Goal: Task Accomplishment & Management: Use online tool/utility

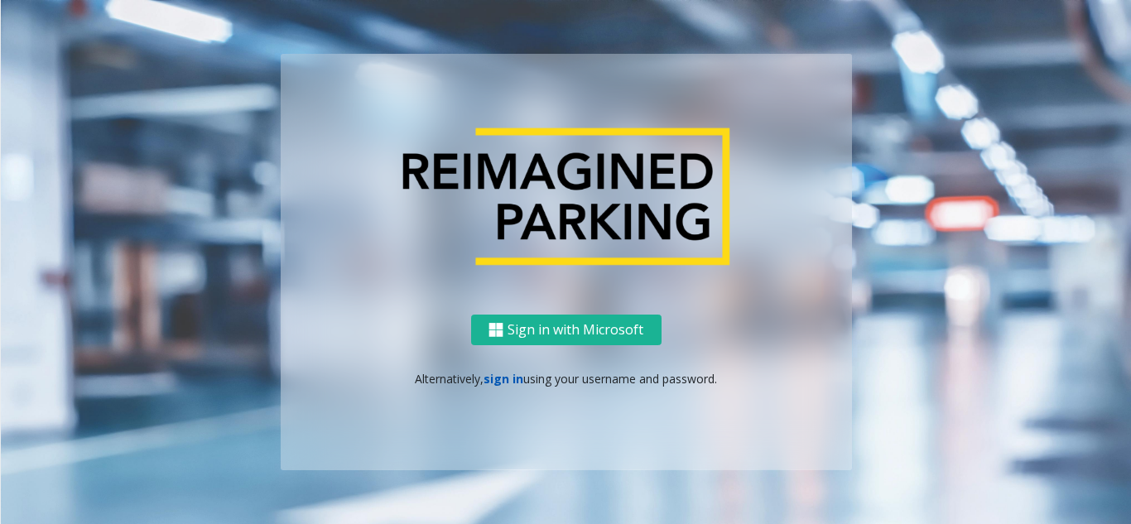
click at [503, 383] on link "sign in" at bounding box center [503, 379] width 40 height 16
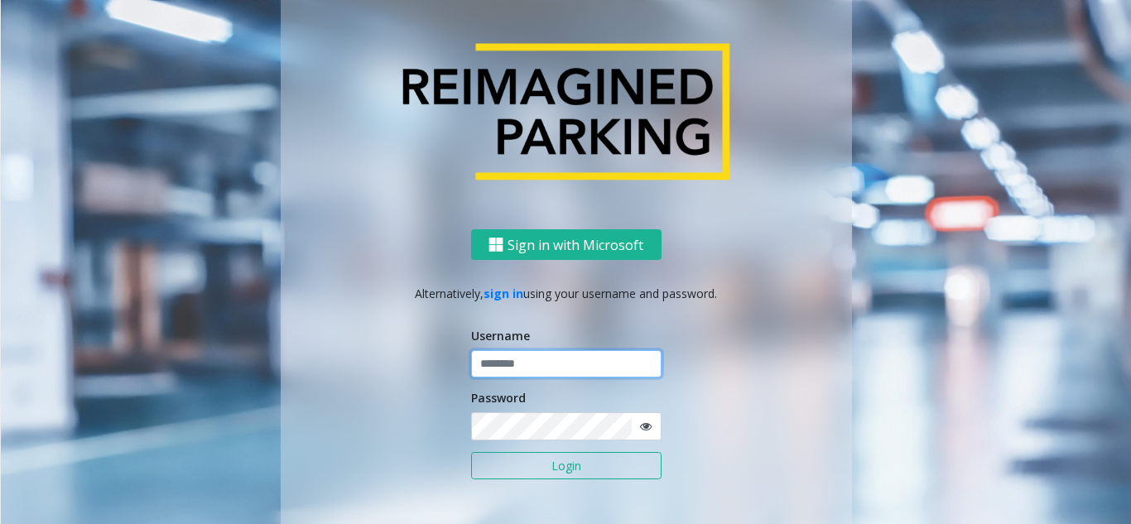
click at [528, 358] on input "text" at bounding box center [566, 364] width 190 height 28
type input "********"
click at [508, 411] on div "Password" at bounding box center [566, 414] width 190 height 51
click at [640, 425] on icon at bounding box center [646, 426] width 12 height 12
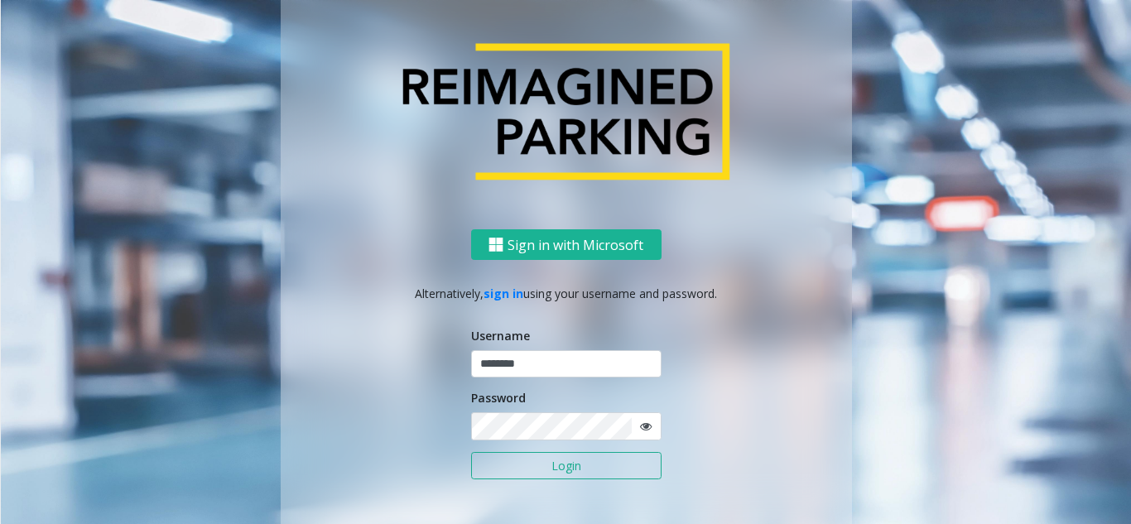
click at [576, 468] on button "Login" at bounding box center [566, 466] width 190 height 28
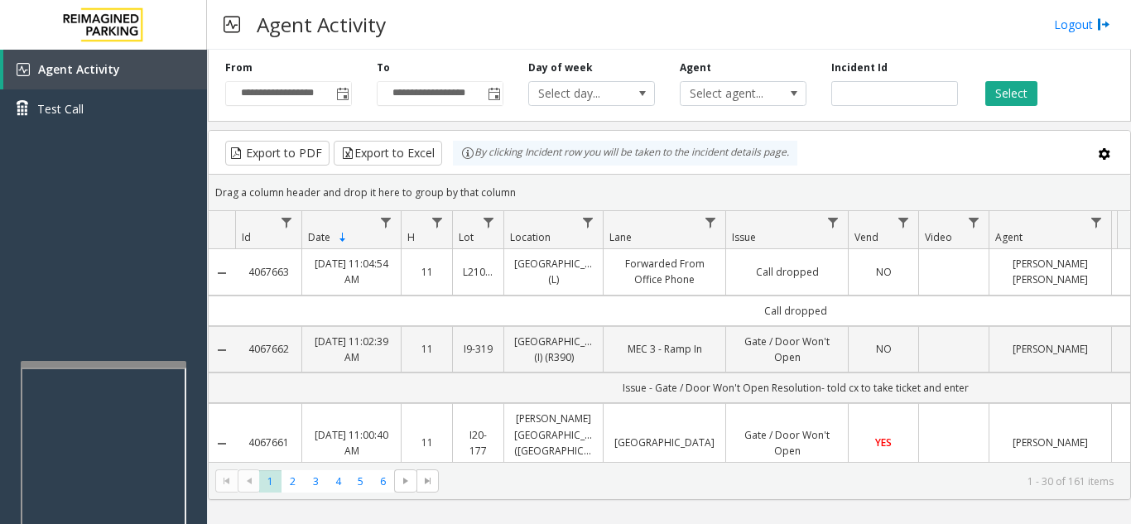
click at [92, 367] on div at bounding box center [104, 364] width 166 height 7
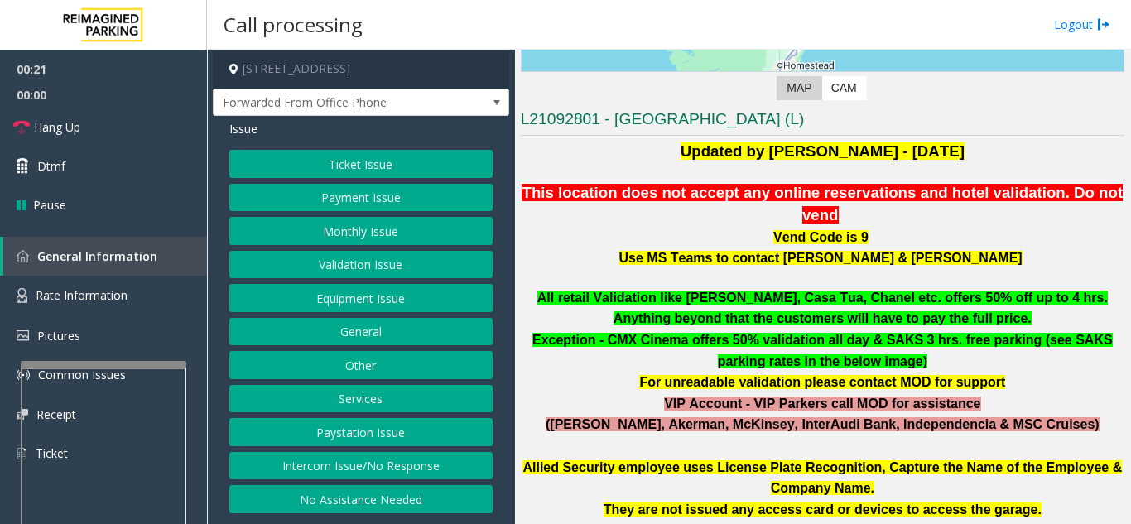
scroll to position [414, 0]
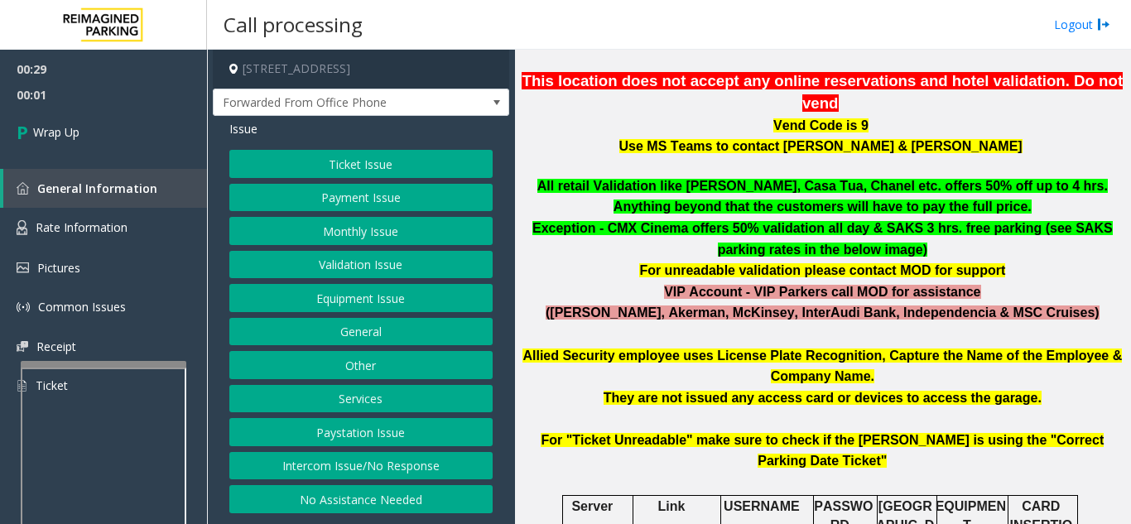
click at [388, 308] on button "Equipment Issue" at bounding box center [360, 298] width 263 height 28
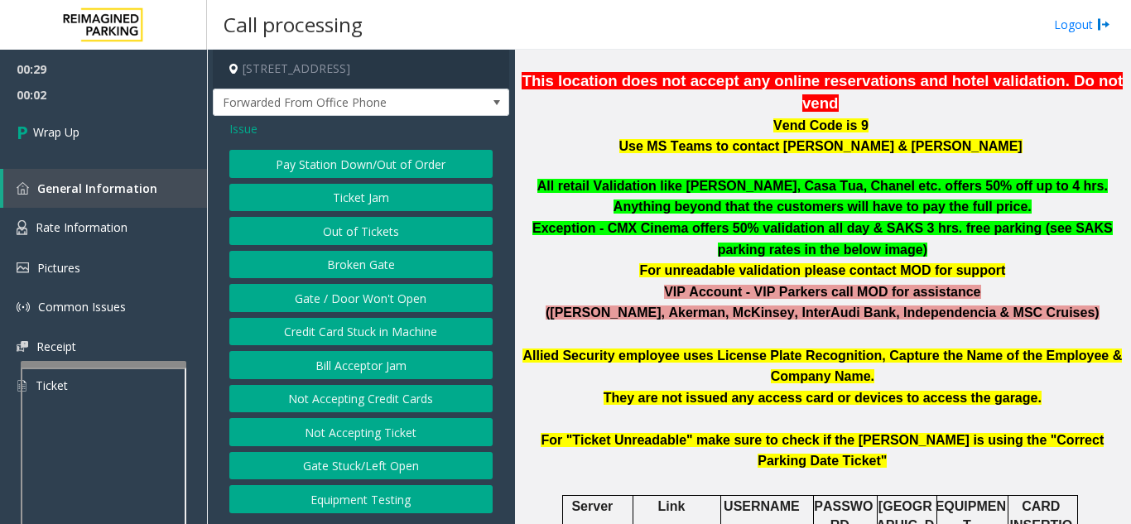
click at [391, 309] on button "Gate / Door Won't Open" at bounding box center [360, 298] width 263 height 28
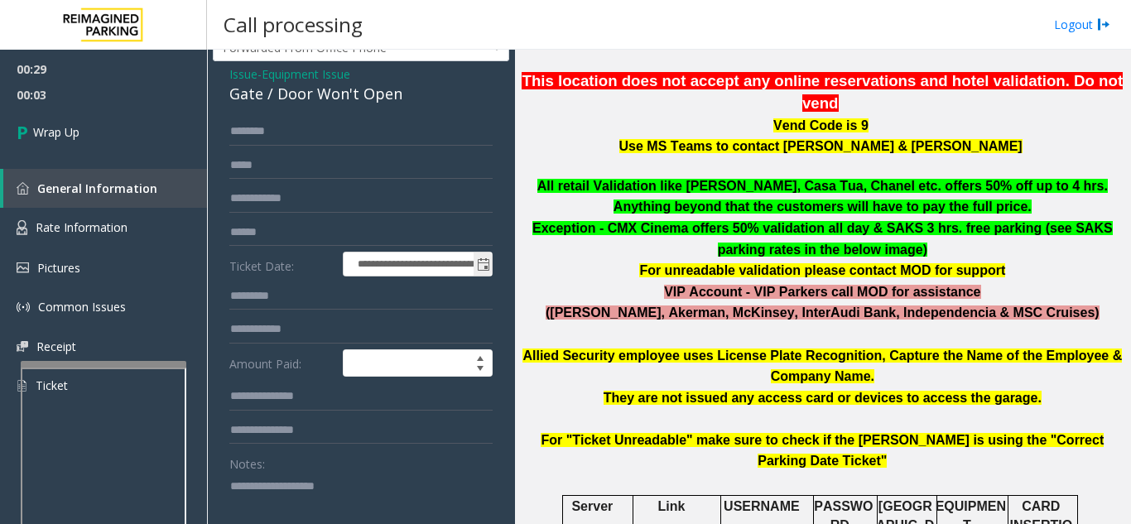
scroll to position [83, 0]
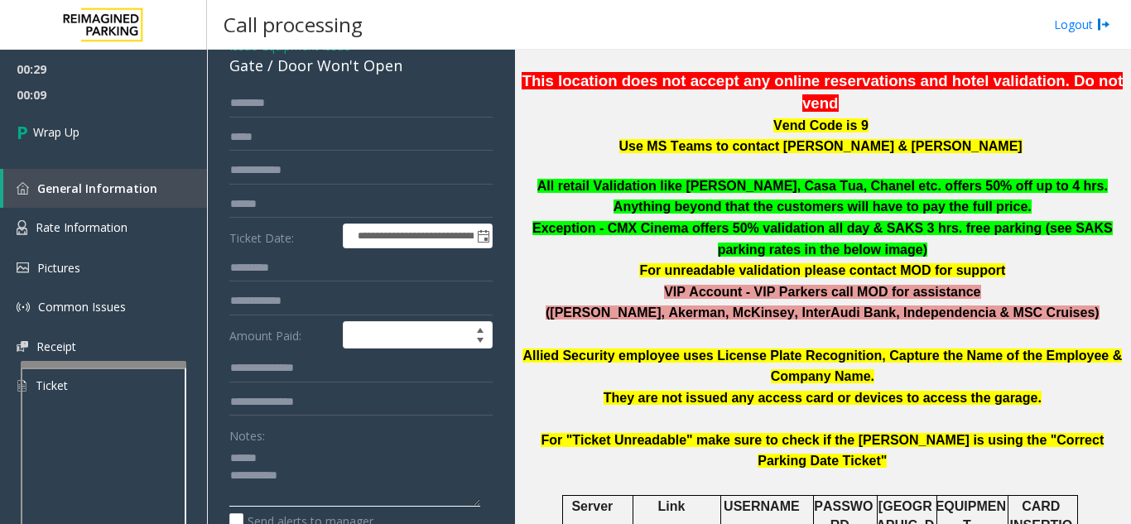
click at [269, 456] on textarea at bounding box center [354, 475] width 251 height 62
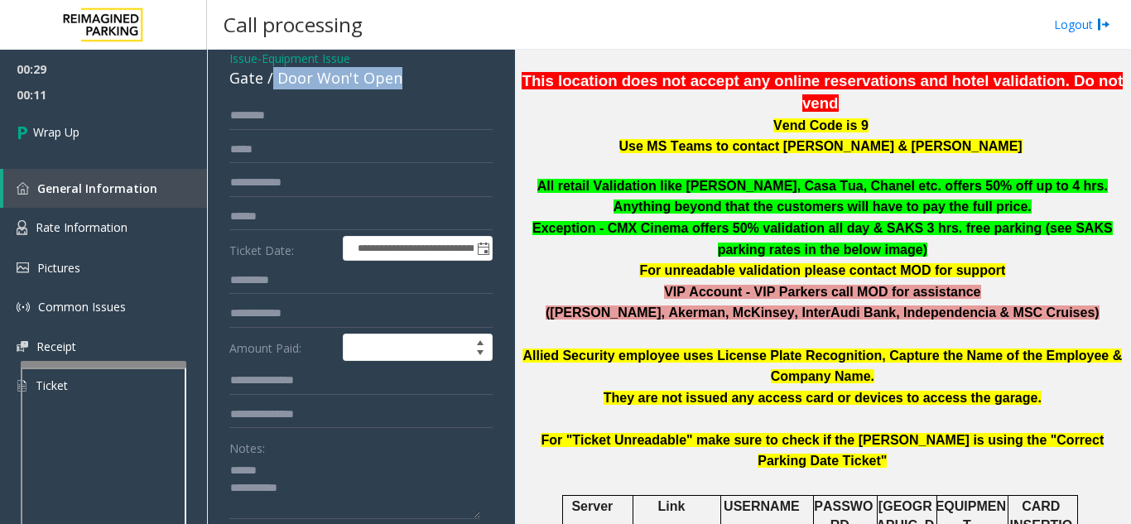
drag, startPoint x: 273, startPoint y: 64, endPoint x: 406, endPoint y: 84, distance: 133.9
click at [406, 84] on div "Gate / Door Won't Open" at bounding box center [360, 78] width 263 height 22
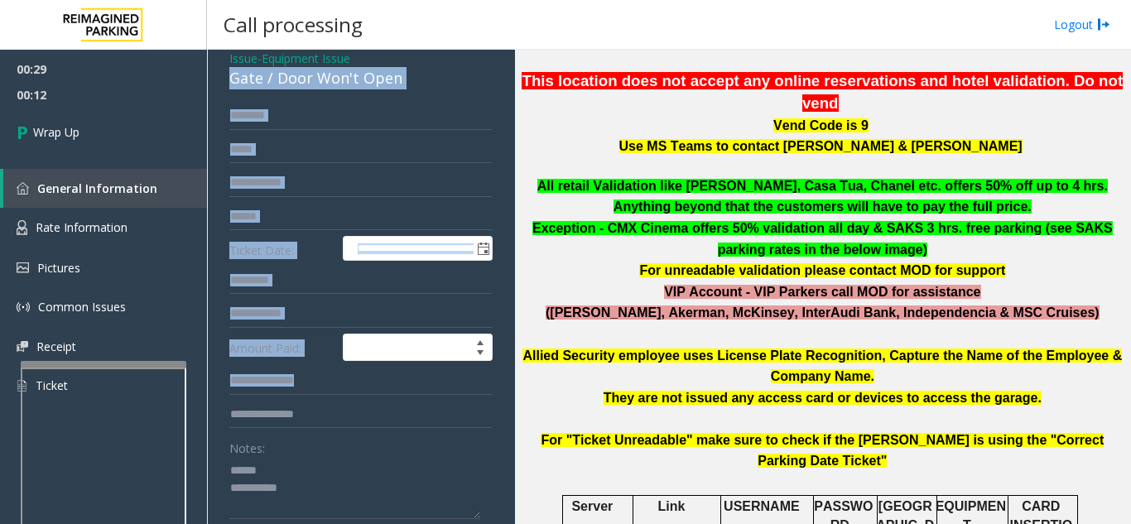
drag, startPoint x: 361, startPoint y: 65, endPoint x: 397, endPoint y: 408, distance: 344.6
click at [397, 408] on div "**********" at bounding box center [361, 395] width 296 height 699
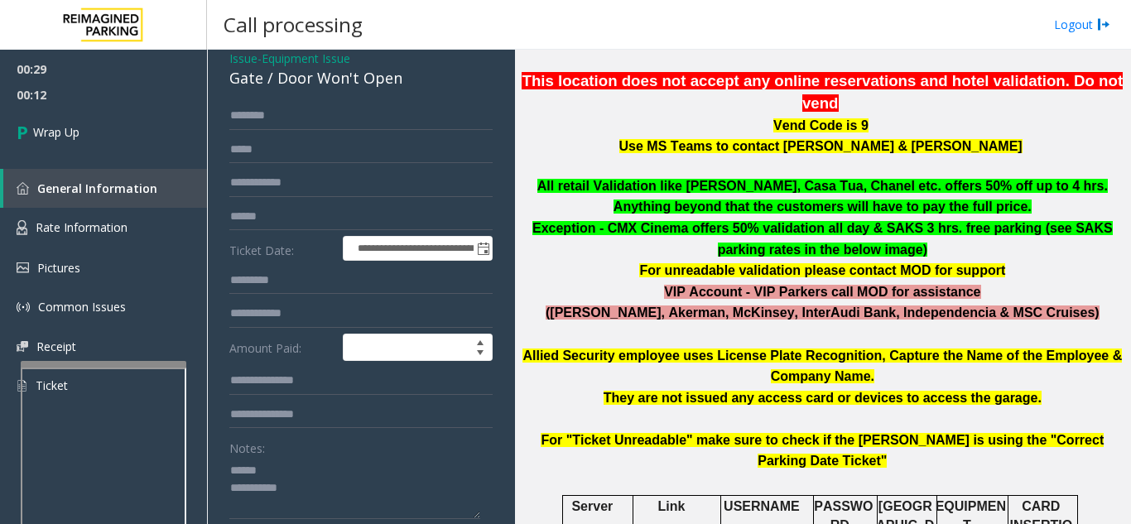
click at [382, 443] on div "Notes:" at bounding box center [360, 476] width 263 height 85
drag, startPoint x: 277, startPoint y: 83, endPoint x: 409, endPoint y: 87, distance: 131.7
click at [409, 87] on div "Gate / Door Won't Open" at bounding box center [360, 78] width 263 height 22
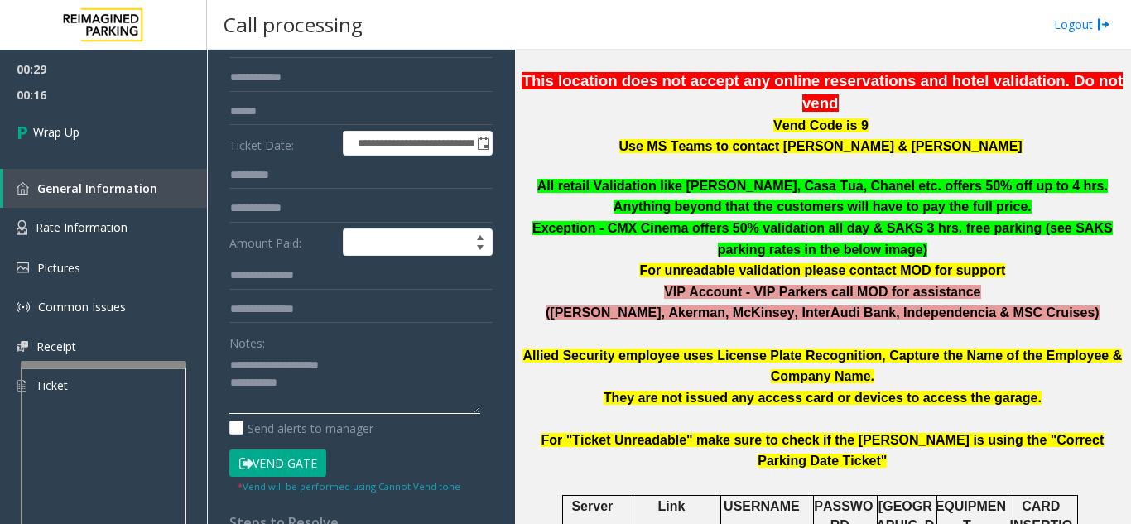
scroll to position [236, 0]
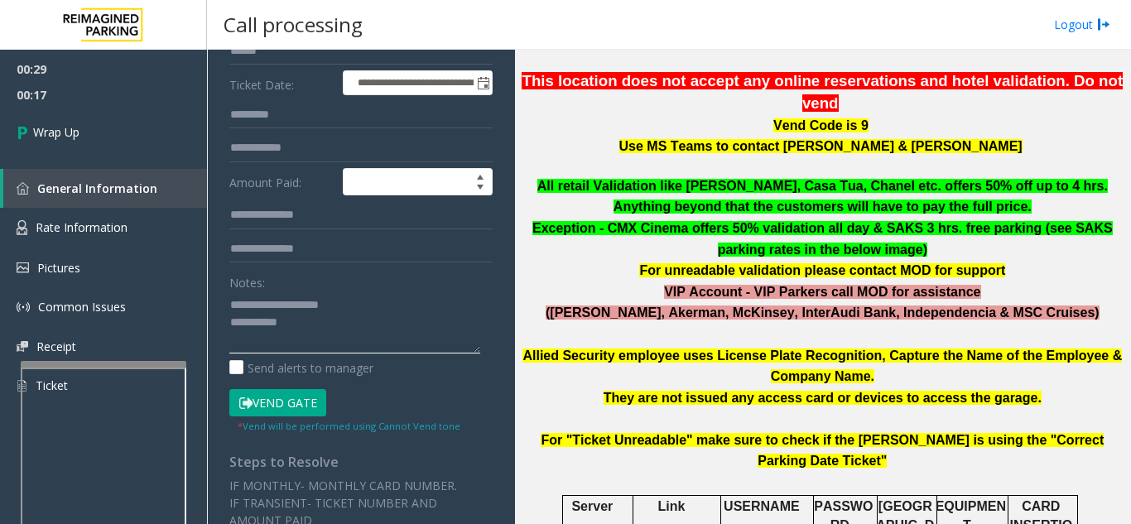
click at [364, 323] on textarea at bounding box center [354, 322] width 251 height 62
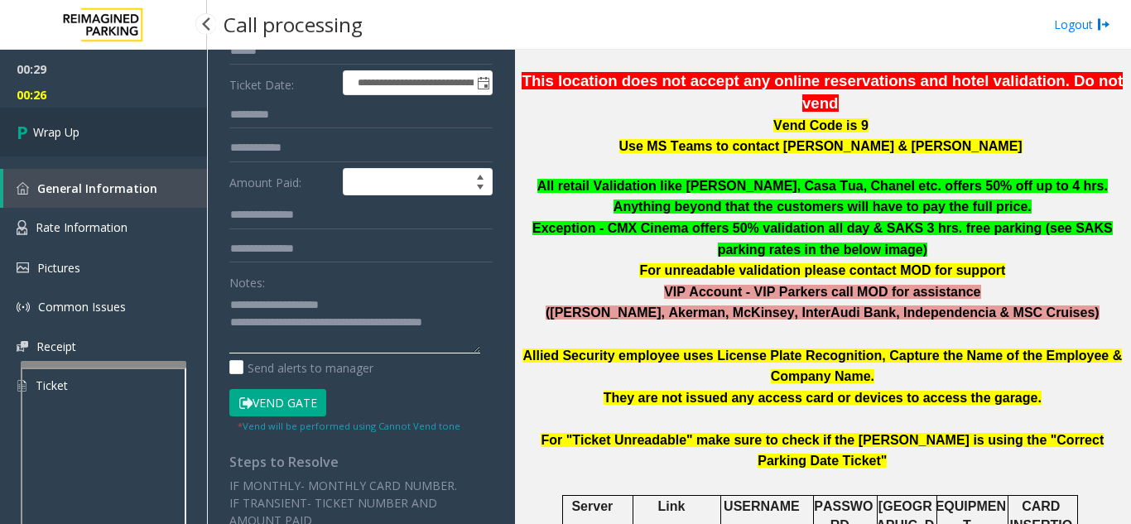
type textarea "**********"
click at [59, 129] on span "Wrap Up" at bounding box center [56, 131] width 46 height 17
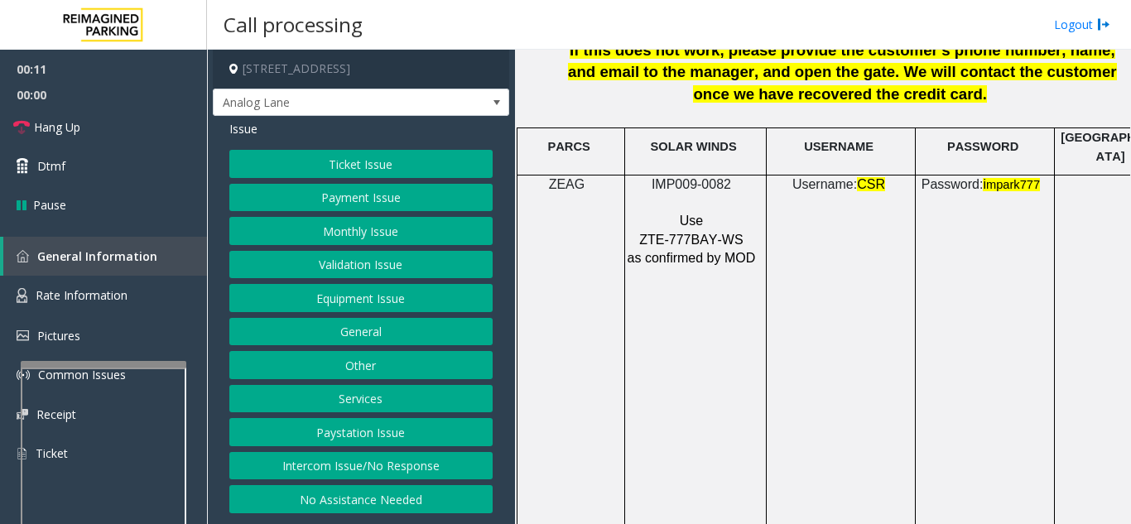
scroll to position [2235, 0]
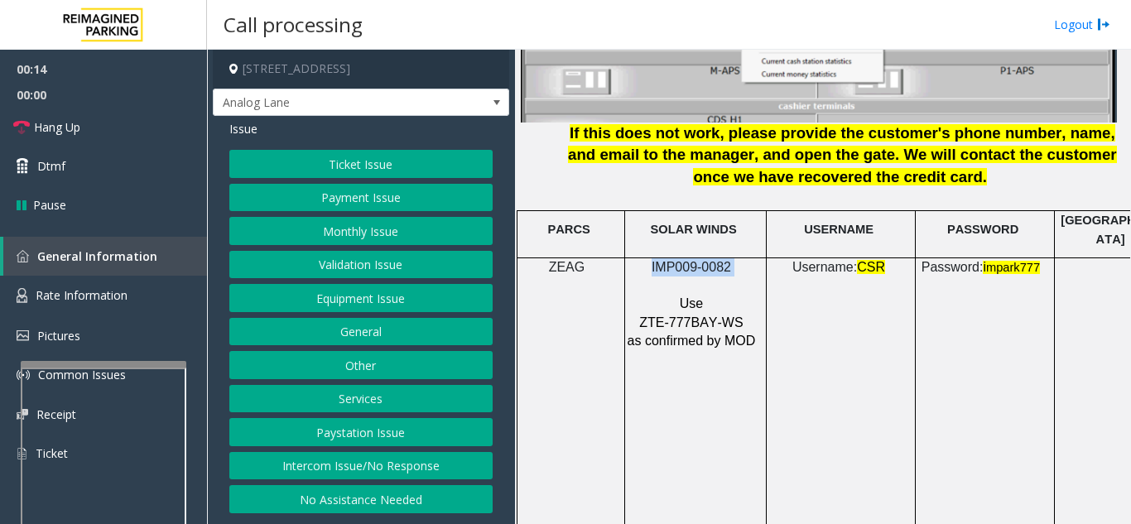
drag, startPoint x: 734, startPoint y: 247, endPoint x: 648, endPoint y: 247, distance: 86.1
click at [648, 258] on p "IMP009-0082" at bounding box center [693, 267] width 133 height 18
click at [382, 151] on button "Ticket Issue" at bounding box center [360, 164] width 263 height 28
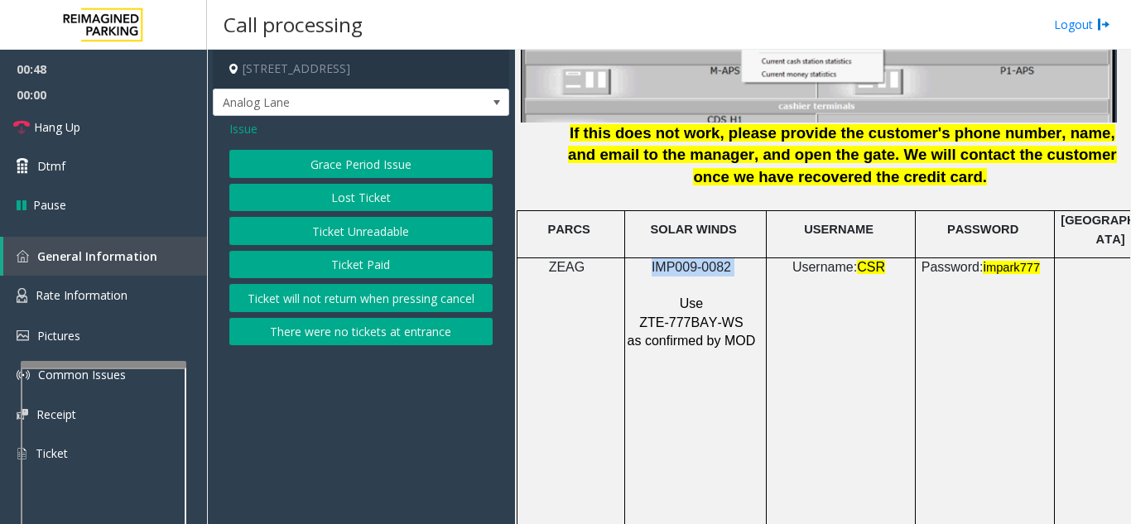
click at [366, 233] on button "Ticket Unreadable" at bounding box center [360, 231] width 263 height 28
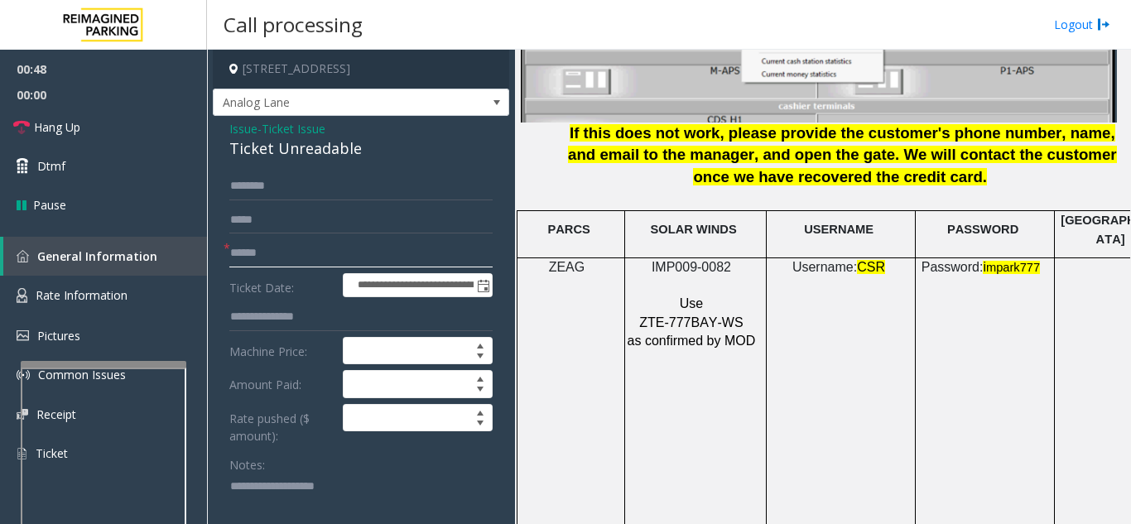
click at [346, 263] on input "text" at bounding box center [360, 253] width 263 height 28
type textarea "**********"
click at [334, 249] on input "text" at bounding box center [360, 253] width 263 height 28
type input "********"
click at [305, 489] on textarea at bounding box center [354, 504] width 251 height 62
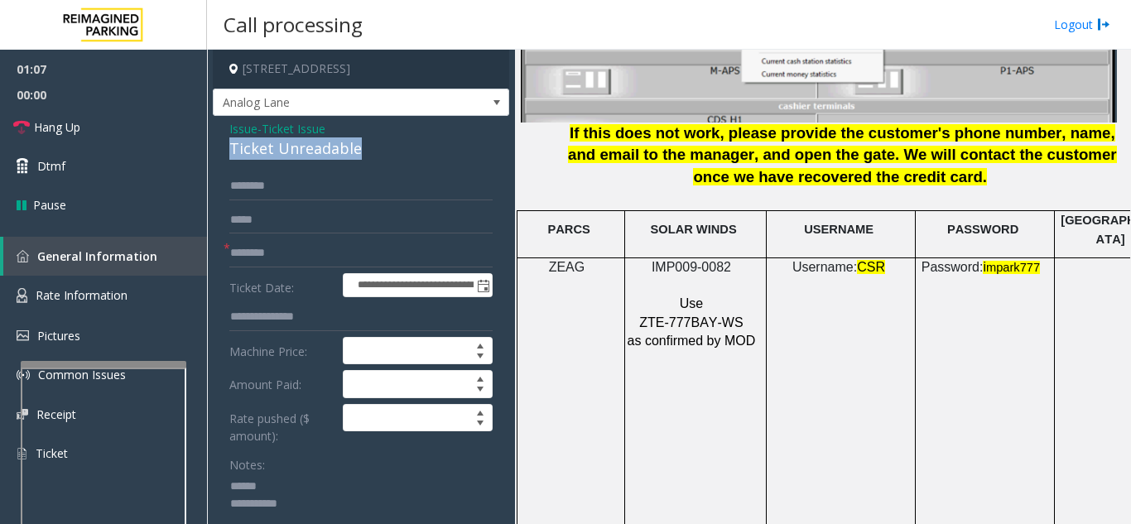
drag, startPoint x: 255, startPoint y: 149, endPoint x: 371, endPoint y: 150, distance: 115.9
click at [376, 501] on textarea at bounding box center [354, 504] width 251 height 62
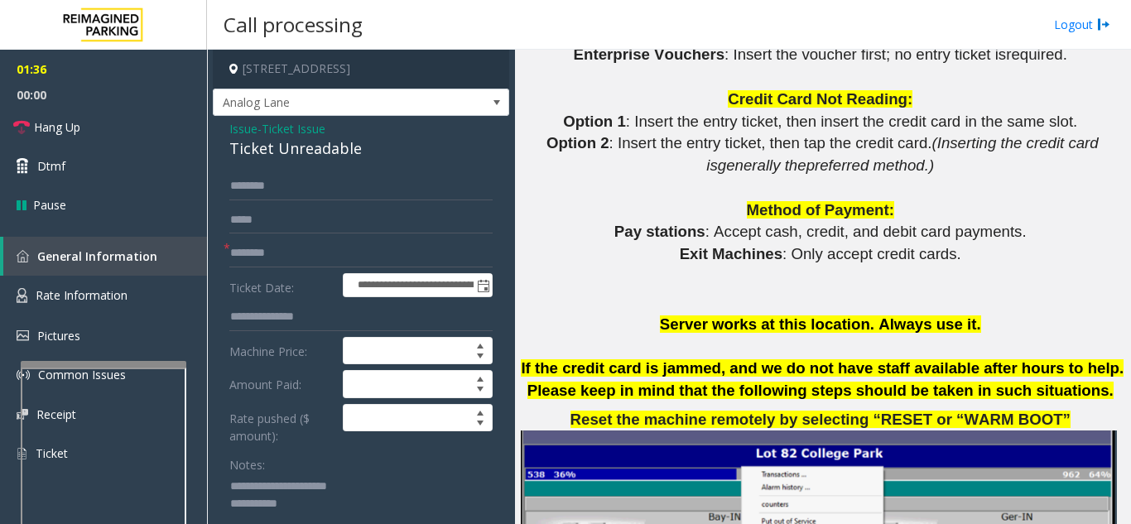
scroll to position [166, 0]
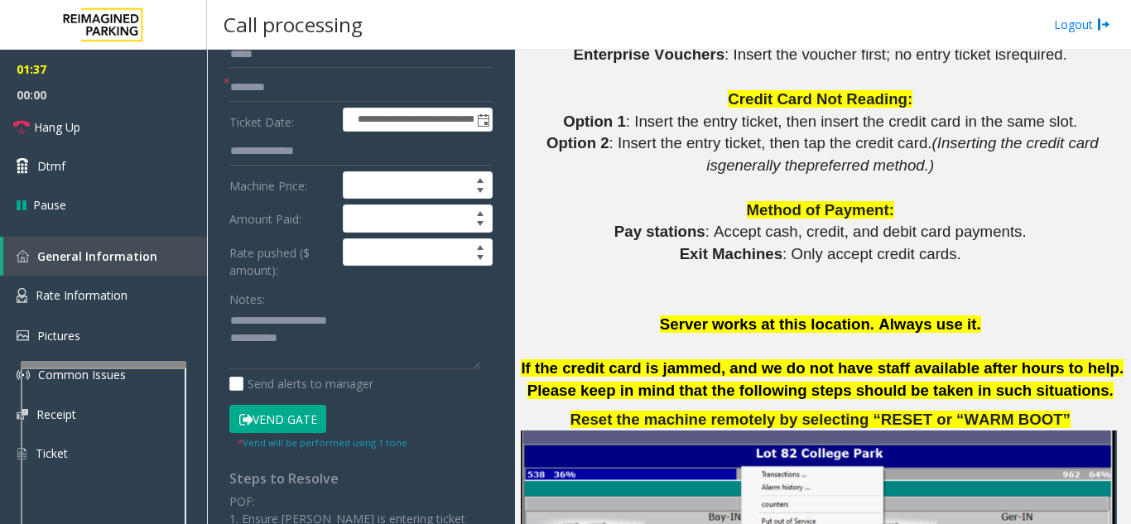
click at [281, 415] on button "Vend Gate" at bounding box center [277, 419] width 97 height 28
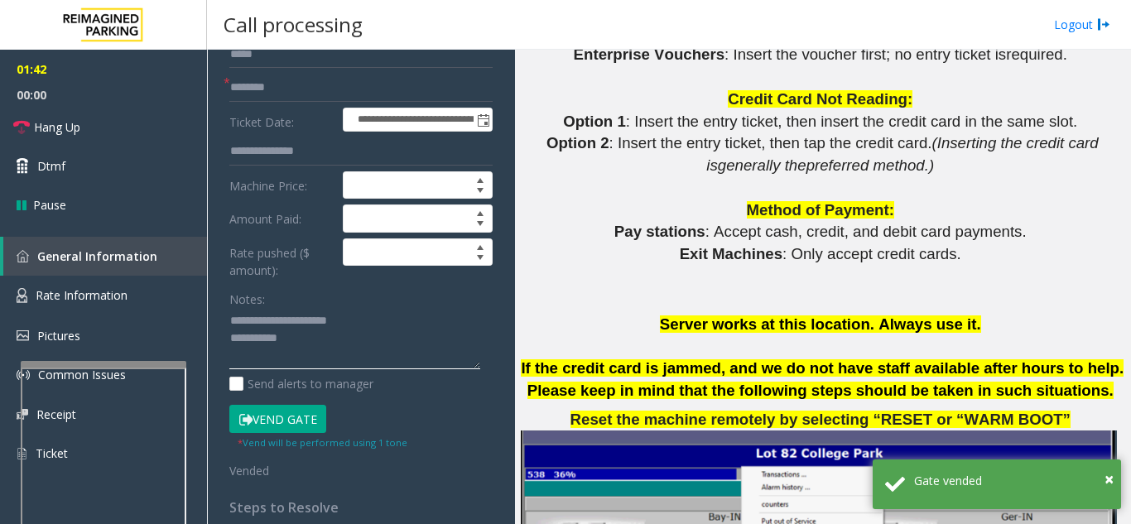
click at [380, 353] on textarea at bounding box center [354, 339] width 251 height 62
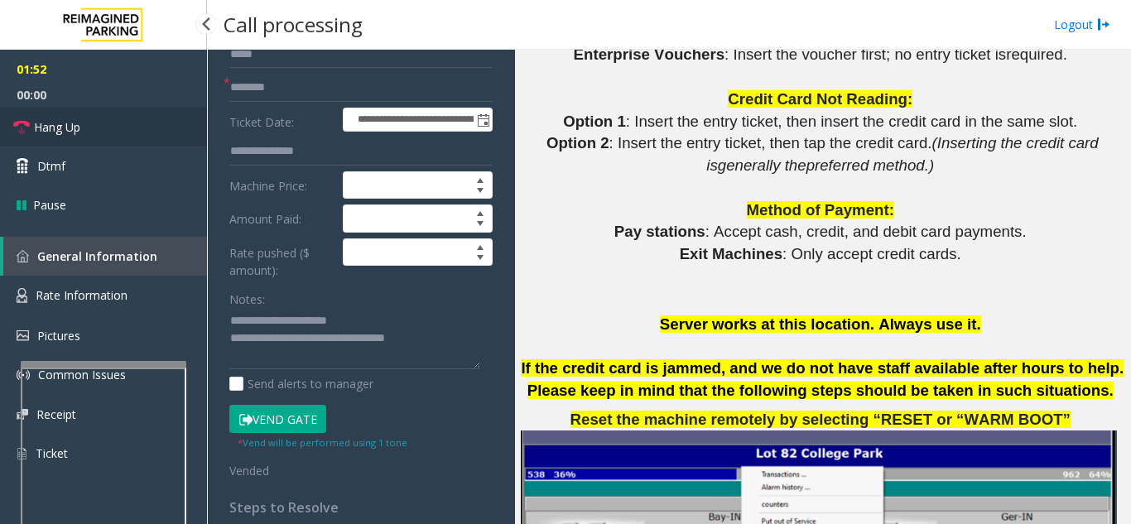
click at [79, 127] on span "Hang Up" at bounding box center [57, 126] width 46 height 17
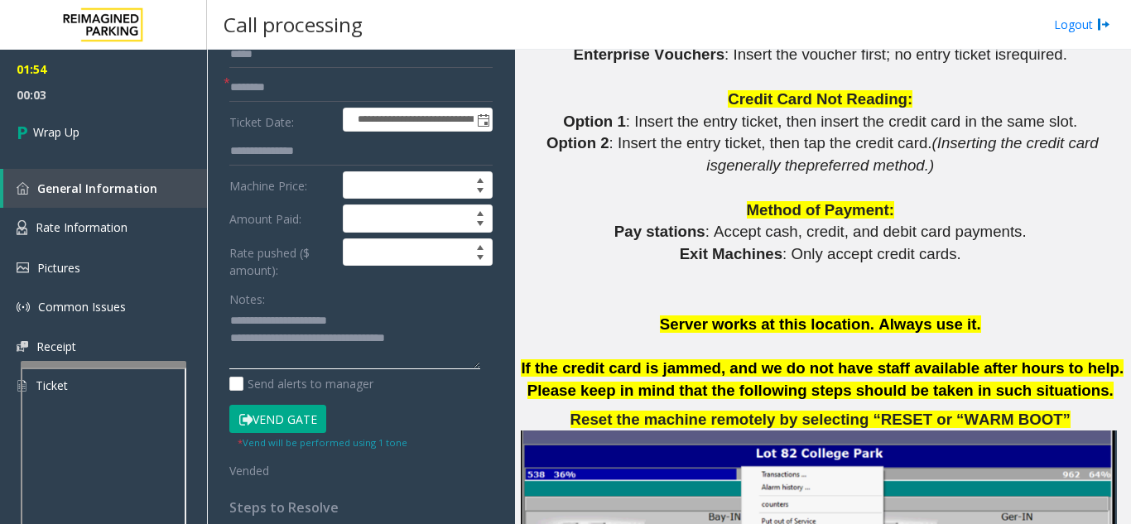
click at [461, 338] on textarea at bounding box center [354, 339] width 251 height 62
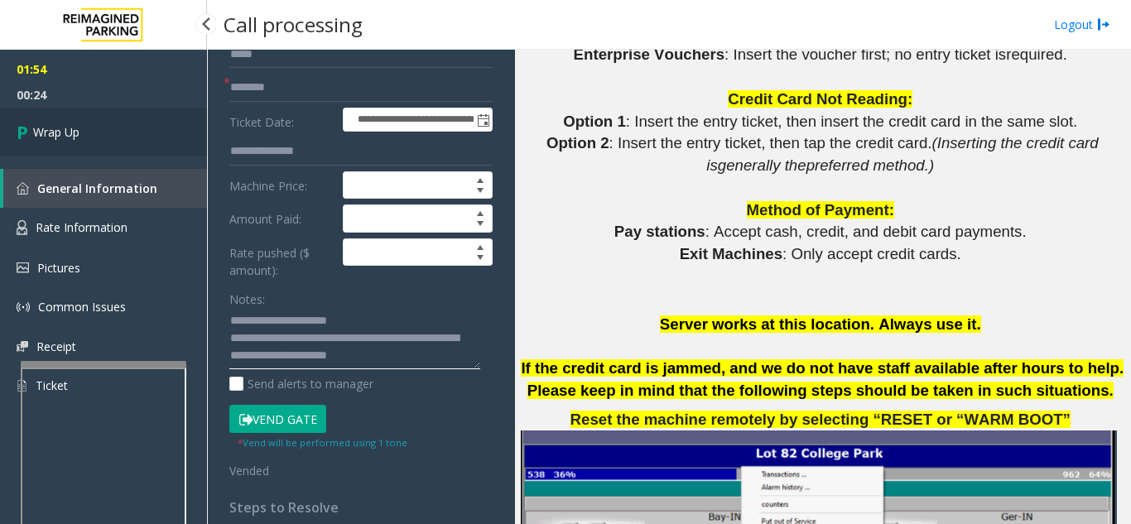
type textarea "**********"
click at [81, 142] on link "Wrap Up" at bounding box center [103, 132] width 207 height 49
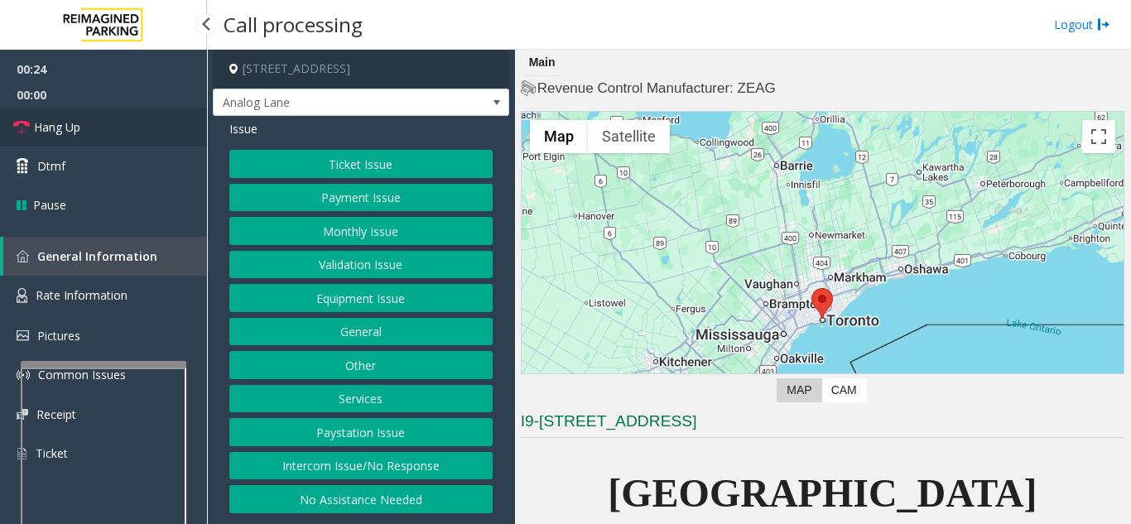
click at [85, 129] on link "Hang Up" at bounding box center [103, 127] width 207 height 39
click at [414, 469] on button "Intercom Issue/No Response" at bounding box center [360, 466] width 263 height 28
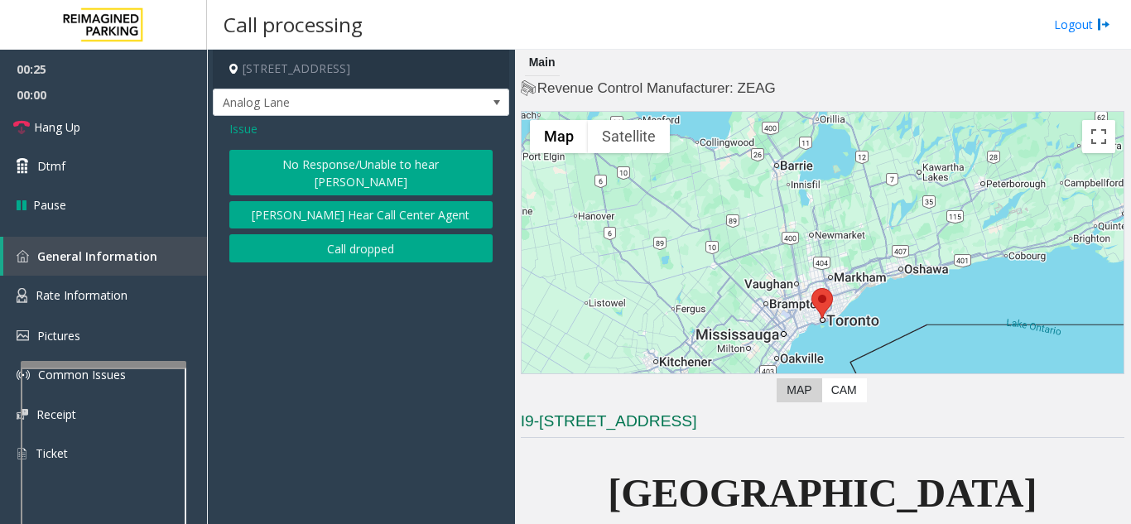
click at [325, 158] on button "No Response/Unable to hear [PERSON_NAME]" at bounding box center [360, 173] width 263 height 46
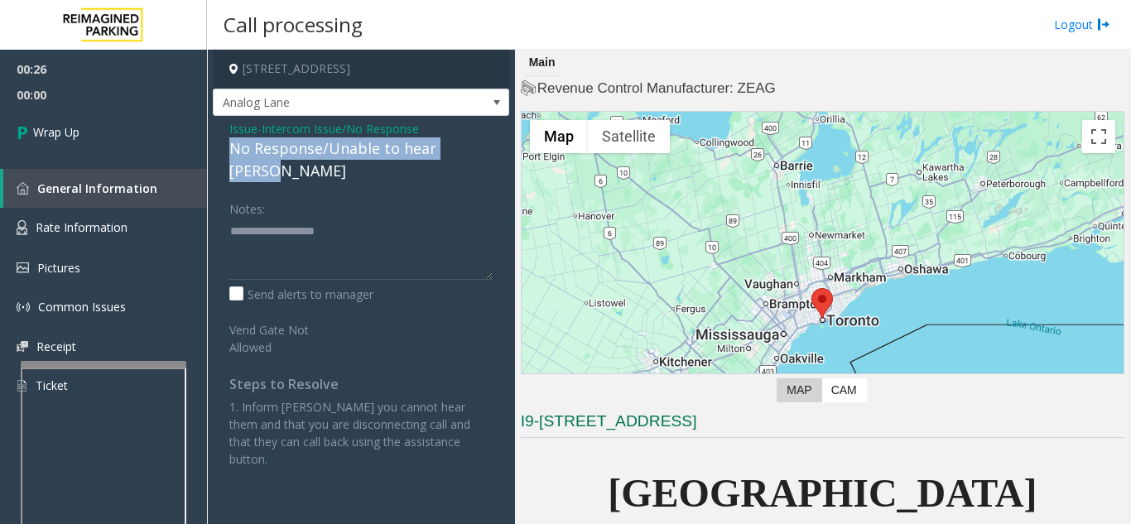
drag, startPoint x: 228, startPoint y: 145, endPoint x: 480, endPoint y: 145, distance: 251.6
click at [480, 145] on div "Issue - Intercom Issue/No Response No Response/Unable to hear [PERSON_NAME] Not…" at bounding box center [361, 300] width 296 height 368
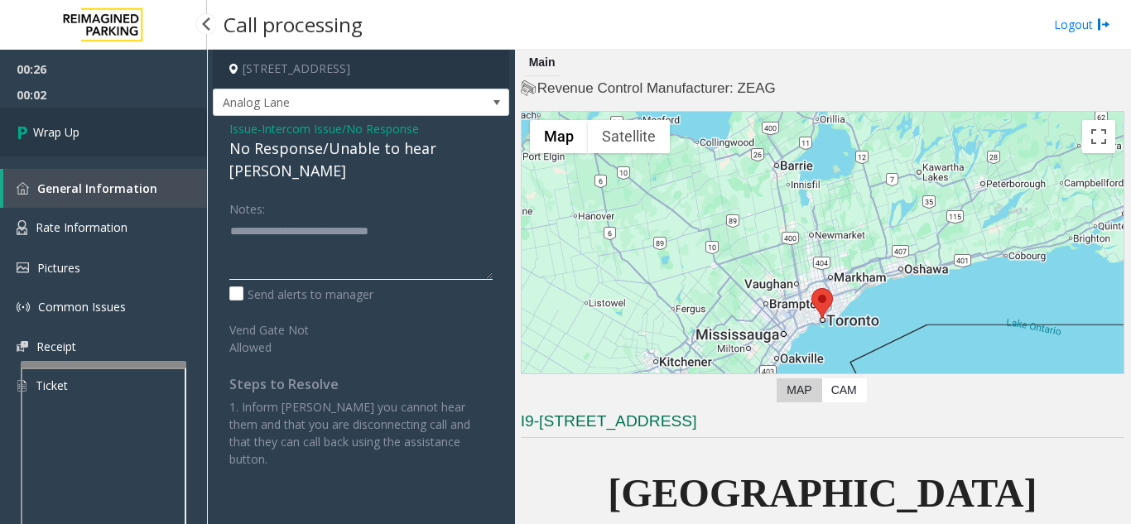
type textarea "**********"
click at [196, 143] on link "Wrap Up" at bounding box center [103, 132] width 207 height 49
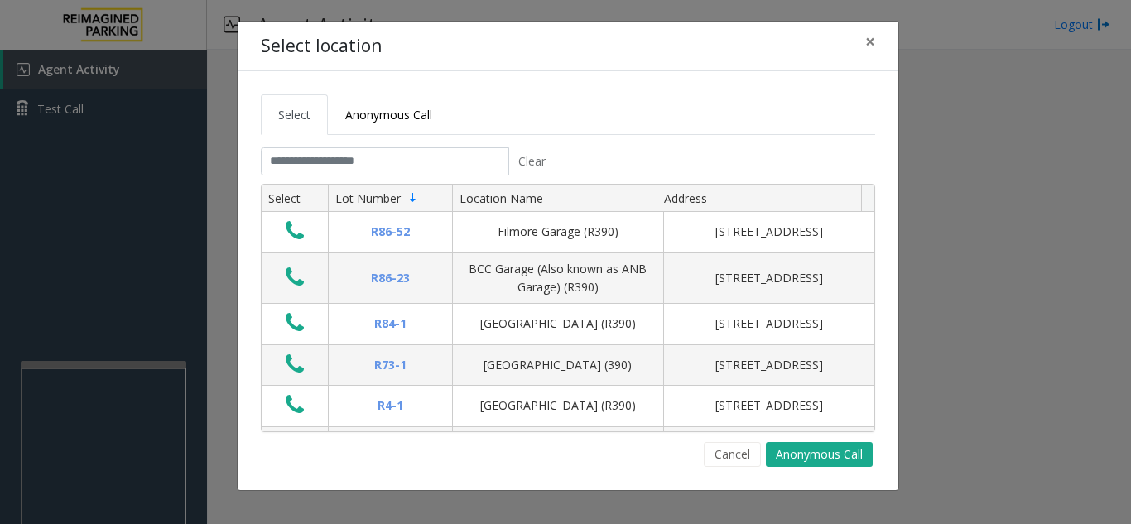
click at [227, 196] on div "Select location × Select Anonymous Call Clear Select Lot Number Location Name A…" at bounding box center [565, 262] width 1131 height 524
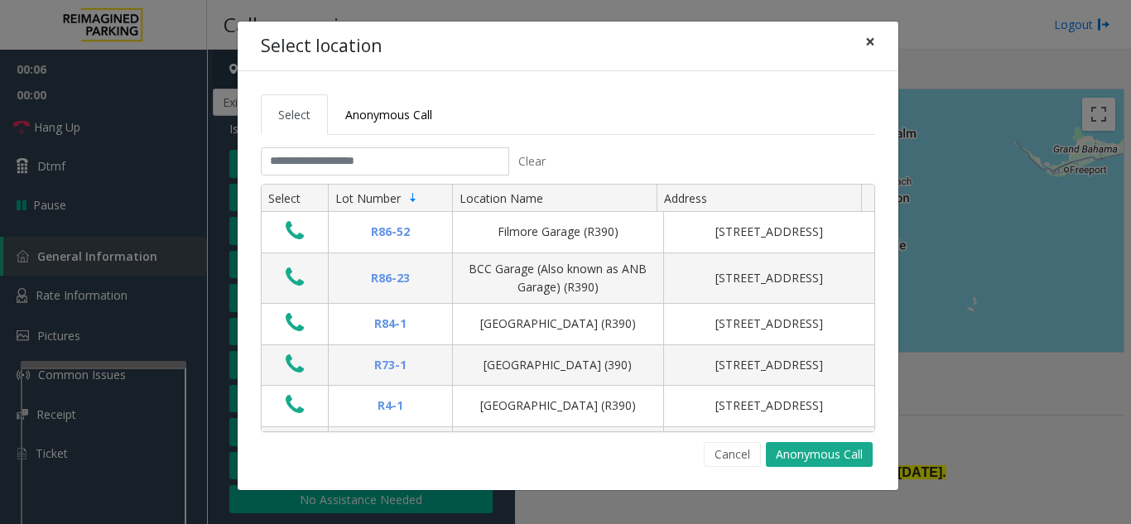
click at [868, 39] on span "×" at bounding box center [870, 41] width 10 height 23
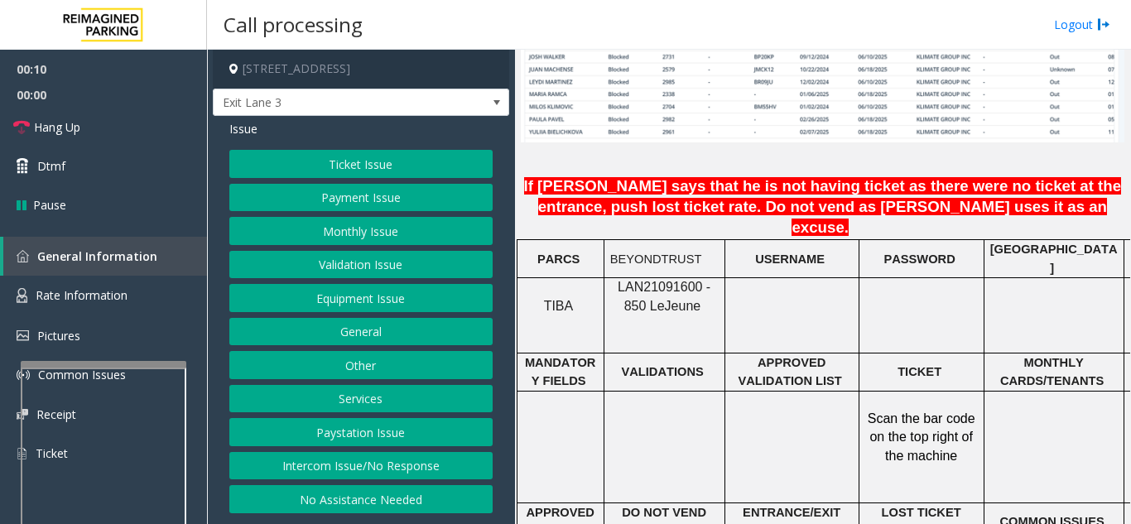
scroll to position [1324, 0]
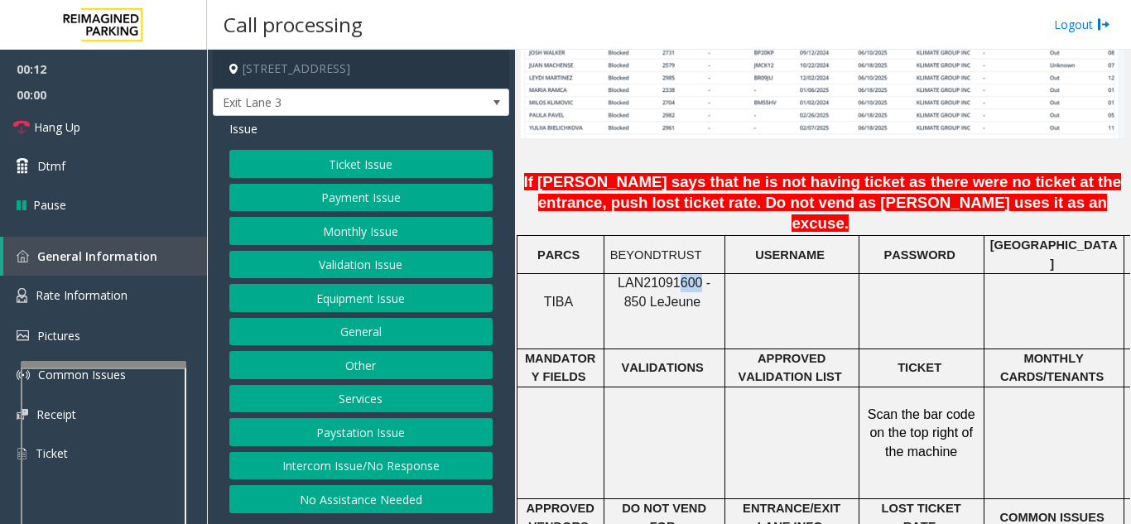
drag, startPoint x: 686, startPoint y: 230, endPoint x: 648, endPoint y: 231, distance: 38.1
click at [655, 276] on span "LAN21091600 - 850 Le" at bounding box center [663, 292] width 93 height 32
click at [612, 274] on p "LAN21091600 - 850 Le Jeune" at bounding box center [664, 292] width 108 height 37
drag, startPoint x: 611, startPoint y: 231, endPoint x: 689, endPoint y: 230, distance: 78.6
click at [689, 274] on p "LAN21091600 - 850 Le Jeune" at bounding box center [664, 292] width 108 height 37
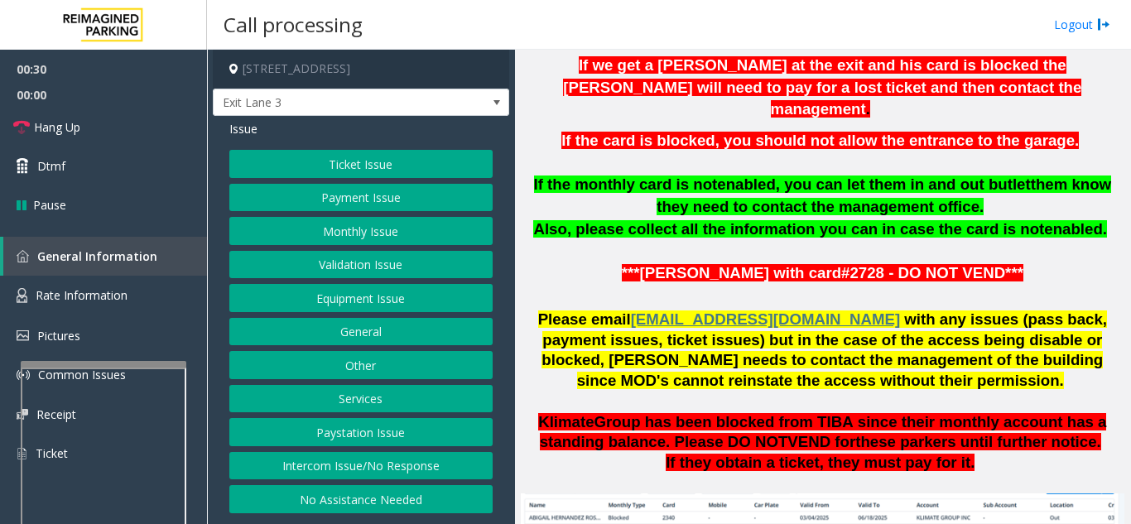
scroll to position [745, 0]
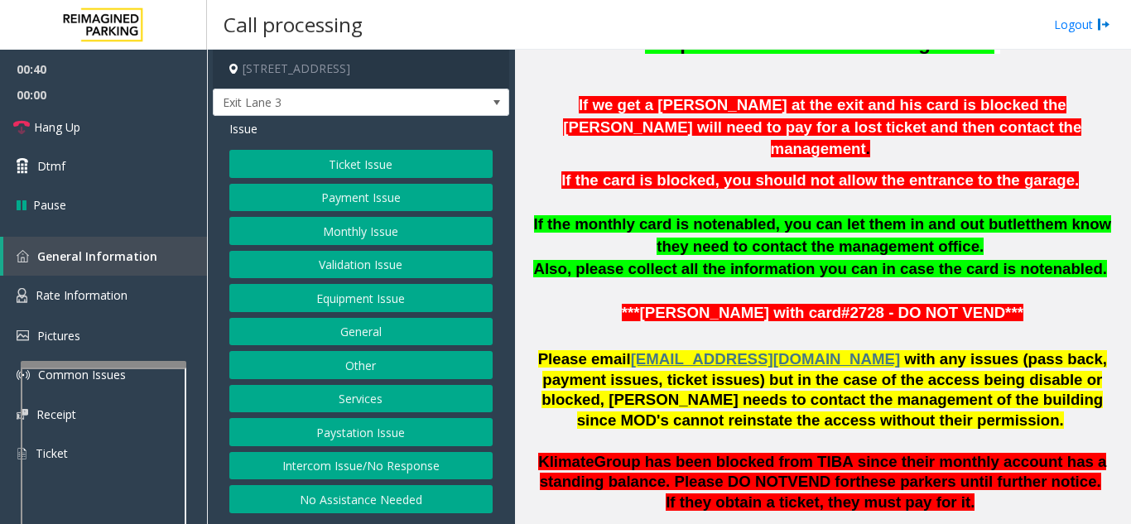
click at [350, 230] on button "Monthly Issue" at bounding box center [360, 231] width 263 height 28
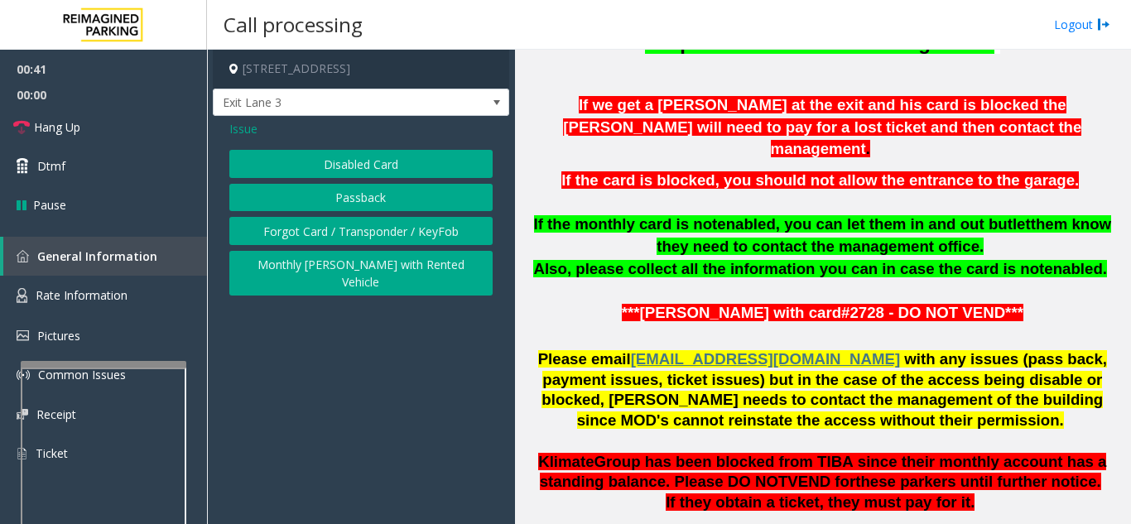
click at [294, 238] on button "Forgot Card / Transponder / KeyFob" at bounding box center [360, 231] width 263 height 28
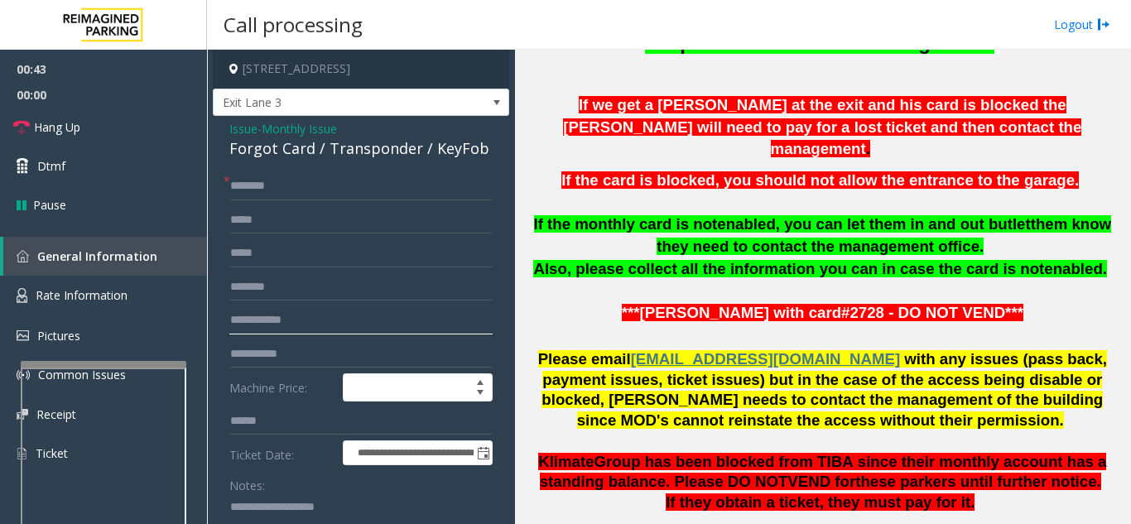
click at [313, 322] on input "text" at bounding box center [360, 320] width 263 height 28
type input "***"
click at [356, 177] on input "text" at bounding box center [360, 186] width 263 height 28
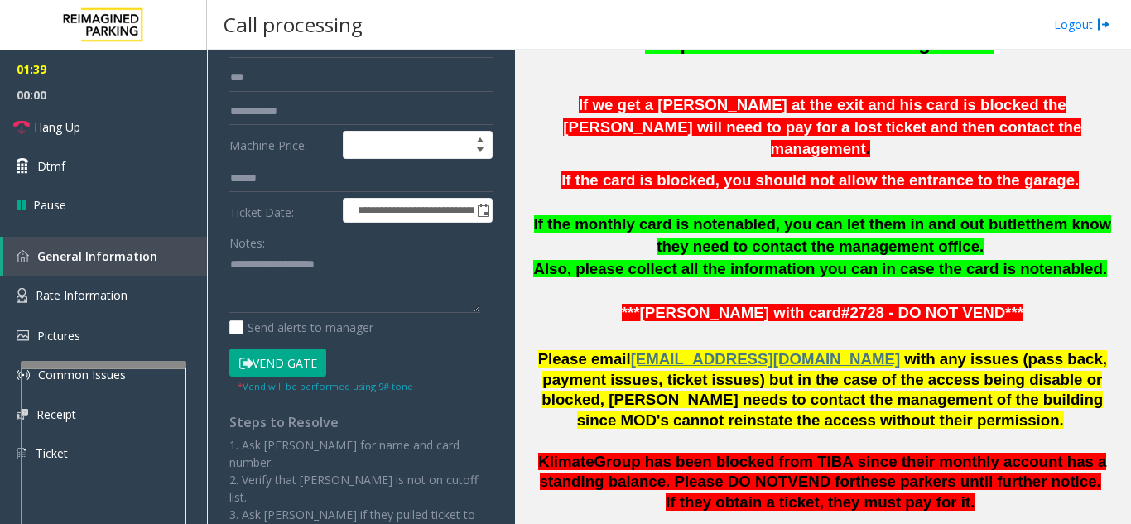
scroll to position [248, 0]
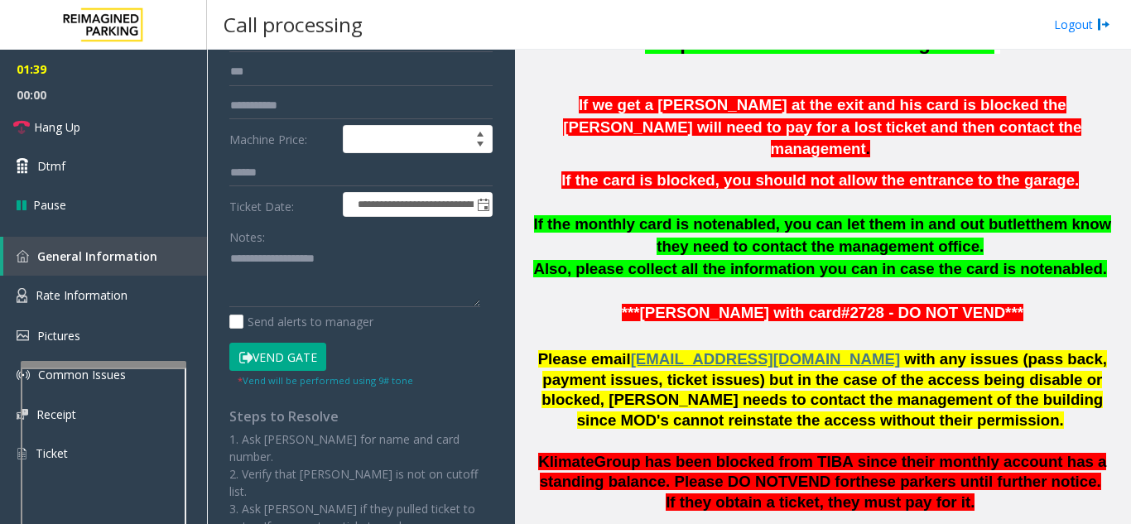
click at [265, 349] on button "Vend Gate" at bounding box center [277, 357] width 97 height 28
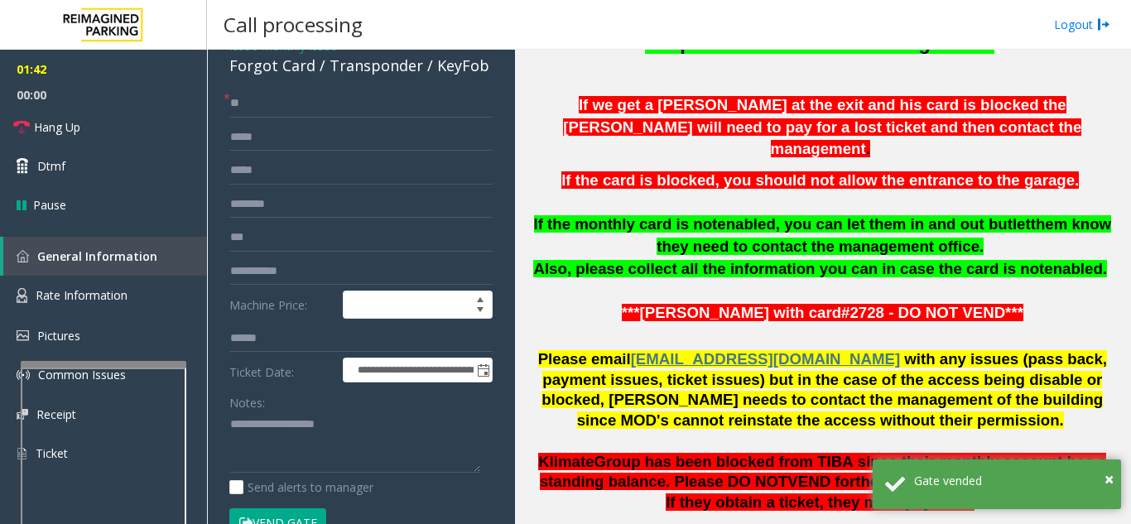
scroll to position [0, 0]
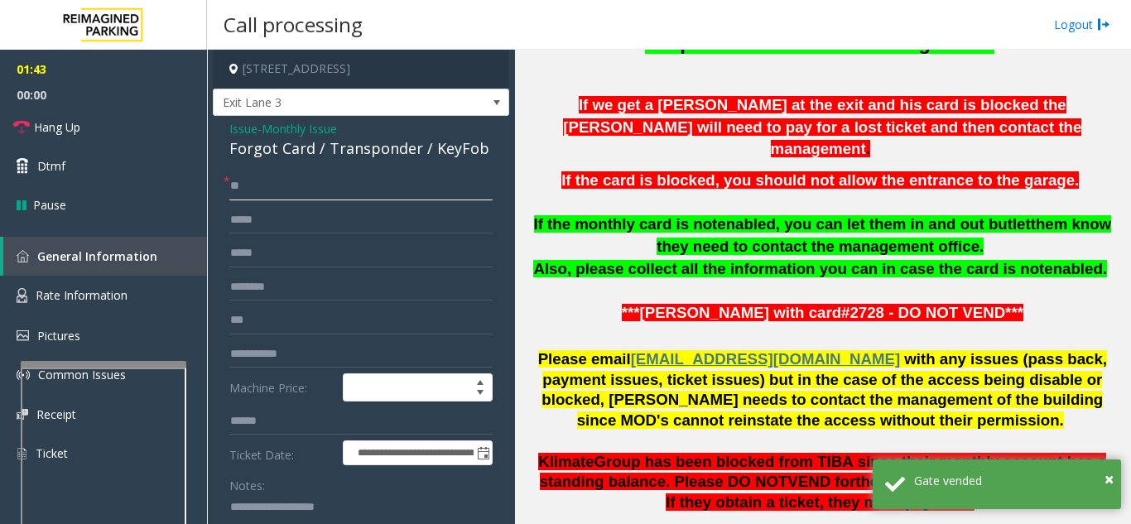
click at [339, 179] on input "**" at bounding box center [360, 186] width 263 height 28
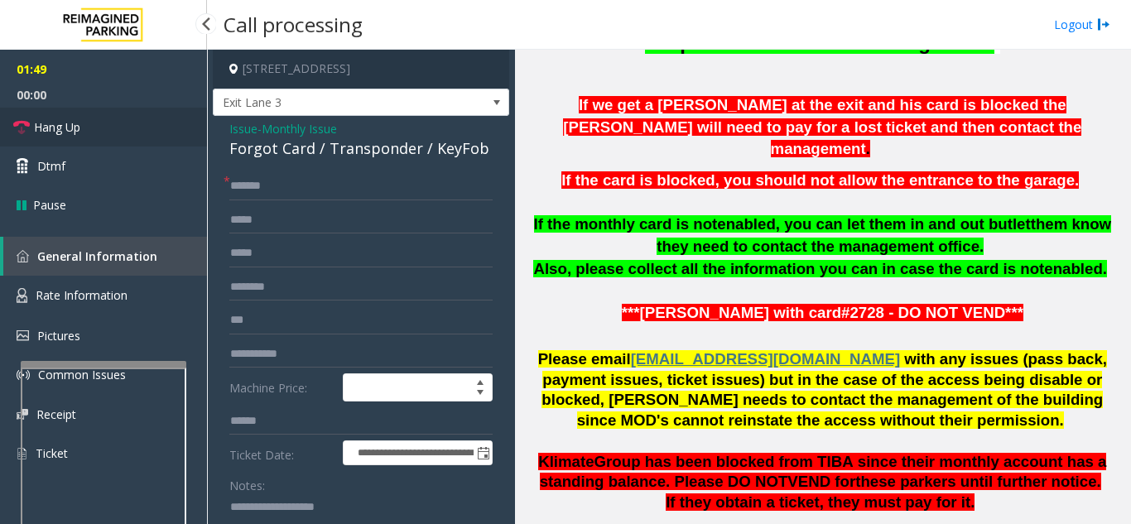
click at [106, 117] on link "Hang Up" at bounding box center [103, 127] width 207 height 39
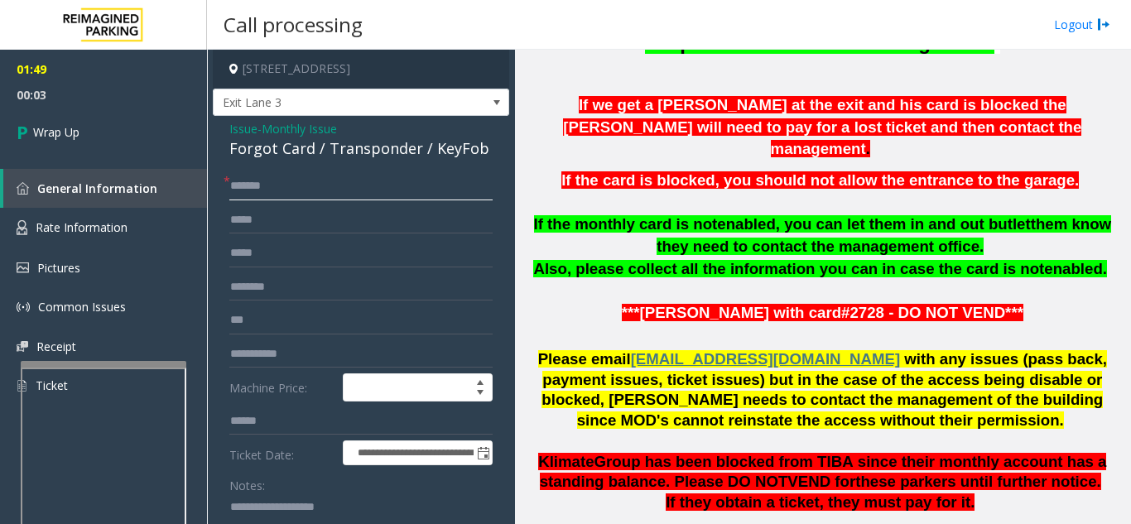
click at [377, 180] on input "*******" at bounding box center [360, 186] width 263 height 28
type input "**********"
click at [326, 310] on input "***" at bounding box center [360, 320] width 263 height 28
type input "*"
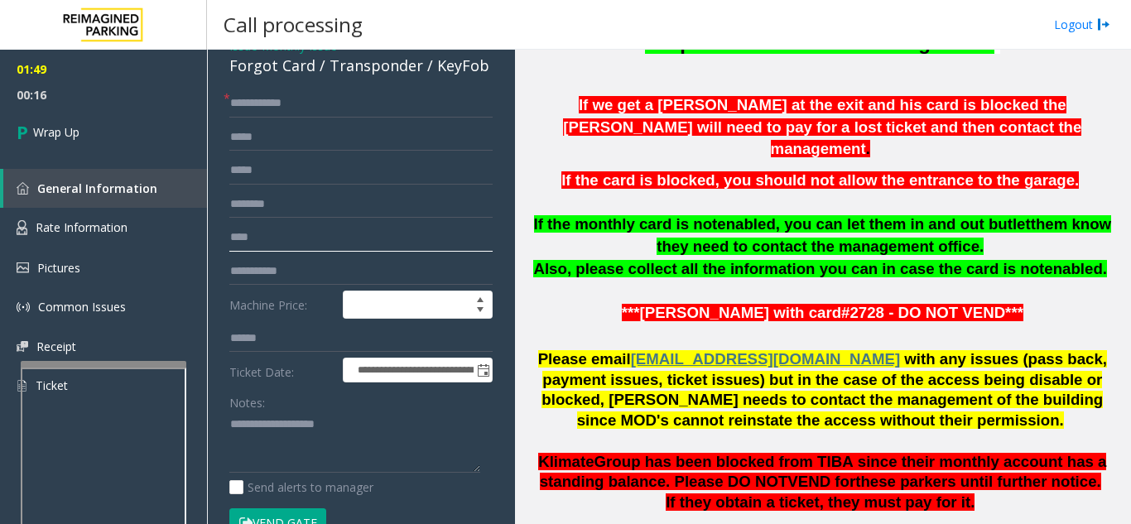
type input "****"
click at [302, 430] on textarea at bounding box center [354, 442] width 251 height 62
drag, startPoint x: 312, startPoint y: 67, endPoint x: 269, endPoint y: 67, distance: 43.0
click at [304, 67] on div "Forgot Card / Transponder / KeyFob" at bounding box center [360, 66] width 263 height 22
drag, startPoint x: 248, startPoint y: 70, endPoint x: 239, endPoint y: 70, distance: 9.1
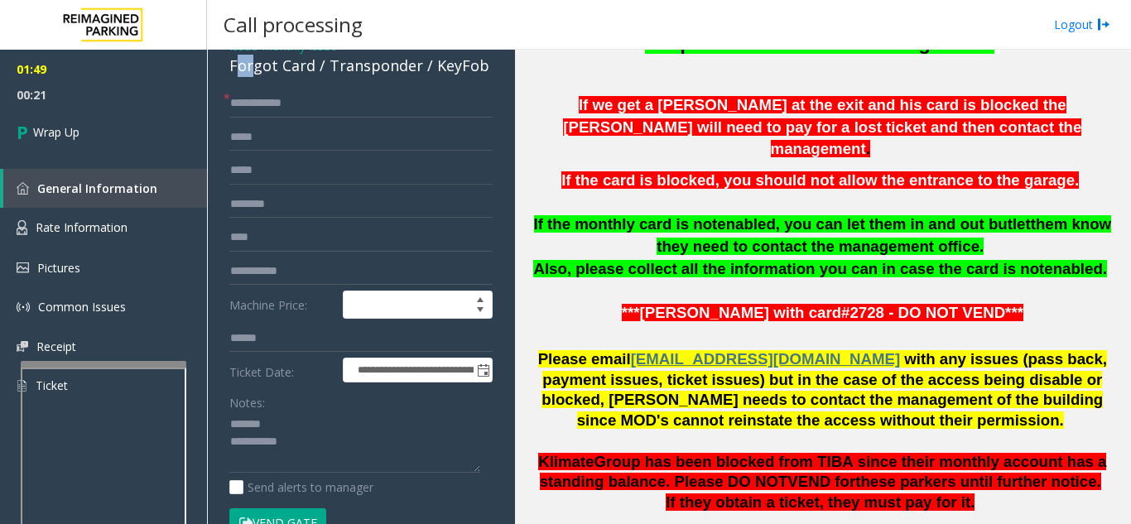
click at [239, 70] on div "Forgot Card / Transponder / KeyFob" at bounding box center [360, 66] width 263 height 22
click at [308, 82] on div "**********" at bounding box center [361, 467] width 296 height 869
drag, startPoint x: 315, startPoint y: 66, endPoint x: 221, endPoint y: 68, distance: 93.5
click at [221, 68] on div "**********" at bounding box center [361, 467] width 296 height 869
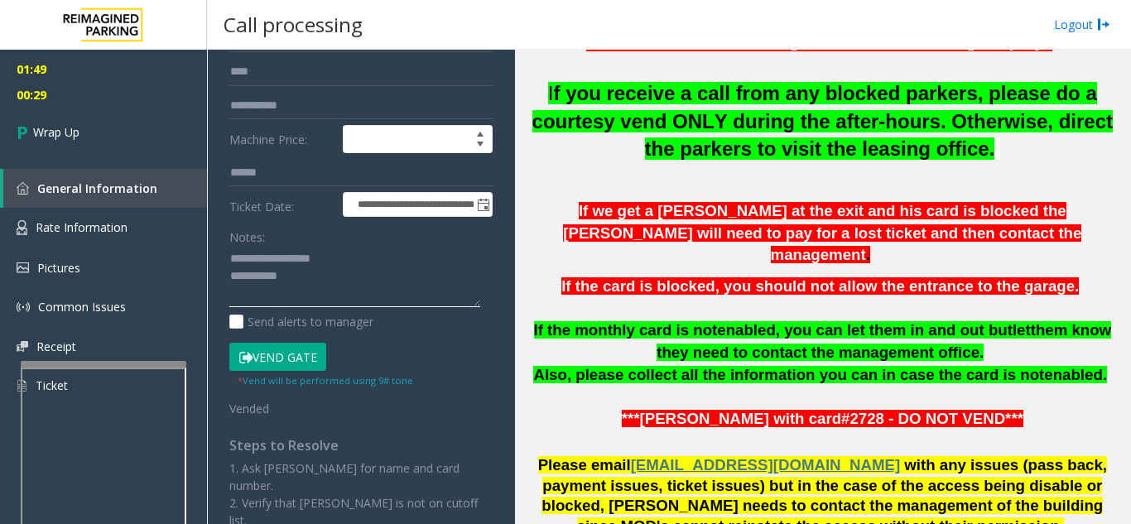
scroll to position [662, 0]
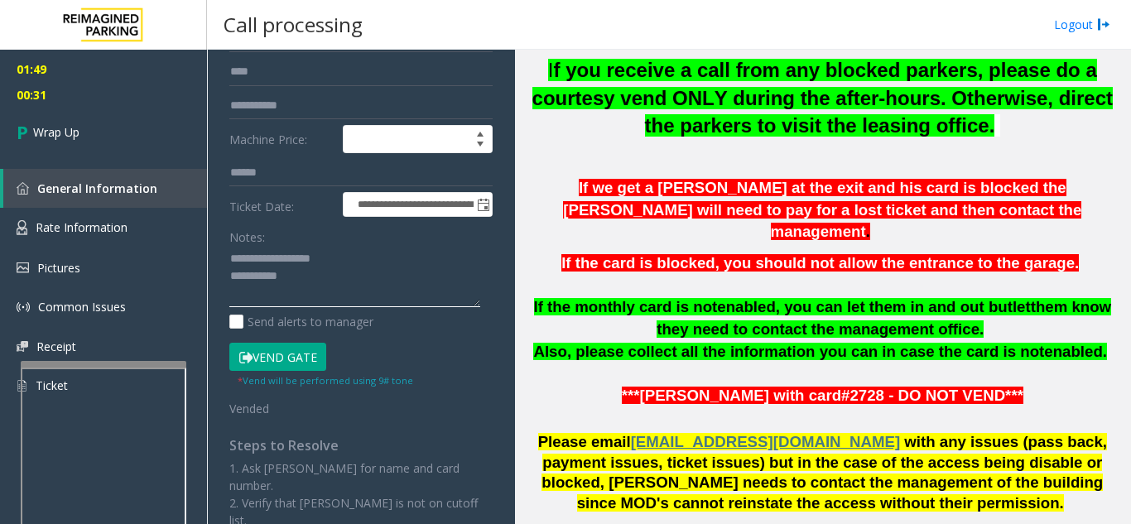
click at [348, 272] on textarea at bounding box center [354, 277] width 251 height 62
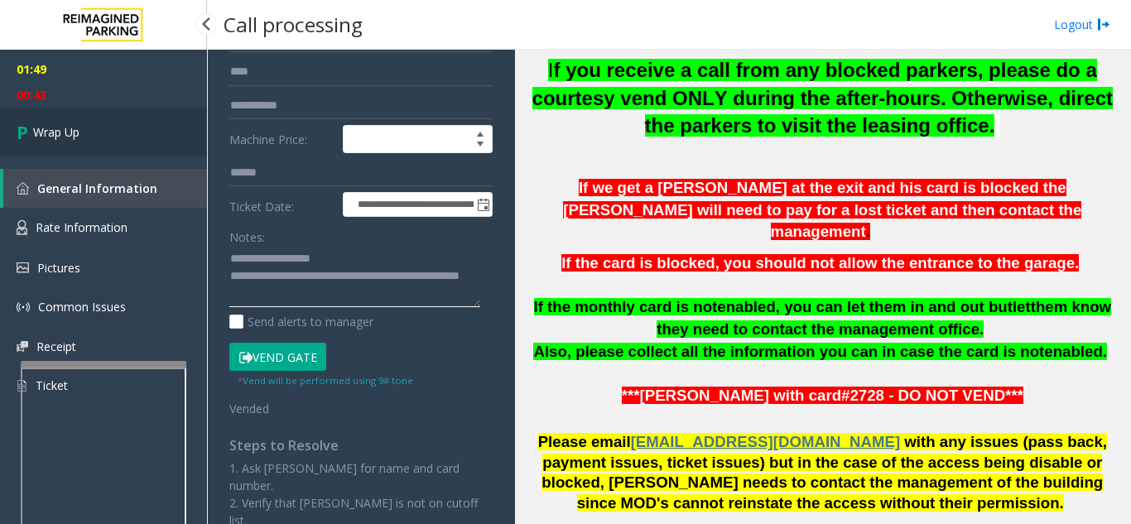
type textarea "**********"
click at [82, 131] on link "Wrap Up" at bounding box center [103, 132] width 207 height 49
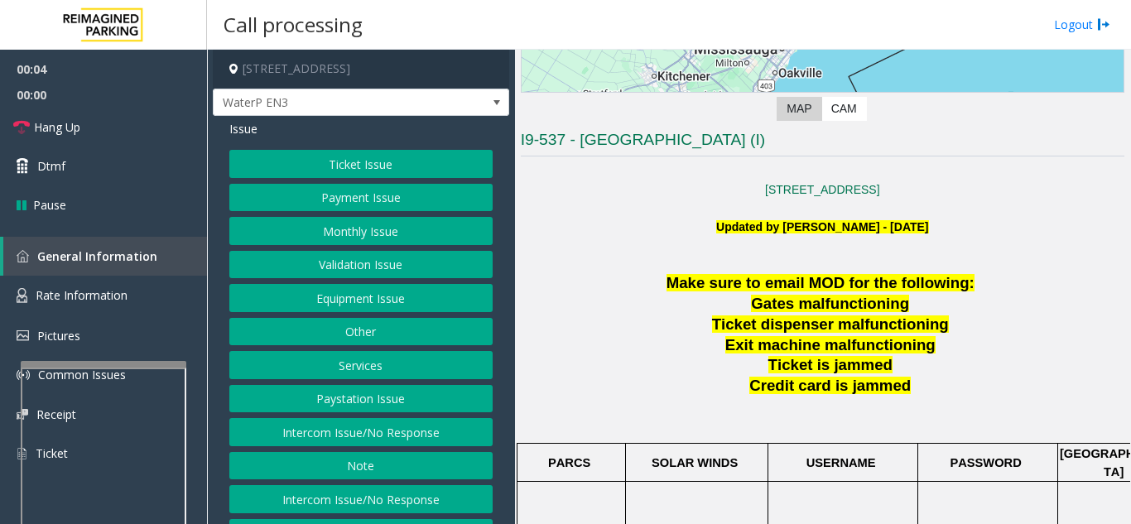
scroll to position [331, 0]
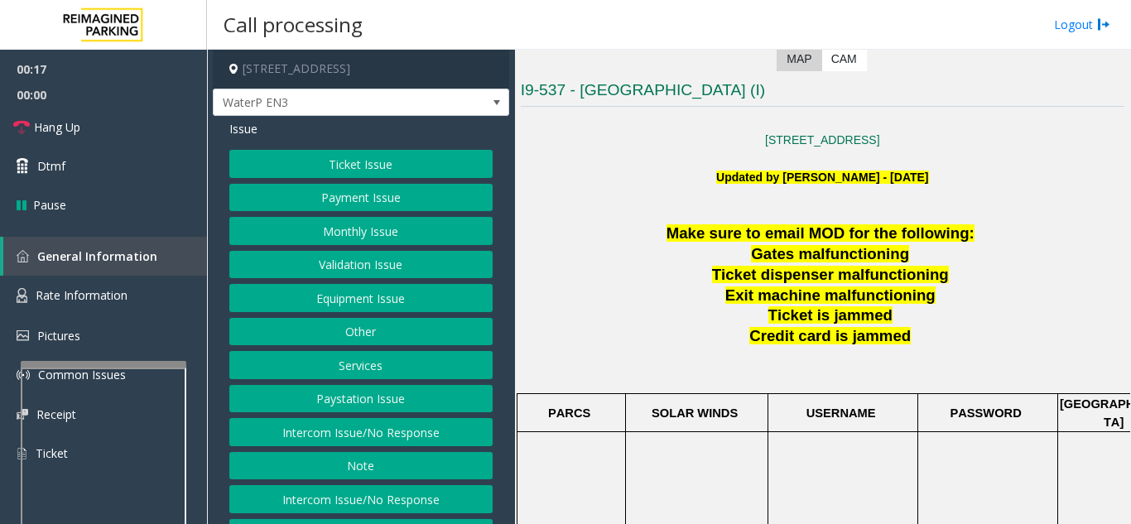
click at [382, 433] on button "Intercom Issue/No Response" at bounding box center [360, 432] width 263 height 28
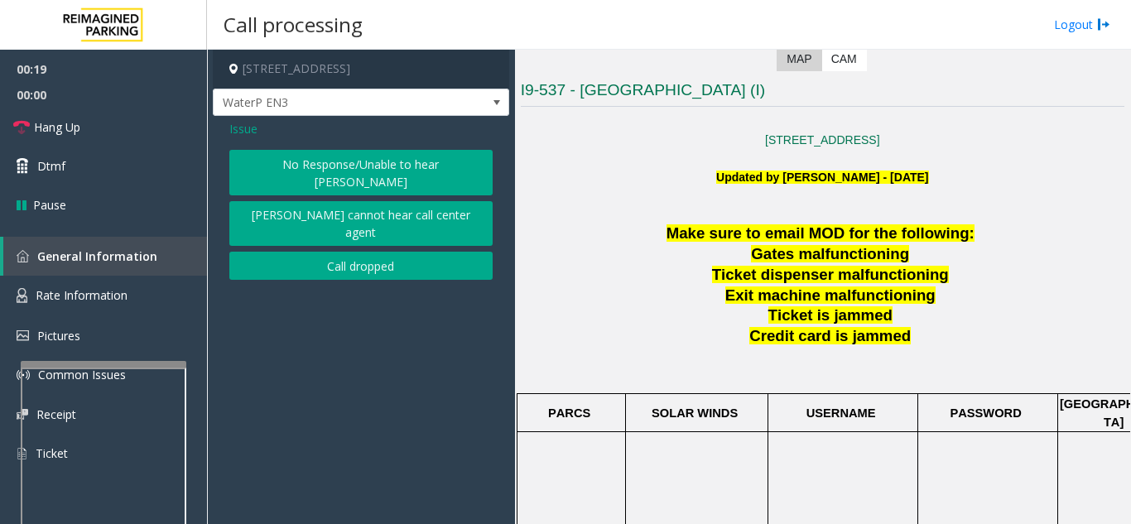
click at [336, 169] on button "No Response/Unable to hear [PERSON_NAME]" at bounding box center [360, 173] width 263 height 46
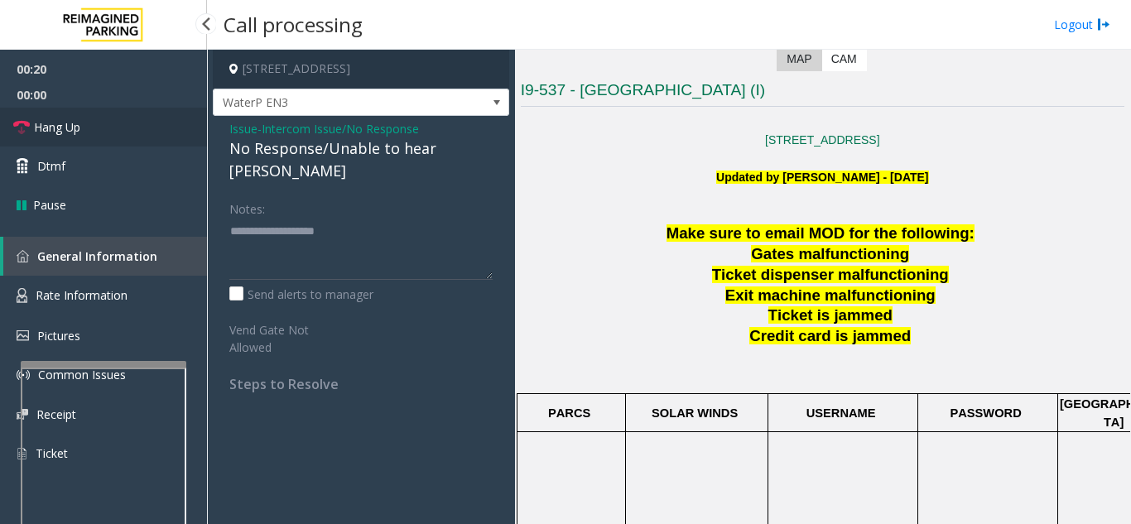
click at [119, 125] on link "Hang Up" at bounding box center [103, 127] width 207 height 39
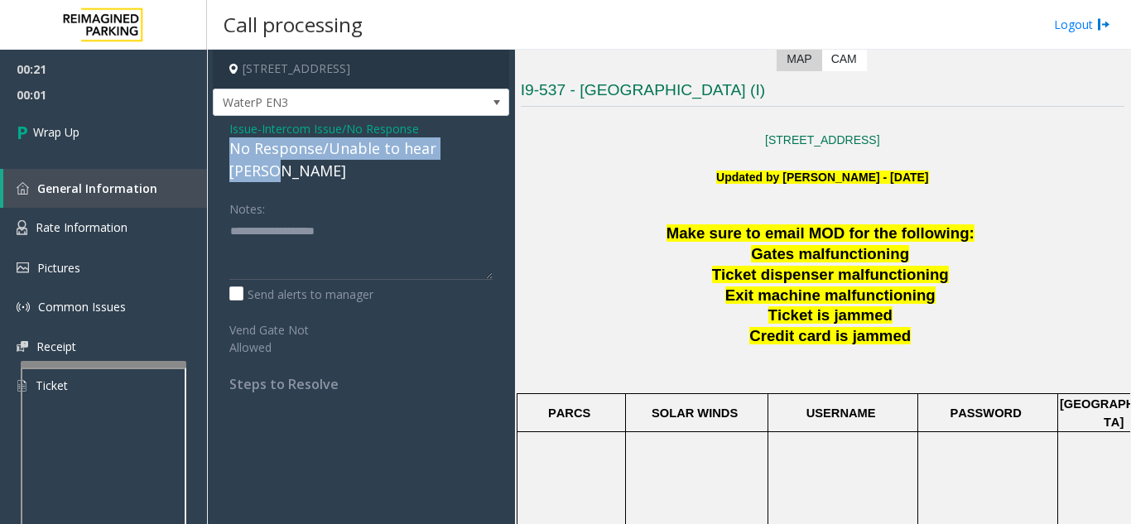
drag, startPoint x: 223, startPoint y: 144, endPoint x: 502, endPoint y: 153, distance: 279.1
click at [502, 153] on div "Issue - Intercom Issue/No Response No Response/Unable to hear [PERSON_NAME] Not…" at bounding box center [361, 262] width 296 height 293
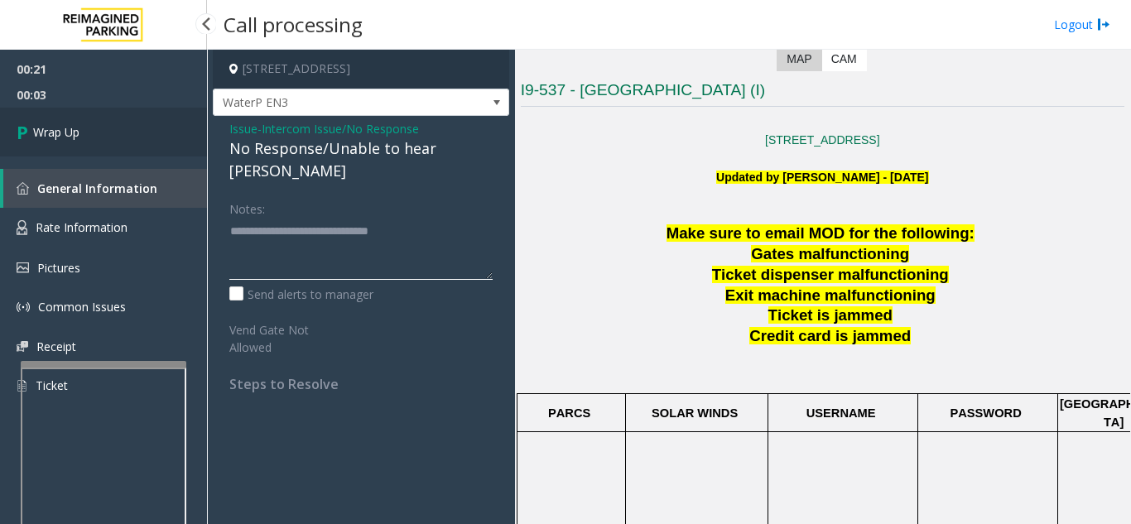
type textarea "**********"
click at [113, 139] on link "Wrap Up" at bounding box center [103, 132] width 207 height 49
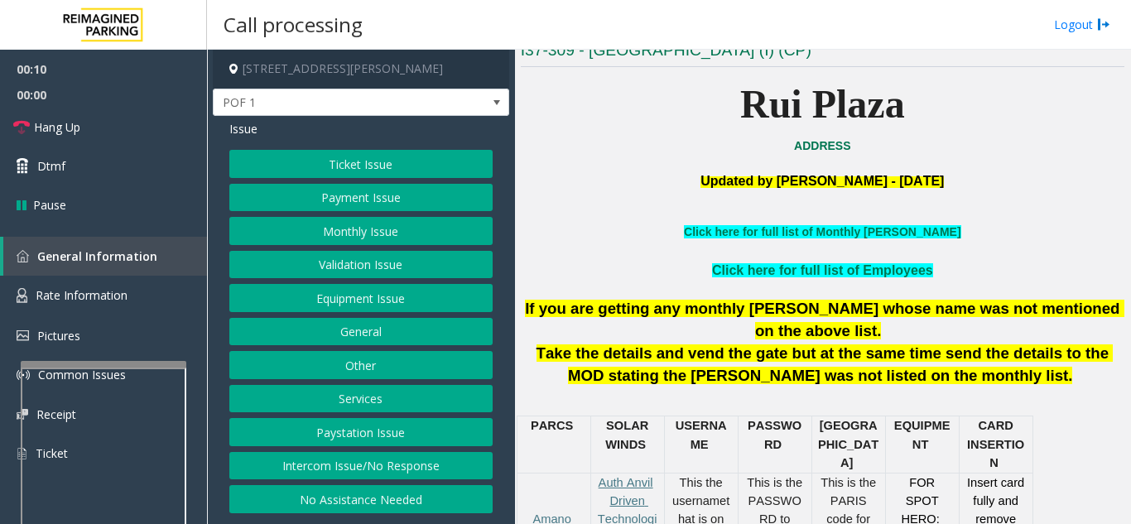
scroll to position [414, 0]
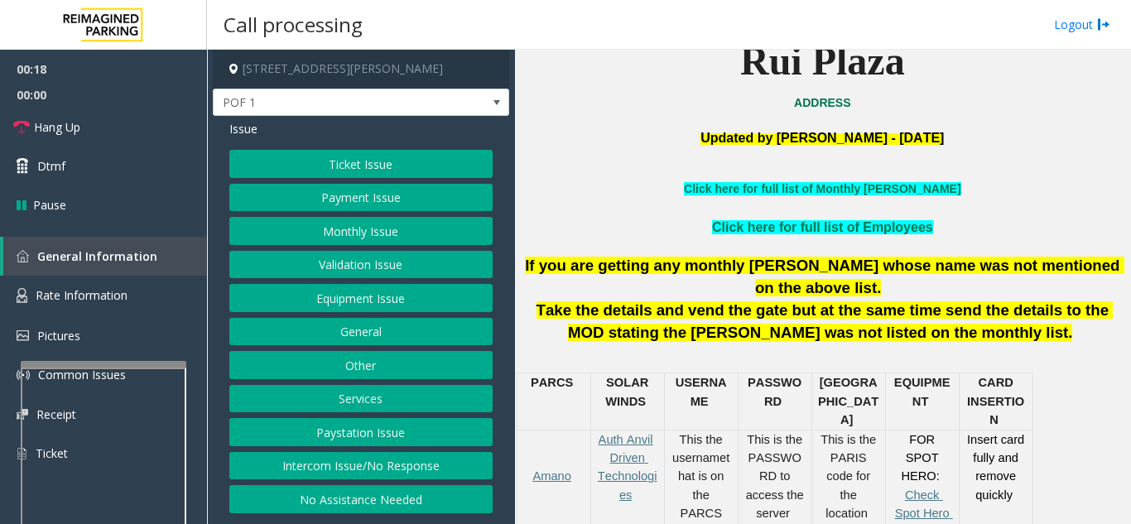
click at [336, 299] on button "Equipment Issue" at bounding box center [360, 298] width 263 height 28
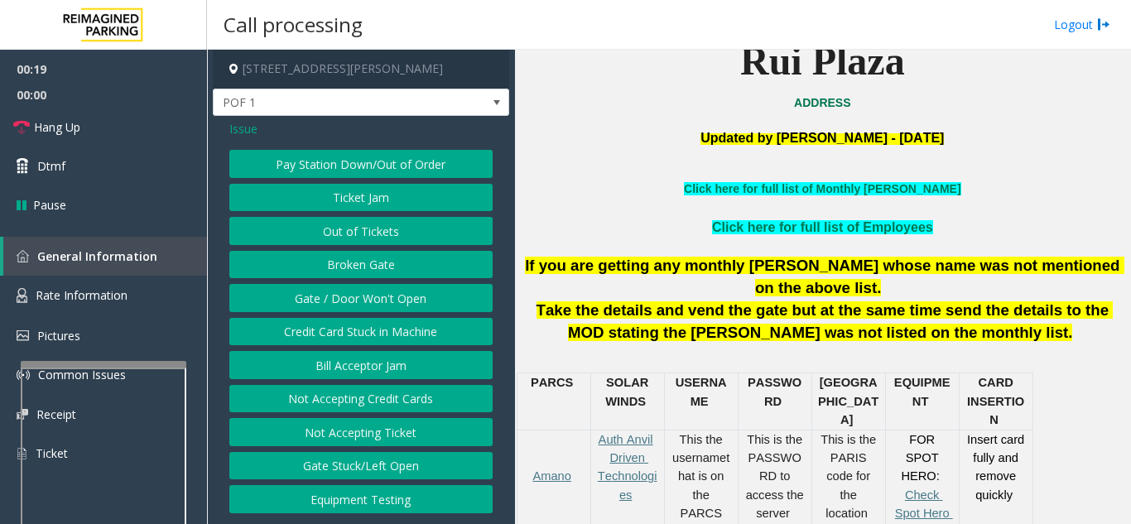
click at [336, 299] on button "Gate / Door Won't Open" at bounding box center [360, 298] width 263 height 28
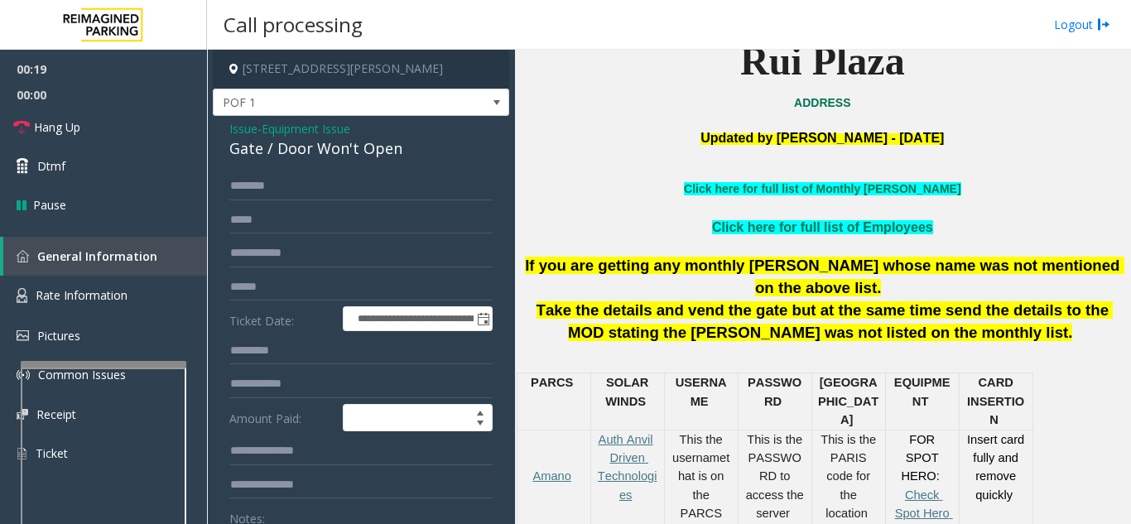
scroll to position [83, 0]
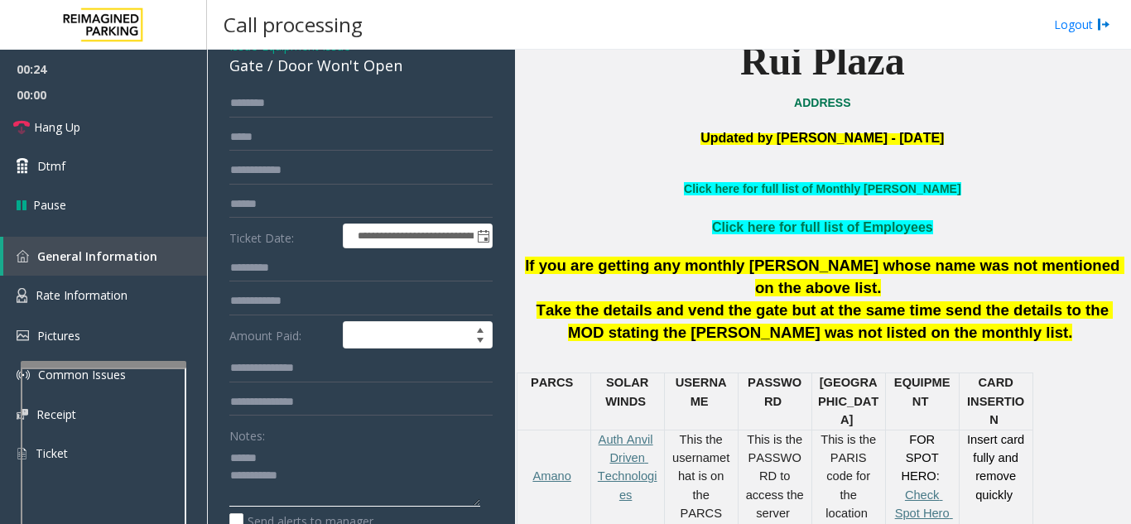
click at [312, 458] on textarea at bounding box center [354, 475] width 251 height 62
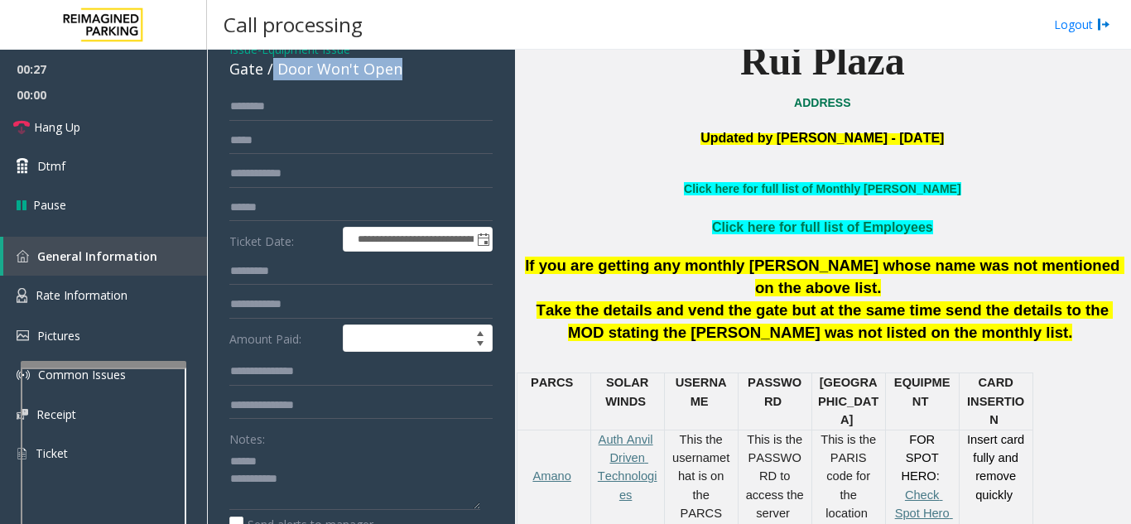
drag, startPoint x: 273, startPoint y: 65, endPoint x: 406, endPoint y: 70, distance: 133.3
click at [406, 70] on div "Gate / Door Won't Open" at bounding box center [360, 69] width 263 height 22
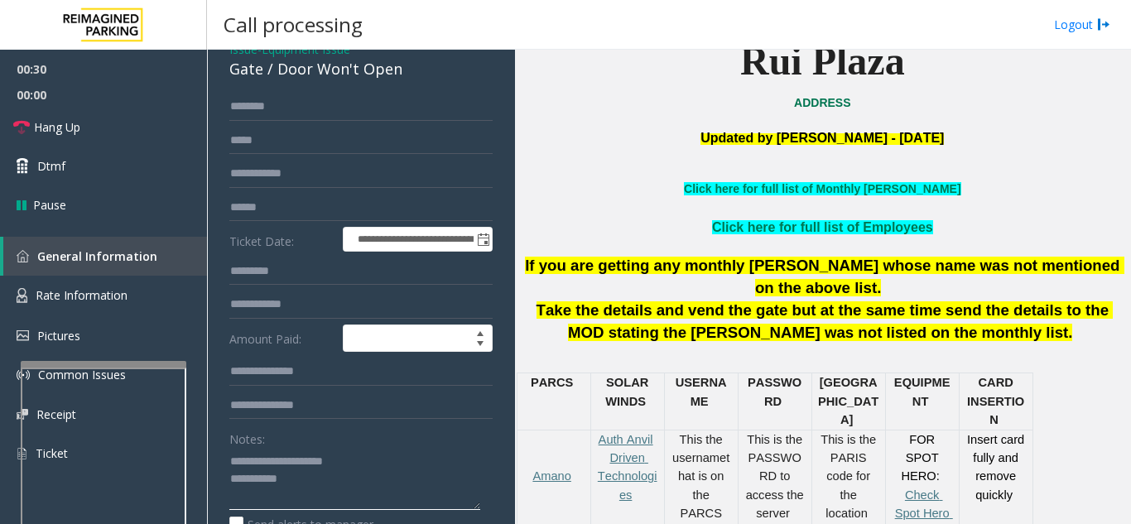
click at [372, 477] on textarea at bounding box center [354, 479] width 251 height 62
type textarea "**********"
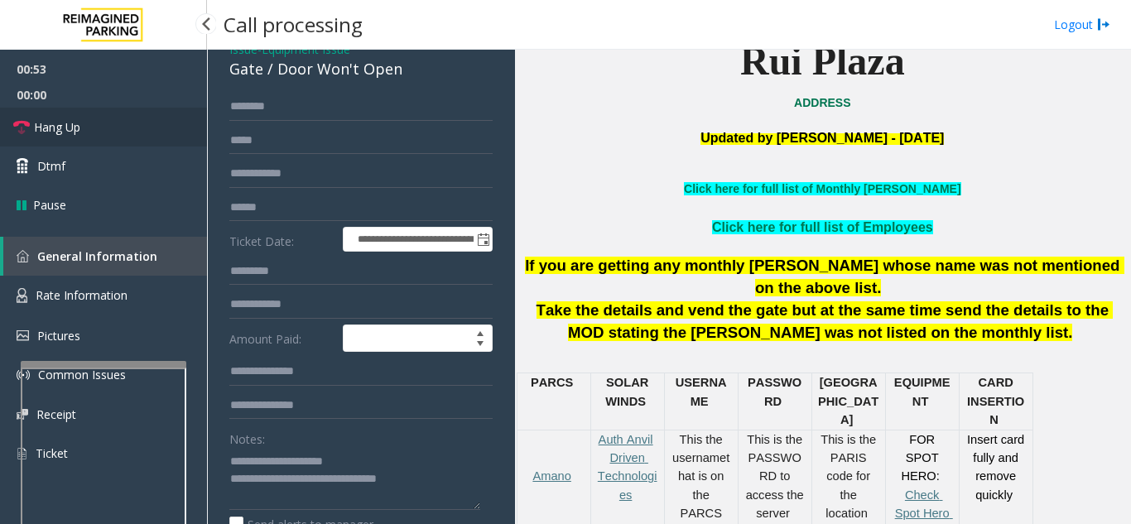
click at [117, 133] on link "Hang Up" at bounding box center [103, 127] width 207 height 39
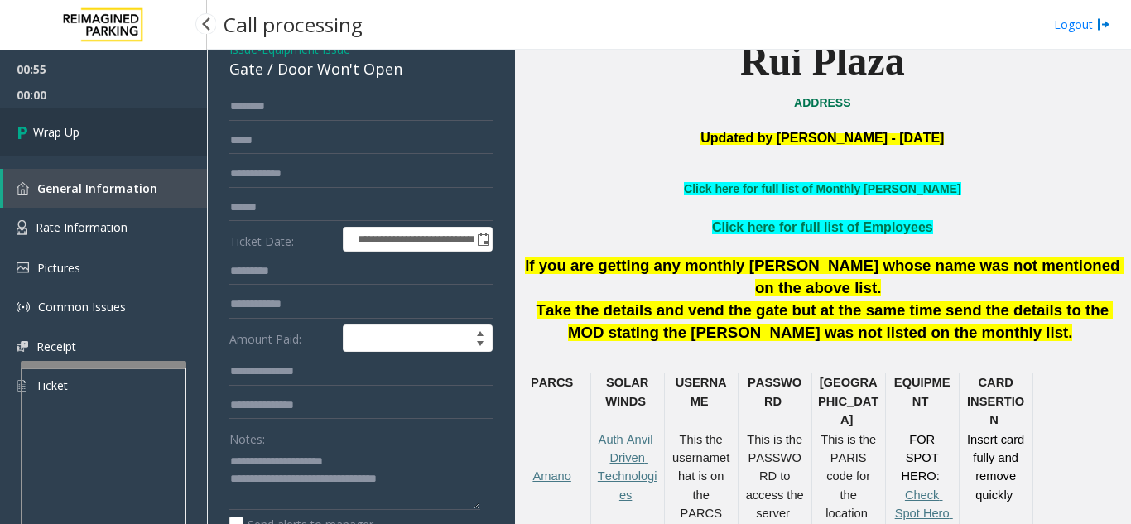
click at [117, 133] on link "Wrap Up" at bounding box center [103, 132] width 207 height 49
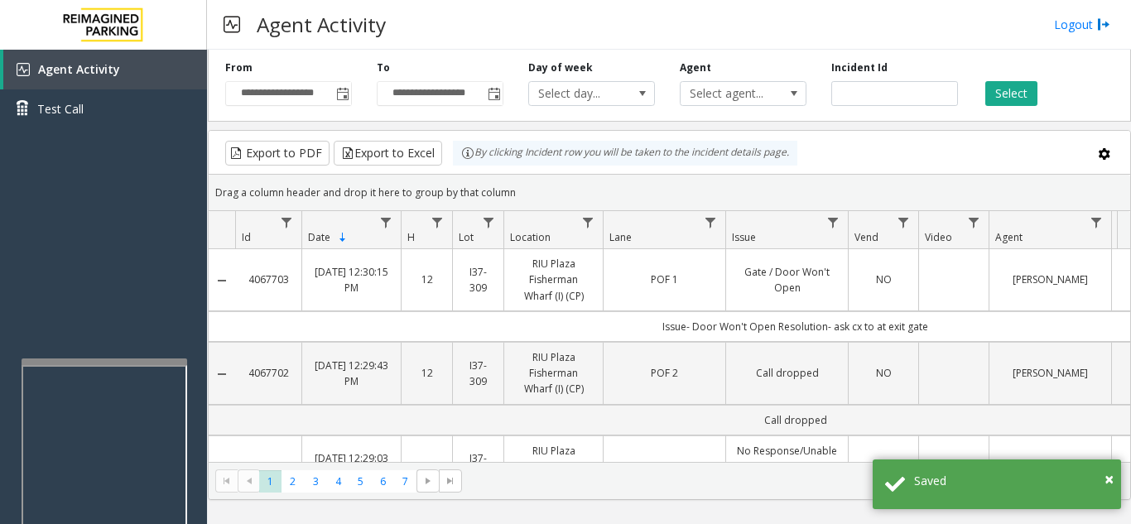
click at [103, 359] on div at bounding box center [105, 361] width 166 height 7
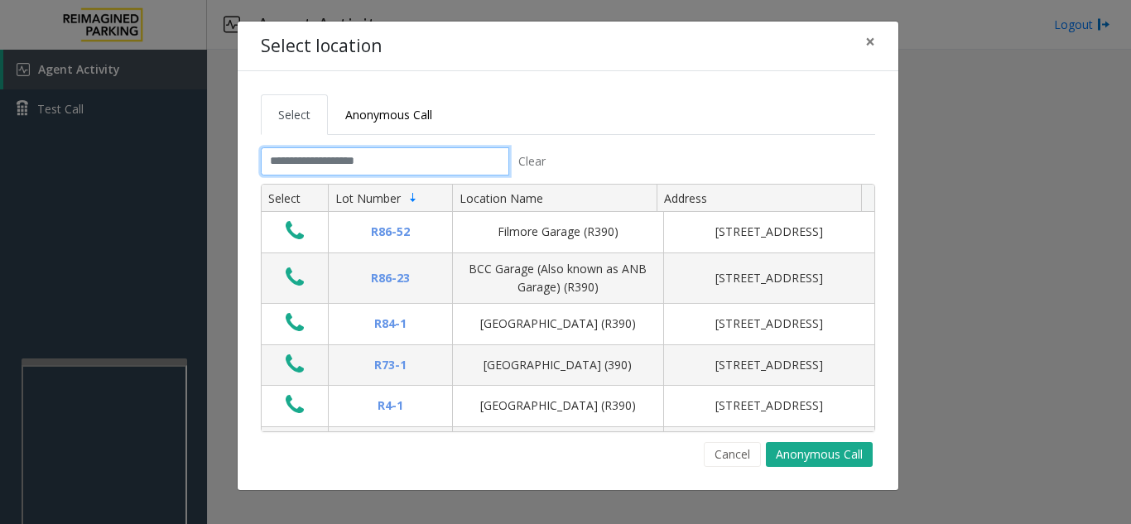
click at [317, 168] on input "text" at bounding box center [385, 161] width 248 height 28
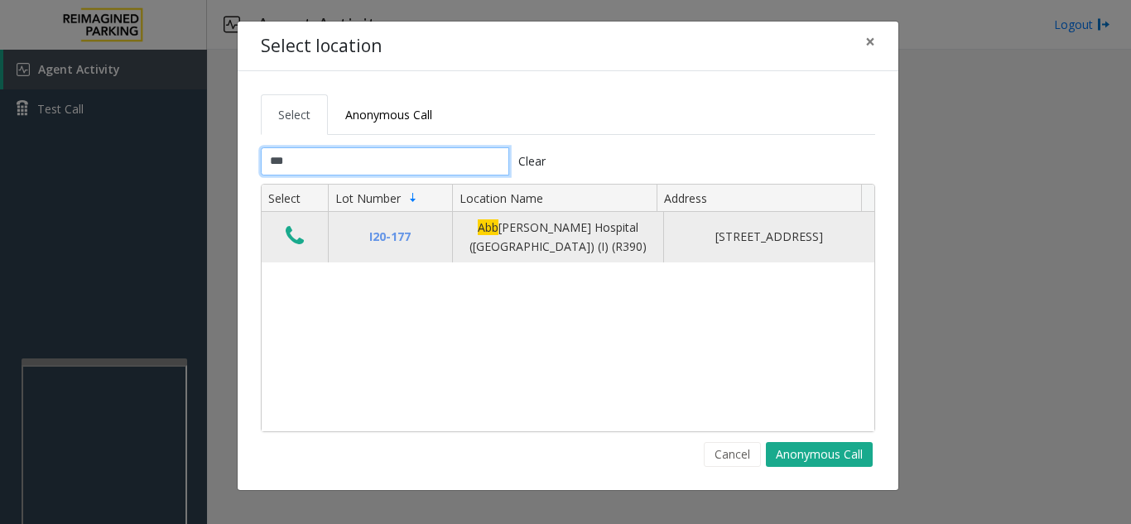
type input "***"
click at [301, 245] on icon "Data table" at bounding box center [295, 235] width 18 height 23
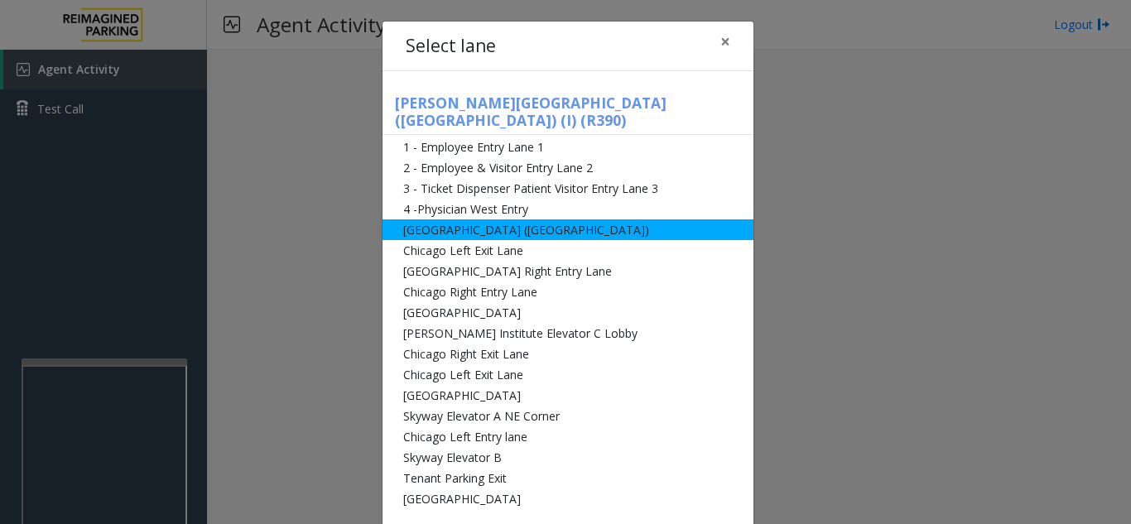
click at [567, 219] on li "[GEOGRAPHIC_DATA] ([GEOGRAPHIC_DATA])" at bounding box center [567, 229] width 371 height 21
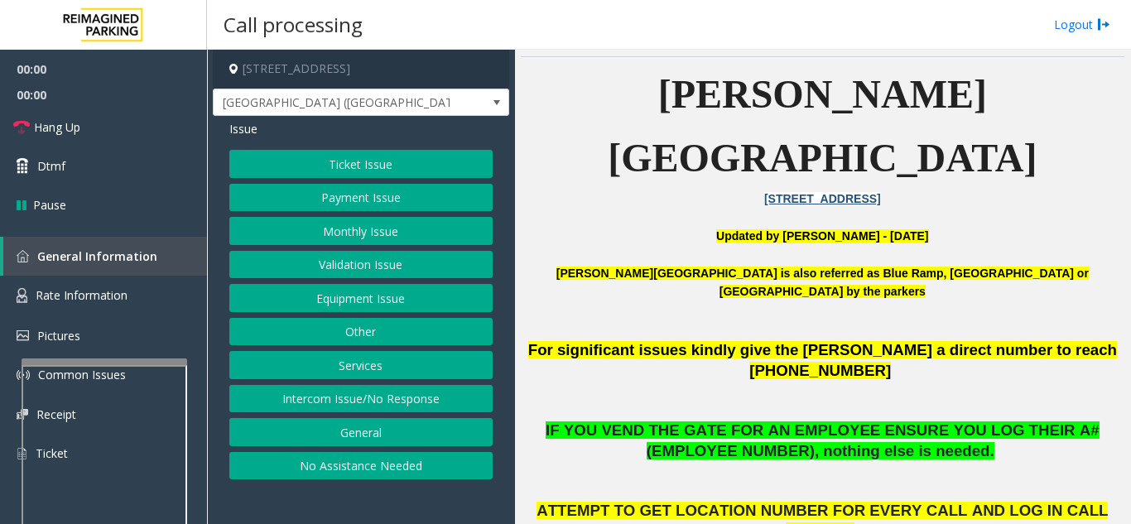
scroll to position [414, 0]
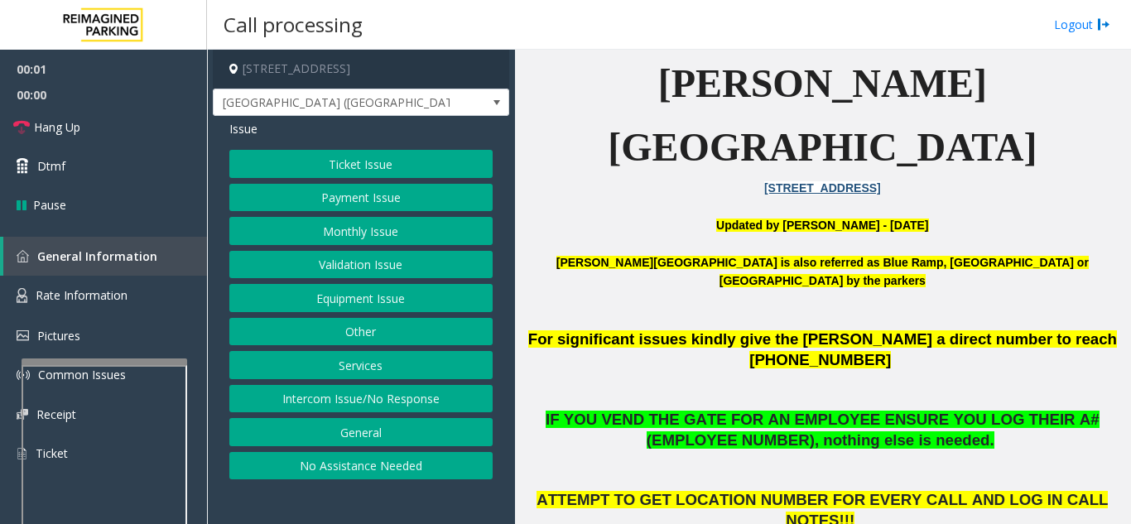
click at [394, 161] on button "Ticket Issue" at bounding box center [360, 164] width 263 height 28
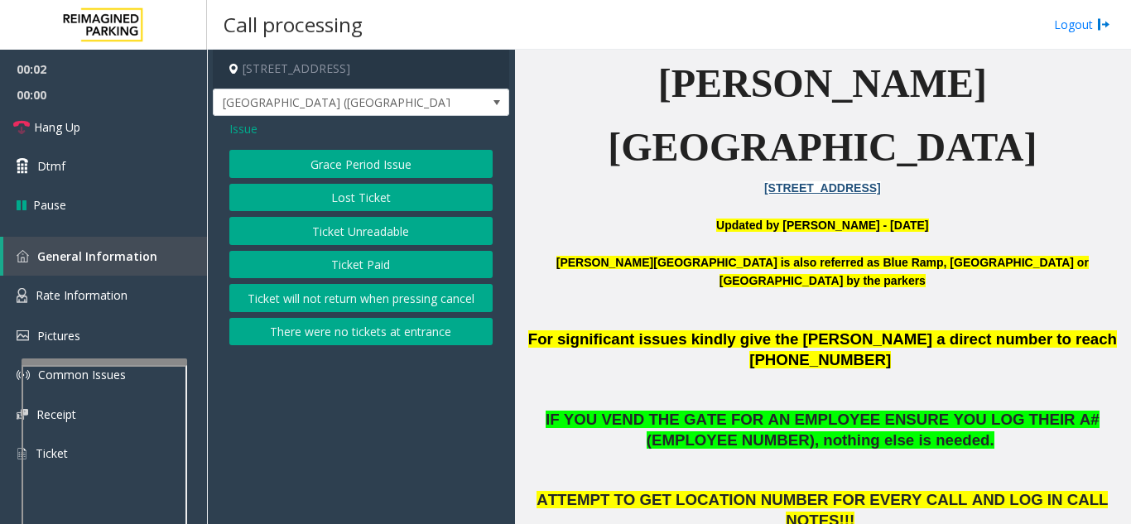
click at [386, 237] on button "Ticket Unreadable" at bounding box center [360, 231] width 263 height 28
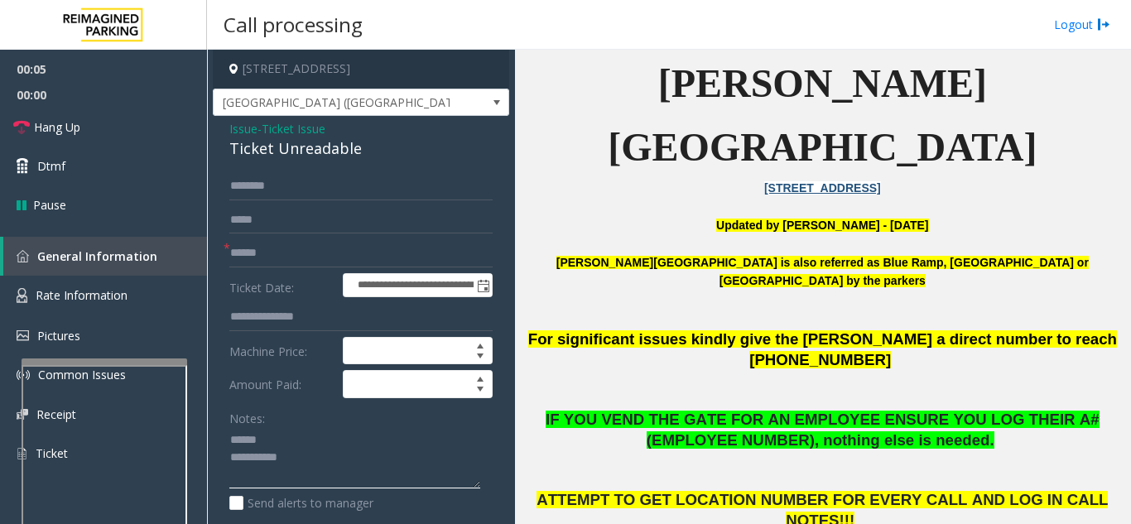
click at [300, 447] on textarea at bounding box center [354, 458] width 251 height 62
drag, startPoint x: 247, startPoint y: 154, endPoint x: 387, endPoint y: 153, distance: 139.0
click at [387, 153] on div "**********" at bounding box center [361, 520] width 296 height 808
type textarea "**********"
click at [331, 257] on input "text" at bounding box center [360, 253] width 263 height 28
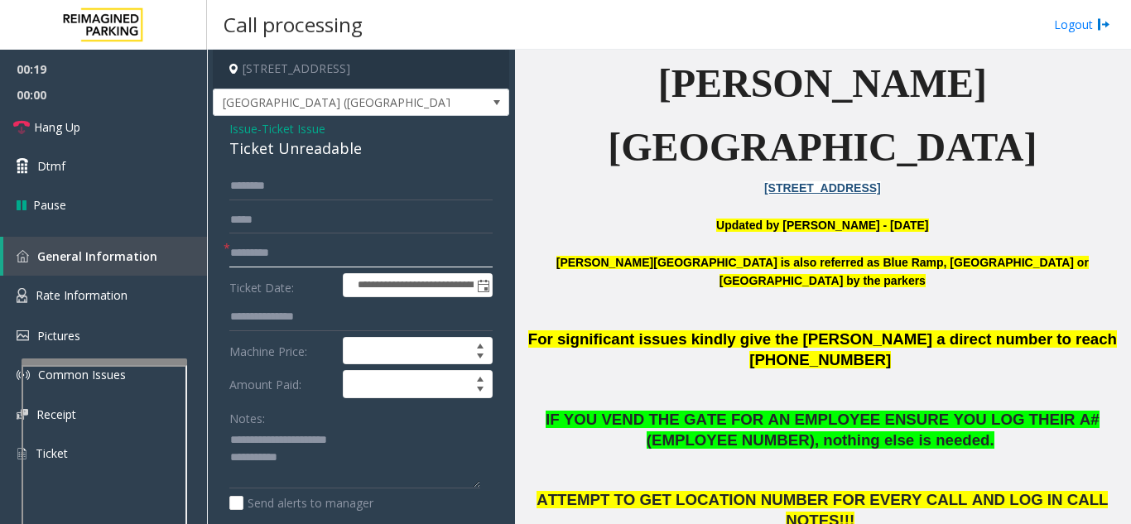
type input "*********"
click at [348, 461] on textarea at bounding box center [354, 458] width 251 height 62
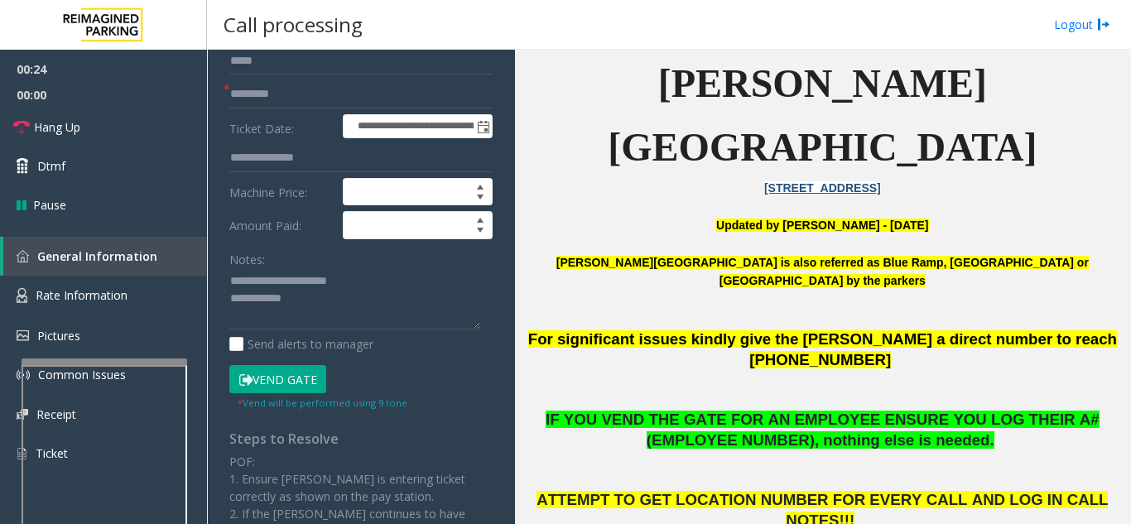
scroll to position [166, 0]
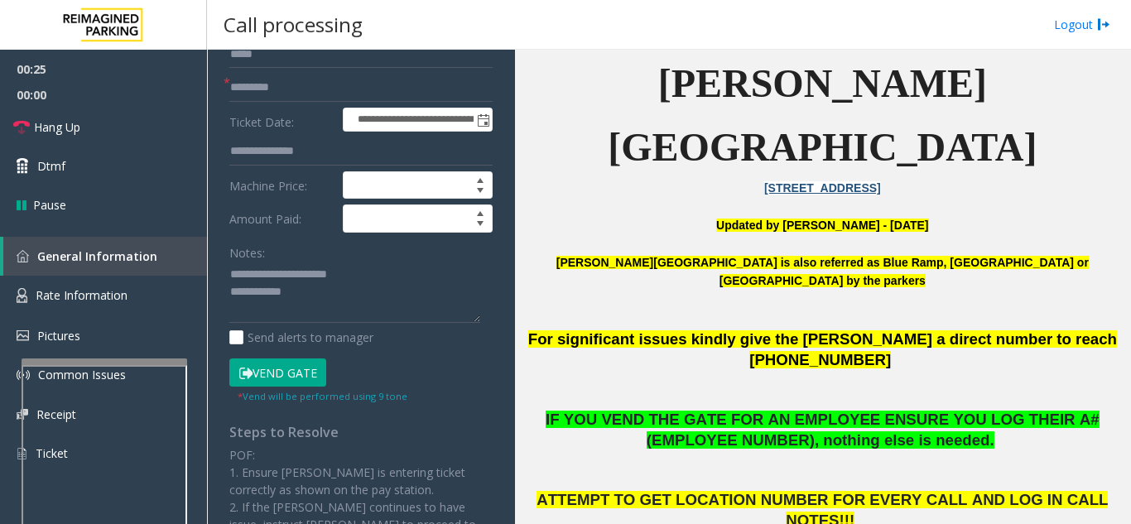
click at [281, 369] on button "Vend Gate" at bounding box center [277, 372] width 97 height 28
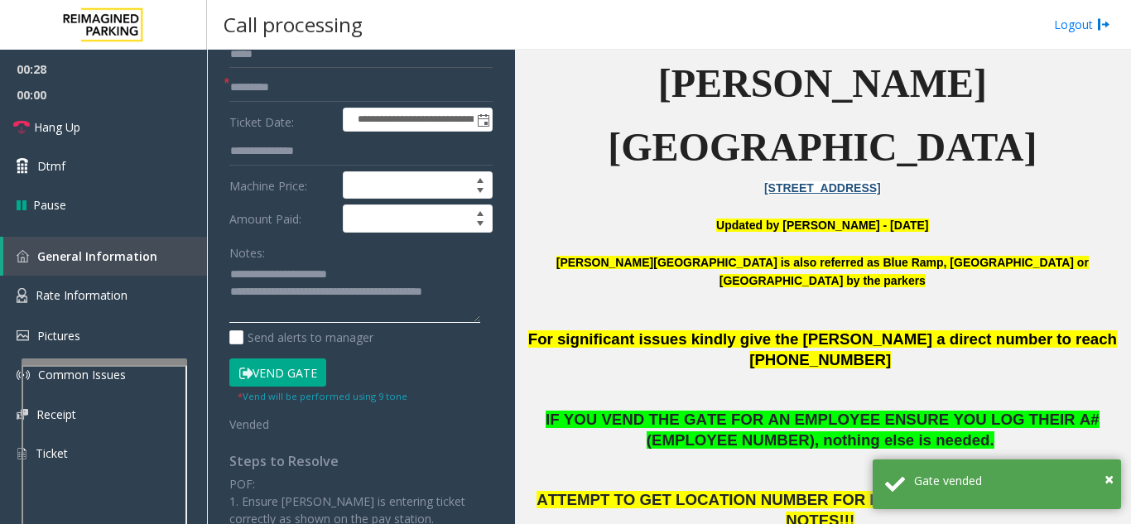
click at [462, 266] on textarea at bounding box center [354, 293] width 251 height 62
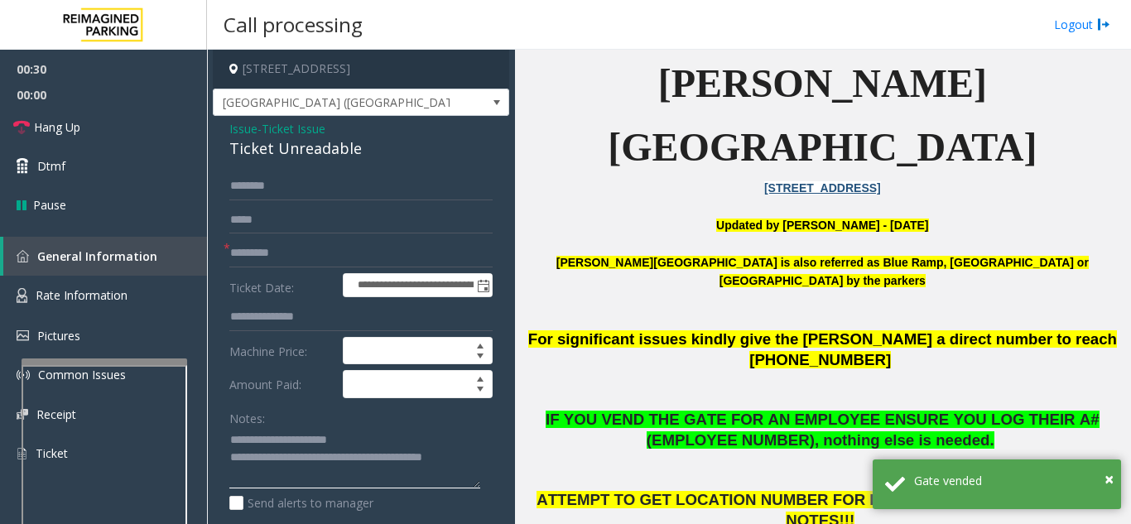
type textarea "**********"
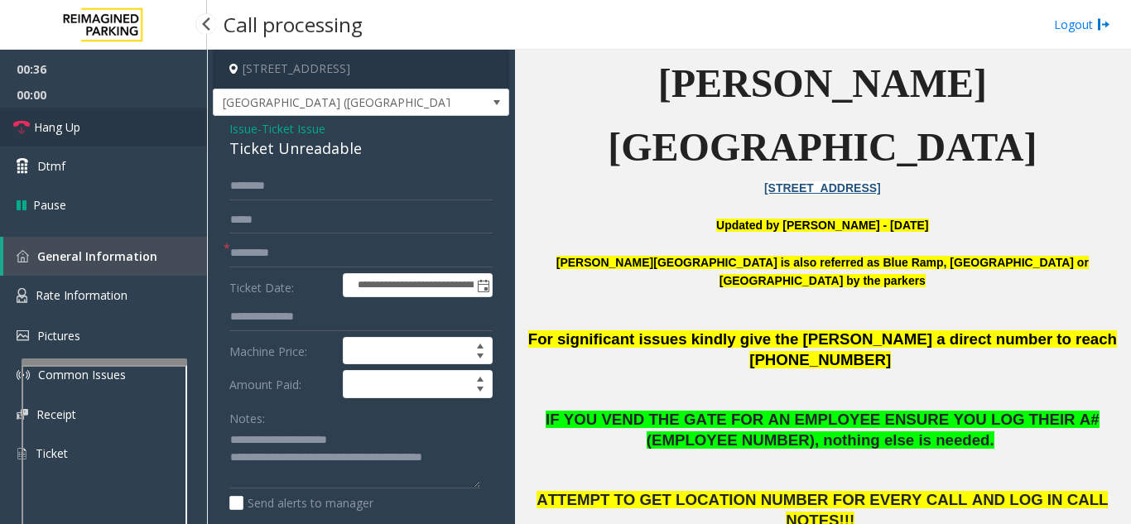
click at [93, 132] on link "Hang Up" at bounding box center [103, 127] width 207 height 39
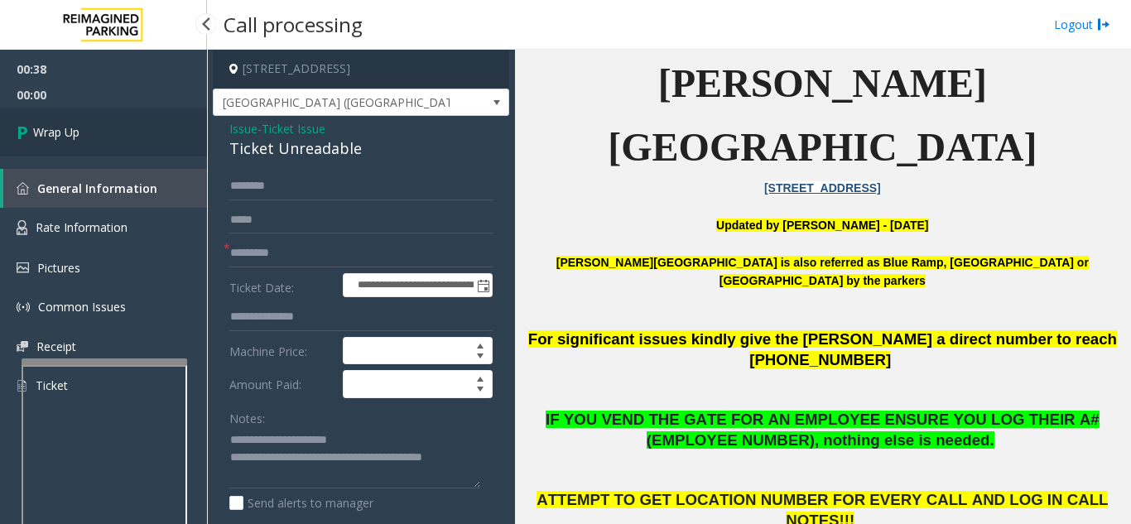
click at [93, 132] on link "Wrap Up" at bounding box center [103, 132] width 207 height 49
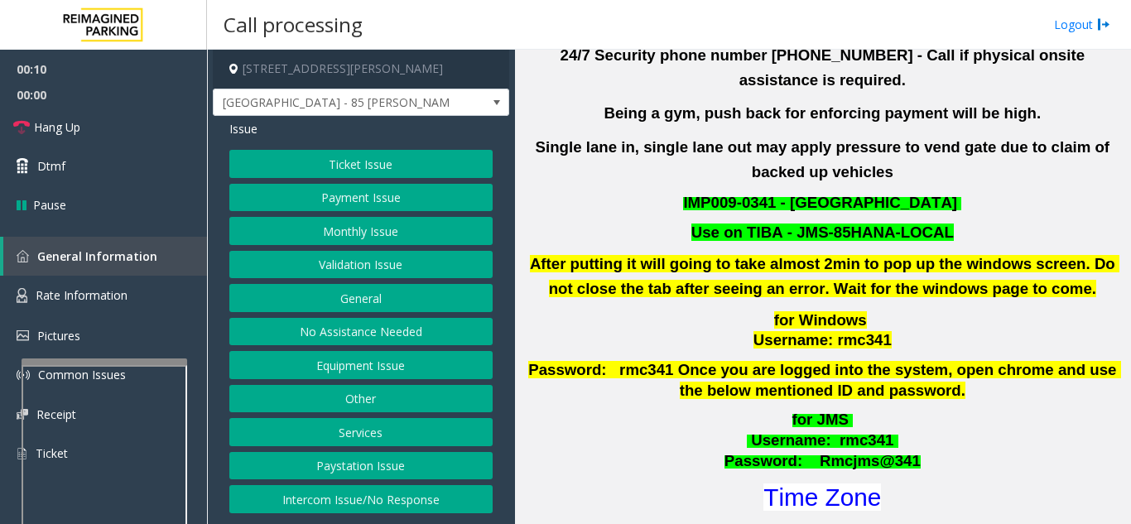
scroll to position [497, 0]
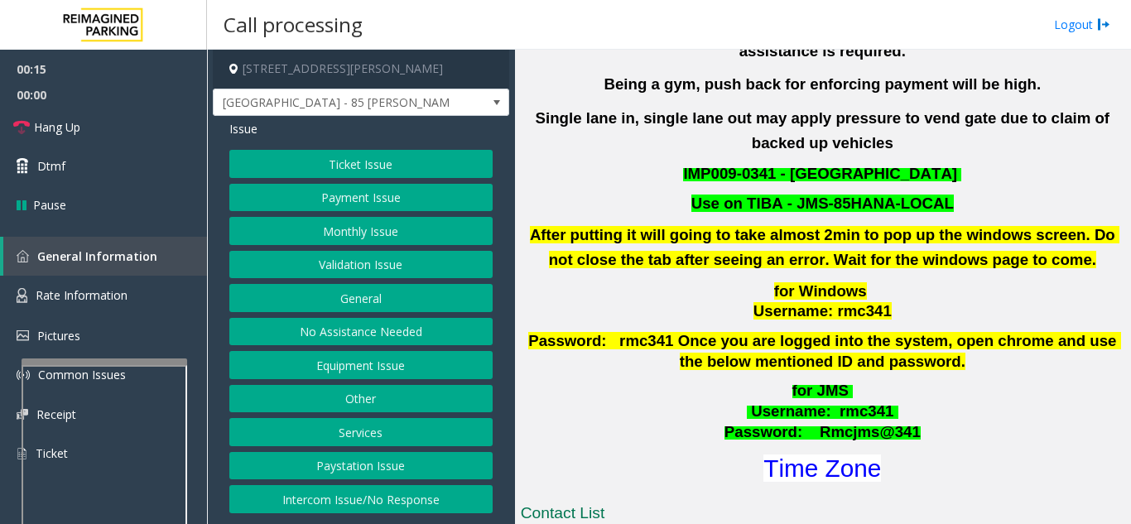
click at [349, 267] on button "Validation Issue" at bounding box center [360, 265] width 263 height 28
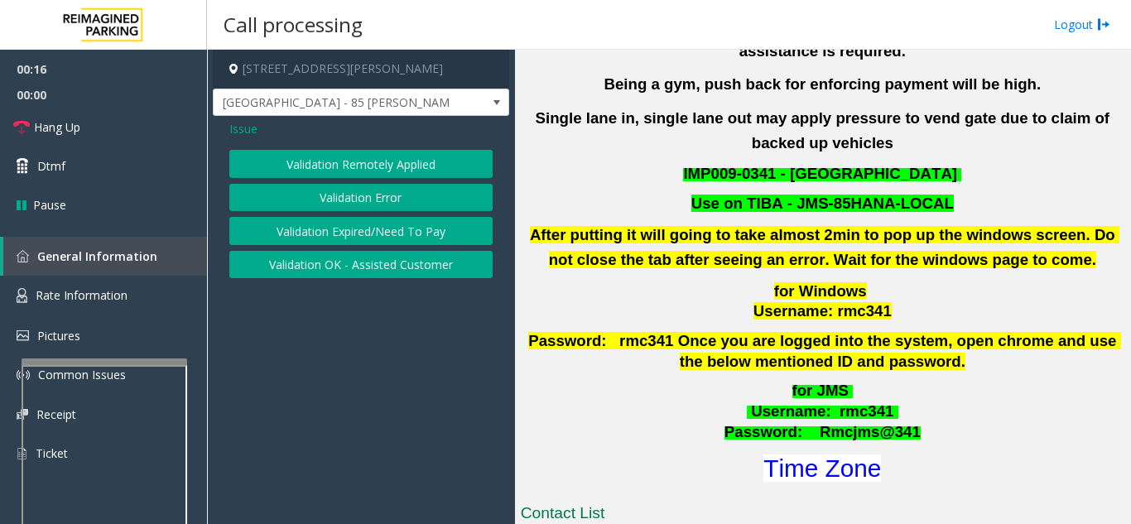
click at [361, 193] on button "Validation Error" at bounding box center [360, 198] width 263 height 28
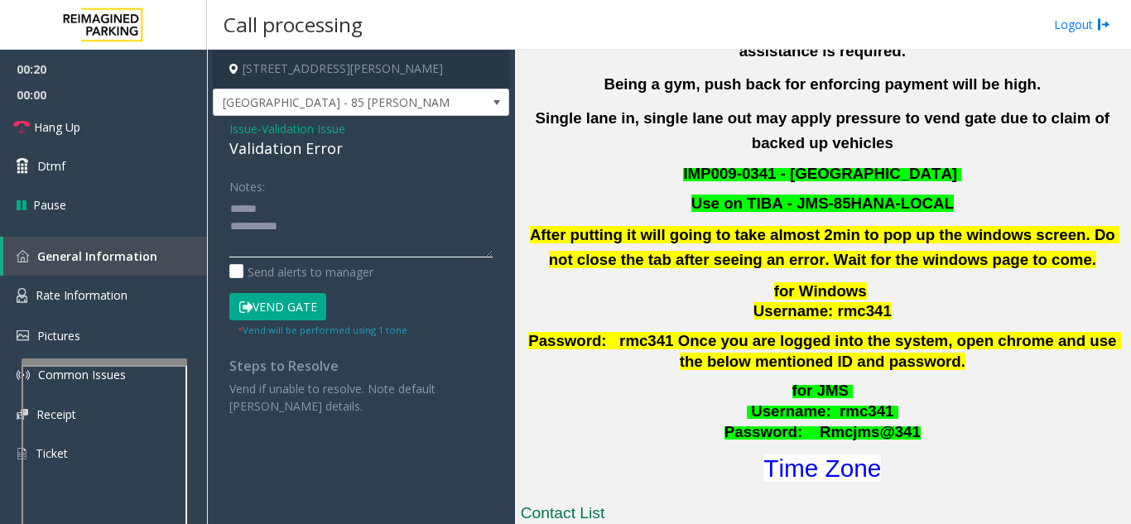
click at [286, 209] on textarea at bounding box center [360, 226] width 263 height 62
drag, startPoint x: 225, startPoint y: 148, endPoint x: 366, endPoint y: 147, distance: 140.7
click at [366, 147] on div "Issue - Validation Issue Validation Error Notes: Send alerts to manager Vend Ga…" at bounding box center [361, 273] width 296 height 315
click at [454, 224] on textarea at bounding box center [360, 226] width 263 height 62
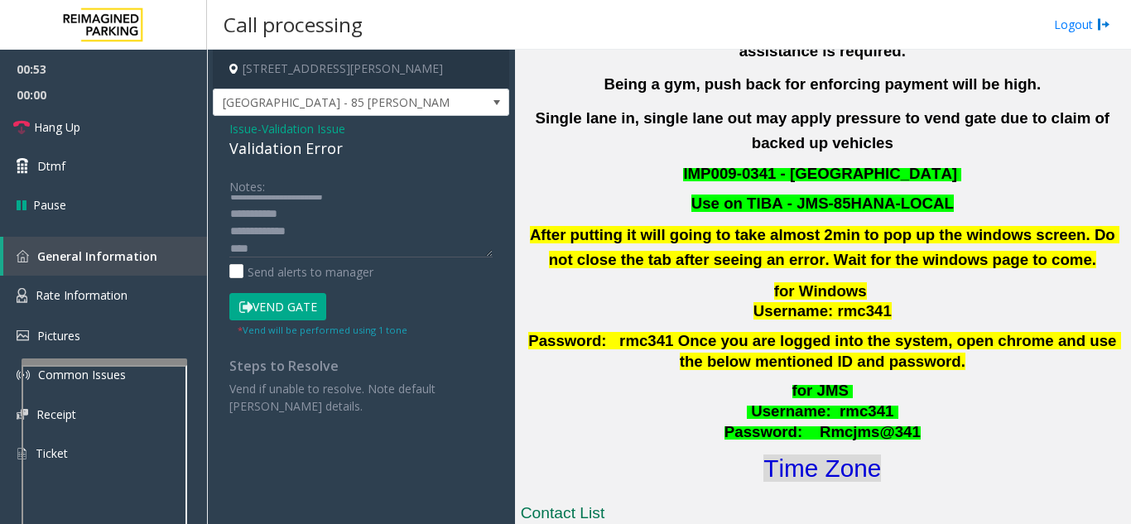
click at [847, 454] on font "Time Zone" at bounding box center [822, 467] width 118 height 27
click at [316, 240] on textarea at bounding box center [360, 226] width 263 height 62
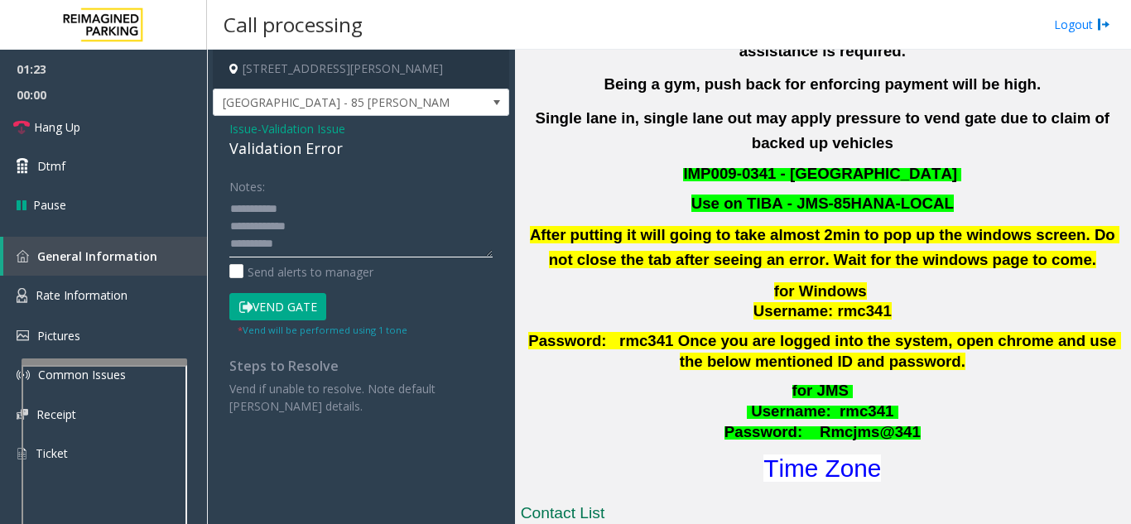
scroll to position [30, 0]
click at [303, 312] on button "Vend Gate" at bounding box center [277, 307] width 97 height 28
click at [382, 209] on textarea at bounding box center [360, 226] width 263 height 62
click at [392, 209] on textarea at bounding box center [360, 226] width 263 height 62
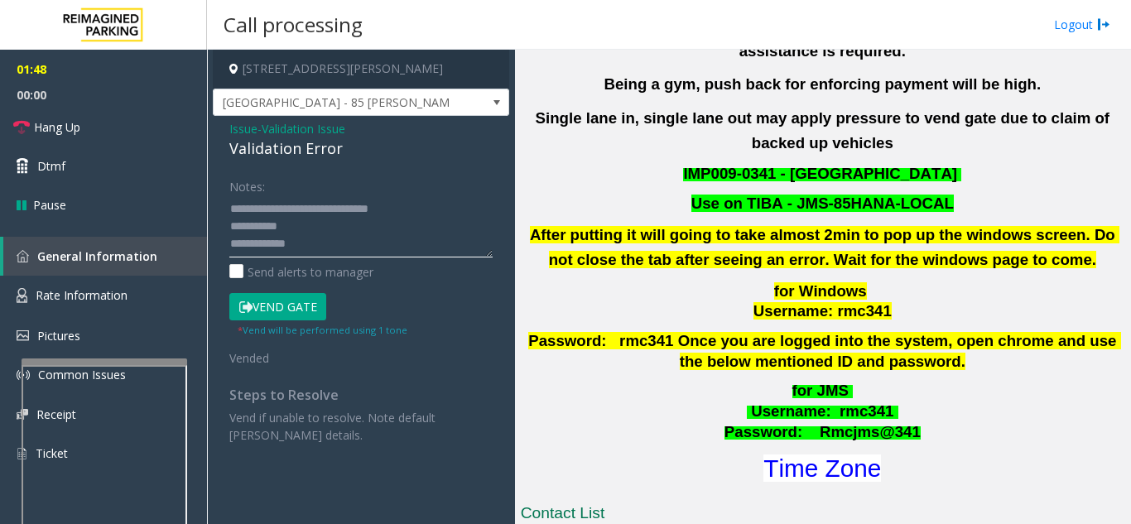
click at [376, 225] on textarea at bounding box center [360, 226] width 263 height 62
click at [109, 135] on link "Hang Up" at bounding box center [103, 127] width 207 height 39
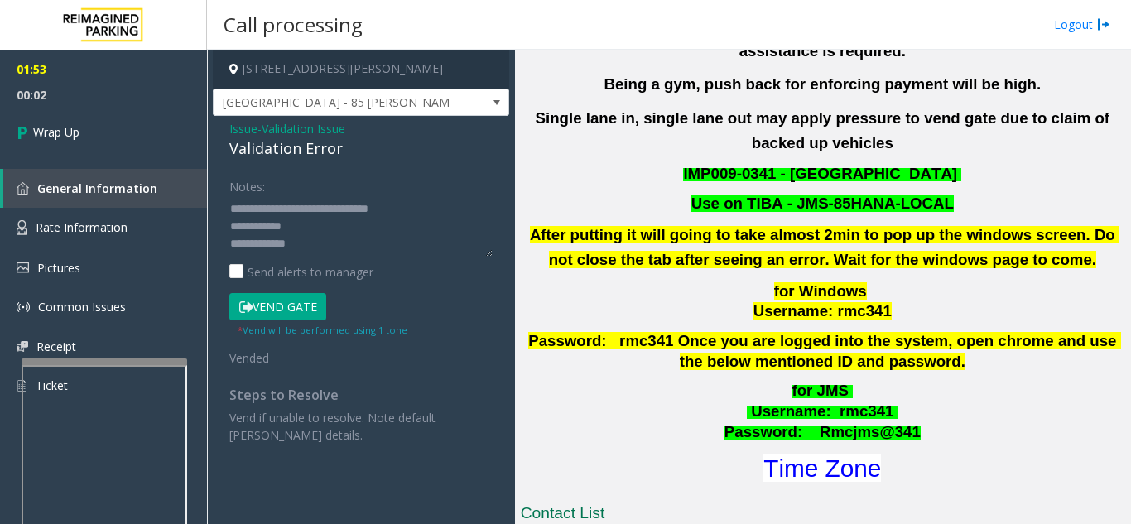
click at [321, 214] on textarea at bounding box center [360, 226] width 263 height 62
click at [322, 231] on textarea at bounding box center [360, 226] width 263 height 62
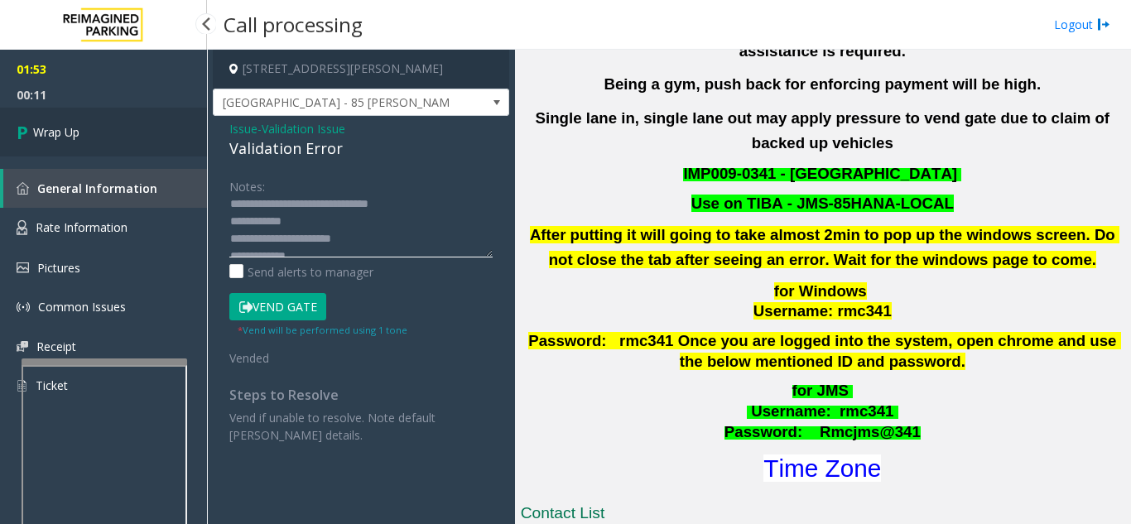
type textarea "**********"
click at [121, 132] on link "Wrap Up" at bounding box center [103, 132] width 207 height 49
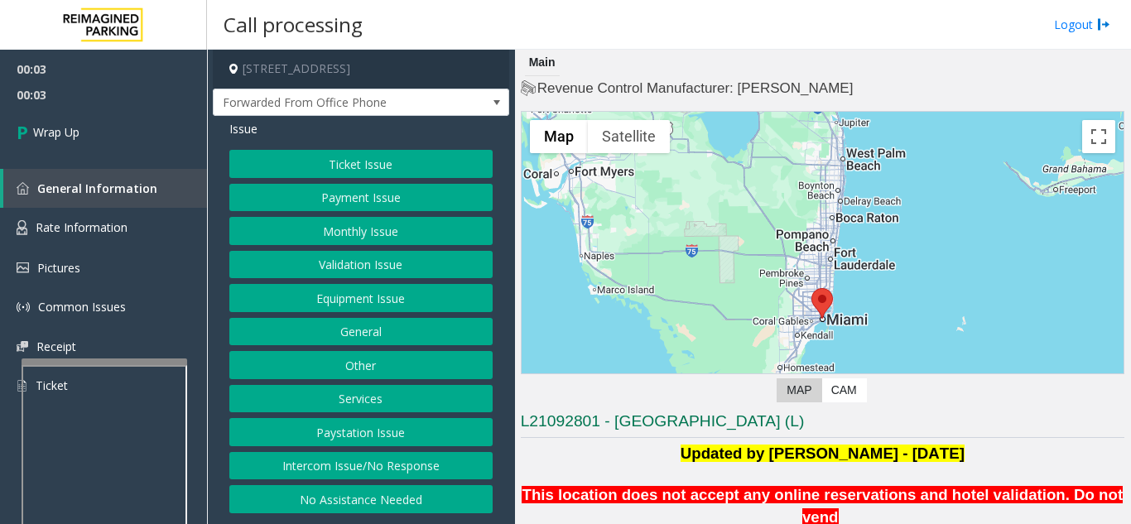
click at [411, 459] on button "Intercom Issue/No Response" at bounding box center [360, 466] width 263 height 28
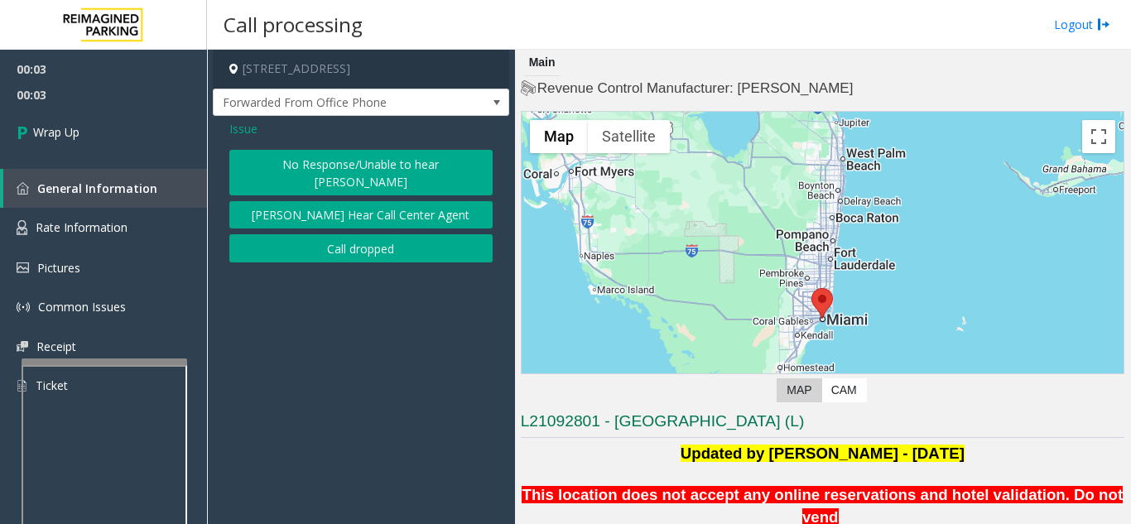
click at [374, 234] on button "Call dropped" at bounding box center [360, 248] width 263 height 28
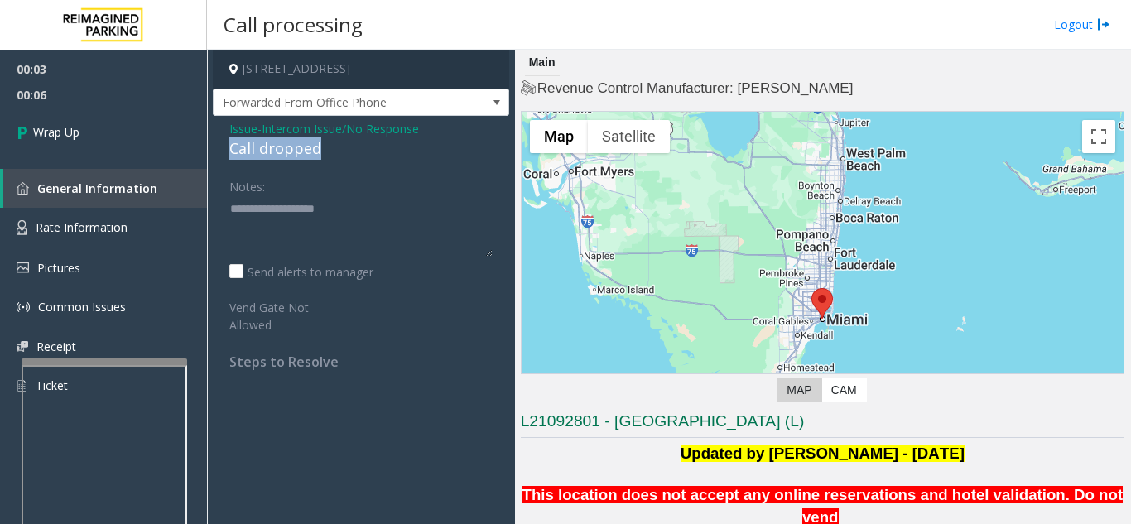
drag, startPoint x: 223, startPoint y: 151, endPoint x: 341, endPoint y: 151, distance: 117.5
click at [343, 151] on div "Issue - Intercom Issue/No Response Call dropped Notes: Send alerts to manager V…" at bounding box center [361, 251] width 296 height 271
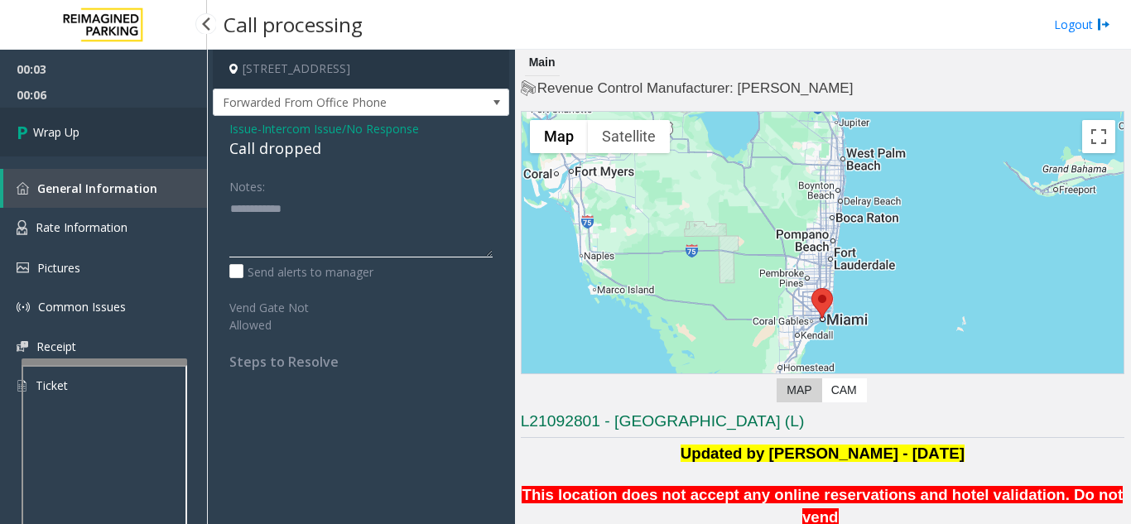
type textarea "**********"
click at [137, 142] on link "Wrap Up" at bounding box center [103, 132] width 207 height 49
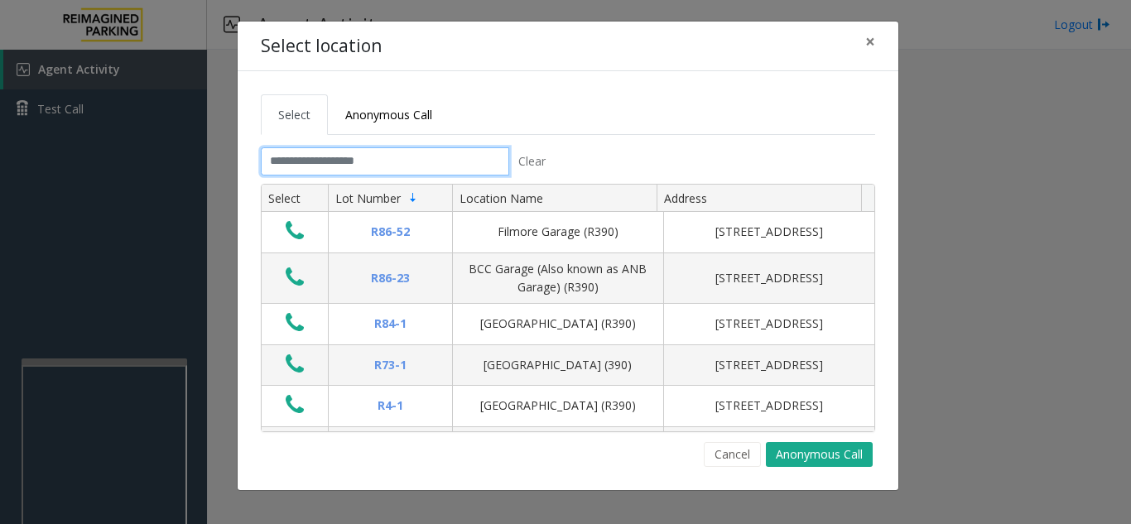
click at [399, 169] on input "text" at bounding box center [385, 161] width 248 height 28
click at [872, 43] on span "×" at bounding box center [870, 41] width 10 height 23
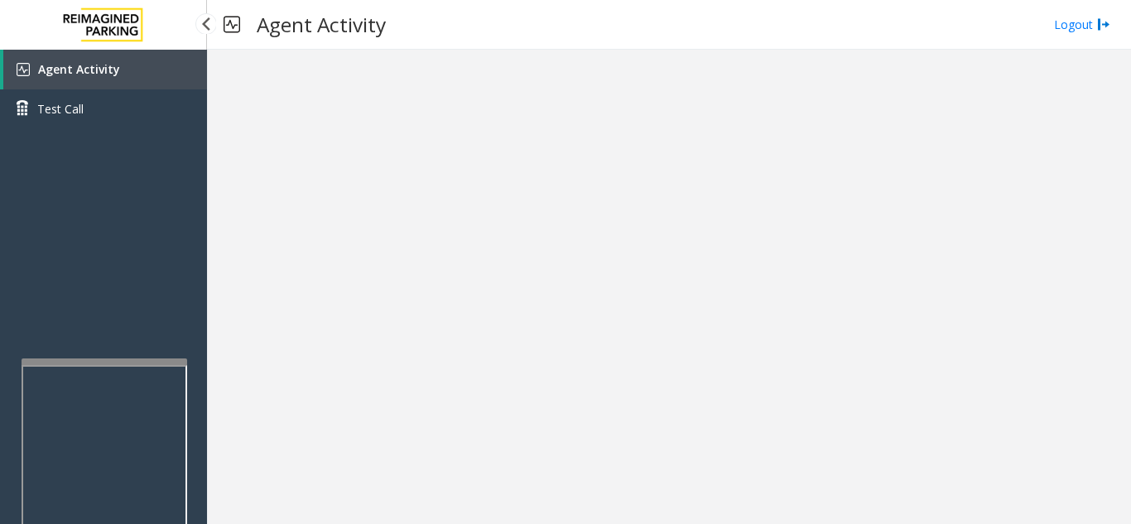
click at [142, 68] on link "Agent Activity" at bounding box center [105, 70] width 204 height 40
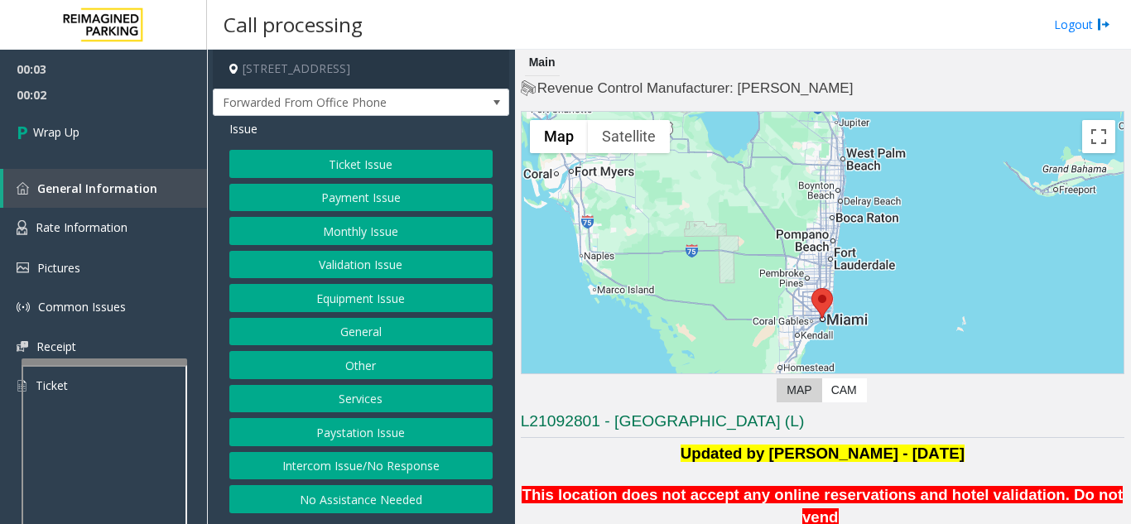
click at [403, 462] on button "Intercom Issue/No Response" at bounding box center [360, 466] width 263 height 28
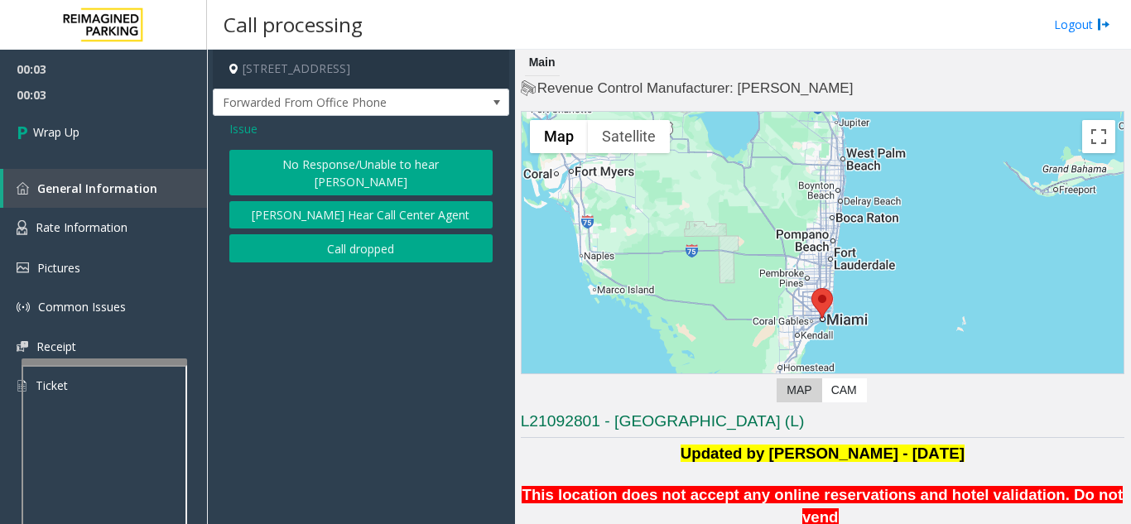
click at [346, 234] on button "Call dropped" at bounding box center [360, 248] width 263 height 28
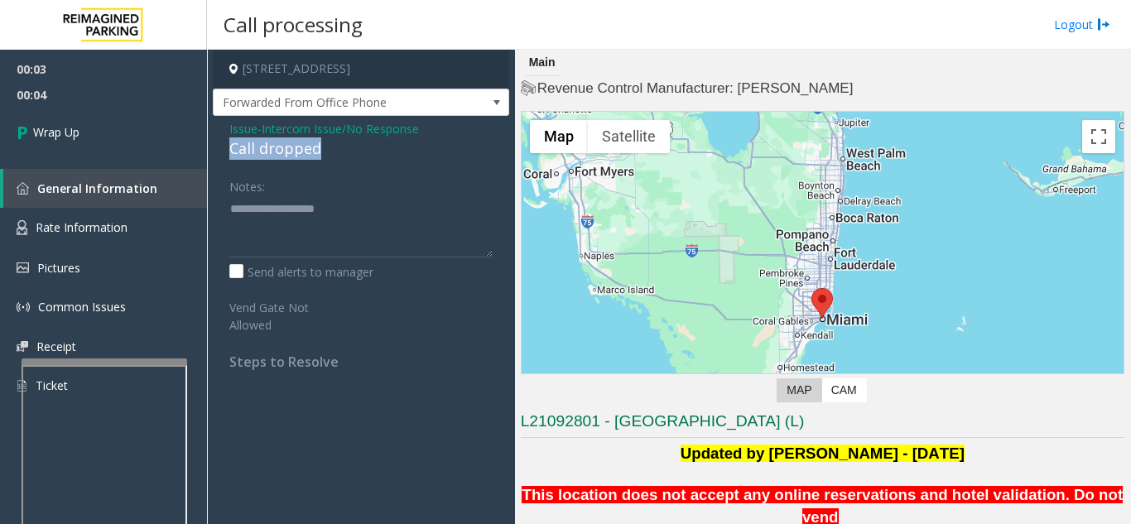
drag, startPoint x: 227, startPoint y: 151, endPoint x: 323, endPoint y: 149, distance: 96.0
click at [323, 149] on div "Issue - Intercom Issue/No Response Call dropped Notes: Send alerts to manager V…" at bounding box center [361, 251] width 296 height 271
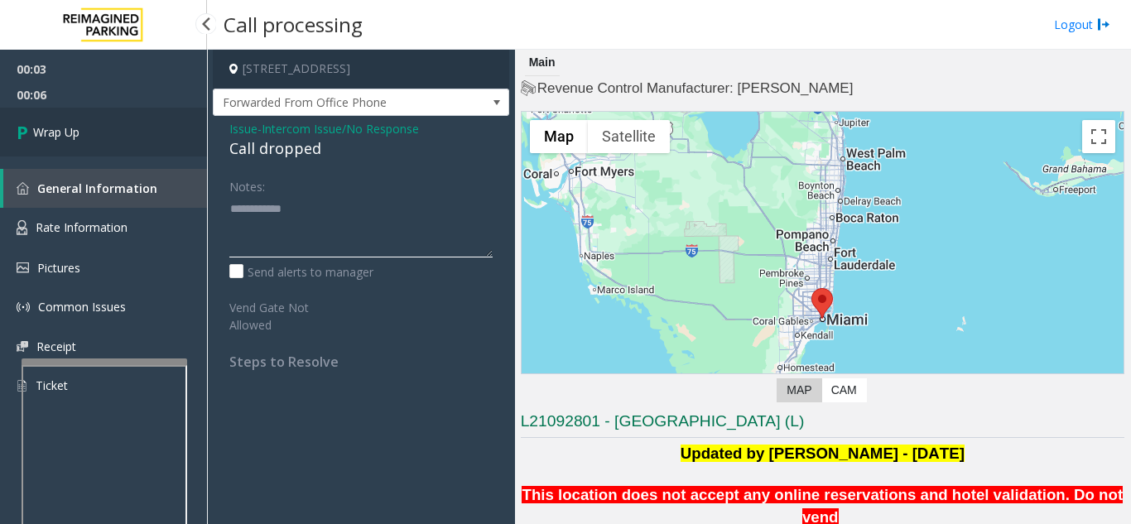
type textarea "**********"
click at [144, 129] on link "Wrap Up" at bounding box center [103, 132] width 207 height 49
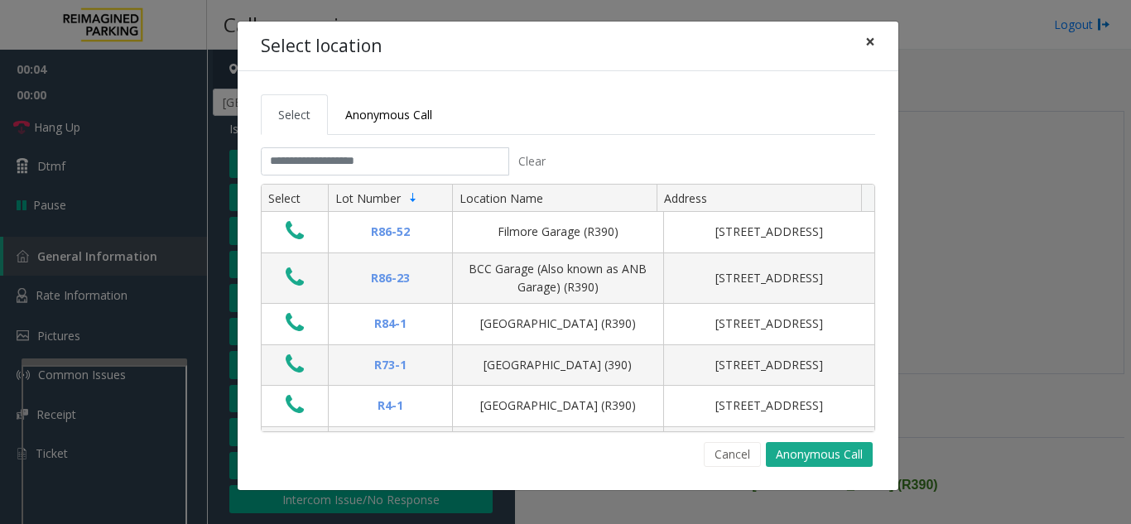
click at [868, 36] on span "×" at bounding box center [870, 41] width 10 height 23
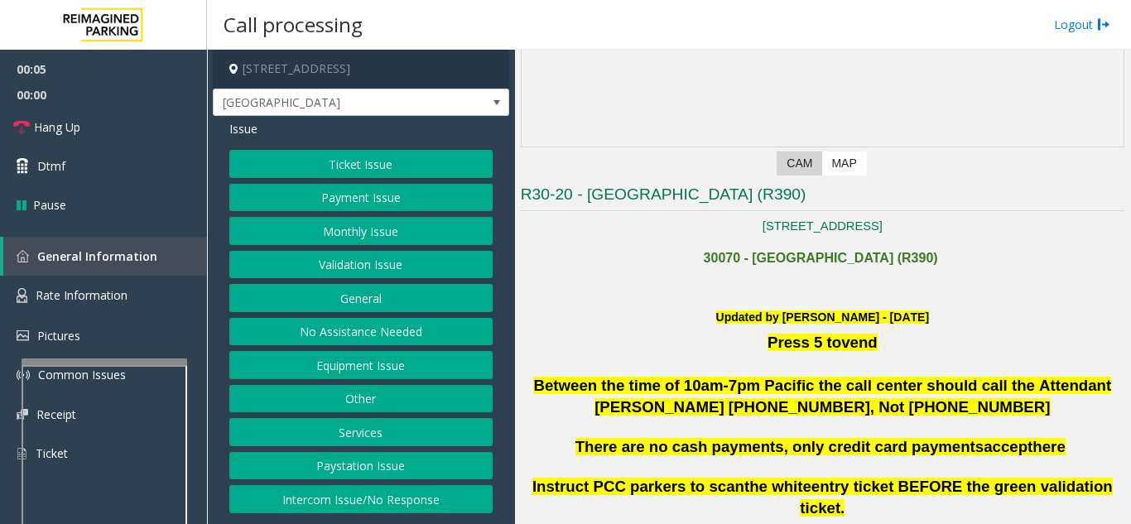
scroll to position [248, 0]
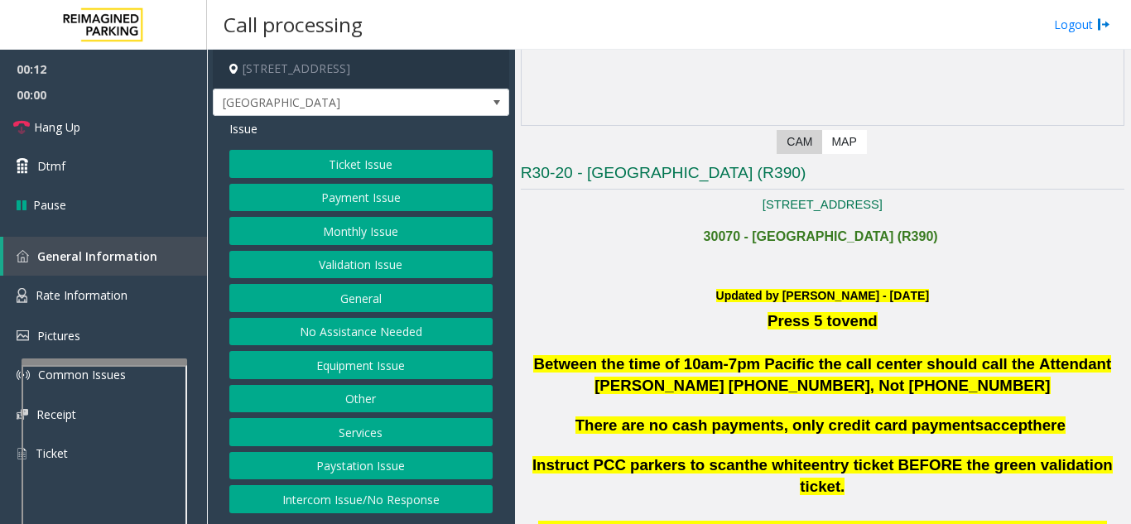
click at [369, 358] on button "Equipment Issue" at bounding box center [360, 365] width 263 height 28
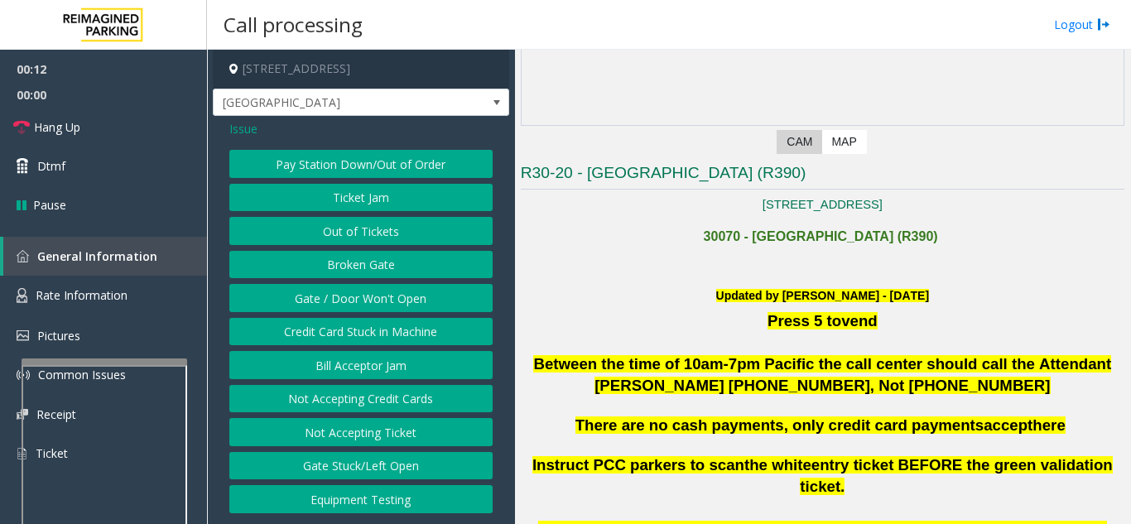
click at [366, 305] on button "Gate / Door Won't Open" at bounding box center [360, 298] width 263 height 28
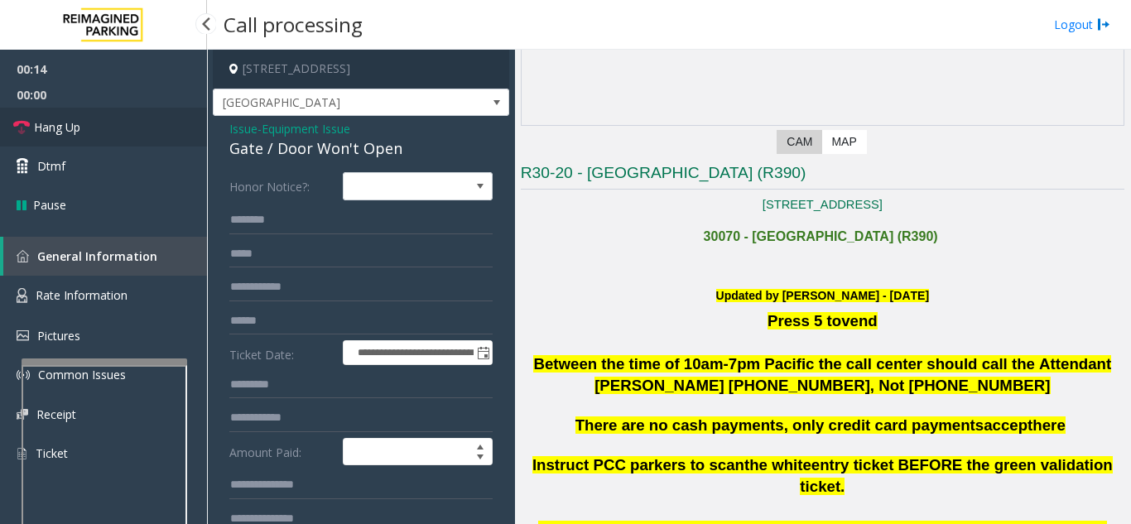
click at [133, 121] on link "Hang Up" at bounding box center [103, 127] width 207 height 39
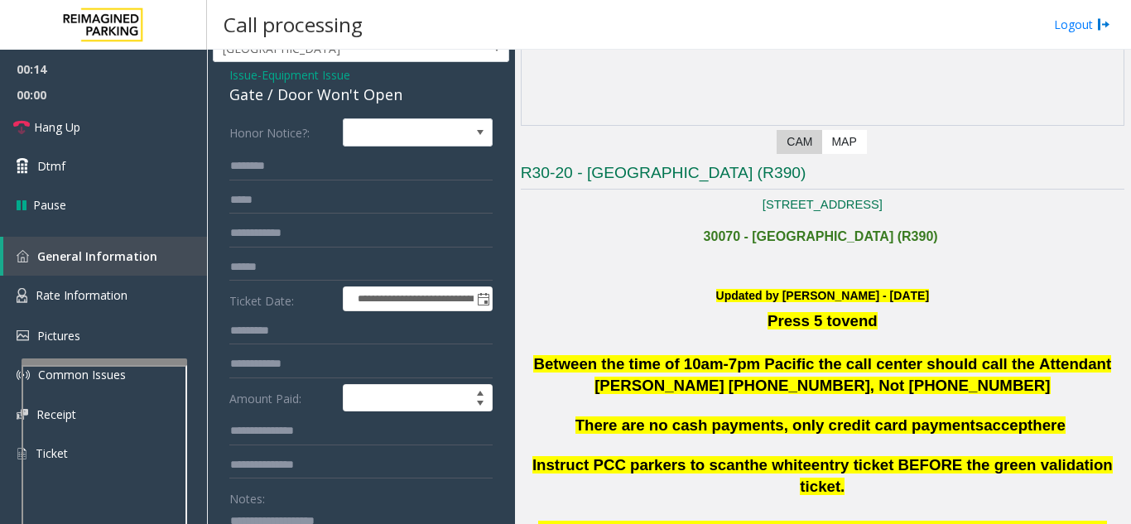
scroll to position [83, 0]
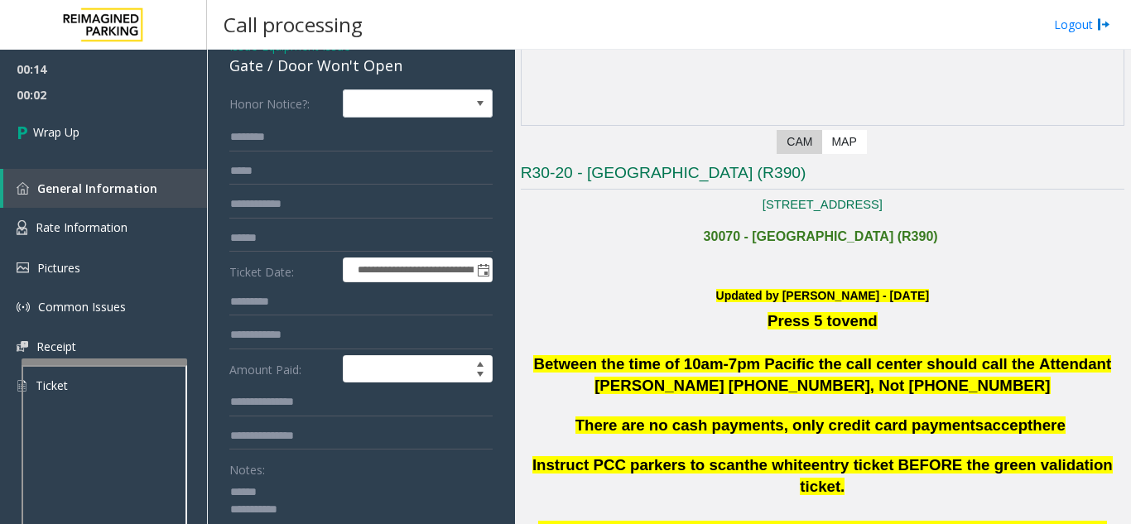
click at [317, 492] on textarea at bounding box center [354, 509] width 251 height 62
click at [314, 493] on textarea at bounding box center [354, 509] width 251 height 62
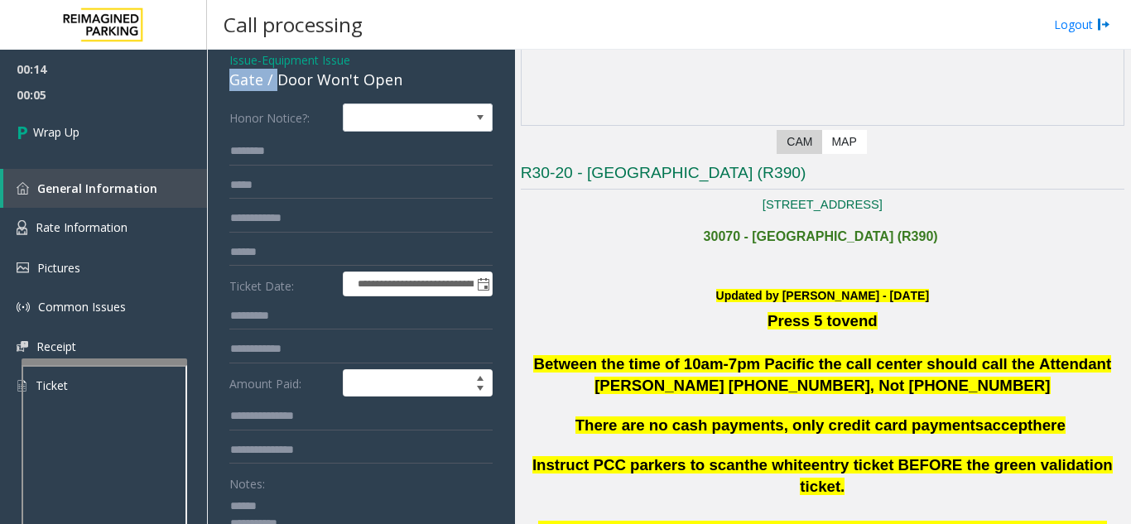
scroll to position [65, 0]
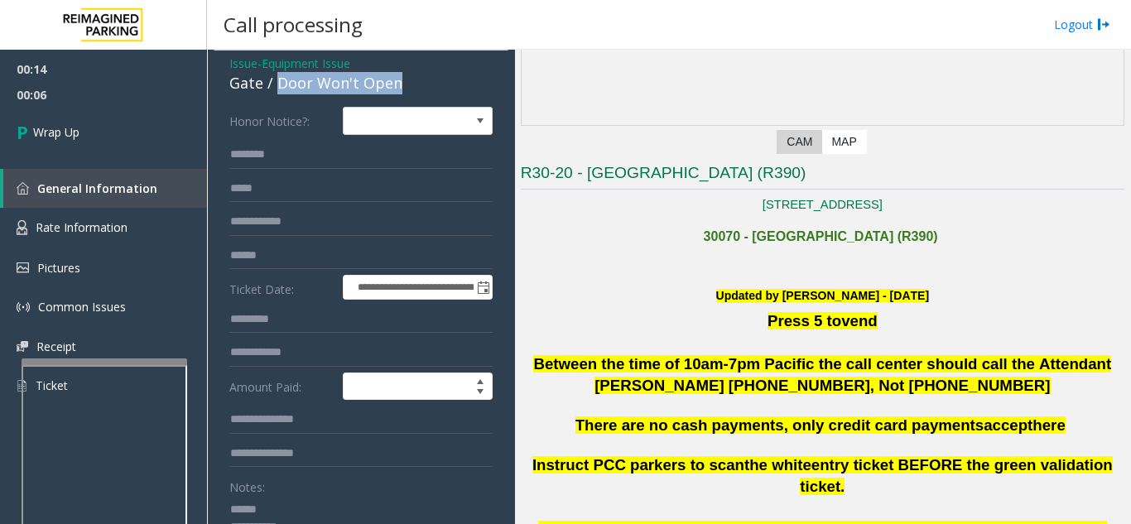
drag, startPoint x: 275, startPoint y: 67, endPoint x: 412, endPoint y: 75, distance: 137.6
click at [412, 75] on div "Gate / Door Won't Open" at bounding box center [360, 83] width 263 height 22
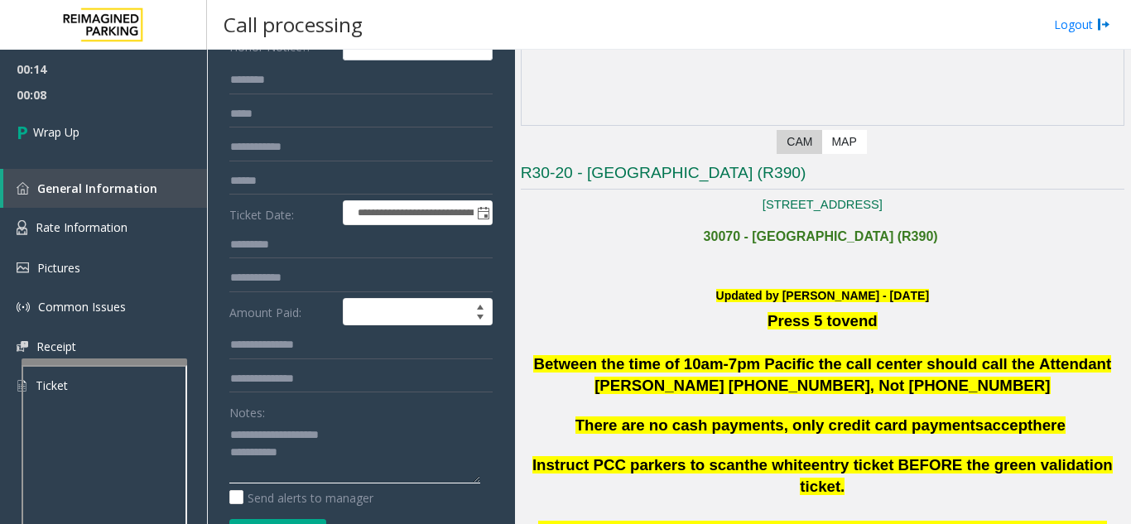
scroll to position [231, 0]
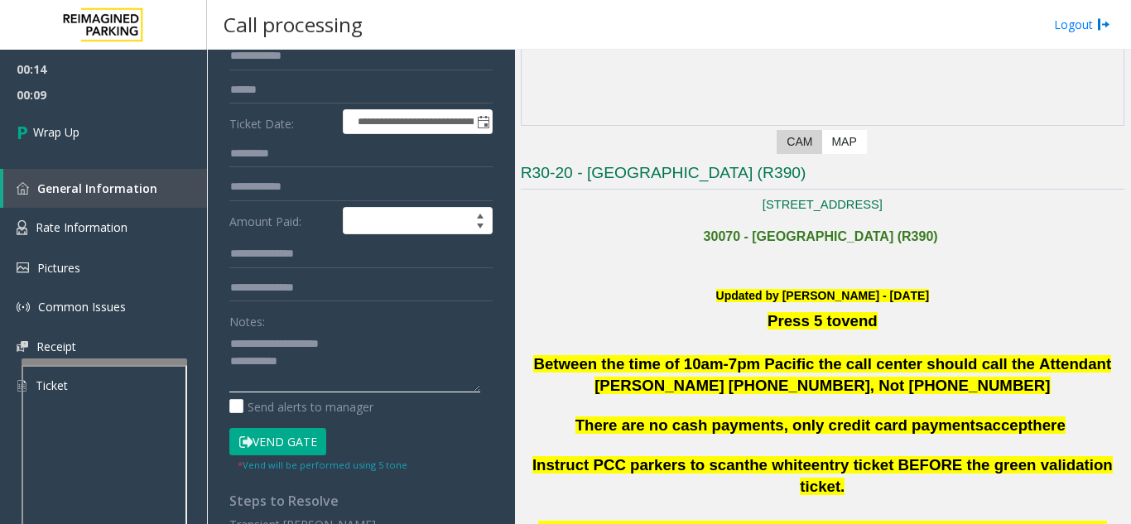
click at [321, 367] on textarea at bounding box center [354, 361] width 251 height 62
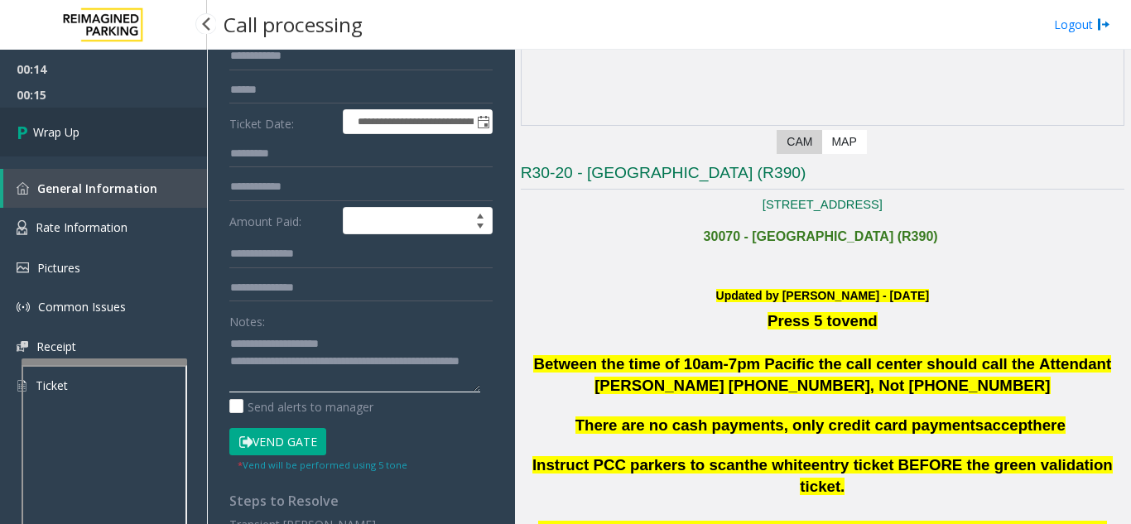
type textarea "**********"
click at [128, 146] on link "Wrap Up" at bounding box center [103, 132] width 207 height 49
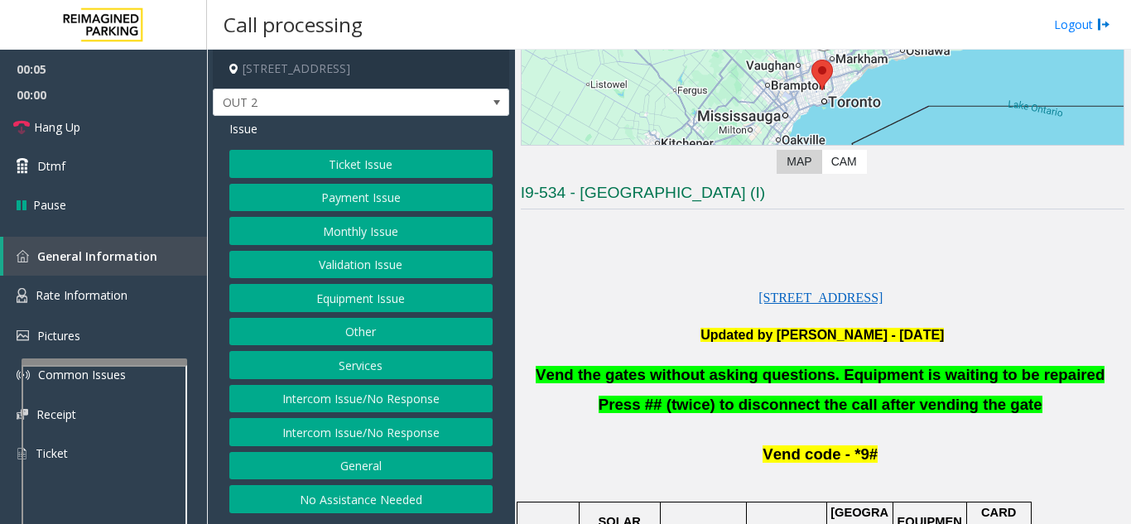
scroll to position [248, 0]
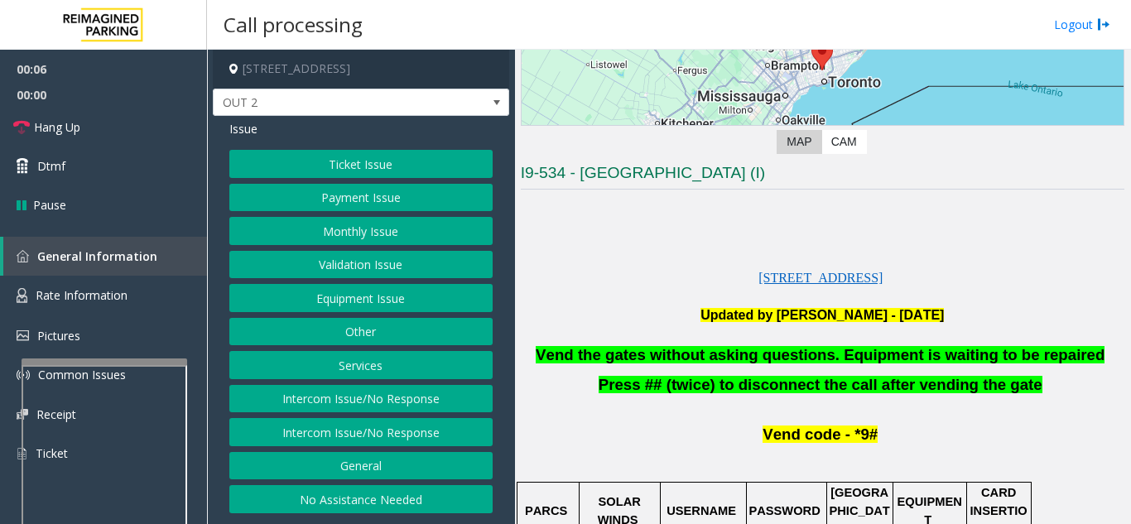
click at [375, 172] on button "Ticket Issue" at bounding box center [360, 164] width 263 height 28
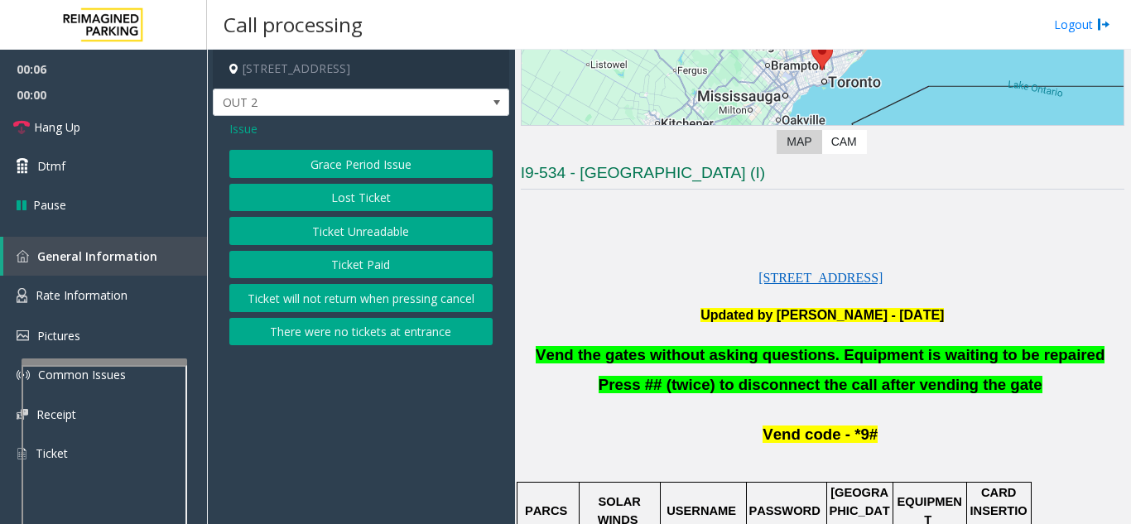
click at [370, 228] on button "Ticket Unreadable" at bounding box center [360, 231] width 263 height 28
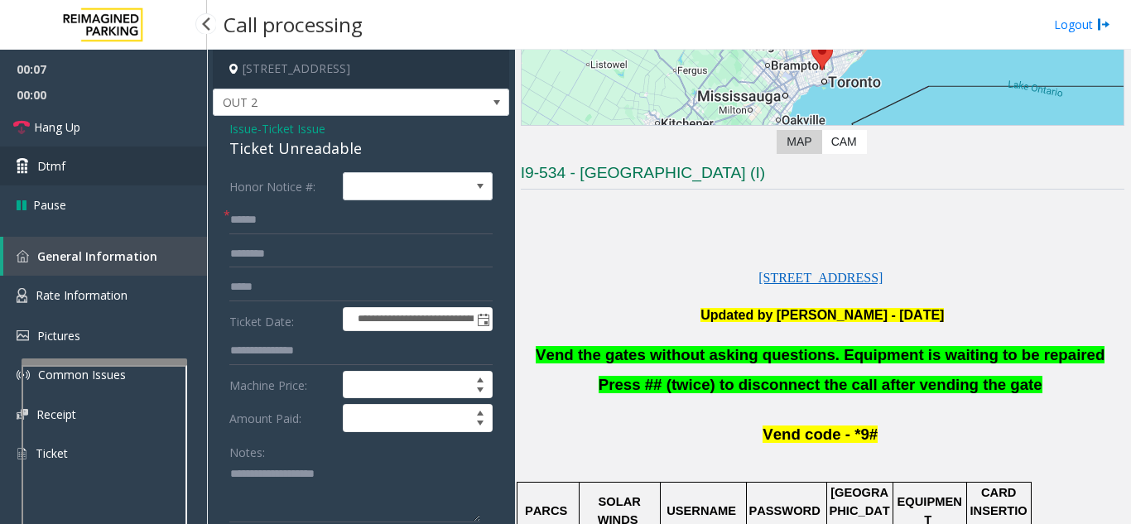
click at [122, 166] on link "Dtmf" at bounding box center [103, 165] width 207 height 39
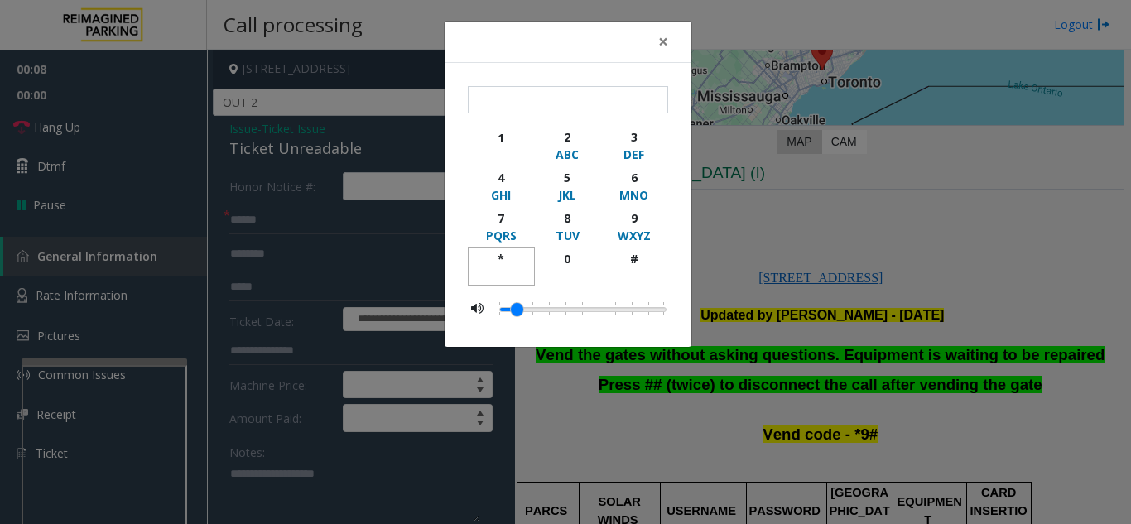
click at [496, 254] on div "*" at bounding box center [501, 258] width 46 height 17
click at [624, 207] on button "9 WXYZ" at bounding box center [633, 226] width 67 height 41
click at [627, 258] on div "#" at bounding box center [634, 258] width 46 height 17
type input "***"
click at [659, 45] on span "×" at bounding box center [663, 41] width 10 height 23
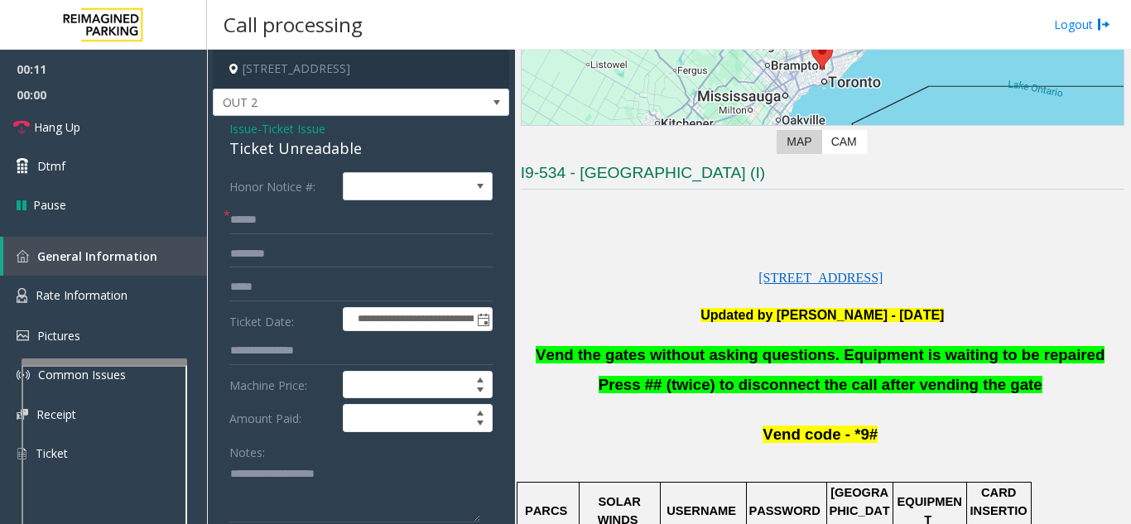
scroll to position [83, 0]
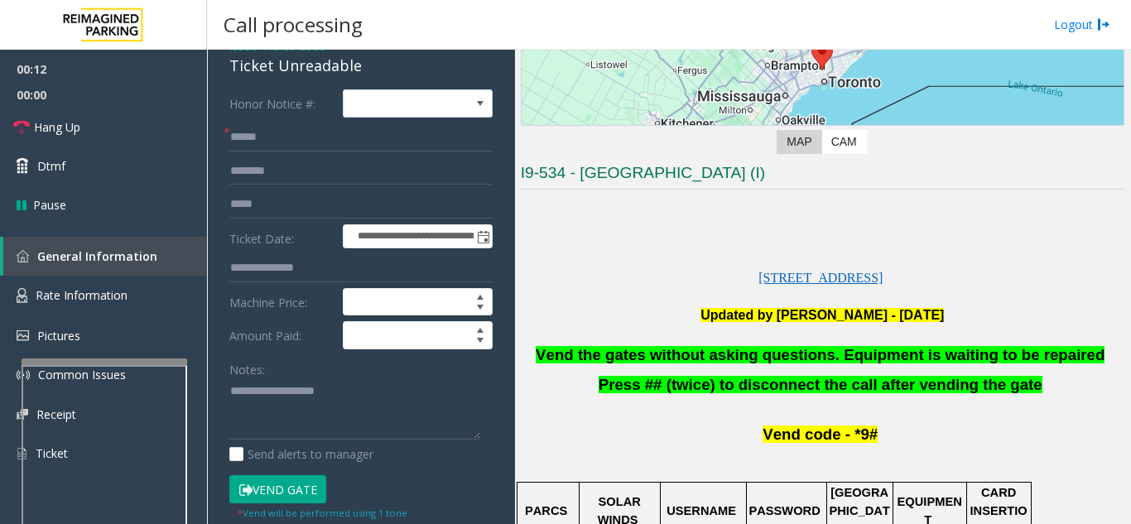
click at [295, 151] on form "**********" at bounding box center [360, 304] width 263 height 431
click at [293, 138] on input "text" at bounding box center [360, 137] width 263 height 28
type input "**"
click at [292, 391] on textarea at bounding box center [354, 409] width 251 height 62
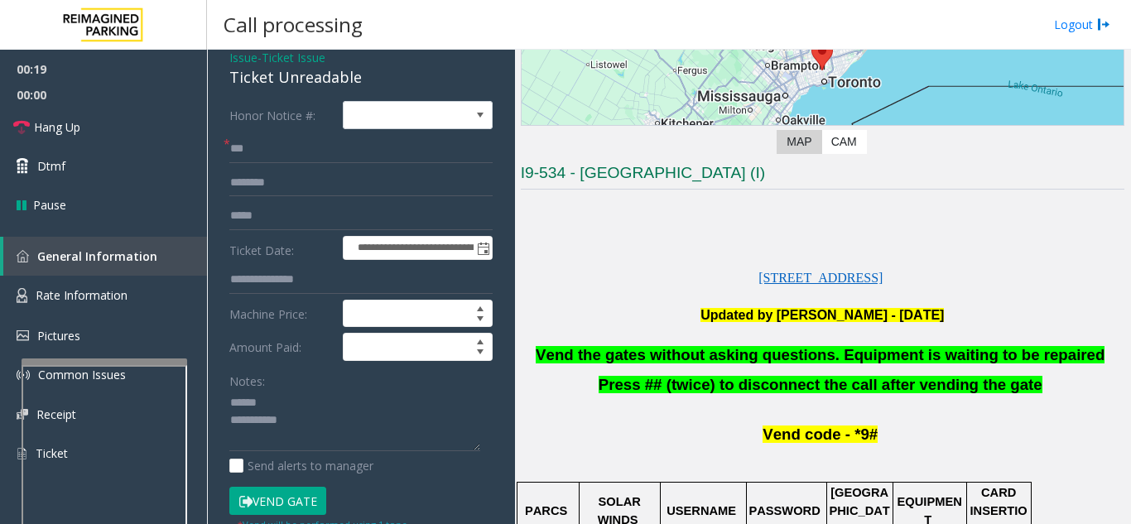
scroll to position [69, 0]
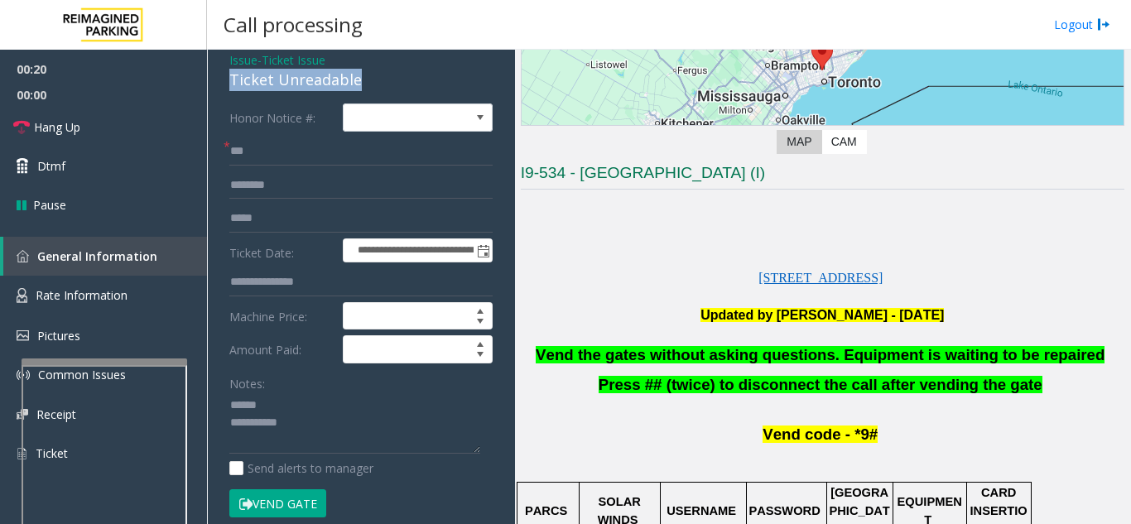
drag, startPoint x: 229, startPoint y: 65, endPoint x: 353, endPoint y: 74, distance: 123.7
click at [353, 74] on div "**********" at bounding box center [361, 450] width 296 height 807
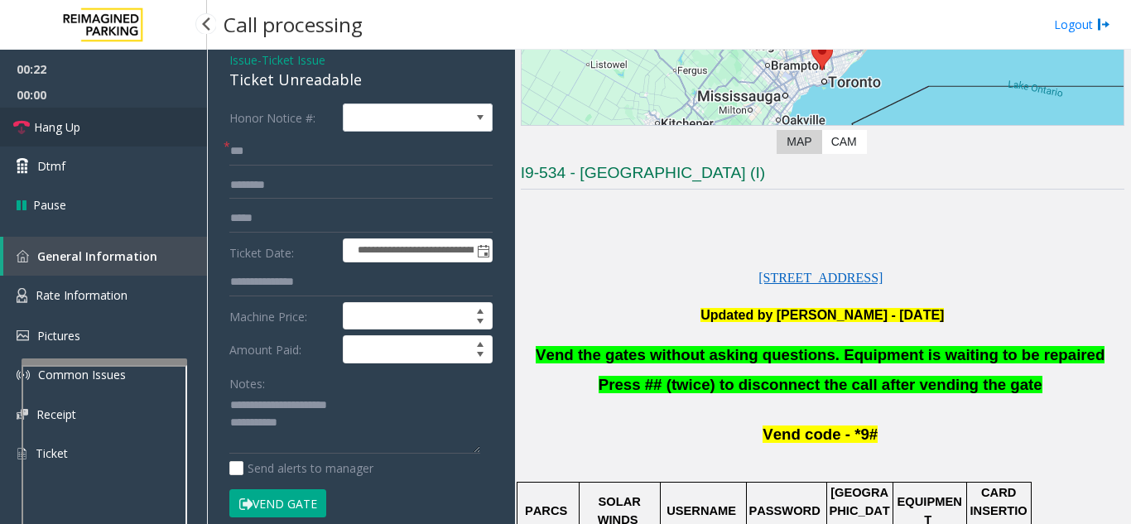
click at [117, 123] on link "Hang Up" at bounding box center [103, 127] width 207 height 39
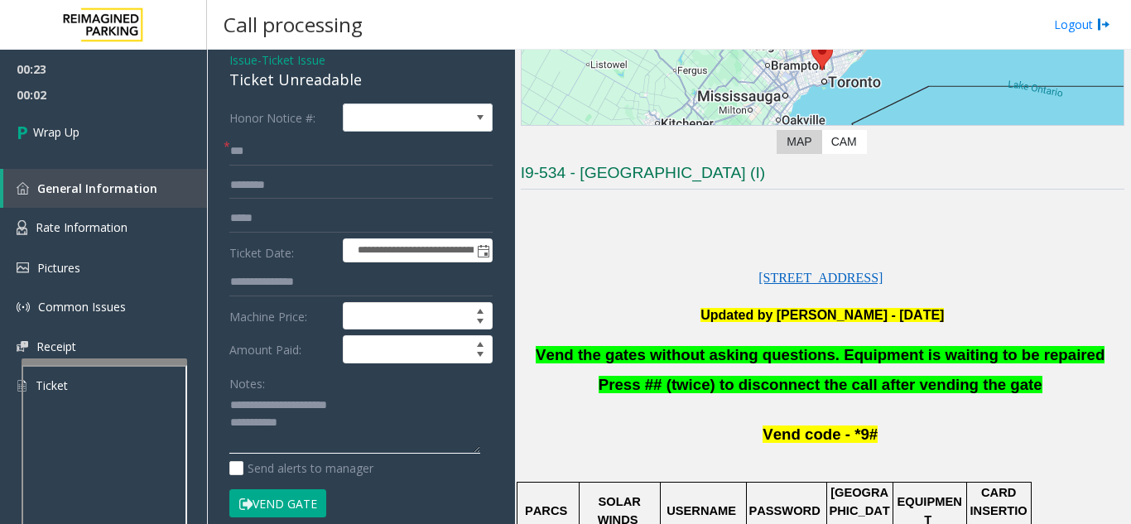
click at [361, 424] on textarea at bounding box center [354, 423] width 251 height 62
type textarea "**********"
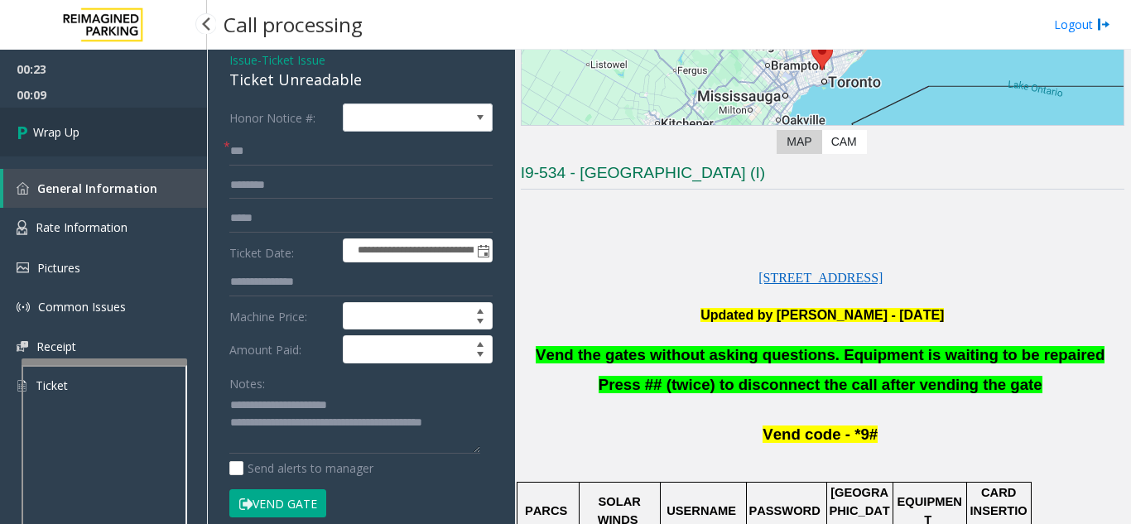
click at [79, 130] on span "Wrap Up" at bounding box center [56, 131] width 46 height 17
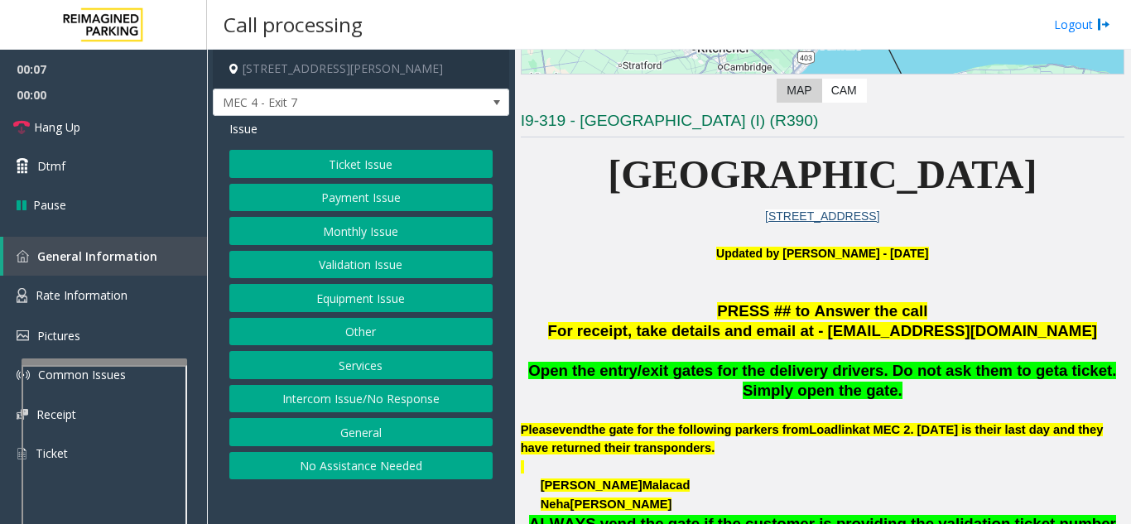
scroll to position [248, 0]
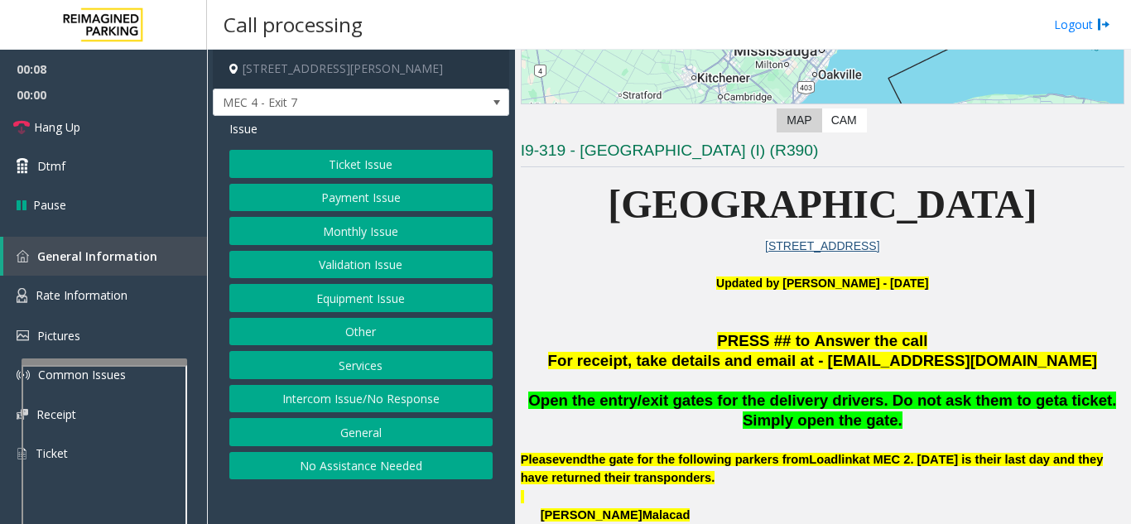
click at [381, 169] on button "Ticket Issue" at bounding box center [360, 164] width 263 height 28
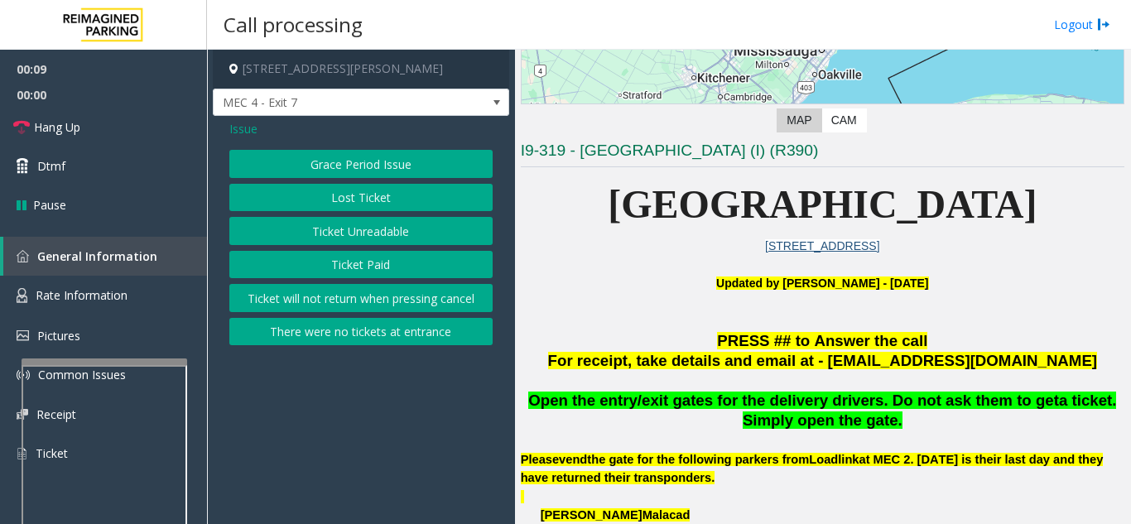
click at [399, 230] on button "Ticket Unreadable" at bounding box center [360, 231] width 263 height 28
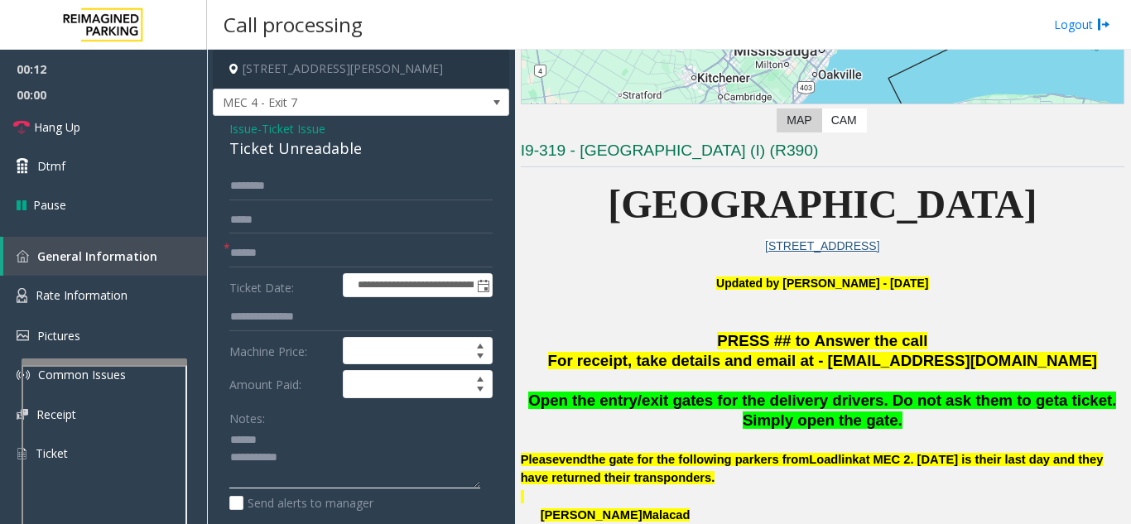
click at [277, 443] on textarea at bounding box center [354, 458] width 251 height 62
click at [298, 260] on input "text" at bounding box center [360, 253] width 263 height 28
drag, startPoint x: 223, startPoint y: 150, endPoint x: 372, endPoint y: 154, distance: 149.0
click at [372, 154] on div "**********" at bounding box center [361, 520] width 296 height 808
type textarea "**********"
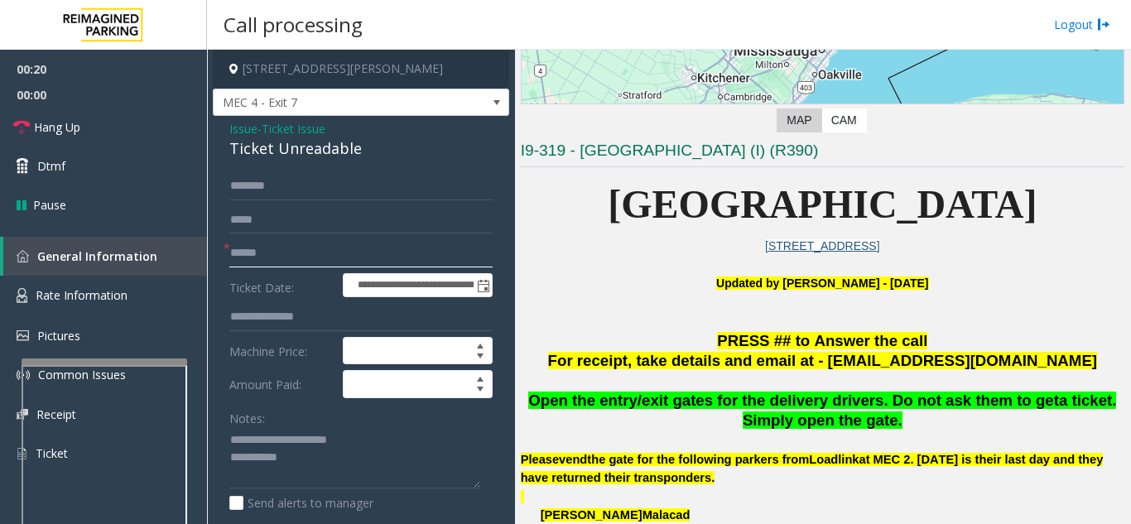
click at [303, 259] on input "text" at bounding box center [360, 253] width 263 height 28
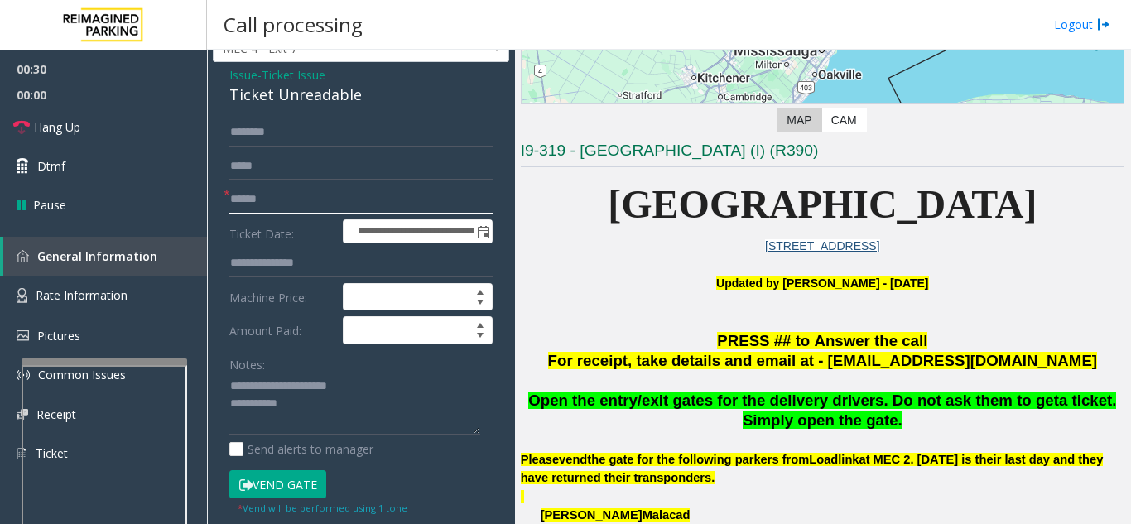
scroll to position [166, 0]
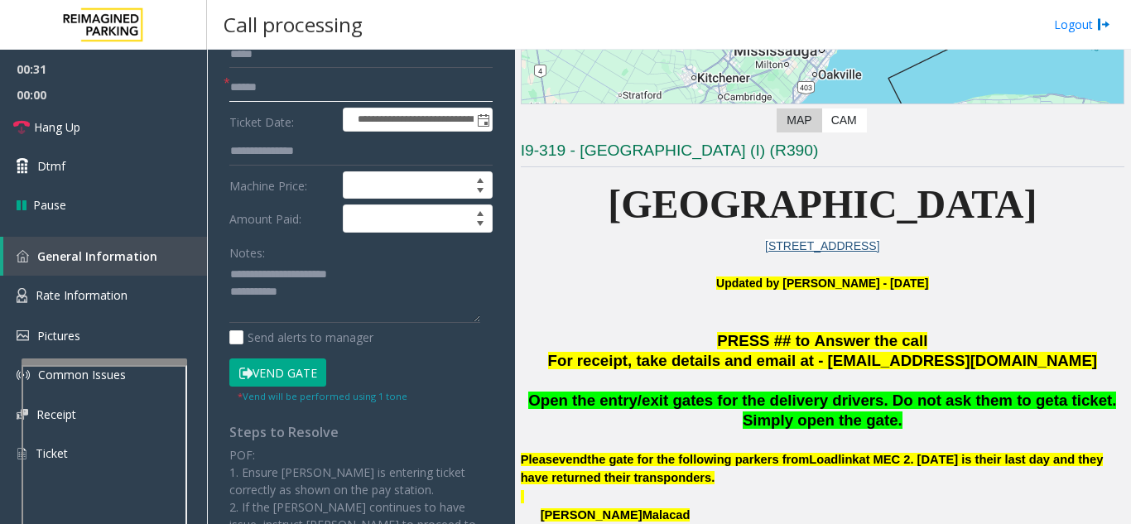
type input "******"
click at [299, 374] on button "Vend Gate" at bounding box center [277, 372] width 97 height 28
click at [341, 299] on textarea at bounding box center [354, 293] width 251 height 62
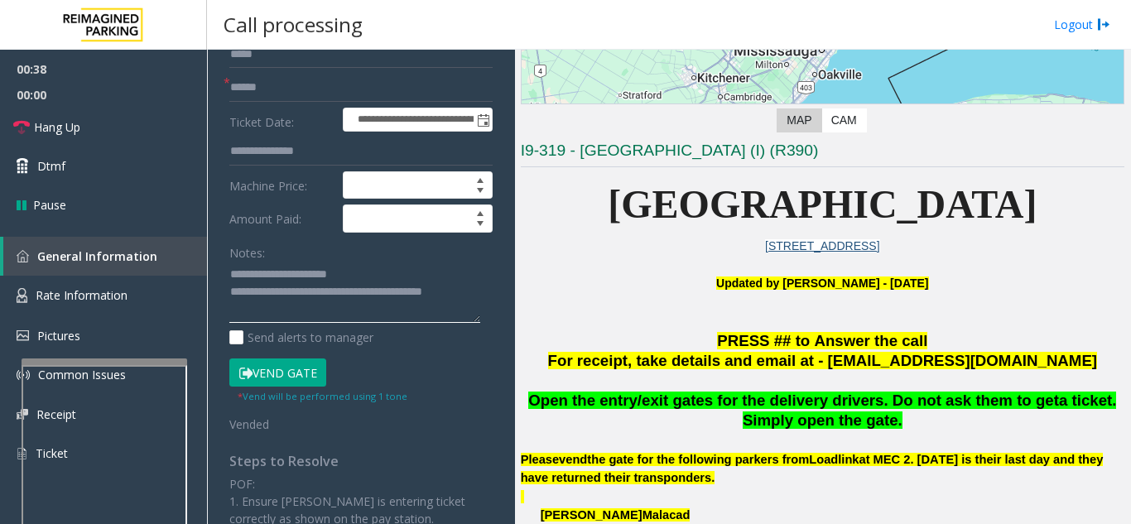
click at [391, 268] on textarea at bounding box center [354, 293] width 251 height 62
type textarea "**********"
click at [310, 375] on button "Vend Gate" at bounding box center [277, 372] width 97 height 28
click at [97, 113] on link "Hang Up" at bounding box center [103, 127] width 207 height 39
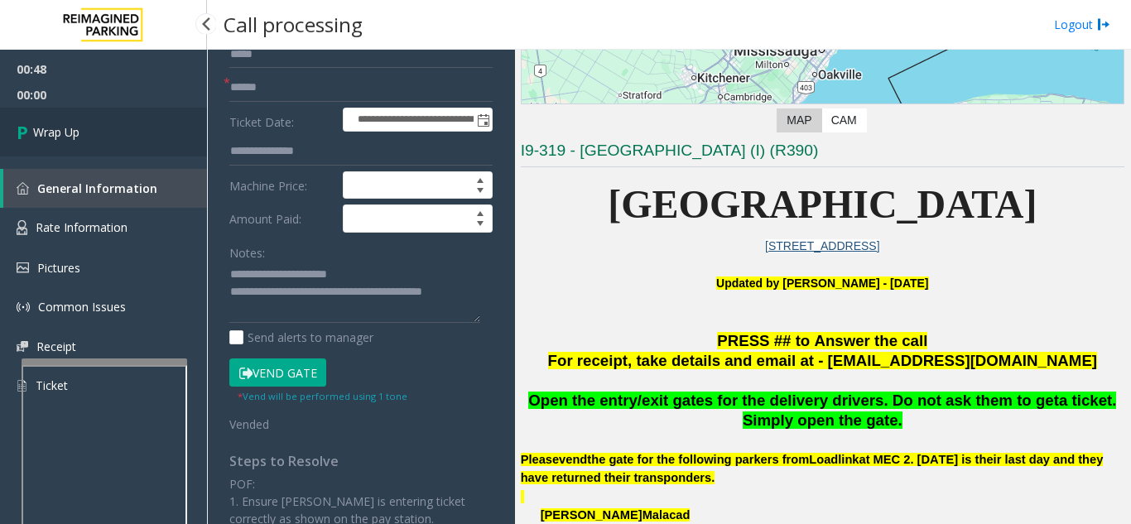
click at [132, 147] on link "Wrap Up" at bounding box center [103, 132] width 207 height 49
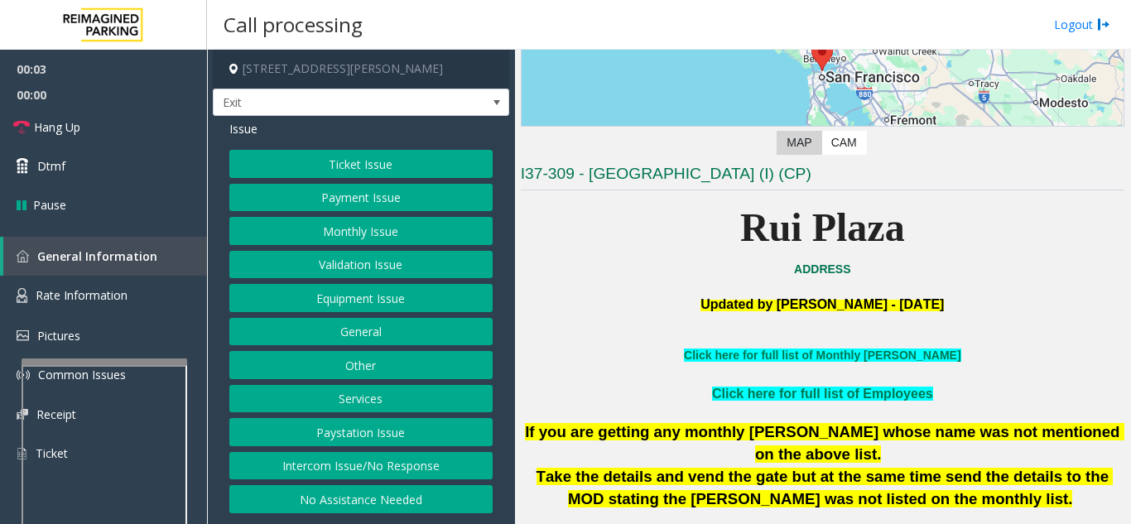
scroll to position [248, 0]
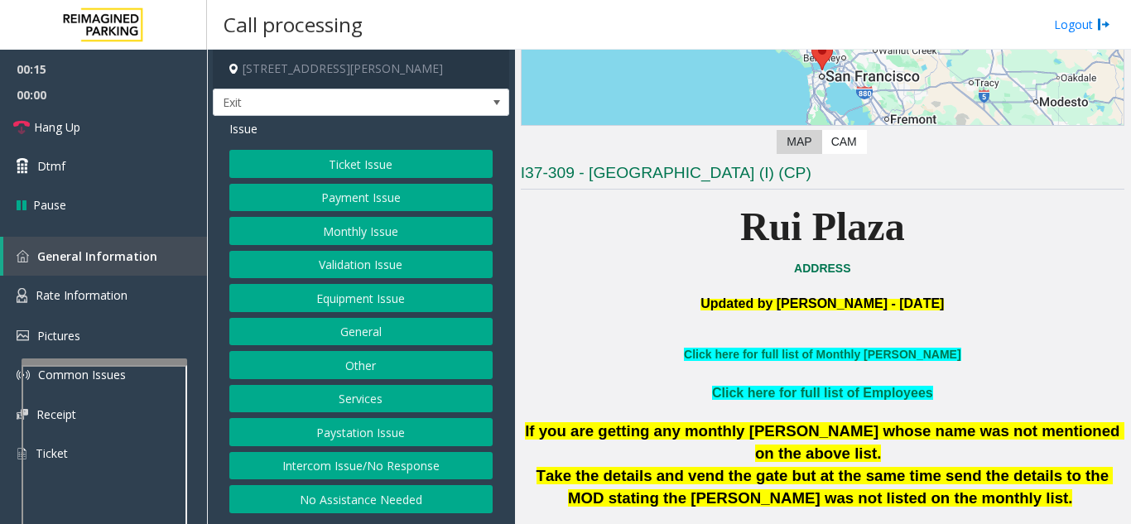
click at [369, 471] on button "Intercom Issue/No Response" at bounding box center [360, 466] width 263 height 28
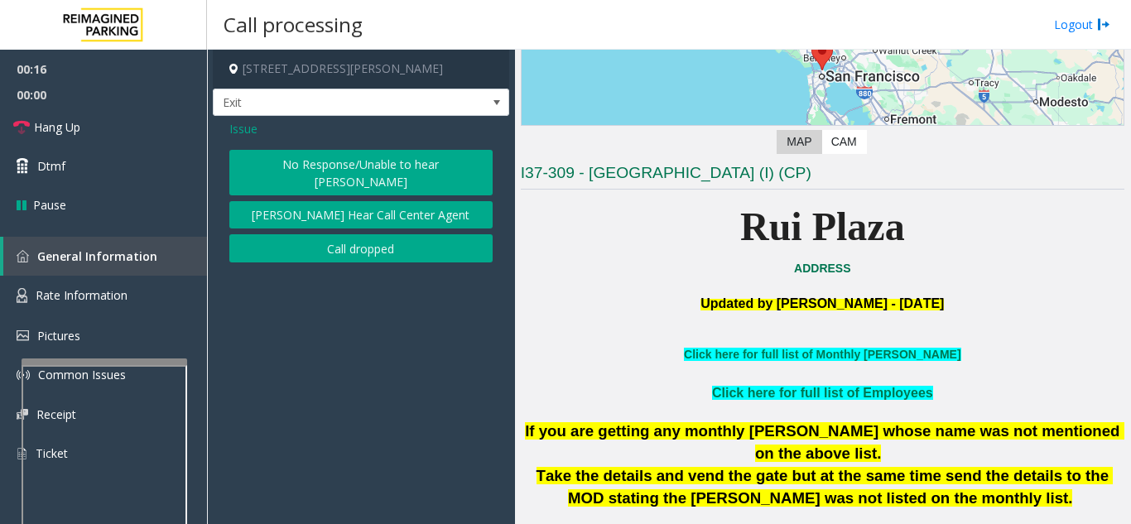
click at [298, 178] on div "No Response/Unable to hear [PERSON_NAME] Cannot Hear Call Center Agent Call dro…" at bounding box center [360, 206] width 263 height 113
click at [290, 168] on button "No Response/Unable to hear [PERSON_NAME]" at bounding box center [360, 173] width 263 height 46
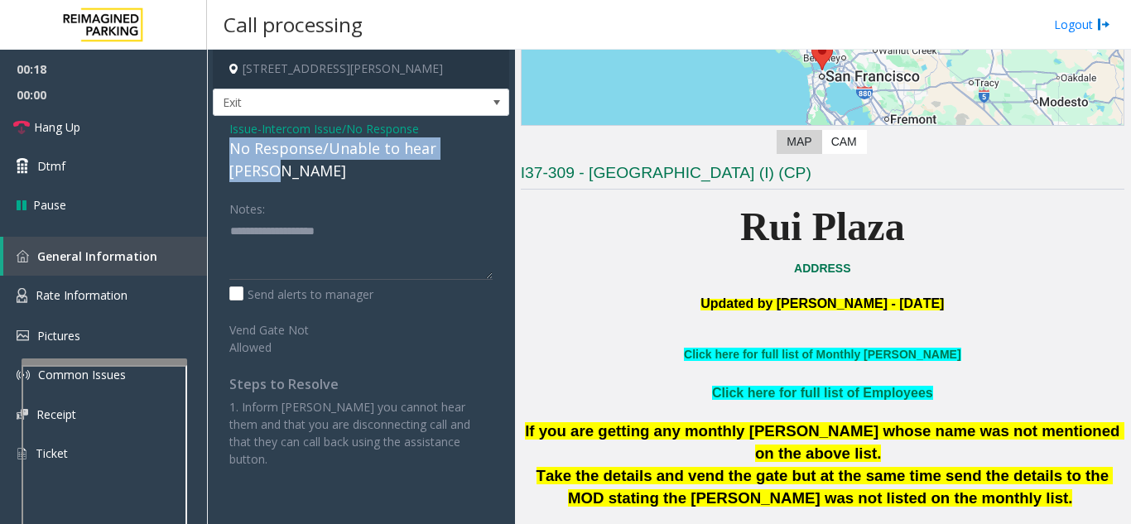
drag, startPoint x: 227, startPoint y: 151, endPoint x: 481, endPoint y: 141, distance: 254.3
click at [481, 141] on div "Issue - Intercom Issue/No Response No Response/Unable to hear [PERSON_NAME] Not…" at bounding box center [361, 300] width 296 height 368
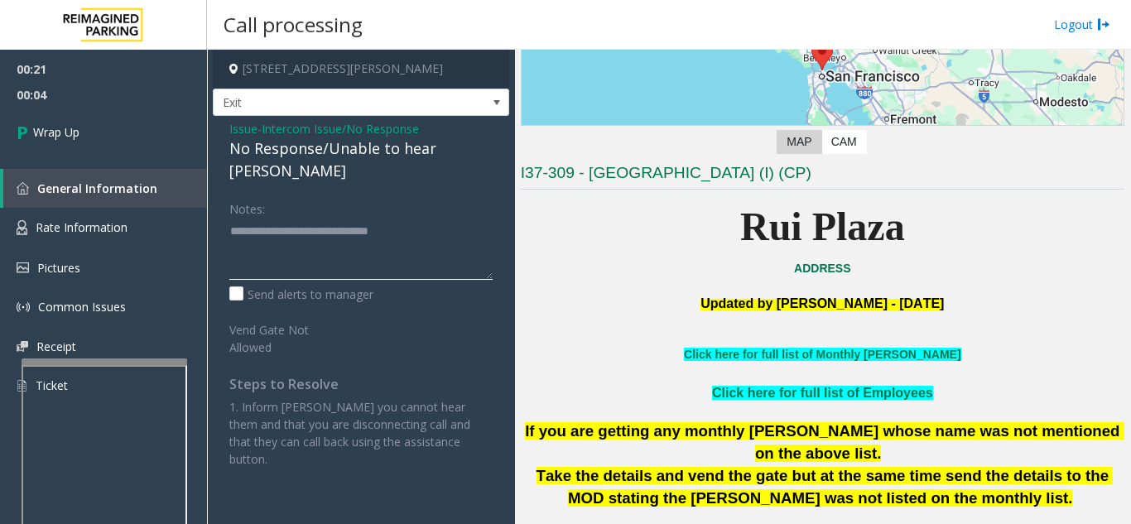
click at [424, 218] on textarea at bounding box center [360, 249] width 263 height 62
drag, startPoint x: 306, startPoint y: 209, endPoint x: 435, endPoint y: 208, distance: 129.1
click at [435, 218] on textarea at bounding box center [360, 249] width 263 height 62
type textarea "**********"
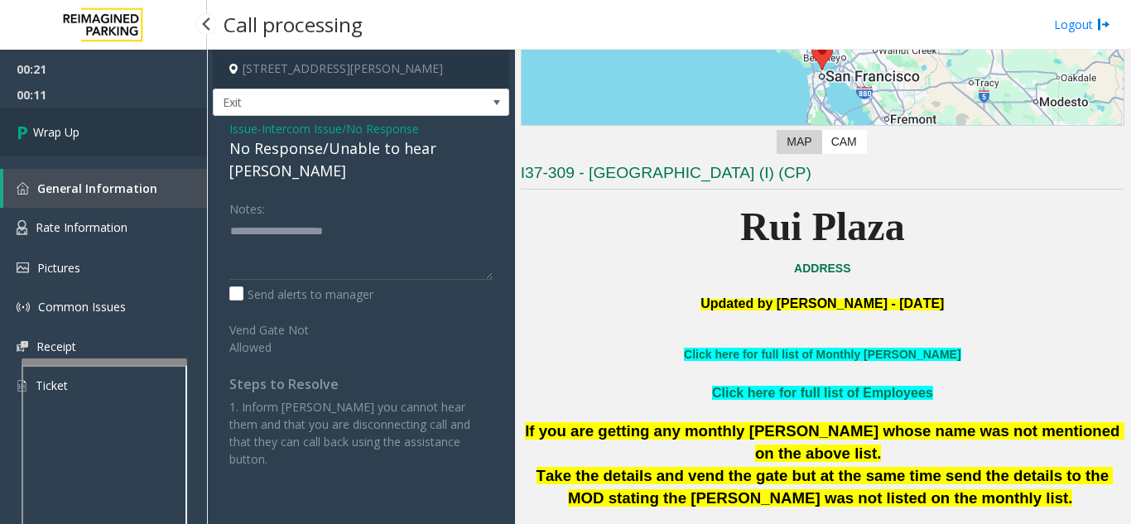
click at [79, 134] on span "Wrap Up" at bounding box center [56, 131] width 46 height 17
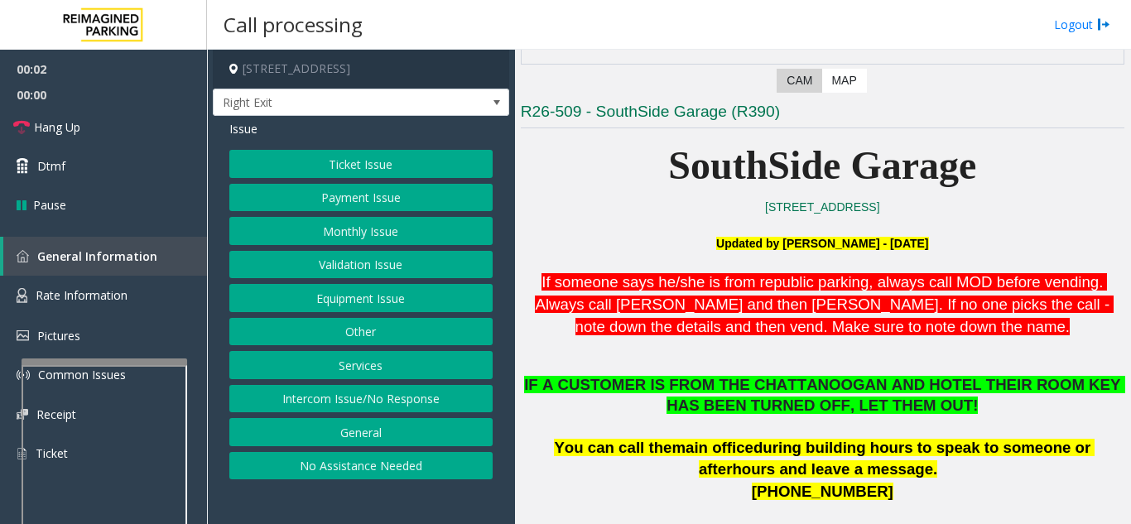
scroll to position [331, 0]
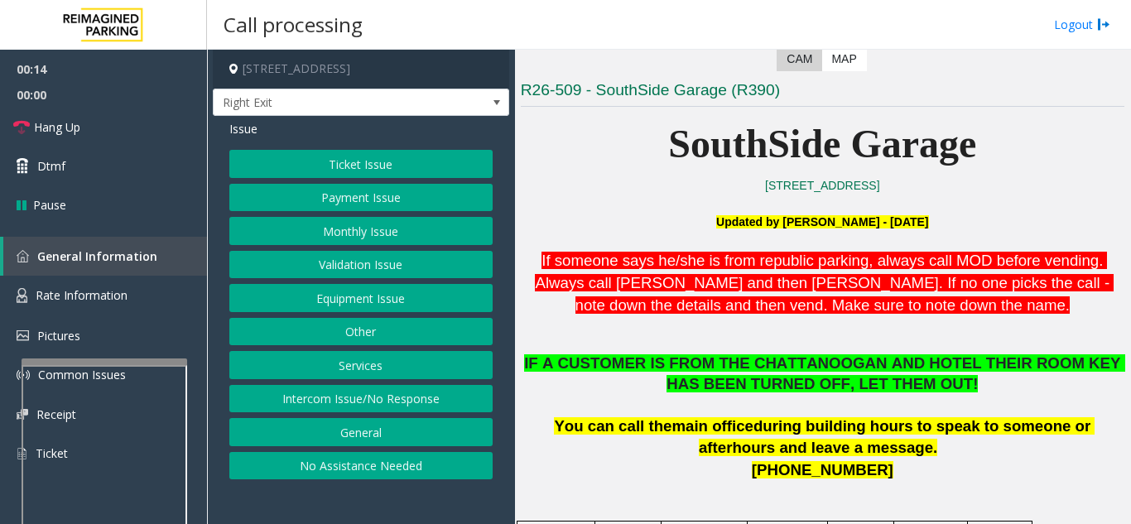
click at [327, 403] on button "Intercom Issue/No Response" at bounding box center [360, 399] width 263 height 28
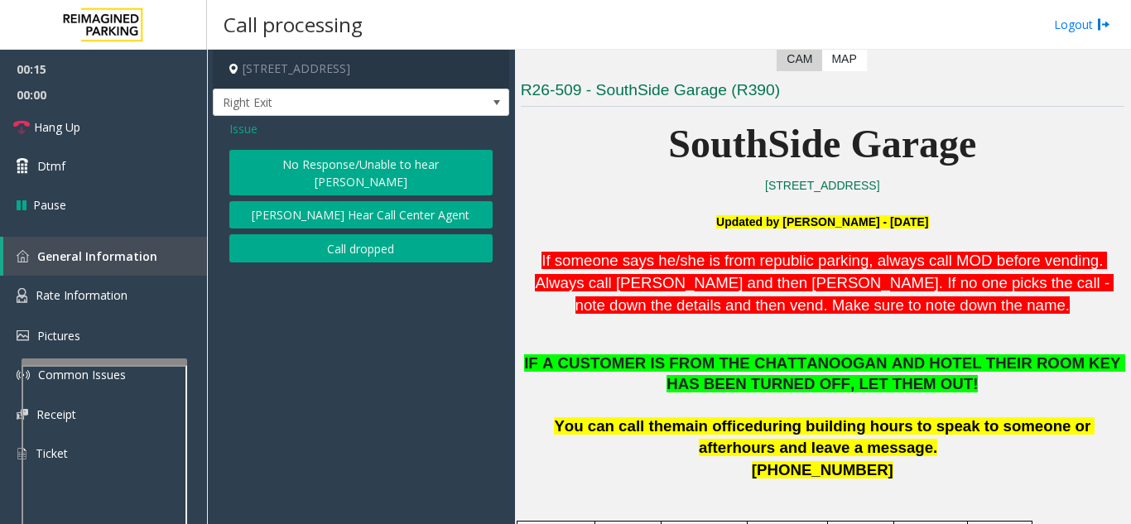
click at [290, 163] on button "No Response/Unable to hear [PERSON_NAME]" at bounding box center [360, 173] width 263 height 46
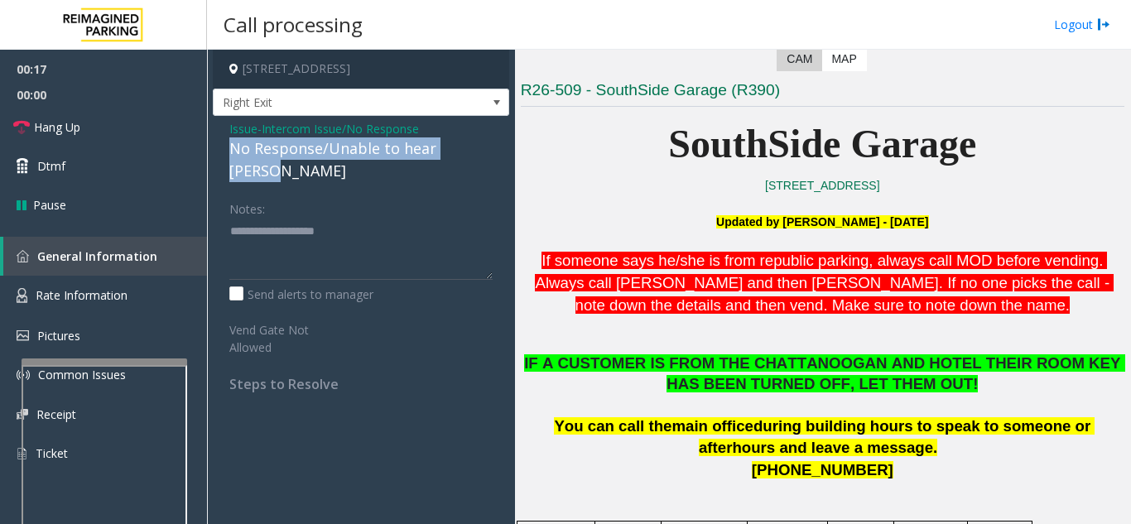
drag, startPoint x: 250, startPoint y: 149, endPoint x: 497, endPoint y: 151, distance: 246.6
click at [497, 151] on div "Issue - Intercom Issue/No Response No Response/Unable to hear [PERSON_NAME] Not…" at bounding box center [361, 262] width 296 height 293
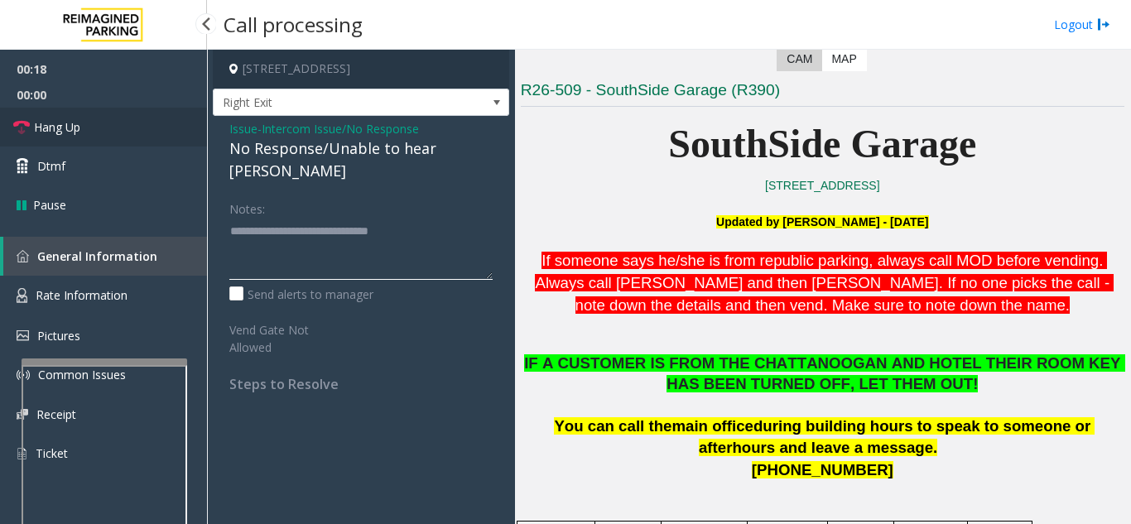
type textarea "**********"
click at [103, 117] on link "Hang Up" at bounding box center [103, 127] width 207 height 39
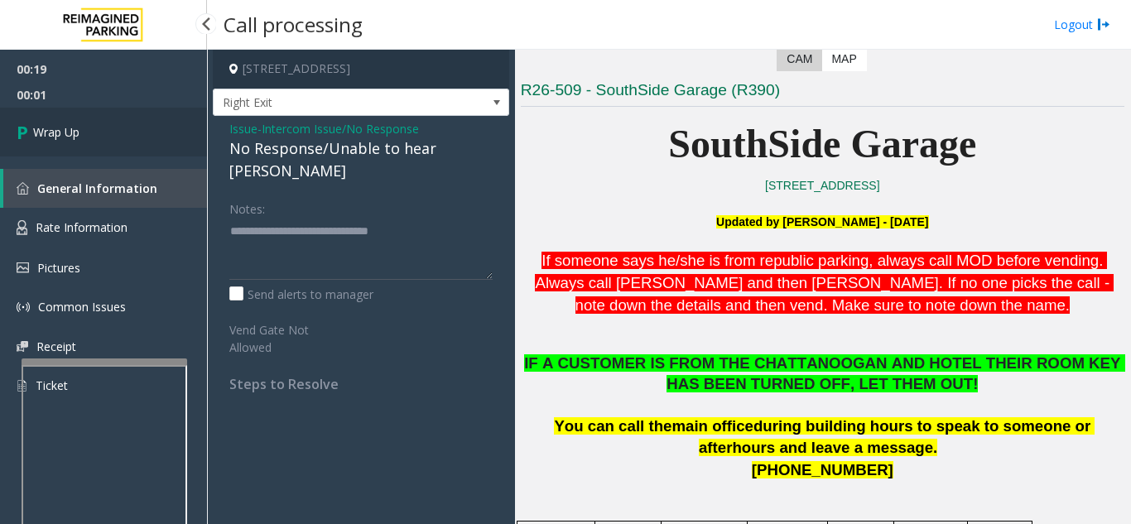
click at [103, 117] on link "Wrap Up" at bounding box center [103, 132] width 207 height 49
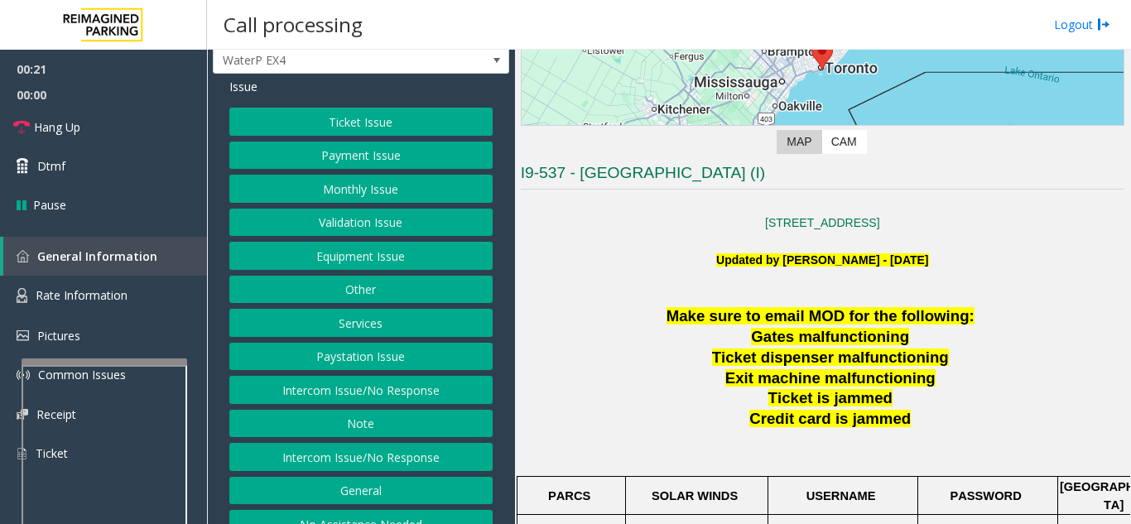
scroll to position [65, 0]
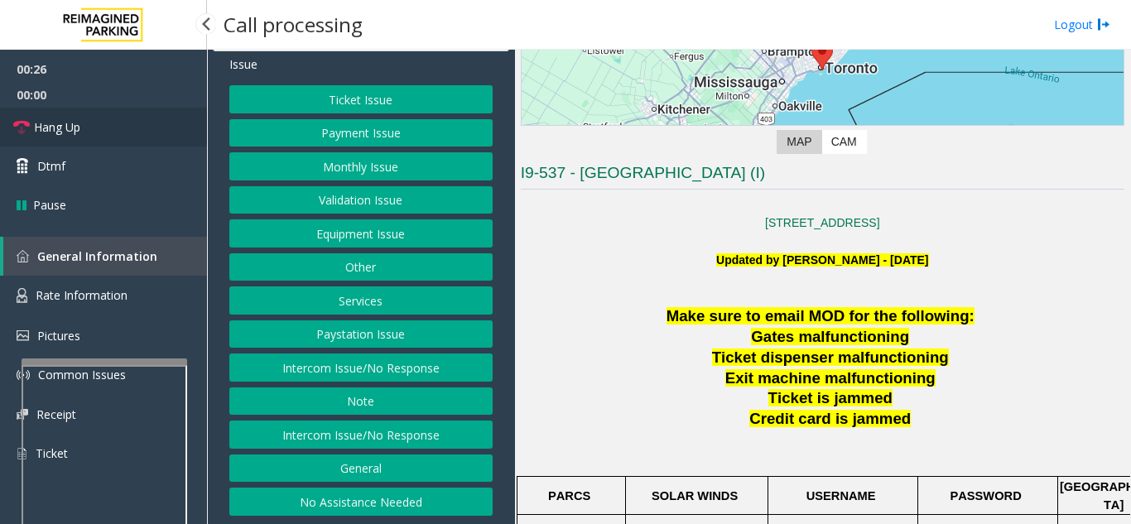
click at [94, 123] on link "Hang Up" at bounding box center [103, 127] width 207 height 39
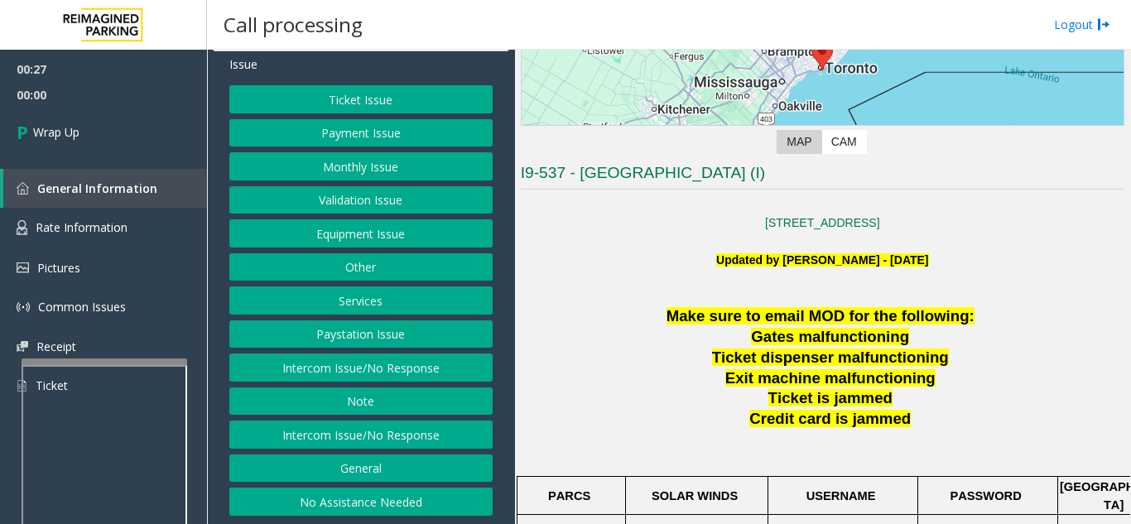
click at [394, 503] on button "No Assistance Needed" at bounding box center [360, 501] width 263 height 28
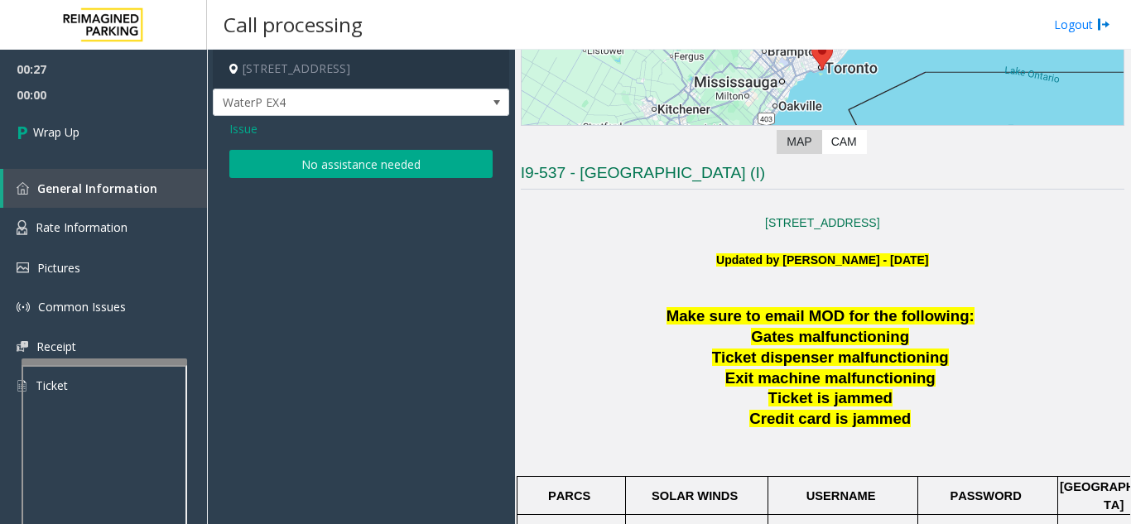
scroll to position [0, 0]
click at [329, 149] on div "Issue No assistance needed" at bounding box center [361, 151] width 296 height 70
click at [326, 156] on button "No assistance needed" at bounding box center [360, 164] width 263 height 28
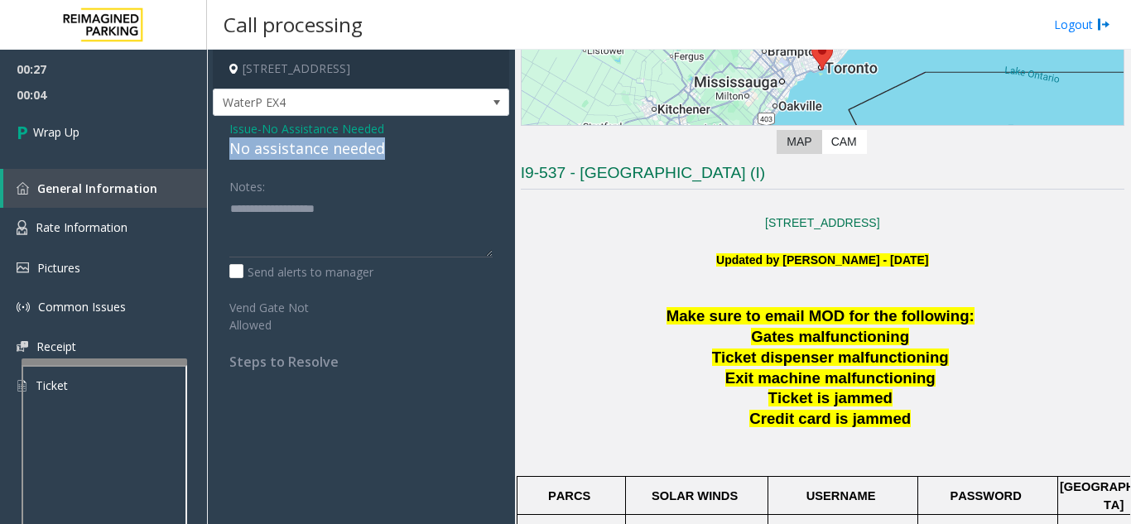
drag, startPoint x: 233, startPoint y: 152, endPoint x: 393, endPoint y: 151, distance: 160.6
click at [393, 151] on div "Issue - No Assistance Needed No assistance needed Notes: Send alerts to manager…" at bounding box center [361, 251] width 296 height 271
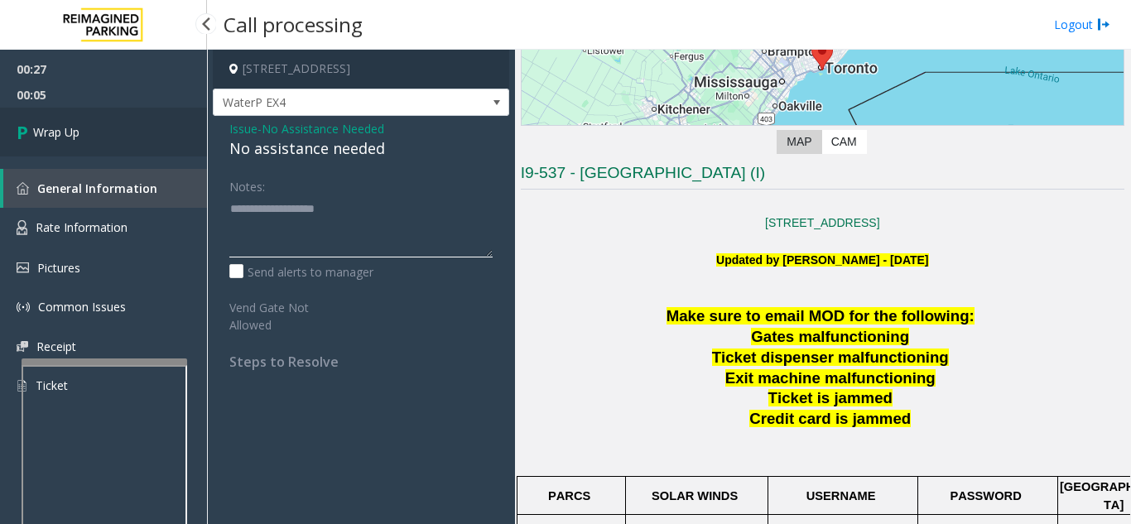
type textarea "**********"
click at [127, 122] on link "Wrap Up" at bounding box center [103, 132] width 207 height 49
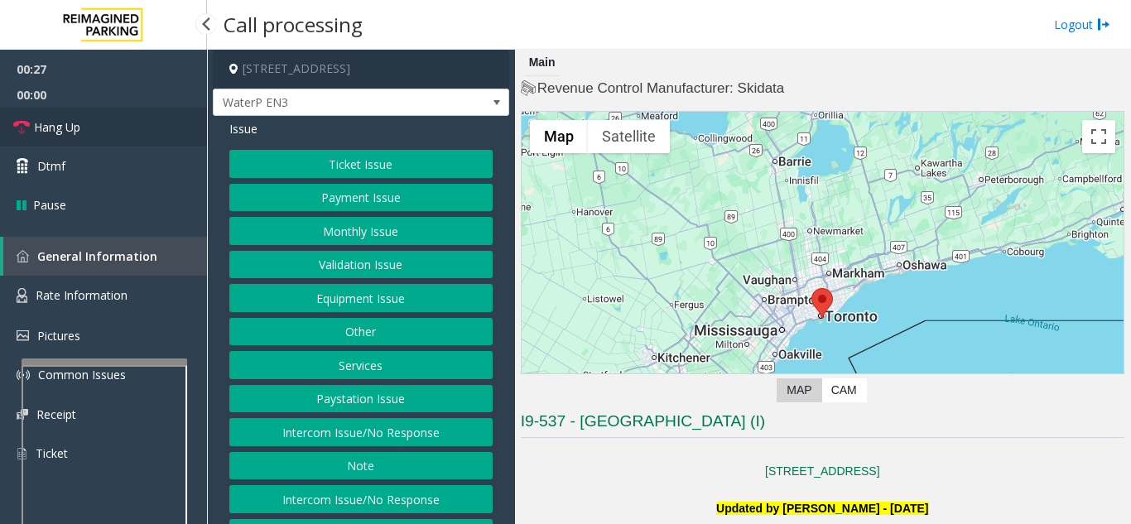
click at [131, 137] on link "Hang Up" at bounding box center [103, 127] width 207 height 39
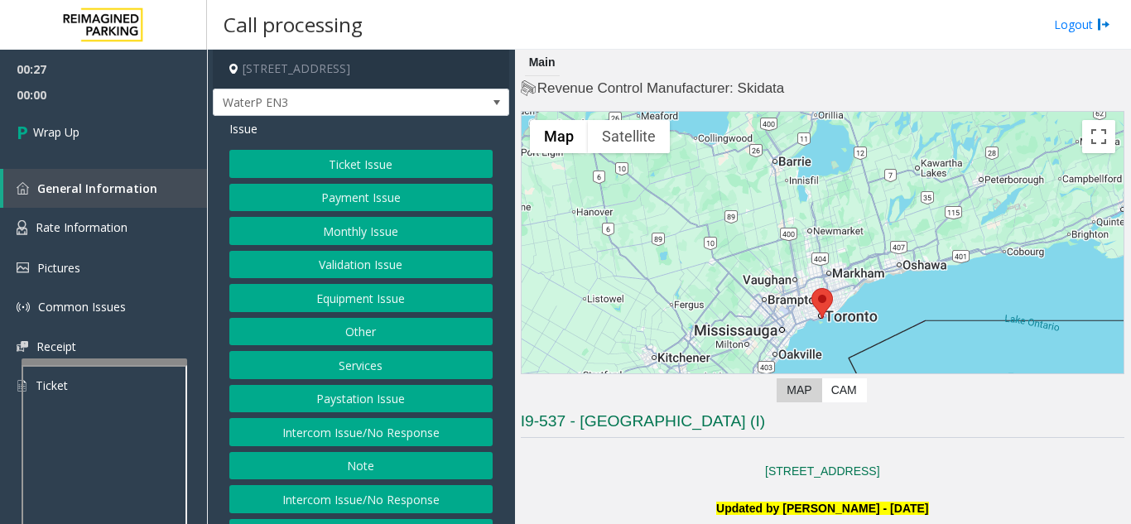
click at [382, 439] on button "Intercom Issue/No Response" at bounding box center [360, 432] width 263 height 28
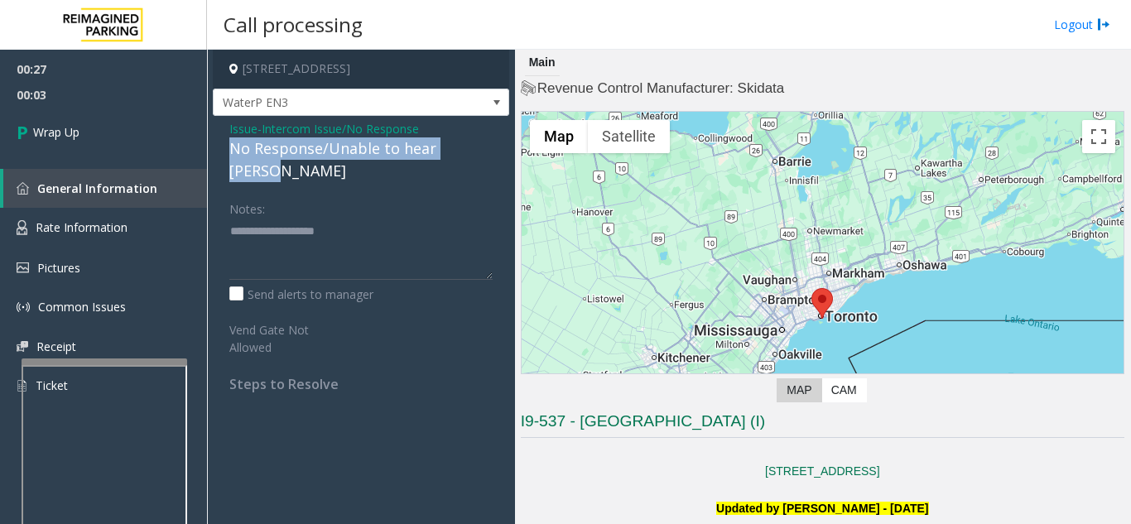
drag, startPoint x: 234, startPoint y: 147, endPoint x: 507, endPoint y: 151, distance: 273.2
click at [507, 151] on div "Issue - Intercom Issue/No Response No Response/Unable to hear [PERSON_NAME] Not…" at bounding box center [361, 262] width 296 height 293
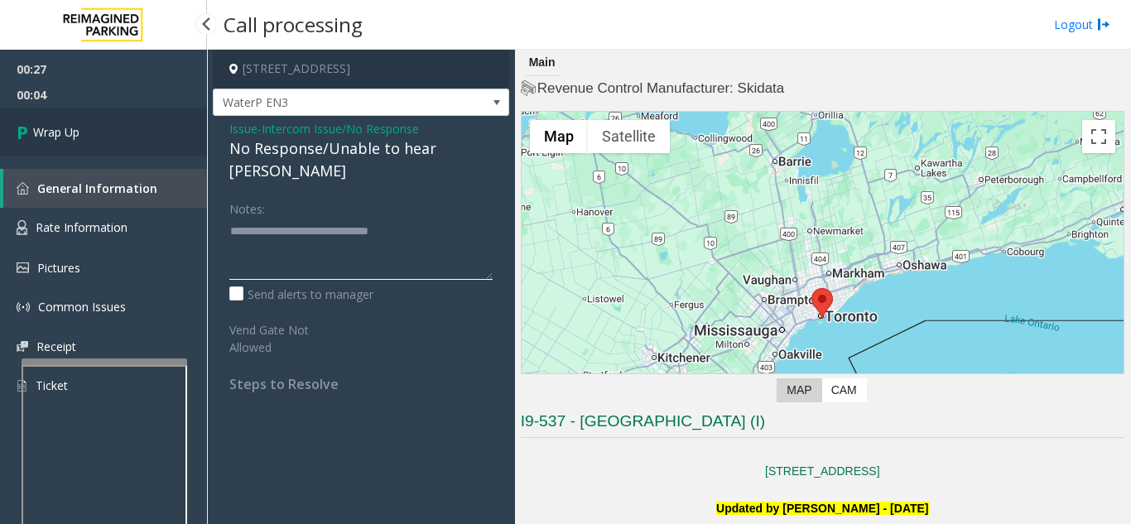
type textarea "**********"
click at [150, 144] on link "Wrap Up" at bounding box center [103, 132] width 207 height 49
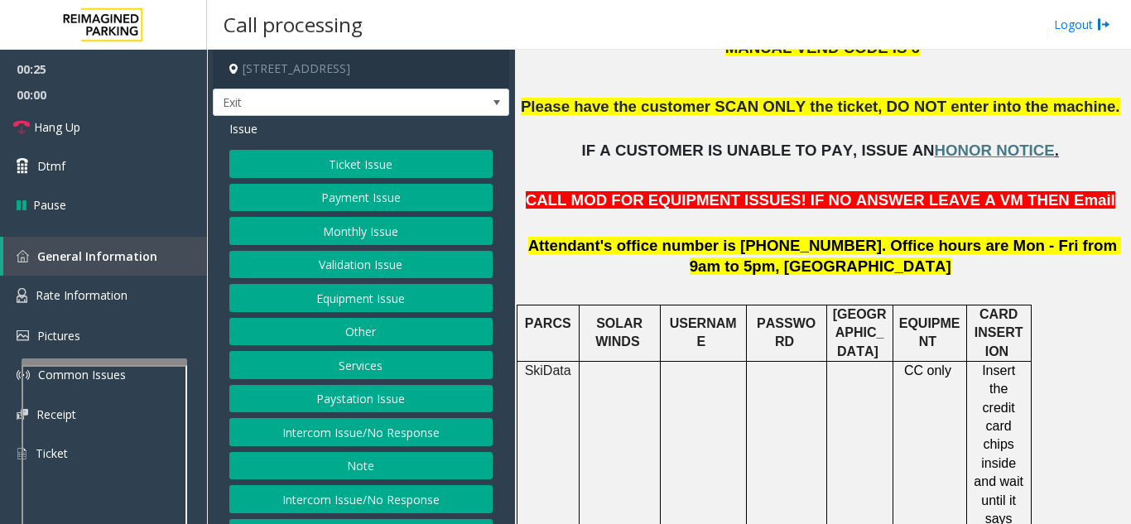
scroll to position [414, 0]
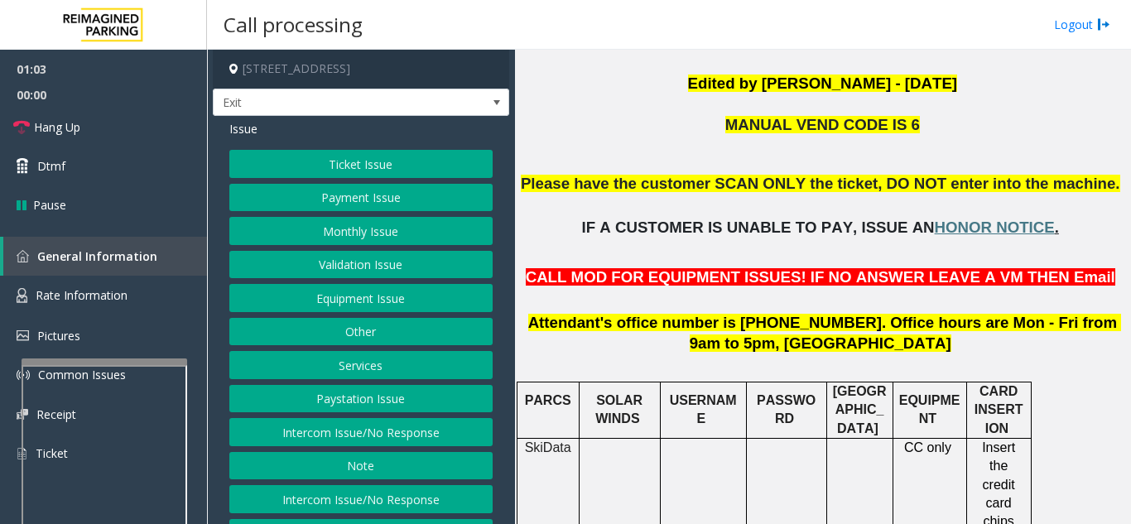
click at [347, 305] on button "Equipment Issue" at bounding box center [360, 298] width 263 height 28
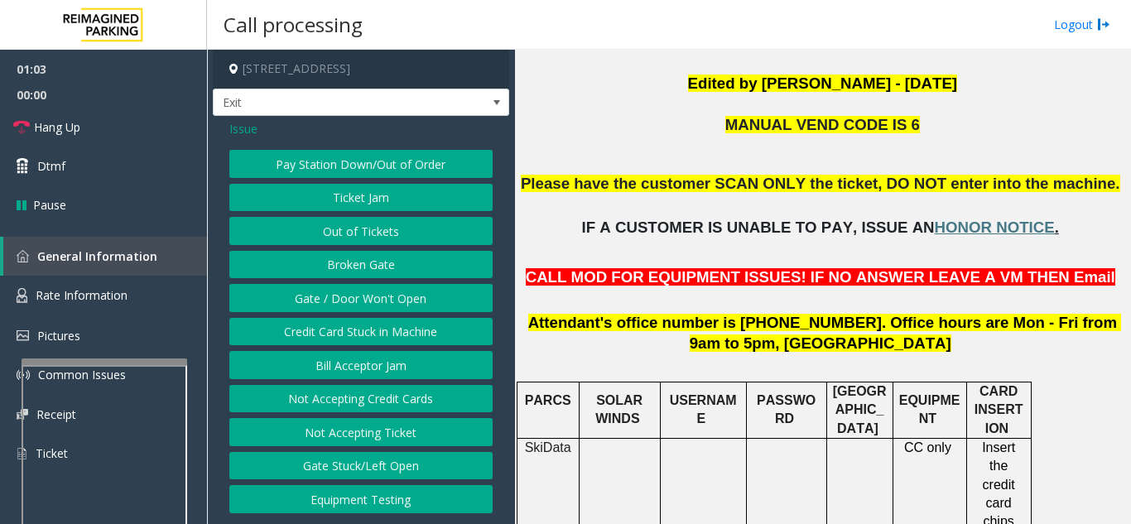
click at [347, 305] on button "Gate / Door Won't Open" at bounding box center [360, 298] width 263 height 28
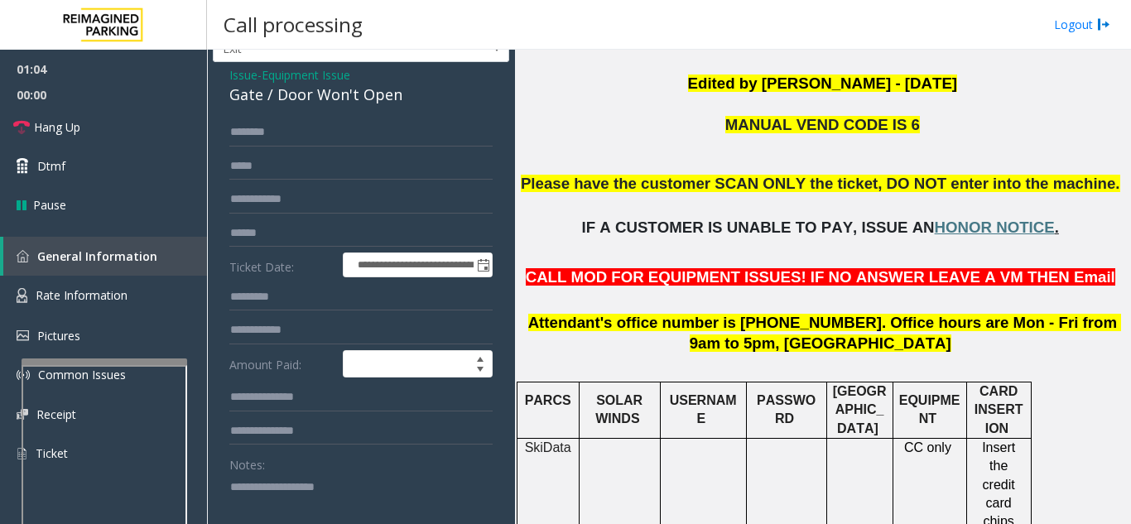
scroll to position [83, 0]
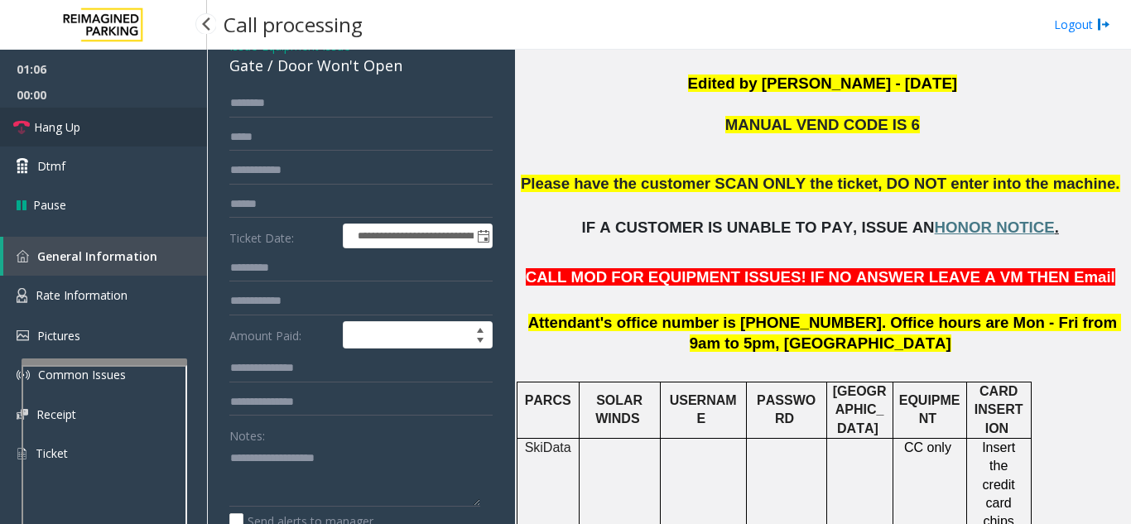
click at [111, 127] on link "Hang Up" at bounding box center [103, 127] width 207 height 39
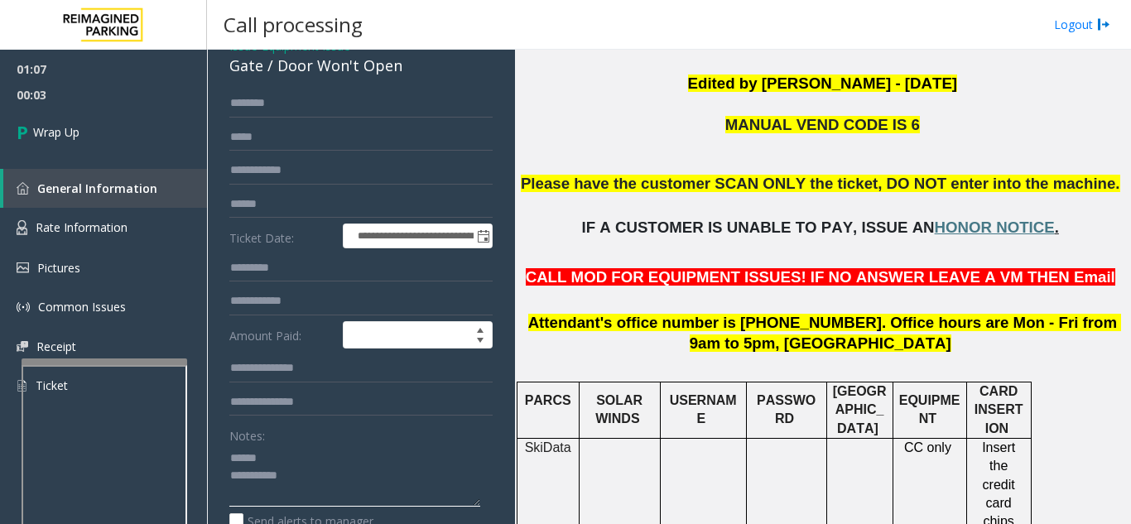
click at [309, 450] on textarea at bounding box center [354, 475] width 251 height 62
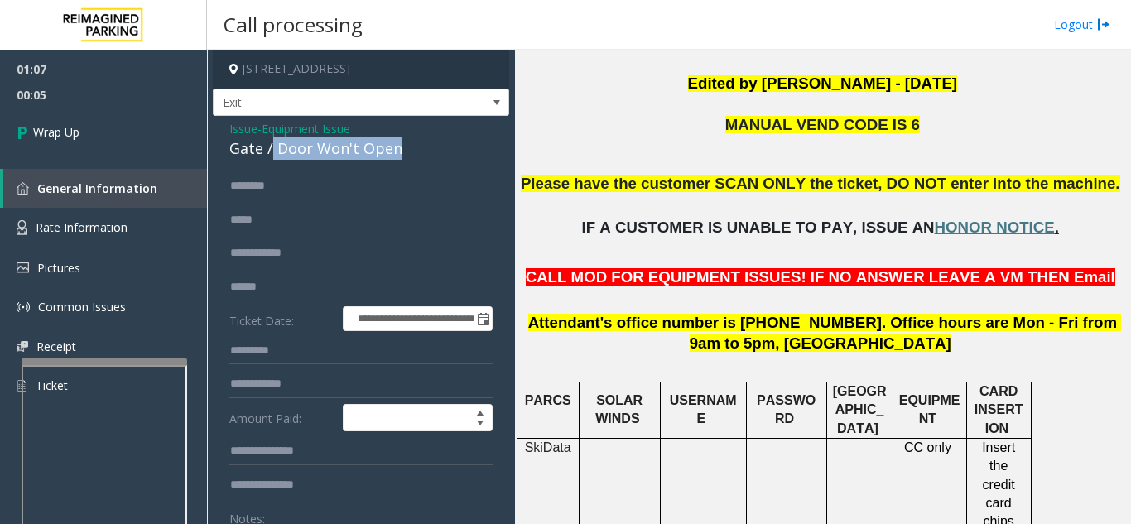
drag, startPoint x: 273, startPoint y: 147, endPoint x: 426, endPoint y: 151, distance: 153.1
click at [426, 151] on div "Gate / Door Won't Open" at bounding box center [360, 148] width 263 height 22
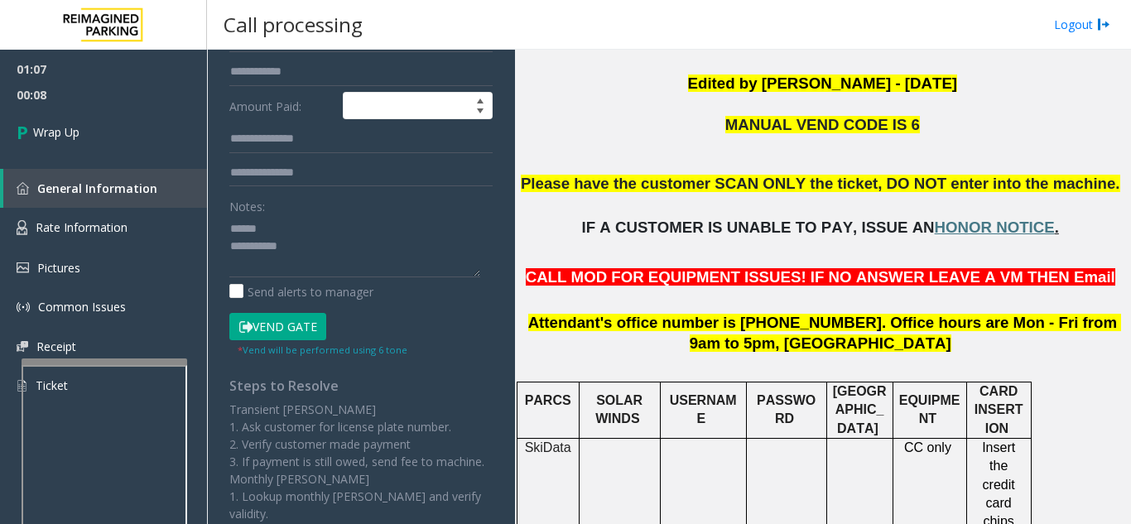
scroll to position [314, 0]
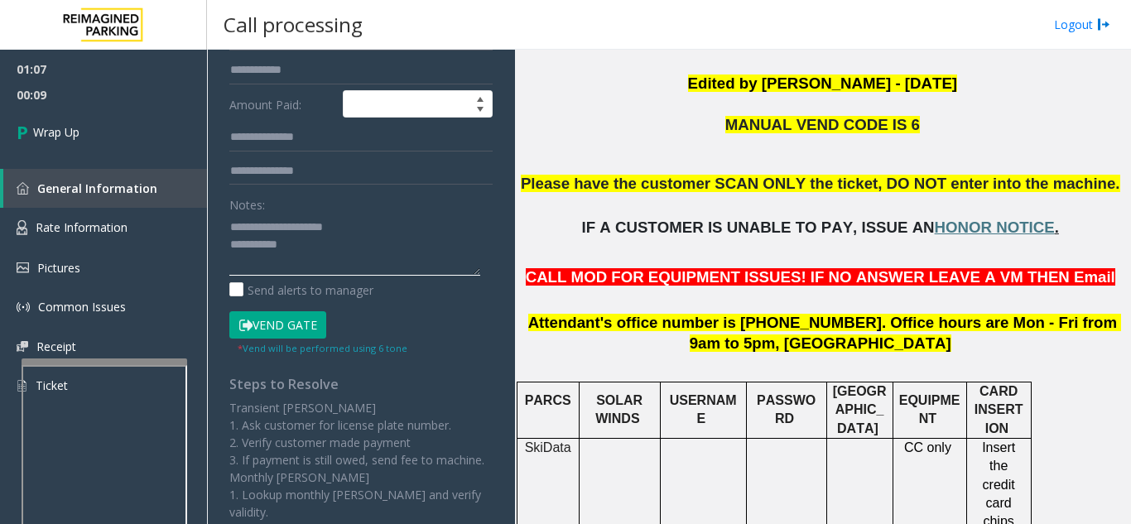
click at [358, 247] on textarea at bounding box center [354, 245] width 251 height 62
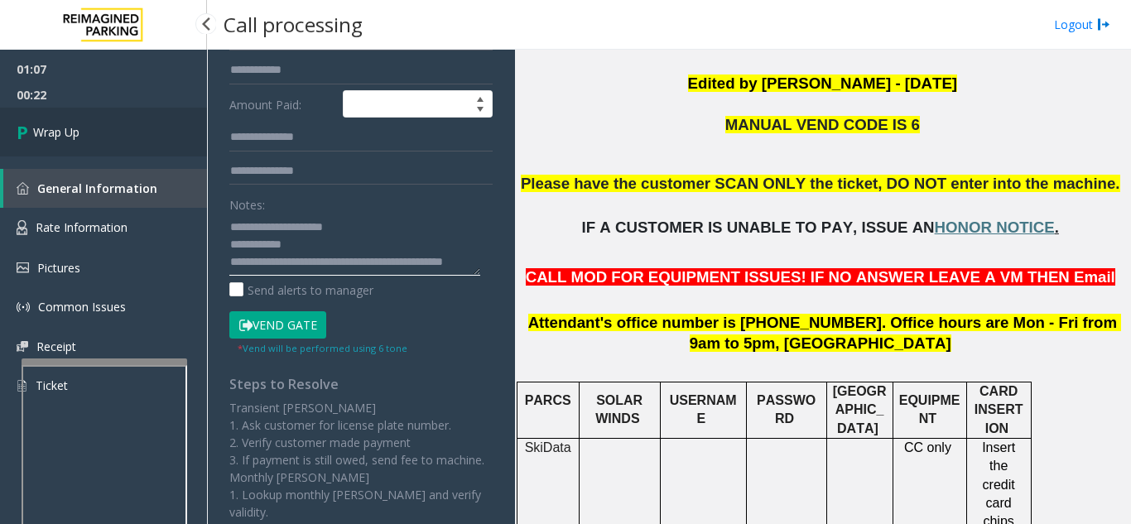
type textarea "**********"
click at [117, 121] on link "Wrap Up" at bounding box center [103, 132] width 207 height 49
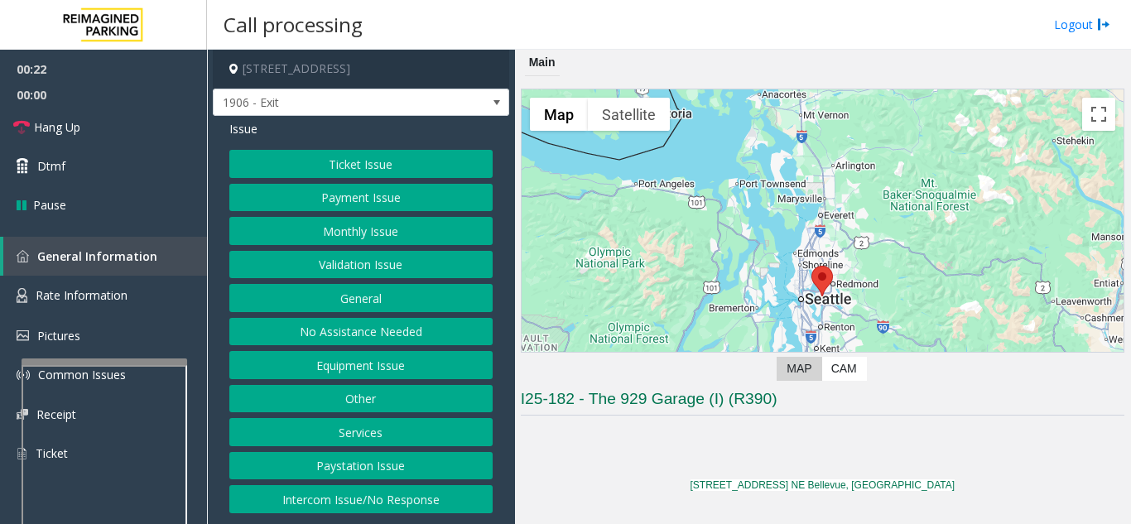
scroll to position [248, 0]
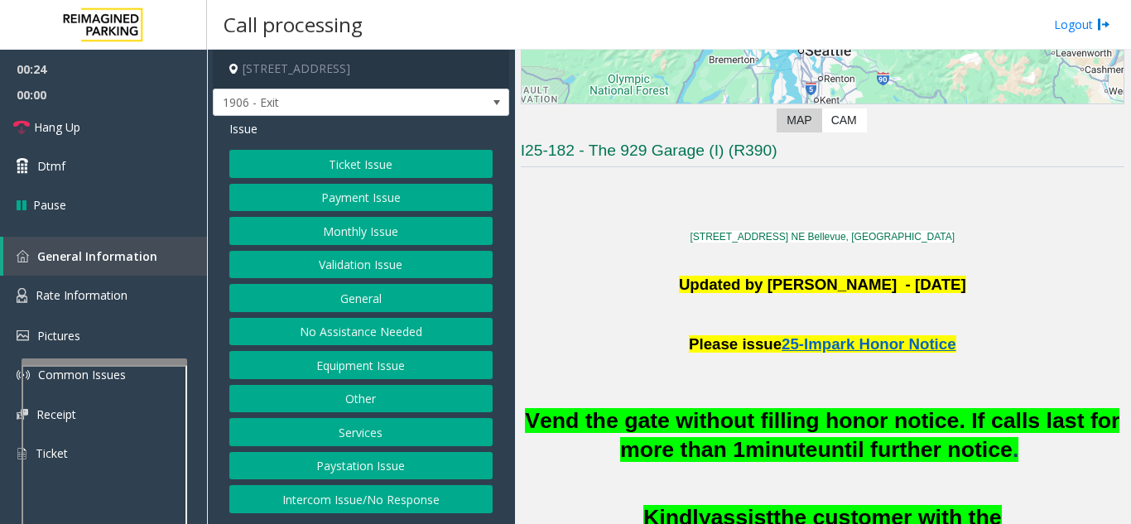
click at [372, 161] on button "Ticket Issue" at bounding box center [360, 164] width 263 height 28
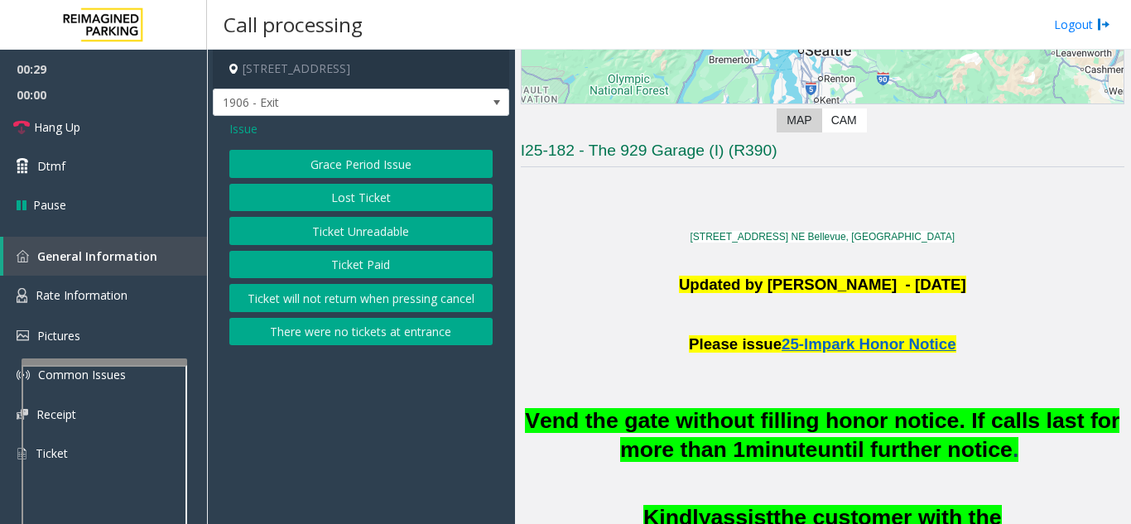
click at [349, 343] on button "There were no tickets at entrance" at bounding box center [360, 332] width 263 height 28
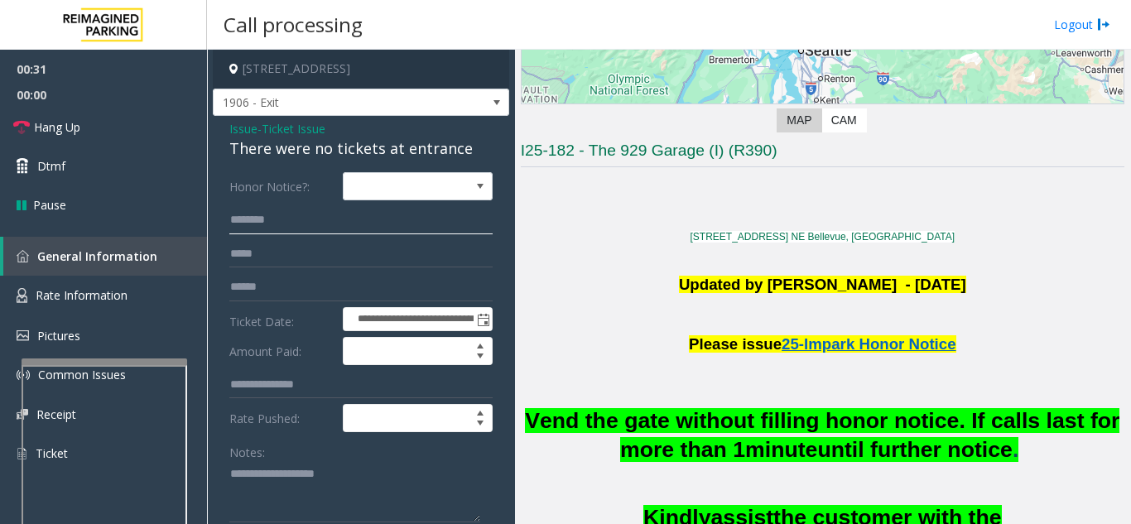
click at [298, 228] on input "text" at bounding box center [360, 220] width 263 height 28
click at [275, 473] on textarea at bounding box center [354, 492] width 251 height 62
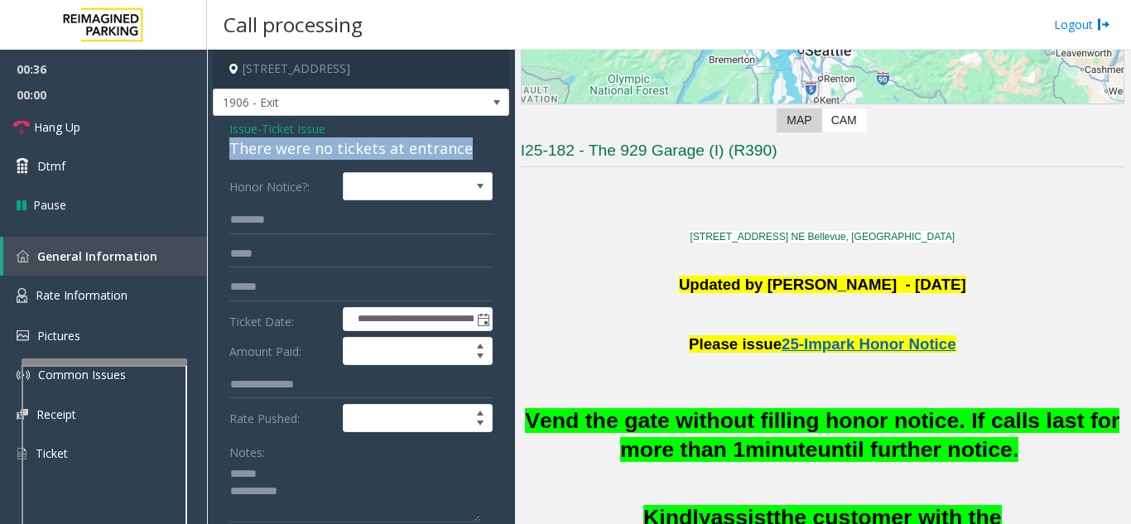
drag, startPoint x: 223, startPoint y: 148, endPoint x: 473, endPoint y: 150, distance: 249.1
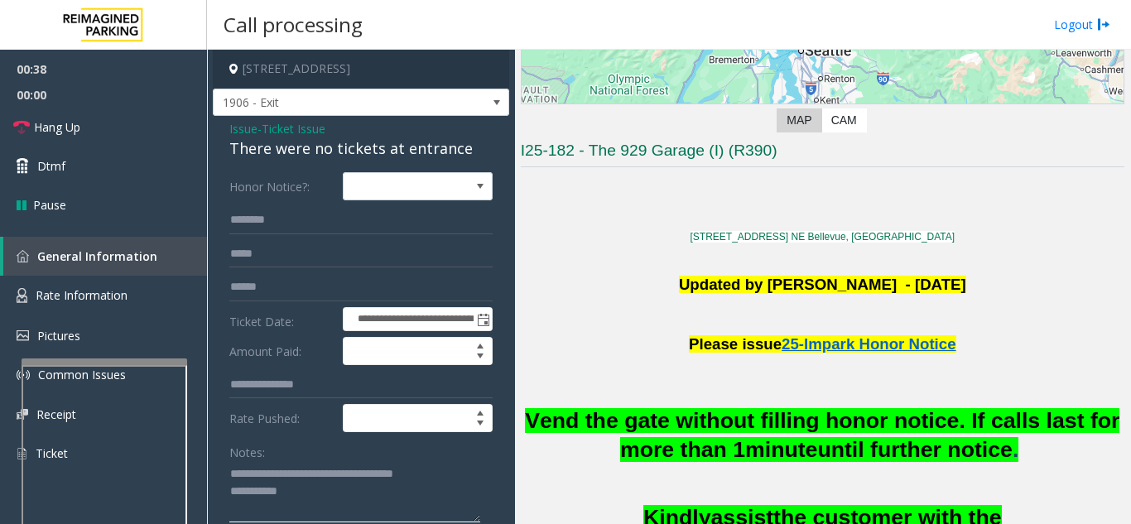
click at [451, 491] on textarea at bounding box center [354, 492] width 251 height 62
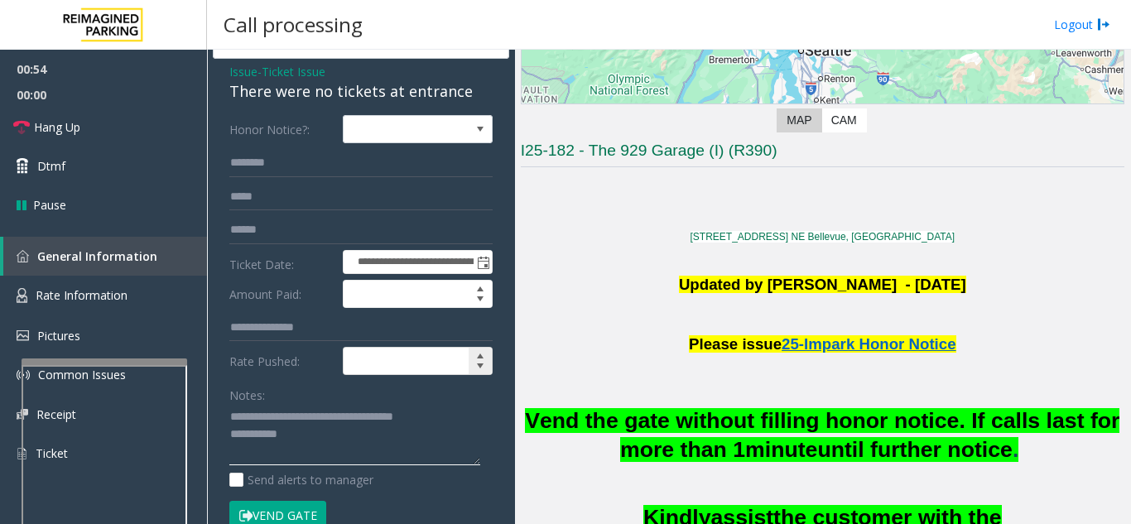
scroll to position [83, 0]
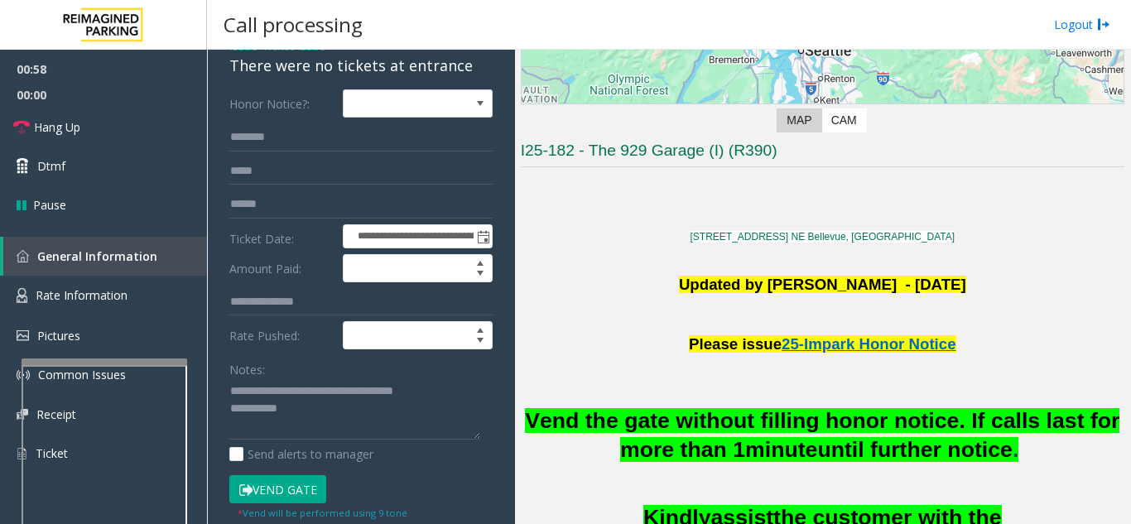
click at [290, 489] on button "Vend Gate" at bounding box center [277, 489] width 97 height 28
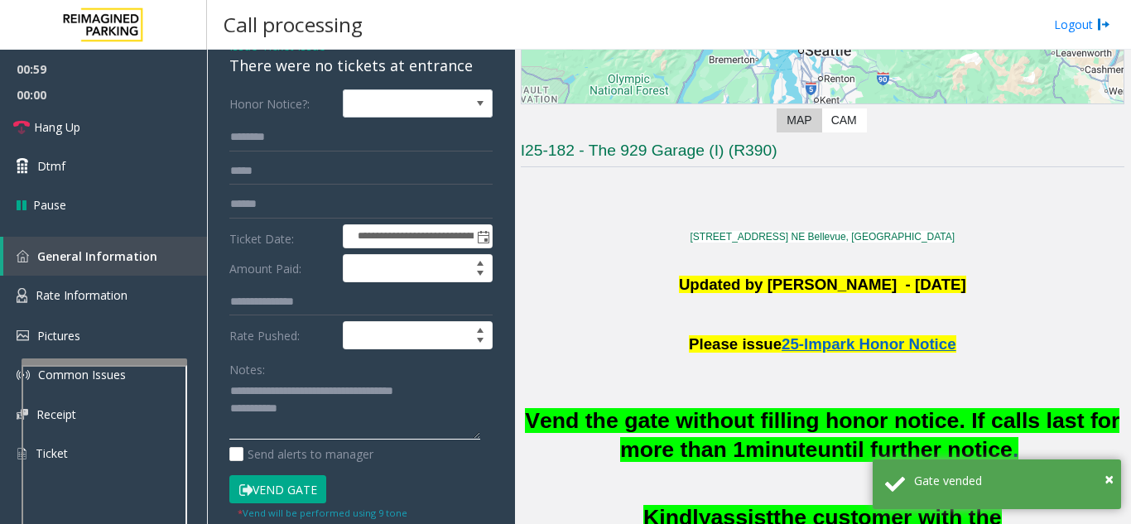
click at [333, 408] on textarea at bounding box center [354, 409] width 251 height 62
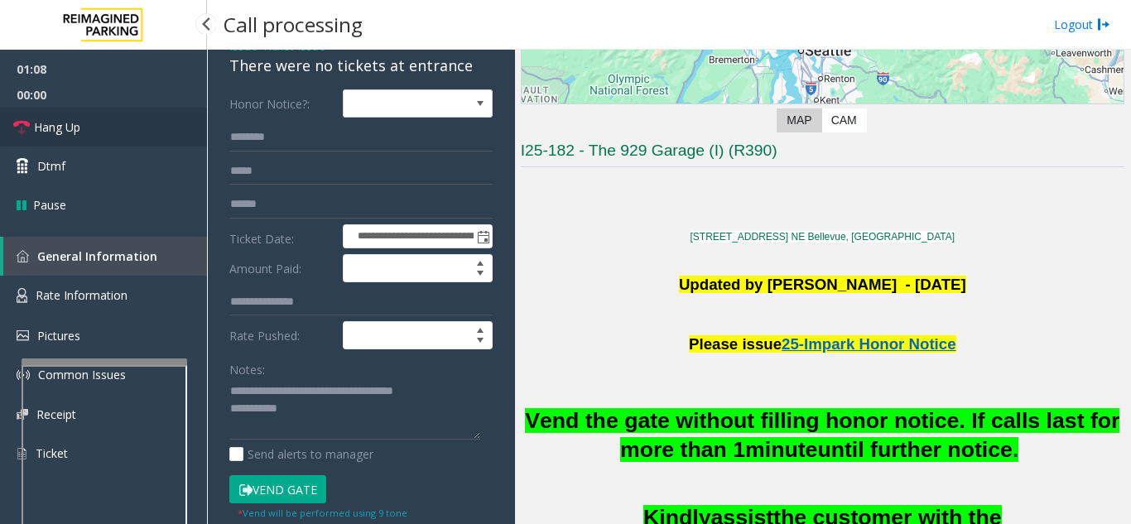
click at [93, 138] on link "Hang Up" at bounding box center [103, 127] width 207 height 39
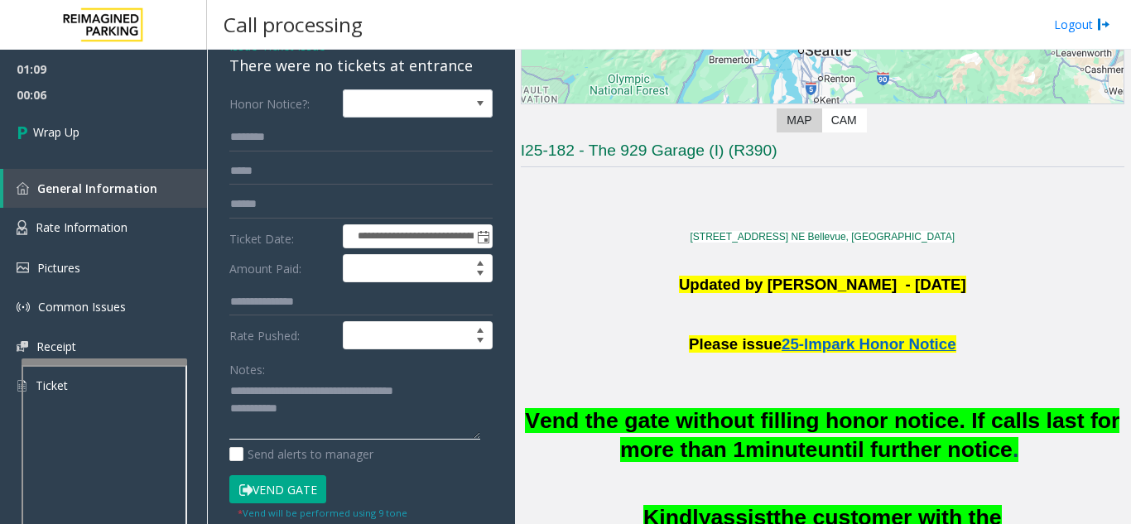
click at [433, 424] on textarea at bounding box center [354, 409] width 251 height 62
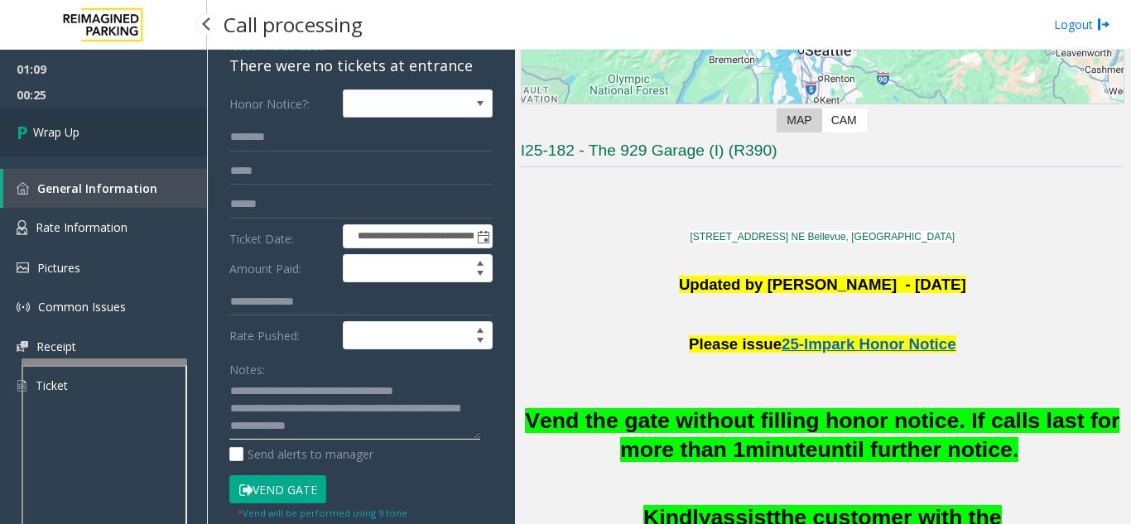
type textarea "**********"
click at [90, 137] on link "Wrap Up" at bounding box center [103, 132] width 207 height 49
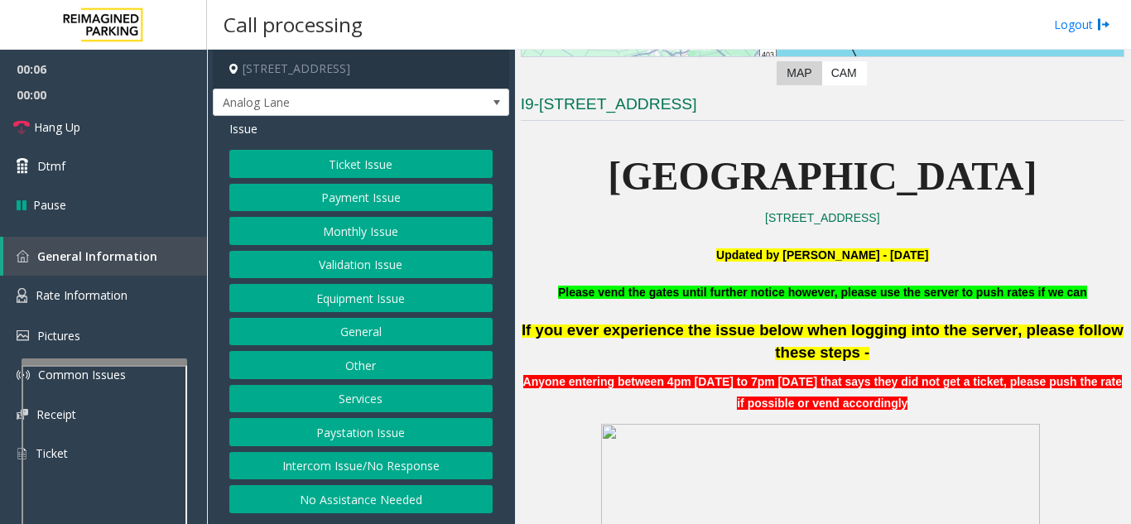
scroll to position [497, 0]
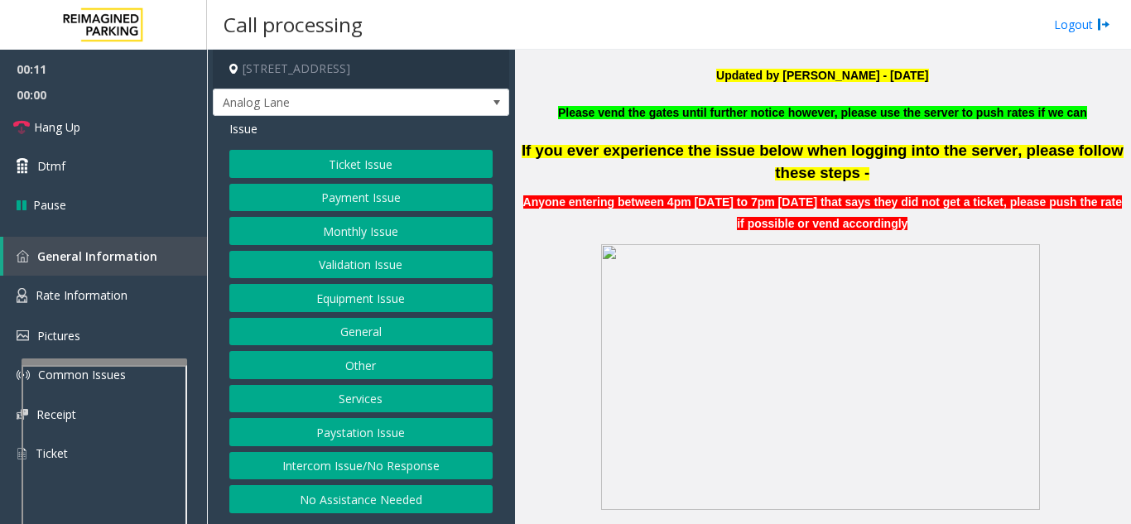
click at [348, 473] on button "Intercom Issue/No Response" at bounding box center [360, 466] width 263 height 28
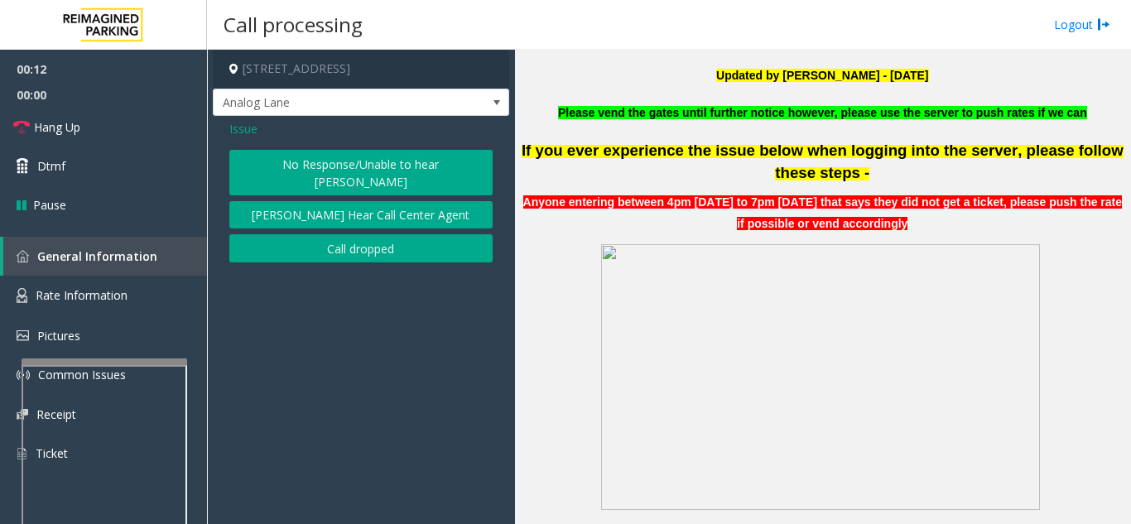
click at [281, 164] on button "No Response/Unable to hear [PERSON_NAME]" at bounding box center [360, 173] width 263 height 46
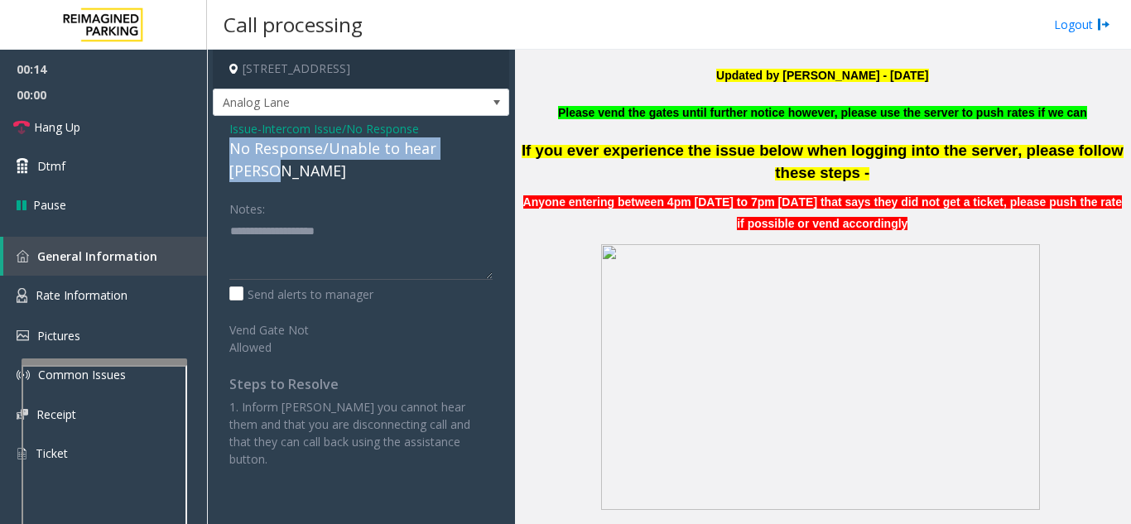
drag, startPoint x: 224, startPoint y: 150, endPoint x: 498, endPoint y: 143, distance: 274.0
click at [498, 143] on div "Issue - Intercom Issue/No Response No Response/Unable to hear [PERSON_NAME] Not…" at bounding box center [361, 300] width 296 height 368
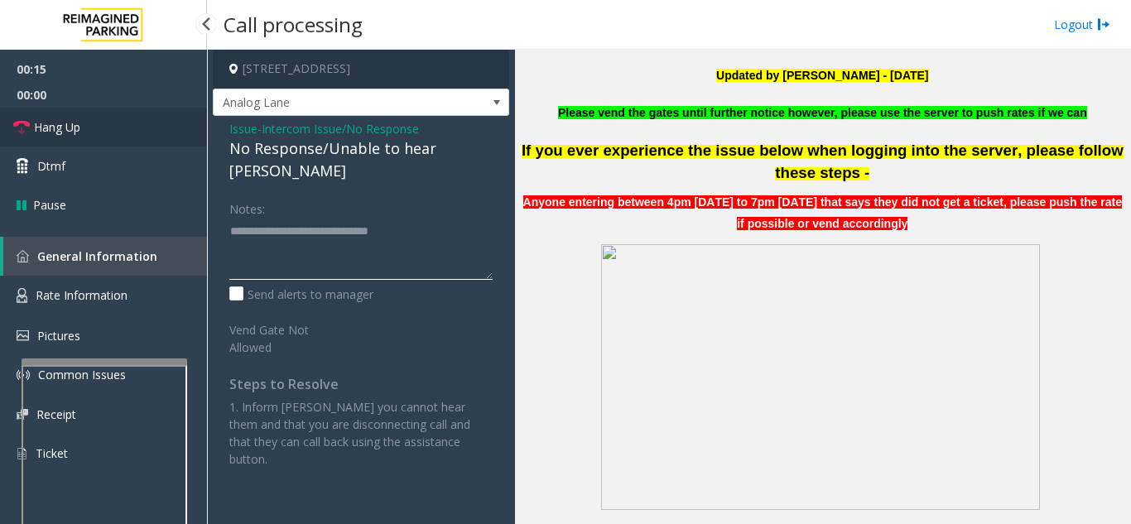
type textarea "**********"
click at [80, 133] on span "Hang Up" at bounding box center [57, 126] width 46 height 17
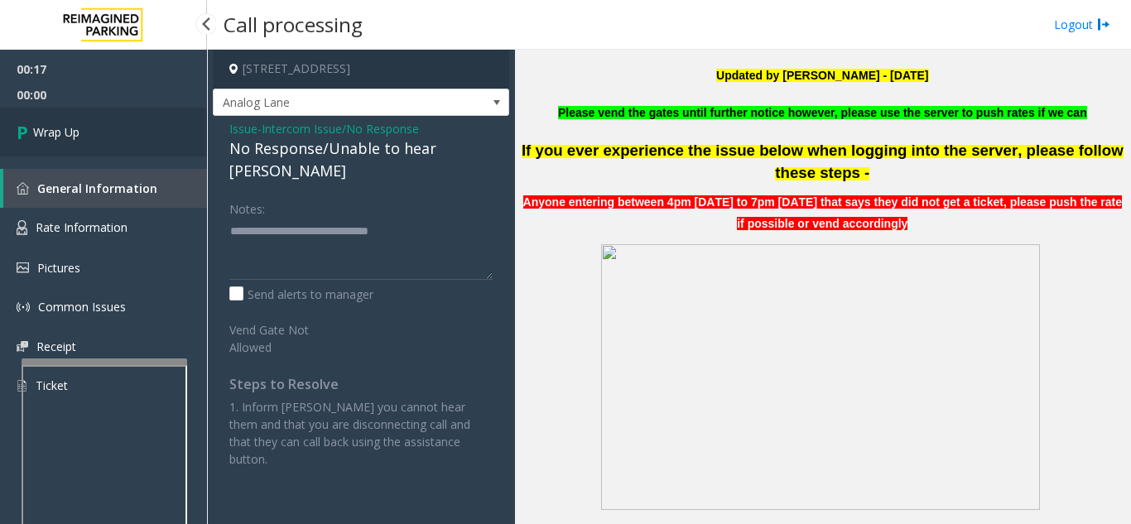
click at [87, 131] on link "Wrap Up" at bounding box center [103, 132] width 207 height 49
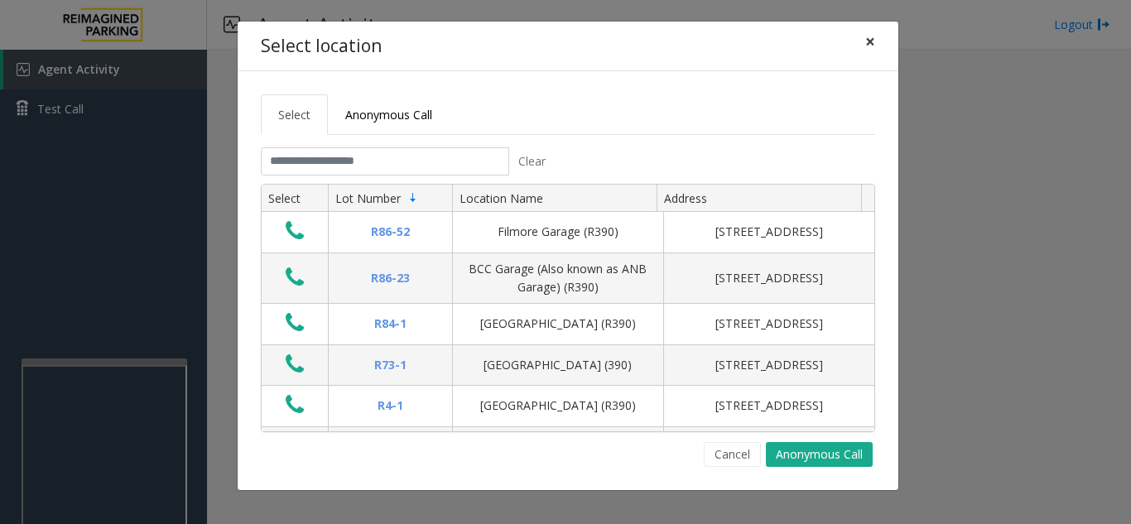
click at [874, 47] on span "×" at bounding box center [870, 41] width 10 height 23
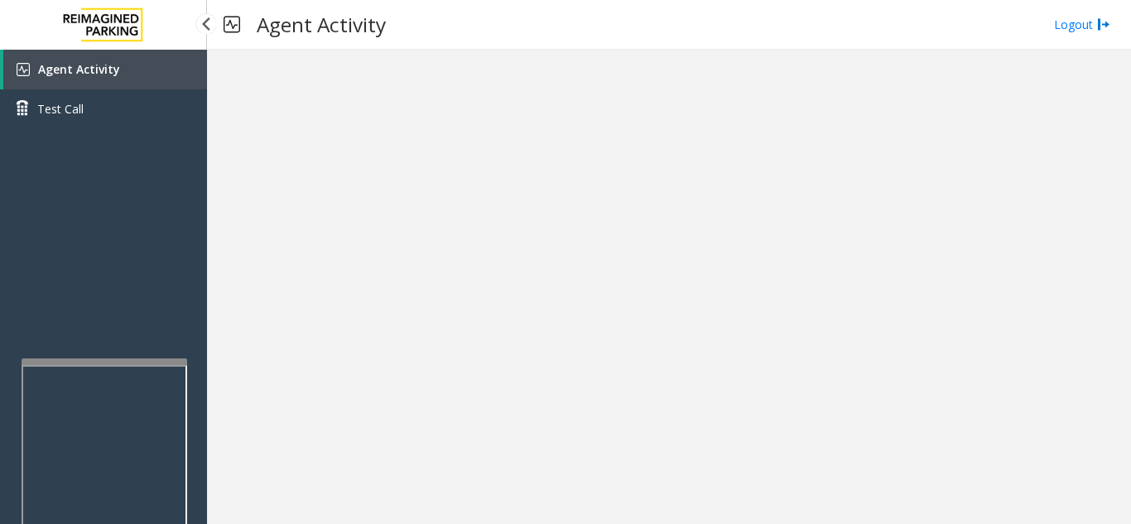
click at [135, 65] on link "Agent Activity" at bounding box center [105, 70] width 204 height 40
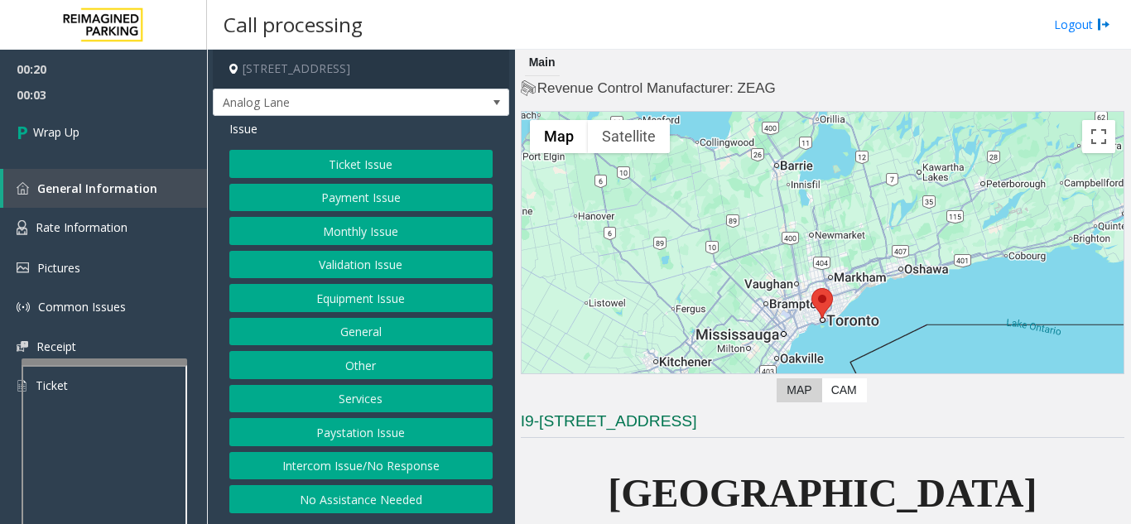
click at [343, 302] on button "Equipment Issue" at bounding box center [360, 298] width 263 height 28
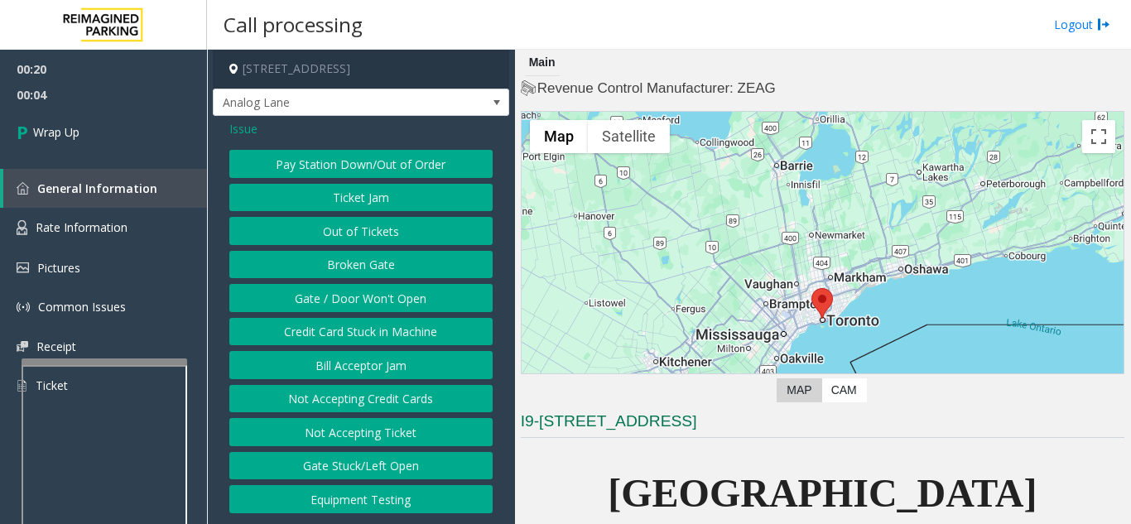
click at [343, 302] on button "Gate / Door Won't Open" at bounding box center [360, 298] width 263 height 28
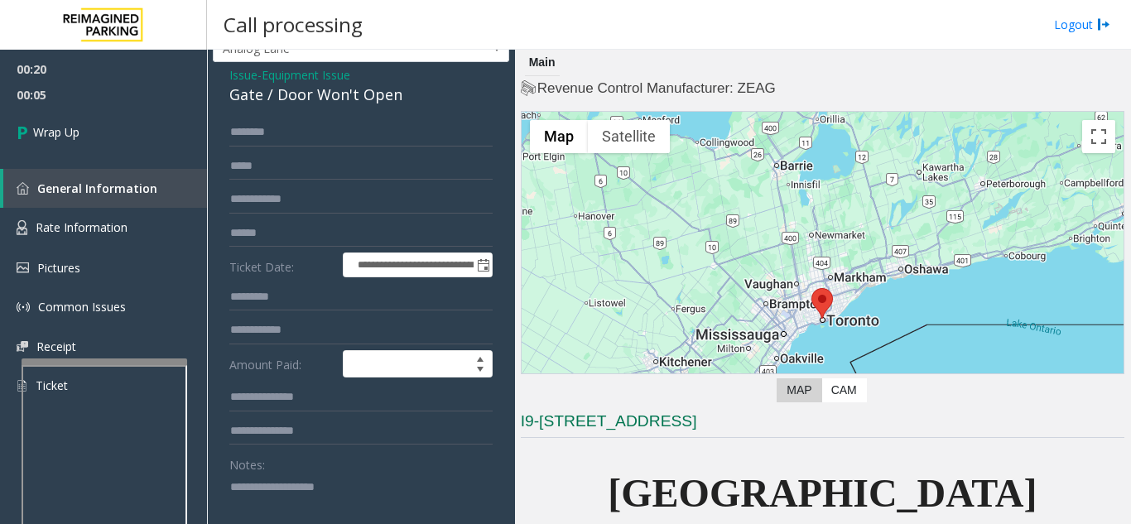
scroll to position [83, 0]
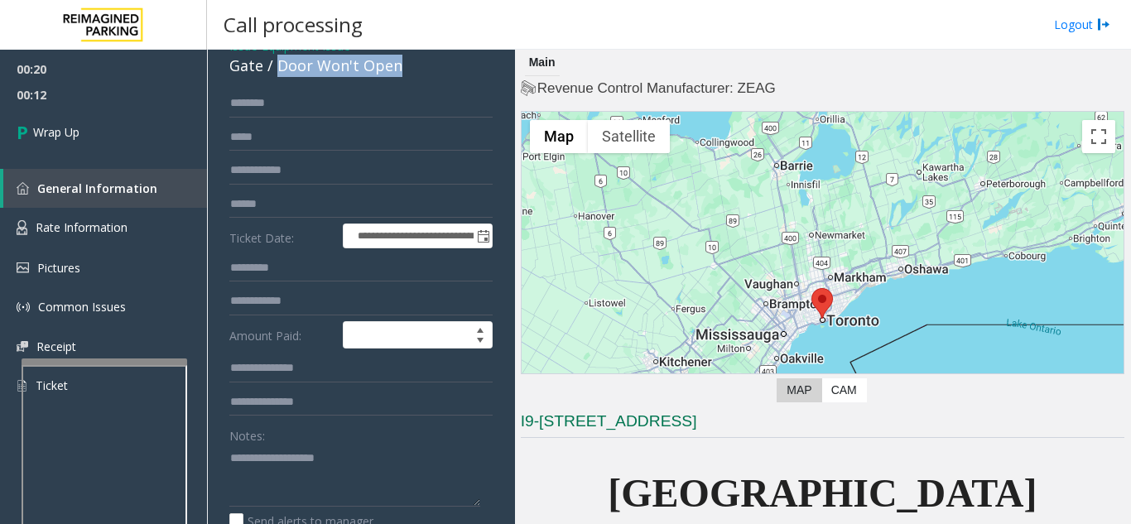
drag, startPoint x: 276, startPoint y: 63, endPoint x: 391, endPoint y: 79, distance: 116.1
click at [391, 79] on div "**********" at bounding box center [361, 461] width 296 height 856
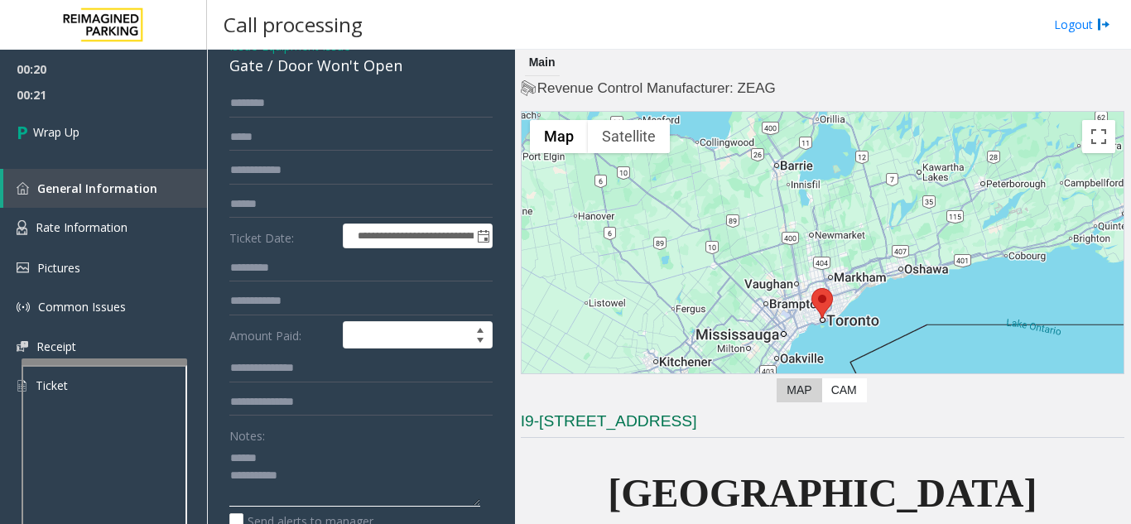
click at [296, 456] on textarea at bounding box center [354, 475] width 251 height 62
type textarea "**********"
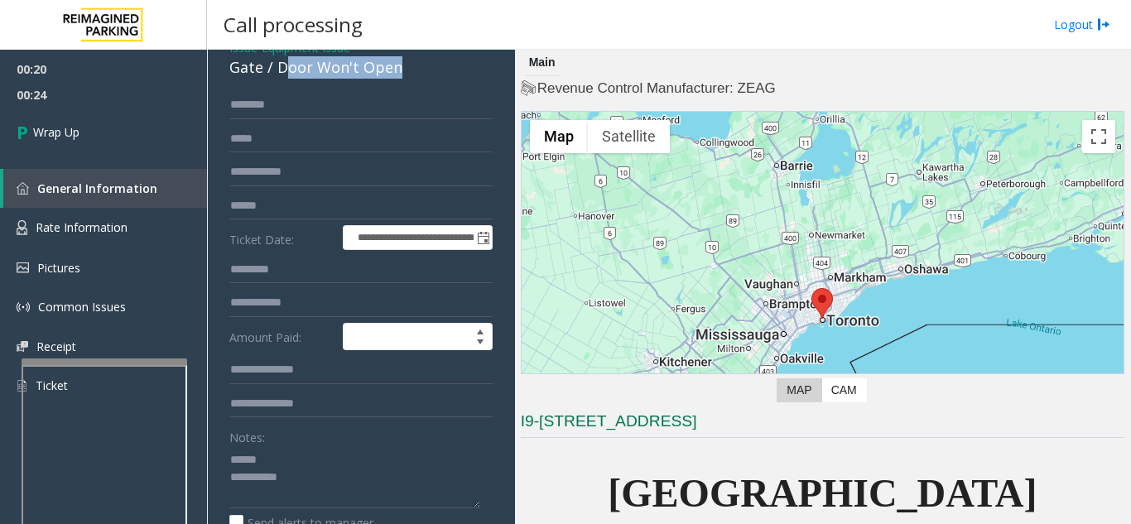
drag, startPoint x: 286, startPoint y: 65, endPoint x: 413, endPoint y: 78, distance: 128.1
click at [413, 78] on div "Gate / Door Won't Open" at bounding box center [360, 67] width 263 height 22
click at [297, 463] on textarea at bounding box center [354, 477] width 251 height 62
drag, startPoint x: 298, startPoint y: 72, endPoint x: 405, endPoint y: 66, distance: 106.9
click at [405, 66] on div "Gate / Door Won't Open" at bounding box center [360, 67] width 263 height 22
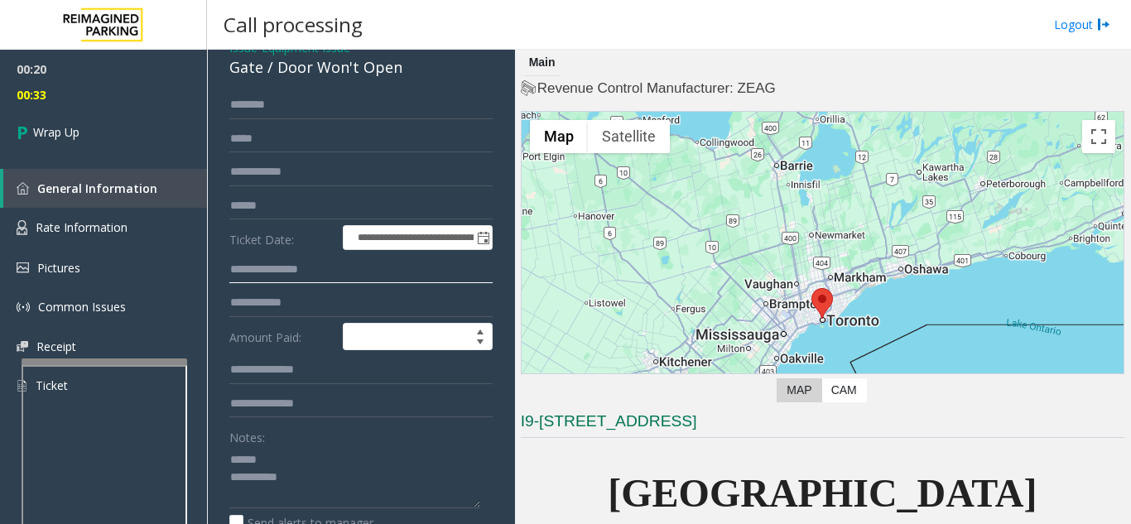
type input "**********"
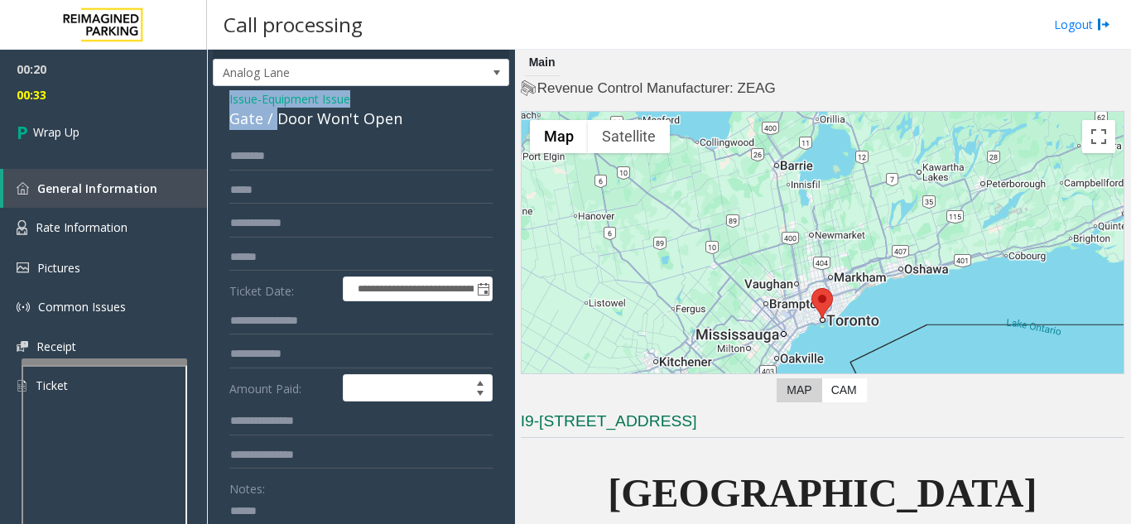
scroll to position [17, 0]
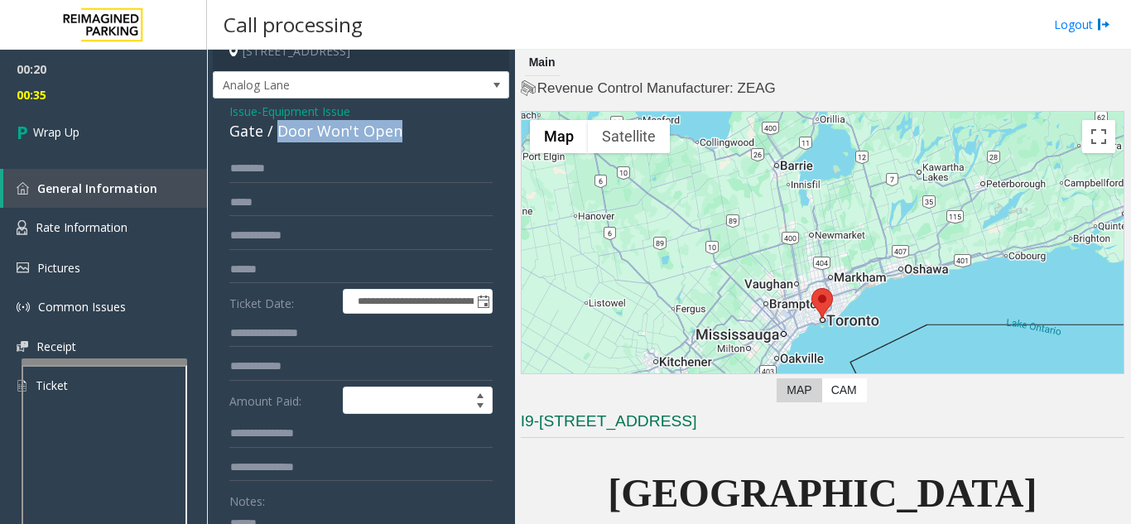
drag, startPoint x: 274, startPoint y: 60, endPoint x: 406, endPoint y: 130, distance: 149.9
click at [406, 130] on div "Gate / Door Won't Open" at bounding box center [360, 131] width 263 height 22
type input "**********"
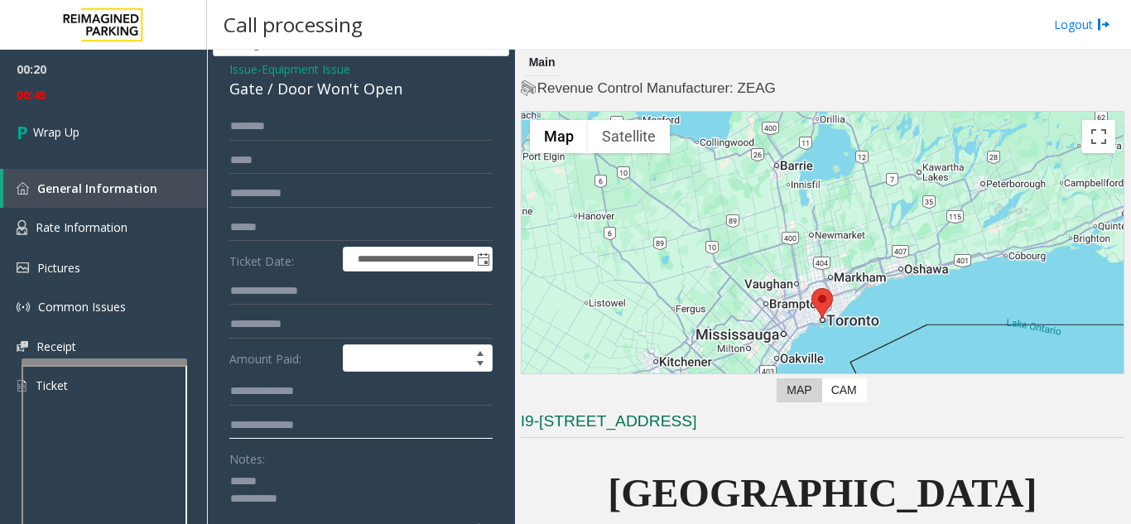
scroll to position [100, 0]
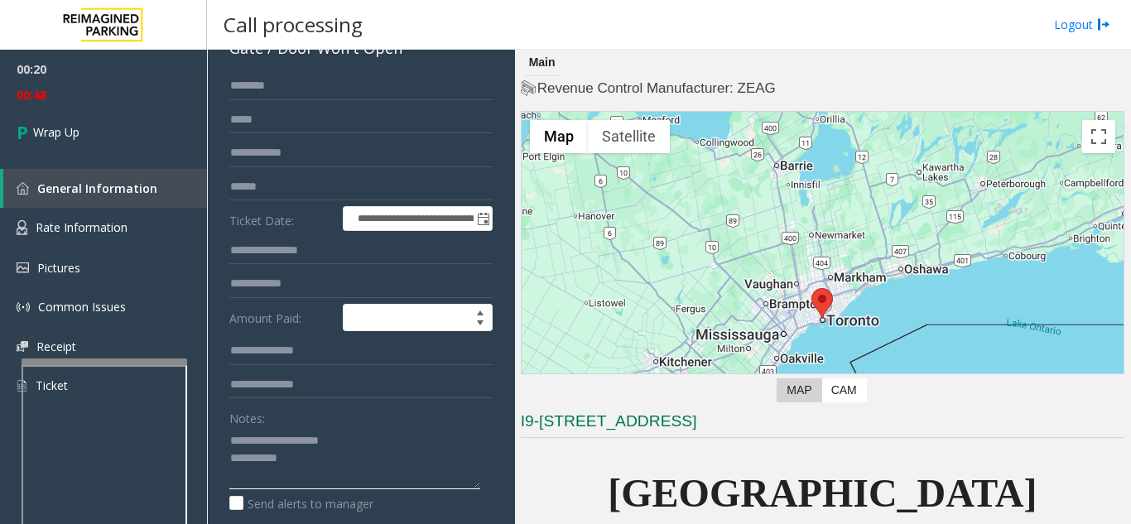
click at [316, 459] on textarea at bounding box center [354, 458] width 251 height 62
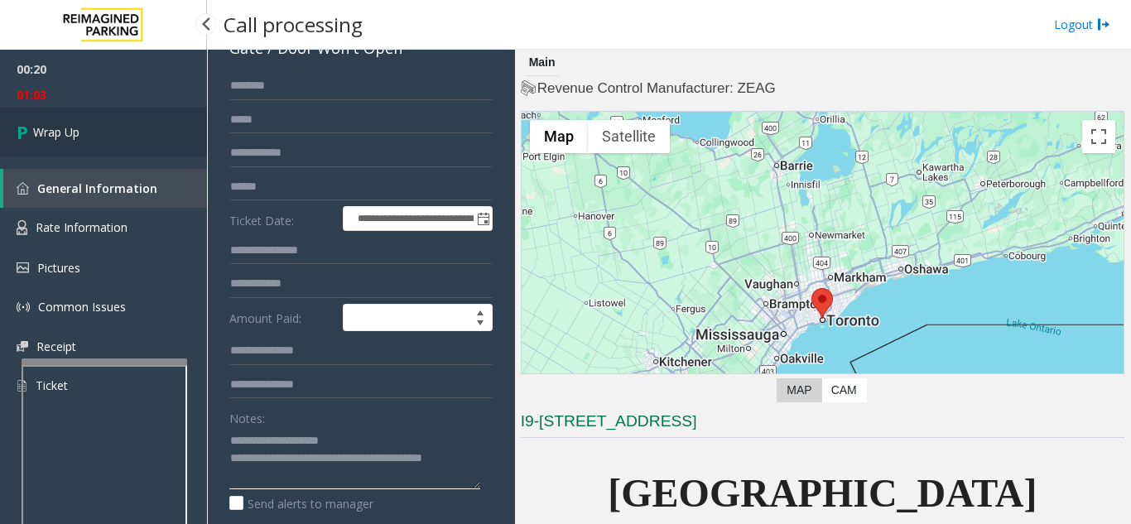
type textarea "**********"
click at [104, 141] on link "Wrap Up" at bounding box center [103, 132] width 207 height 49
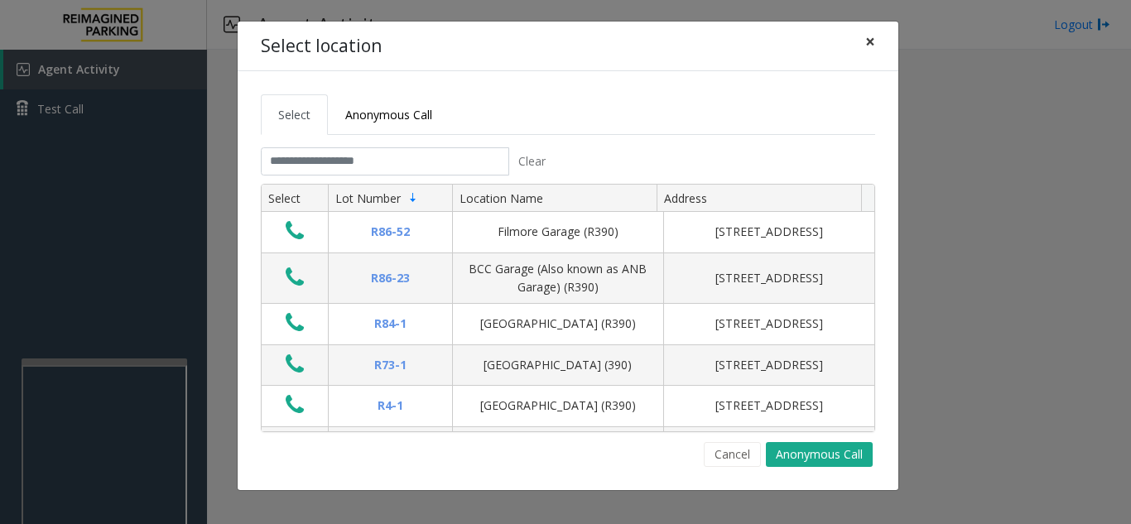
click at [873, 35] on span "×" at bounding box center [870, 41] width 10 height 23
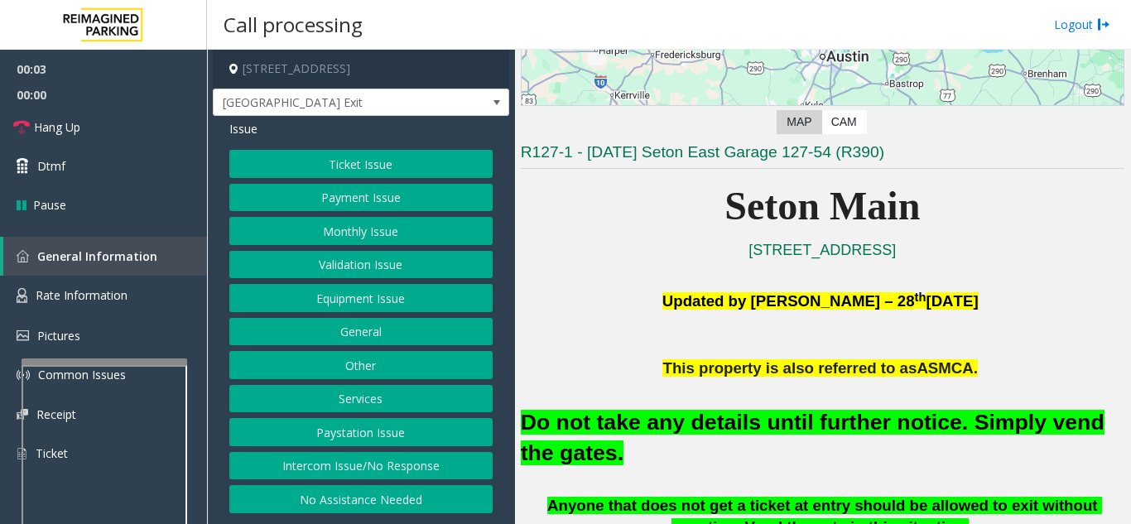
scroll to position [248, 0]
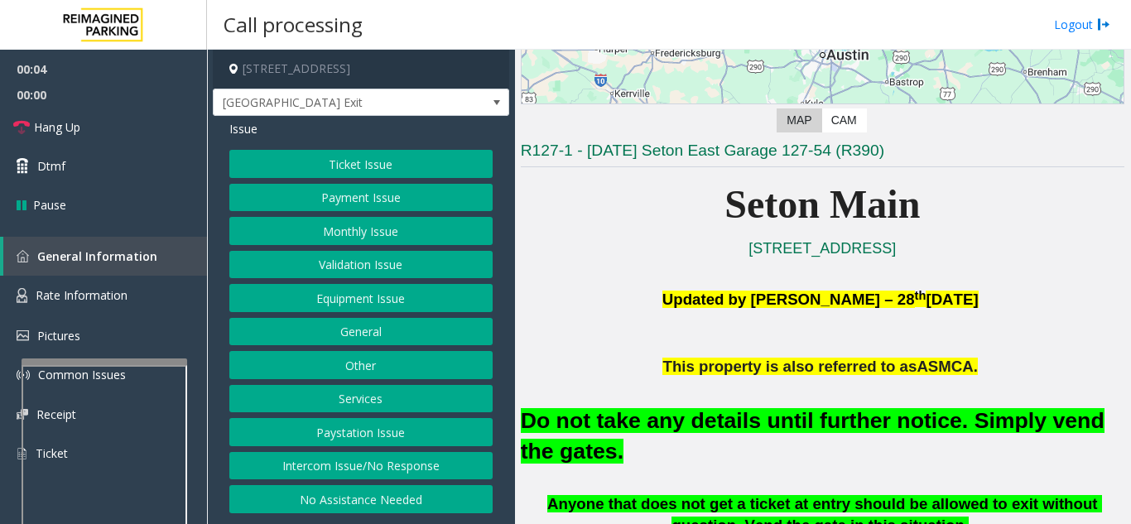
click at [319, 164] on button "Ticket Issue" at bounding box center [360, 164] width 263 height 28
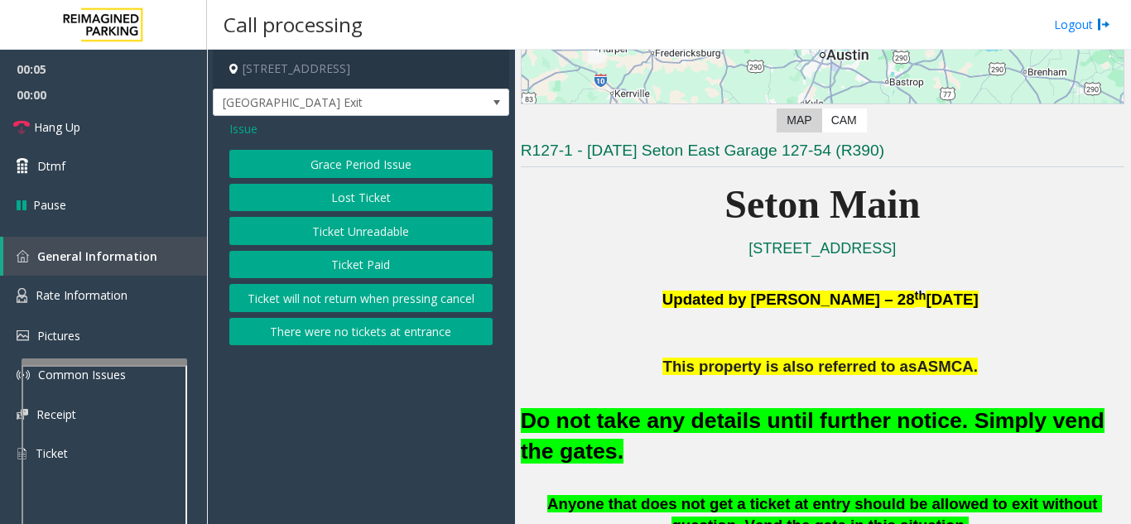
click at [327, 233] on button "Ticket Unreadable" at bounding box center [360, 231] width 263 height 28
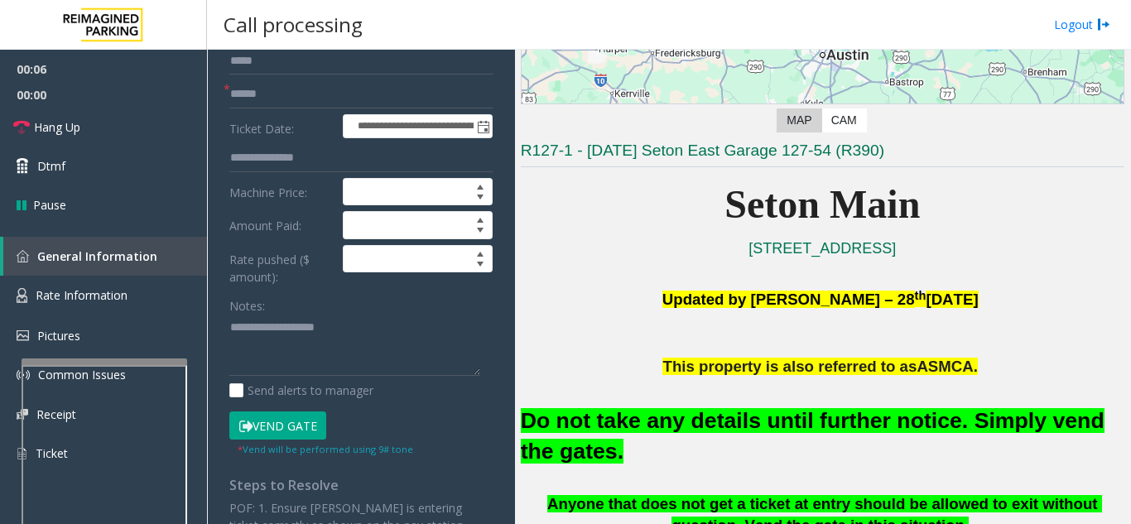
scroll to position [166, 0]
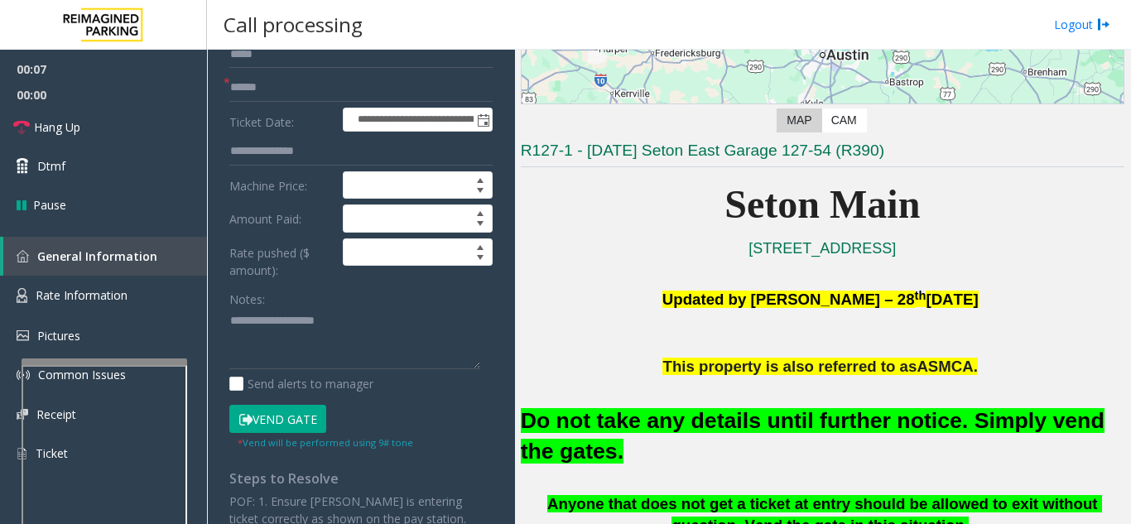
click at [277, 426] on button "Vend Gate" at bounding box center [277, 419] width 97 height 28
click at [281, 74] on input "text" at bounding box center [360, 88] width 263 height 28
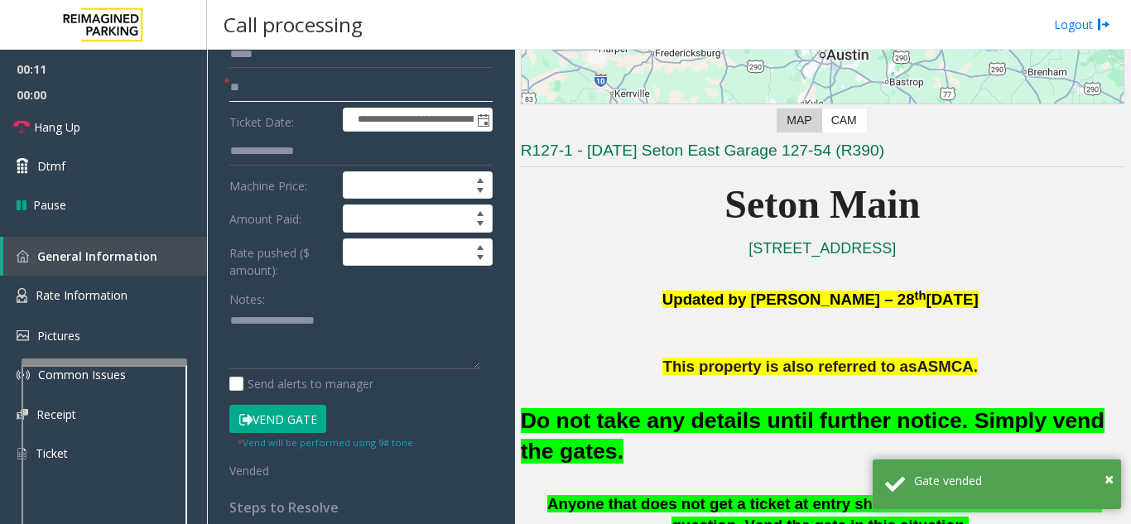
type input "**"
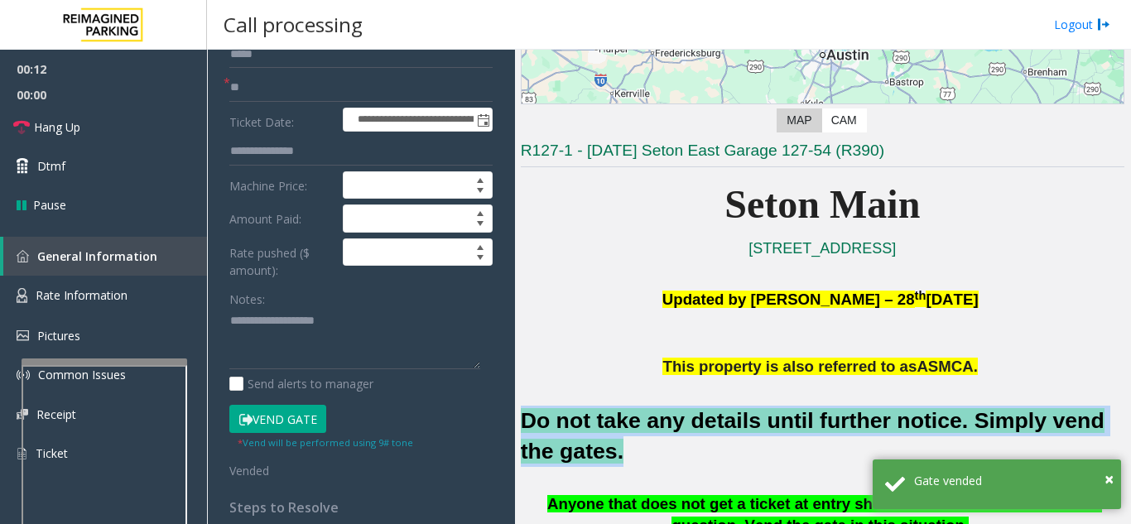
drag, startPoint x: 572, startPoint y: 458, endPoint x: 521, endPoint y: 417, distance: 64.8
click at [521, 417] on font "Do not take any details until further notice. Simply vend the gates." at bounding box center [812, 435] width 583 height 55
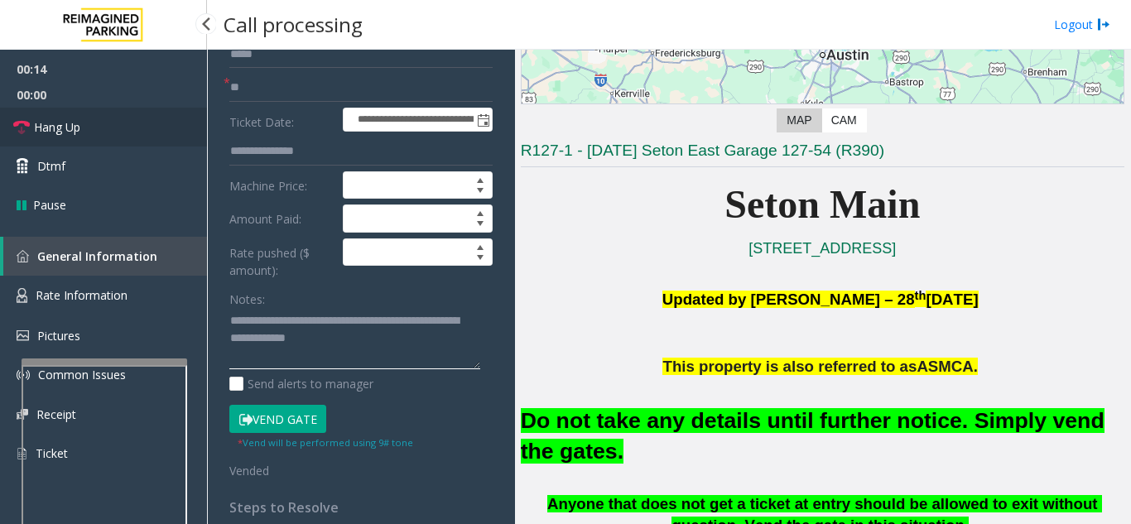
type textarea "**********"
click at [98, 130] on link "Hang Up" at bounding box center [103, 127] width 207 height 39
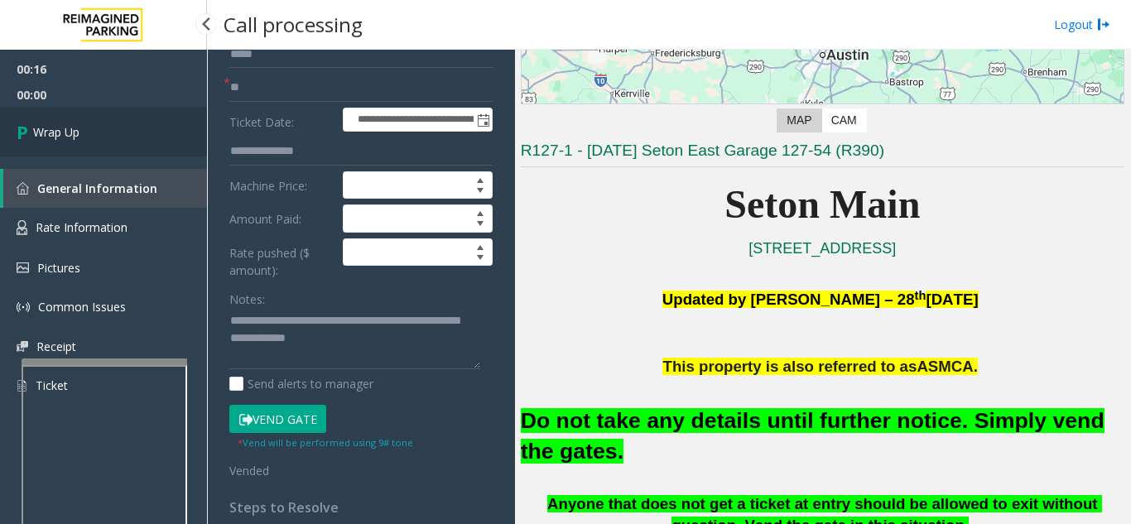
click at [98, 130] on link "Wrap Up" at bounding box center [103, 132] width 207 height 49
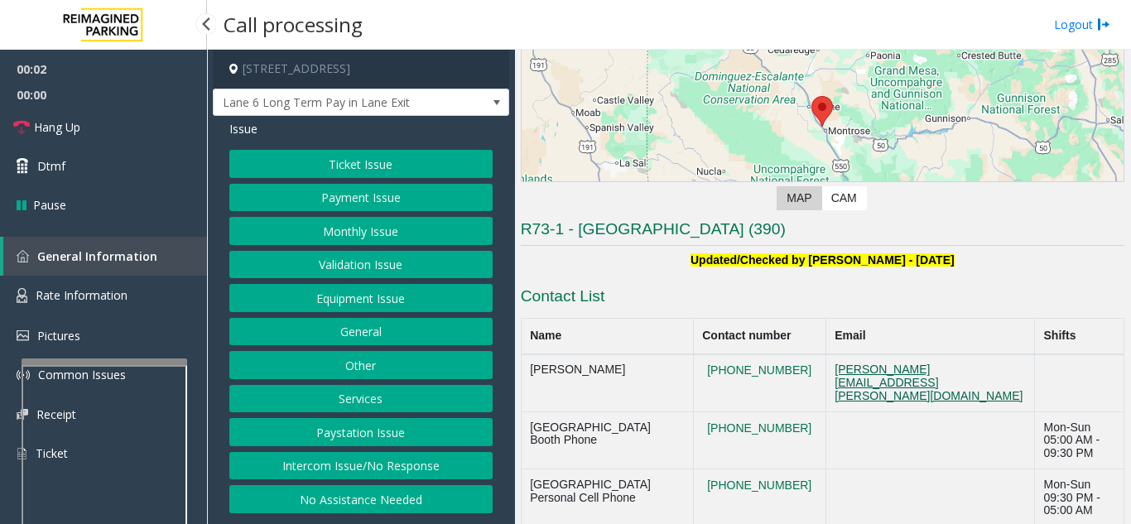
scroll to position [248, 0]
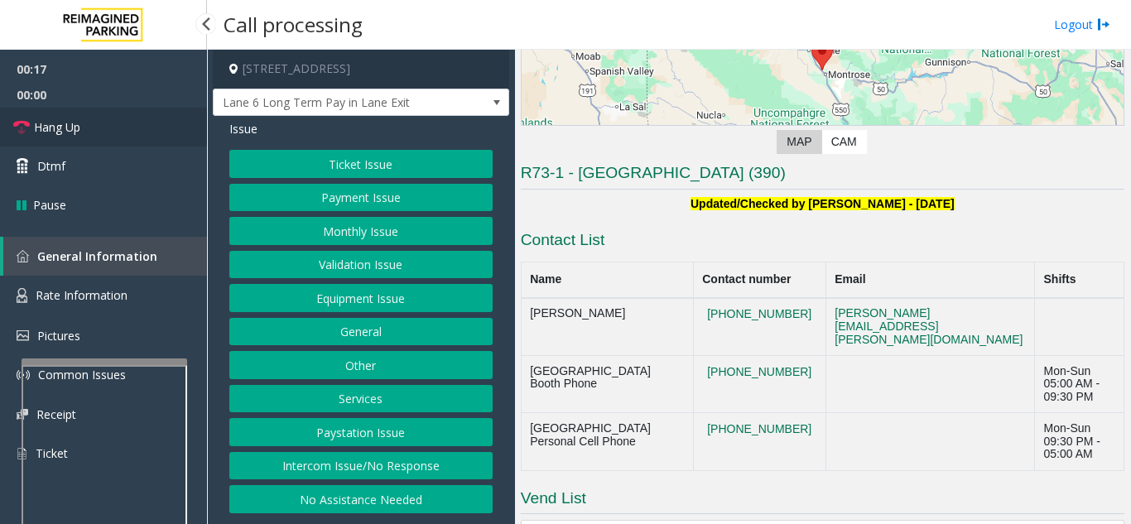
click at [113, 121] on link "Hang Up" at bounding box center [103, 127] width 207 height 39
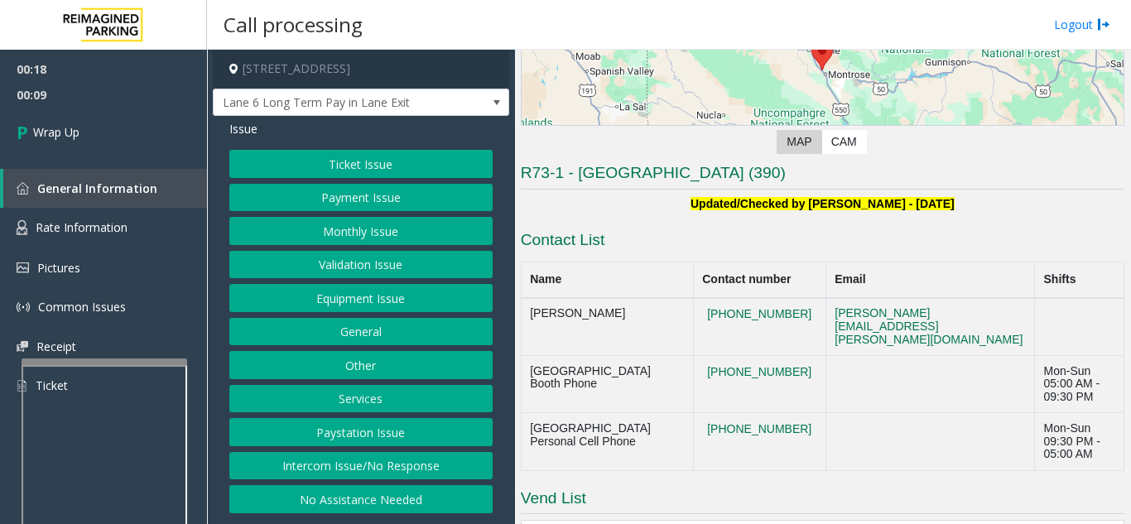
click at [352, 300] on button "Equipment Issue" at bounding box center [360, 298] width 263 height 28
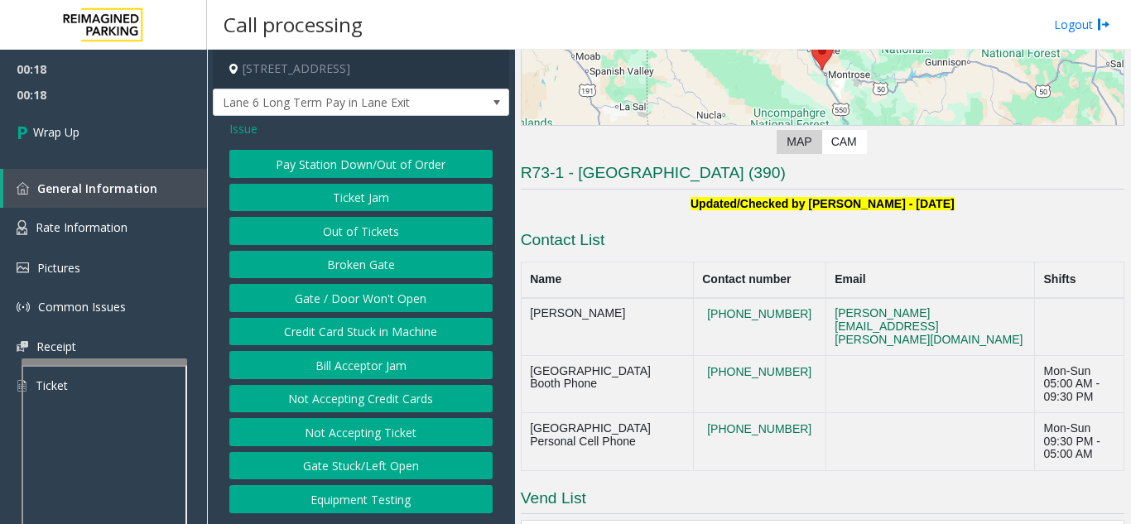
click at [379, 287] on button "Gate / Door Won't Open" at bounding box center [360, 298] width 263 height 28
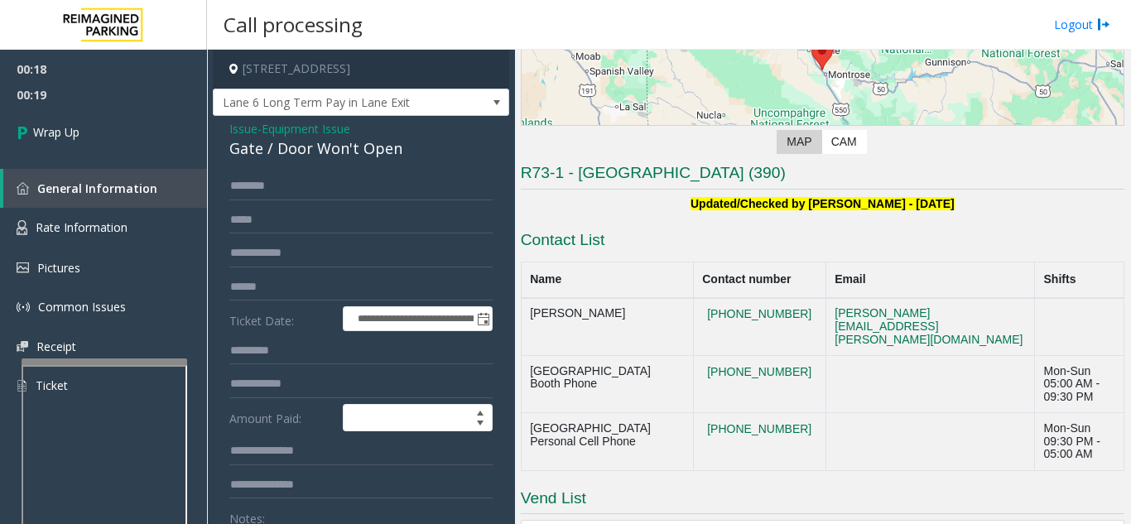
scroll to position [83, 0]
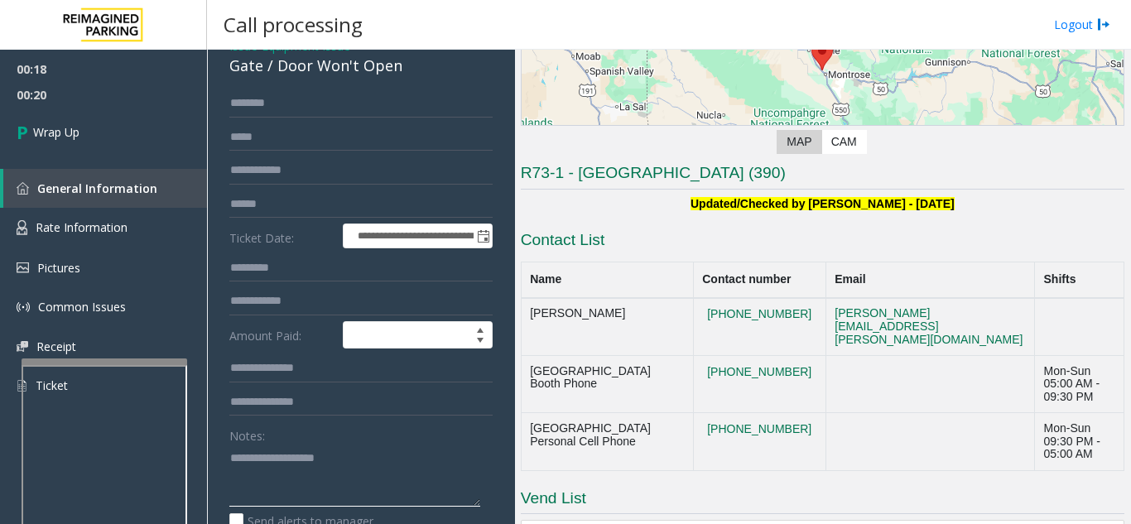
click at [313, 470] on textarea at bounding box center [354, 475] width 251 height 62
type textarea "*********"
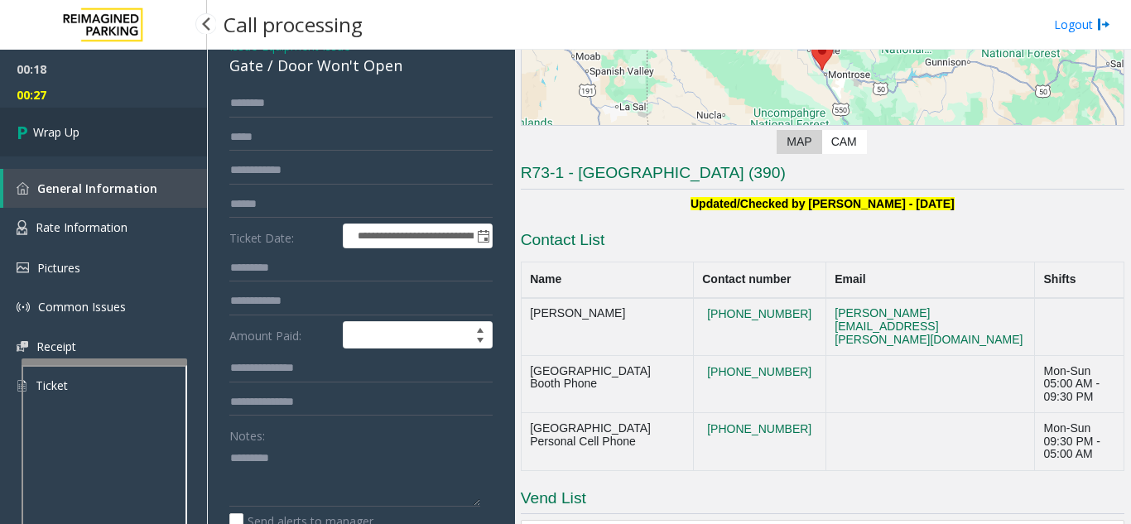
click at [89, 131] on link "Wrap Up" at bounding box center [103, 132] width 207 height 49
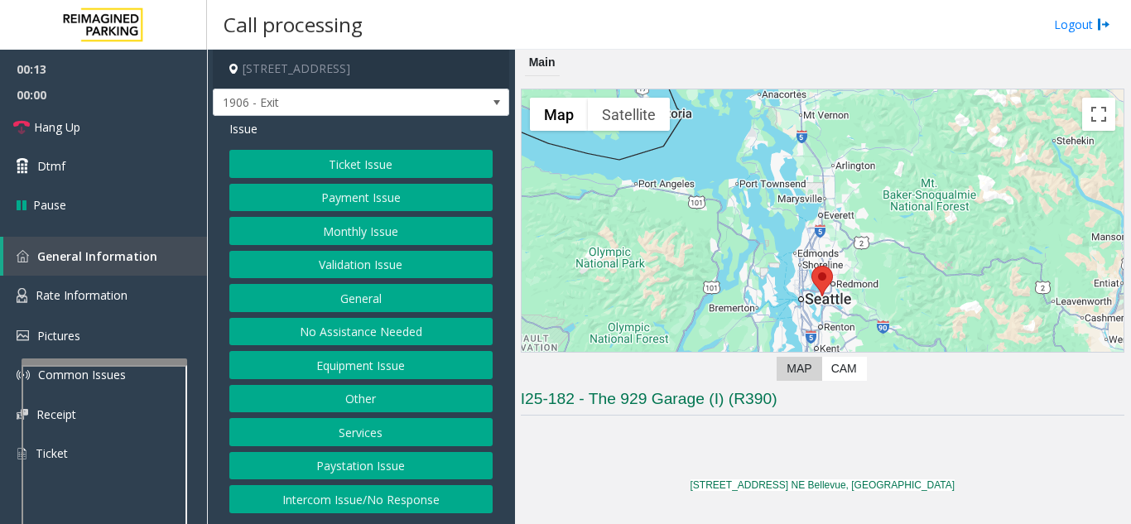
click at [420, 495] on button "Intercom Issue/No Response" at bounding box center [360, 499] width 263 height 28
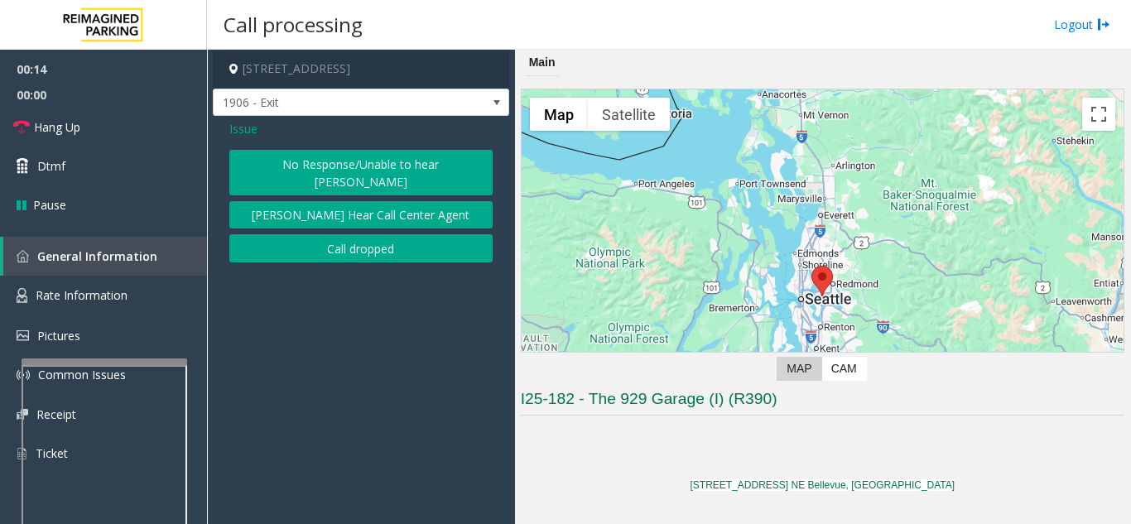
click at [331, 165] on button "No Response/Unable to hear [PERSON_NAME]" at bounding box center [360, 173] width 263 height 46
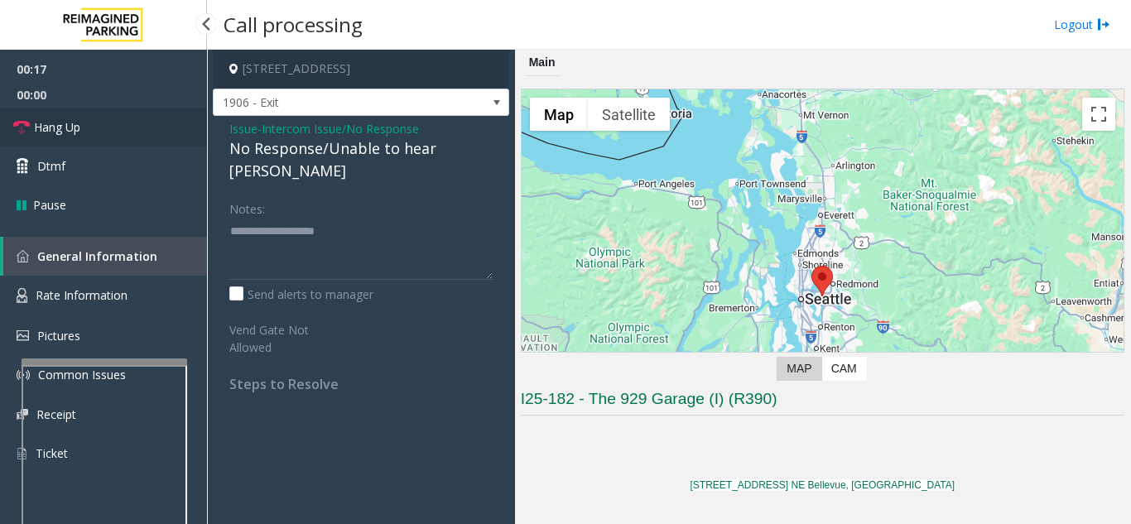
click at [116, 132] on link "Hang Up" at bounding box center [103, 127] width 207 height 39
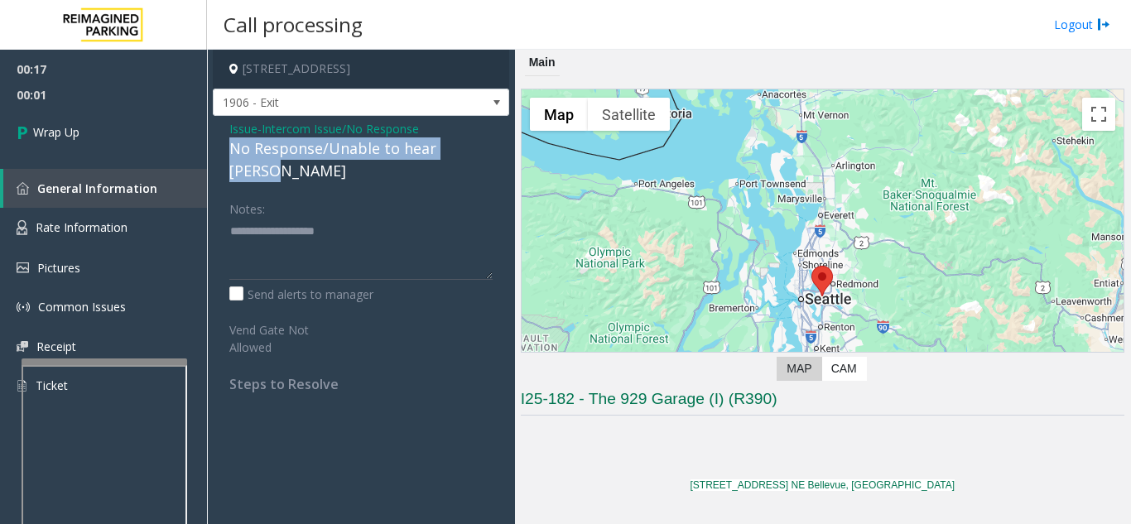
drag, startPoint x: 230, startPoint y: 147, endPoint x: 502, endPoint y: 156, distance: 271.6
click at [502, 156] on div "Issue - Intercom Issue/No Response No Response/Unable to hear [PERSON_NAME] Not…" at bounding box center [361, 262] width 296 height 293
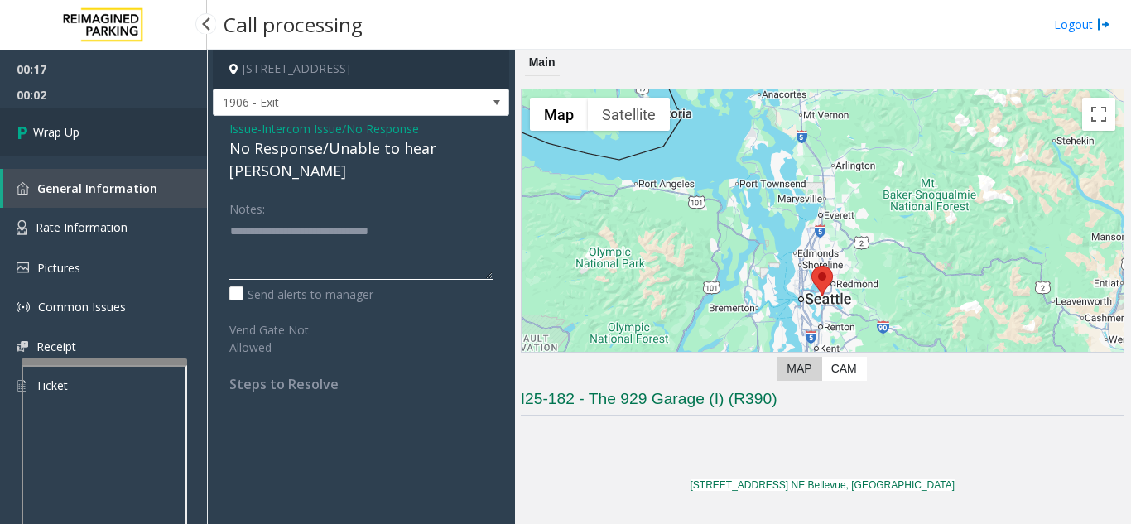
type textarea "**********"
click at [12, 113] on link "Wrap Up" at bounding box center [103, 132] width 207 height 49
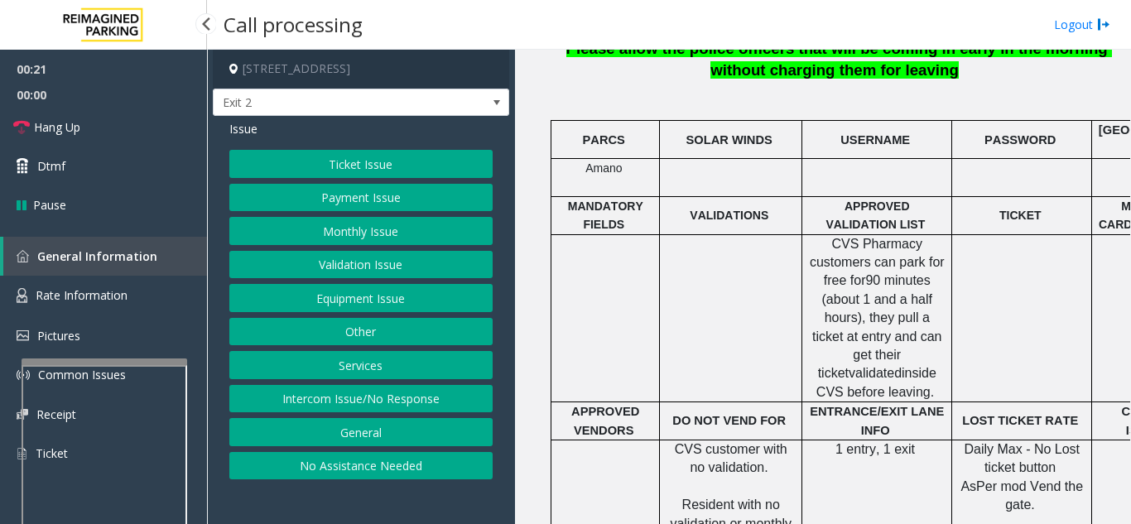
scroll to position [497, 0]
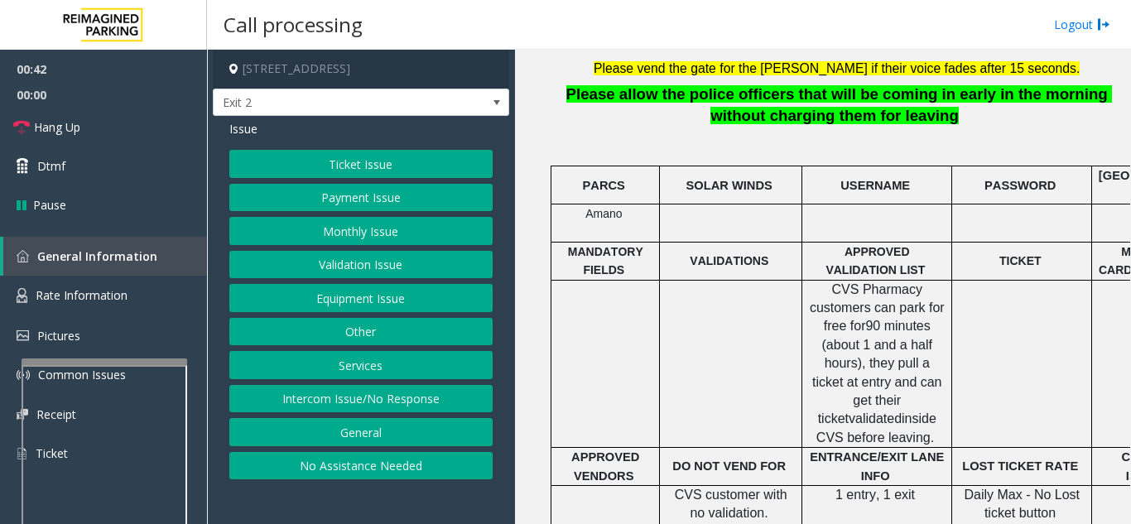
click at [326, 304] on button "Equipment Issue" at bounding box center [360, 298] width 263 height 28
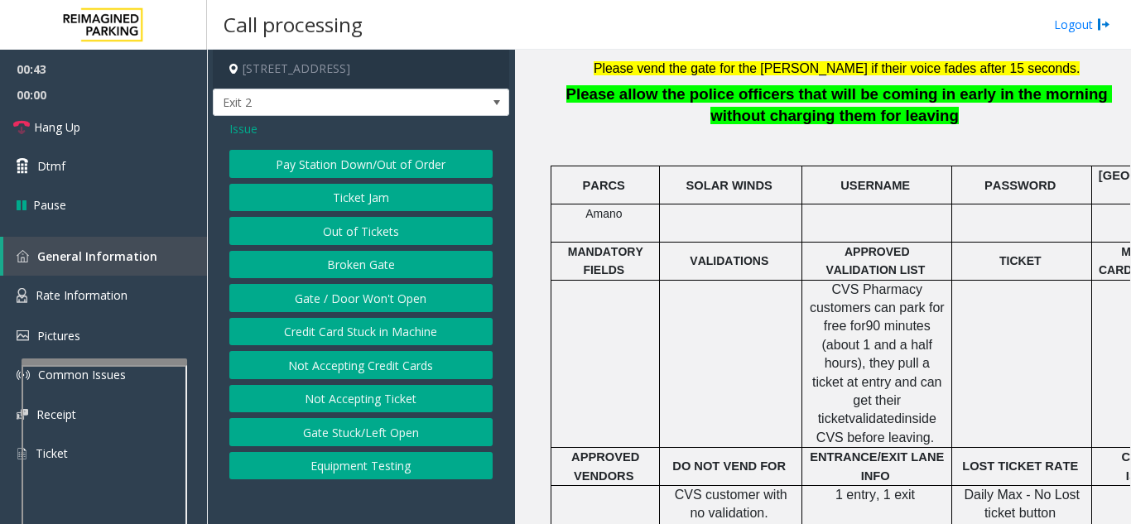
click at [326, 305] on button "Gate / Door Won't Open" at bounding box center [360, 298] width 263 height 28
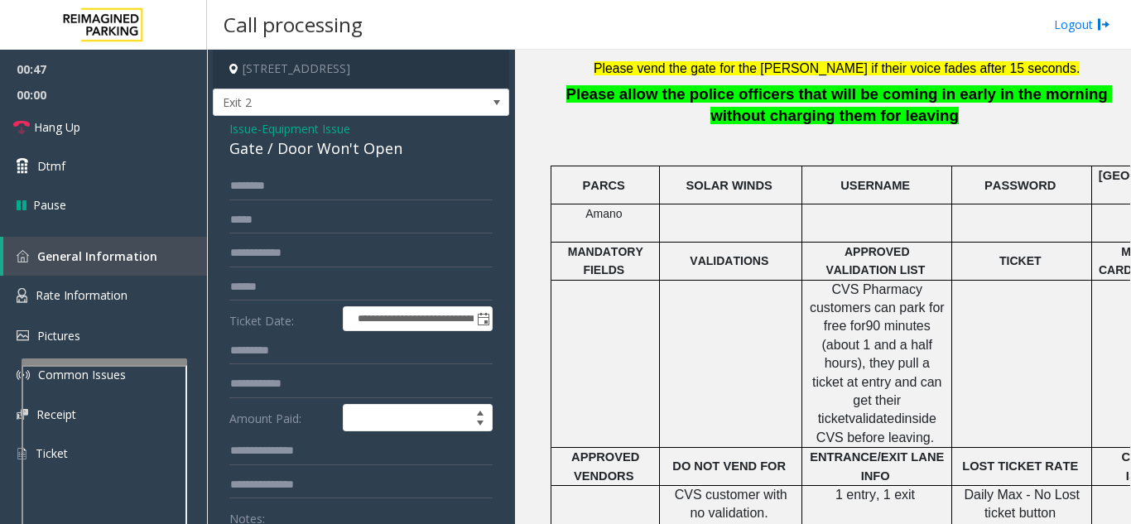
scroll to position [83, 0]
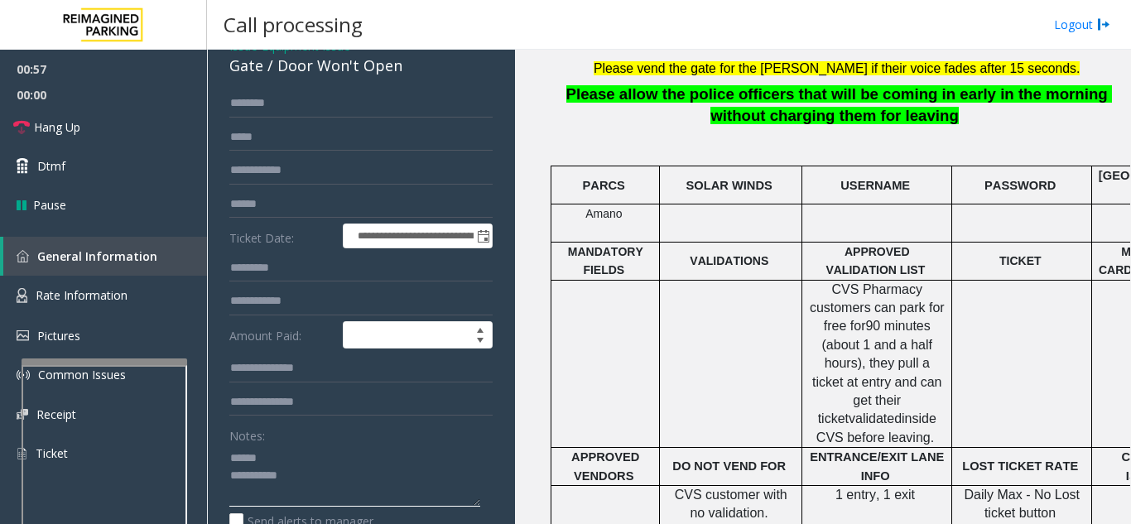
click at [296, 454] on textarea at bounding box center [354, 475] width 251 height 62
click at [339, 459] on textarea at bounding box center [354, 475] width 251 height 62
click at [290, 464] on textarea at bounding box center [354, 475] width 251 height 62
click at [127, 129] on link "Hang Up" at bounding box center [103, 127] width 207 height 39
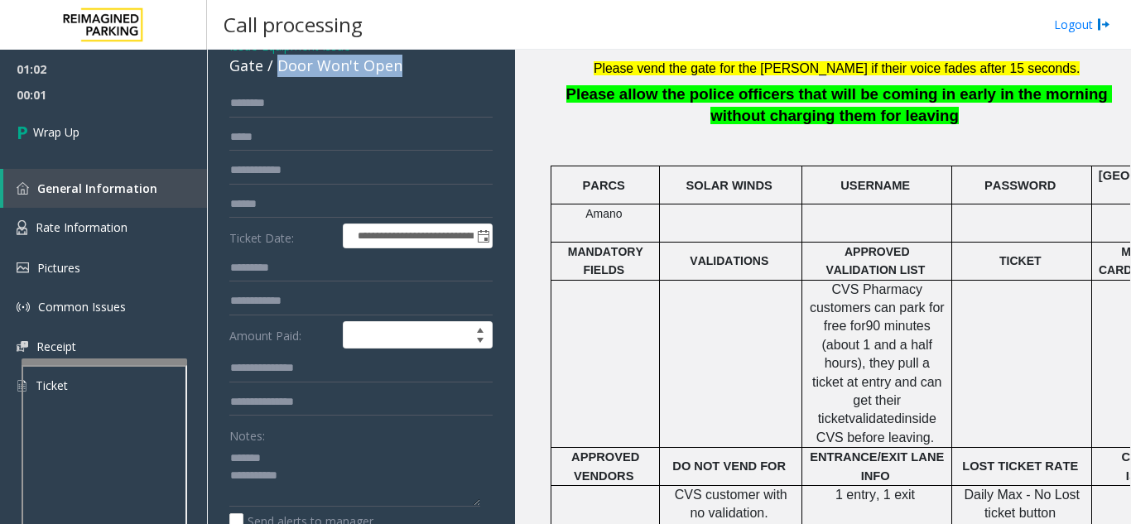
drag, startPoint x: 276, startPoint y: 68, endPoint x: 406, endPoint y: 73, distance: 129.2
click at [406, 73] on div "Gate / Door Won't Open" at bounding box center [360, 66] width 263 height 22
click at [300, 462] on textarea at bounding box center [354, 475] width 251 height 62
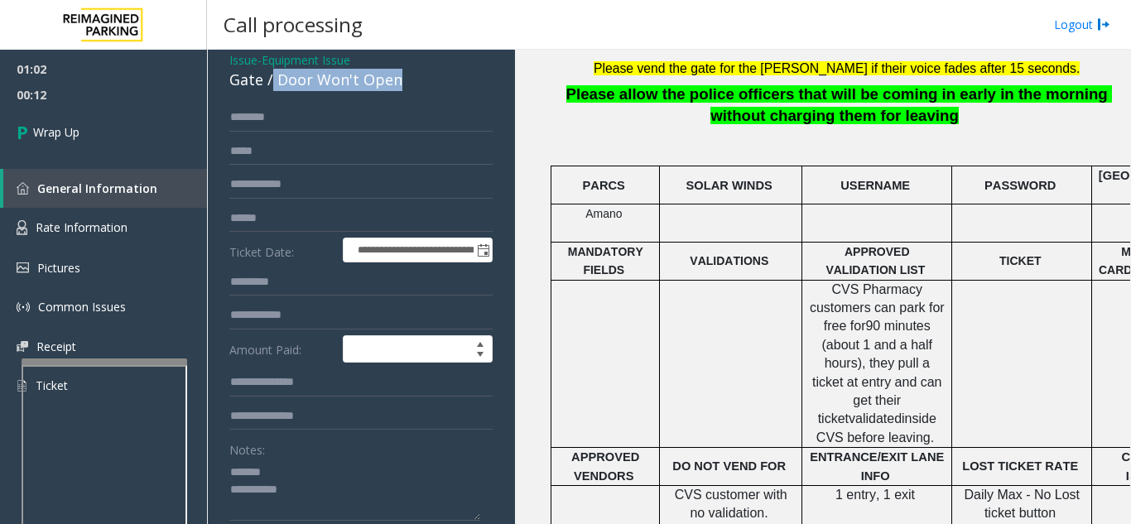
drag, startPoint x: 272, startPoint y: 64, endPoint x: 417, endPoint y: 78, distance: 145.5
click at [417, 78] on div "Gate / Door Won't Open" at bounding box center [360, 80] width 263 height 22
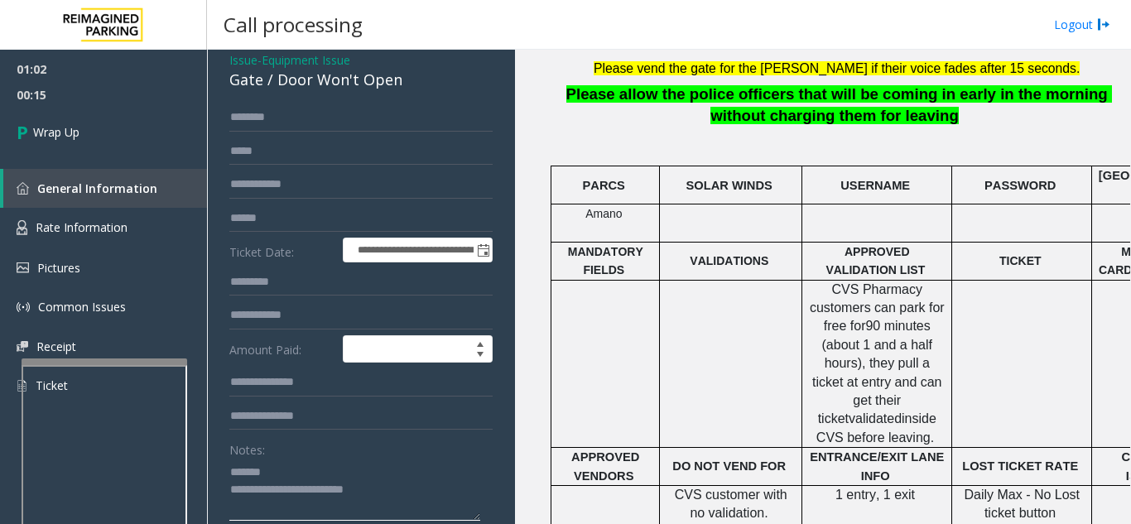
click at [330, 475] on textarea at bounding box center [354, 490] width 251 height 62
click at [325, 459] on textarea at bounding box center [354, 490] width 251 height 62
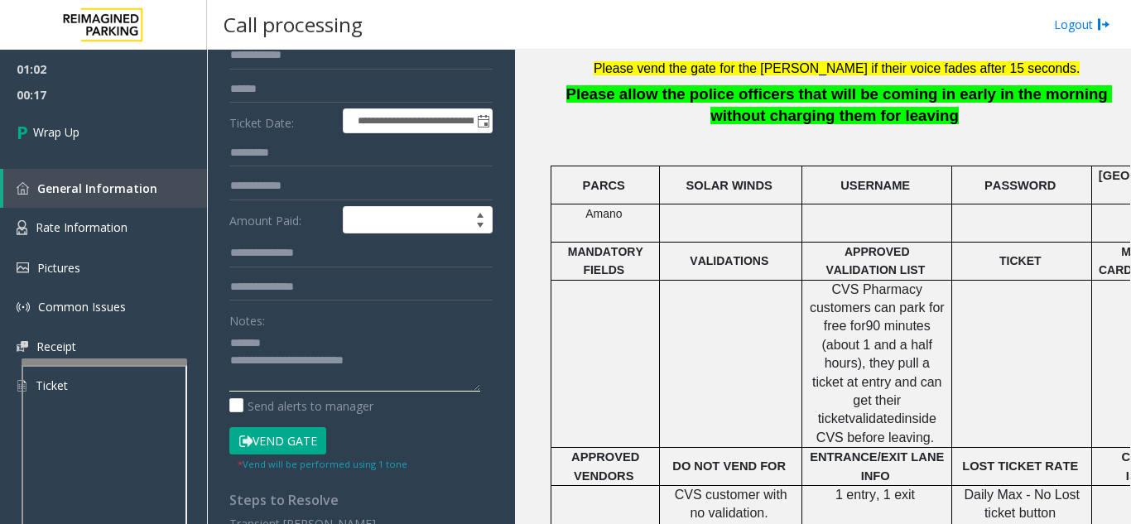
scroll to position [234, 0]
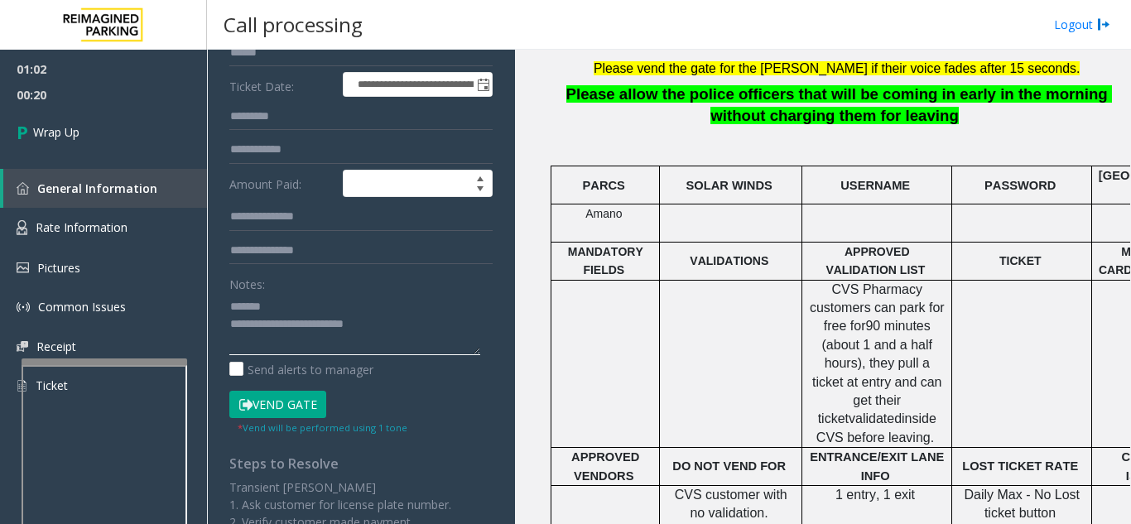
drag, startPoint x: 300, startPoint y: 327, endPoint x: 429, endPoint y: 326, distance: 129.1
click at [430, 326] on textarea at bounding box center [354, 324] width 251 height 62
click at [355, 338] on textarea at bounding box center [354, 324] width 251 height 62
type textarea "**********"
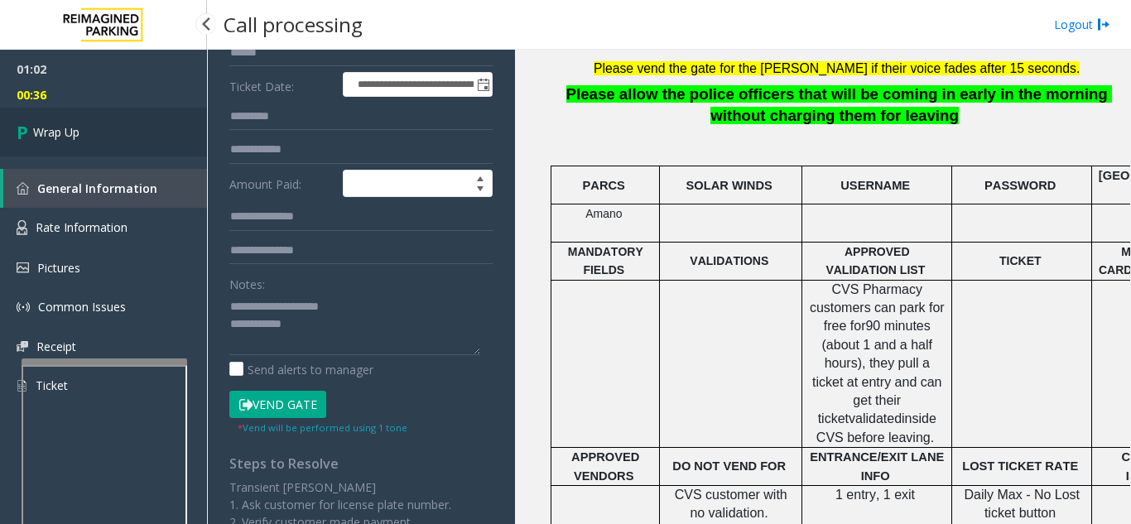
click at [36, 133] on span "Wrap Up" at bounding box center [56, 131] width 46 height 17
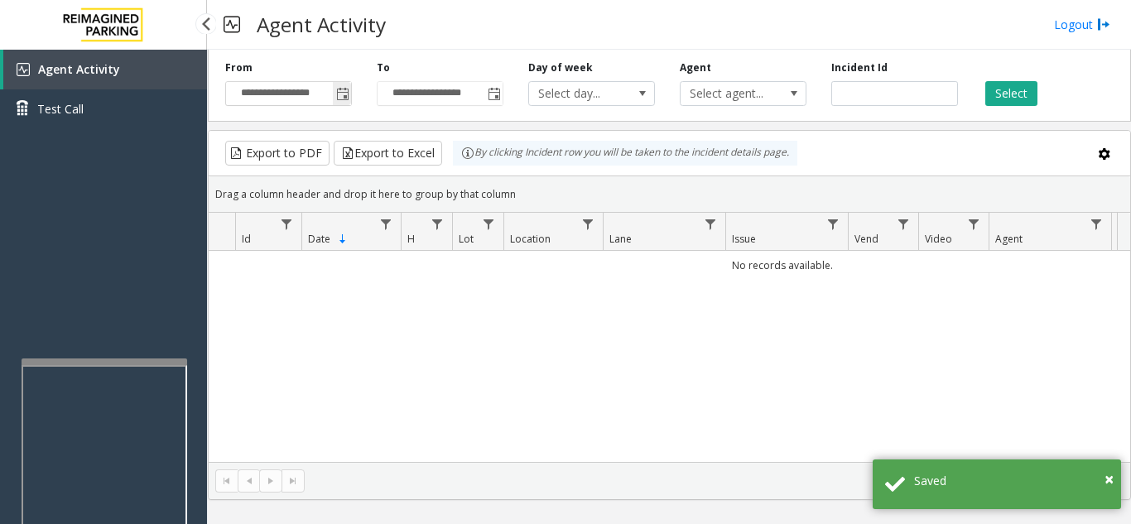
click at [338, 93] on span "Toggle popup" at bounding box center [342, 94] width 13 height 13
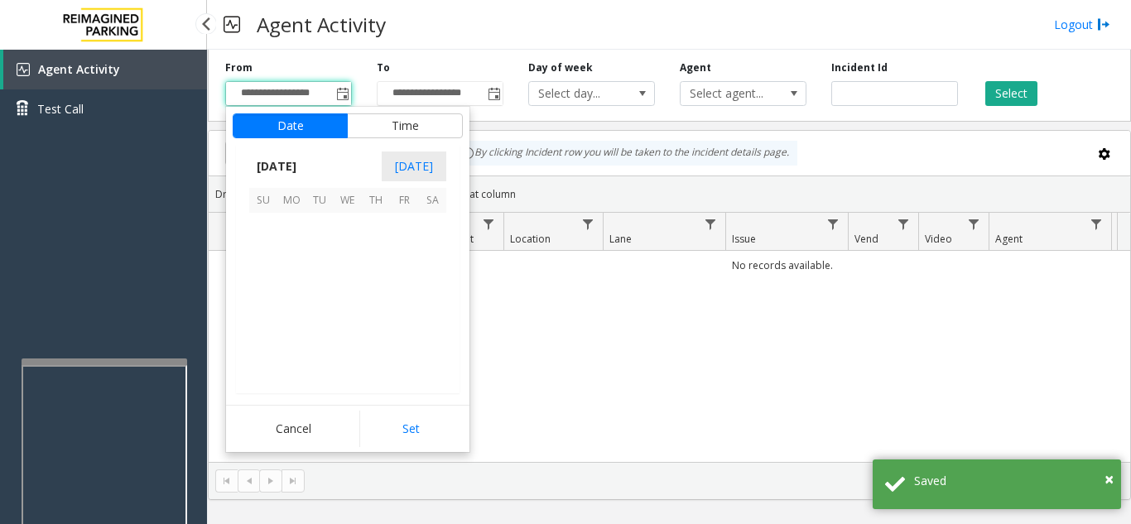
scroll to position [297045, 0]
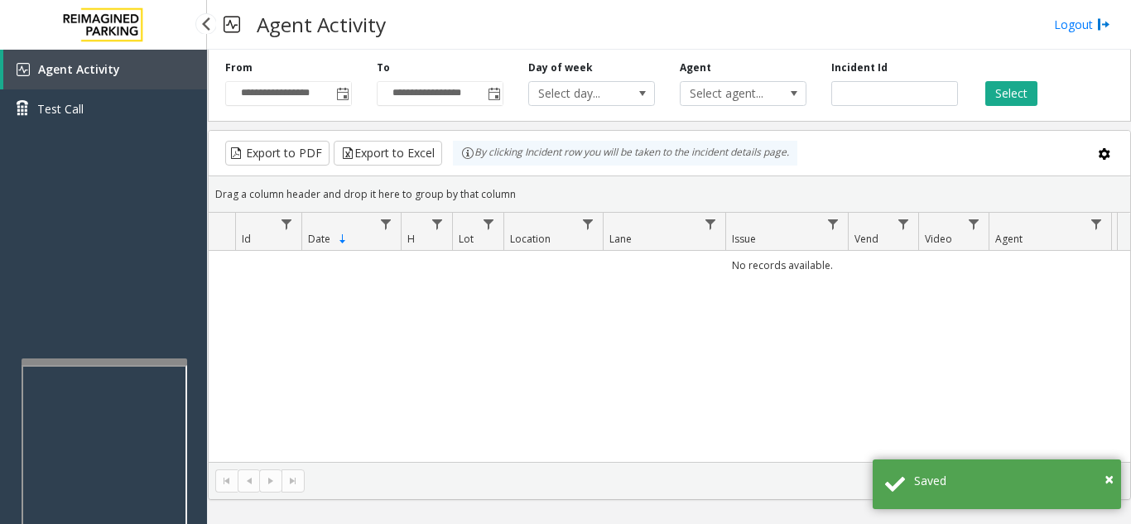
click at [561, 344] on div "No records available." at bounding box center [669, 356] width 921 height 211
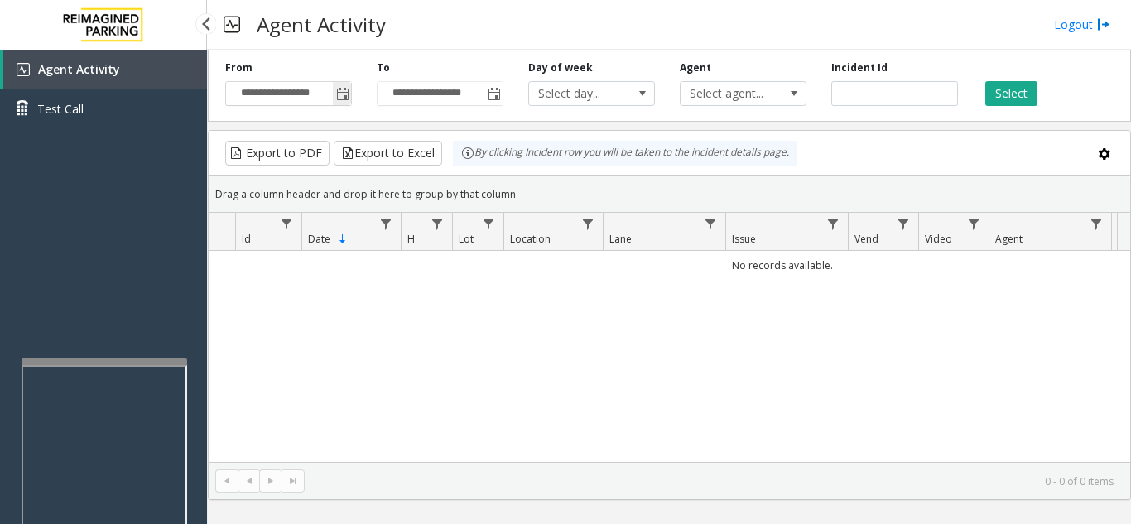
click at [346, 97] on span "Toggle popup" at bounding box center [342, 94] width 13 height 13
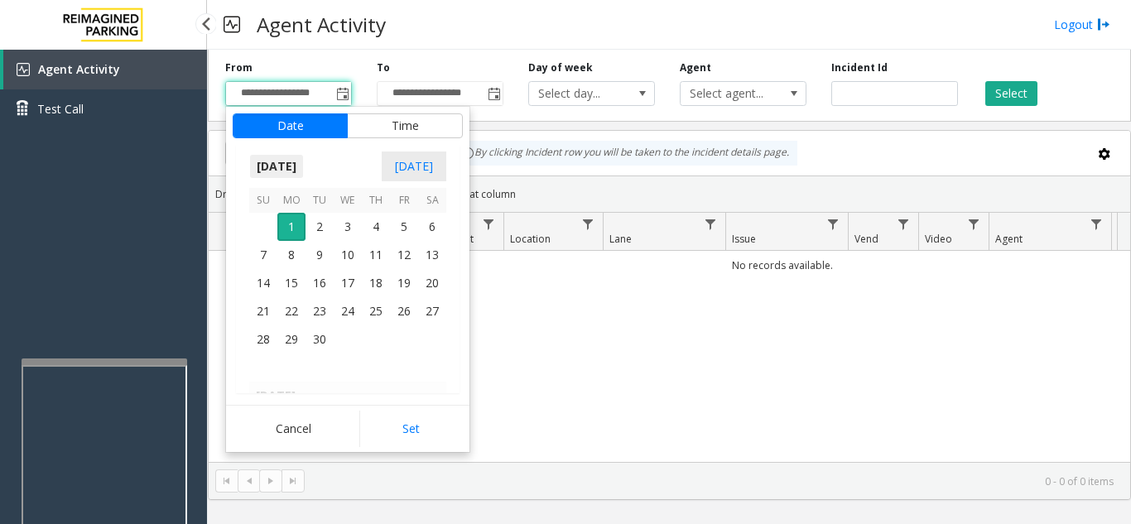
click at [304, 170] on span "September 2025" at bounding box center [276, 166] width 55 height 25
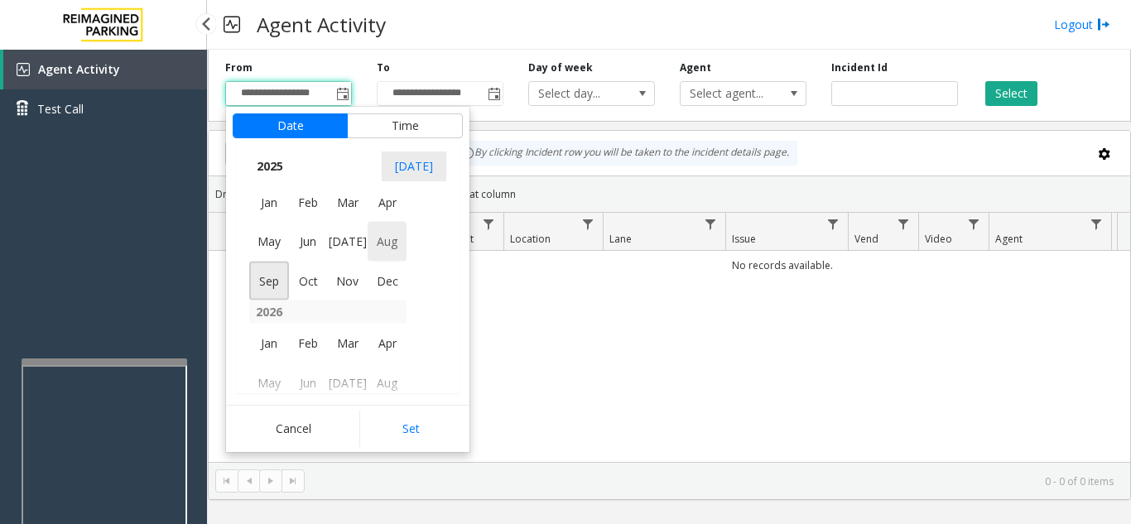
click at [392, 251] on span "Aug" at bounding box center [387, 242] width 40 height 40
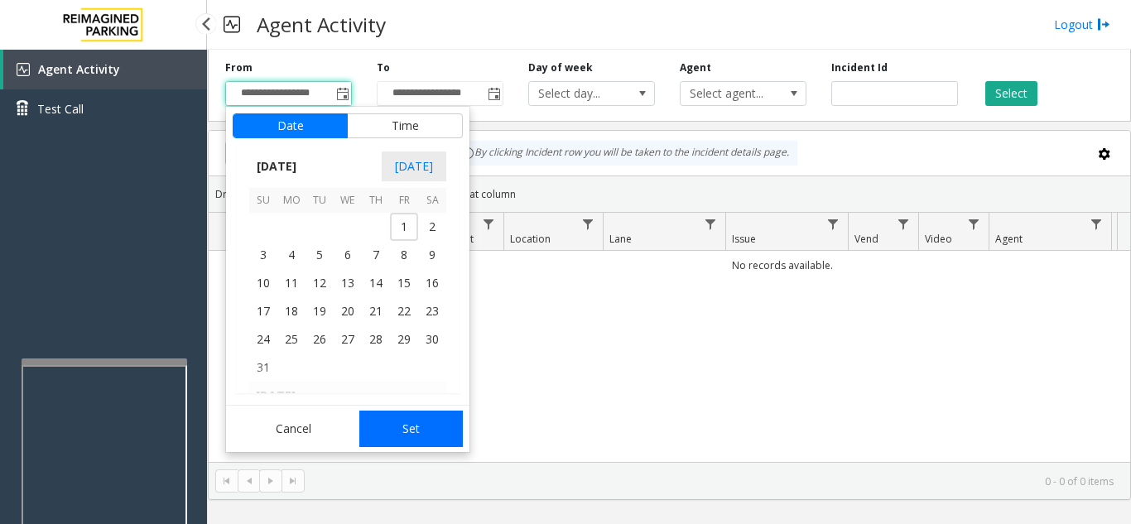
click at [406, 426] on button "Set" at bounding box center [411, 429] width 104 height 36
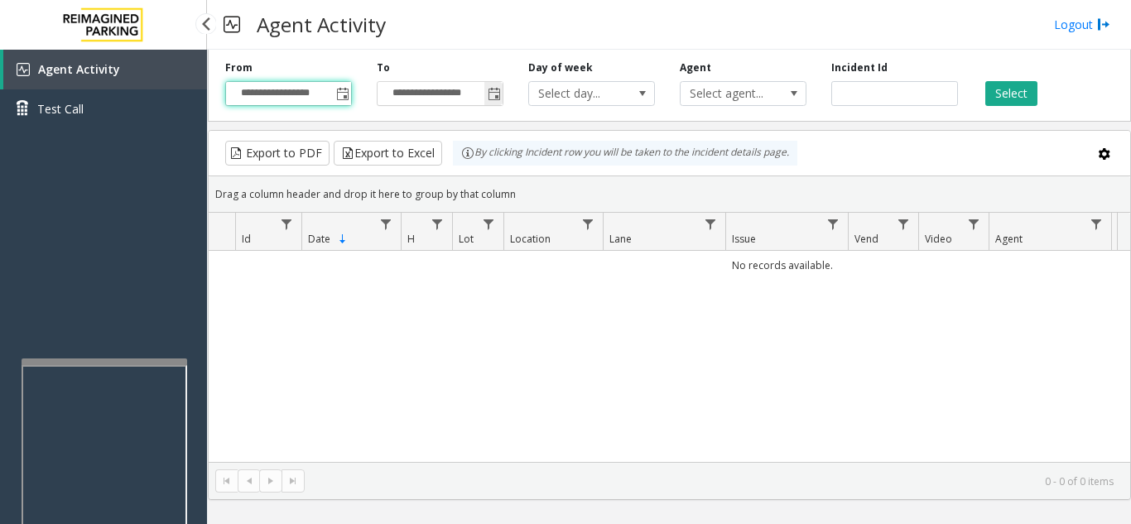
click at [492, 97] on span "Toggle popup" at bounding box center [493, 94] width 13 height 13
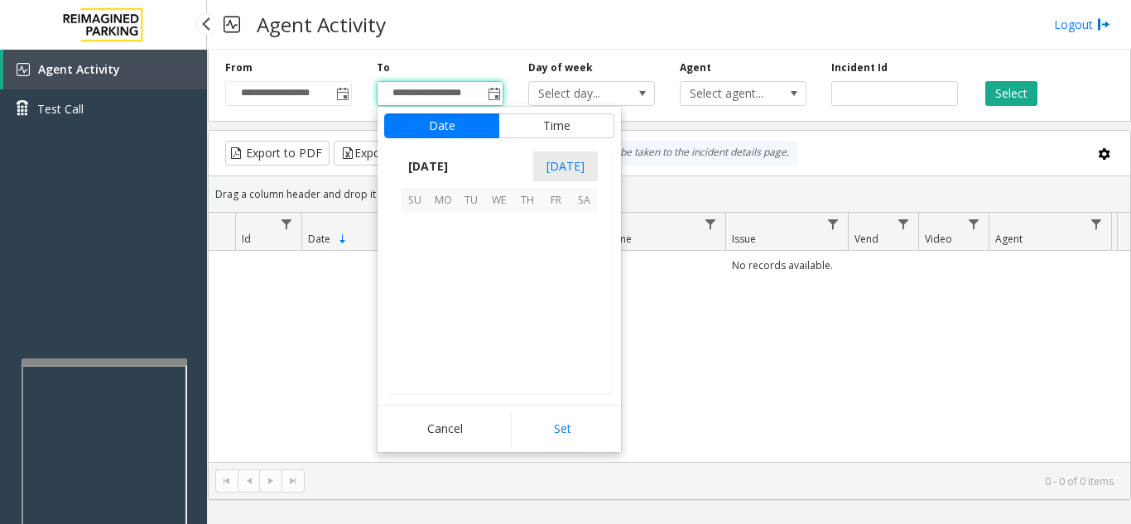
scroll to position [25, 0]
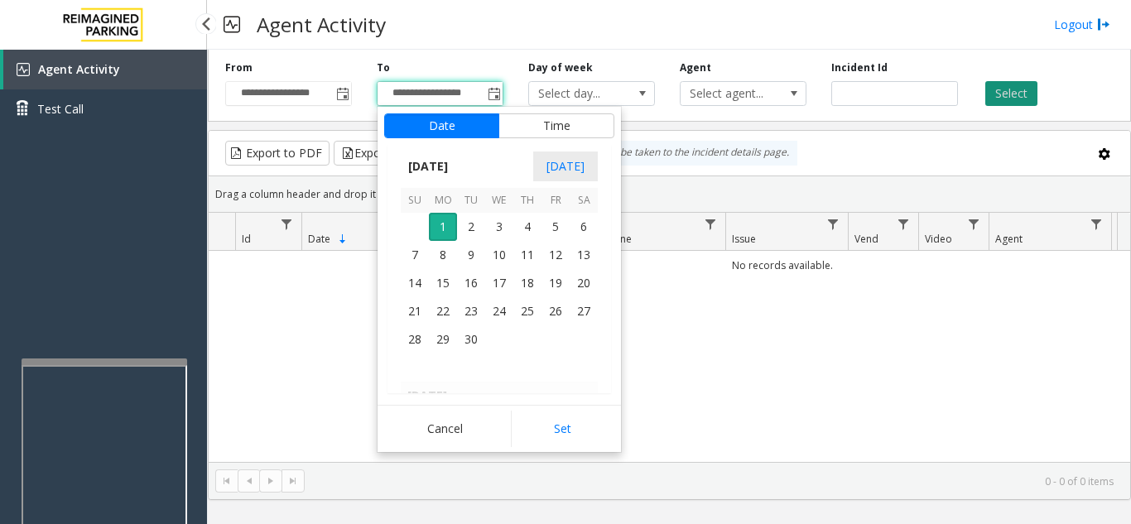
click at [1015, 82] on button "Select" at bounding box center [1011, 93] width 52 height 25
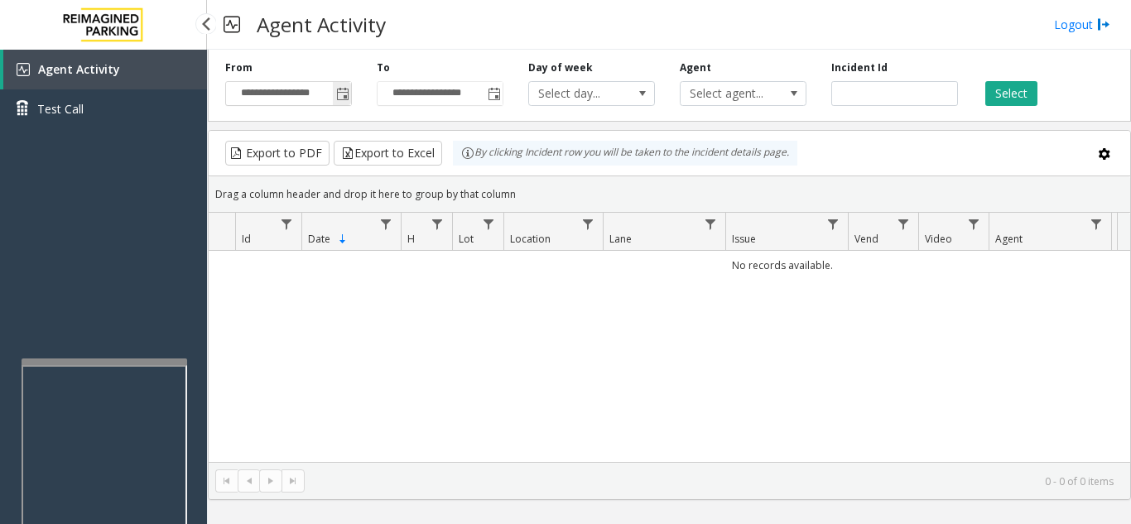
click at [348, 88] on span "Toggle popup" at bounding box center [342, 94] width 13 height 13
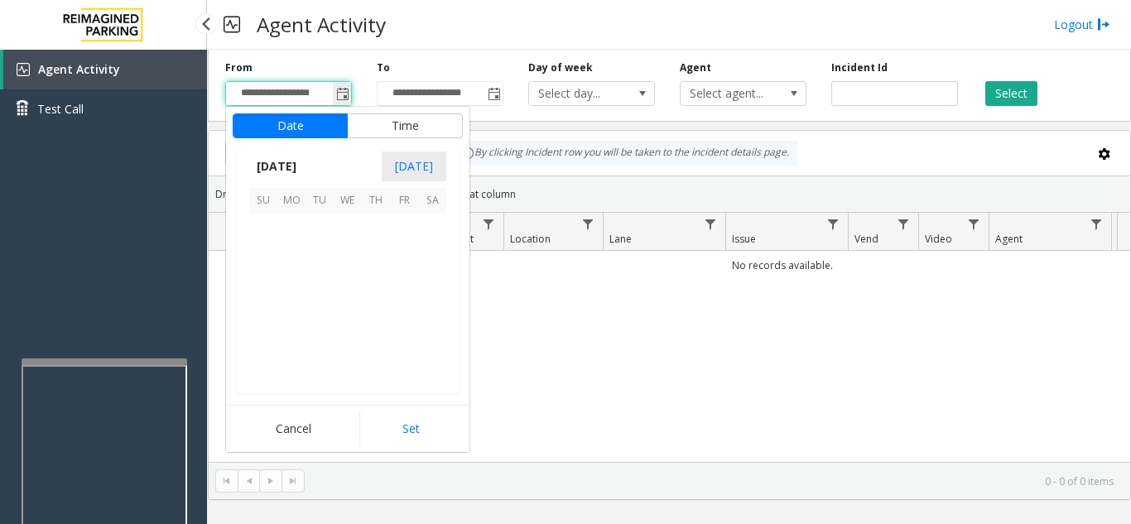
scroll to position [297045, 0]
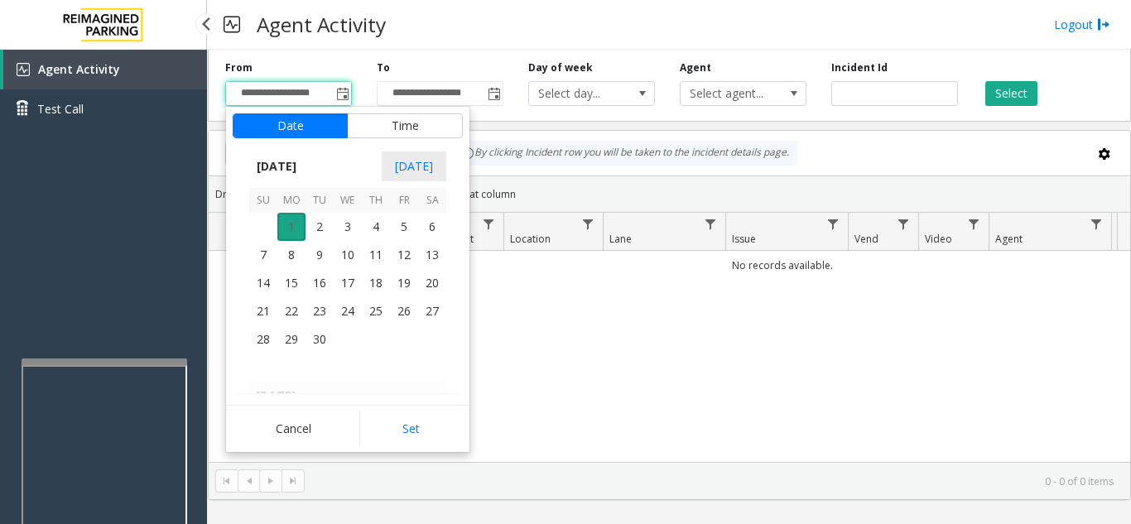
click at [290, 226] on span "1" at bounding box center [291, 227] width 28 height 28
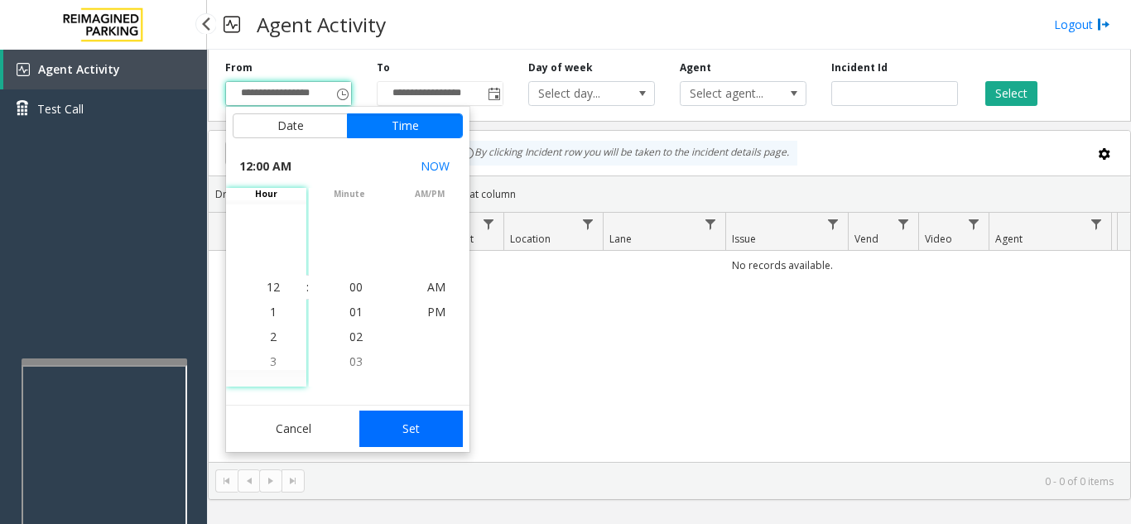
click at [391, 420] on button "Set" at bounding box center [411, 429] width 104 height 36
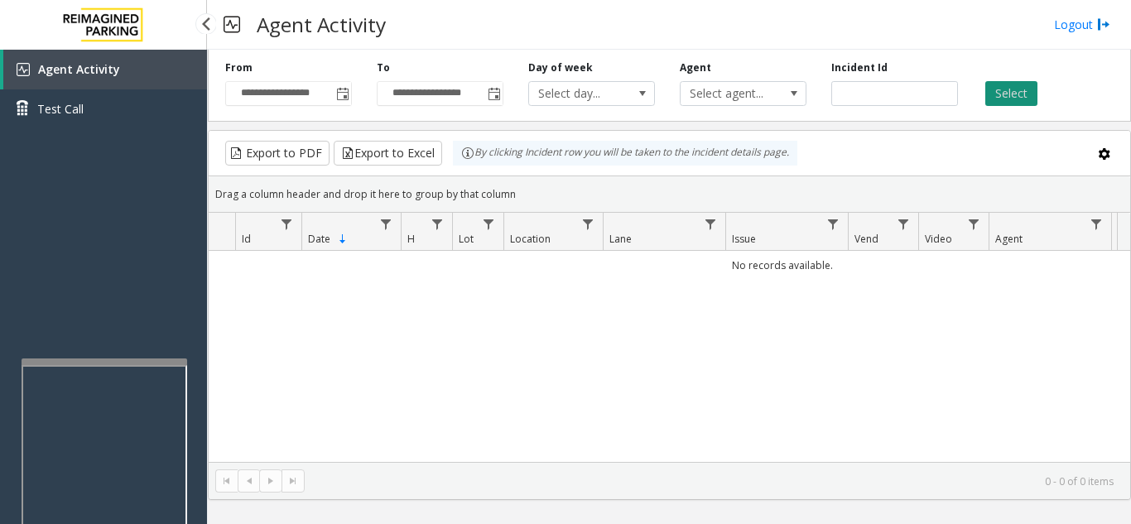
click at [1027, 96] on button "Select" at bounding box center [1011, 93] width 52 height 25
click at [343, 94] on span "Toggle popup" at bounding box center [342, 94] width 13 height 13
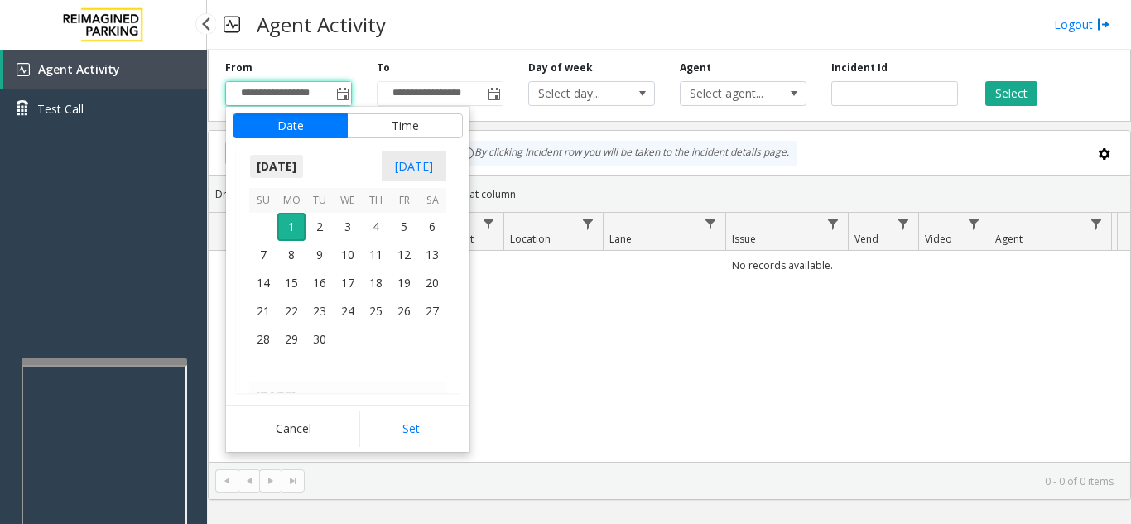
click at [304, 160] on span "September 2025" at bounding box center [276, 166] width 55 height 25
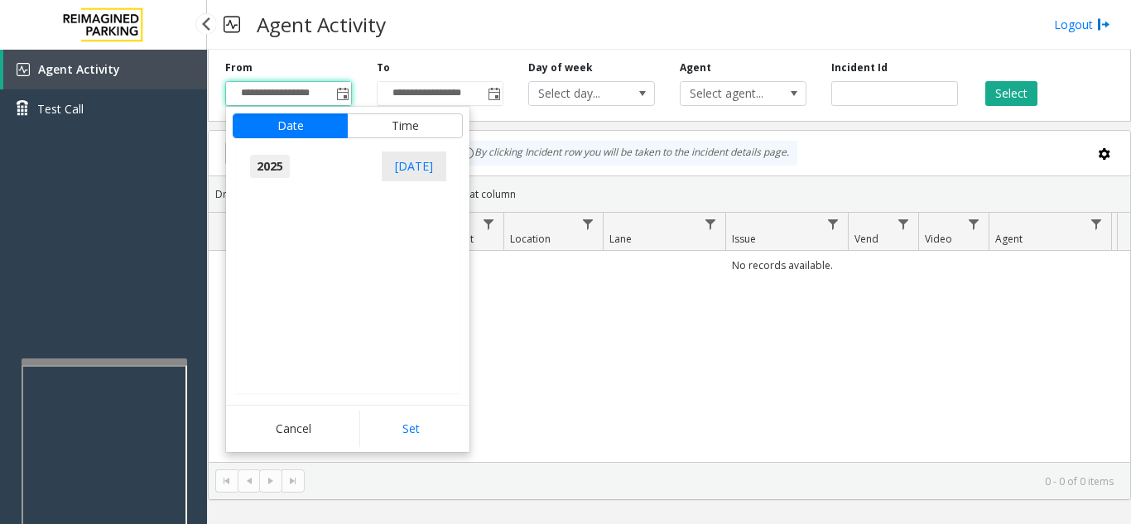
scroll to position [17669, 0]
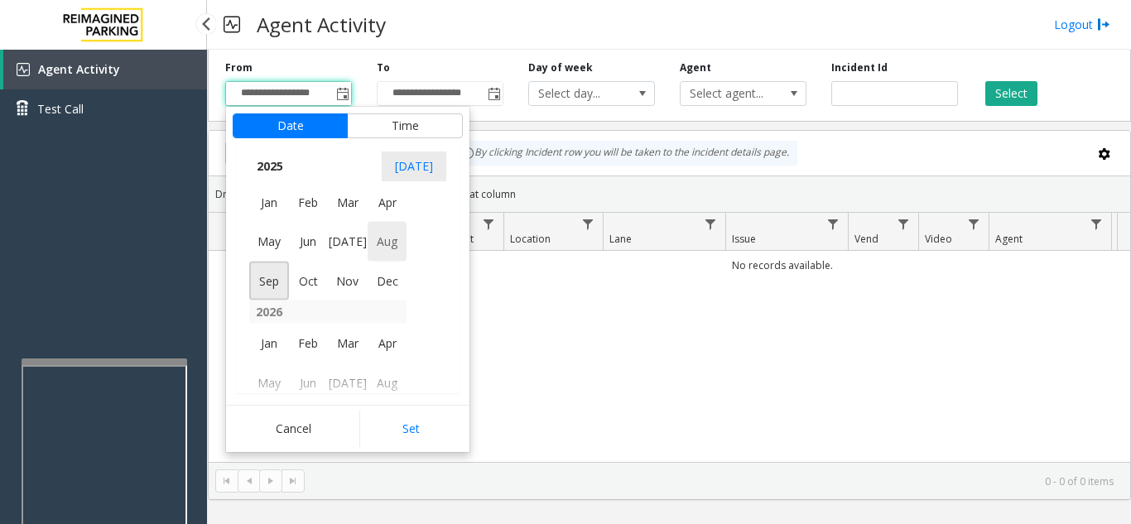
click at [379, 243] on span "Aug" at bounding box center [387, 242] width 40 height 40
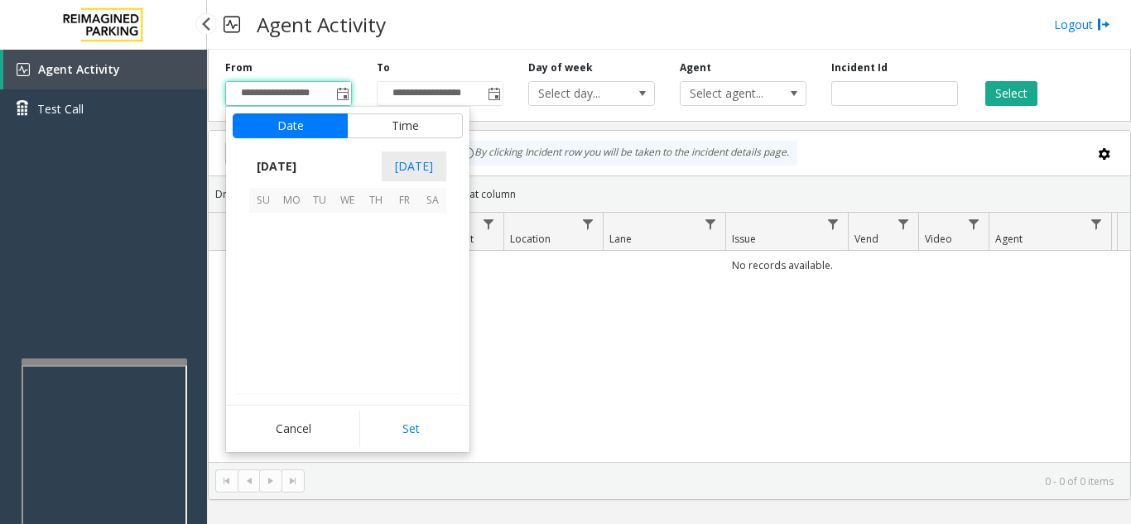
scroll to position [296848, 0]
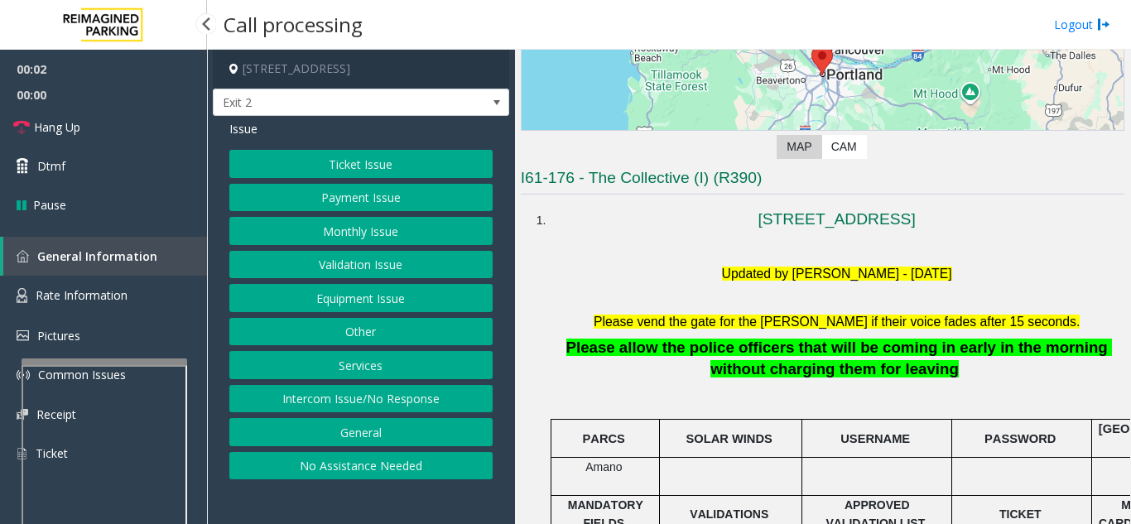
scroll to position [331, 0]
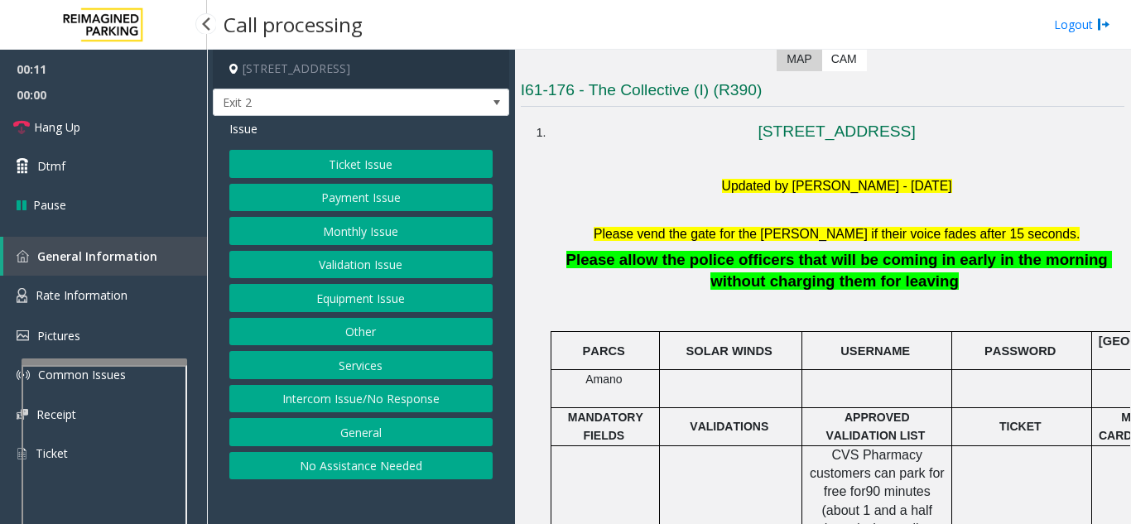
click at [382, 401] on button "Intercom Issue/No Response" at bounding box center [360, 399] width 263 height 28
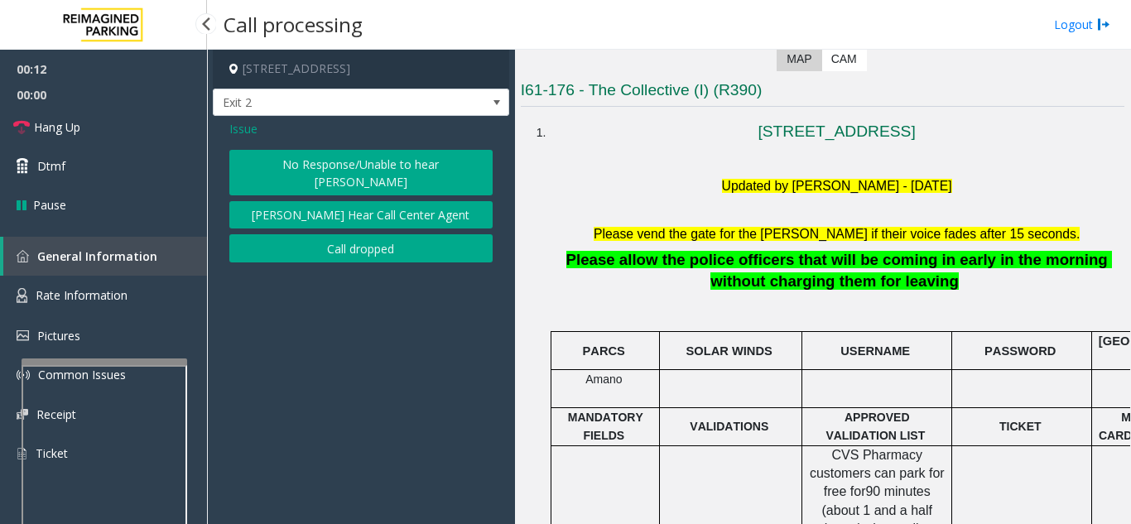
click at [359, 151] on button "No Response/Unable to hear [PERSON_NAME]" at bounding box center [360, 173] width 263 height 46
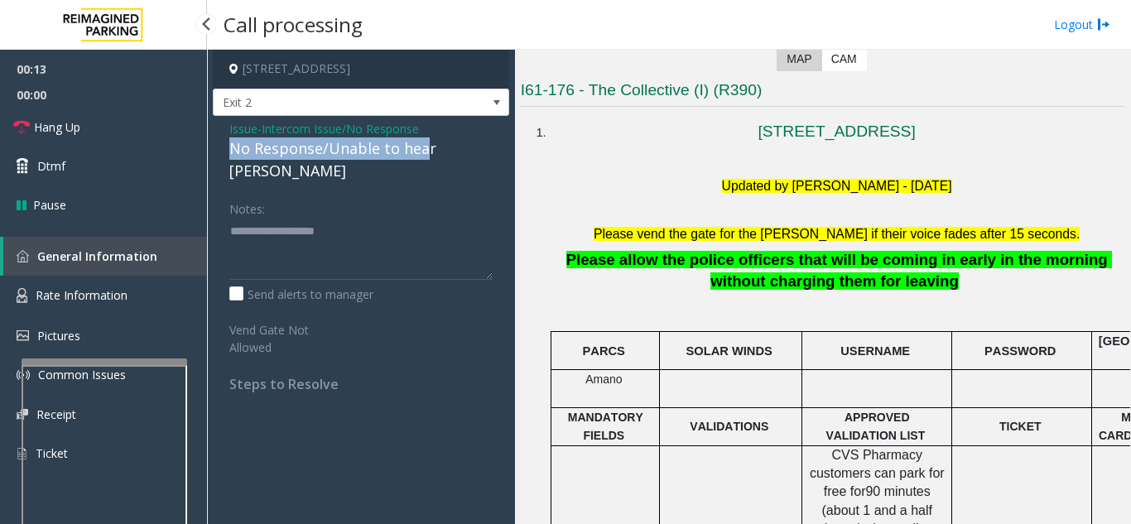
drag, startPoint x: 238, startPoint y: 148, endPoint x: 437, endPoint y: 159, distance: 198.9
click at [436, 159] on div "Issue - Intercom Issue/No Response No Response/Unable to hear [PERSON_NAME] Not…" at bounding box center [361, 262] width 296 height 293
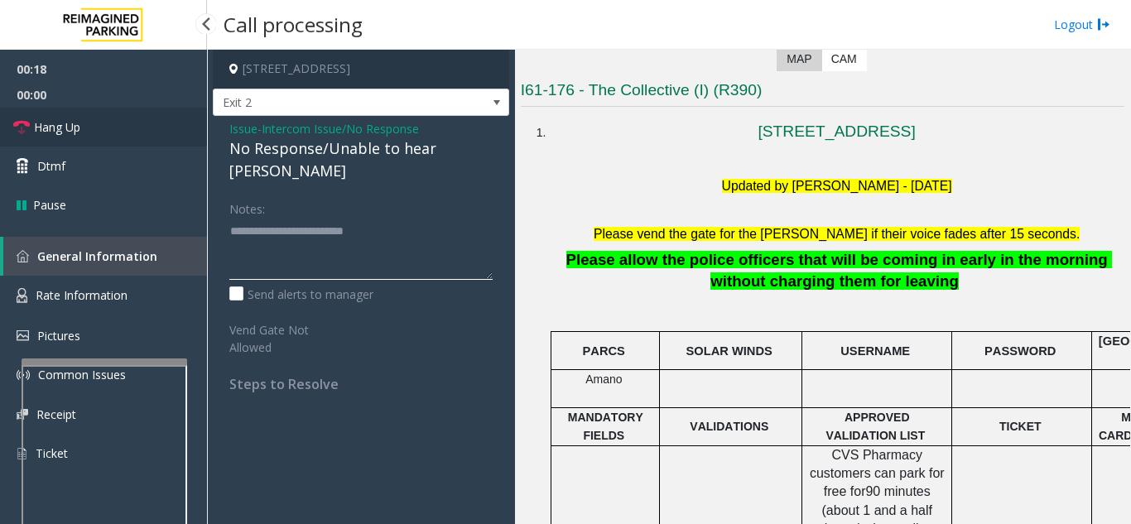
type textarea "**********"
click at [74, 127] on span "Hang Up" at bounding box center [57, 126] width 46 height 17
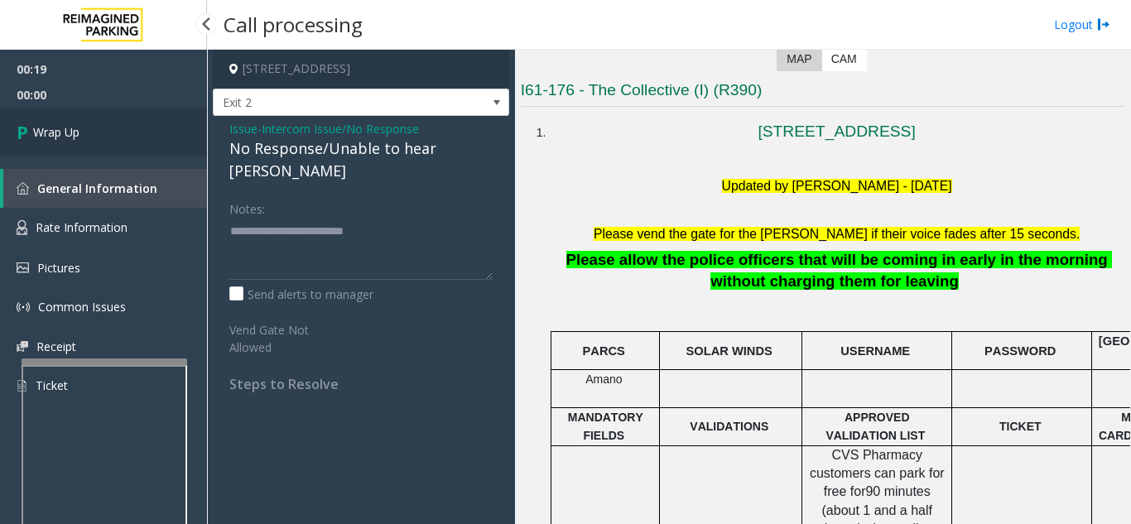
click at [74, 127] on span "Wrap Up" at bounding box center [56, 131] width 46 height 17
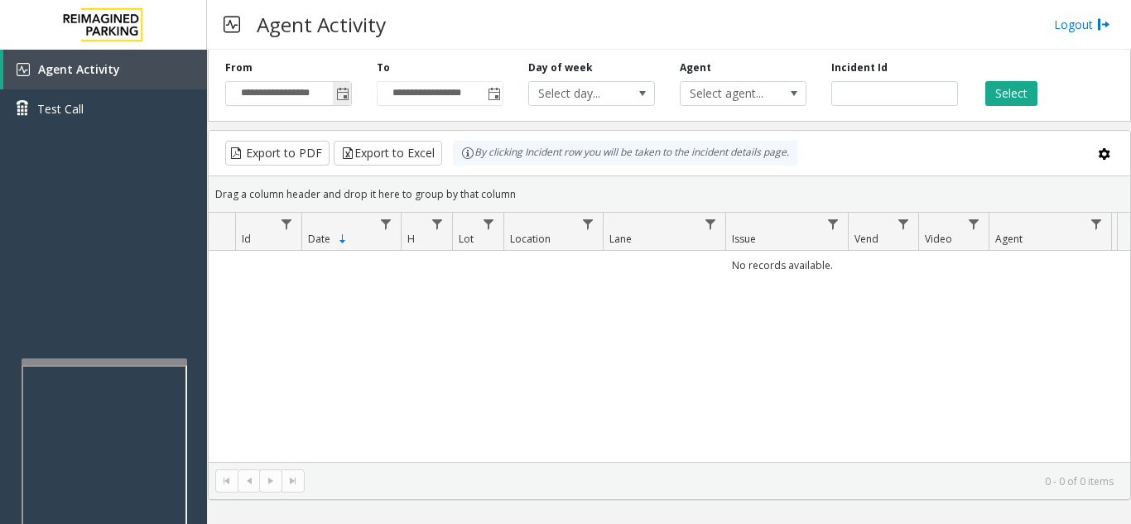
click at [343, 89] on span "Toggle popup" at bounding box center [342, 94] width 13 height 13
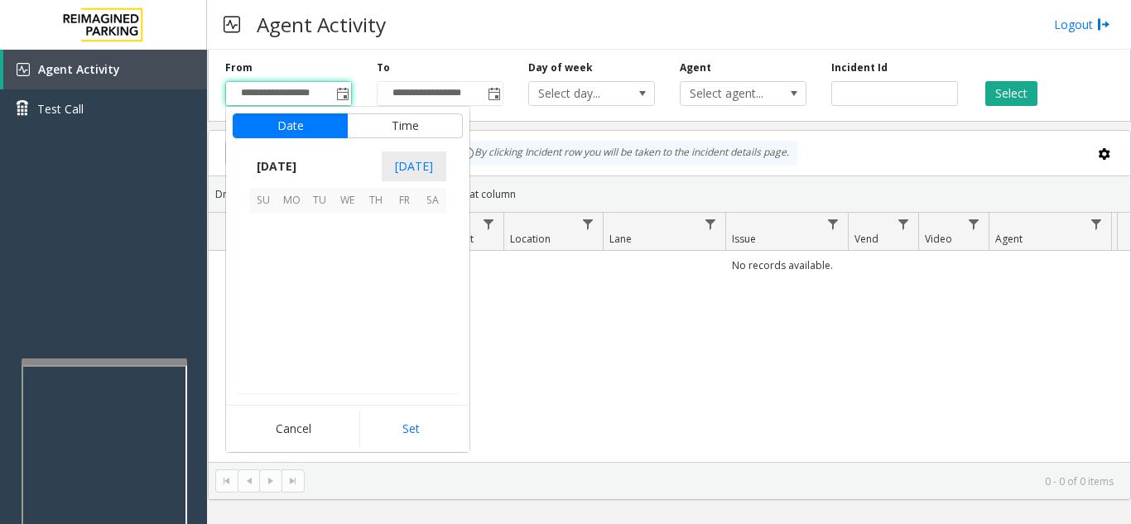
scroll to position [297045, 0]
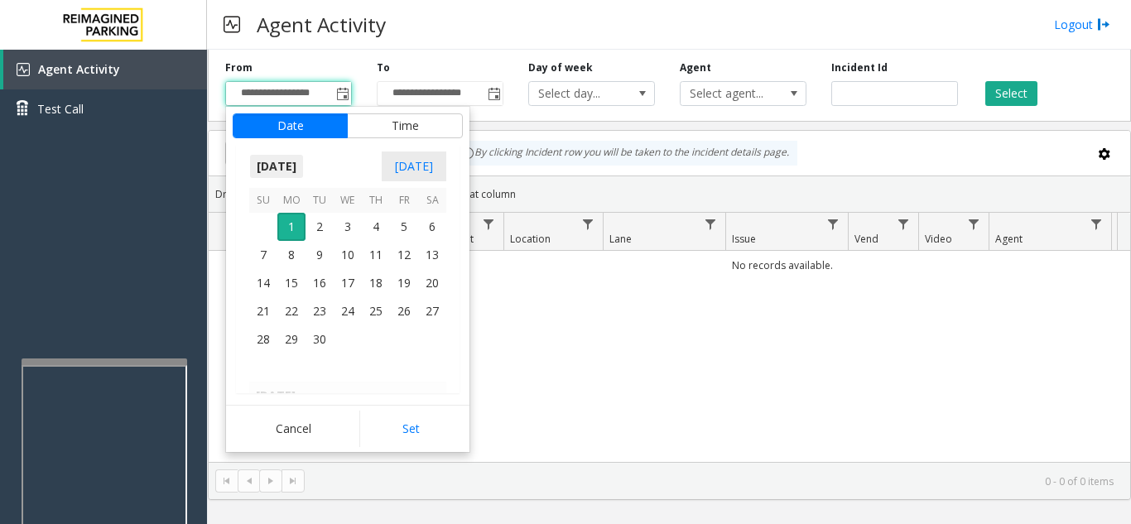
click at [304, 171] on span "September 2025" at bounding box center [276, 166] width 55 height 25
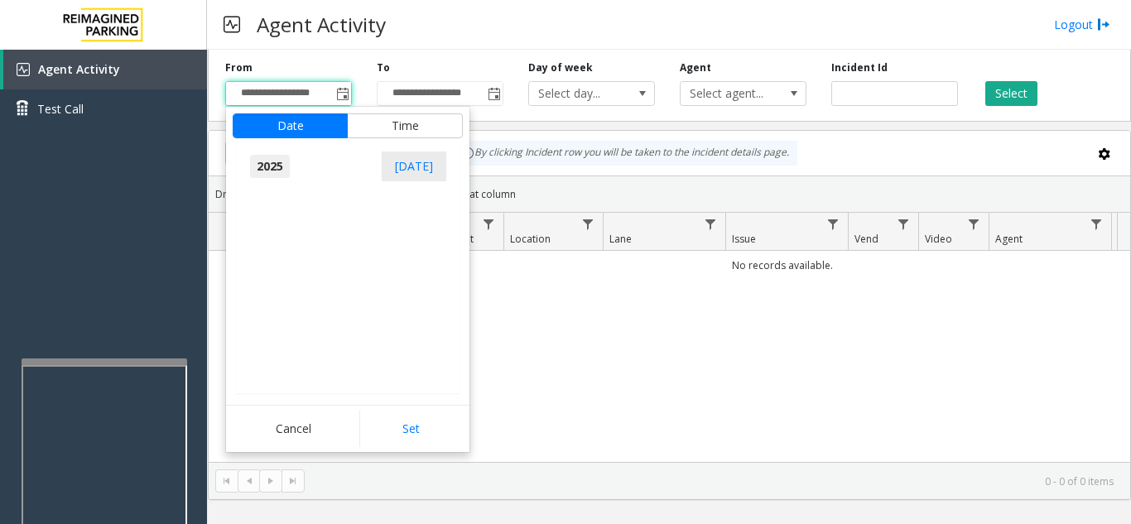
scroll to position [17669, 0]
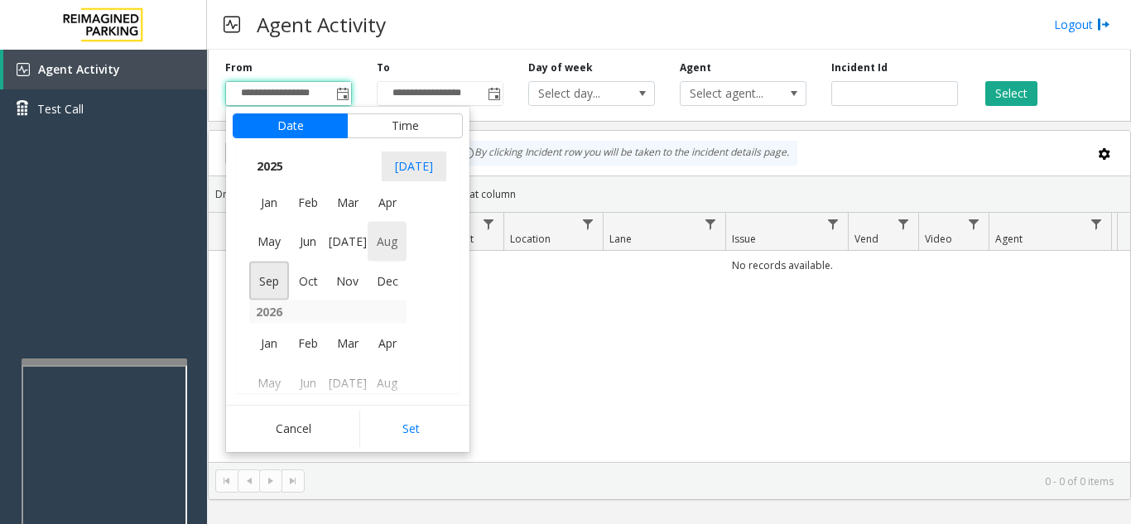
click at [401, 245] on span "Aug" at bounding box center [387, 242] width 40 height 40
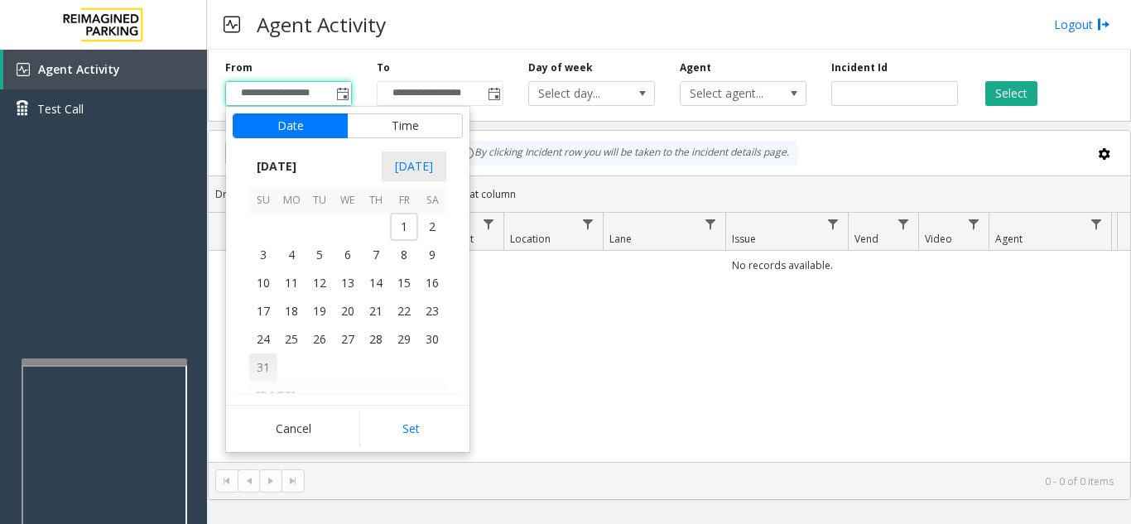
click at [254, 367] on span "31" at bounding box center [263, 367] width 28 height 28
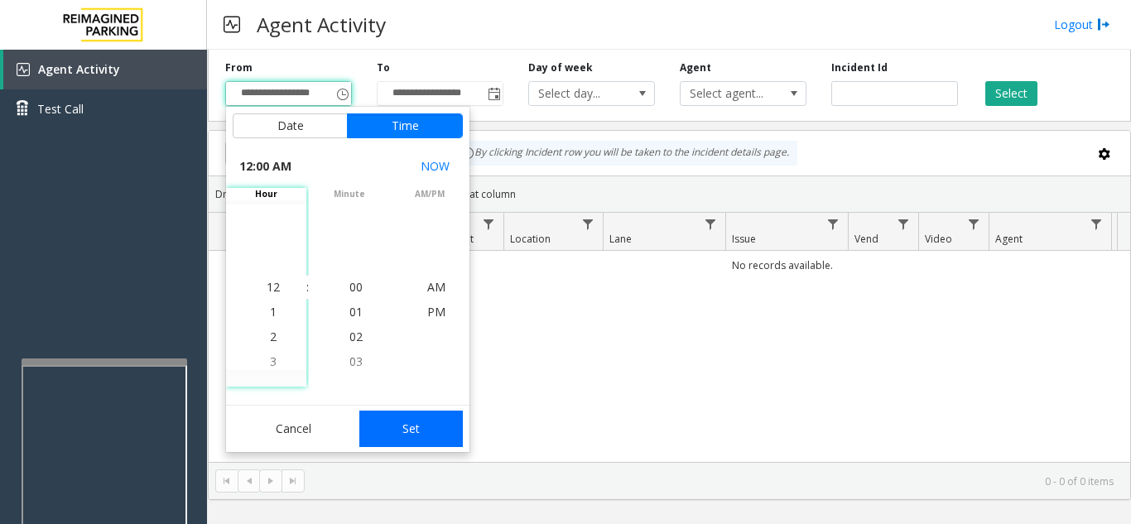
click at [445, 435] on button "Set" at bounding box center [411, 429] width 104 height 36
type input "**********"
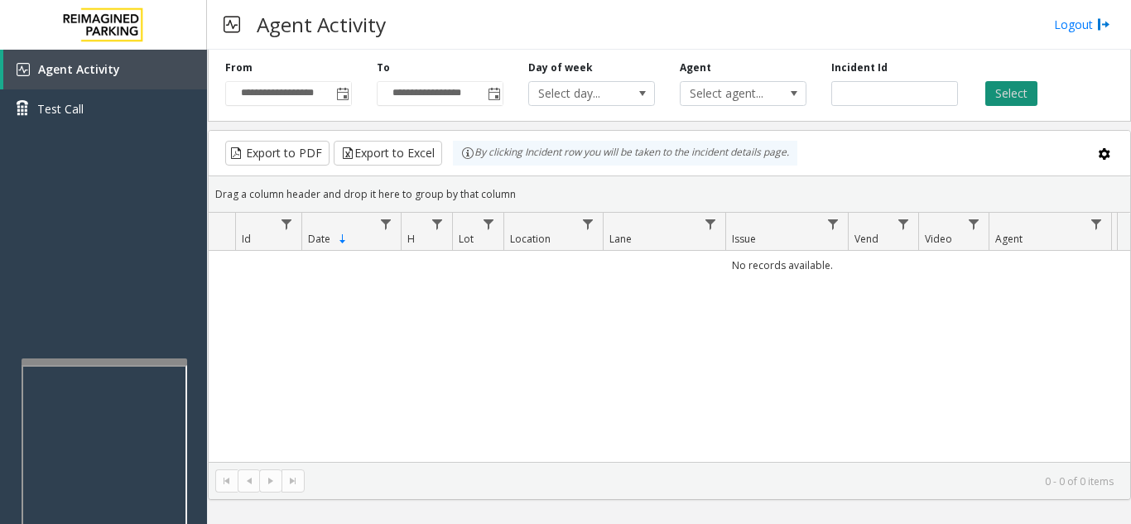
click at [1010, 89] on button "Select" at bounding box center [1011, 93] width 52 height 25
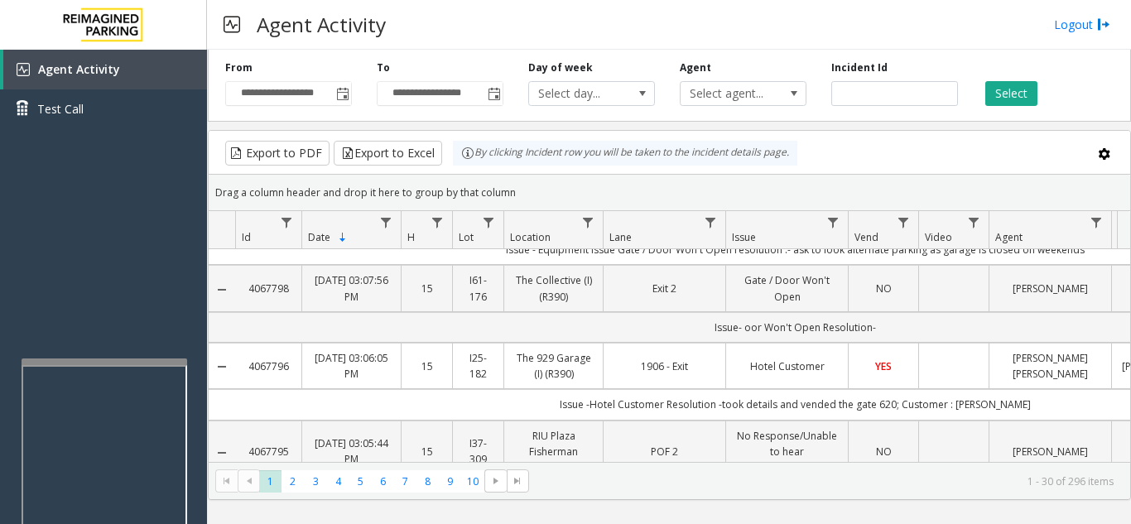
scroll to position [248, 0]
click at [930, 264] on td "Data table" at bounding box center [953, 287] width 70 height 46
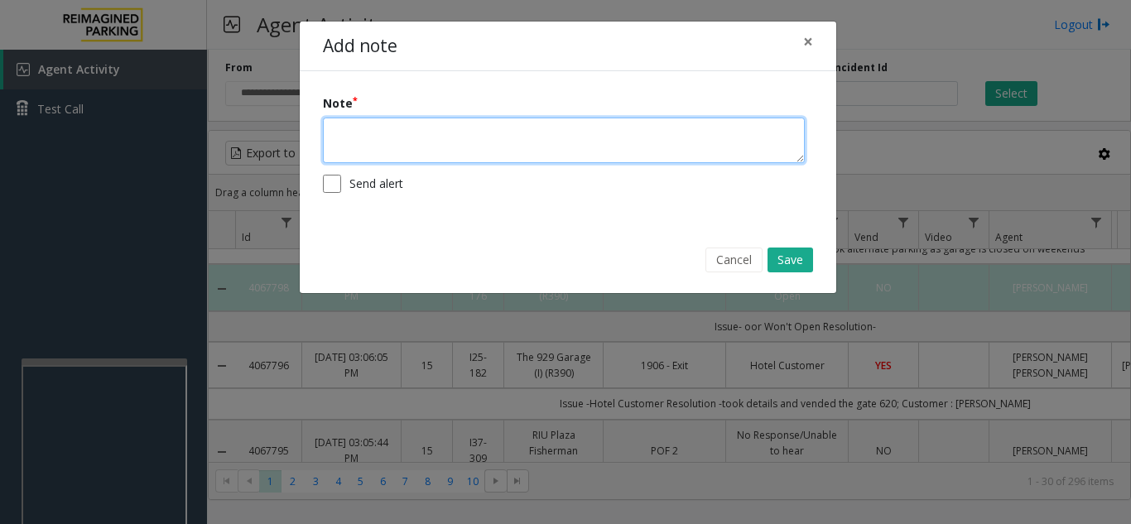
click at [454, 159] on textarea at bounding box center [564, 141] width 482 height 46
type textarea "**********"
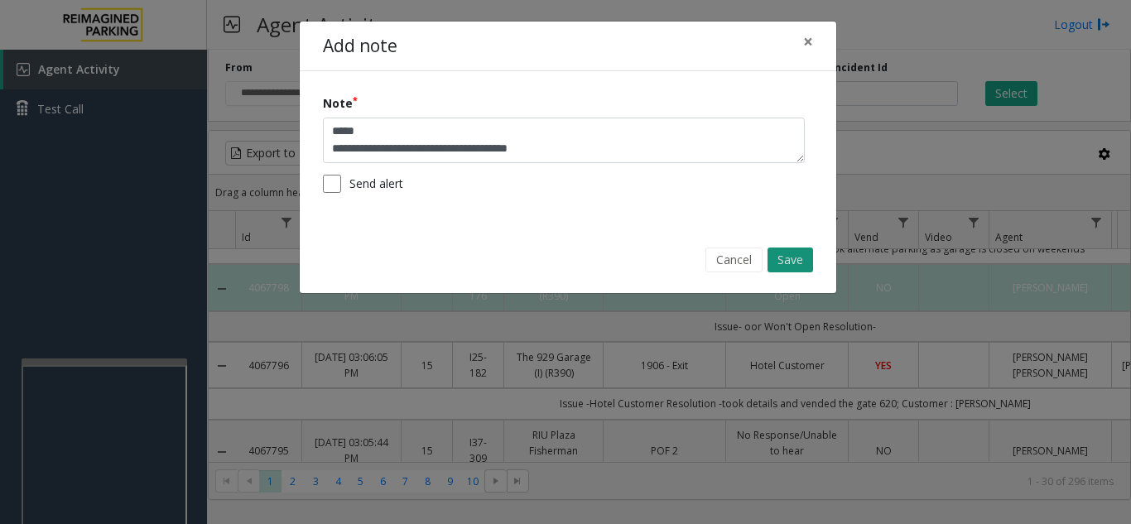
click at [796, 266] on button "Save" at bounding box center [790, 259] width 46 height 25
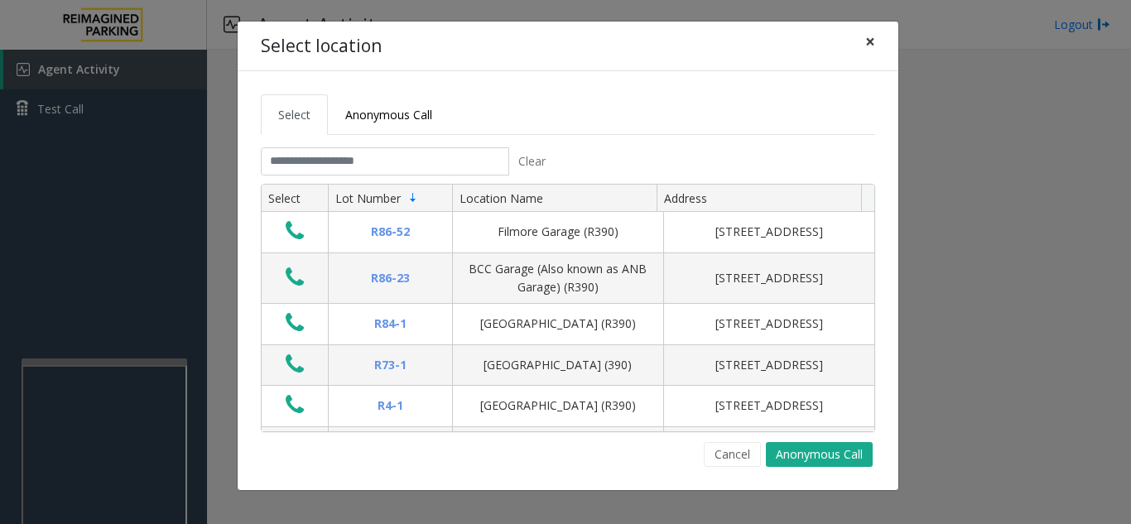
click at [878, 41] on button "×" at bounding box center [869, 42] width 33 height 41
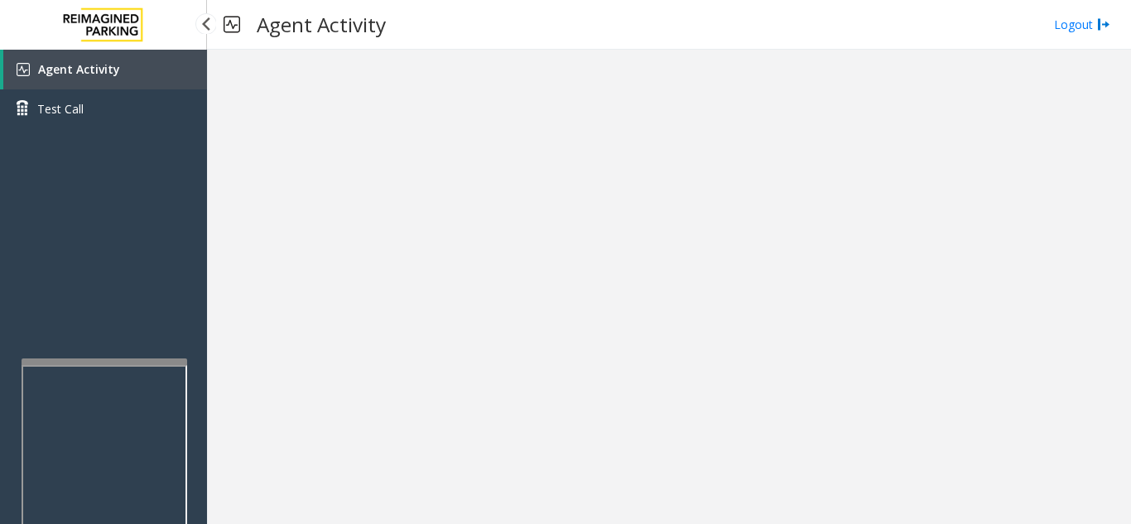
click at [129, 71] on link "Agent Activity" at bounding box center [105, 70] width 204 height 40
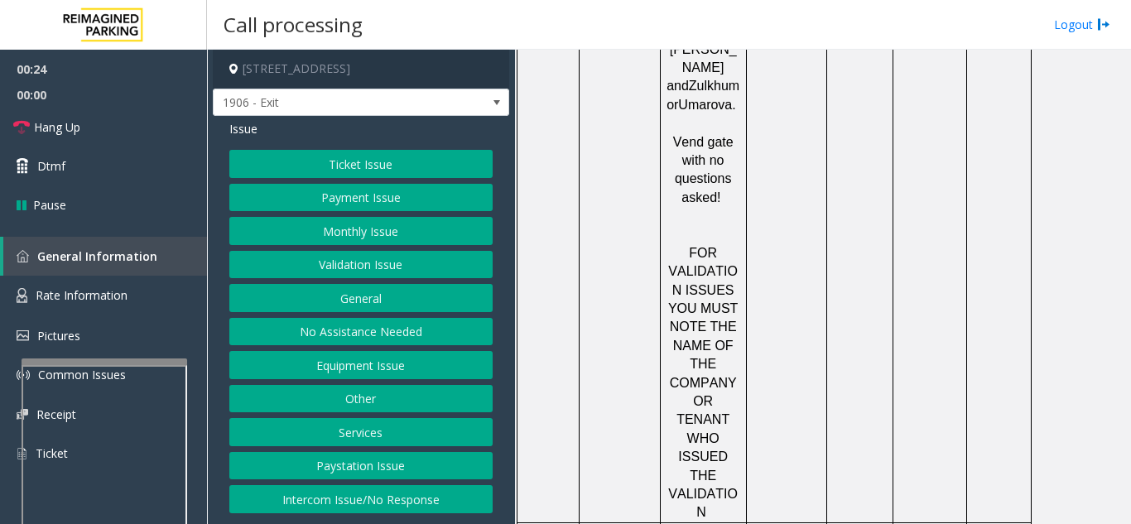
scroll to position [1655, 0]
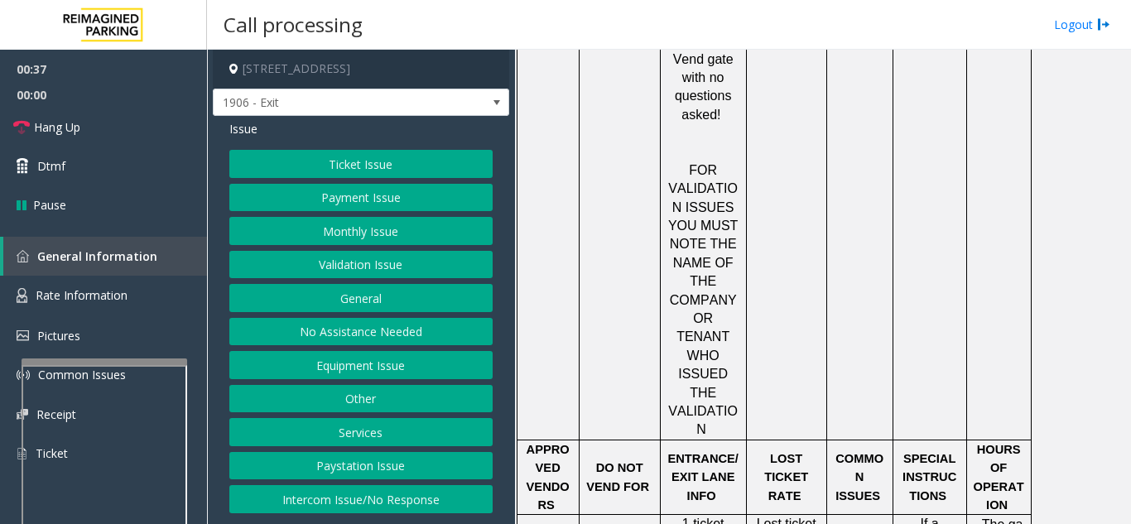
click at [383, 167] on button "Ticket Issue" at bounding box center [360, 164] width 263 height 28
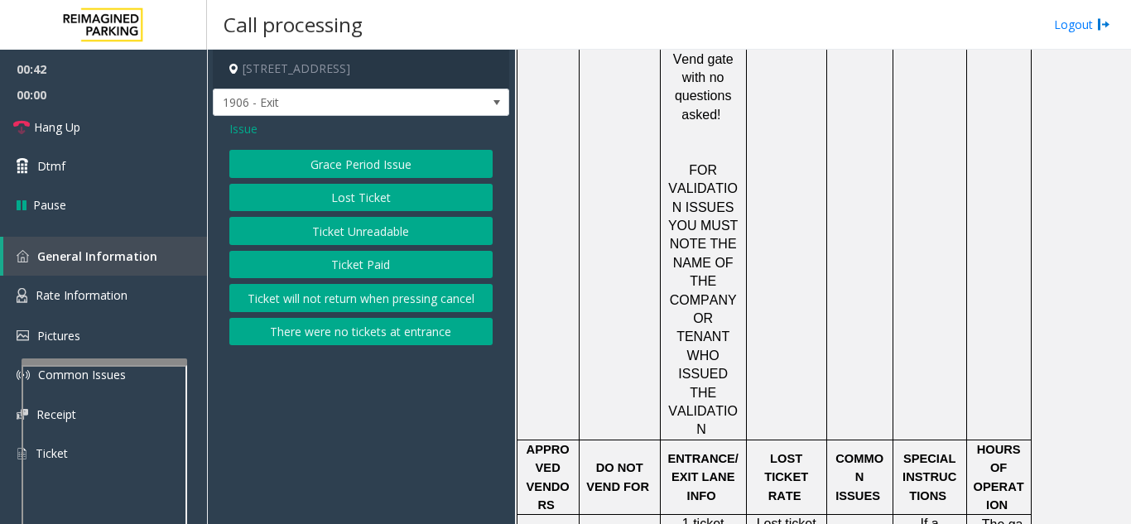
click at [371, 201] on button "Lost Ticket" at bounding box center [360, 198] width 263 height 28
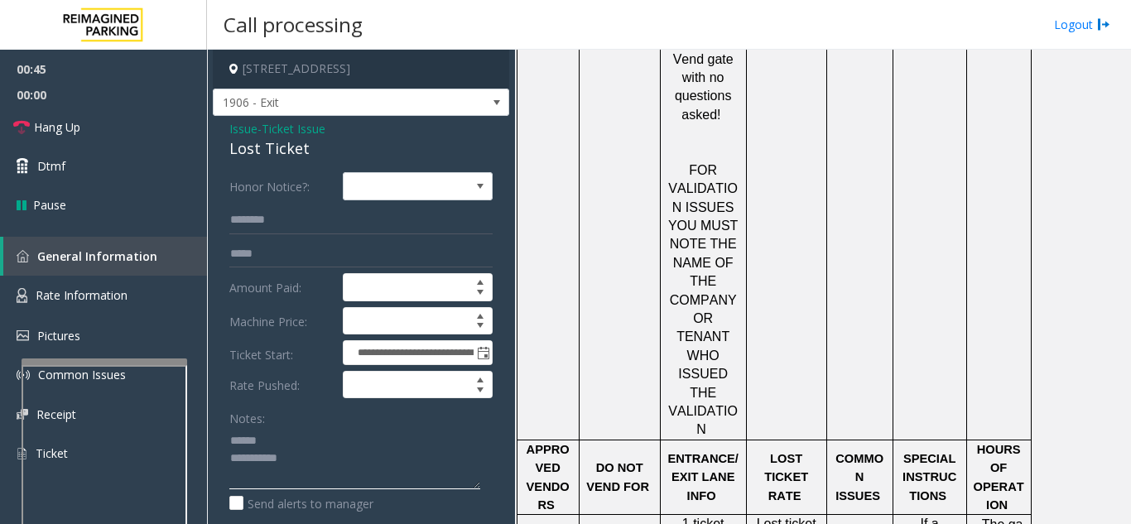
click at [300, 435] on textarea at bounding box center [354, 458] width 251 height 62
drag, startPoint x: 221, startPoint y: 158, endPoint x: 329, endPoint y: 158, distance: 108.4
click at [329, 158] on div "**********" at bounding box center [361, 422] width 296 height 612
drag, startPoint x: 65, startPoint y: 122, endPoint x: 115, endPoint y: 137, distance: 52.4
click at [65, 122] on span "Hang Up" at bounding box center [57, 126] width 46 height 17
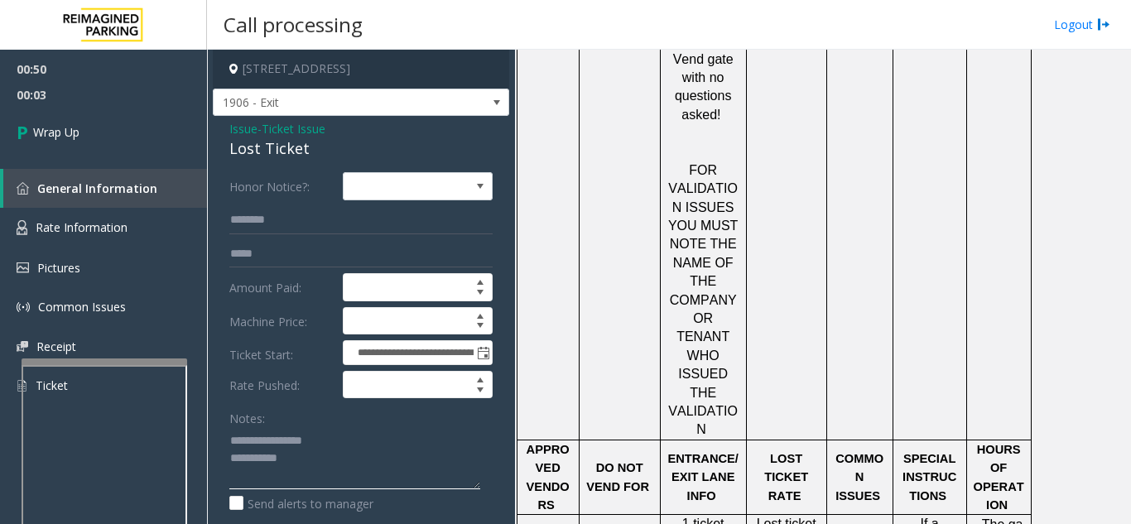
click at [334, 466] on textarea at bounding box center [354, 458] width 251 height 62
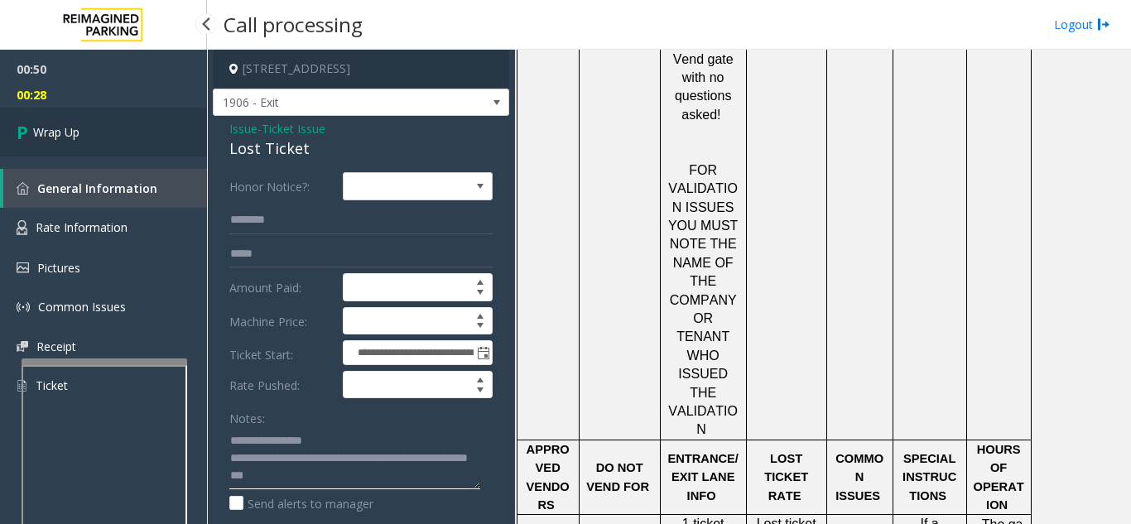
type textarea "**********"
click at [82, 134] on link "Wrap Up" at bounding box center [103, 132] width 207 height 49
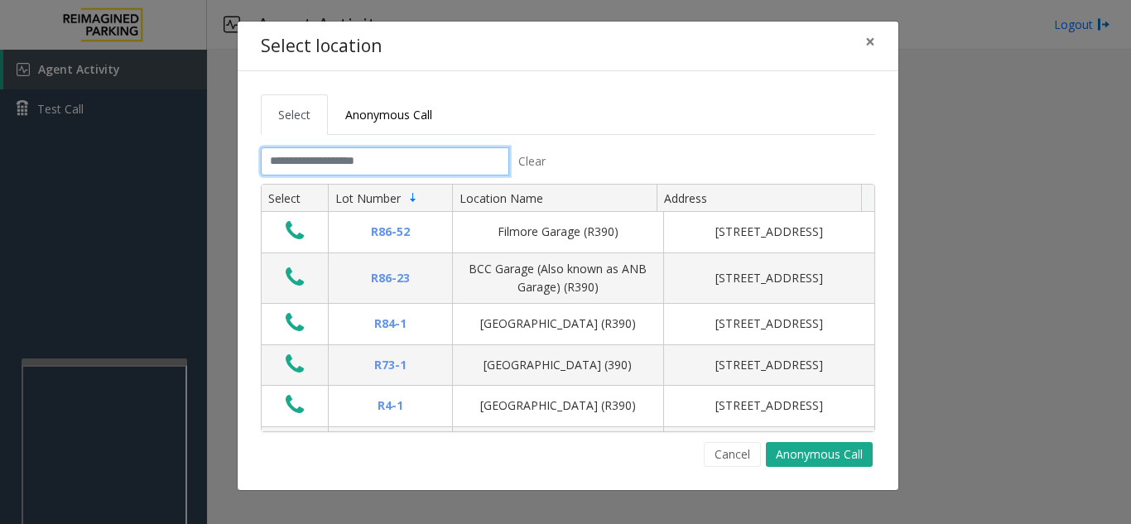
click at [382, 161] on input "text" at bounding box center [385, 161] width 248 height 28
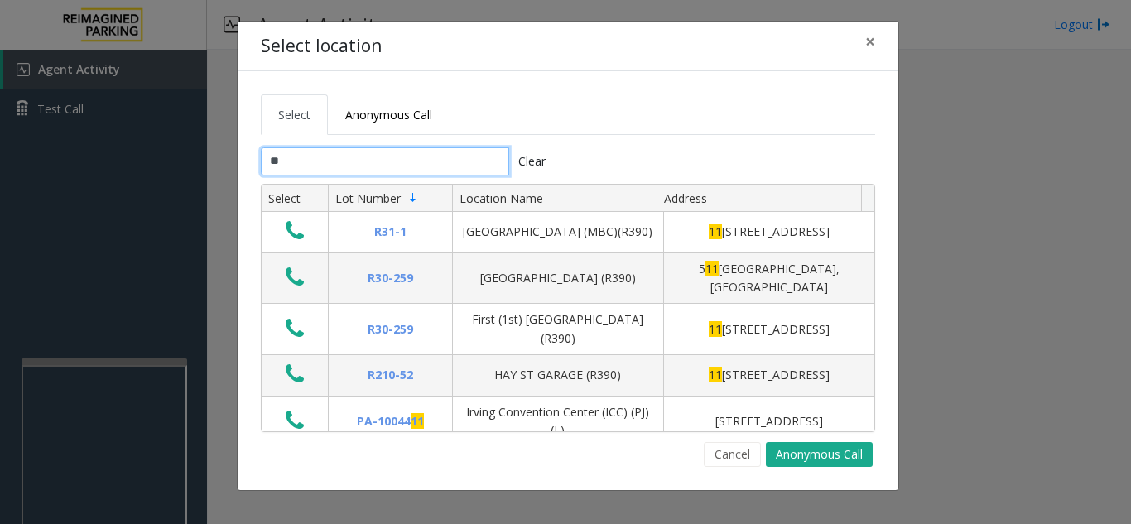
type input "*"
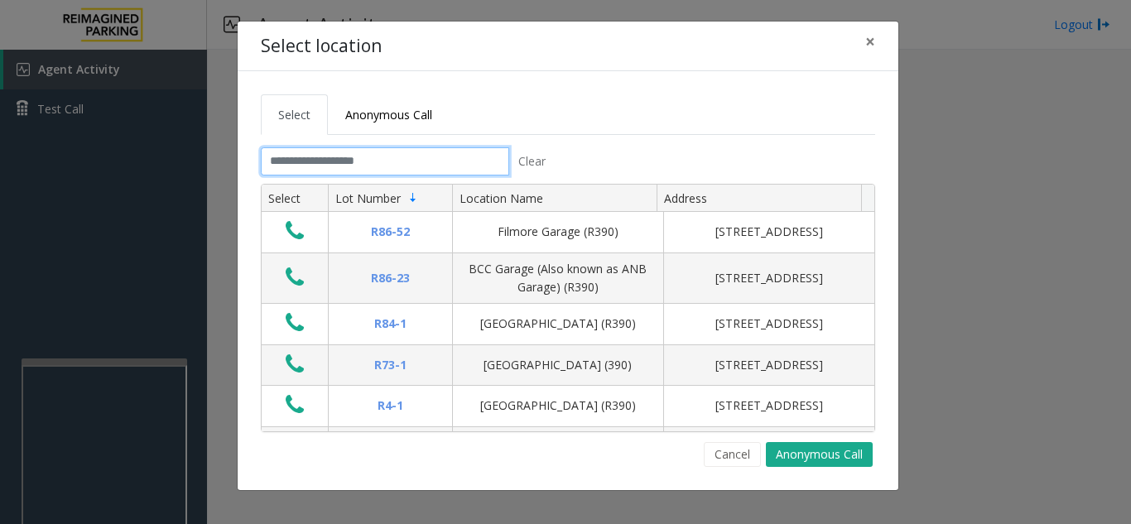
click at [429, 159] on input "text" at bounding box center [385, 161] width 248 height 28
click at [870, 38] on span "×" at bounding box center [870, 41] width 10 height 23
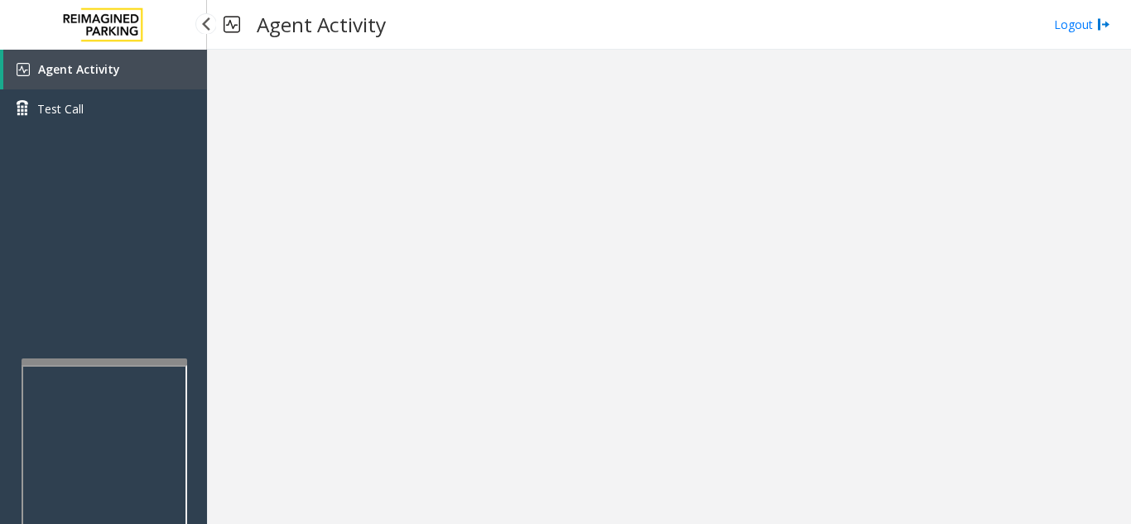
click at [146, 79] on link "Agent Activity" at bounding box center [105, 70] width 204 height 40
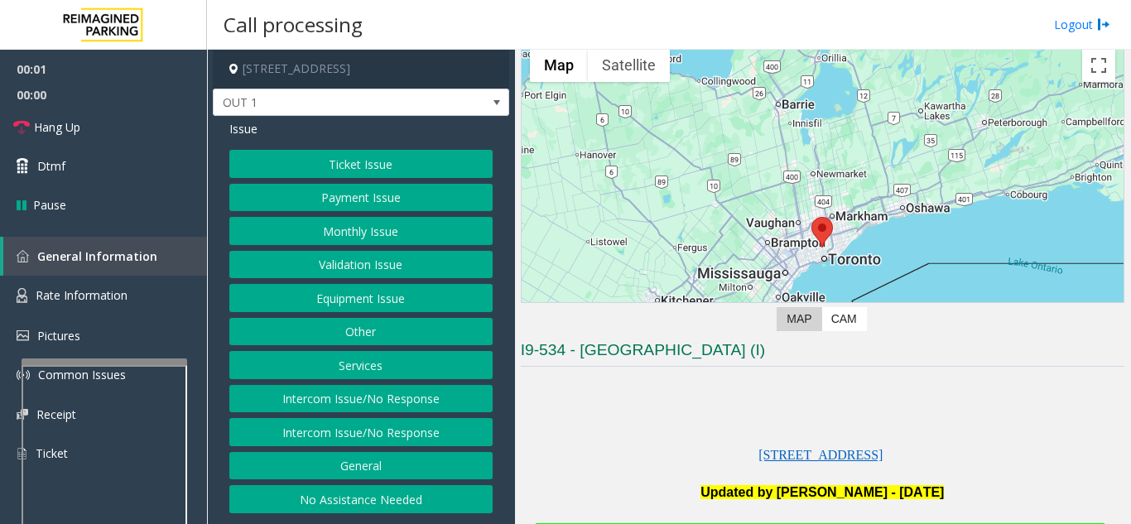
scroll to position [331, 0]
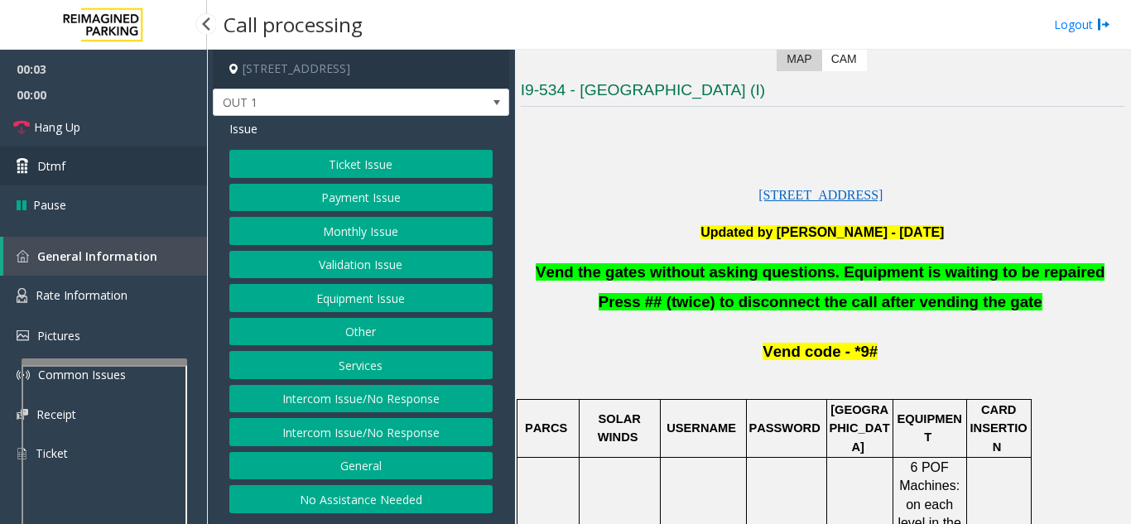
click at [93, 178] on link "Dtmf" at bounding box center [103, 165] width 207 height 39
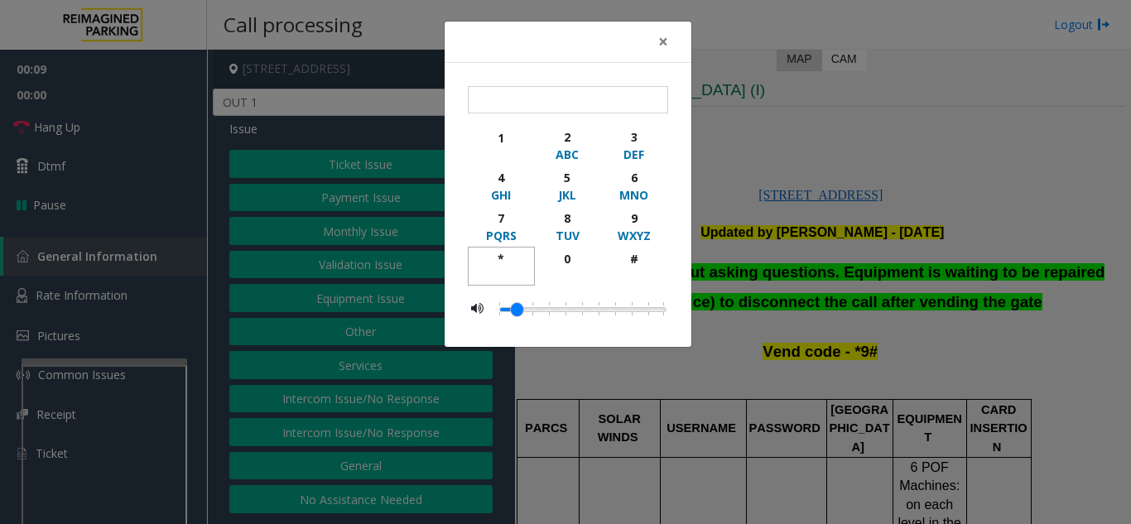
click at [501, 256] on div "*" at bounding box center [501, 258] width 46 height 17
click at [641, 220] on div "9" at bounding box center [634, 217] width 46 height 17
click at [649, 261] on div "#" at bounding box center [634, 258] width 46 height 17
type input "***"
click at [665, 36] on span "×" at bounding box center [663, 41] width 10 height 23
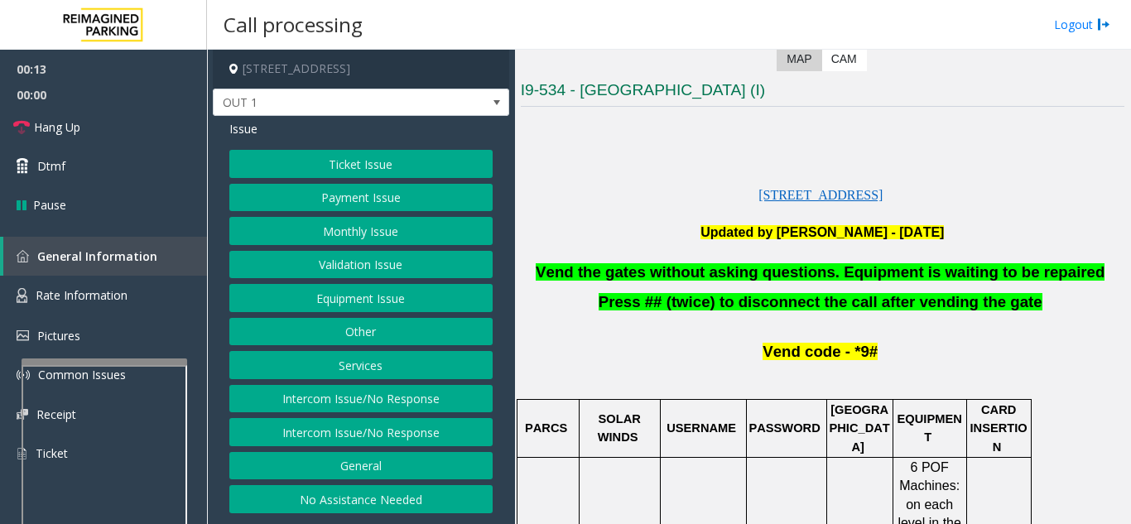
click at [388, 305] on button "Equipment Issue" at bounding box center [360, 298] width 263 height 28
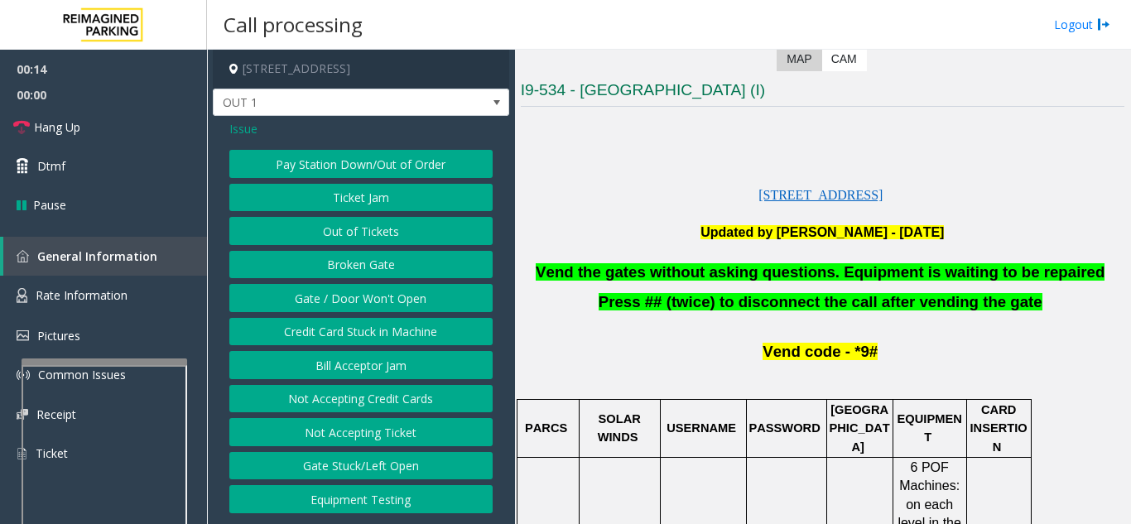
click at [388, 305] on button "Gate / Door Won't Open" at bounding box center [360, 298] width 263 height 28
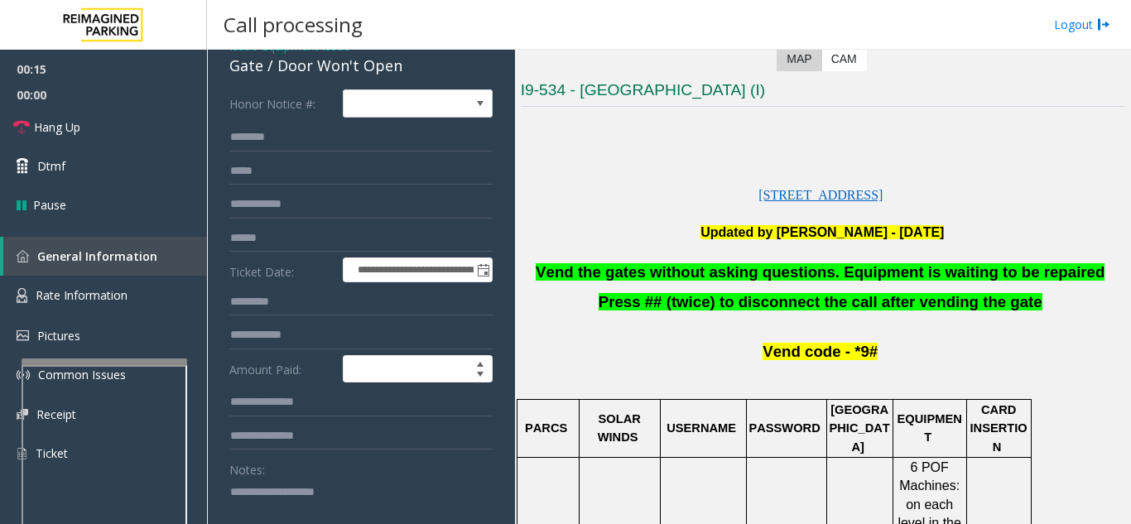
scroll to position [166, 0]
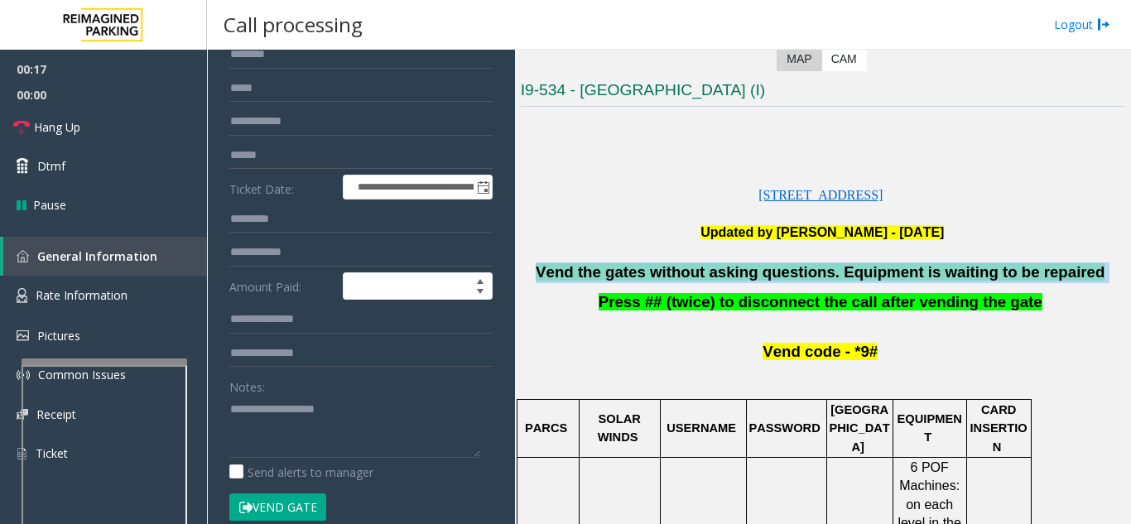
drag, startPoint x: 1092, startPoint y: 270, endPoint x: 559, endPoint y: 281, distance: 533.1
click at [559, 281] on p "Vend the gates without asking questions. Equipment is waiting to be repaired" at bounding box center [822, 272] width 603 height 21
click at [52, 132] on span "Hang Up" at bounding box center [57, 126] width 46 height 17
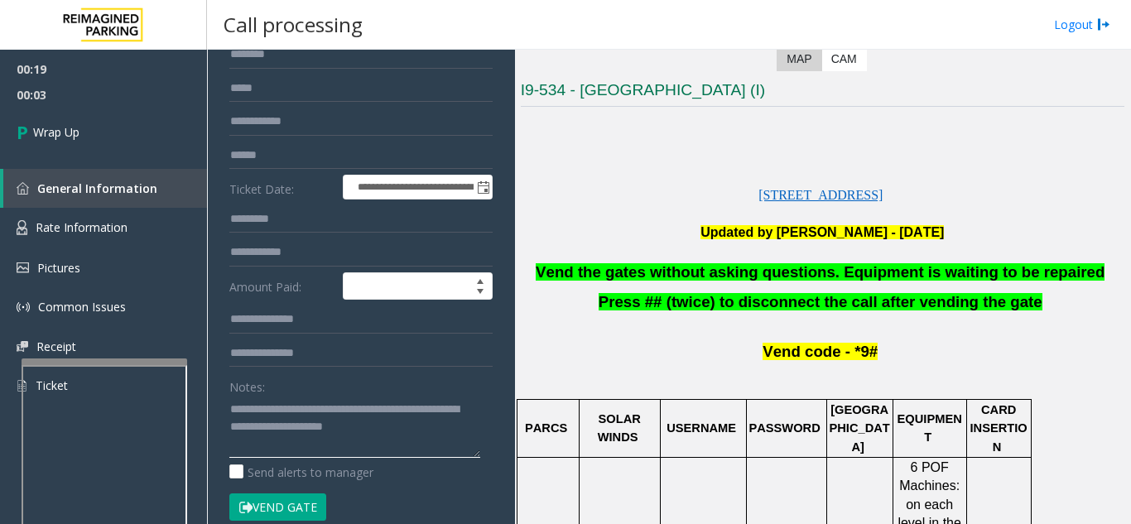
click at [459, 450] on textarea at bounding box center [354, 427] width 251 height 62
type textarea "**********"
click at [79, 127] on span "Wrap Up" at bounding box center [56, 131] width 46 height 17
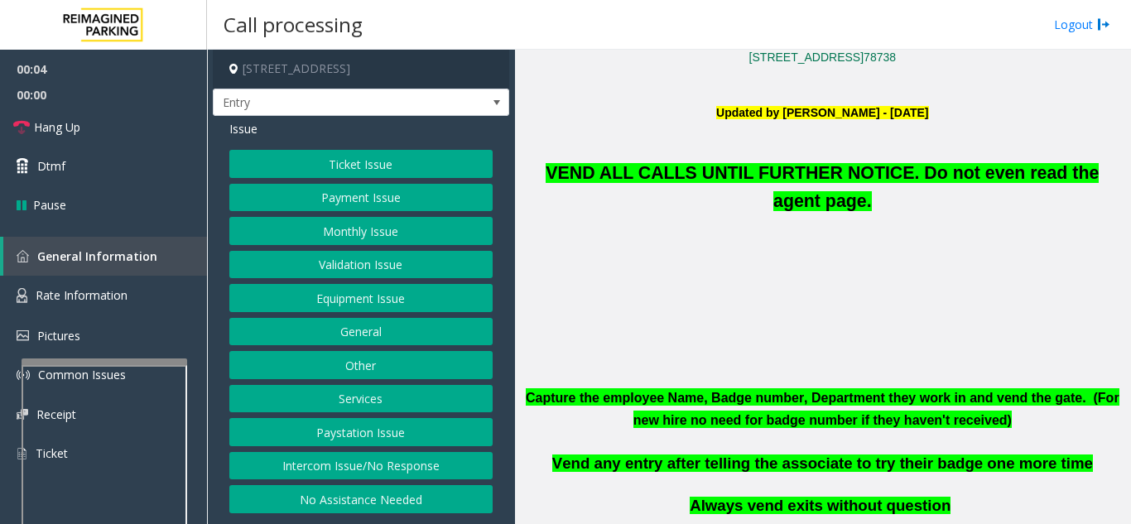
scroll to position [414, 0]
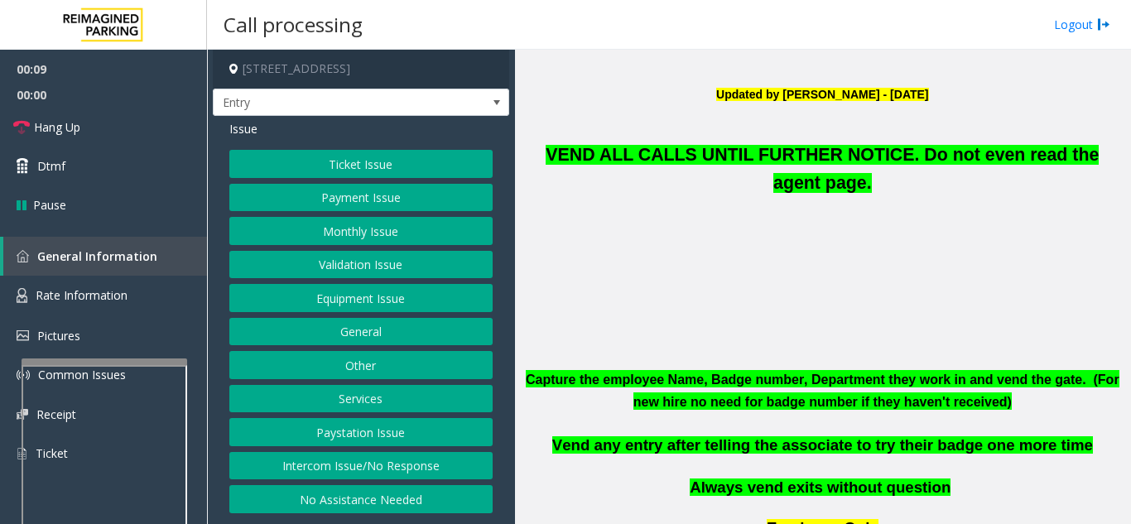
click at [348, 309] on button "Equipment Issue" at bounding box center [360, 298] width 263 height 28
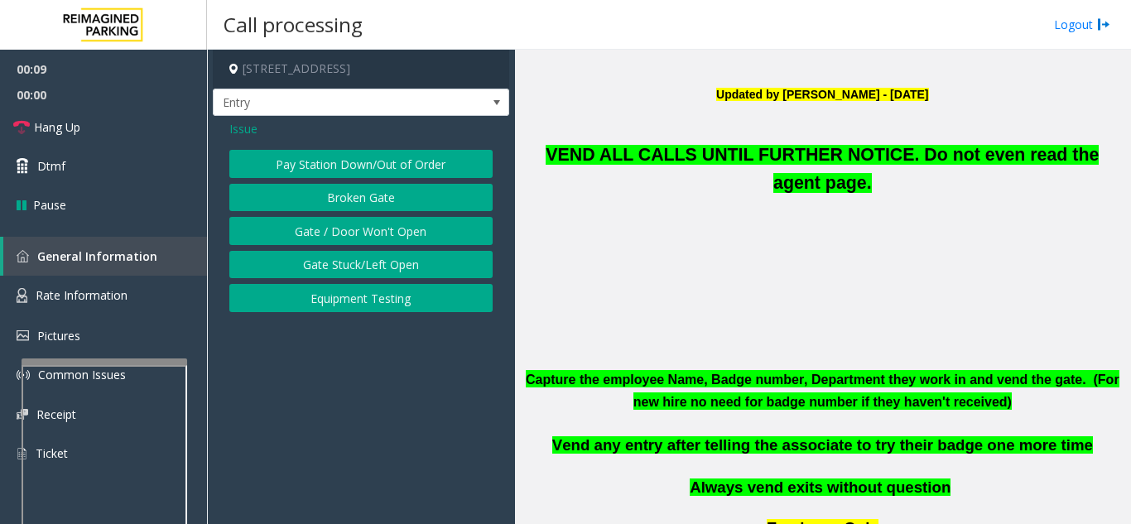
click at [348, 309] on button "Equipment Testing" at bounding box center [360, 298] width 263 height 28
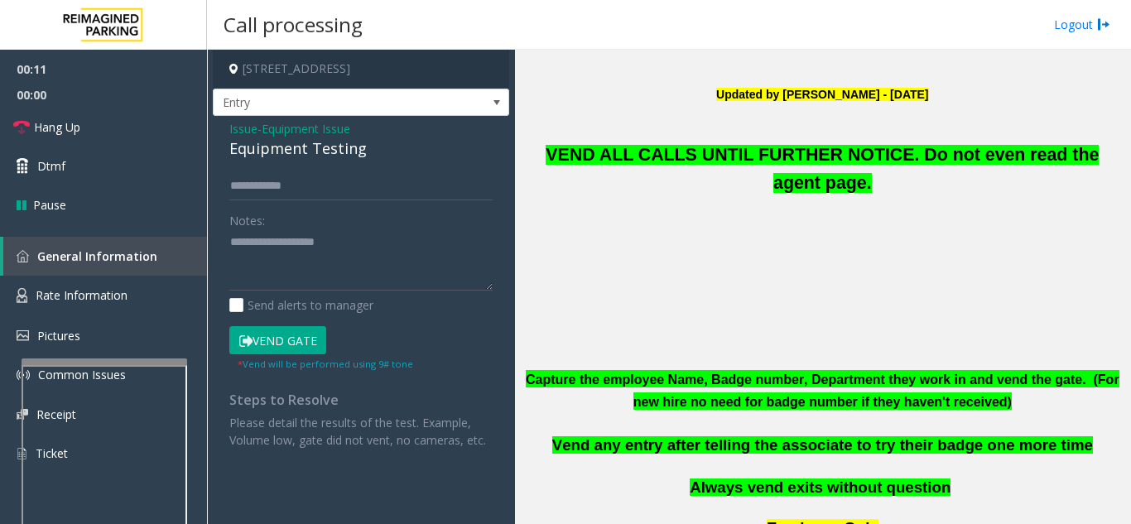
click at [286, 339] on button "Vend Gate" at bounding box center [277, 340] width 97 height 28
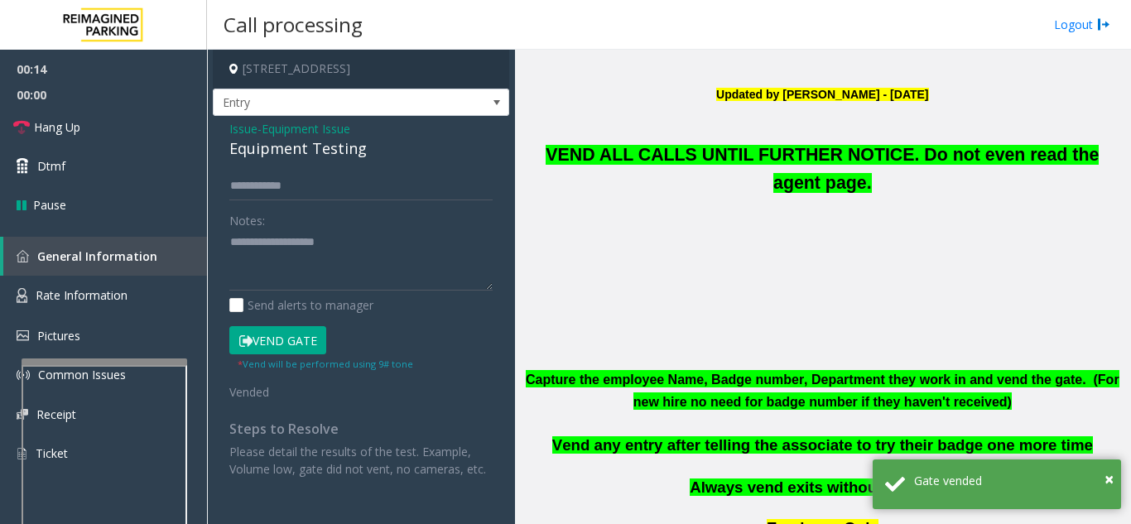
click at [244, 135] on span "Issue" at bounding box center [243, 128] width 28 height 17
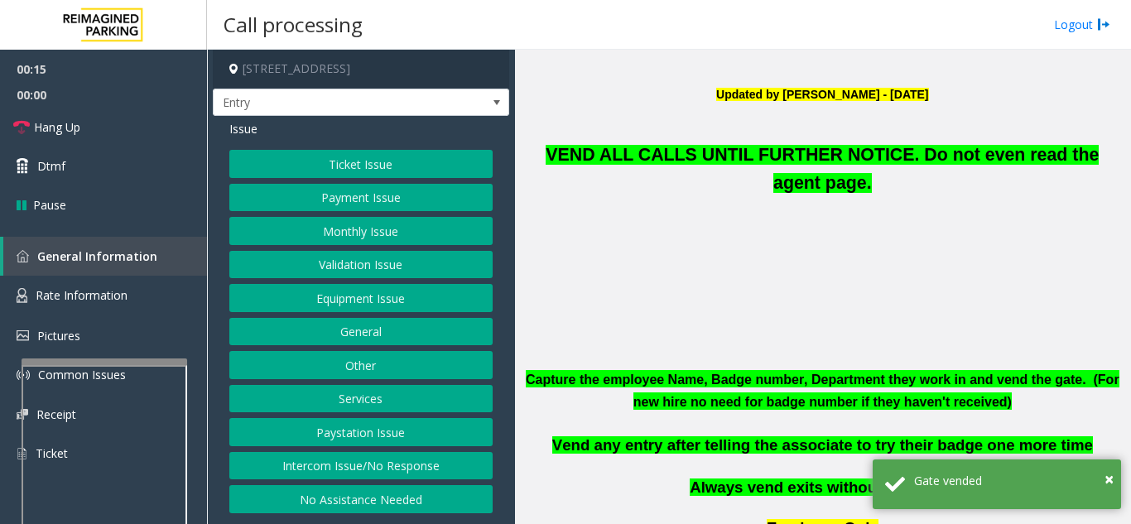
click at [371, 302] on button "Equipment Issue" at bounding box center [360, 298] width 263 height 28
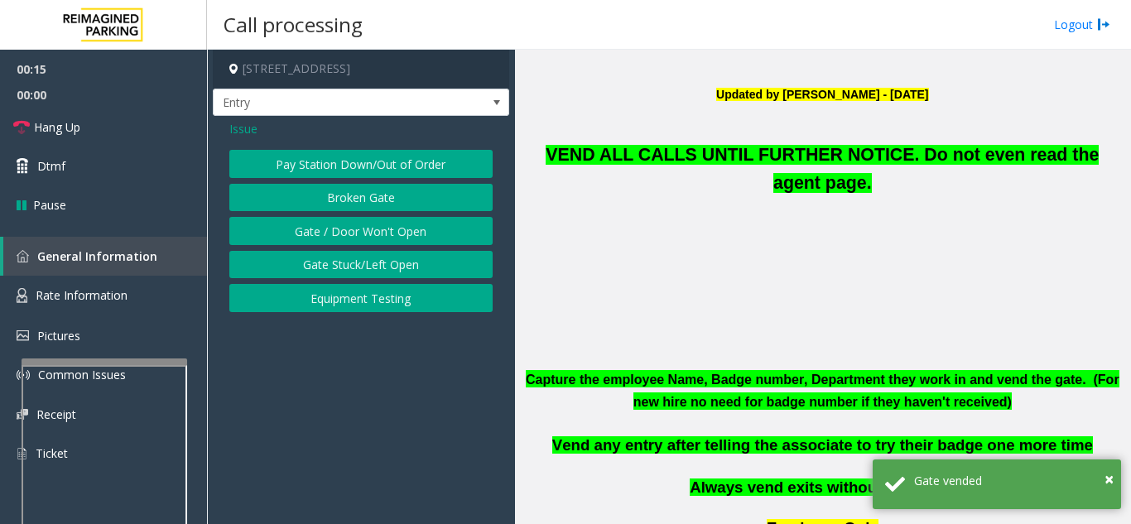
click at [371, 302] on button "Equipment Testing" at bounding box center [360, 298] width 263 height 28
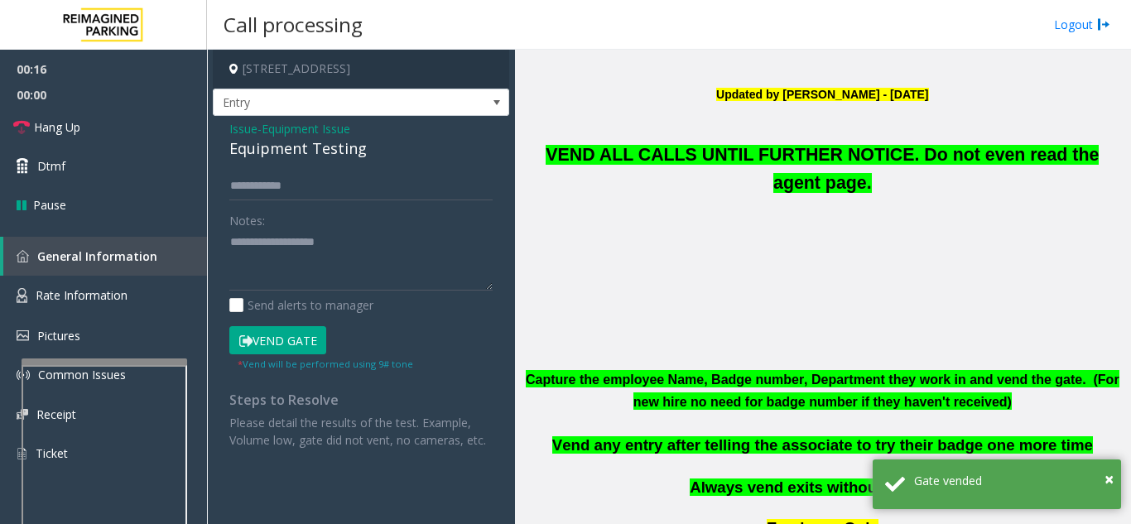
click at [250, 130] on span "Issue" at bounding box center [243, 128] width 28 height 17
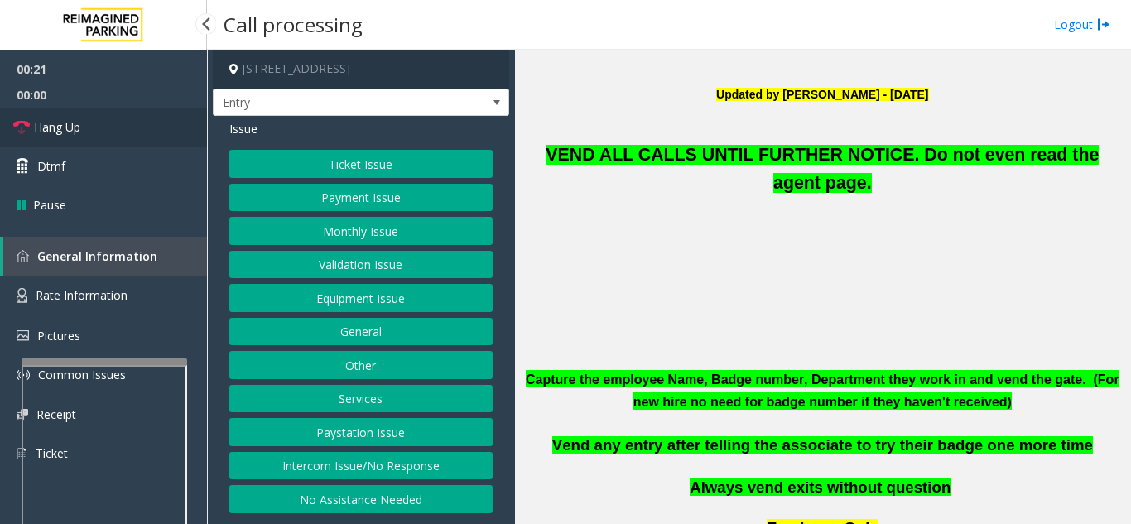
click at [111, 135] on link "Hang Up" at bounding box center [103, 127] width 207 height 39
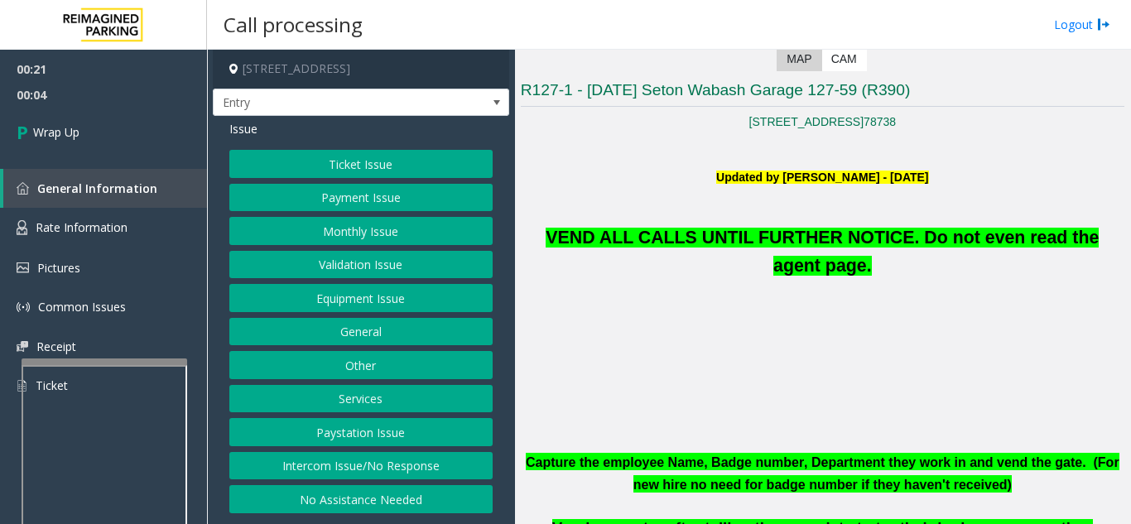
scroll to position [248, 0]
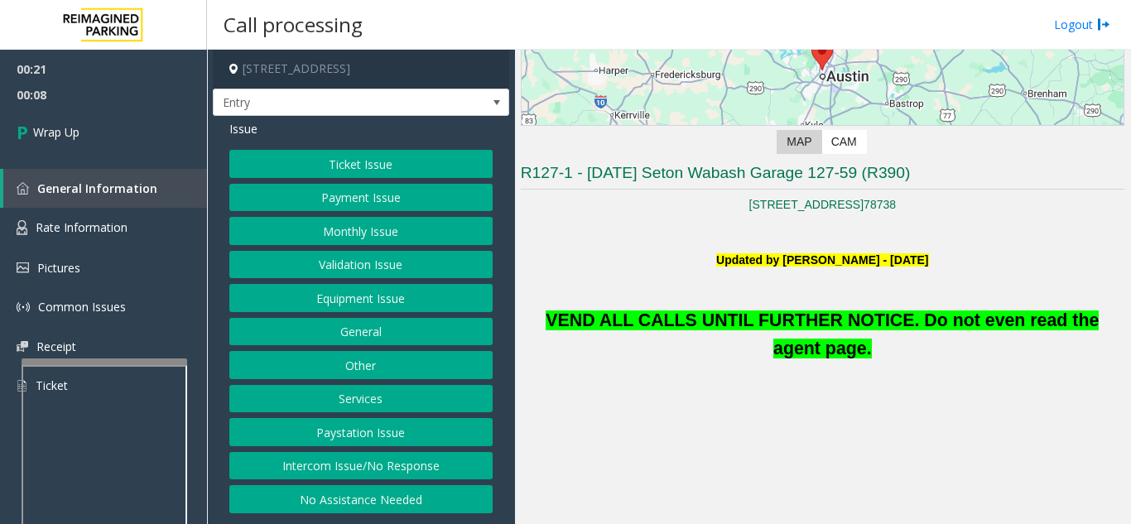
click at [376, 302] on button "Equipment Issue" at bounding box center [360, 298] width 263 height 28
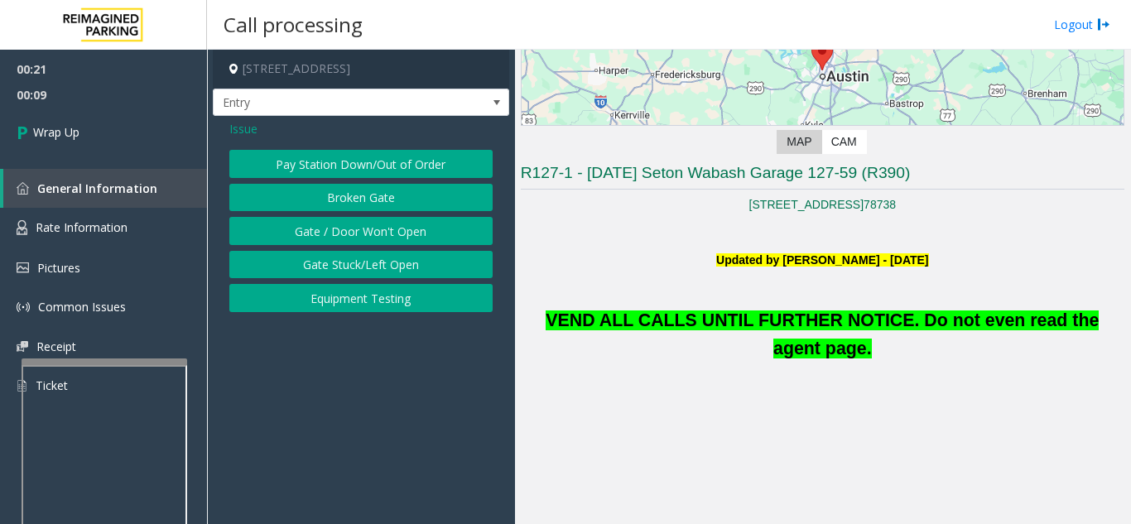
click at [366, 230] on button "Gate / Door Won't Open" at bounding box center [360, 231] width 263 height 28
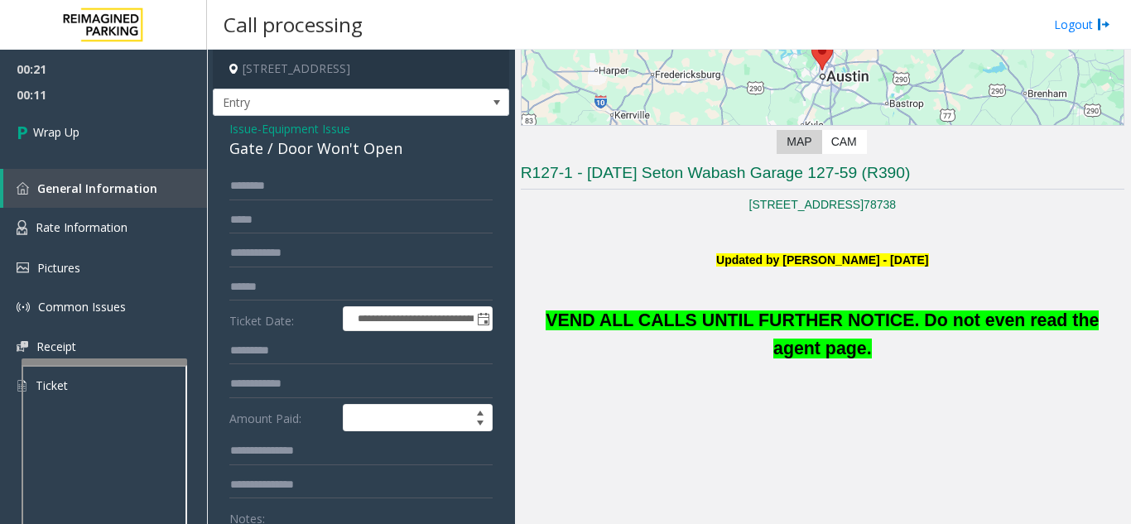
scroll to position [83, 0]
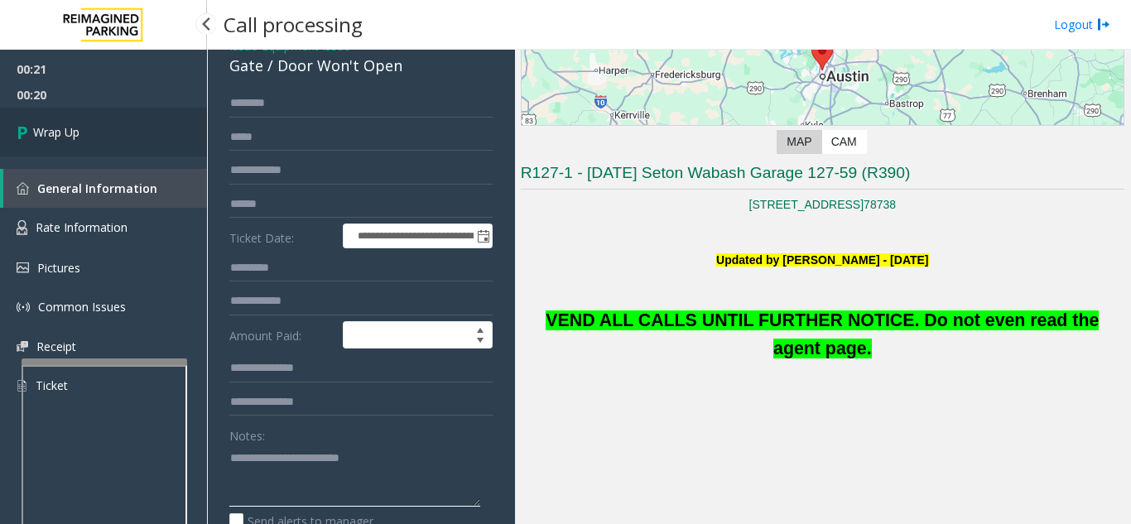
type textarea "**********"
click at [134, 116] on link "Wrap Up" at bounding box center [103, 132] width 207 height 49
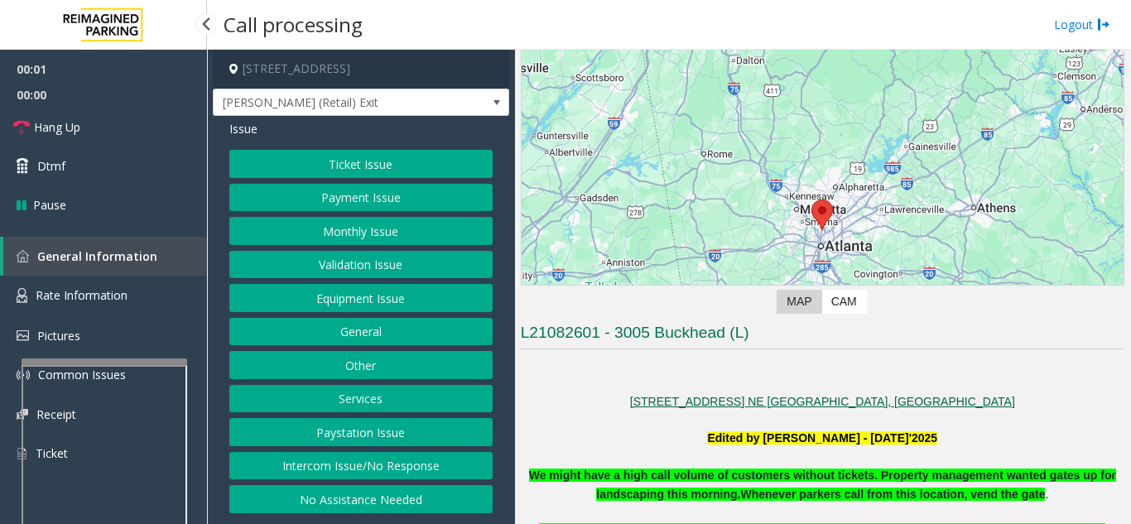
scroll to position [331, 0]
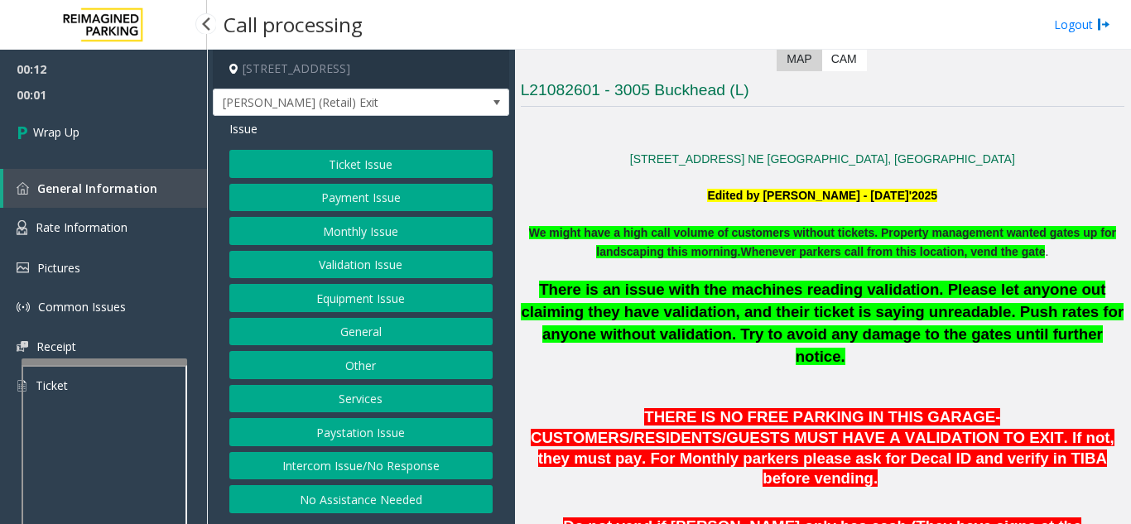
click at [372, 300] on button "Equipment Issue" at bounding box center [360, 298] width 263 height 28
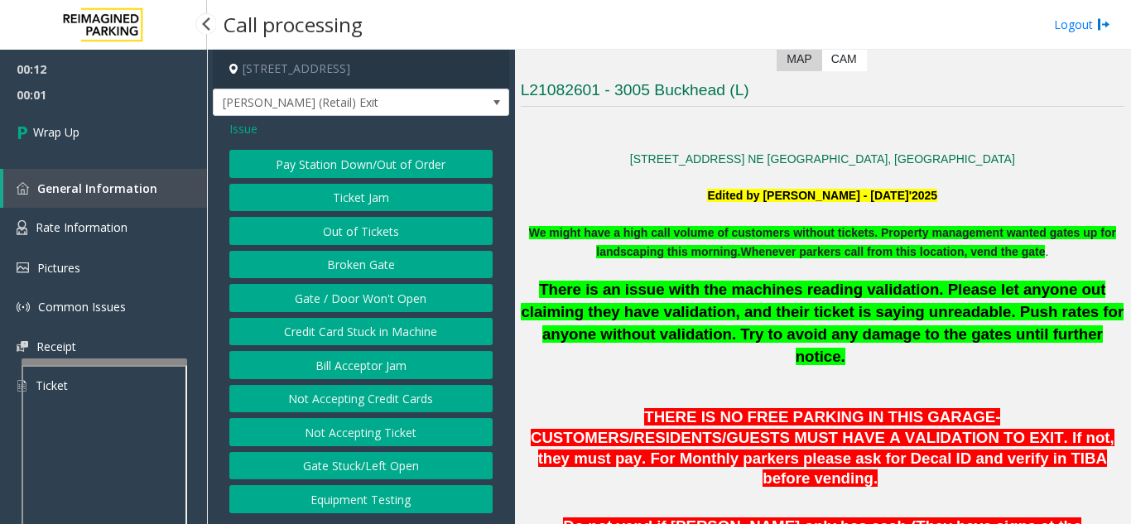
click at [372, 300] on button "Gate / Door Won't Open" at bounding box center [360, 298] width 263 height 28
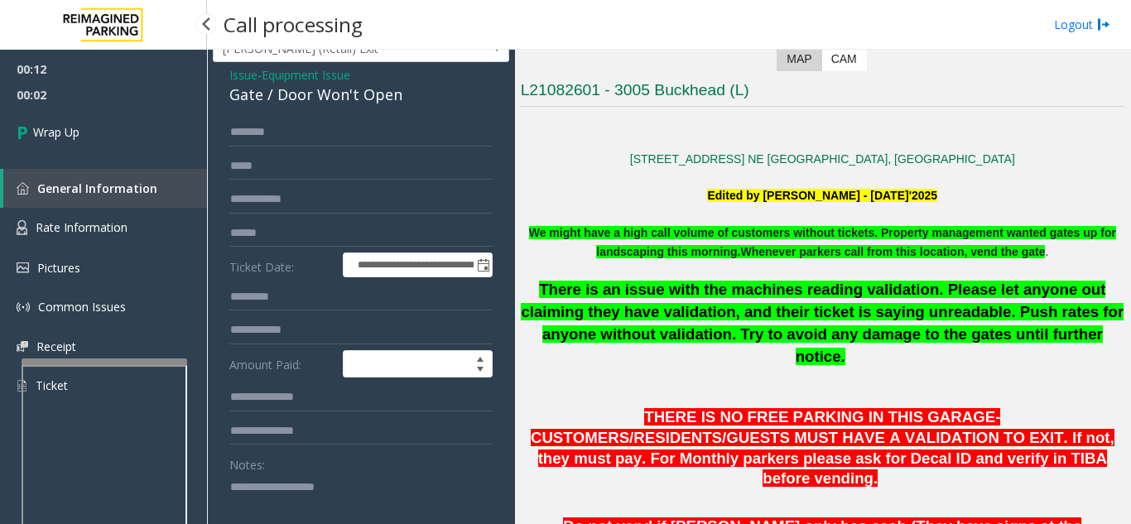
scroll to position [83, 0]
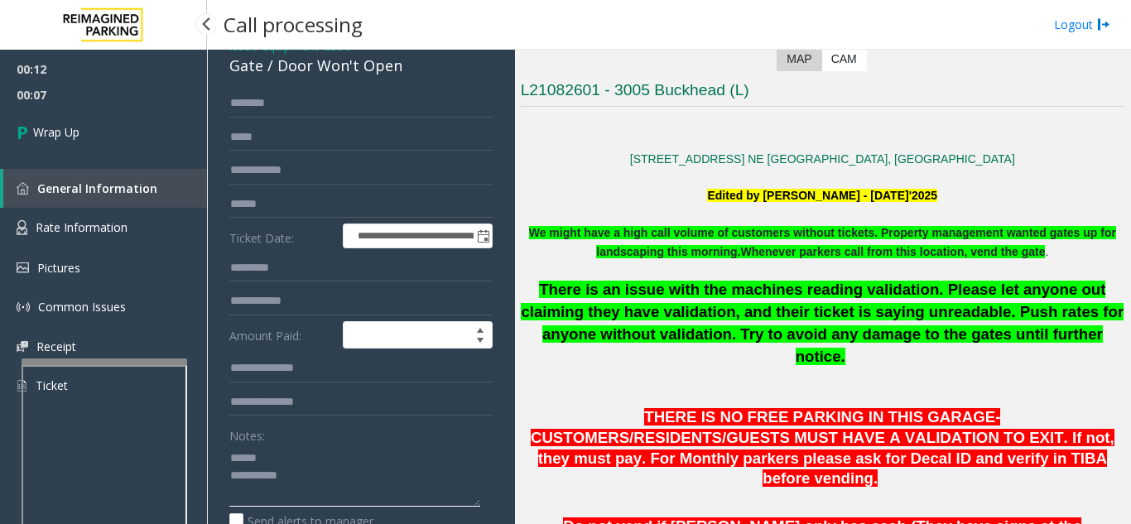
click at [299, 472] on textarea at bounding box center [354, 475] width 251 height 62
drag, startPoint x: 271, startPoint y: 84, endPoint x: 417, endPoint y: 79, distance: 145.7
click at [417, 77] on div "Gate / Door Won't Open" at bounding box center [360, 66] width 263 height 22
click at [349, 483] on textarea at bounding box center [354, 475] width 251 height 62
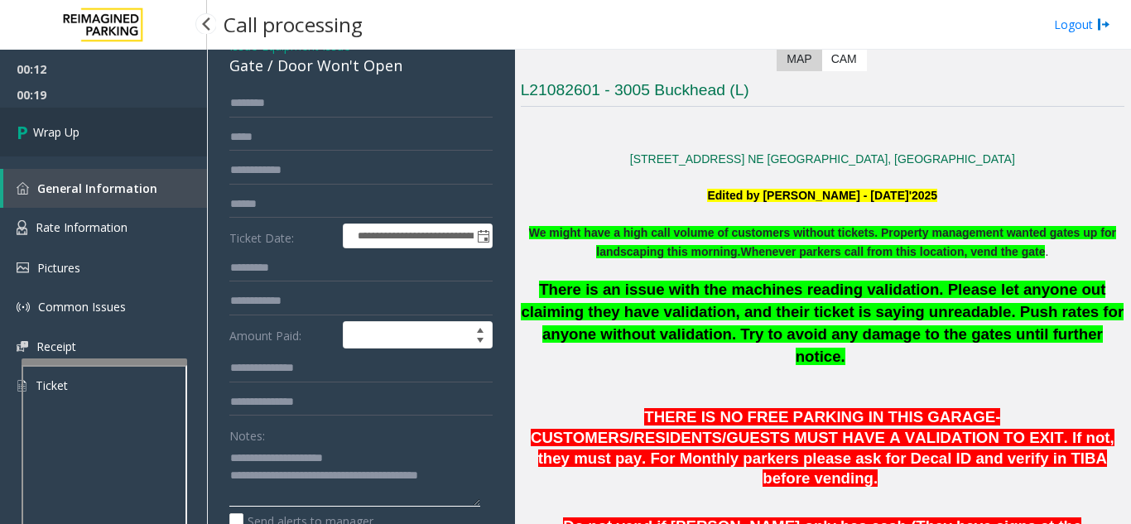
type textarea "**********"
click at [124, 119] on link "Wrap Up" at bounding box center [103, 132] width 207 height 49
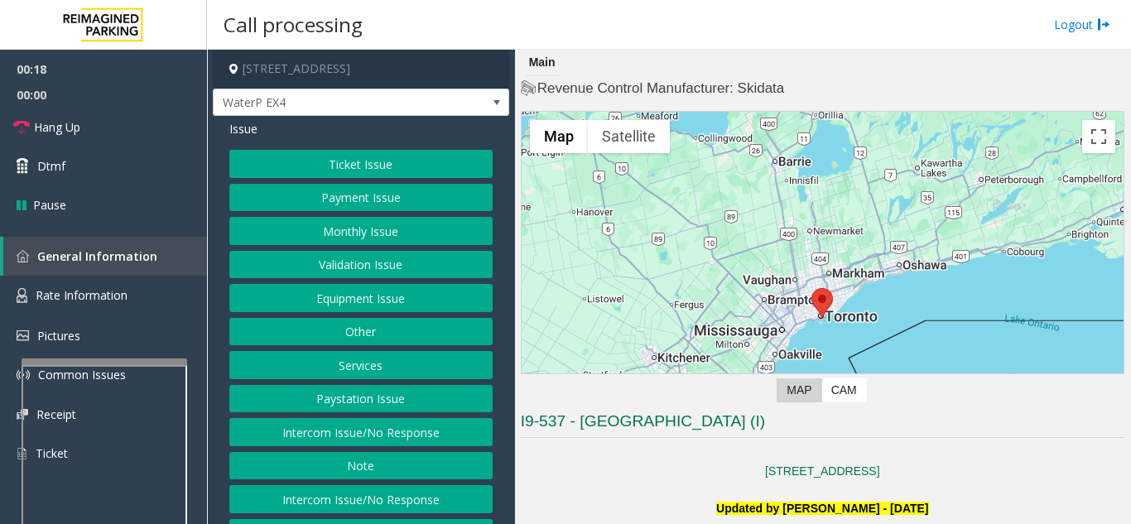
click at [355, 434] on button "Intercom Issue/No Response" at bounding box center [360, 432] width 263 height 28
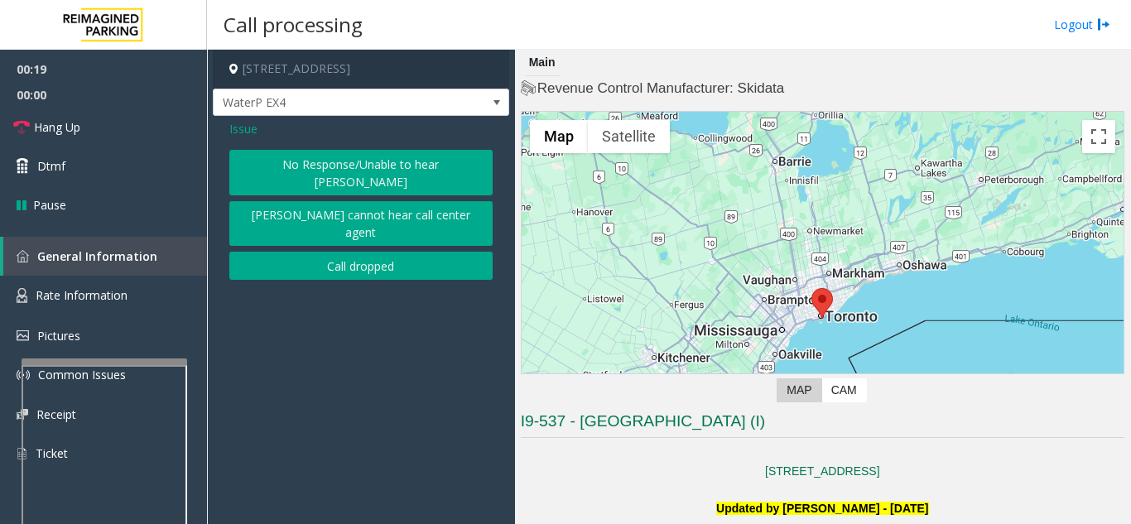
click at [268, 172] on button "No Response/Unable to hear [PERSON_NAME]" at bounding box center [360, 173] width 263 height 46
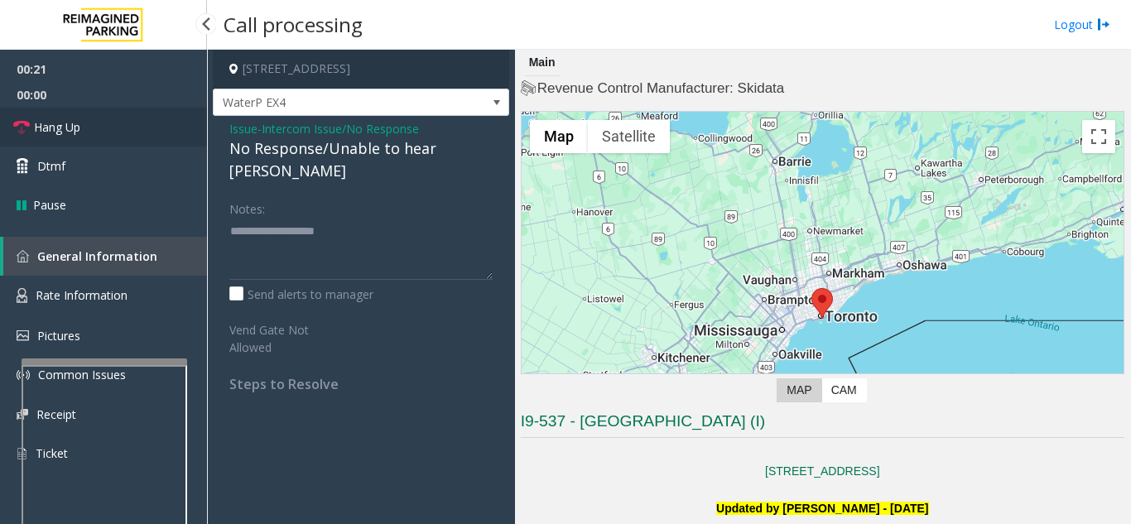
click at [147, 134] on link "Hang Up" at bounding box center [103, 127] width 207 height 39
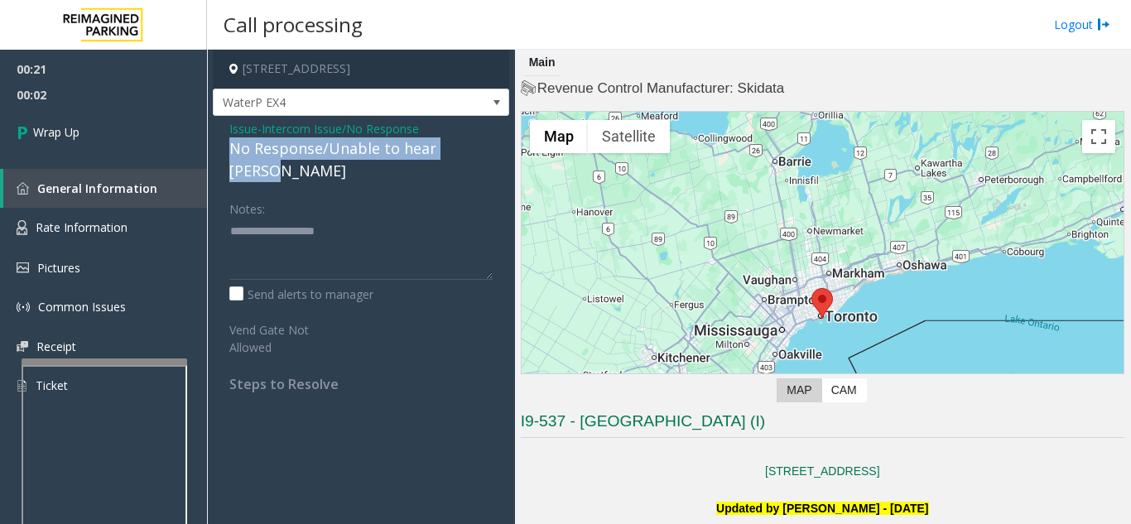
drag, startPoint x: 224, startPoint y: 150, endPoint x: 513, endPoint y: 148, distance: 288.9
click at [513, 148] on app-call-processing-form "10 Bay Street, Toronto, ON WaterP EX4 Issue - Intercom Issue/No Response No Res…" at bounding box center [361, 287] width 308 height 474
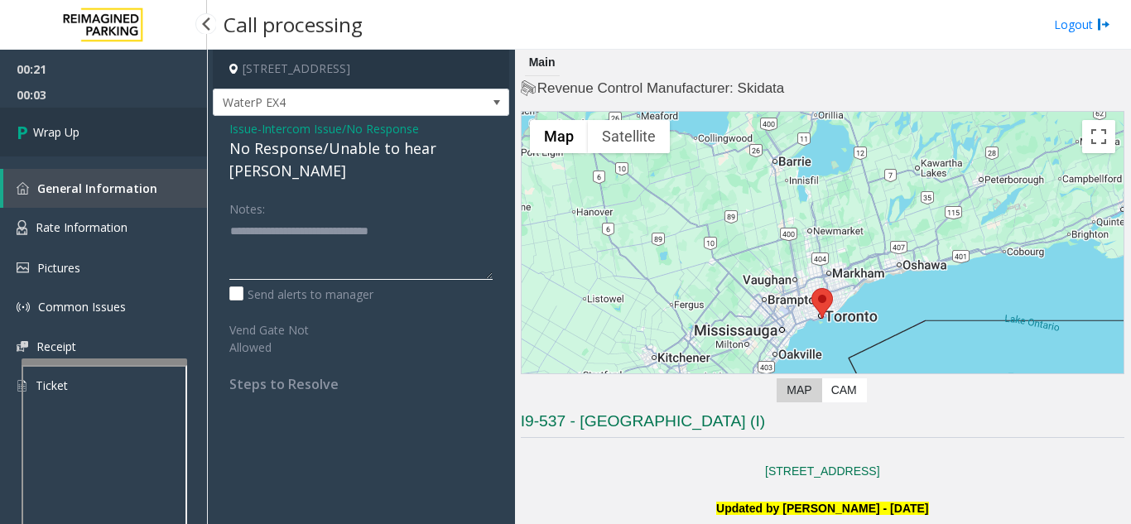
type textarea "**********"
click at [142, 115] on link "Wrap Up" at bounding box center [103, 132] width 207 height 49
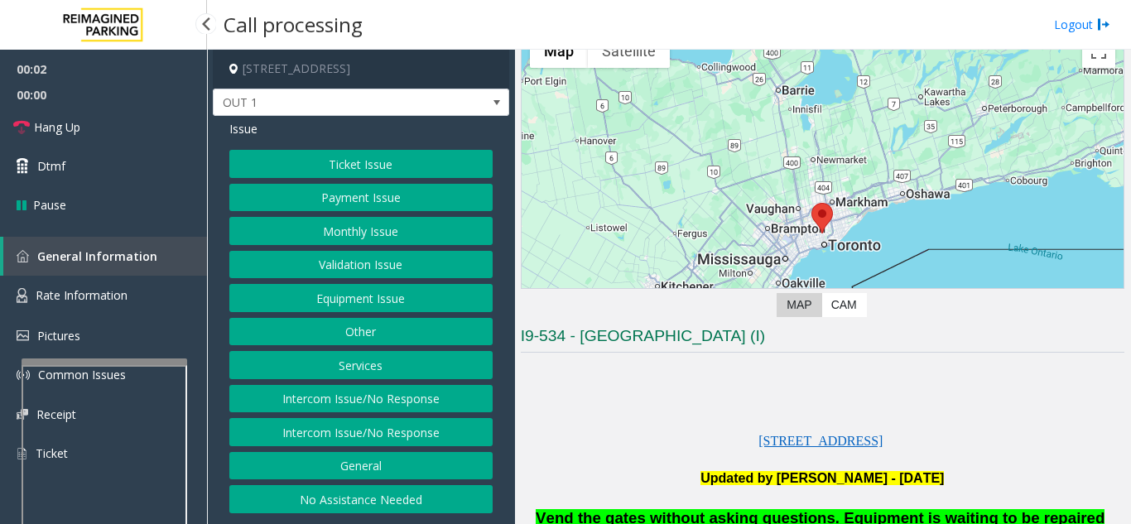
scroll to position [166, 0]
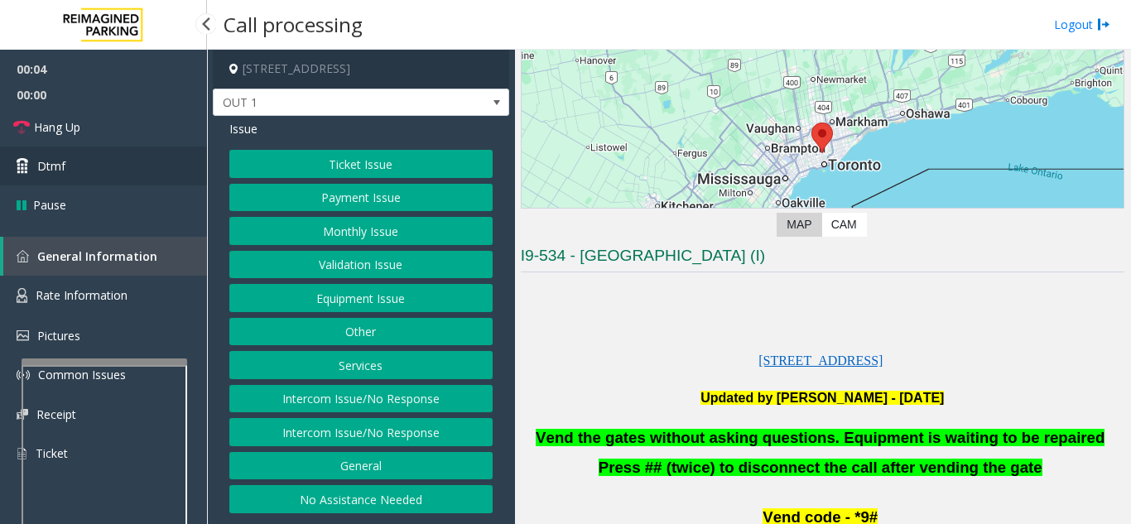
click at [60, 162] on span "Dtmf" at bounding box center [51, 165] width 28 height 17
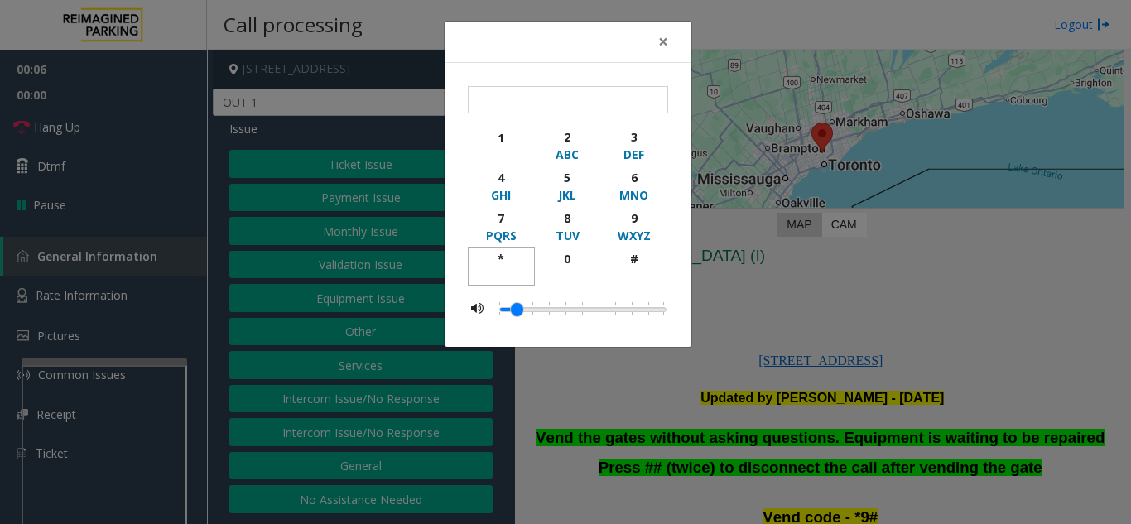
click at [502, 262] on div "*" at bounding box center [501, 258] width 46 height 17
drag, startPoint x: 635, startPoint y: 221, endPoint x: 635, endPoint y: 248, distance: 27.3
click at [635, 223] on div "9" at bounding box center [634, 217] width 46 height 17
click at [635, 270] on div "button" at bounding box center [634, 274] width 46 height 15
type input "***"
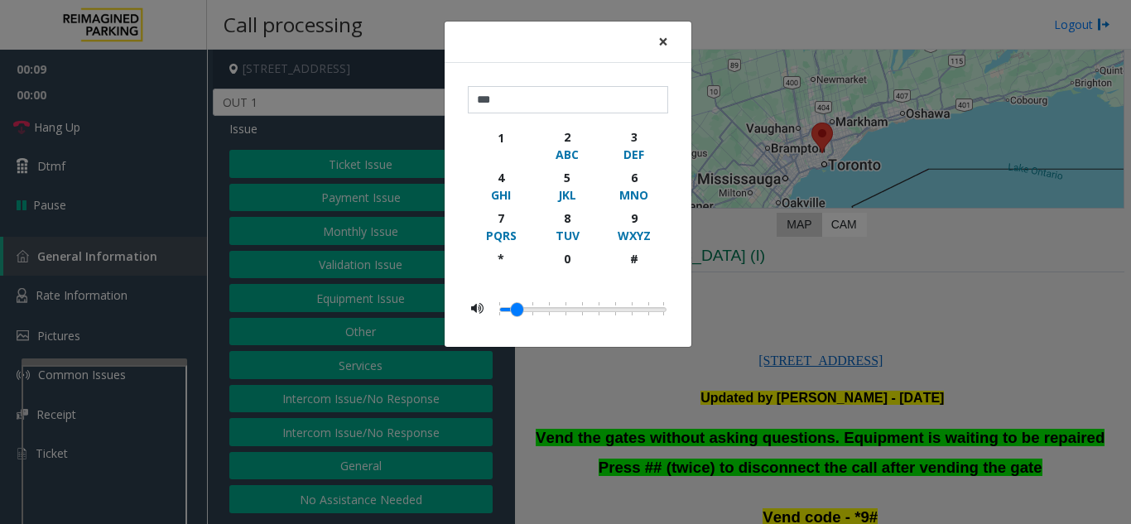
click at [664, 47] on span "×" at bounding box center [663, 41] width 10 height 23
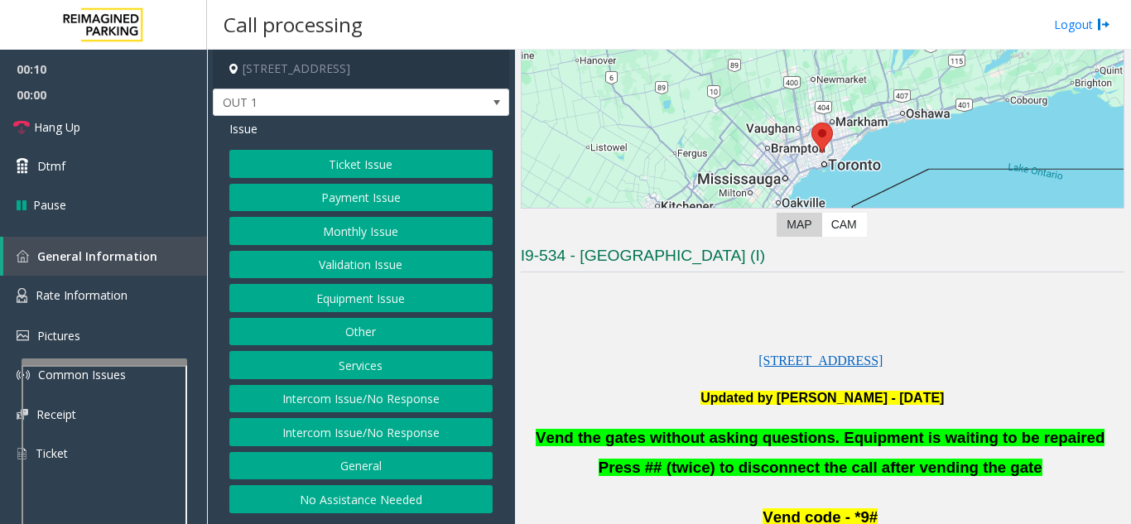
click at [375, 289] on button "Equipment Issue" at bounding box center [360, 298] width 263 height 28
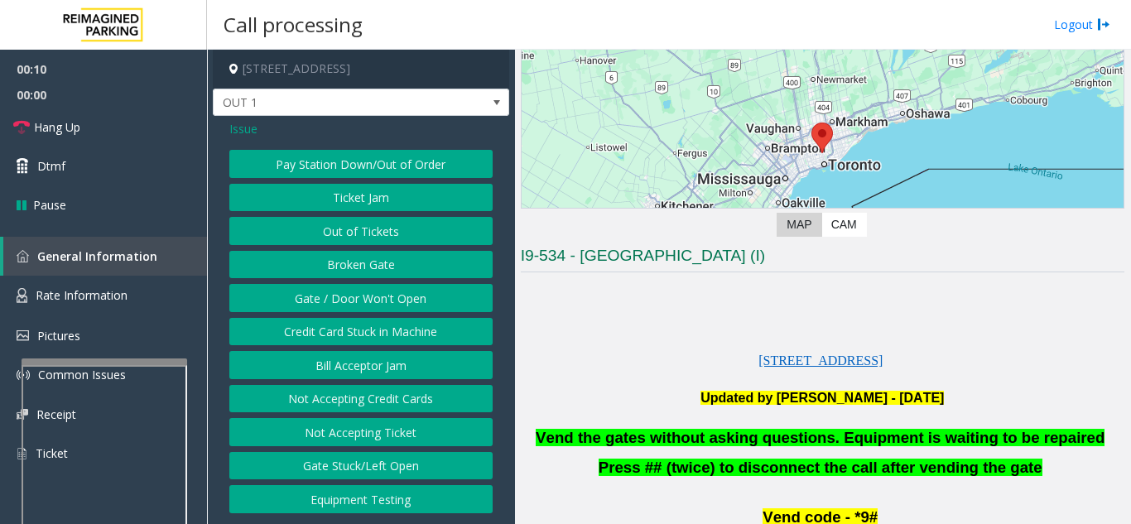
click at [364, 300] on button "Gate / Door Won't Open" at bounding box center [360, 298] width 263 height 28
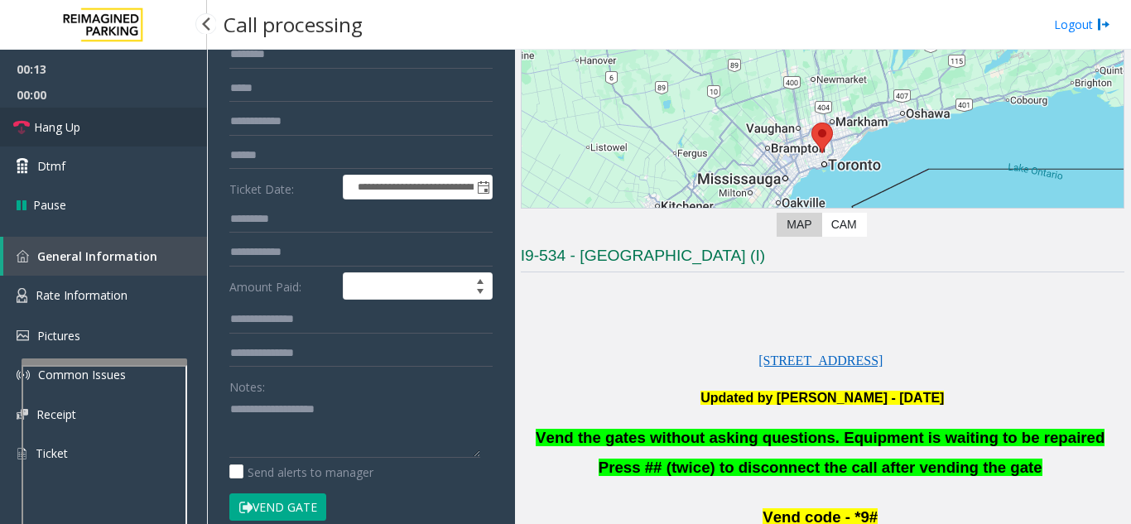
click at [64, 119] on span "Hang Up" at bounding box center [57, 126] width 46 height 17
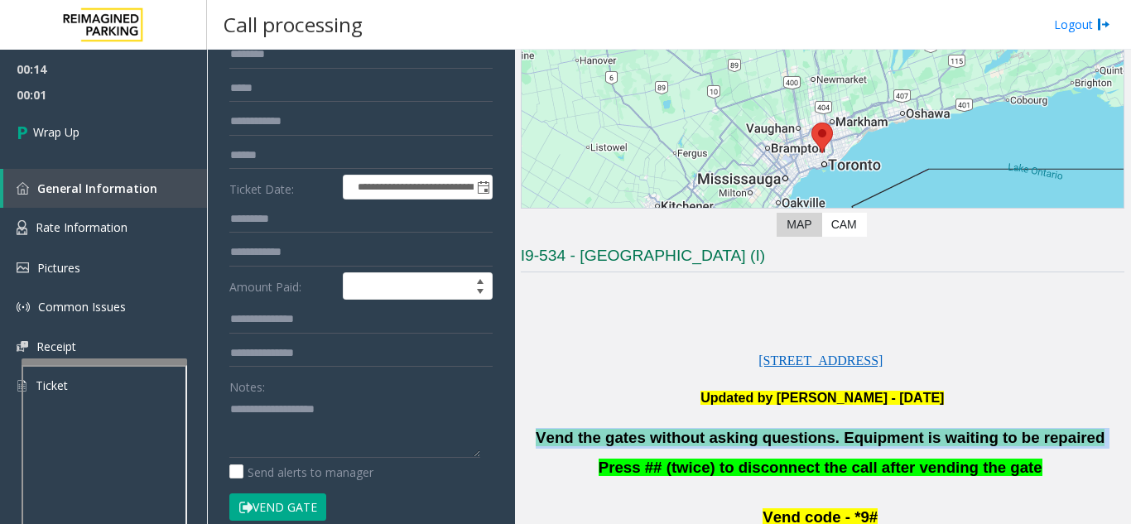
drag, startPoint x: 1090, startPoint y: 443, endPoint x: 571, endPoint y: 421, distance: 519.4
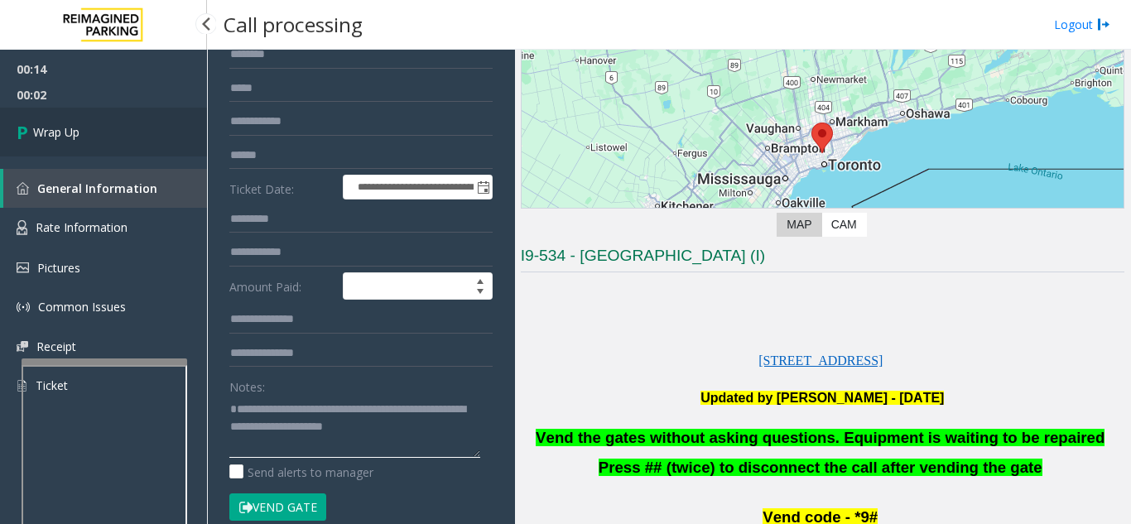
type textarea "**********"
click at [104, 142] on link "Wrap Up" at bounding box center [103, 132] width 207 height 49
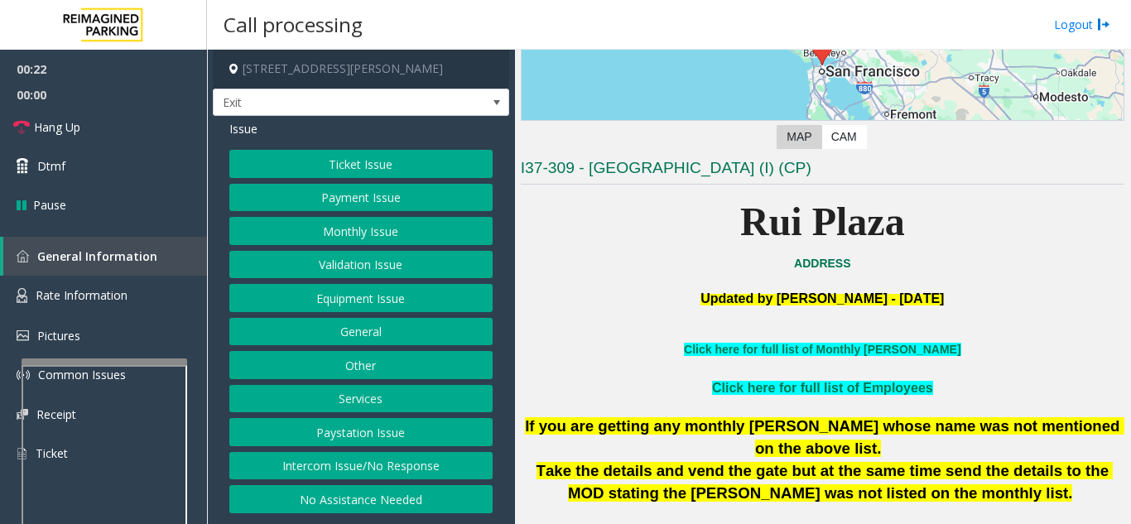
scroll to position [331, 0]
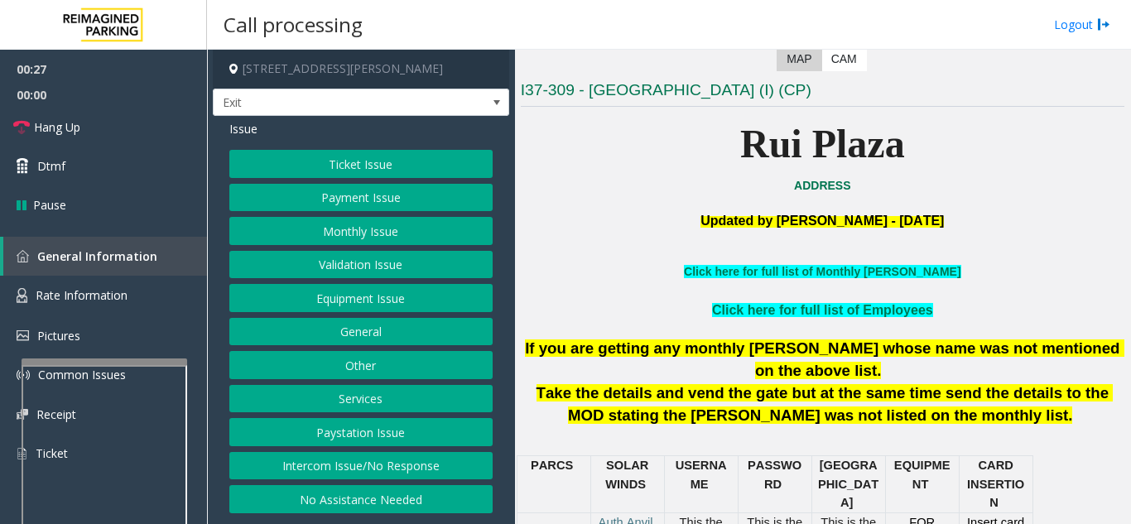
click at [366, 392] on button "Services" at bounding box center [360, 399] width 263 height 28
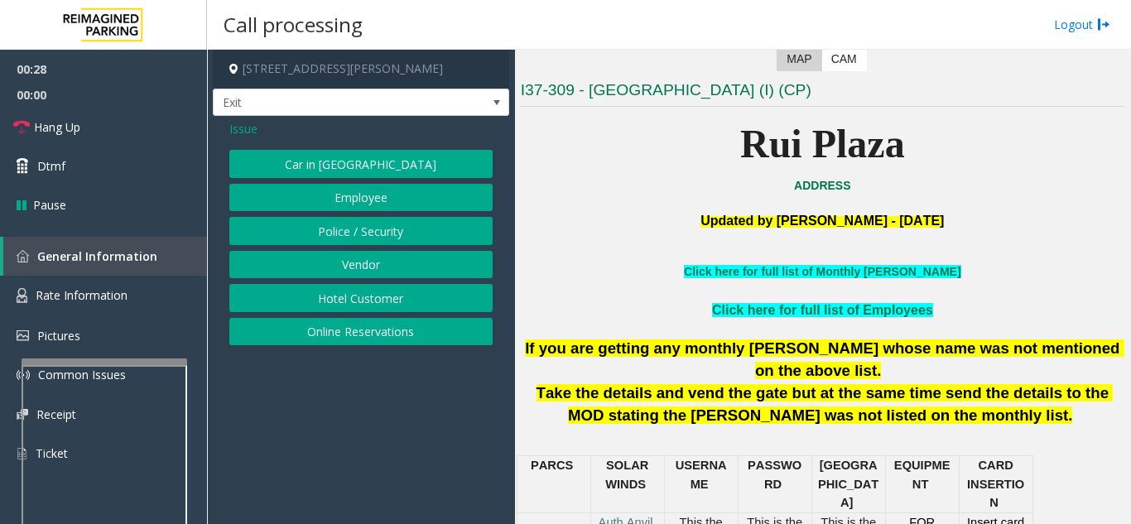
click at [363, 305] on button "Hotel Customer" at bounding box center [360, 298] width 263 height 28
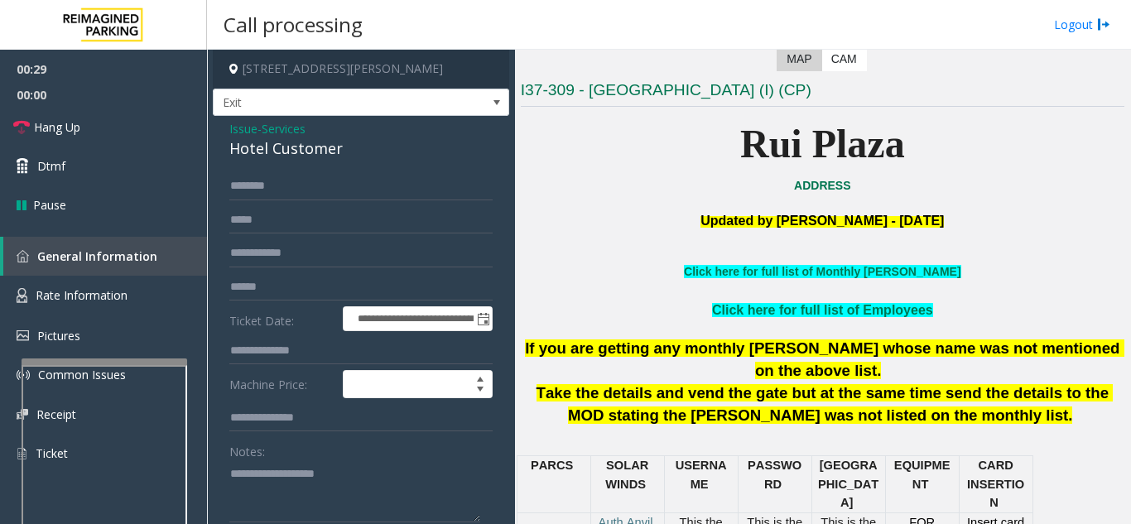
scroll to position [83, 0]
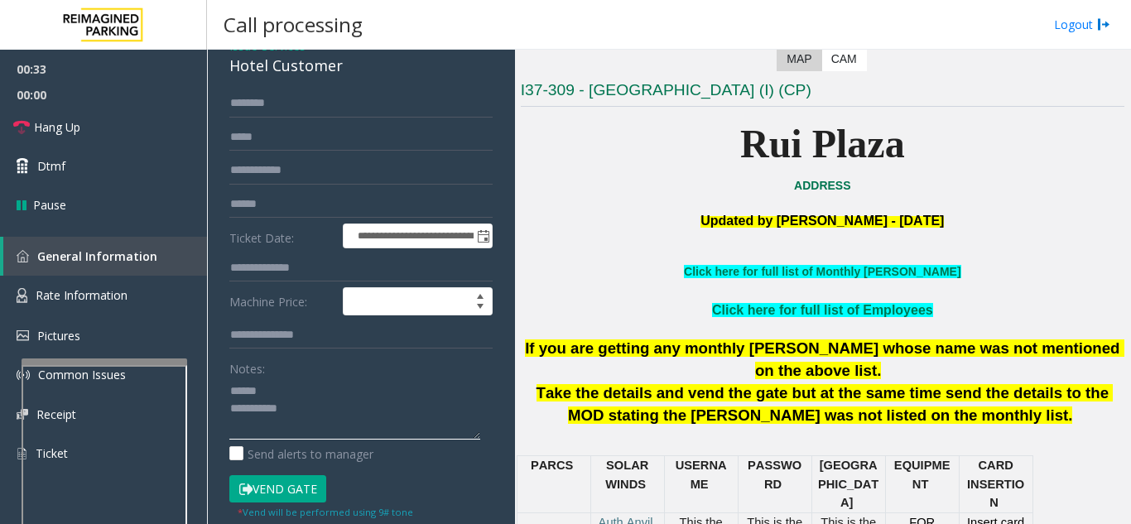
click at [308, 386] on textarea at bounding box center [354, 408] width 251 height 62
drag, startPoint x: 223, startPoint y: 70, endPoint x: 344, endPoint y: 72, distance: 120.9
click at [344, 72] on div "**********" at bounding box center [361, 340] width 296 height 615
type textarea "**********"
click at [323, 267] on input "text" at bounding box center [360, 268] width 263 height 28
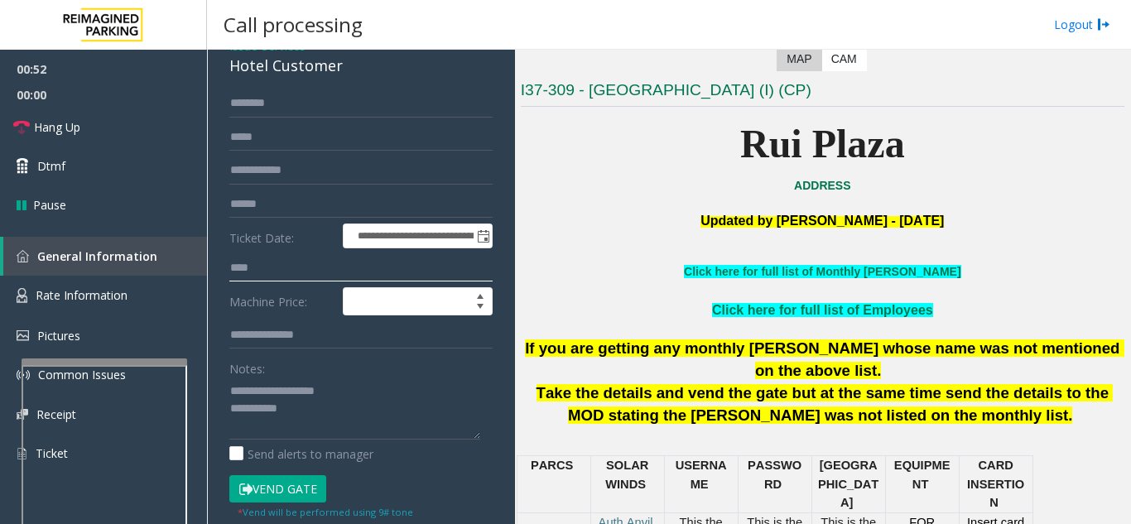
type input "****"
click at [301, 492] on button "Vend Gate" at bounding box center [277, 489] width 97 height 28
click at [347, 416] on textarea at bounding box center [354, 408] width 251 height 62
click at [106, 137] on link "Hang Up" at bounding box center [103, 127] width 207 height 39
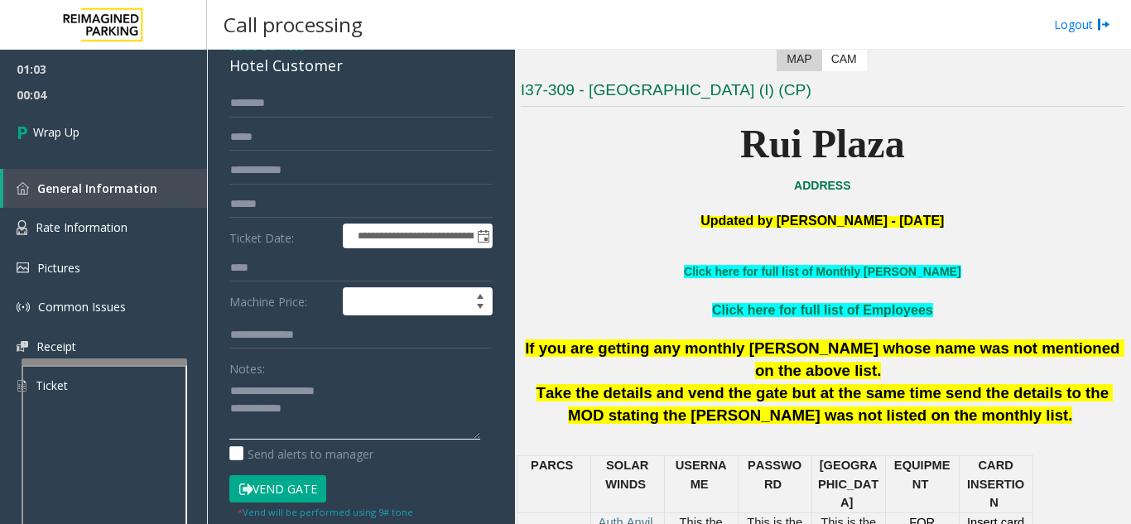
click at [424, 411] on textarea at bounding box center [354, 408] width 251 height 62
type textarea "**********"
click at [125, 160] on div "01:03 00:14 Wrap Up General Information Rate Information Pictures Common Issues…" at bounding box center [103, 234] width 207 height 369
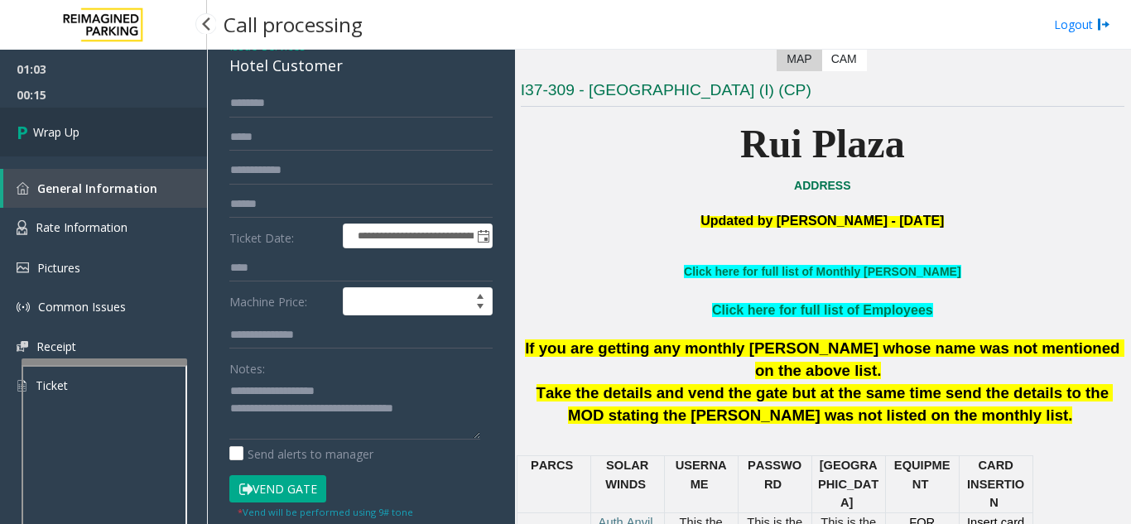
click at [123, 153] on link "Wrap Up" at bounding box center [103, 132] width 207 height 49
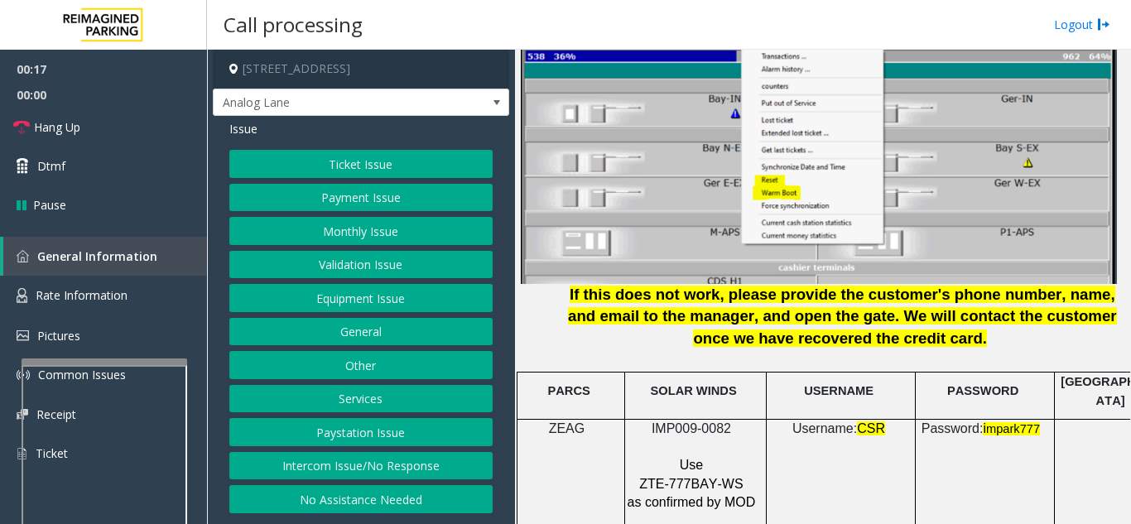
scroll to position [2152, 0]
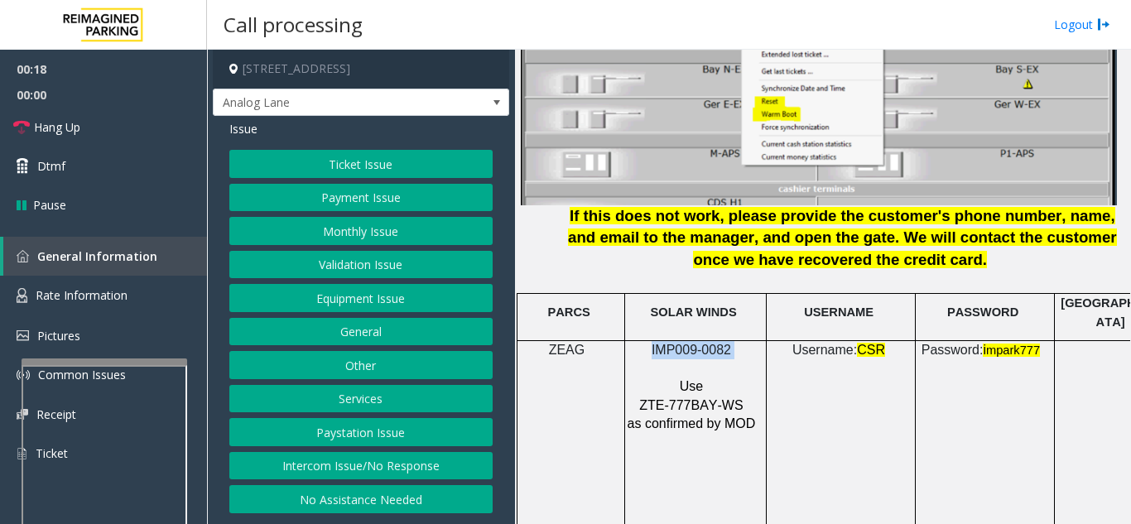
drag, startPoint x: 749, startPoint y: 340, endPoint x: 656, endPoint y: 335, distance: 92.8
click at [656, 341] on p "IMP009-0082" at bounding box center [693, 350] width 133 height 18
click at [322, 398] on button "Services" at bounding box center [360, 399] width 263 height 28
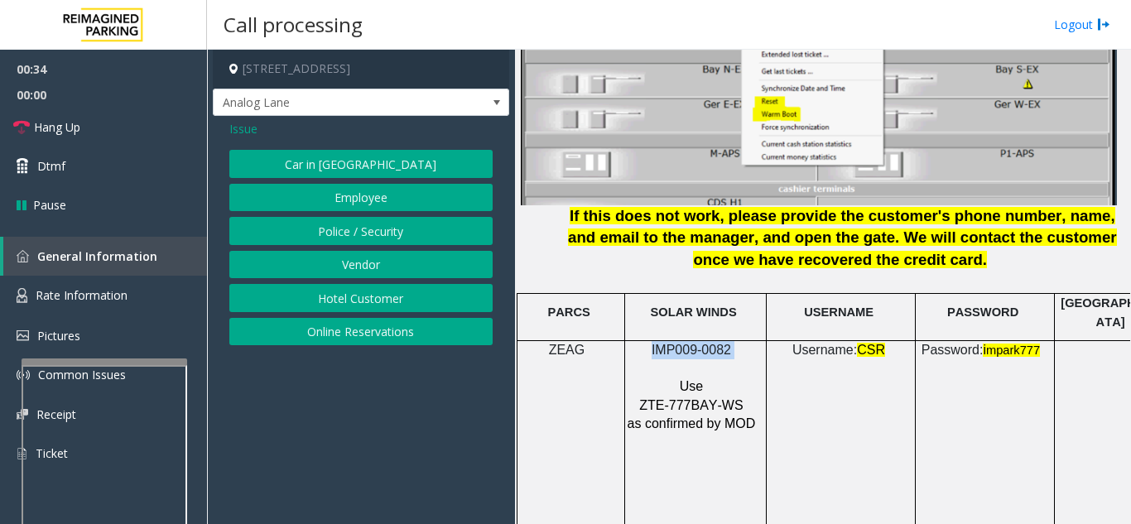
click at [350, 333] on button "Online Reservations" at bounding box center [360, 332] width 263 height 28
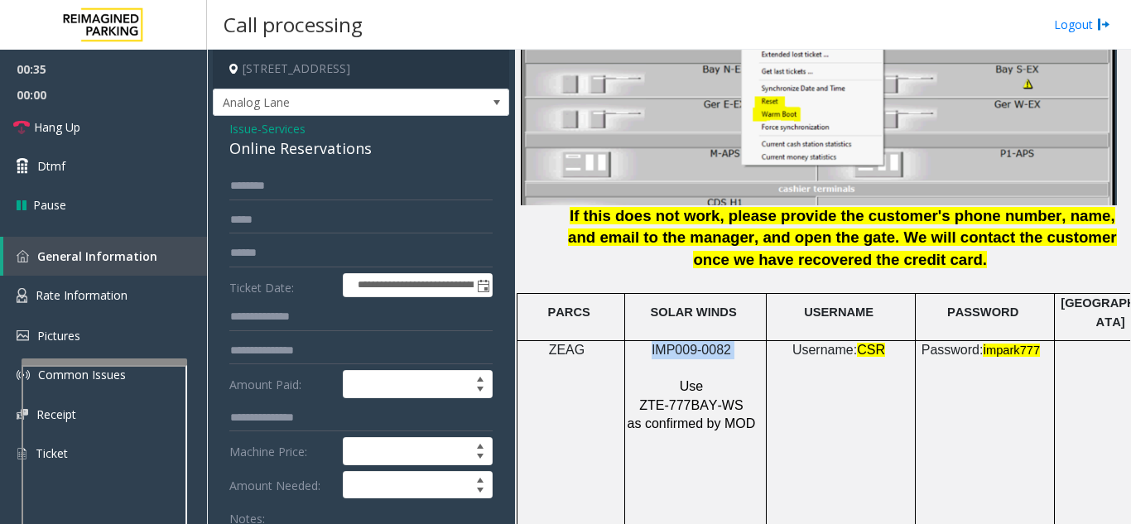
scroll to position [83, 0]
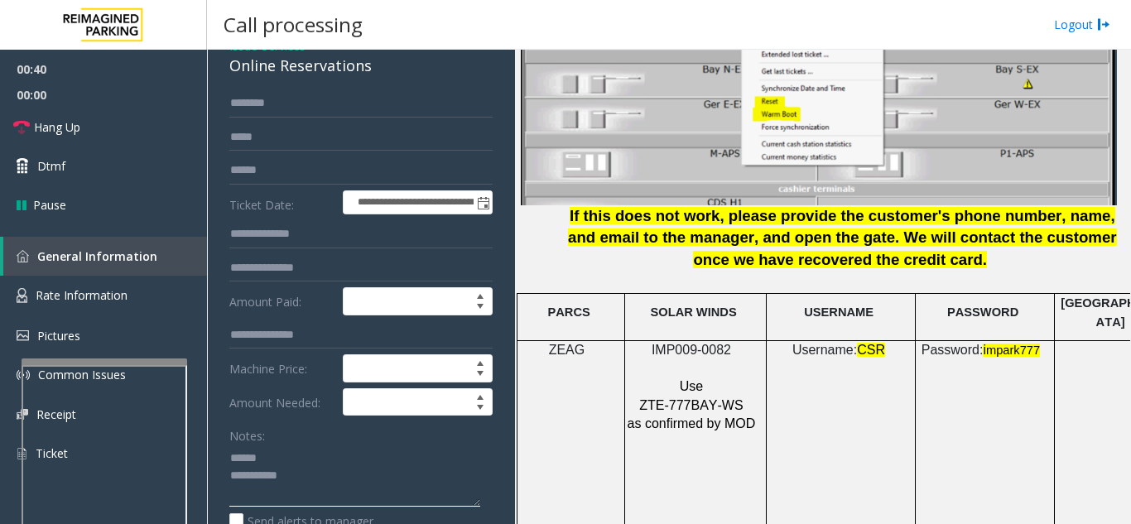
type textarea "**********"
click at [271, 170] on input "text" at bounding box center [360, 170] width 263 height 28
type input "*********"
click at [311, 450] on textarea at bounding box center [354, 475] width 251 height 62
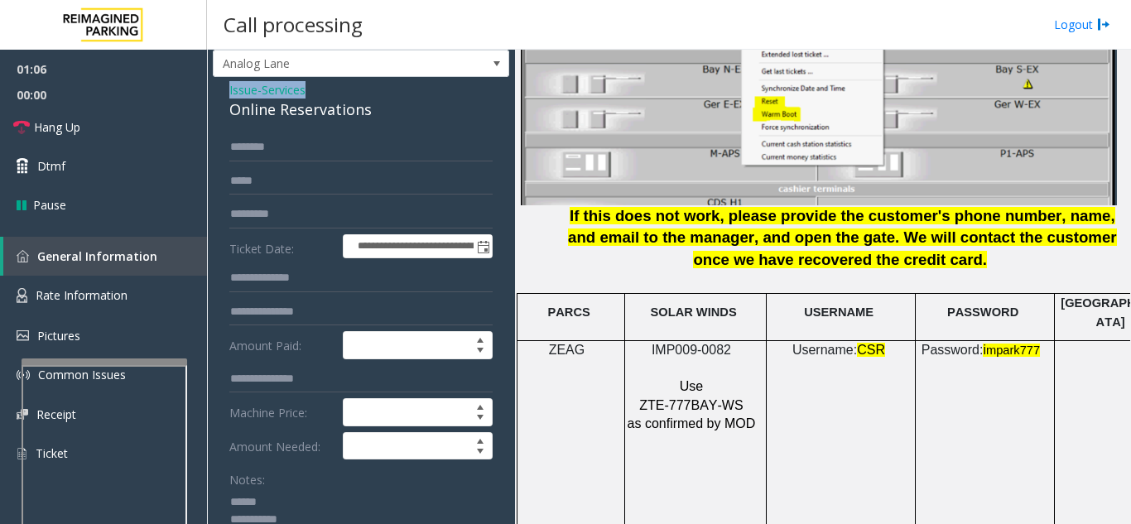
scroll to position [34, 0]
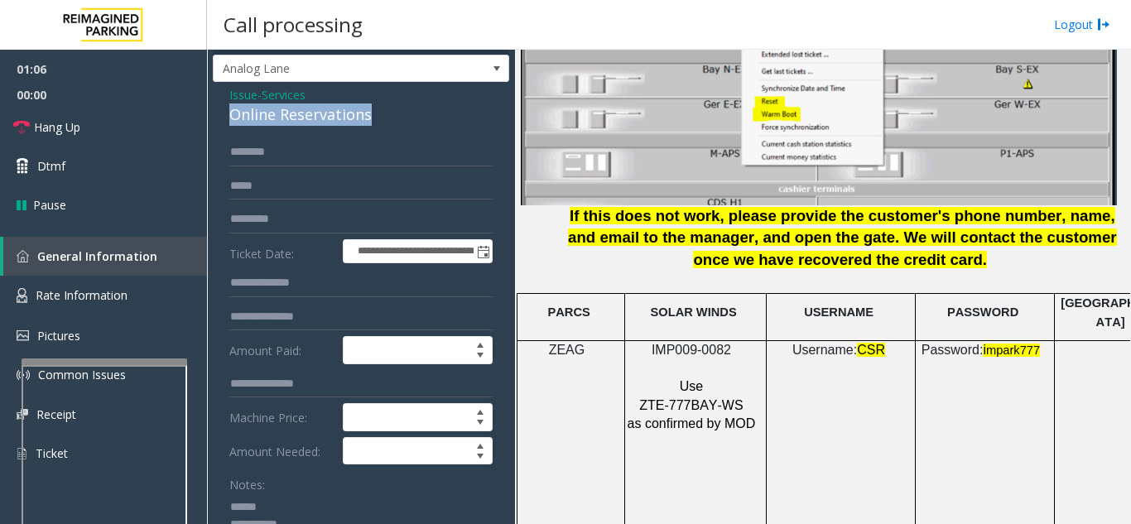
drag, startPoint x: 229, startPoint y: 68, endPoint x: 389, endPoint y: 115, distance: 166.6
click at [389, 115] on div "Online Reservations" at bounding box center [360, 114] width 263 height 22
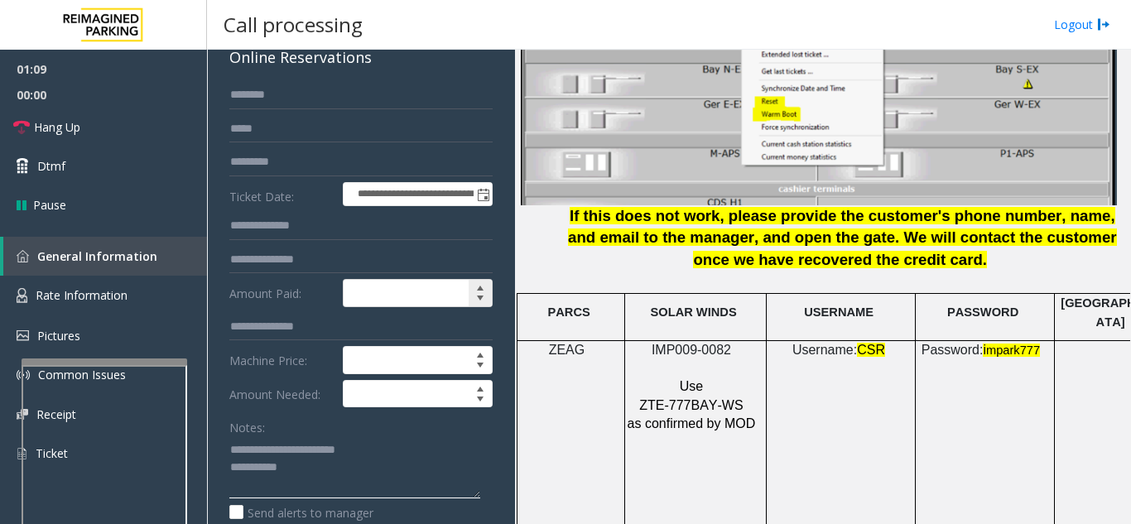
scroll to position [117, 0]
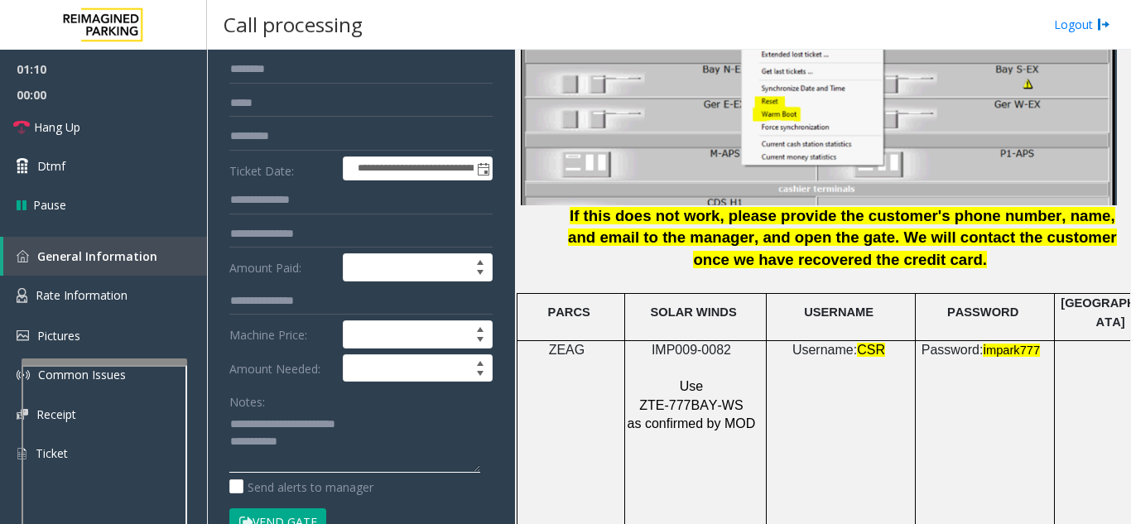
type textarea "**********"
click at [249, 129] on input "*********" at bounding box center [360, 136] width 263 height 28
type input "*********"
drag, startPoint x: 273, startPoint y: 514, endPoint x: 428, endPoint y: 436, distance: 173.2
click at [276, 514] on button "Vend Gate" at bounding box center [277, 522] width 97 height 28
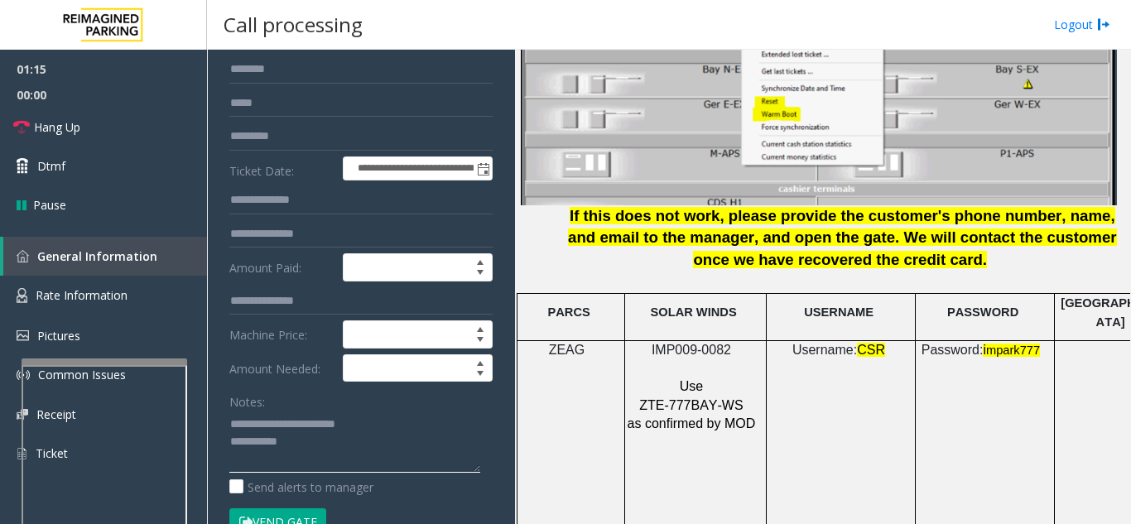
click at [433, 424] on textarea at bounding box center [354, 442] width 251 height 62
click at [373, 444] on textarea at bounding box center [354, 442] width 251 height 62
type textarea "**********"
click at [296, 395] on div "Notes:" at bounding box center [360, 429] width 263 height 85
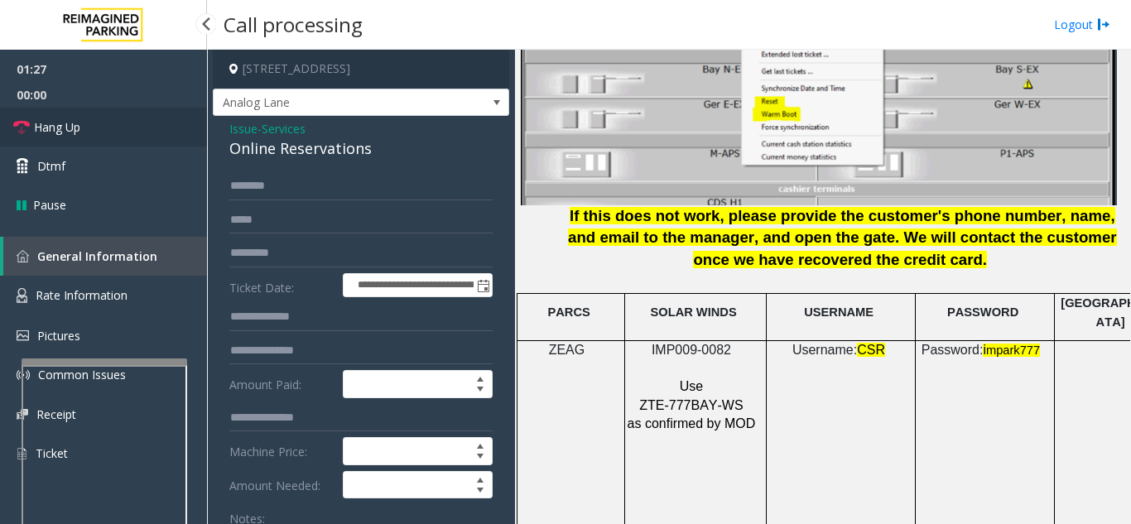
click at [108, 136] on link "Hang Up" at bounding box center [103, 127] width 207 height 39
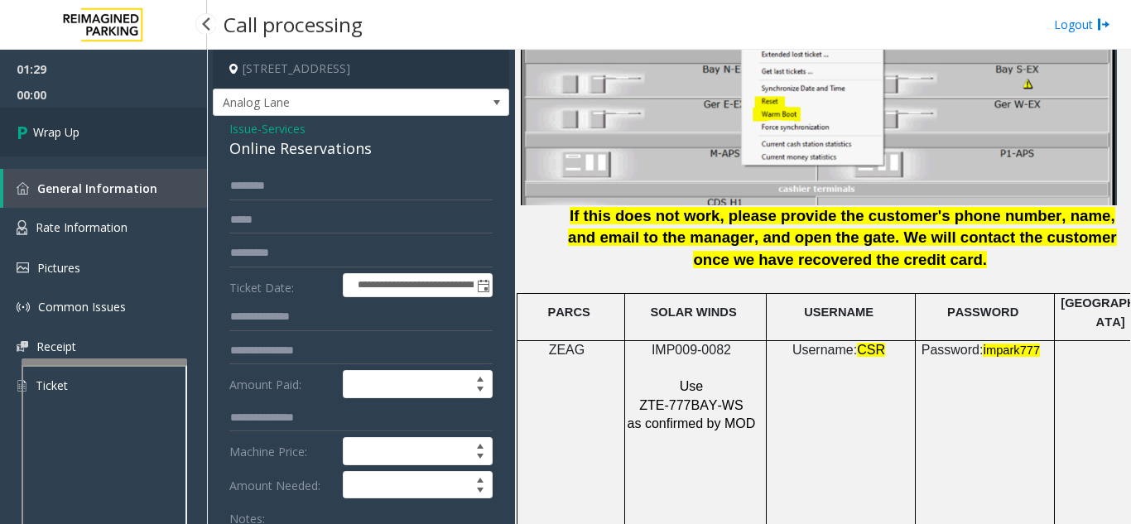
click at [108, 136] on link "Wrap Up" at bounding box center [103, 132] width 207 height 49
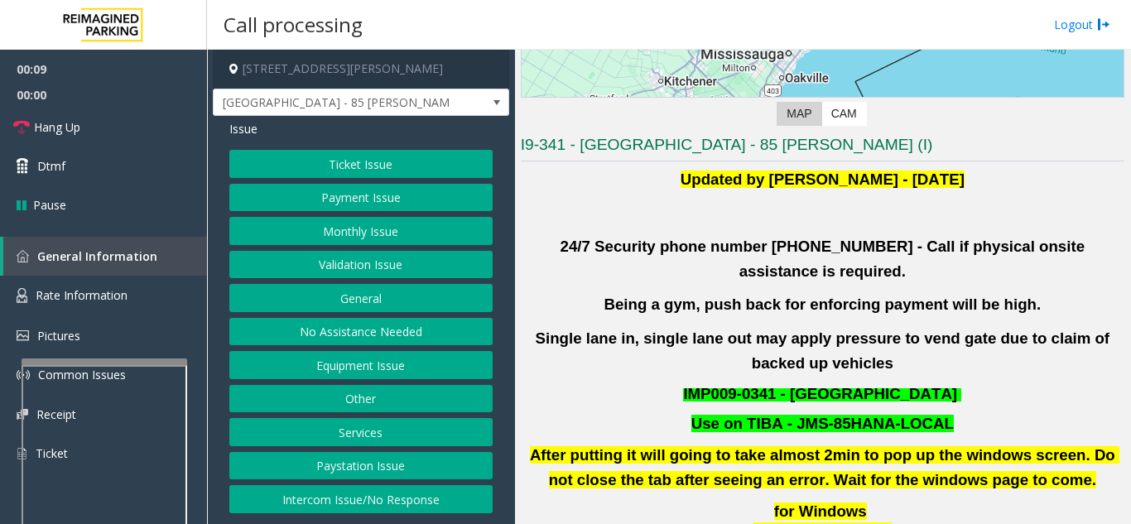
scroll to position [331, 0]
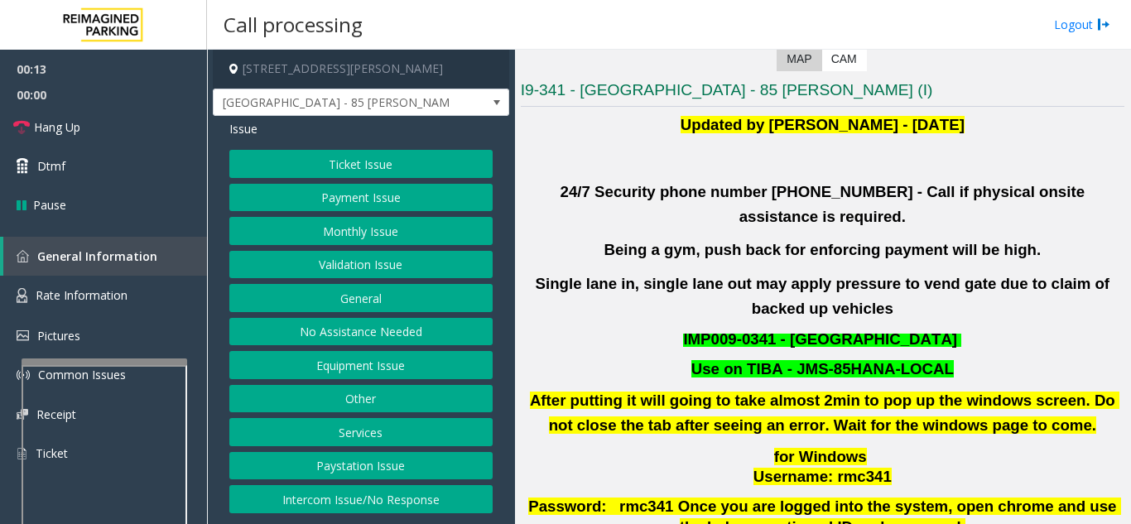
click at [390, 262] on button "Validation Issue" at bounding box center [360, 265] width 263 height 28
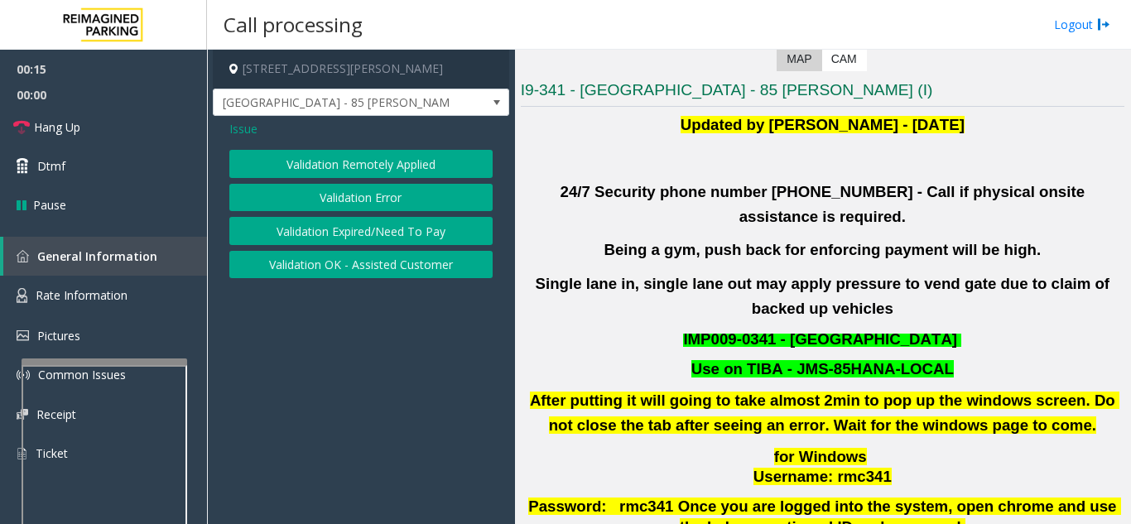
click at [387, 192] on button "Validation Error" at bounding box center [360, 198] width 263 height 28
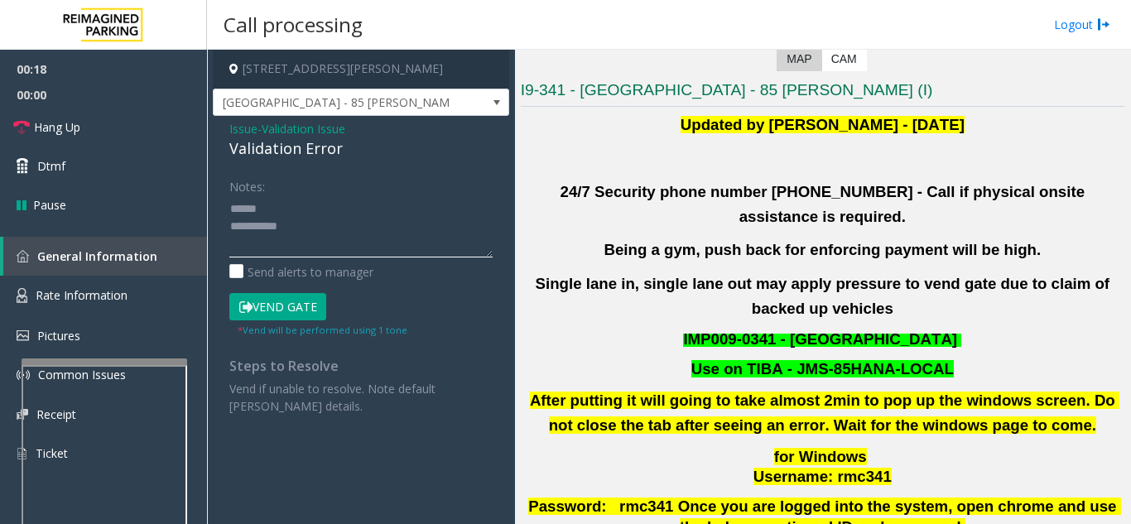
click at [299, 208] on textarea at bounding box center [360, 226] width 263 height 62
click at [315, 229] on textarea at bounding box center [360, 226] width 263 height 62
type textarea "**********"
click at [295, 307] on button "Vend Gate" at bounding box center [277, 307] width 97 height 28
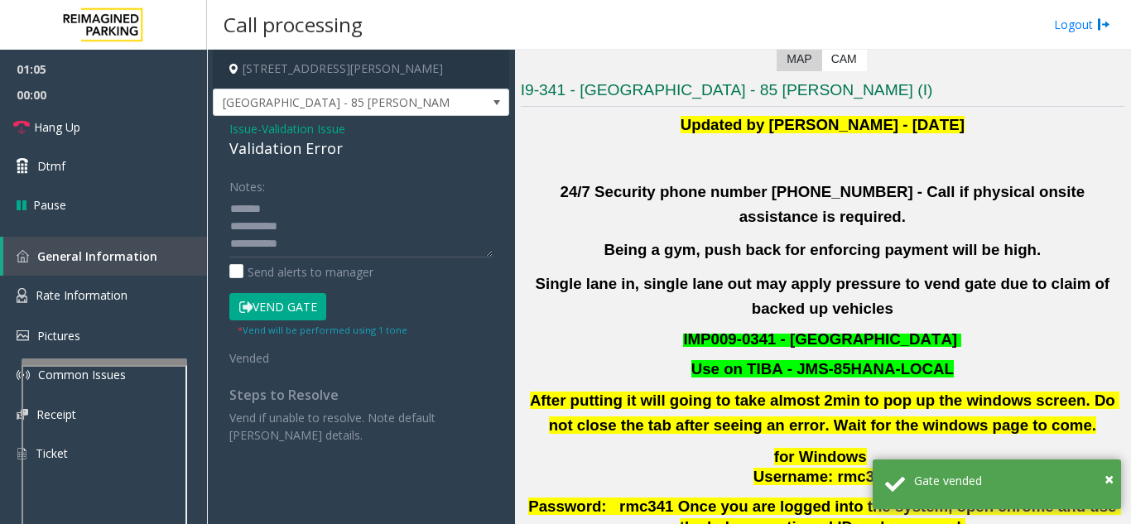
click at [252, 130] on span "Issue" at bounding box center [243, 128] width 28 height 17
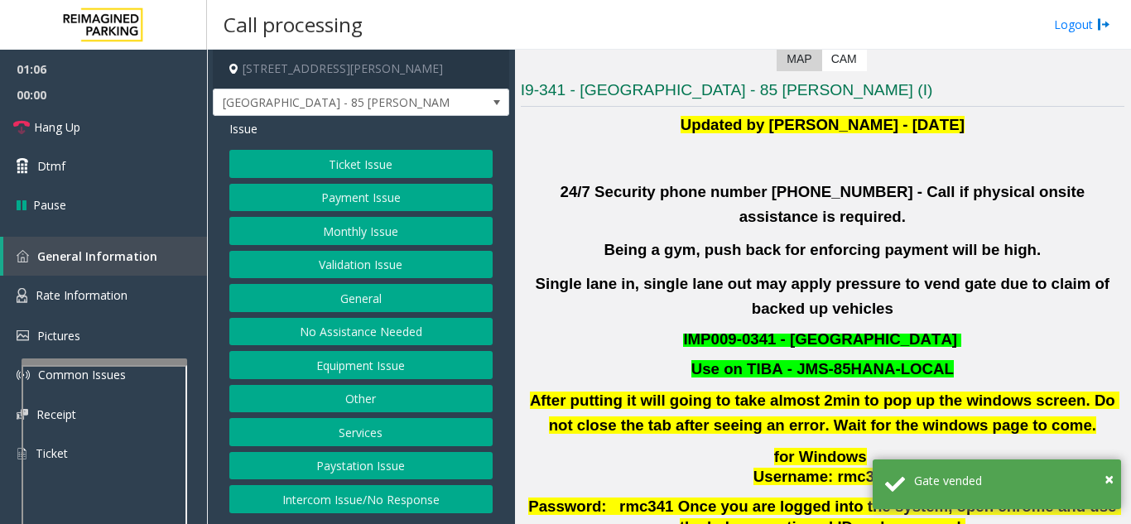
click at [351, 166] on button "Ticket Issue" at bounding box center [360, 164] width 263 height 28
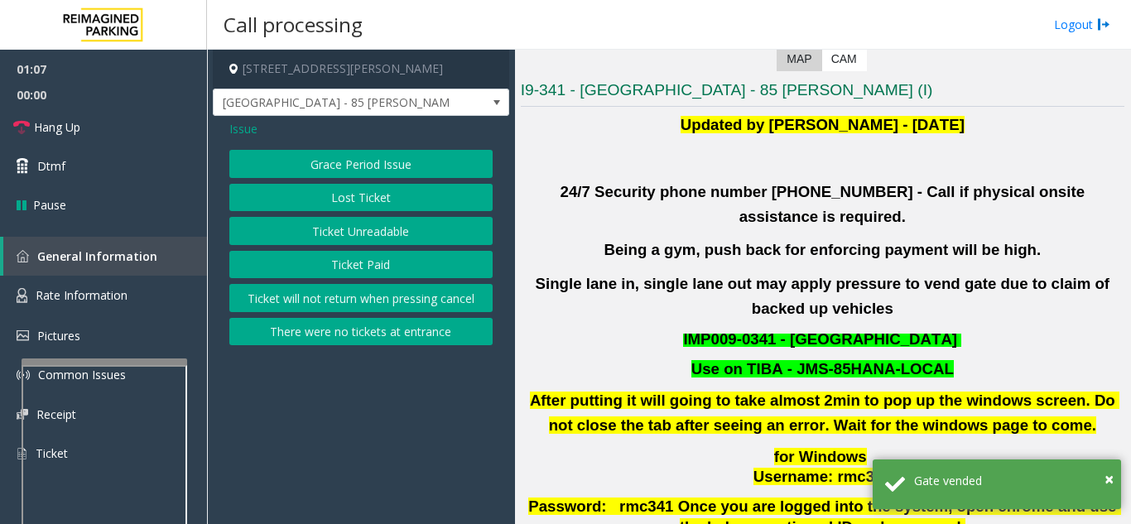
click at [350, 249] on div "Grace Period Issue Lost Ticket Ticket Unreadable Ticket Paid Ticket will not re…" at bounding box center [360, 247] width 263 height 195
click at [350, 244] on button "Ticket Unreadable" at bounding box center [360, 231] width 263 height 28
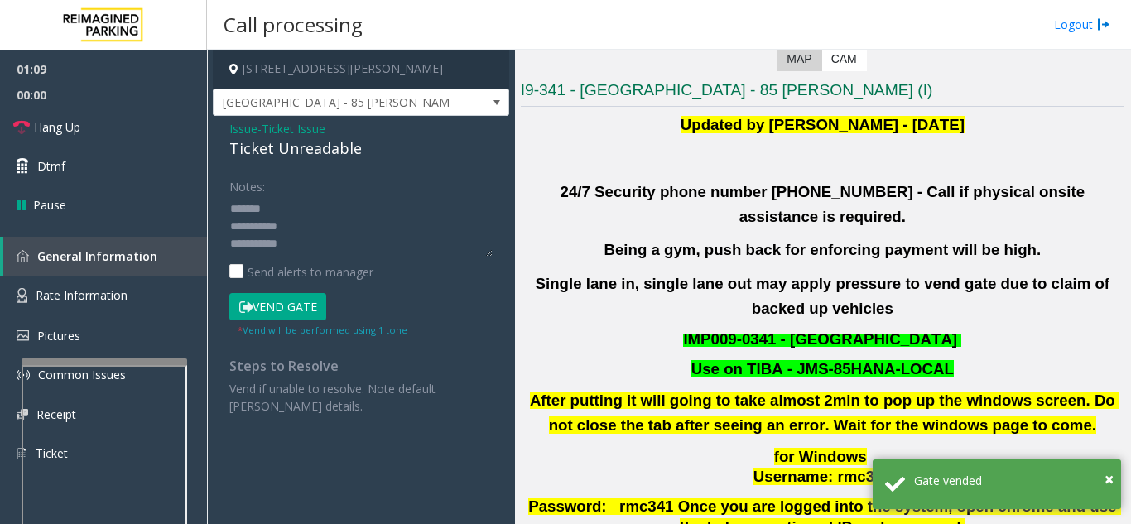
click at [289, 213] on textarea at bounding box center [360, 226] width 263 height 62
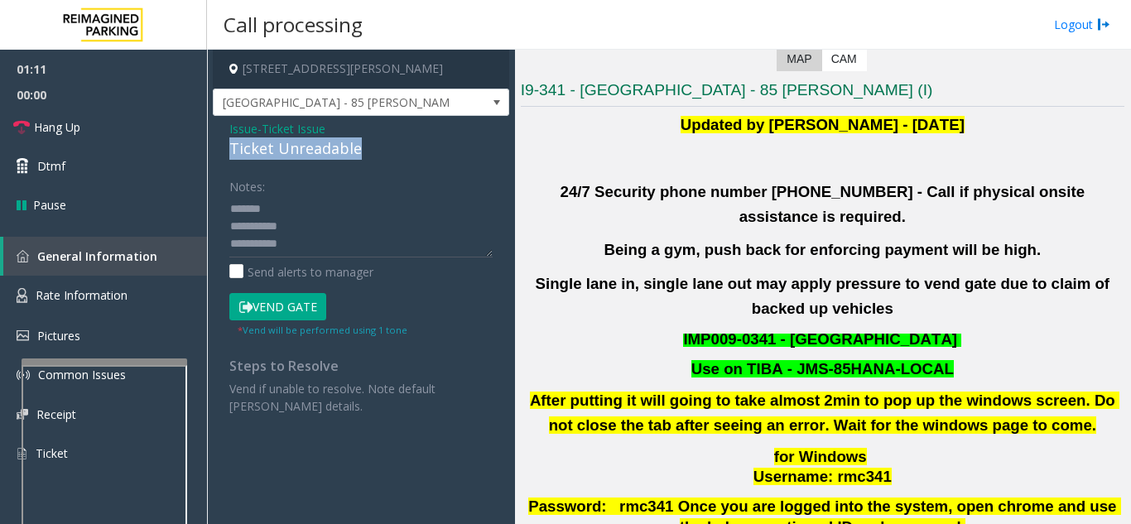
drag, startPoint x: 227, startPoint y: 151, endPoint x: 367, endPoint y: 153, distance: 140.7
click at [367, 153] on div "Issue - Ticket Issue Ticket Unreadable Notes: Send alerts to manager Vend Gate …" at bounding box center [361, 273] width 296 height 315
click at [351, 233] on textarea at bounding box center [360, 226] width 263 height 62
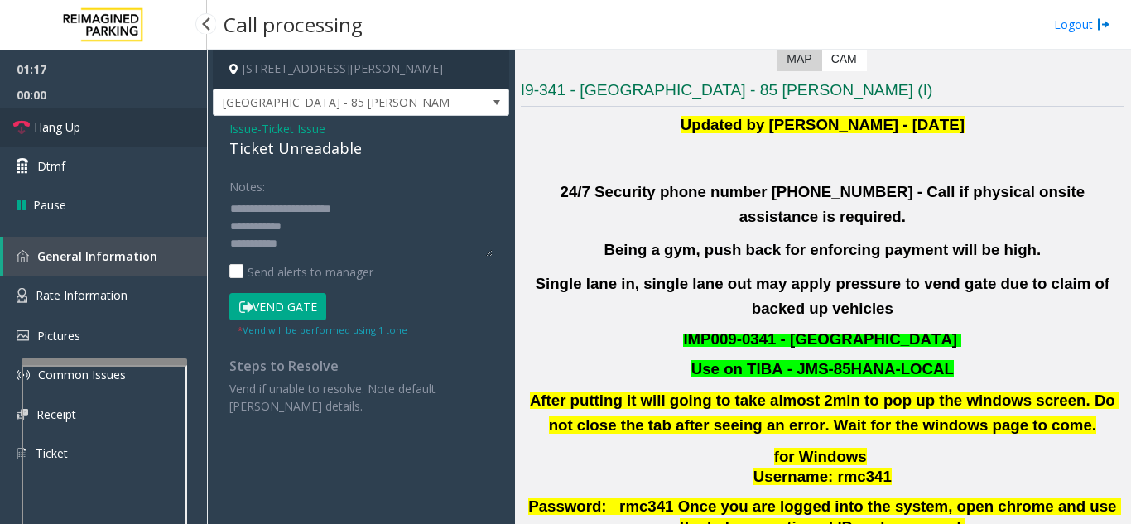
click at [137, 127] on link "Hang Up" at bounding box center [103, 127] width 207 height 39
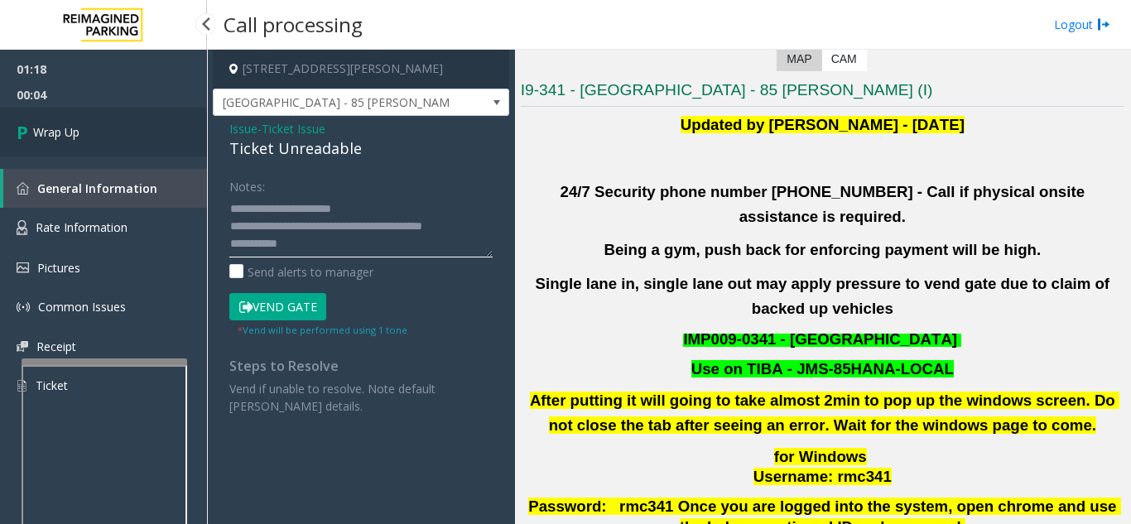
type textarea "**********"
click at [86, 142] on link "Wrap Up" at bounding box center [103, 132] width 207 height 49
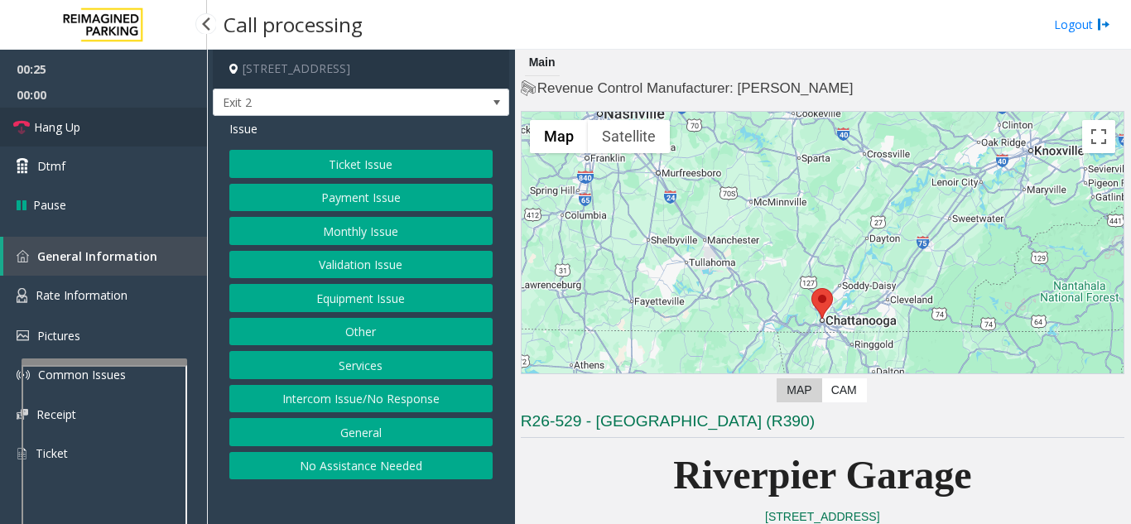
click at [94, 138] on link "Hang Up" at bounding box center [103, 127] width 207 height 39
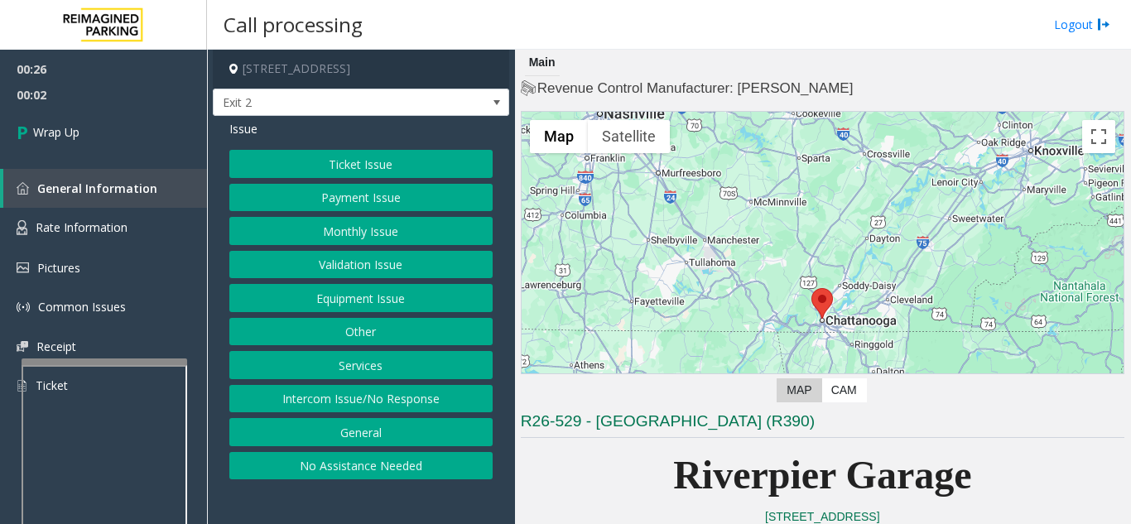
click at [398, 396] on button "Intercom Issue/No Response" at bounding box center [360, 399] width 263 height 28
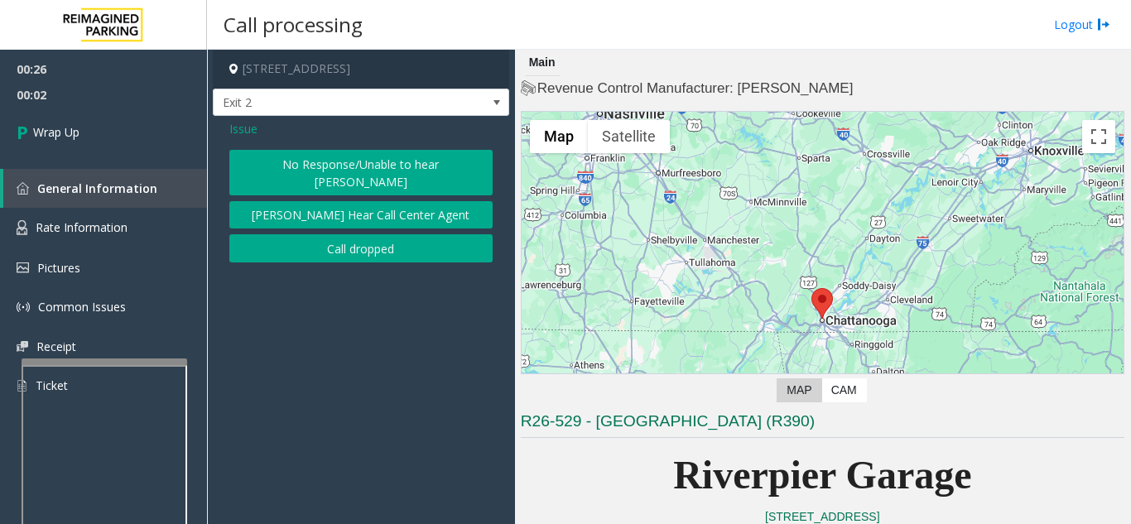
click at [285, 168] on button "No Response/Unable to hear [PERSON_NAME]" at bounding box center [360, 173] width 263 height 46
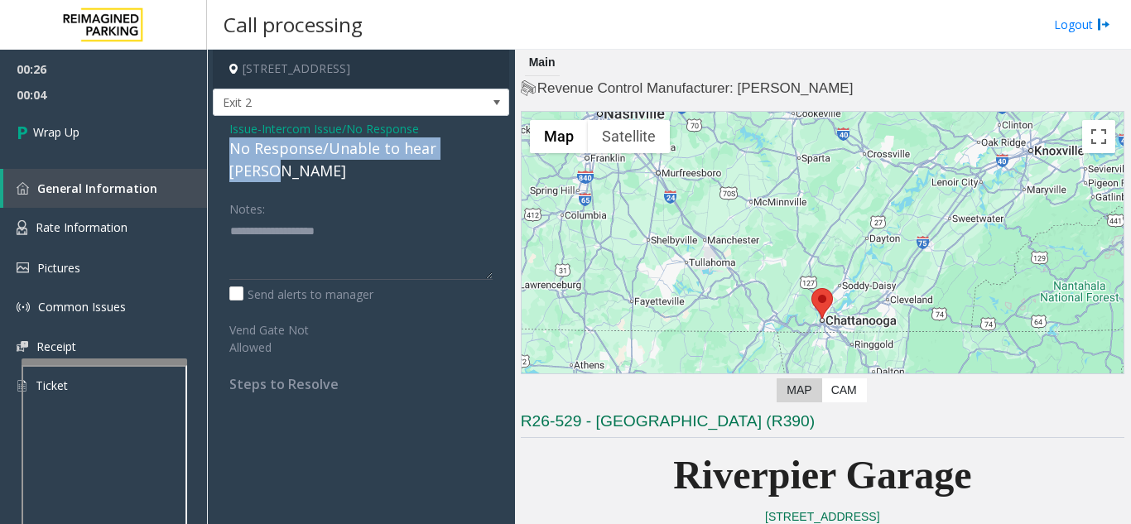
drag, startPoint x: 228, startPoint y: 141, endPoint x: 488, endPoint y: 154, distance: 260.2
click at [488, 154] on div "Issue - Intercom Issue/No Response No Response/Unable to hear [PERSON_NAME] Not…" at bounding box center [361, 262] width 296 height 293
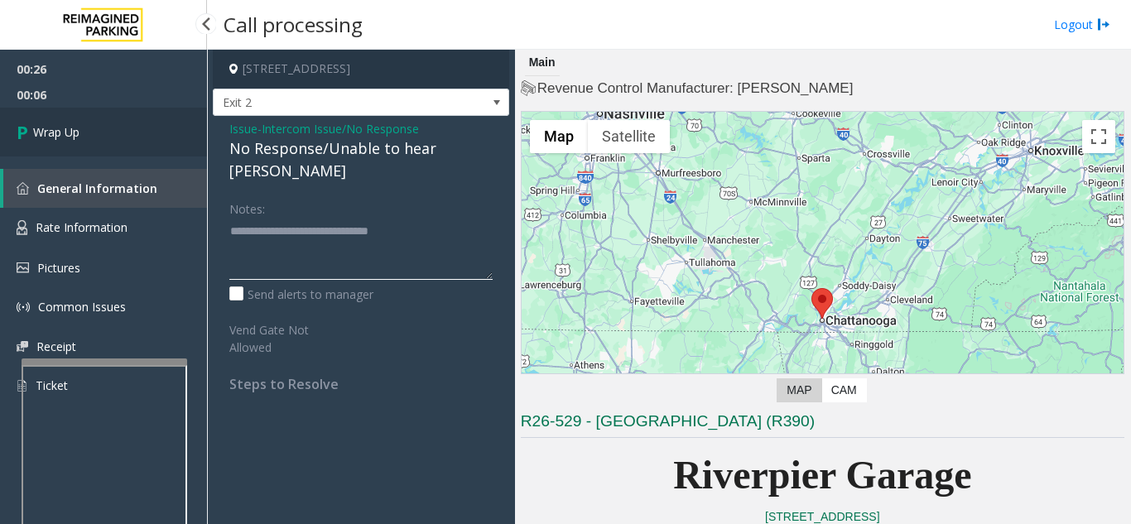
type textarea "**********"
click at [103, 113] on link "Wrap Up" at bounding box center [103, 132] width 207 height 49
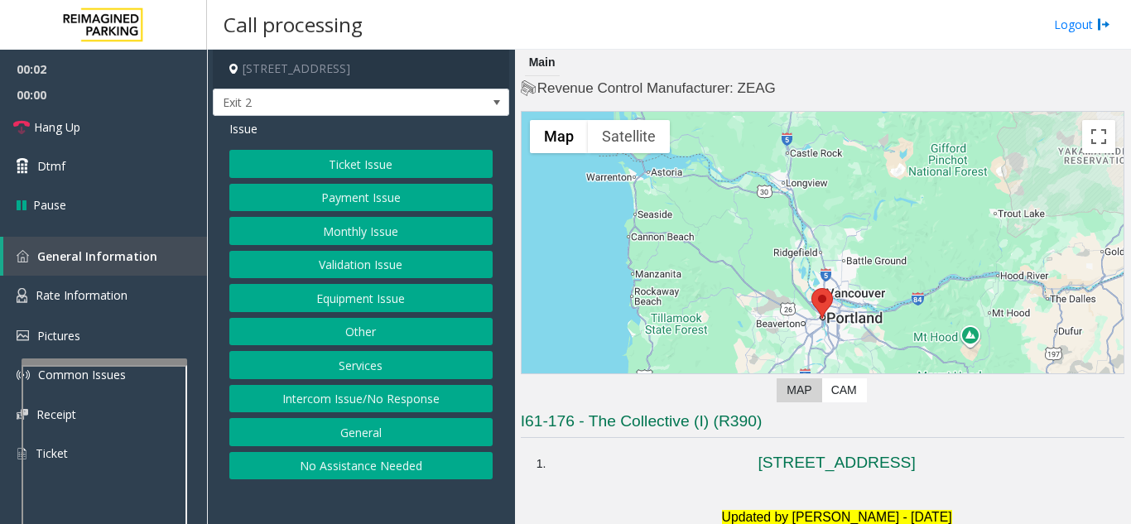
scroll to position [331, 0]
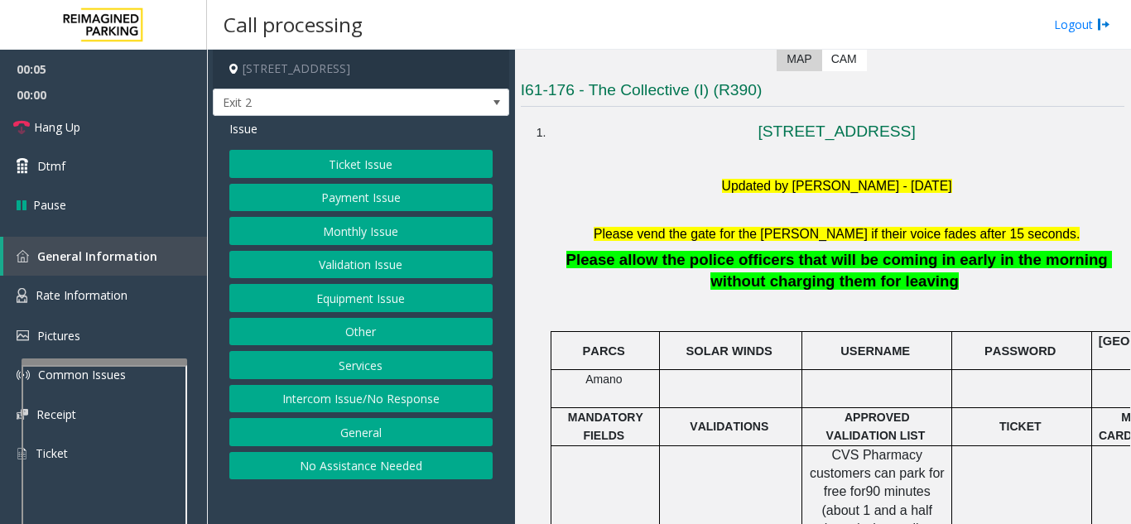
click at [348, 297] on button "Equipment Issue" at bounding box center [360, 298] width 263 height 28
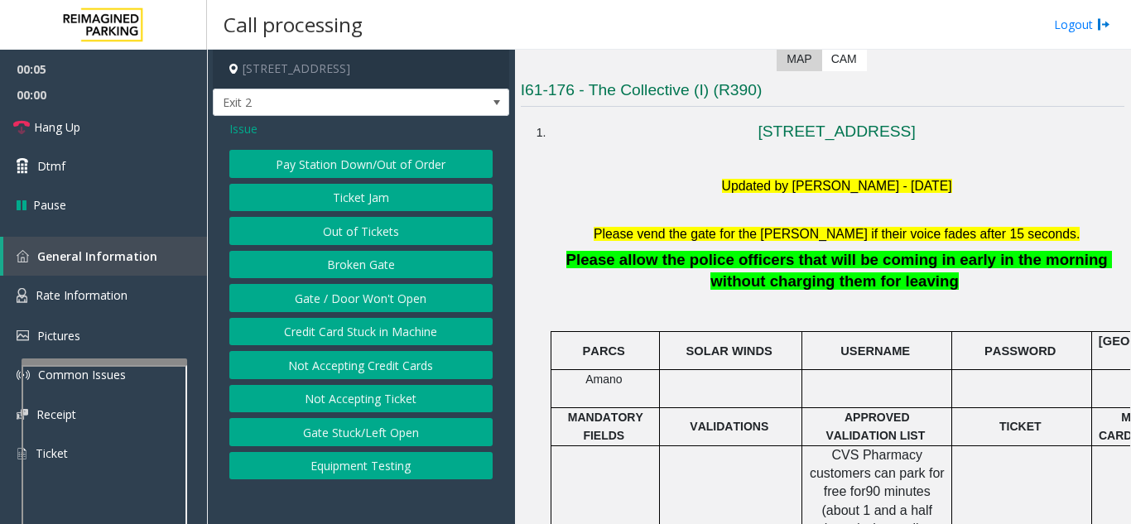
click at [348, 297] on button "Gate / Door Won't Open" at bounding box center [360, 298] width 263 height 28
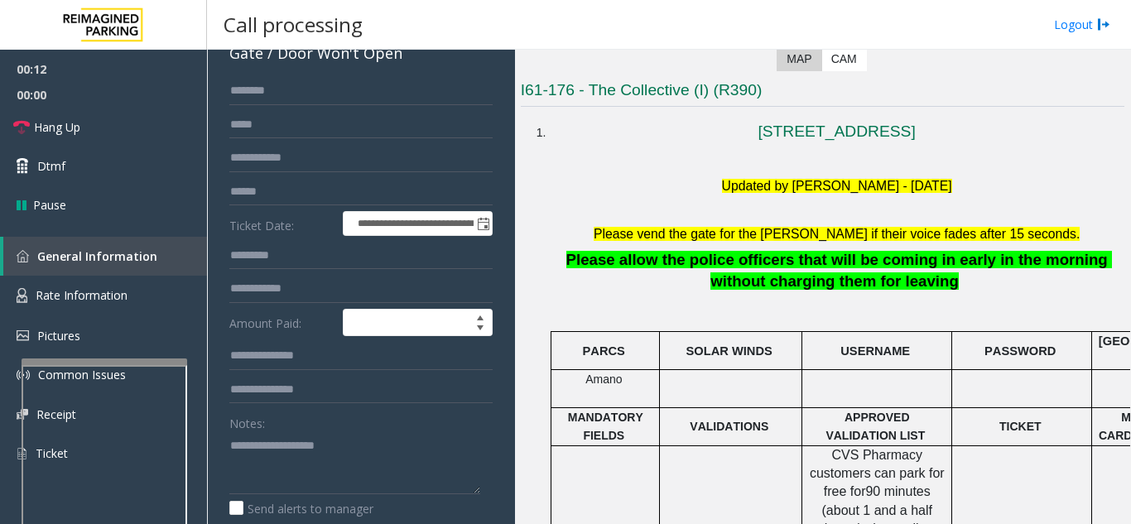
scroll to position [0, 0]
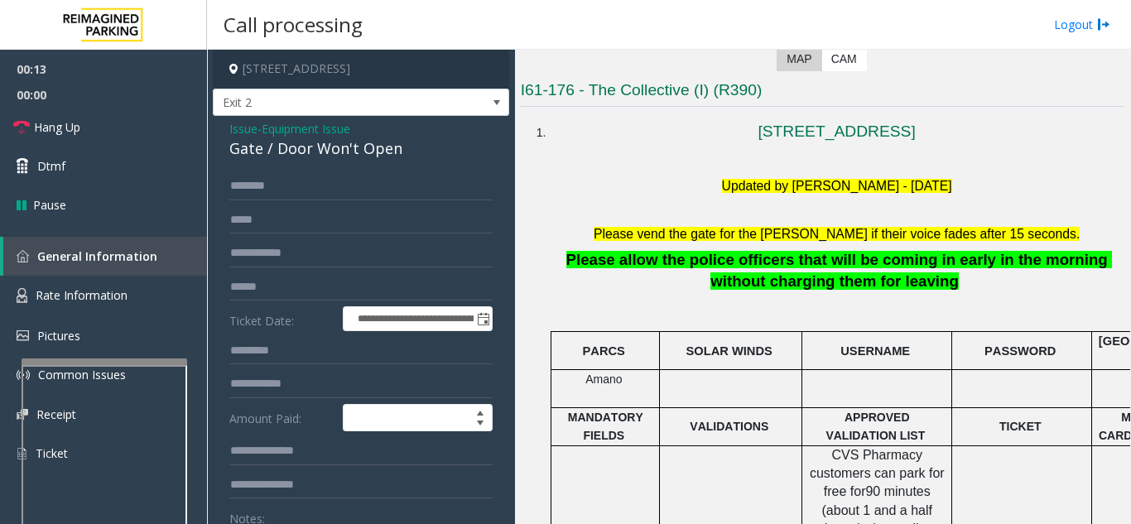
click at [245, 132] on span "Issue" at bounding box center [243, 128] width 28 height 17
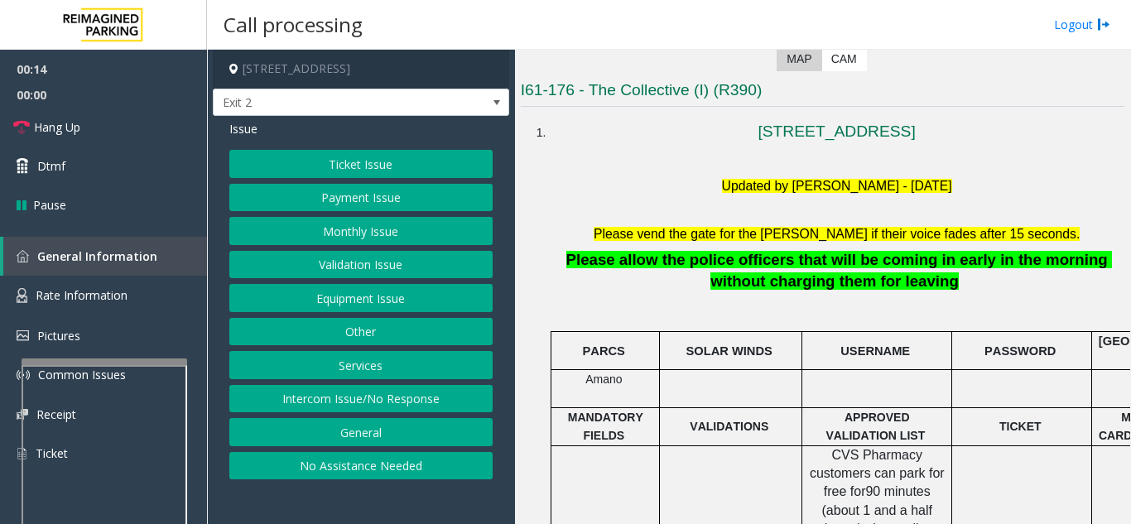
click at [343, 239] on button "Monthly Issue" at bounding box center [360, 231] width 263 height 28
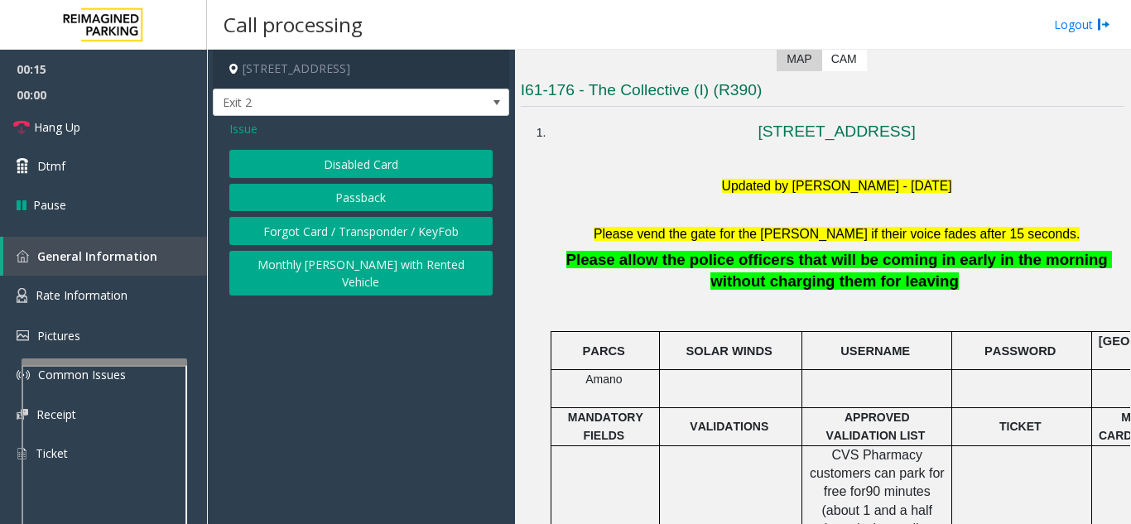
click at [350, 166] on button "Disabled Card" at bounding box center [360, 164] width 263 height 28
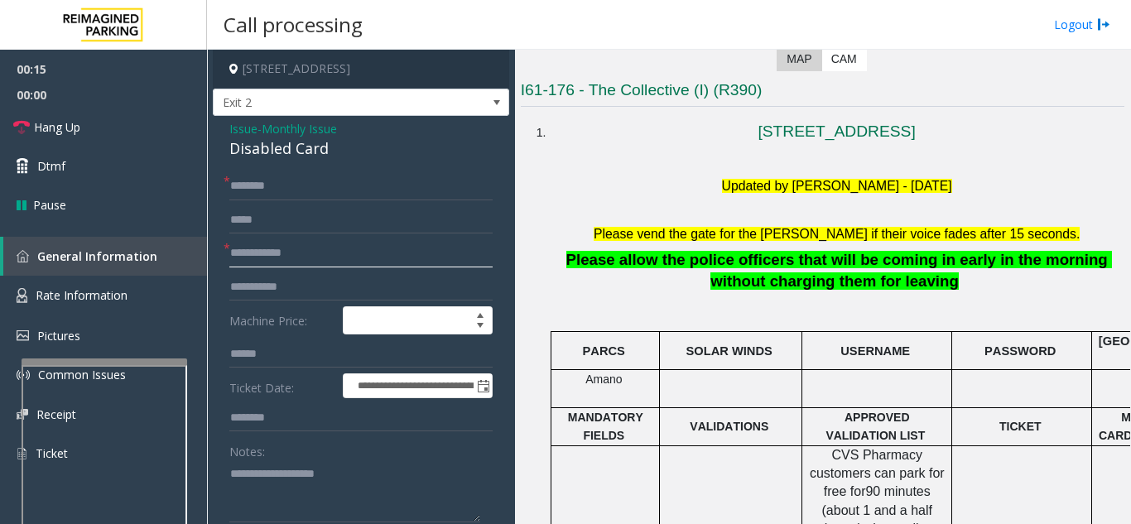
click at [297, 262] on input "text" at bounding box center [360, 253] width 263 height 28
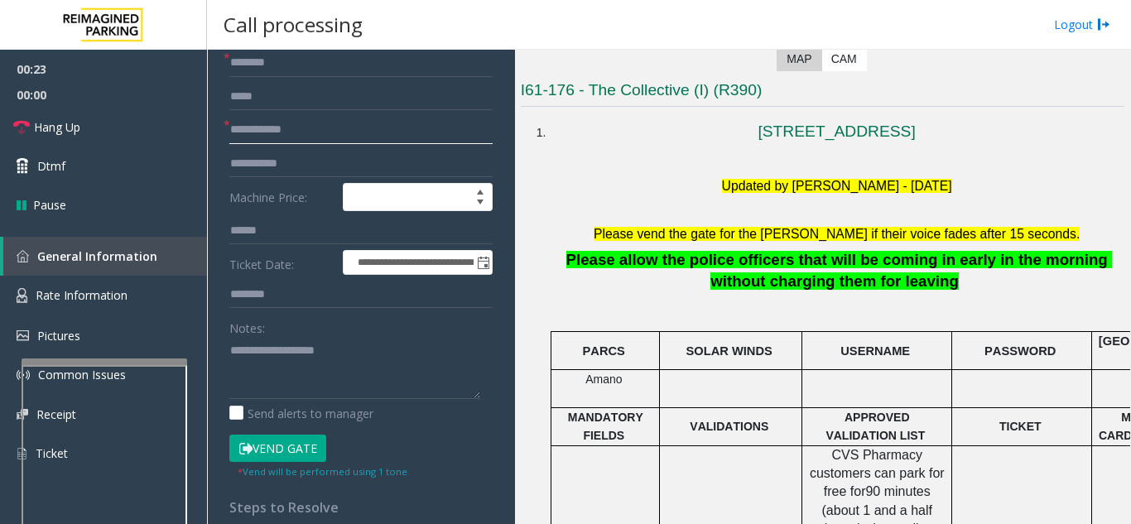
scroll to position [166, 0]
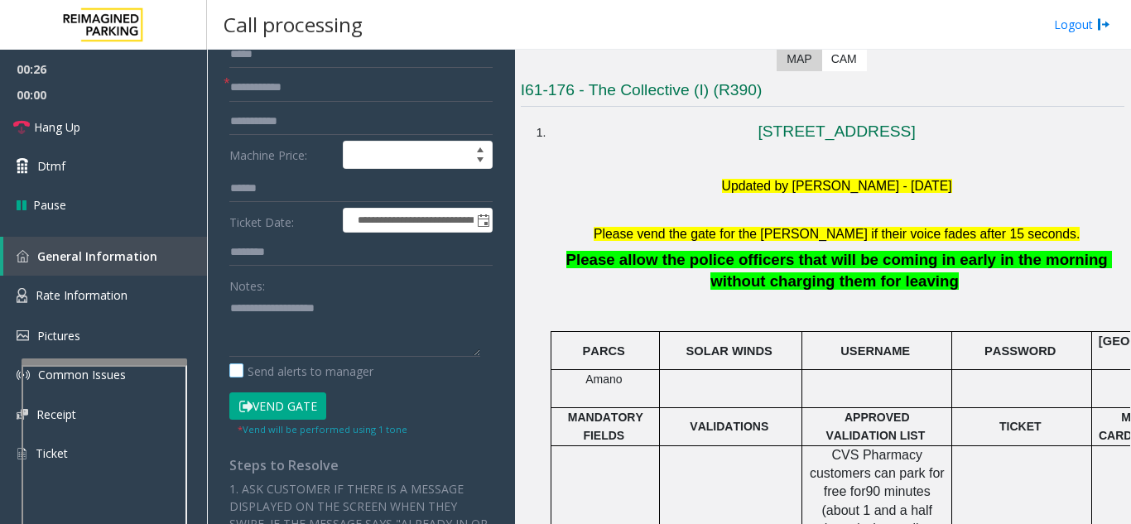
click at [315, 416] on button "Vend Gate" at bounding box center [277, 406] width 97 height 28
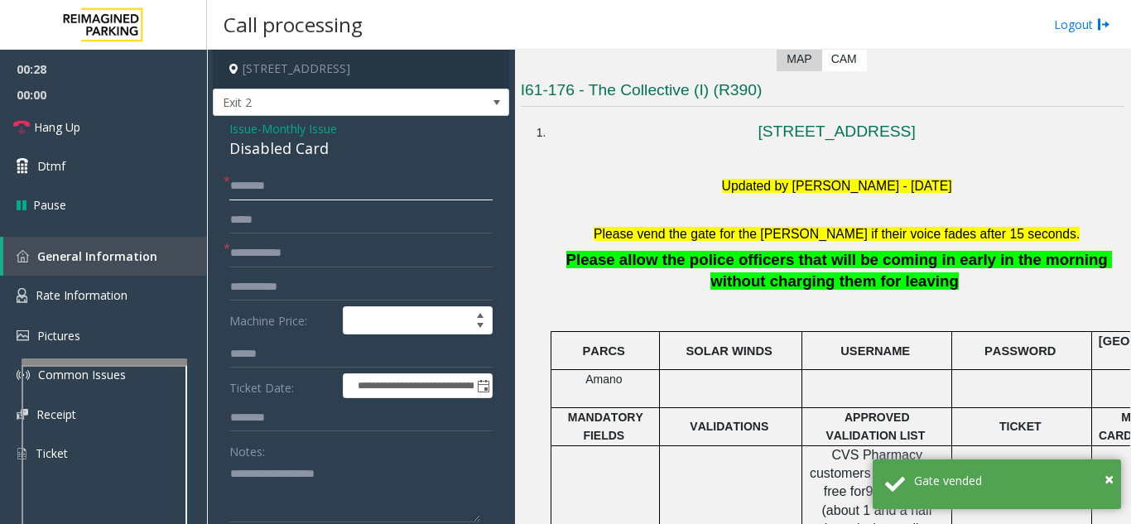
scroll to position [83, 0]
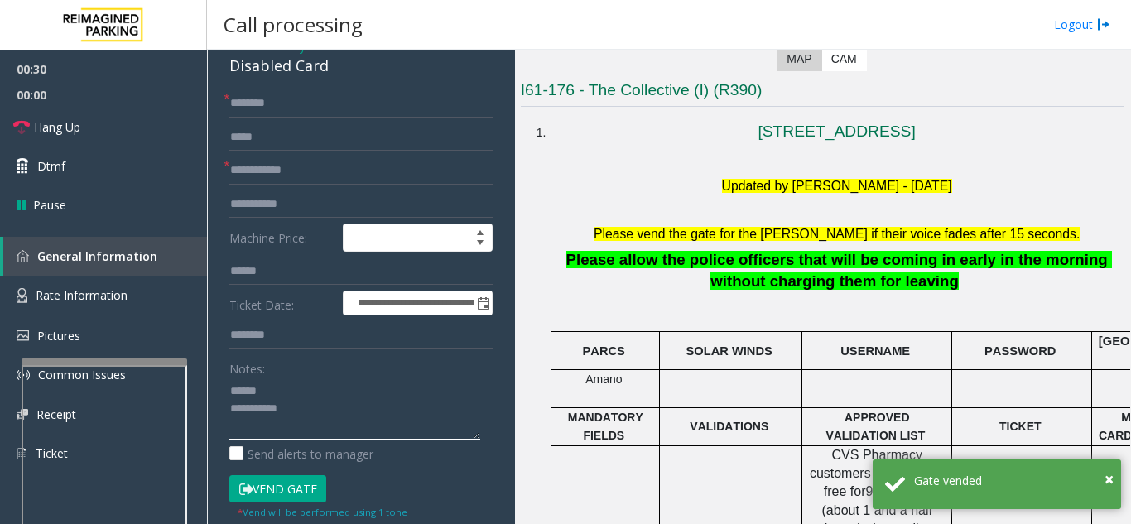
click at [338, 382] on textarea at bounding box center [354, 408] width 251 height 62
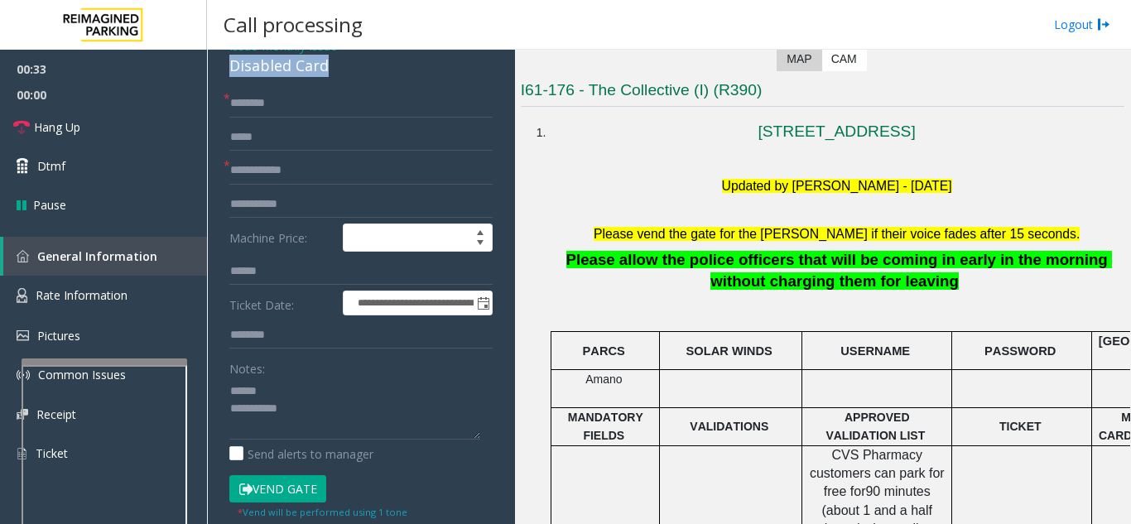
drag, startPoint x: 238, startPoint y: 70, endPoint x: 339, endPoint y: 68, distance: 101.0
click at [365, 404] on textarea at bounding box center [354, 408] width 251 height 62
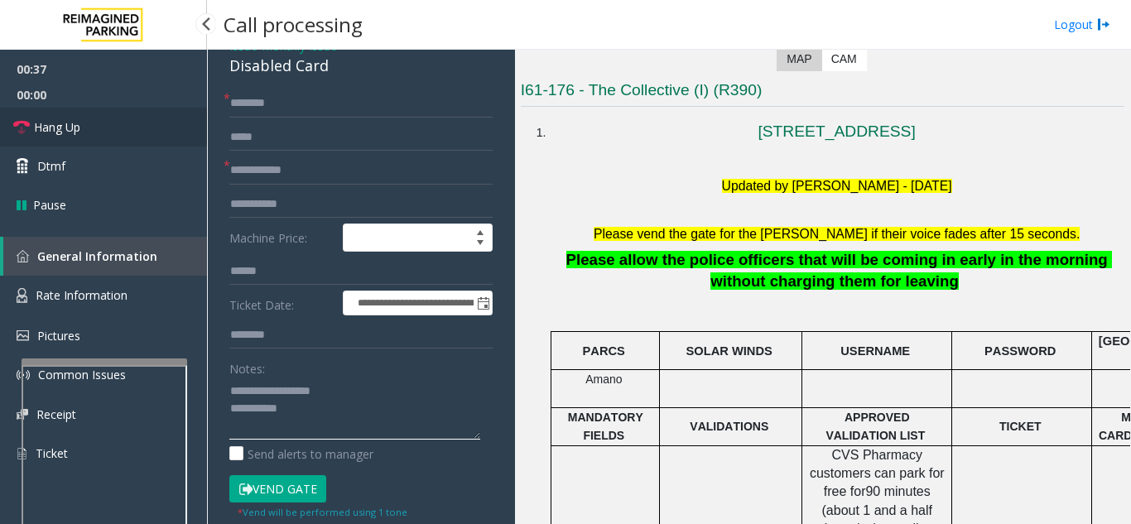
type textarea "**********"
click at [114, 134] on link "Hang Up" at bounding box center [103, 127] width 207 height 39
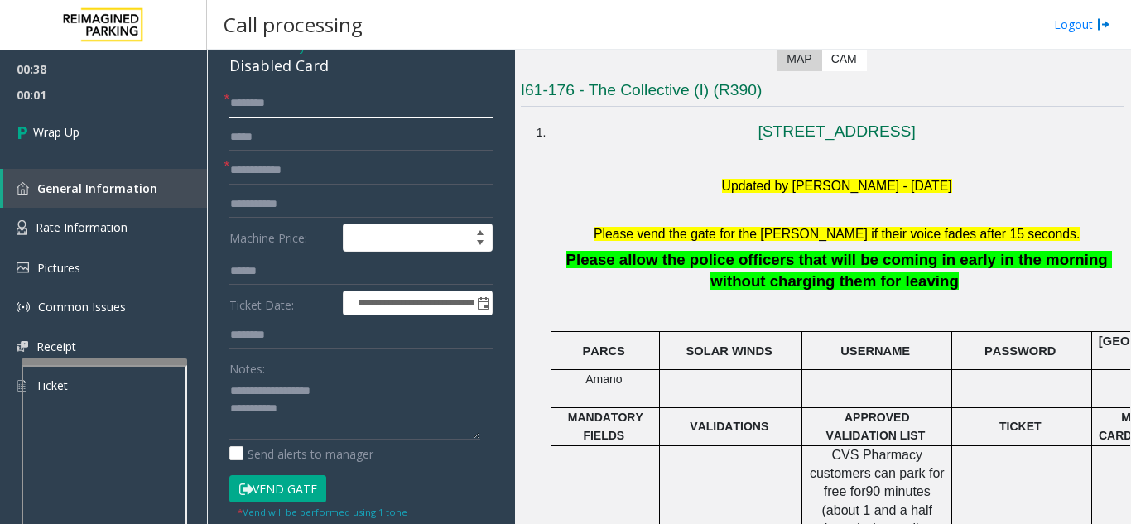
click at [265, 97] on input "text" at bounding box center [360, 103] width 263 height 28
type input "**"
click at [319, 174] on input "text" at bounding box center [360, 170] width 263 height 28
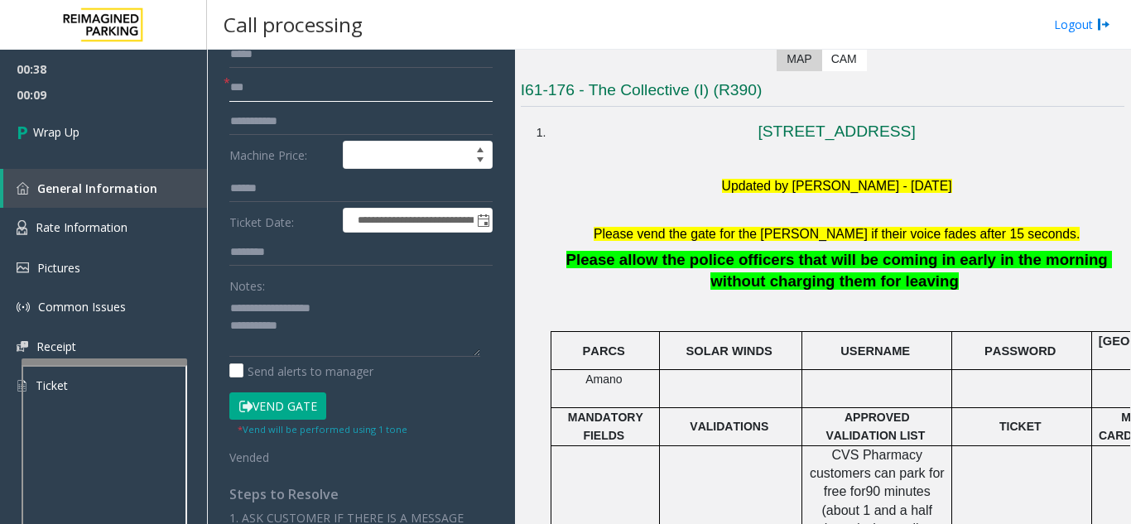
type input "**"
click at [325, 324] on textarea at bounding box center [354, 326] width 251 height 62
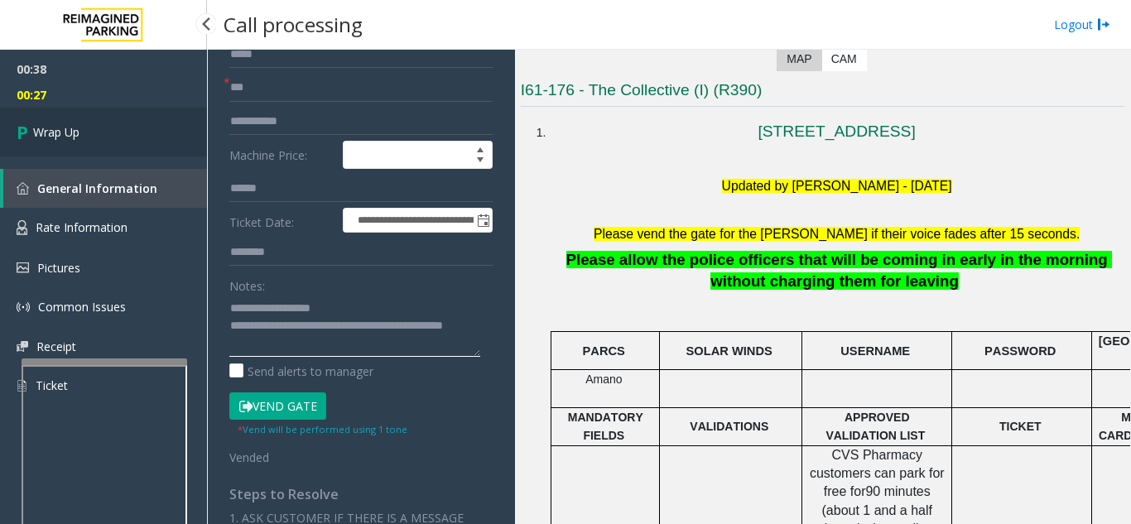
type textarea "**********"
click at [102, 132] on link "Wrap Up" at bounding box center [103, 132] width 207 height 49
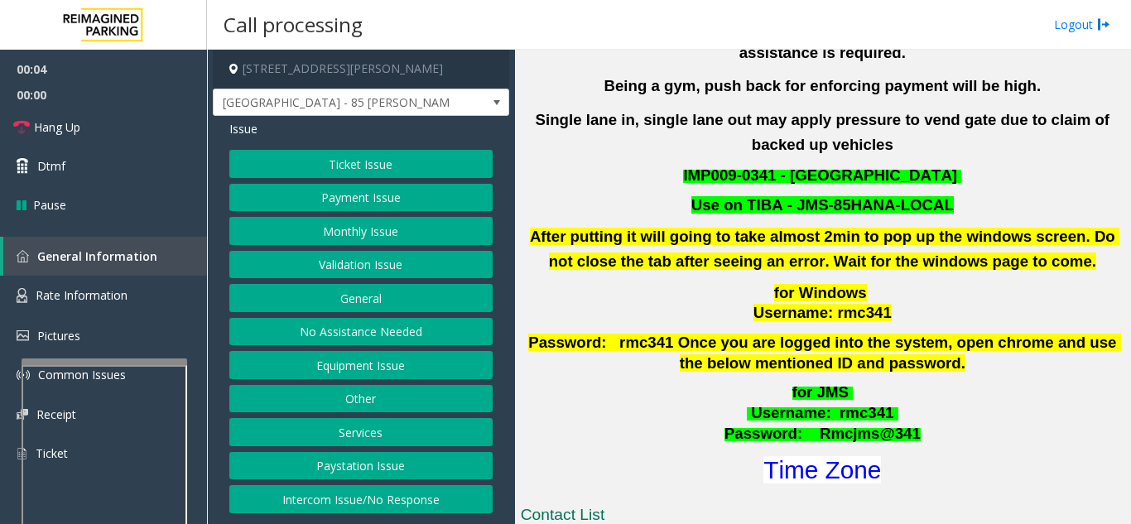
scroll to position [497, 0]
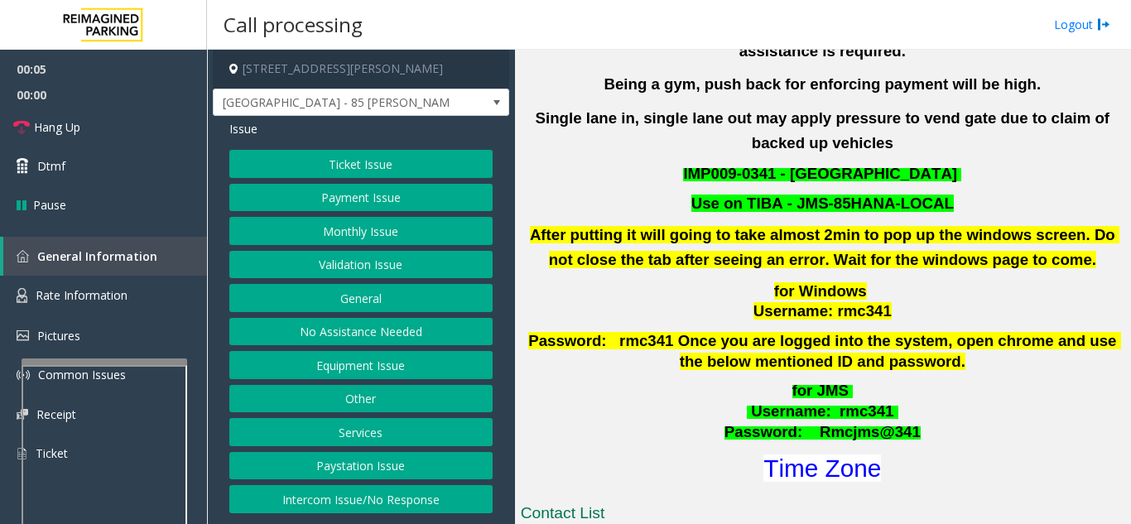
click at [338, 276] on button "Validation Issue" at bounding box center [360, 265] width 263 height 28
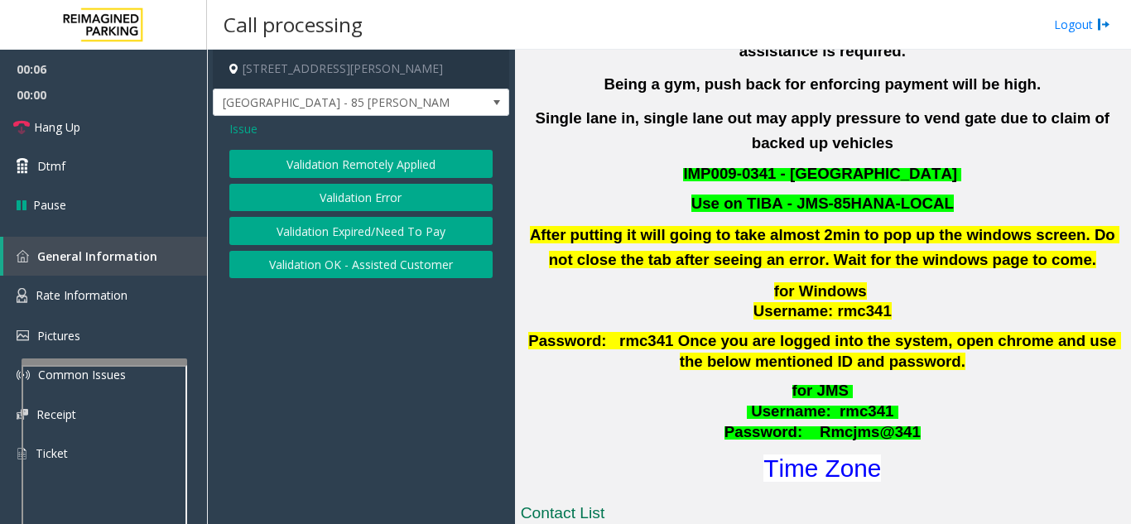
click at [331, 206] on button "Validation Error" at bounding box center [360, 198] width 263 height 28
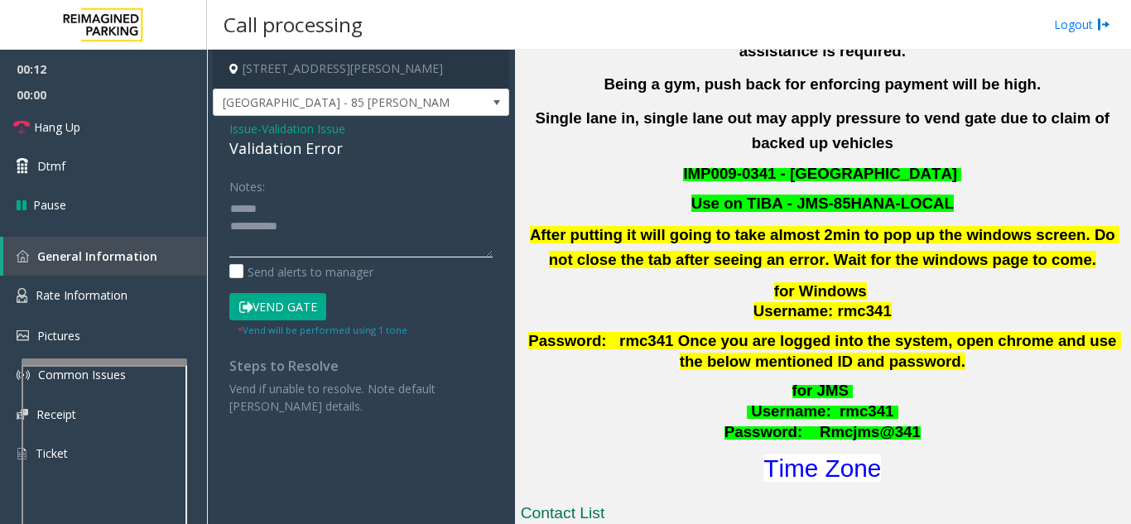
click at [301, 205] on textarea at bounding box center [360, 226] width 263 height 62
drag, startPoint x: 228, startPoint y: 150, endPoint x: 348, endPoint y: 156, distance: 120.1
click at [348, 156] on div "Issue - Validation Issue Validation Error Notes: Send alerts to manager Vend Ga…" at bounding box center [361, 273] width 296 height 315
click at [353, 233] on textarea at bounding box center [360, 226] width 263 height 62
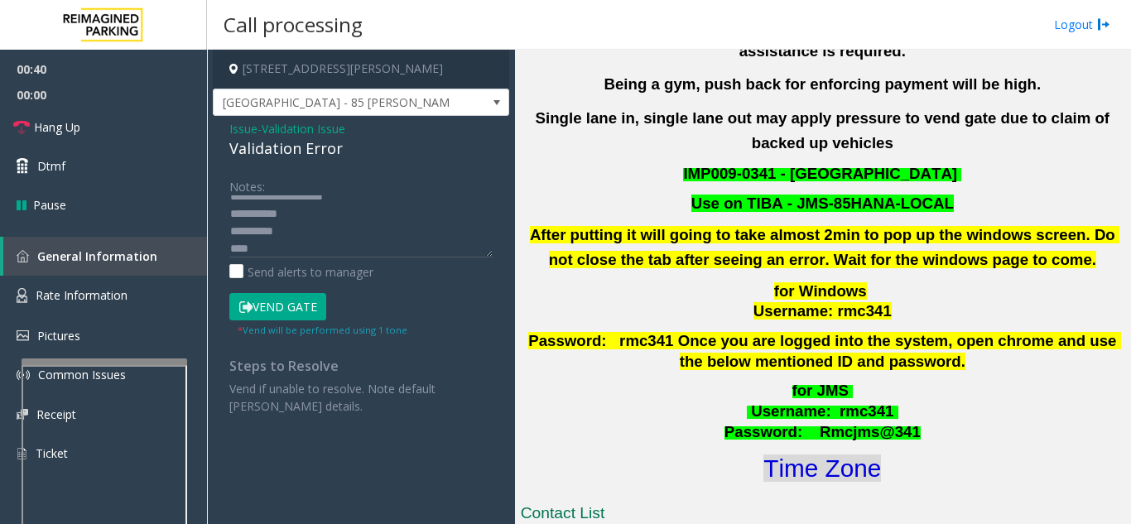
click at [813, 454] on font "Time Zone" at bounding box center [822, 467] width 118 height 27
click at [288, 252] on textarea at bounding box center [360, 226] width 263 height 62
click at [310, 306] on button "Vend Gate" at bounding box center [277, 307] width 97 height 28
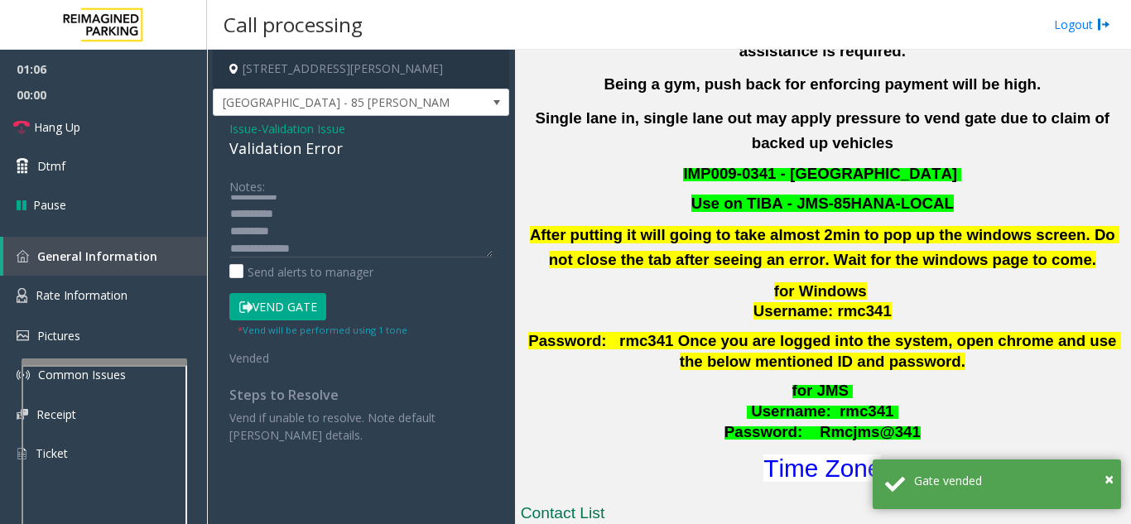
scroll to position [0, 0]
click at [383, 208] on textarea at bounding box center [360, 226] width 263 height 62
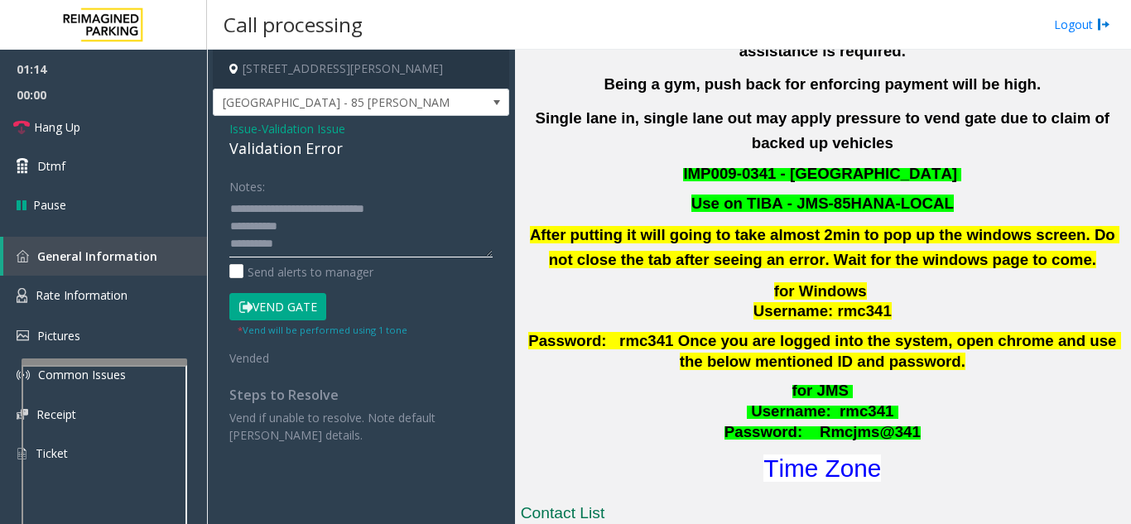
click at [369, 238] on textarea at bounding box center [360, 226] width 263 height 62
click at [368, 223] on textarea at bounding box center [360, 226] width 263 height 62
click at [134, 128] on link "Hang Up" at bounding box center [103, 127] width 207 height 39
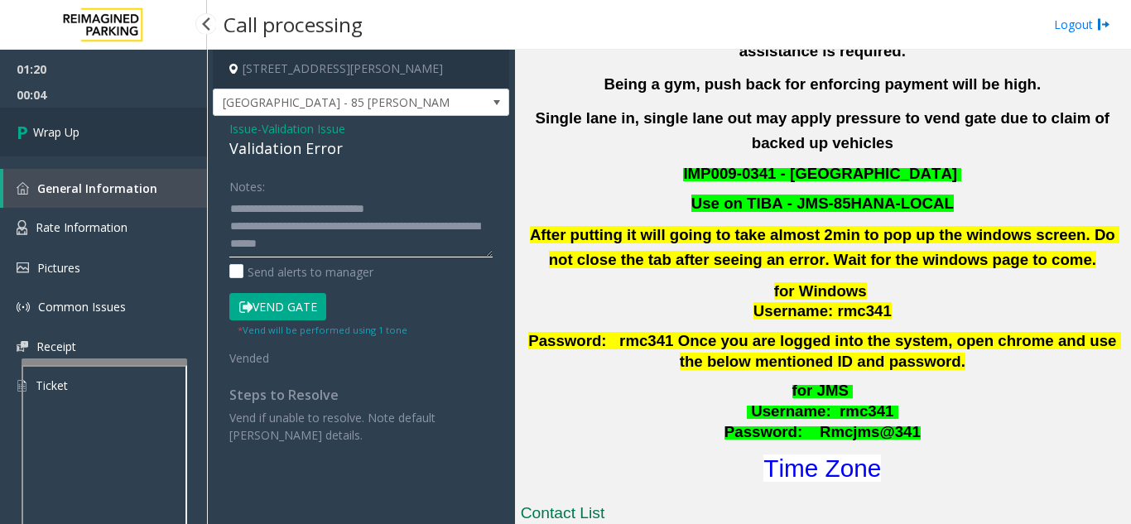
type textarea "**********"
click at [90, 137] on link "Wrap Up" at bounding box center [103, 132] width 207 height 49
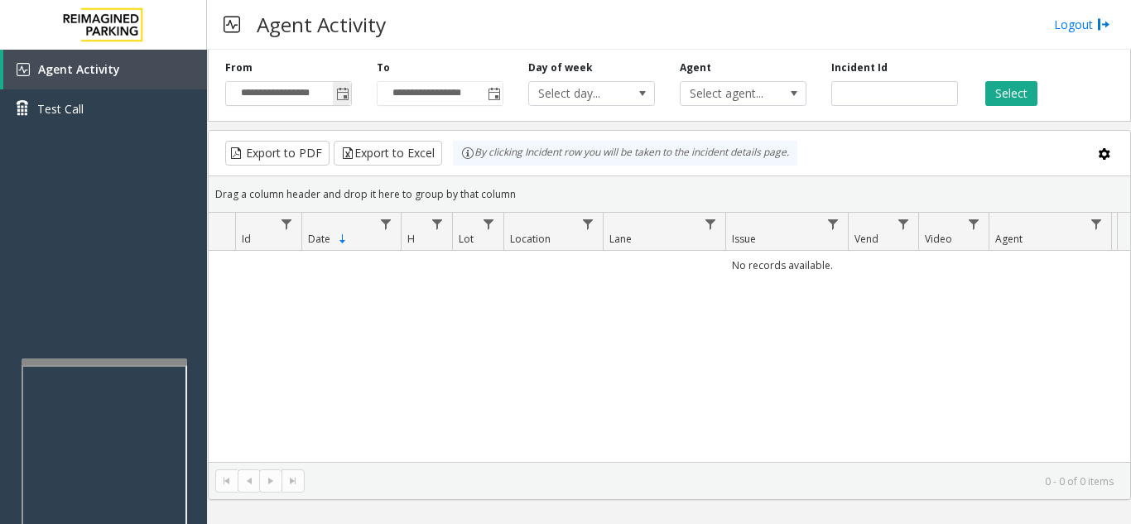
click at [348, 98] on span "Toggle popup" at bounding box center [342, 94] width 13 height 13
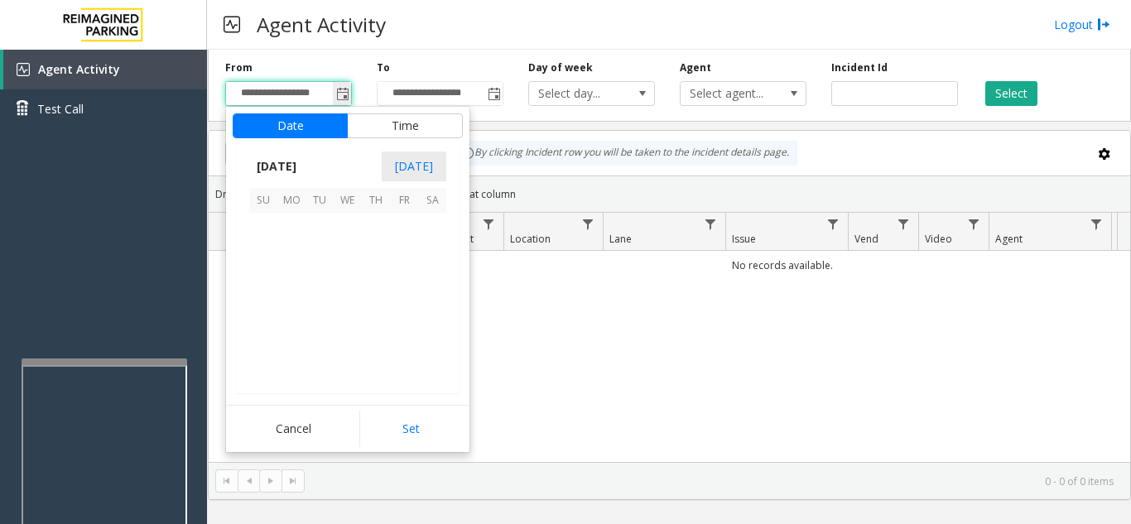
scroll to position [297045, 0]
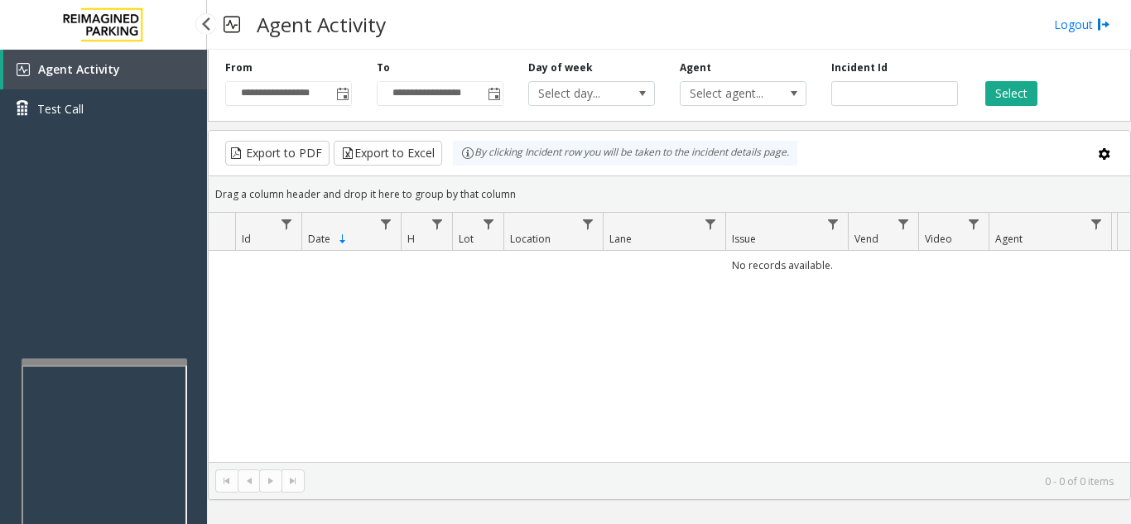
click at [136, 227] on div "Agent Activity Test Call" at bounding box center [103, 312] width 207 height 524
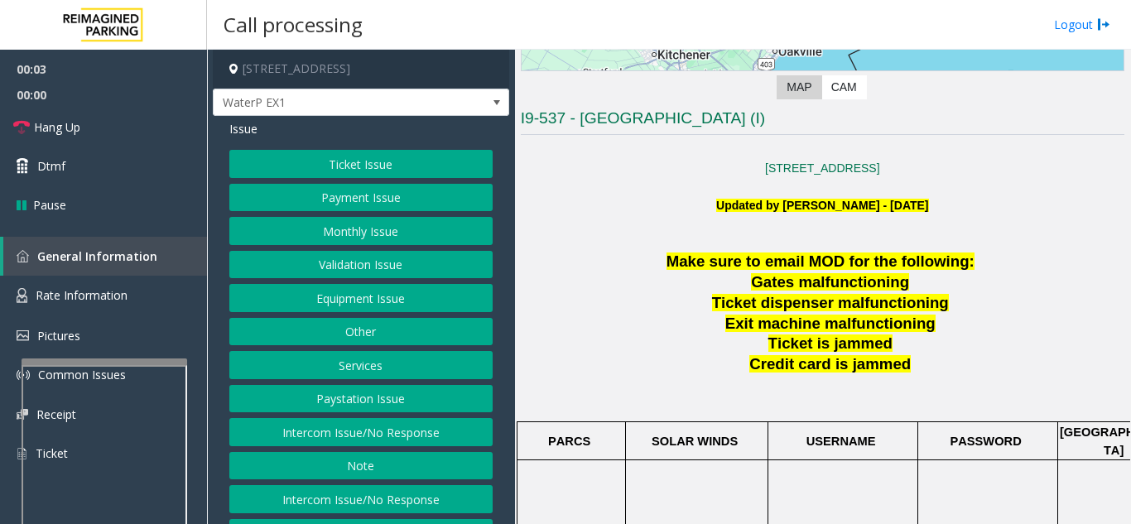
scroll to position [331, 0]
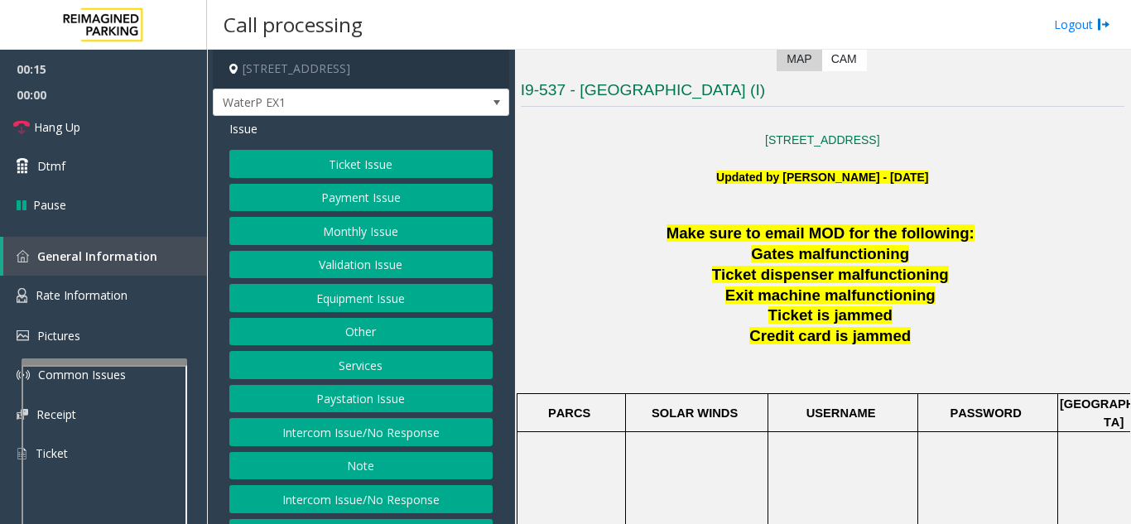
click at [346, 168] on button "Ticket Issue" at bounding box center [360, 164] width 263 height 28
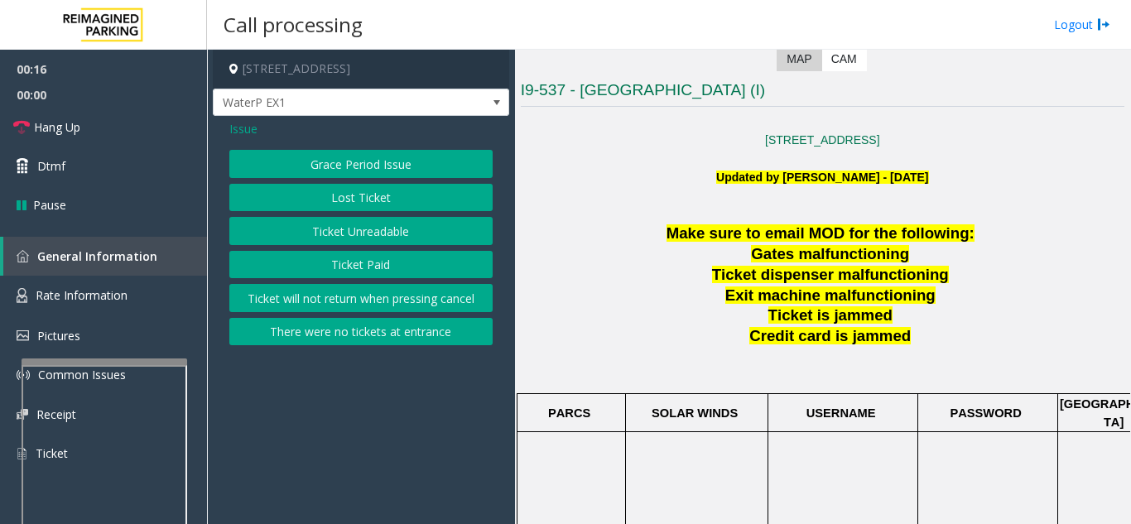
click at [351, 228] on button "Ticket Unreadable" at bounding box center [360, 231] width 263 height 28
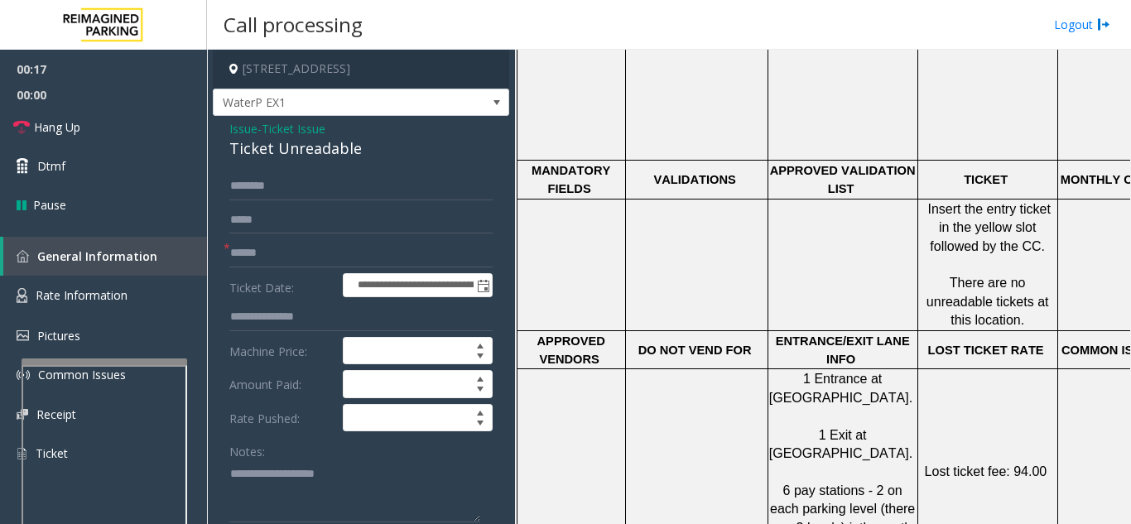
scroll to position [745, 0]
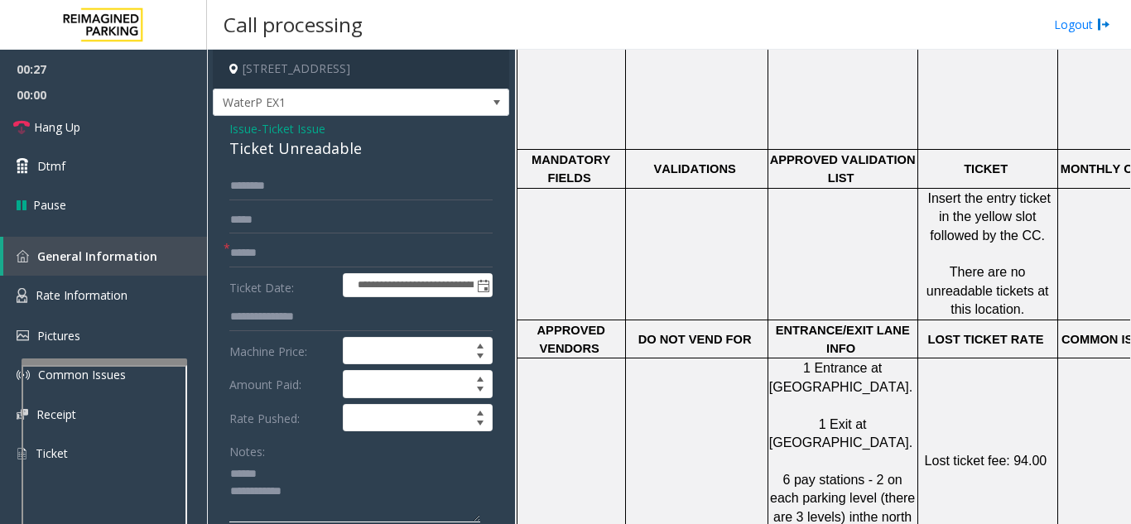
click at [305, 478] on textarea at bounding box center [354, 491] width 251 height 62
drag, startPoint x: 222, startPoint y: 146, endPoint x: 362, endPoint y: 138, distance: 140.1
type textarea "**********"
click at [277, 248] on input "text" at bounding box center [360, 253] width 263 height 28
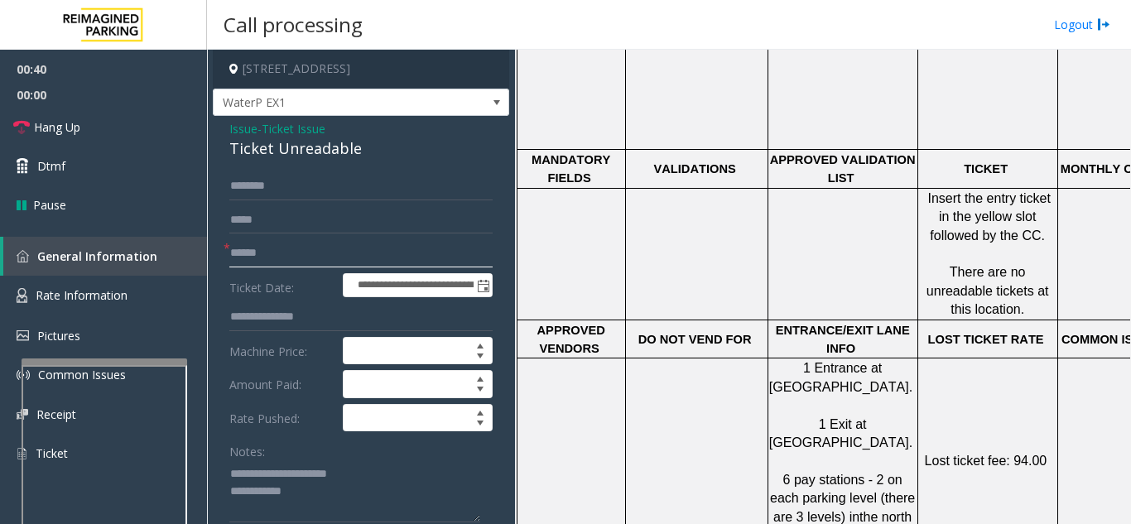
click at [277, 248] on input "text" at bounding box center [360, 253] width 263 height 28
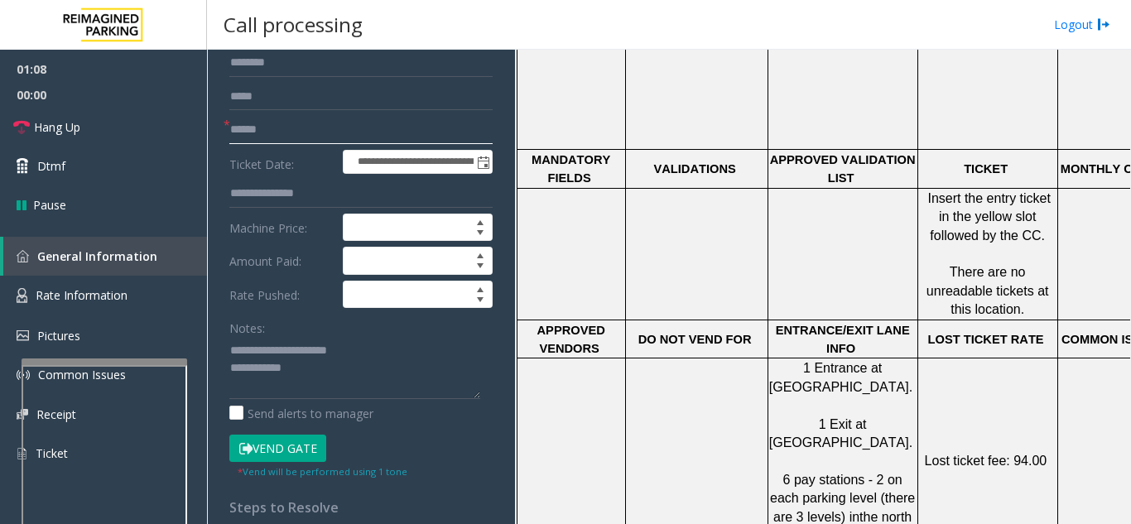
scroll to position [166, 0]
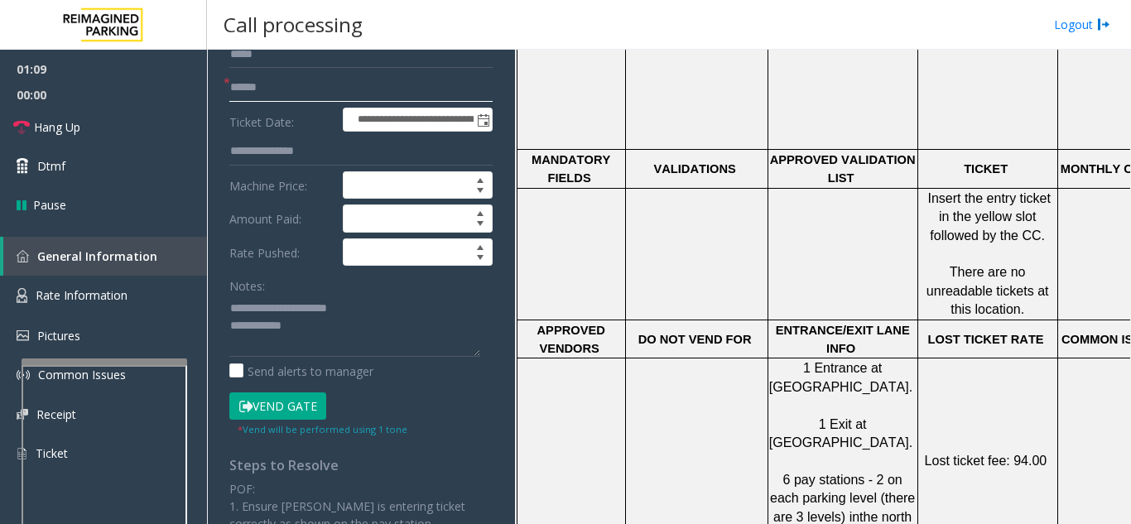
type input "******"
click at [281, 404] on button "Vend Gate" at bounding box center [277, 406] width 97 height 28
click at [336, 323] on textarea at bounding box center [354, 326] width 251 height 62
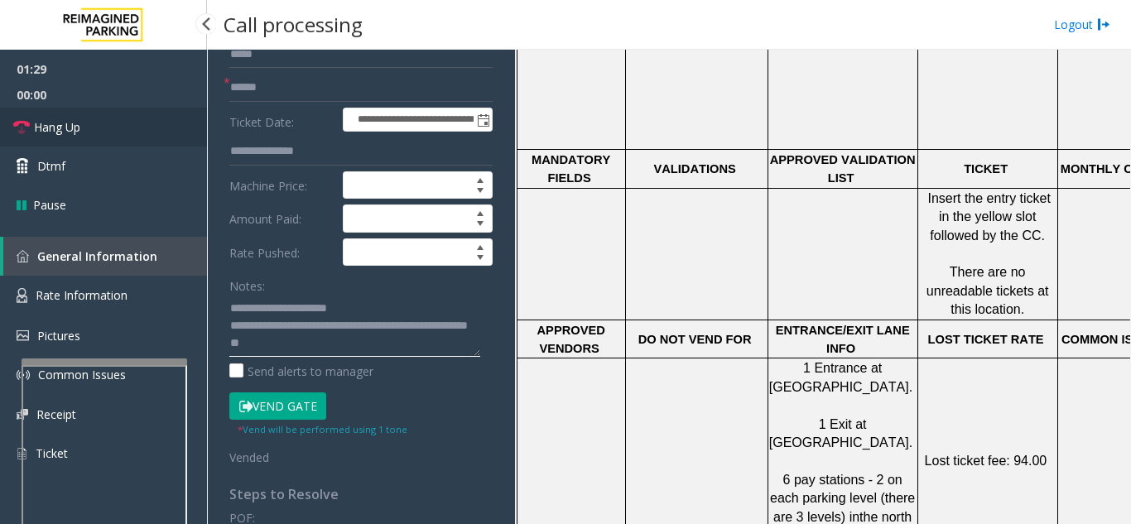
type textarea "**********"
click at [47, 132] on span "Hang Up" at bounding box center [57, 126] width 46 height 17
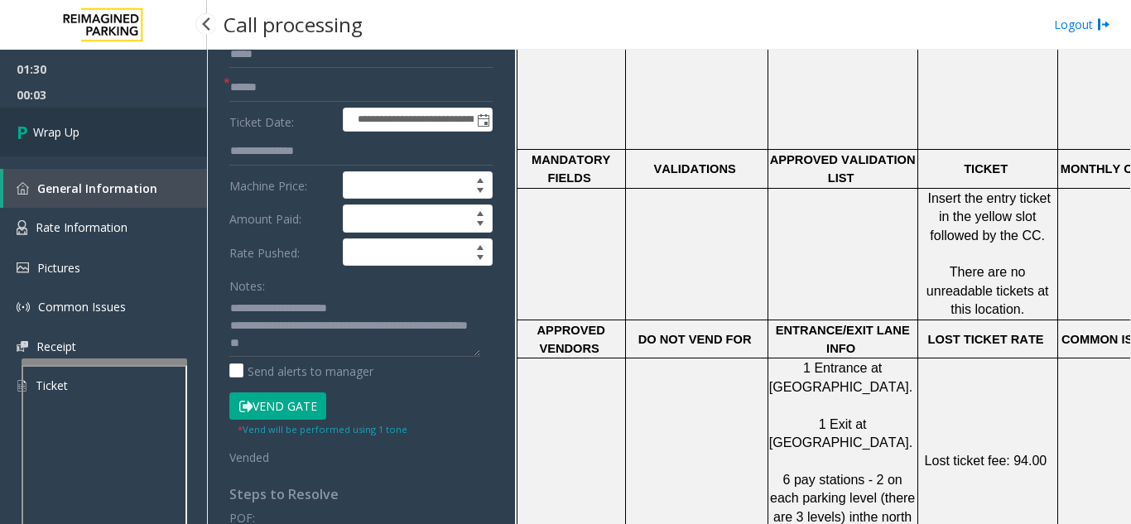
click at [47, 132] on span "Wrap Up" at bounding box center [56, 131] width 46 height 17
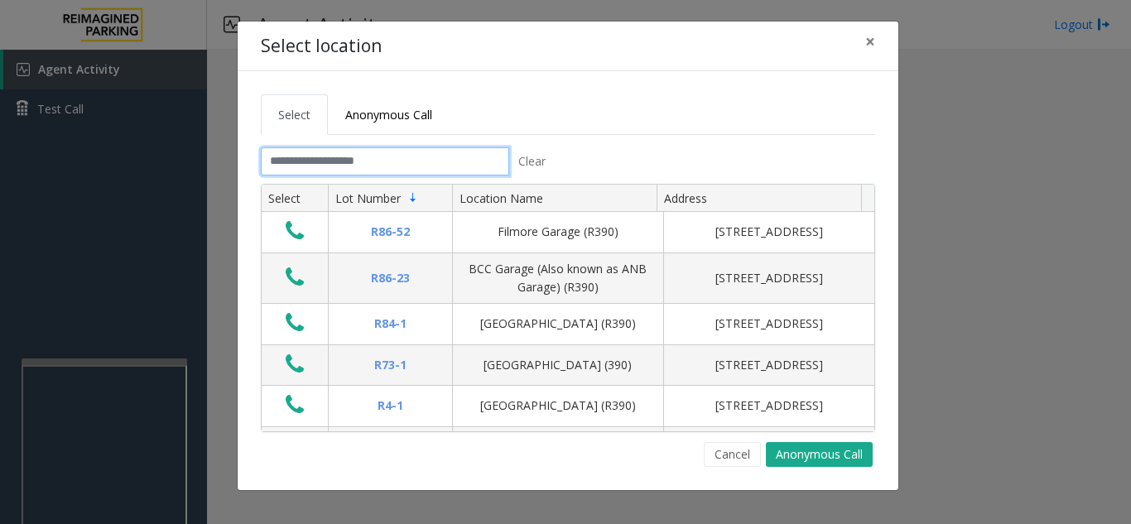
click at [324, 163] on input "text" at bounding box center [385, 161] width 248 height 28
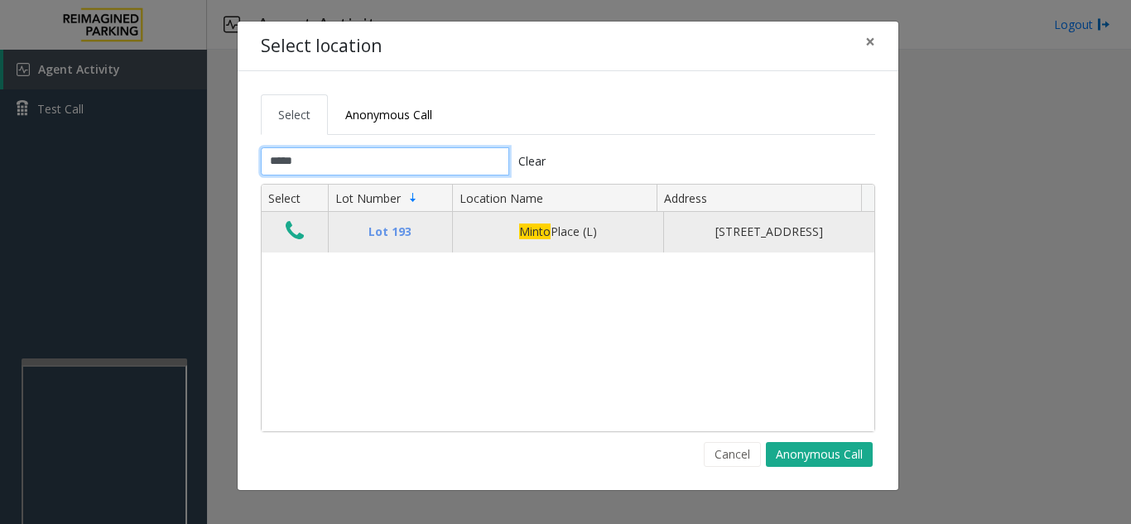
type input "*****"
click at [302, 238] on icon "Data table" at bounding box center [295, 230] width 18 height 23
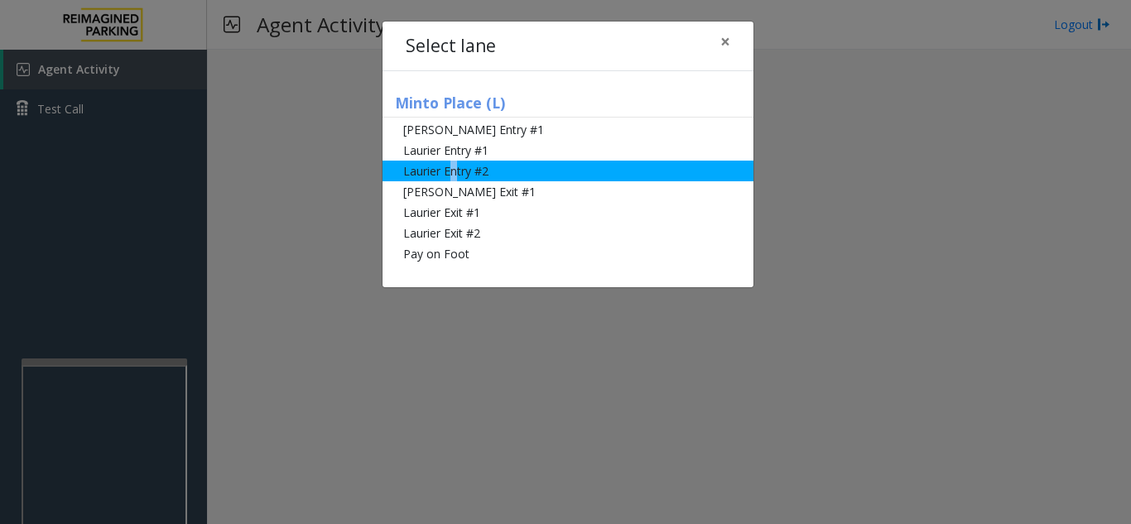
click at [456, 168] on li "Laurier Entry #2" at bounding box center [567, 171] width 371 height 21
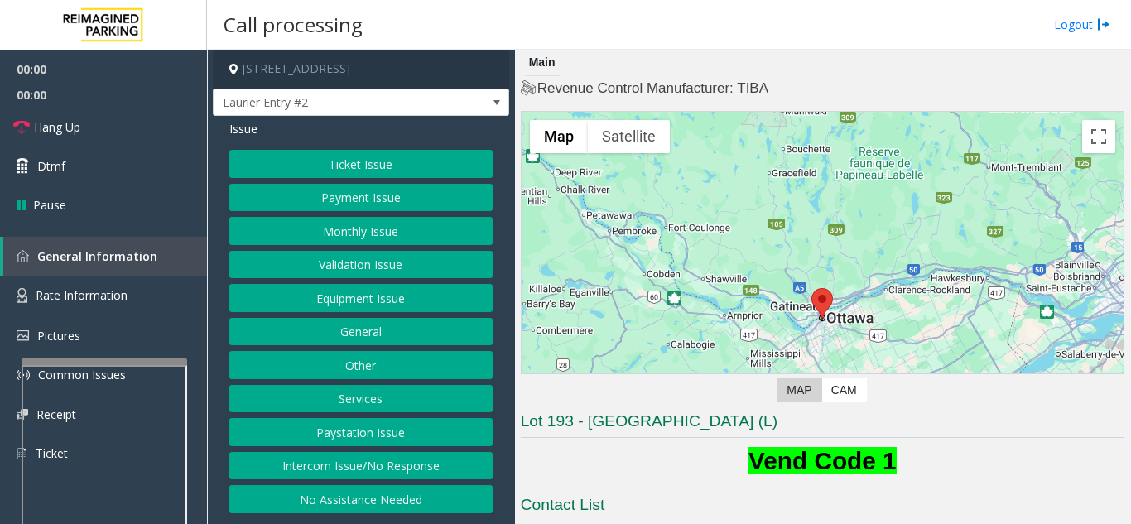
scroll to position [166, 0]
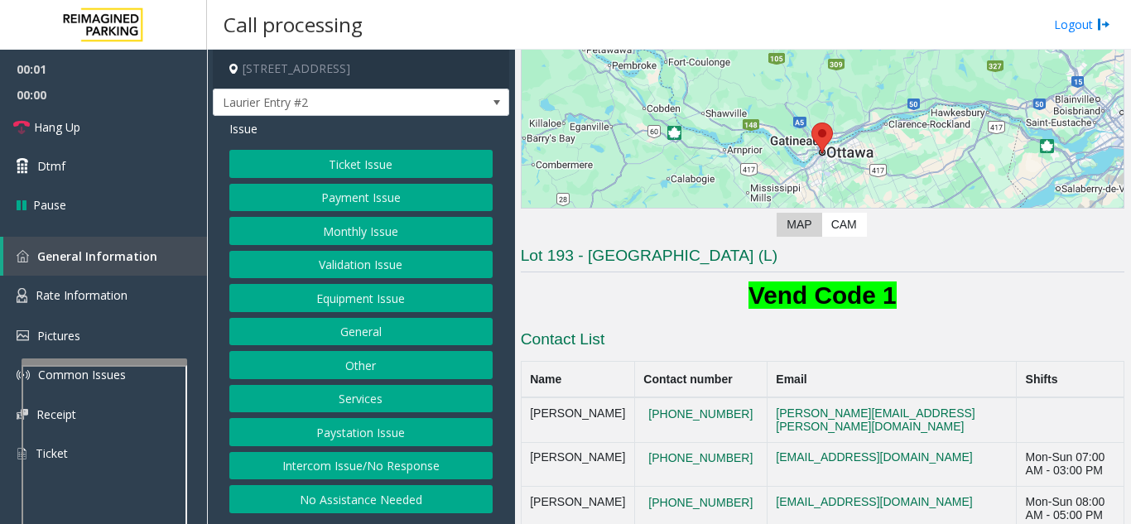
click at [384, 175] on button "Ticket Issue" at bounding box center [360, 164] width 263 height 28
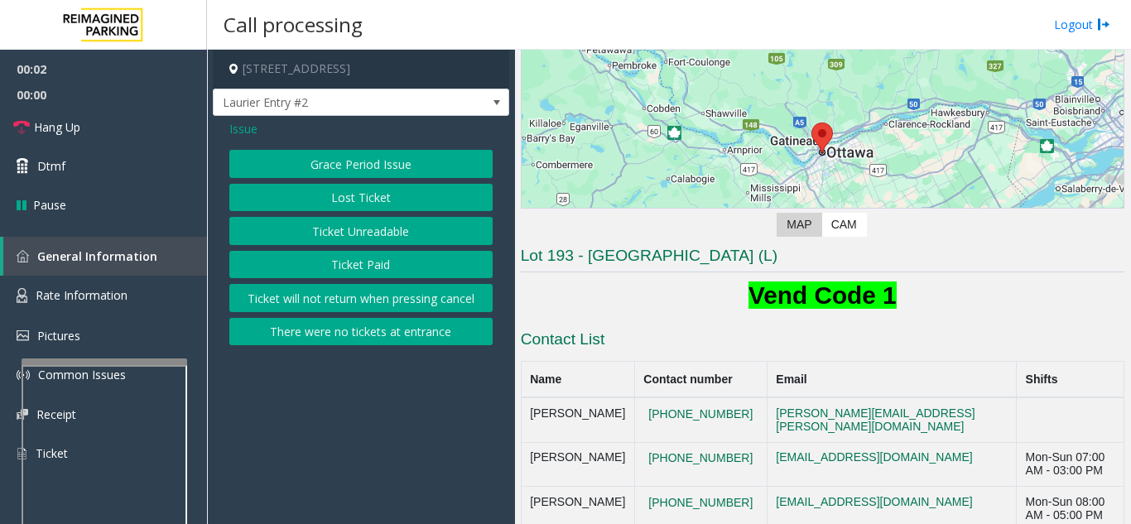
click at [368, 233] on button "Ticket Unreadable" at bounding box center [360, 231] width 263 height 28
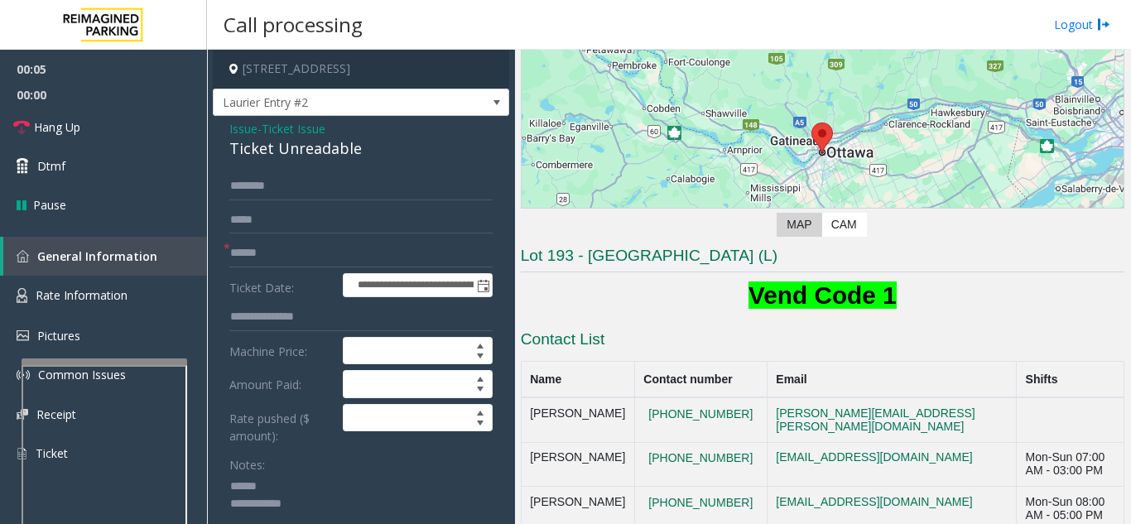
click at [304, 483] on textarea at bounding box center [354, 504] width 251 height 62
drag, startPoint x: 221, startPoint y: 148, endPoint x: 371, endPoint y: 145, distance: 149.8
type textarea "**********"
click at [363, 256] on input "text" at bounding box center [360, 253] width 263 height 28
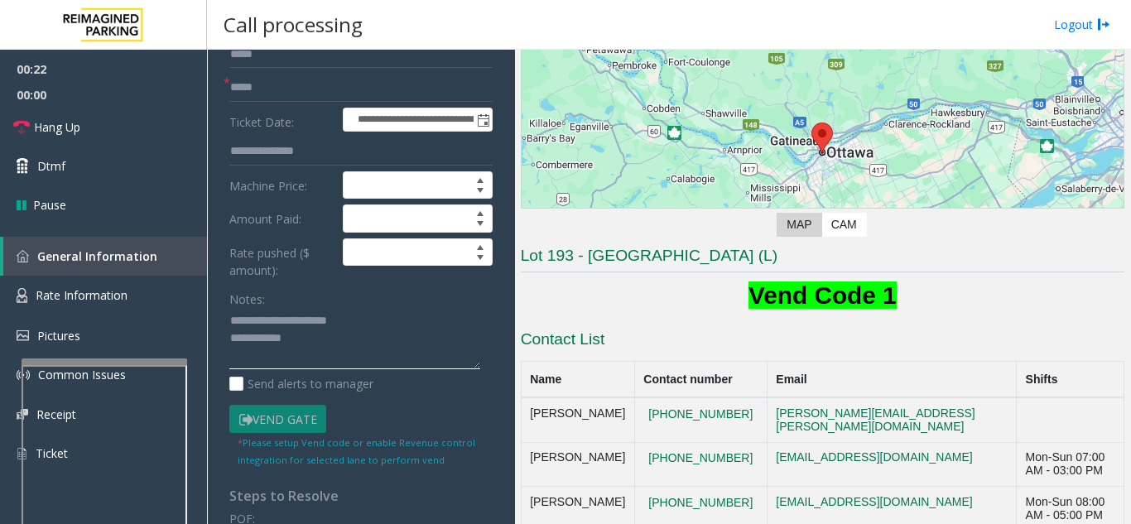
click at [374, 339] on textarea at bounding box center [354, 339] width 251 height 62
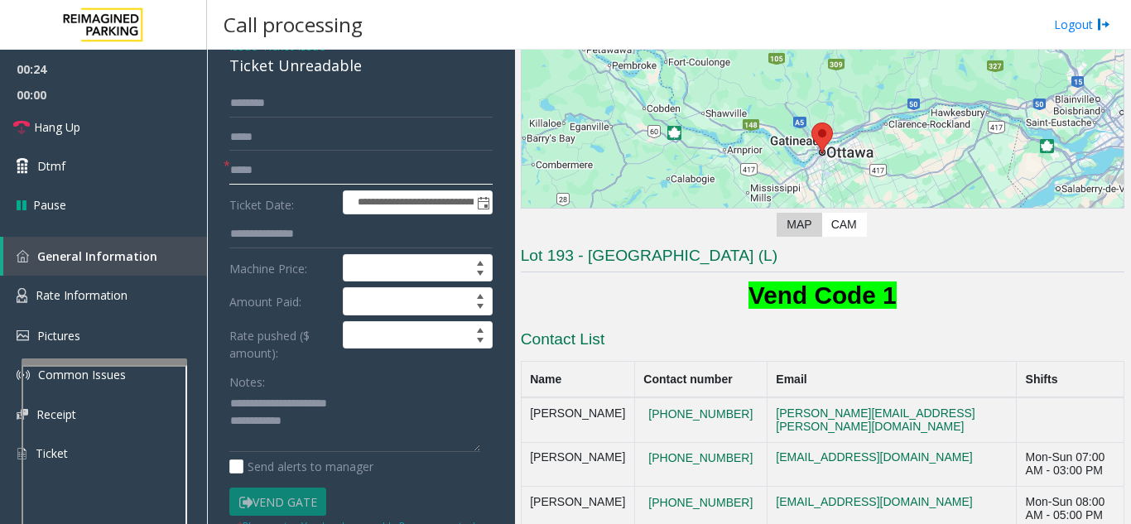
click at [242, 167] on input "*****" at bounding box center [360, 170] width 263 height 28
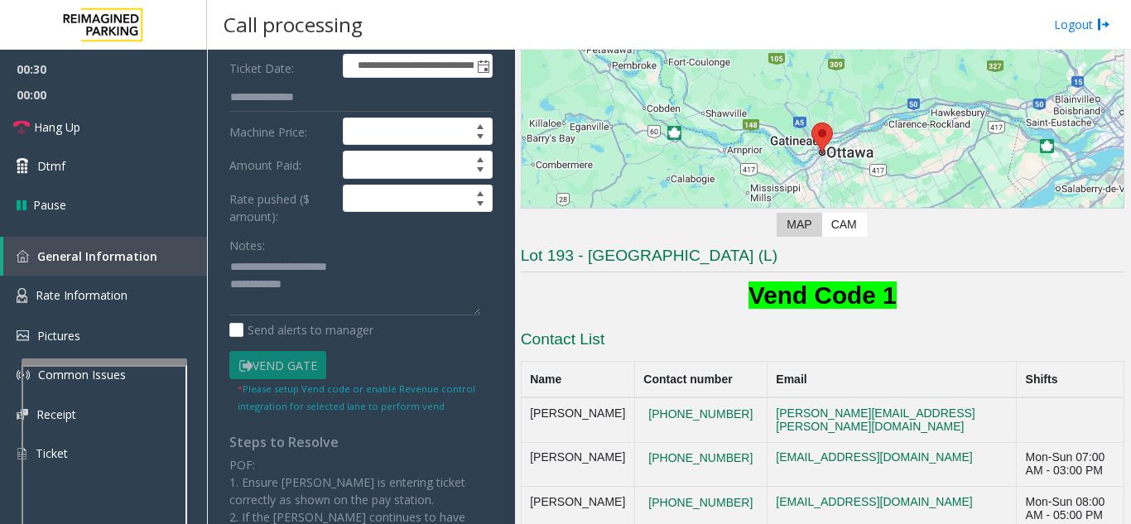
scroll to position [248, 0]
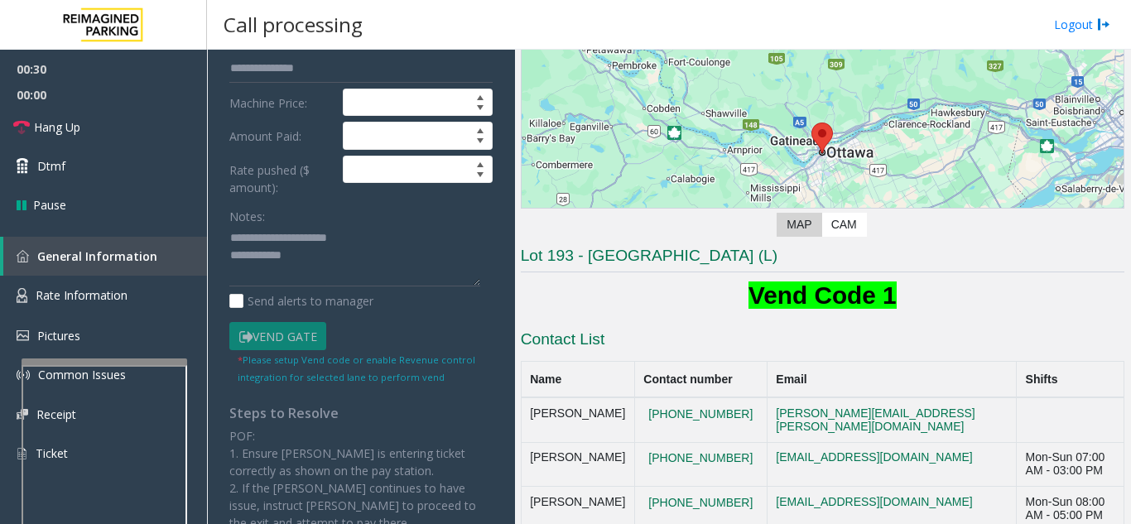
type input "*****"
click at [332, 259] on textarea at bounding box center [354, 256] width 251 height 62
type textarea "**********"
click at [57, 160] on span "Dtmf" at bounding box center [51, 165] width 28 height 17
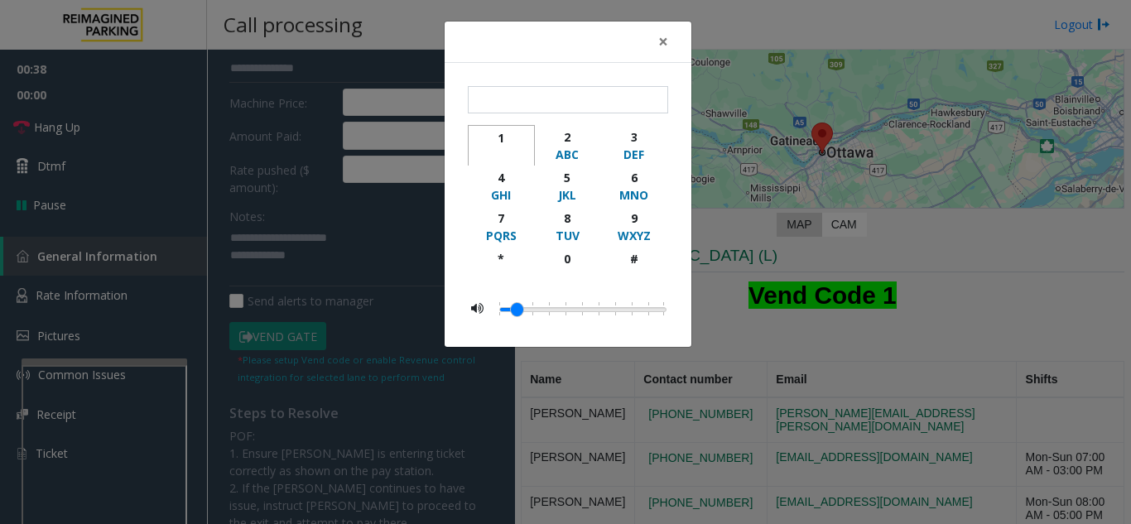
click at [500, 142] on div "1" at bounding box center [501, 137] width 46 height 17
type input "*"
click at [656, 39] on button "×" at bounding box center [662, 42] width 33 height 41
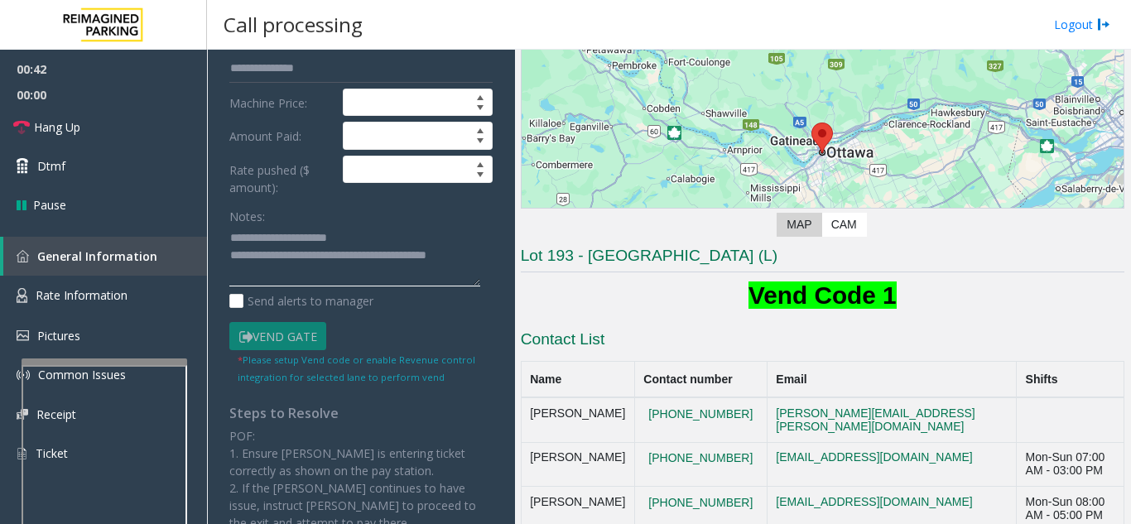
click at [383, 237] on textarea at bounding box center [354, 256] width 251 height 62
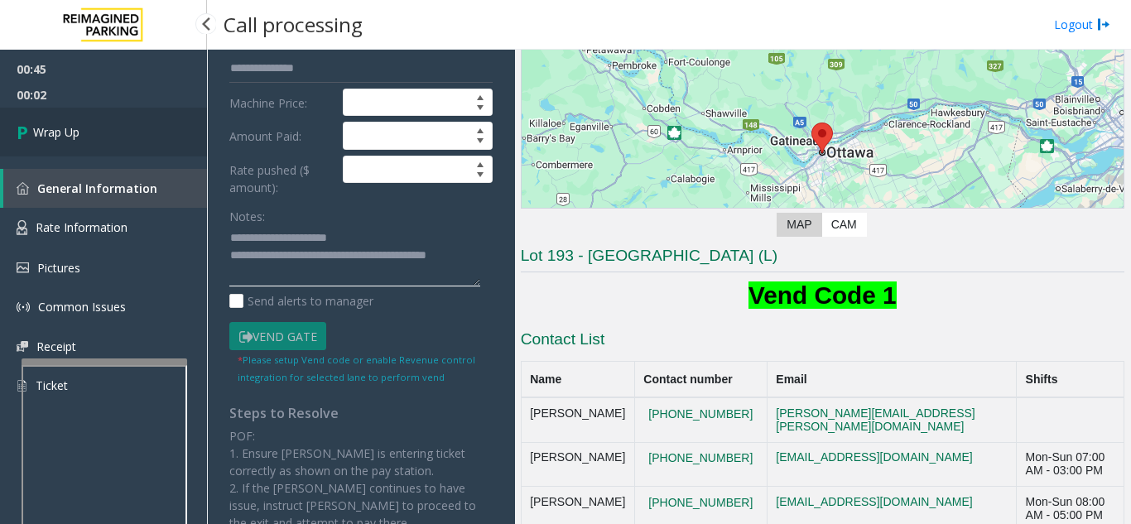
type textarea "**********"
click at [112, 146] on link "Wrap Up" at bounding box center [103, 132] width 207 height 49
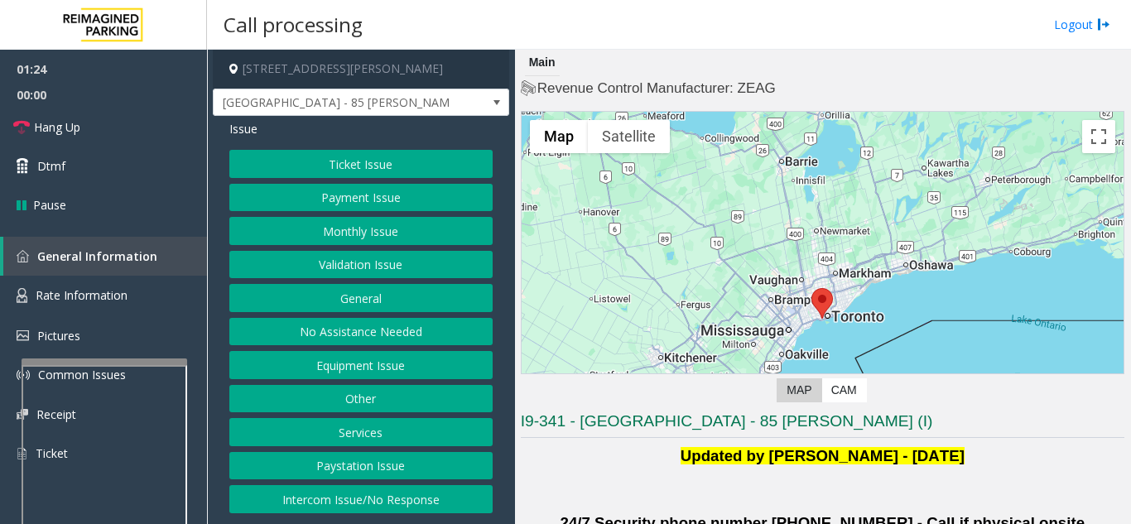
click at [407, 372] on button "Equipment Issue" at bounding box center [360, 365] width 263 height 28
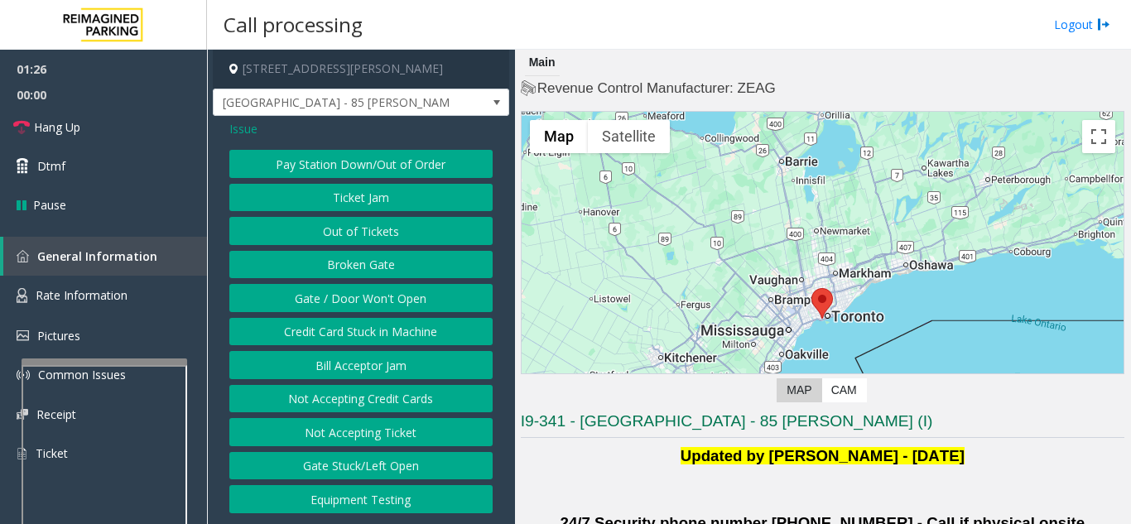
click at [387, 305] on button "Gate / Door Won't Open" at bounding box center [360, 298] width 263 height 28
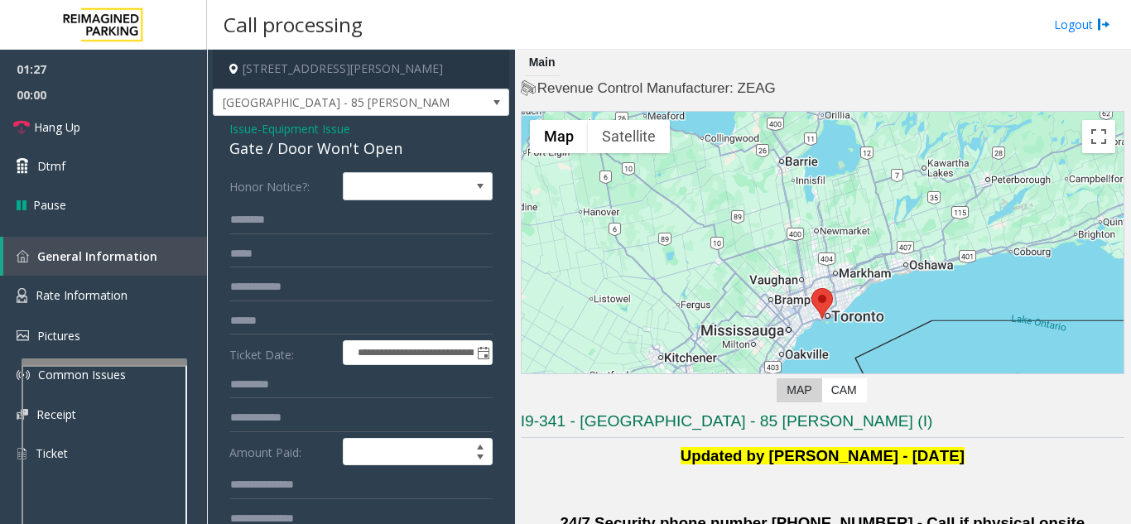
scroll to position [83, 0]
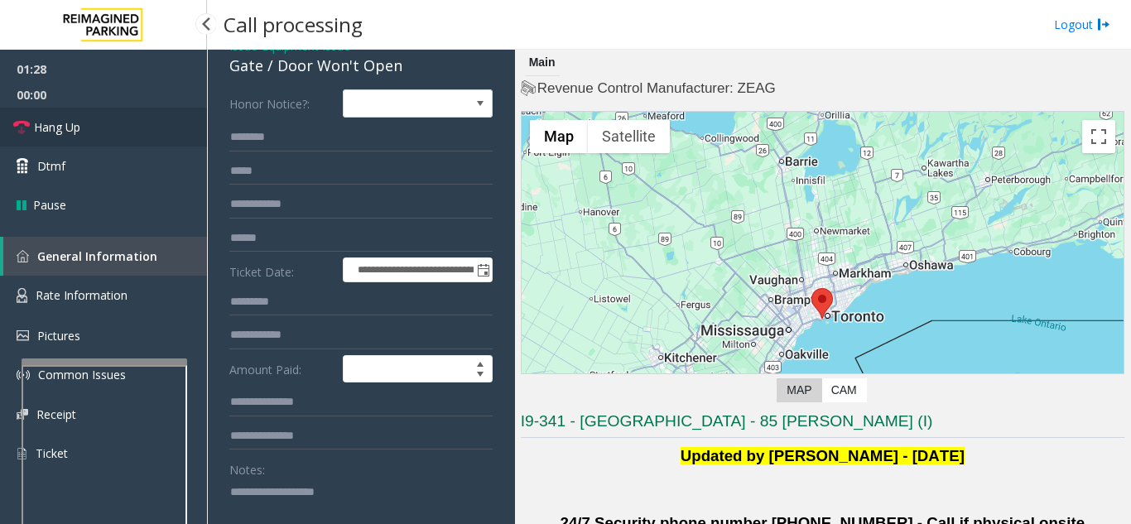
click at [118, 128] on link "Hang Up" at bounding box center [103, 127] width 207 height 39
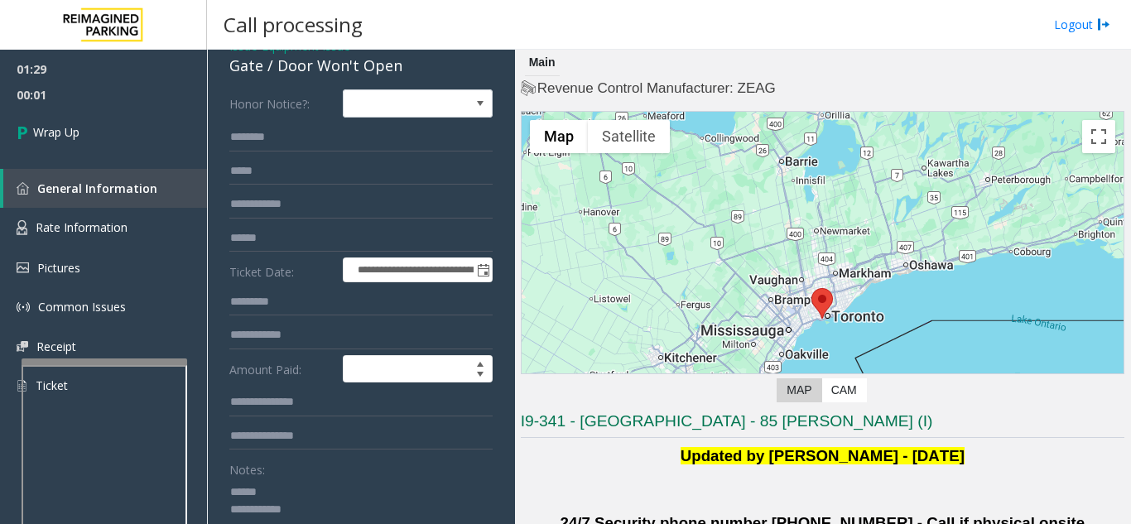
click at [287, 497] on textarea at bounding box center [354, 509] width 251 height 62
click at [298, 493] on textarea at bounding box center [354, 509] width 251 height 62
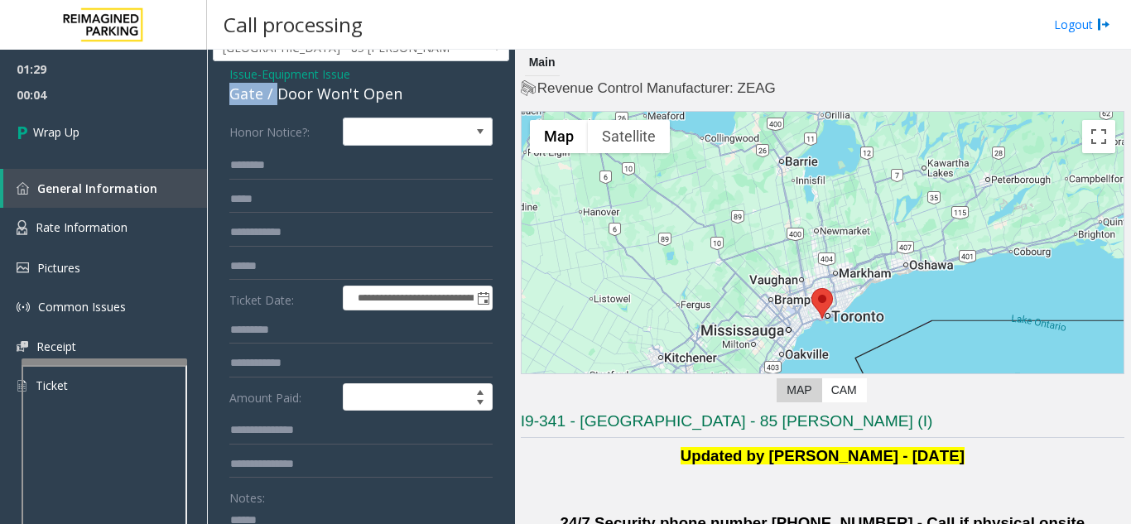
drag, startPoint x: 276, startPoint y: 65, endPoint x: 411, endPoint y: 64, distance: 134.9
click at [411, 64] on div "**********" at bounding box center [361, 456] width 296 height 922
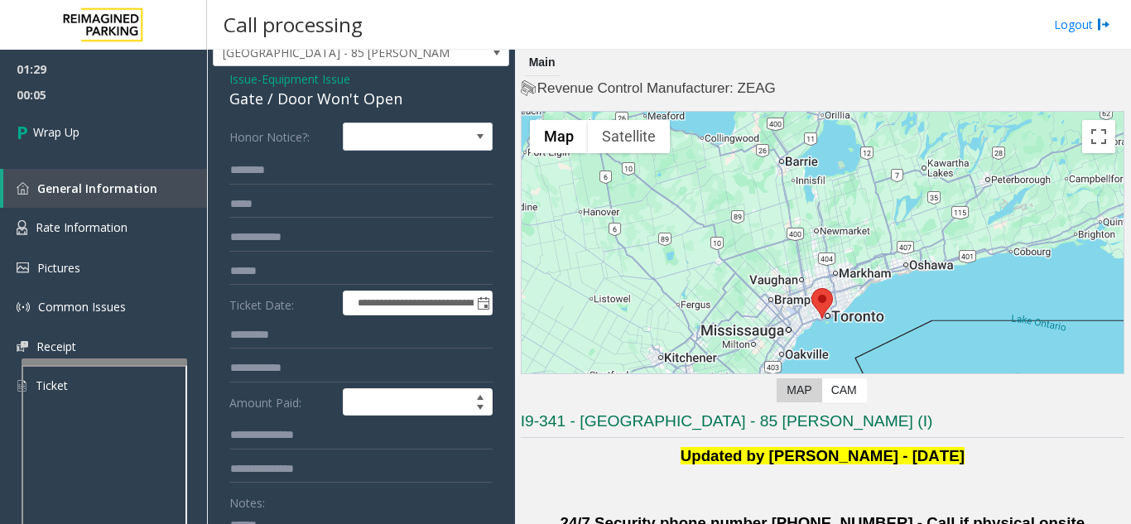
click at [418, 101] on div "Gate / Door Won't Open" at bounding box center [360, 99] width 263 height 22
drag, startPoint x: 276, startPoint y: 98, endPoint x: 423, endPoint y: 105, distance: 146.7
click at [423, 105] on div "Gate / Door Won't Open" at bounding box center [360, 99] width 263 height 22
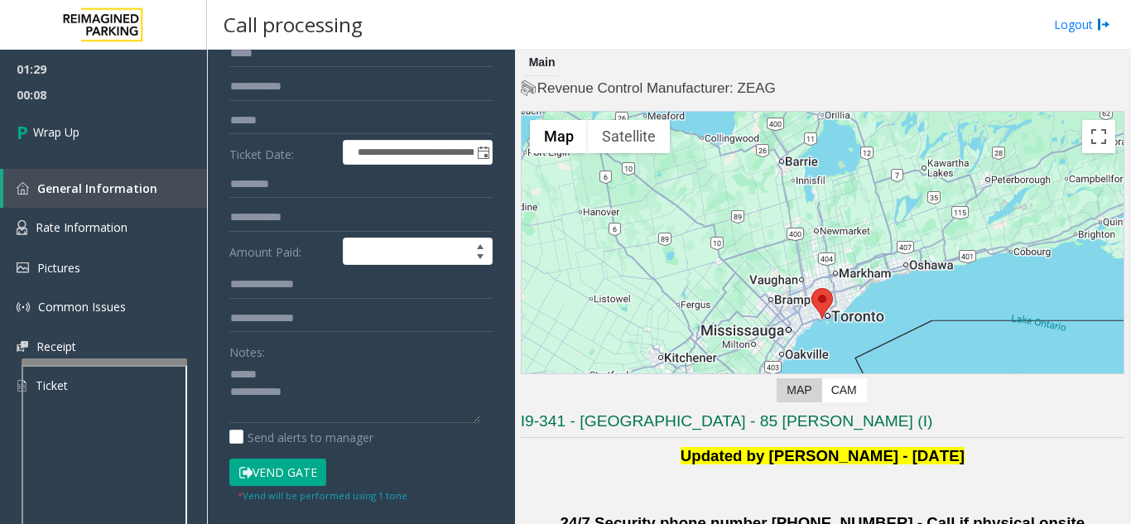
scroll to position [263, 0]
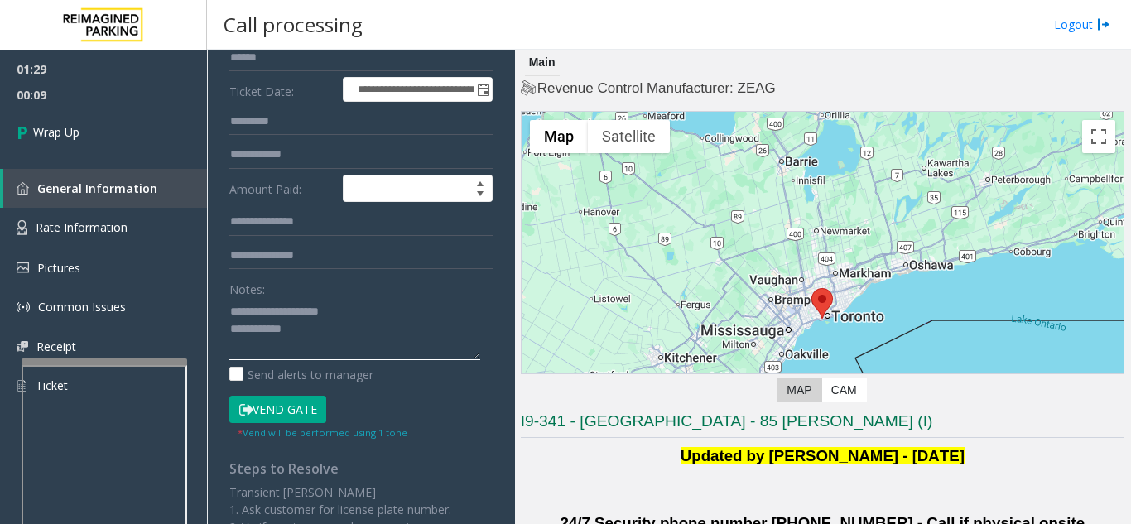
click at [356, 325] on textarea at bounding box center [354, 329] width 251 height 62
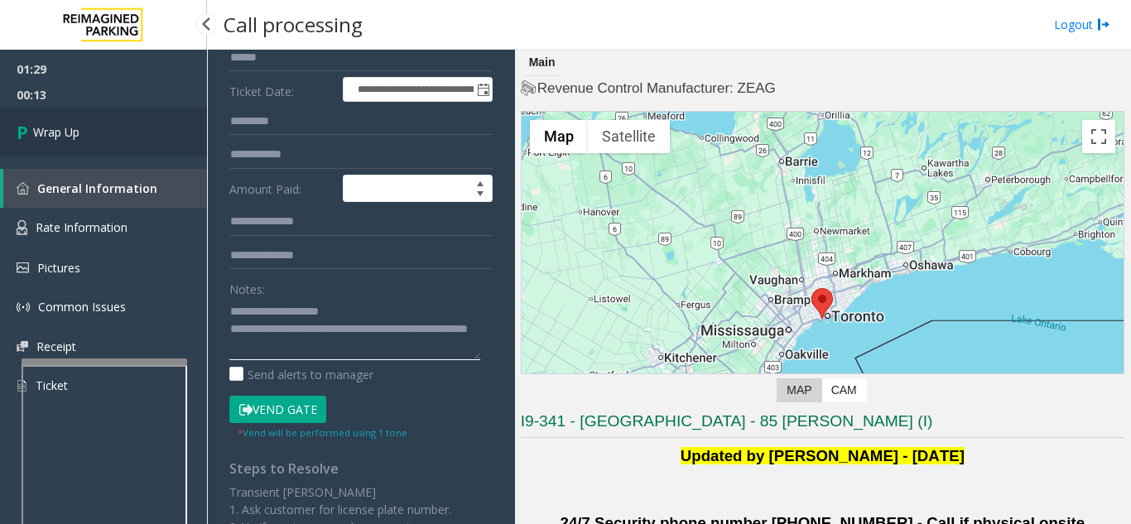
type textarea "**********"
click at [51, 139] on span "Wrap Up" at bounding box center [56, 131] width 46 height 17
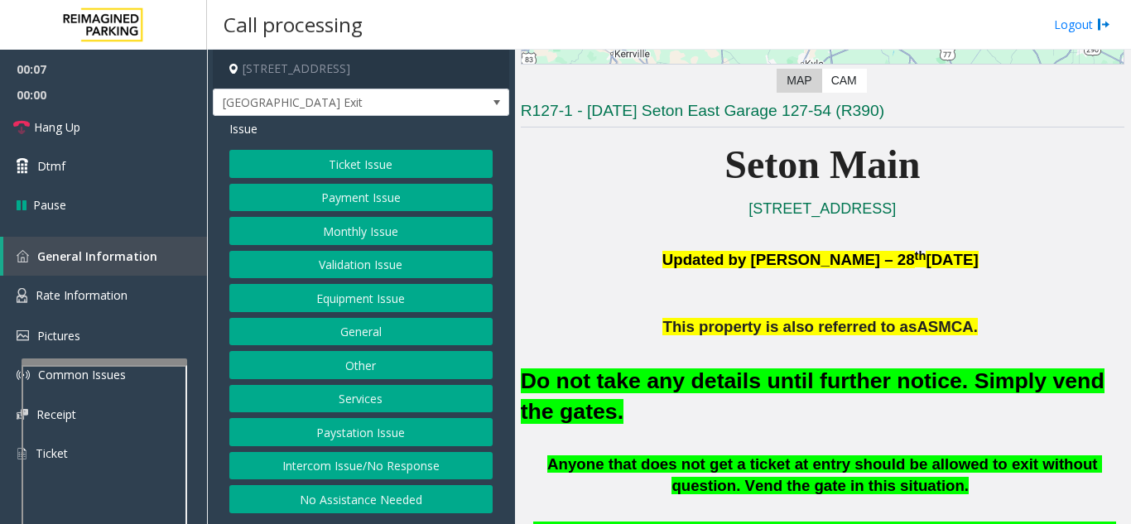
scroll to position [331, 0]
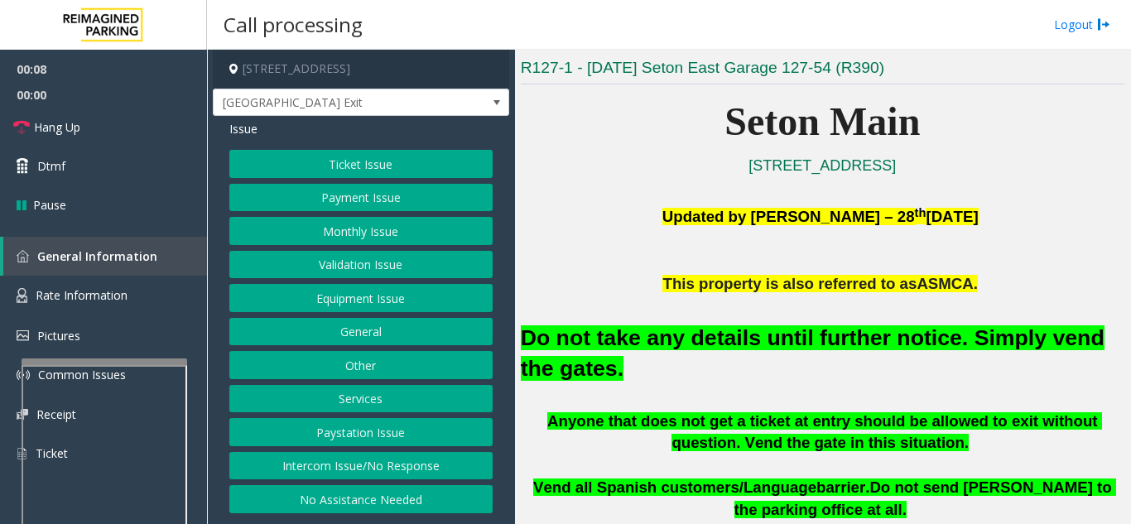
click at [365, 304] on button "Equipment Issue" at bounding box center [360, 298] width 263 height 28
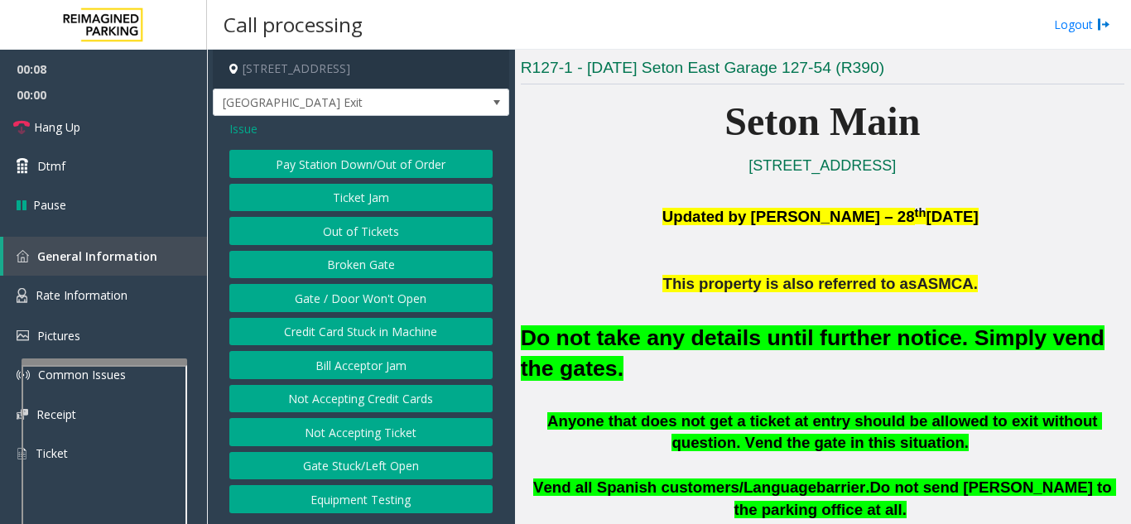
click at [365, 304] on button "Gate / Door Won't Open" at bounding box center [360, 298] width 263 height 28
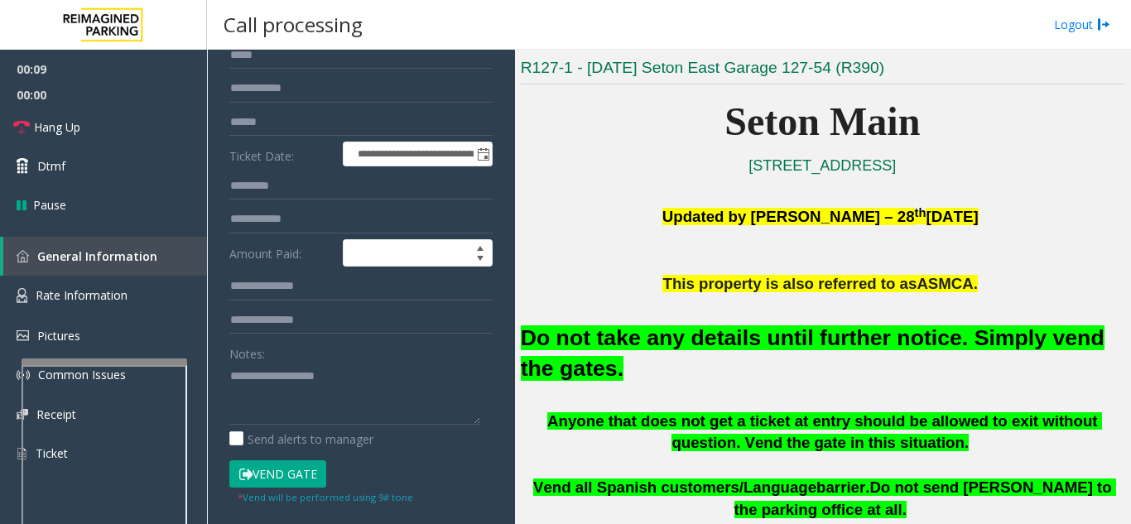
scroll to position [166, 0]
click at [294, 482] on button "Vend Gate" at bounding box center [277, 473] width 97 height 28
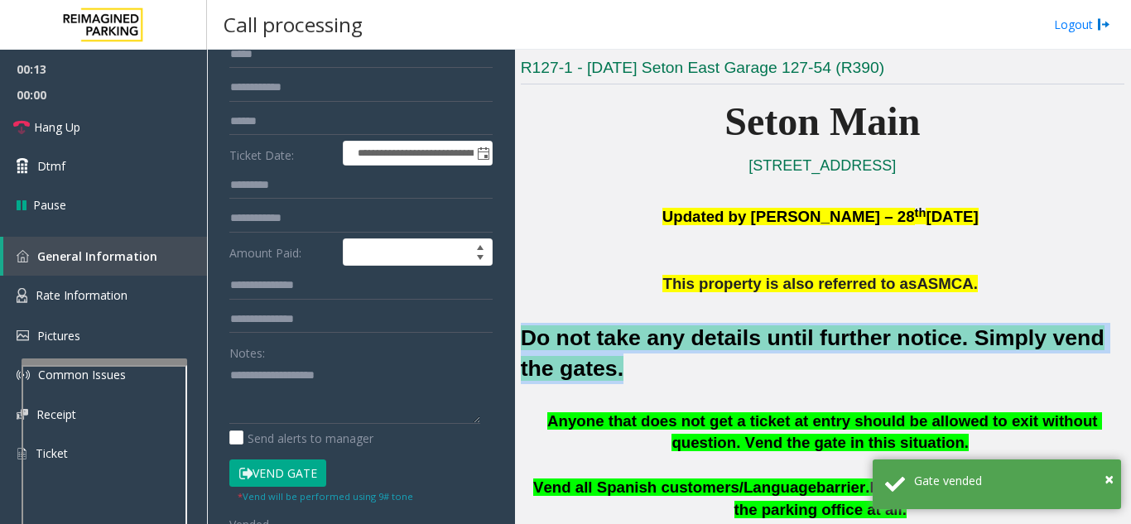
drag, startPoint x: 521, startPoint y: 331, endPoint x: 563, endPoint y: 359, distance: 50.0
click at [576, 363] on h2 "Do not take any details until further notice. Simply vend the gates." at bounding box center [822, 353] width 603 height 61
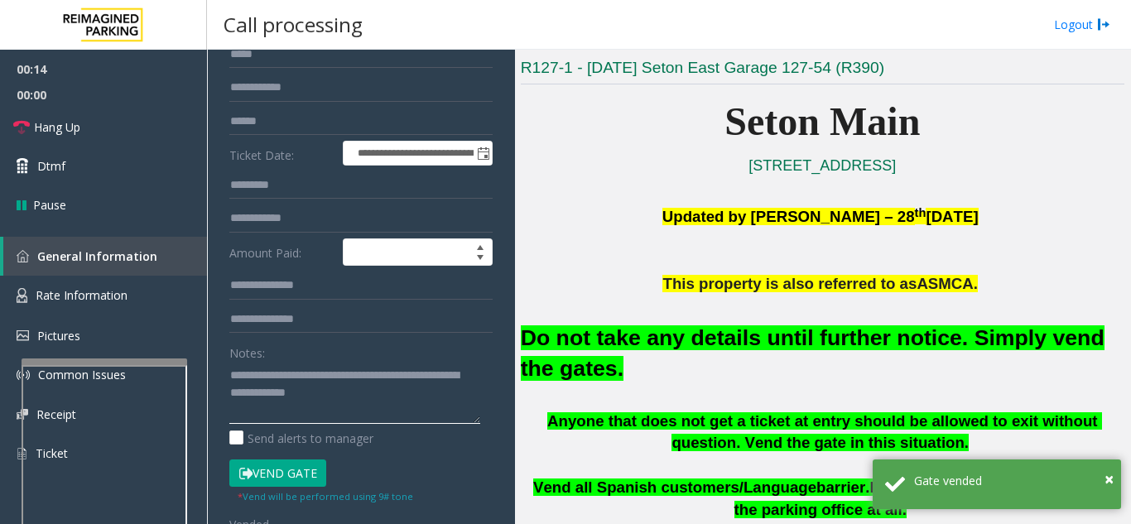
click at [390, 406] on textarea at bounding box center [354, 393] width 251 height 62
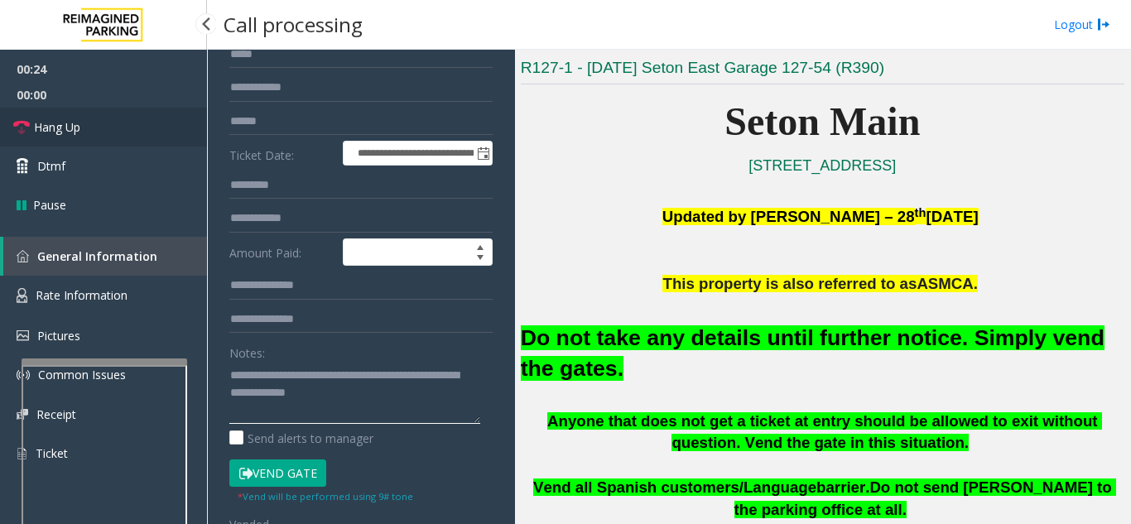
type textarea "**********"
click at [163, 131] on link "Hang Up" at bounding box center [103, 127] width 207 height 39
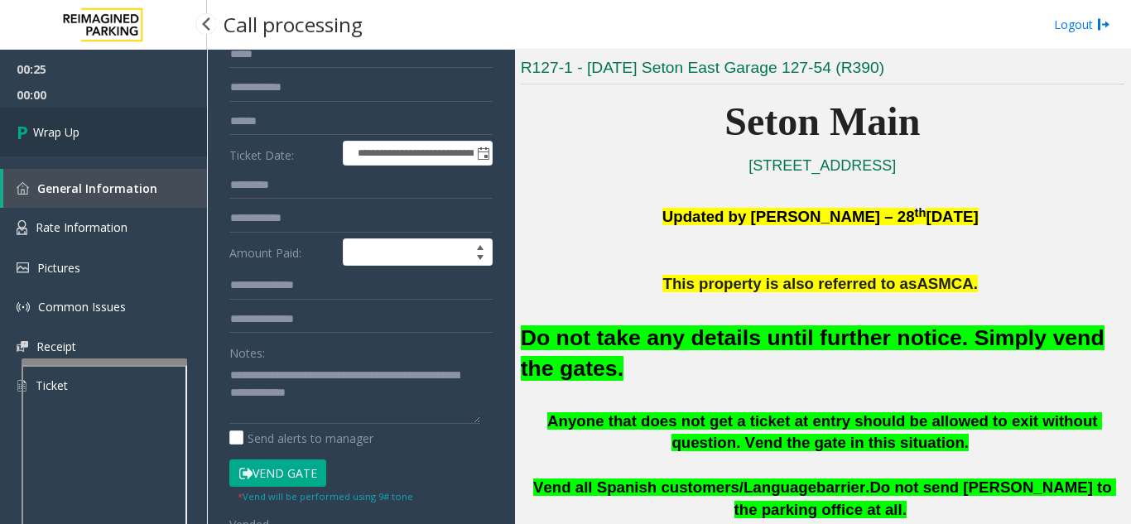
click at [162, 137] on link "Wrap Up" at bounding box center [103, 132] width 207 height 49
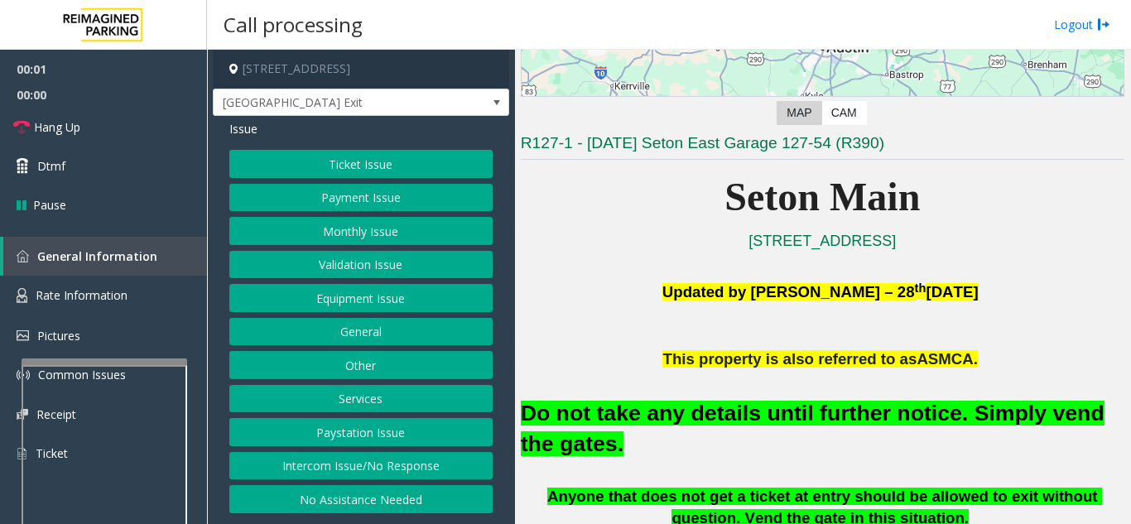
scroll to position [331, 0]
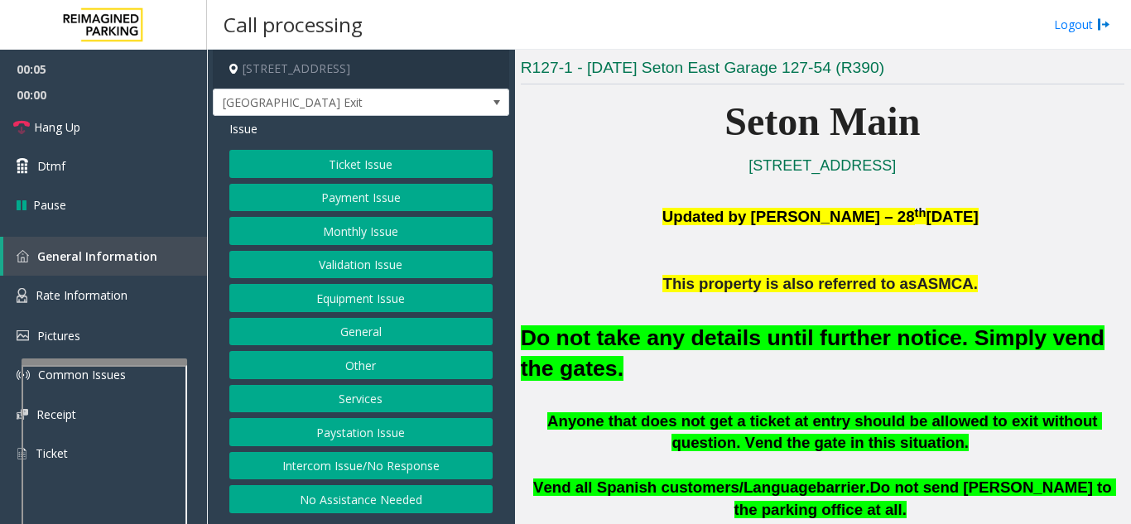
click at [369, 303] on button "Equipment Issue" at bounding box center [360, 298] width 263 height 28
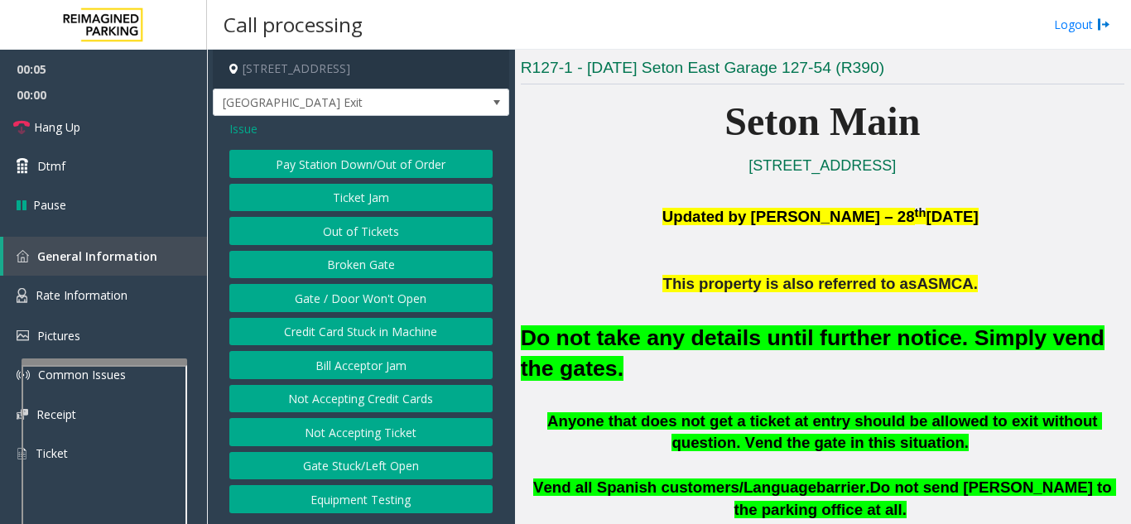
click at [369, 303] on button "Gate / Door Won't Open" at bounding box center [360, 298] width 263 height 28
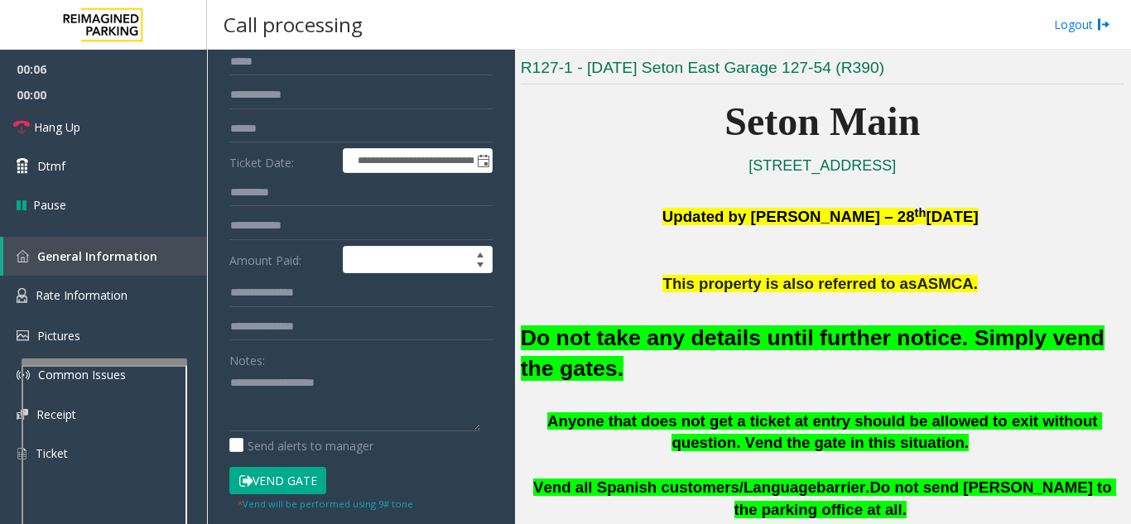
scroll to position [166, 0]
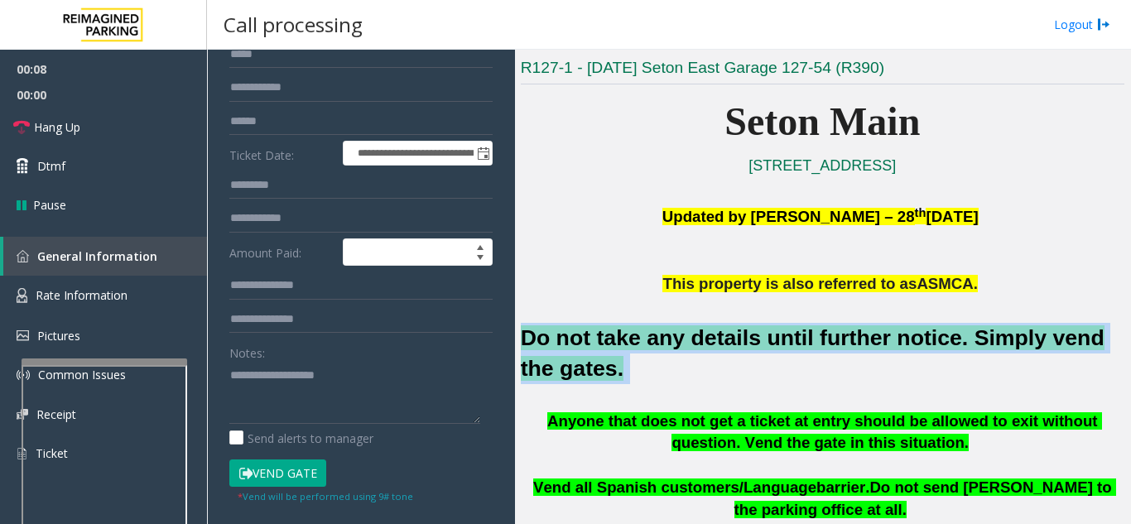
drag, startPoint x: 592, startPoint y: 375, endPoint x: 521, endPoint y: 345, distance: 77.2
click at [521, 345] on h2 "Do not take any details until further notice. Simply vend the gates." at bounding box center [822, 353] width 603 height 61
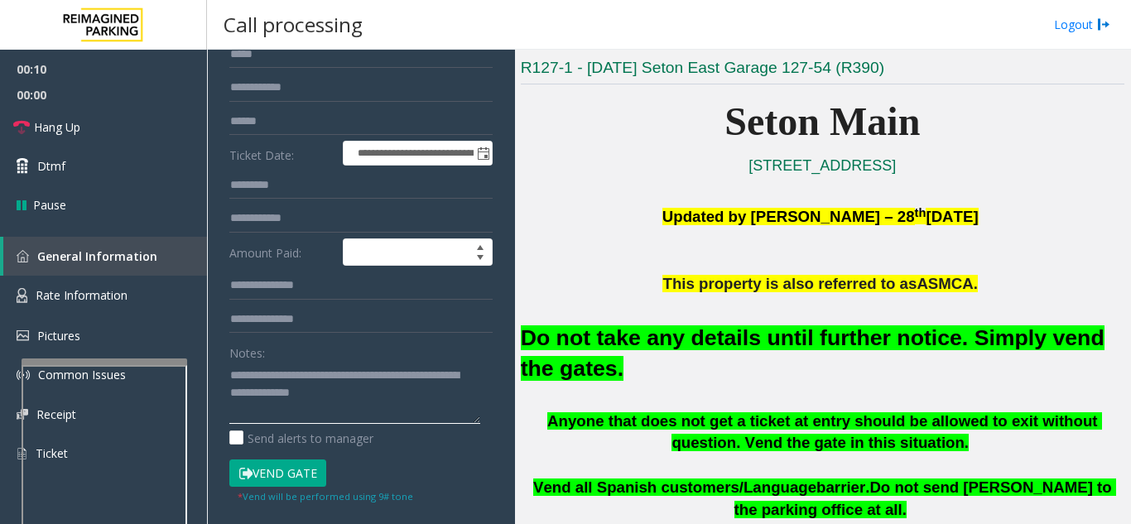
click at [401, 396] on textarea at bounding box center [354, 393] width 251 height 62
type textarea "**********"
click at [302, 469] on button "Vend Gate" at bounding box center [277, 473] width 97 height 28
click at [120, 127] on link "Hang Up" at bounding box center [103, 127] width 207 height 39
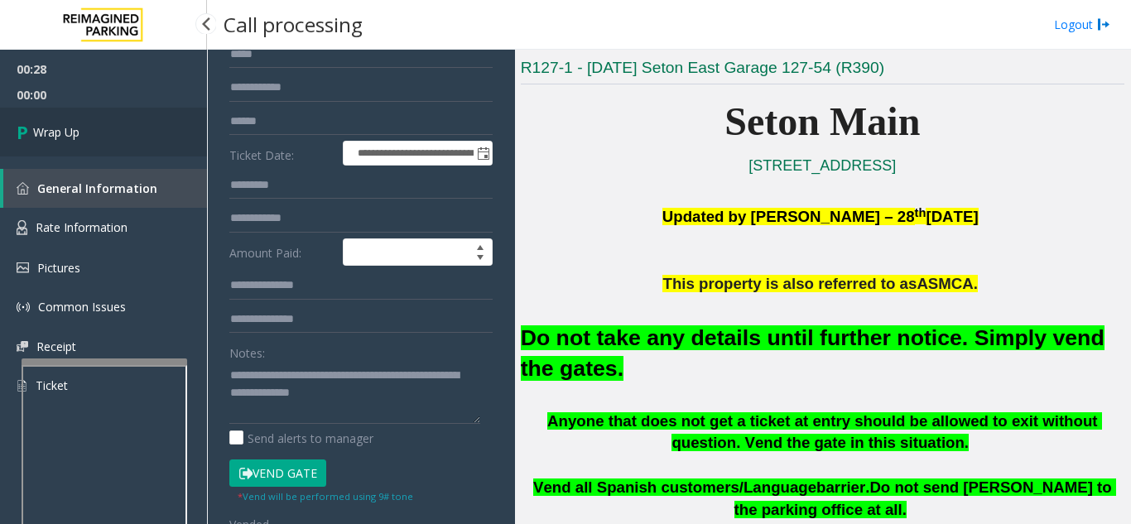
click at [120, 127] on link "Wrap Up" at bounding box center [103, 132] width 207 height 49
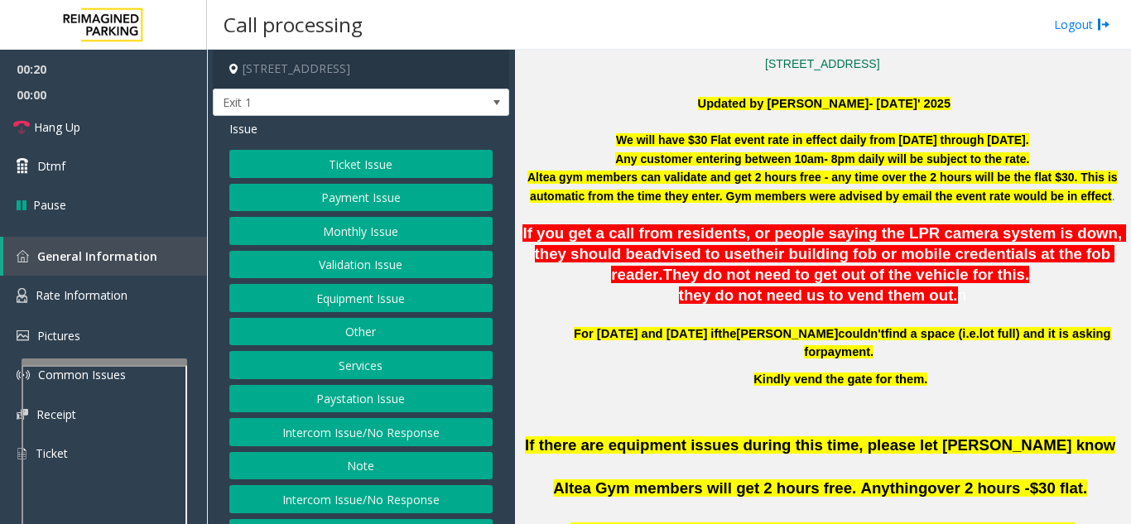
scroll to position [579, 0]
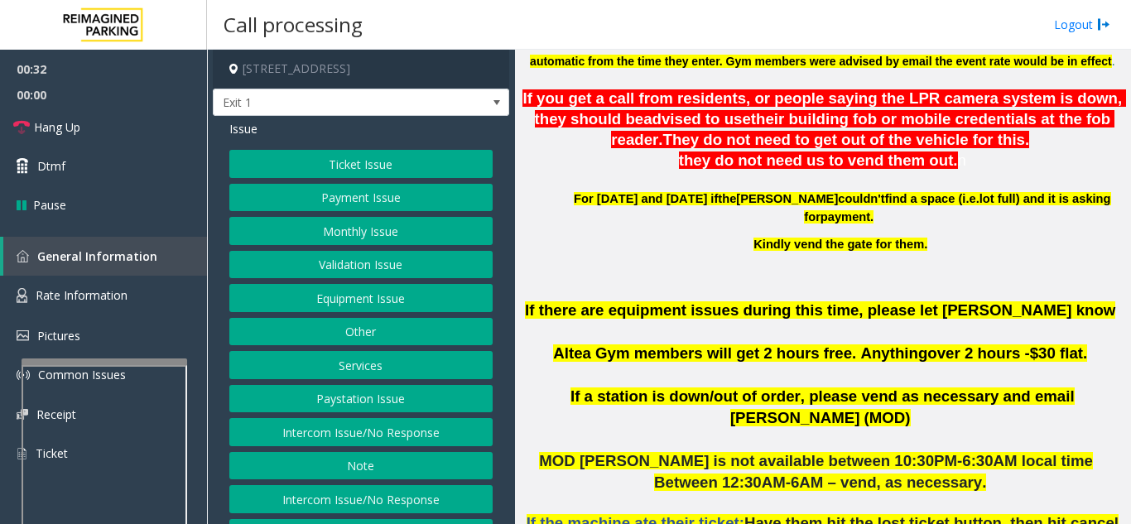
click at [353, 303] on button "Equipment Issue" at bounding box center [360, 298] width 263 height 28
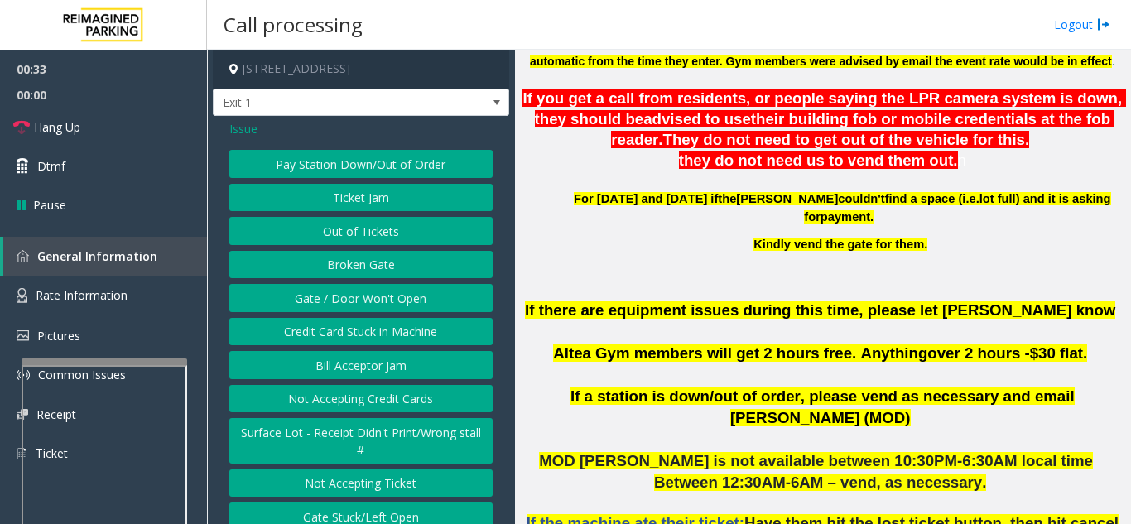
click at [353, 303] on button "Gate / Door Won't Open" at bounding box center [360, 298] width 263 height 28
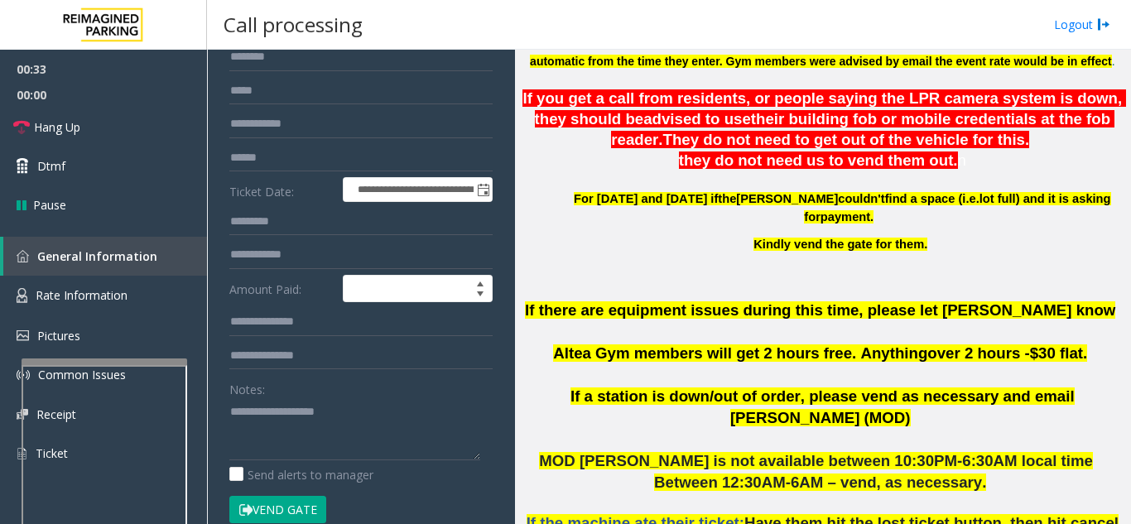
scroll to position [166, 0]
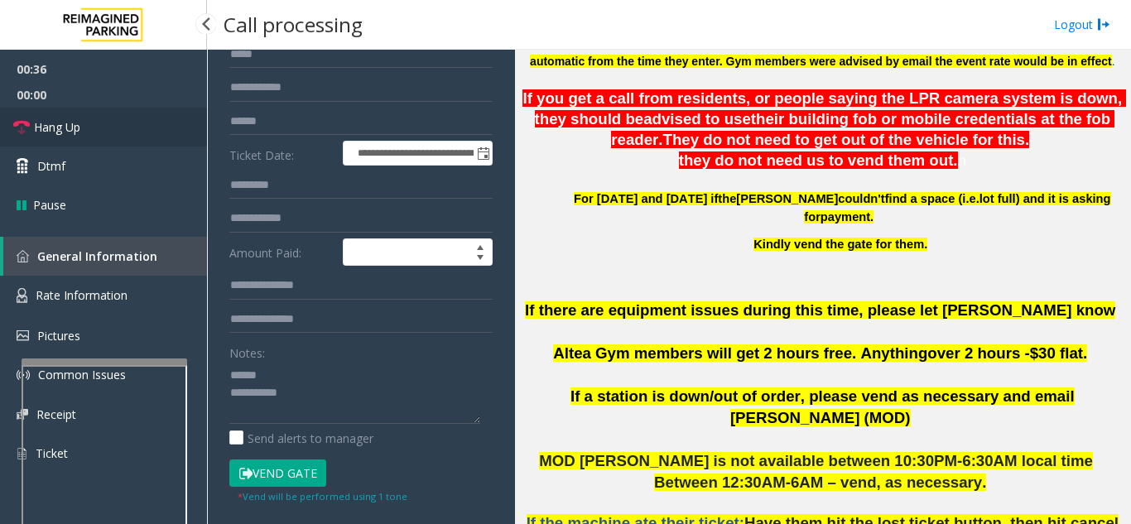
click at [137, 136] on link "Hang Up" at bounding box center [103, 127] width 207 height 39
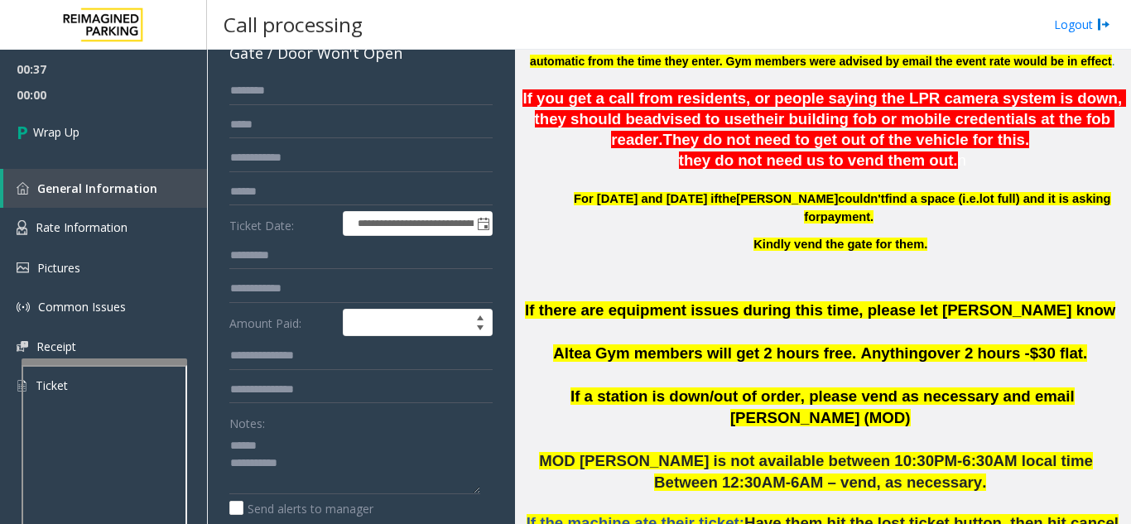
scroll to position [0, 0]
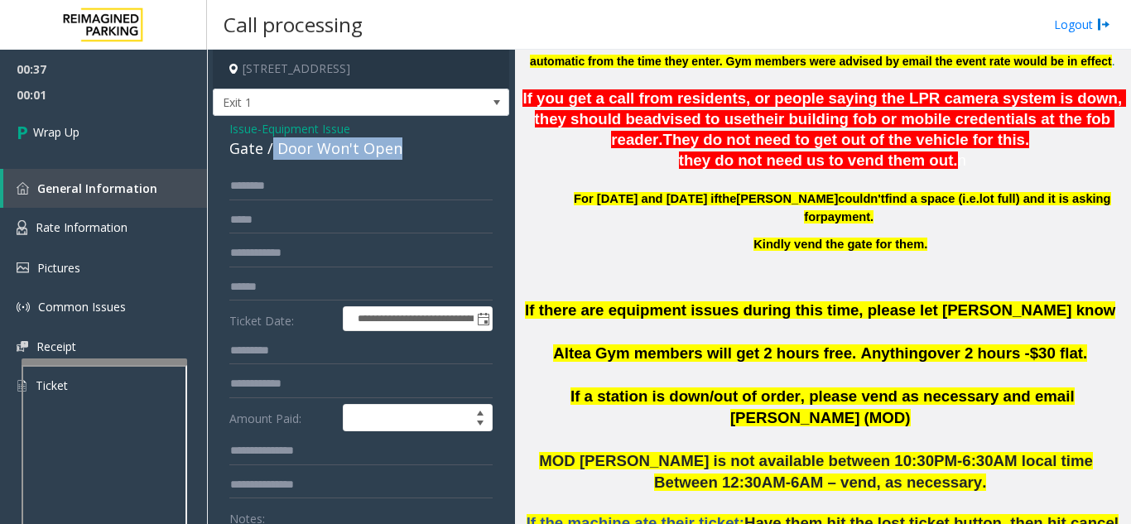
drag, startPoint x: 272, startPoint y: 146, endPoint x: 404, endPoint y: 155, distance: 131.9
click at [404, 155] on div "Gate / Door Won't Open" at bounding box center [360, 148] width 263 height 22
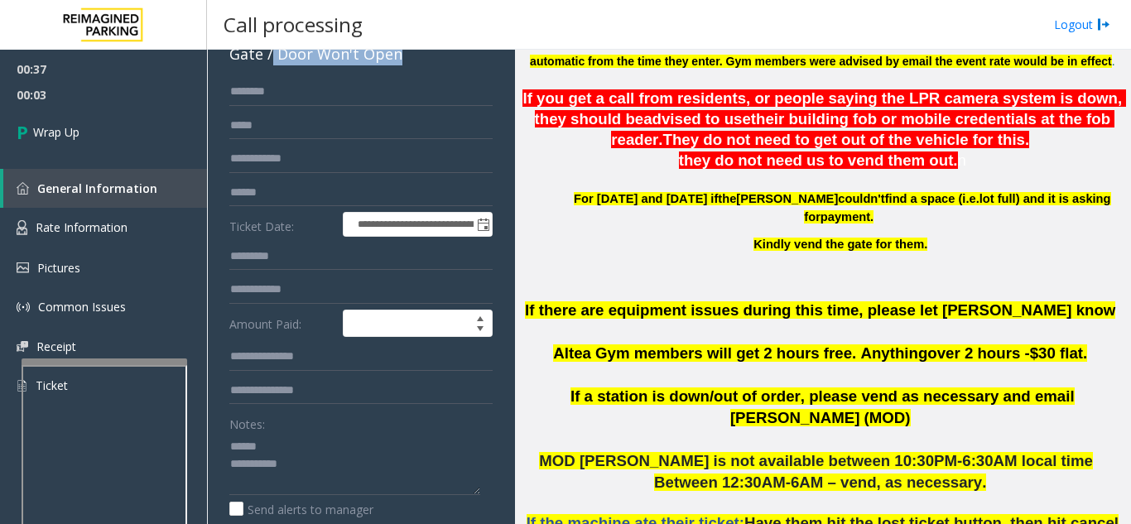
scroll to position [158, 0]
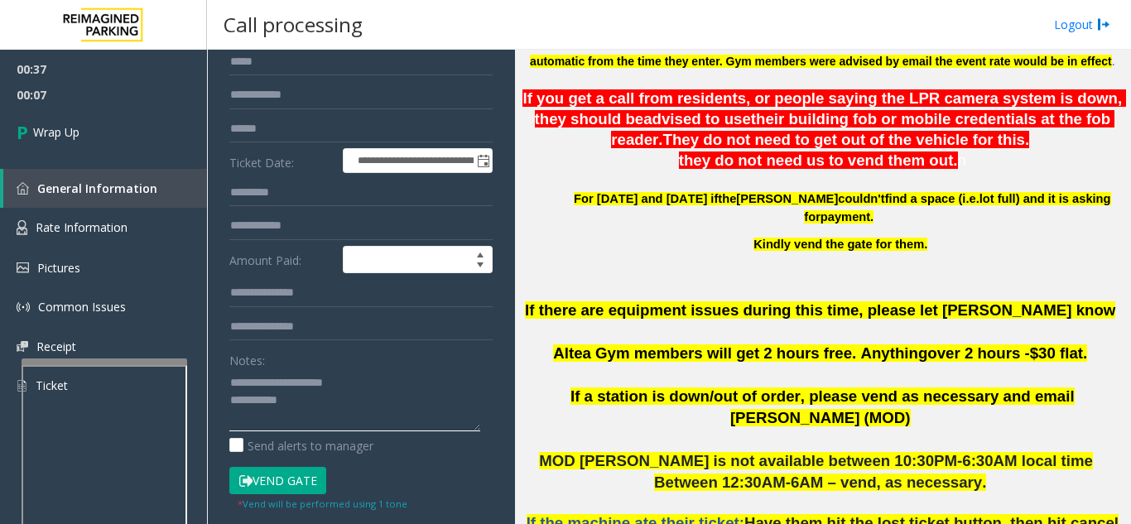
click at [375, 411] on textarea at bounding box center [354, 400] width 251 height 62
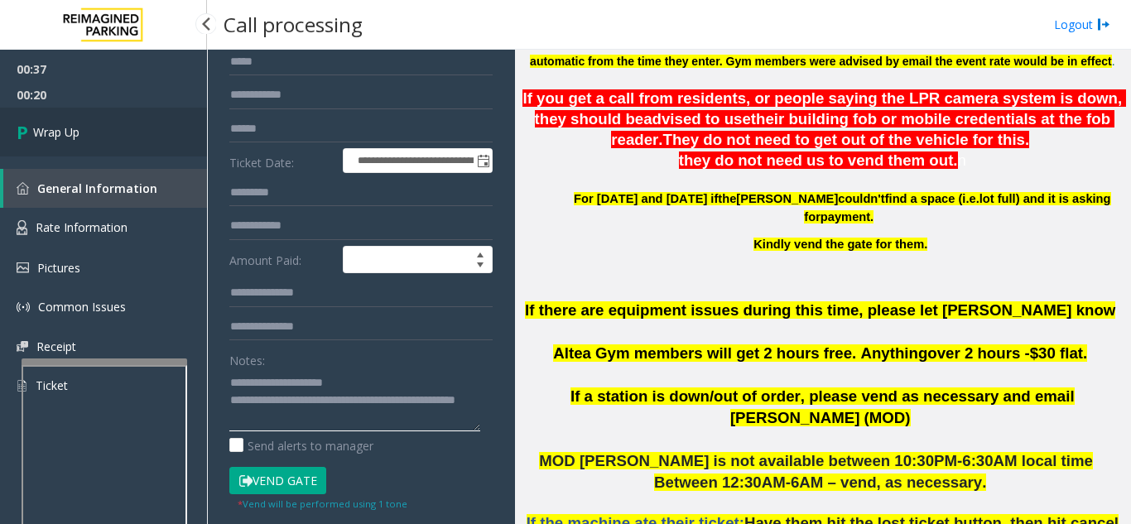
type textarea "**********"
click at [89, 134] on link "Wrap Up" at bounding box center [103, 132] width 207 height 49
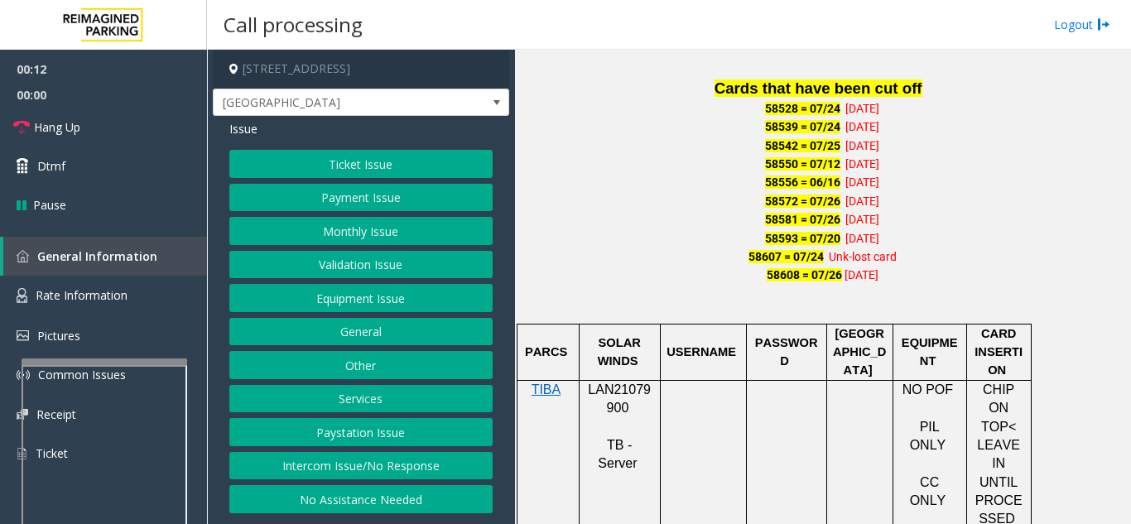
scroll to position [1159, 0]
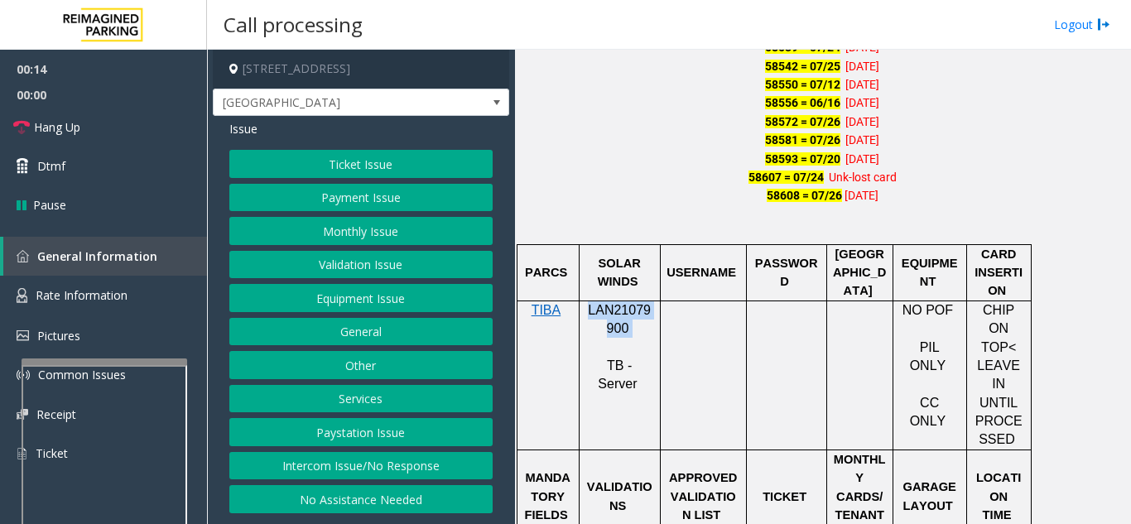
drag, startPoint x: 638, startPoint y: 331, endPoint x: 587, endPoint y: 312, distance: 54.7
click at [587, 312] on p "LAN21079900" at bounding box center [619, 319] width 69 height 37
click at [371, 160] on button "Ticket Issue" at bounding box center [360, 164] width 263 height 28
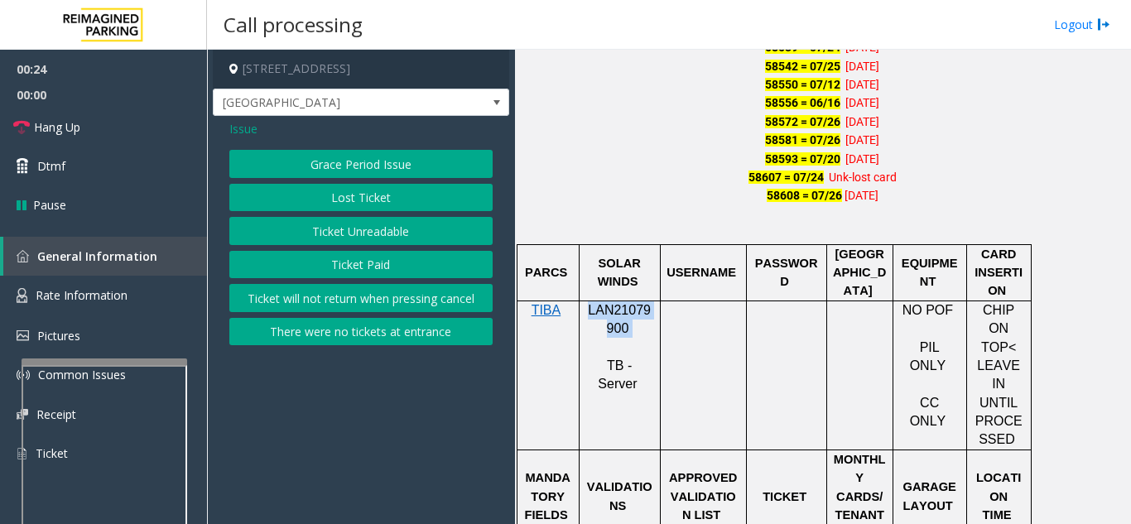
click at [352, 198] on button "Lost Ticket" at bounding box center [360, 198] width 263 height 28
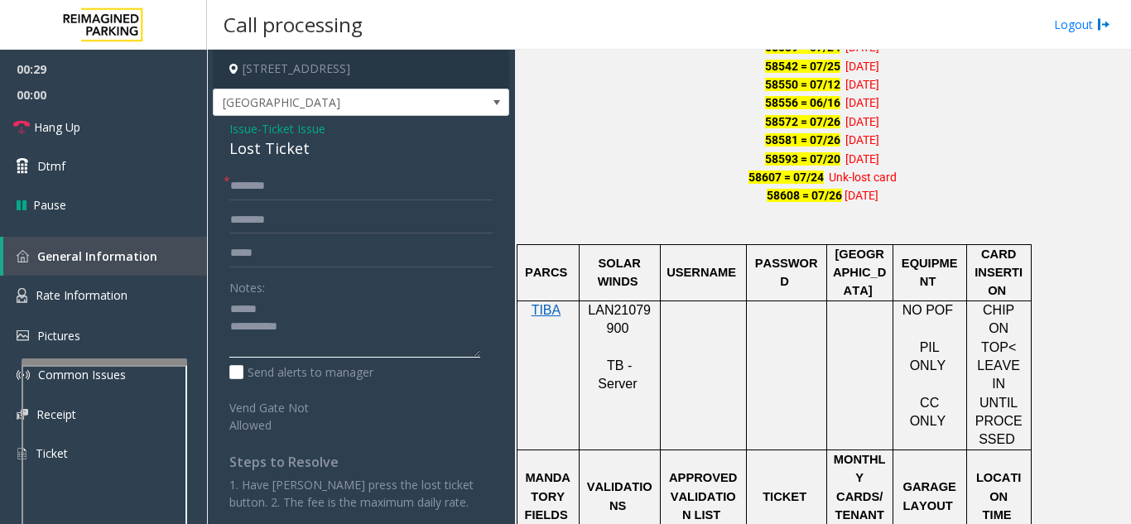
click at [301, 313] on textarea at bounding box center [354, 327] width 251 height 62
drag, startPoint x: 263, startPoint y: 152, endPoint x: 324, endPoint y: 154, distance: 60.4
click at [324, 154] on div "Issue - Ticket Issue Lost Ticket * Notes: Send alerts to manager Vend Gate Not …" at bounding box center [361, 339] width 296 height 446
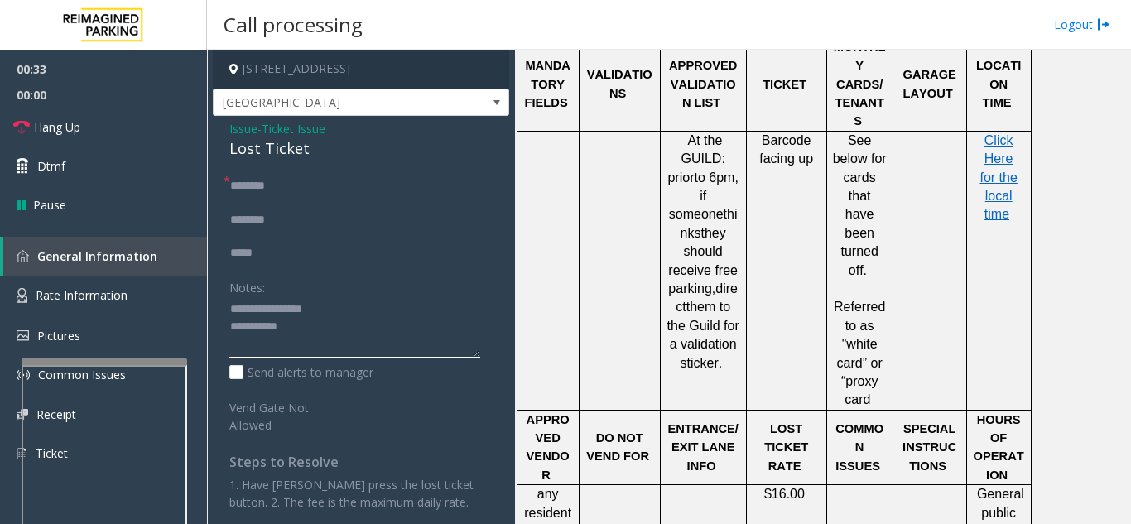
scroll to position [1573, 0]
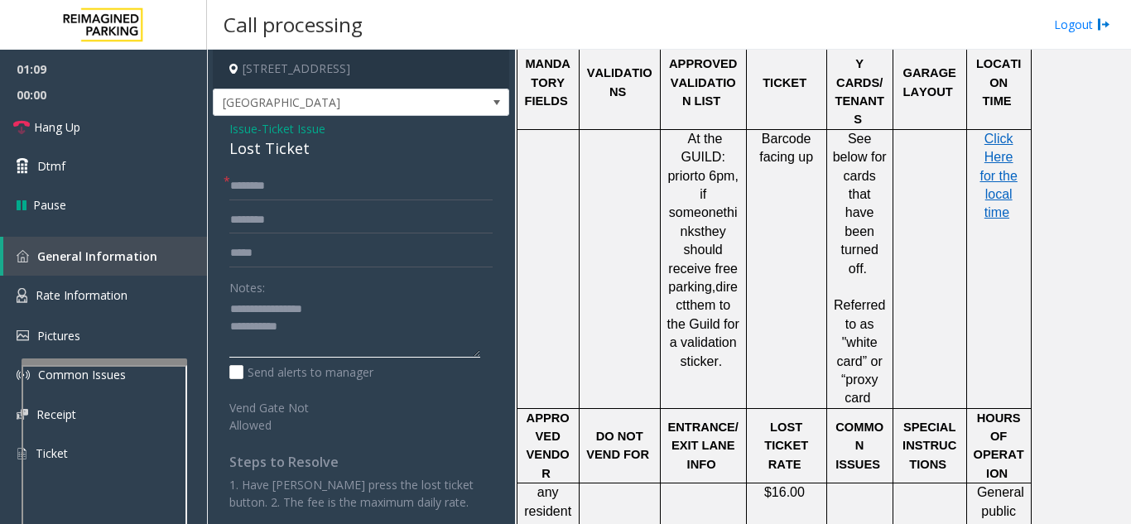
click at [334, 316] on textarea at bounding box center [354, 327] width 251 height 62
click at [336, 321] on textarea at bounding box center [354, 327] width 251 height 62
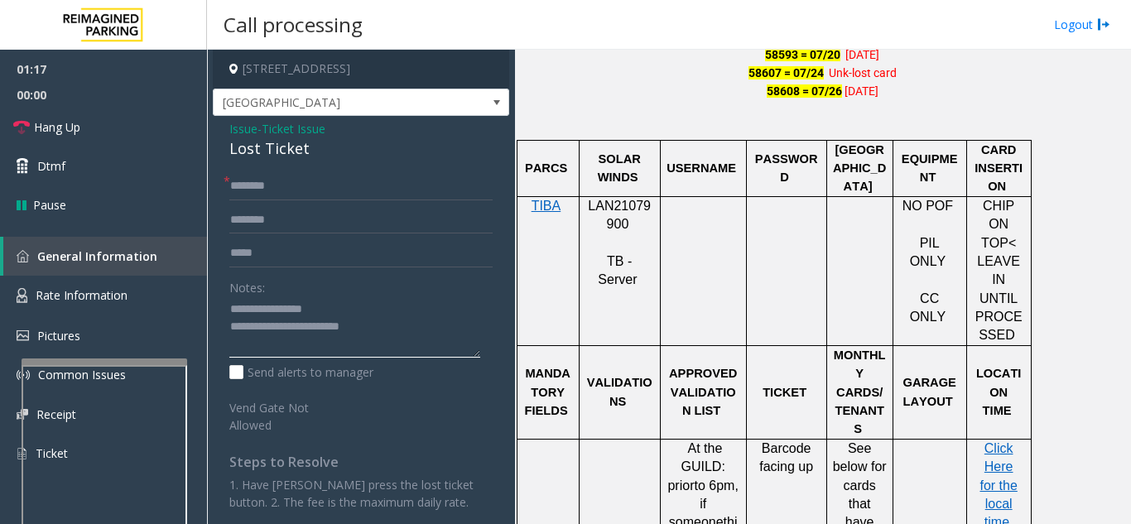
scroll to position [1241, 0]
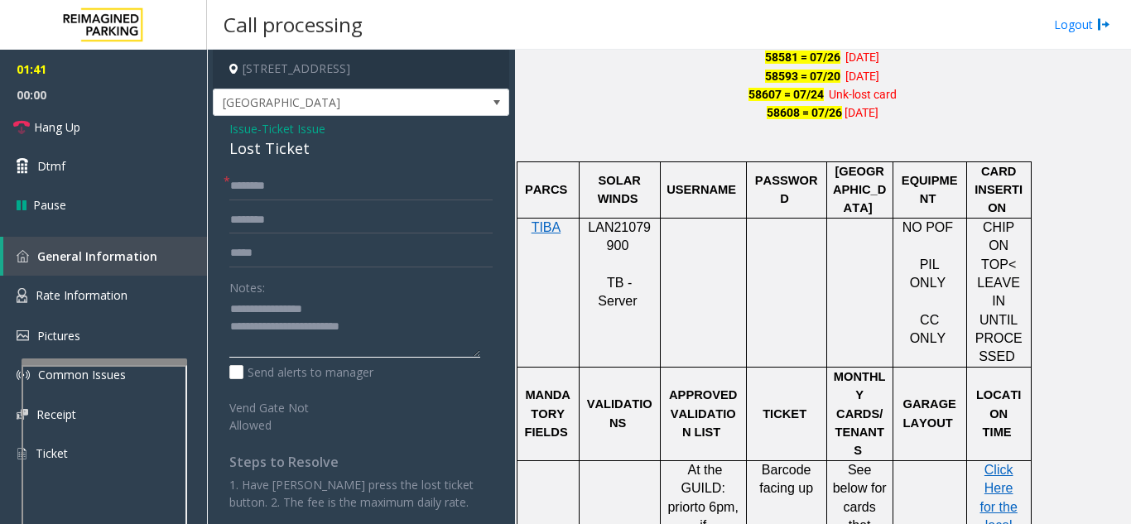
type textarea "**********"
click at [75, 295] on span "Rate Information" at bounding box center [82, 295] width 92 height 16
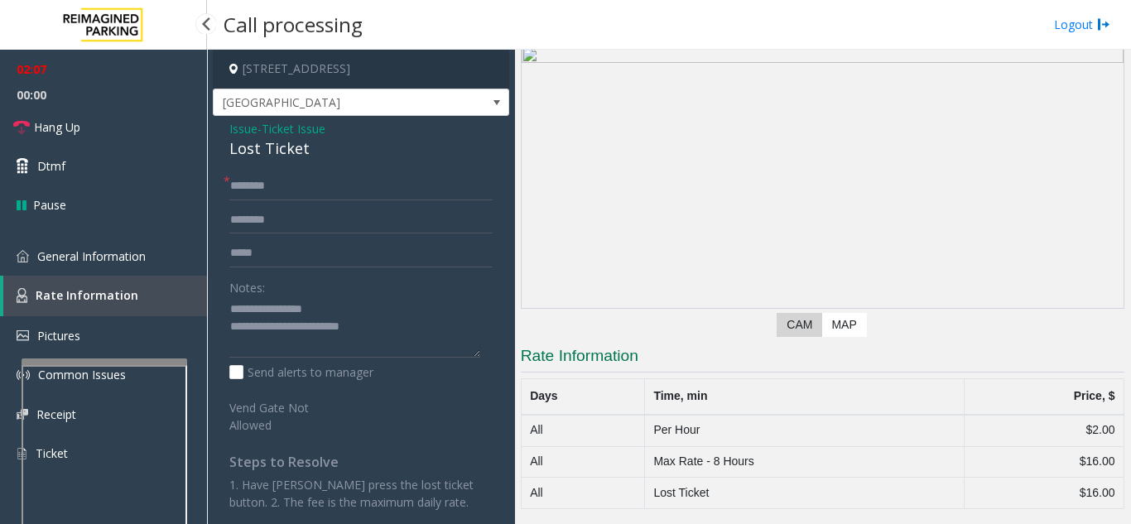
scroll to position [65, 0]
click at [116, 262] on span "General Information" at bounding box center [91, 256] width 108 height 16
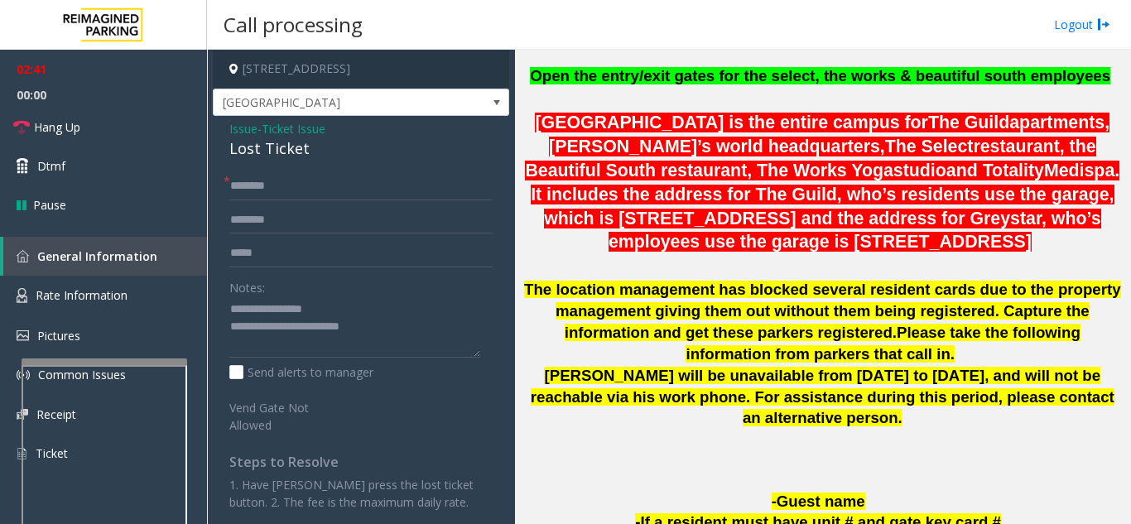
scroll to position [579, 0]
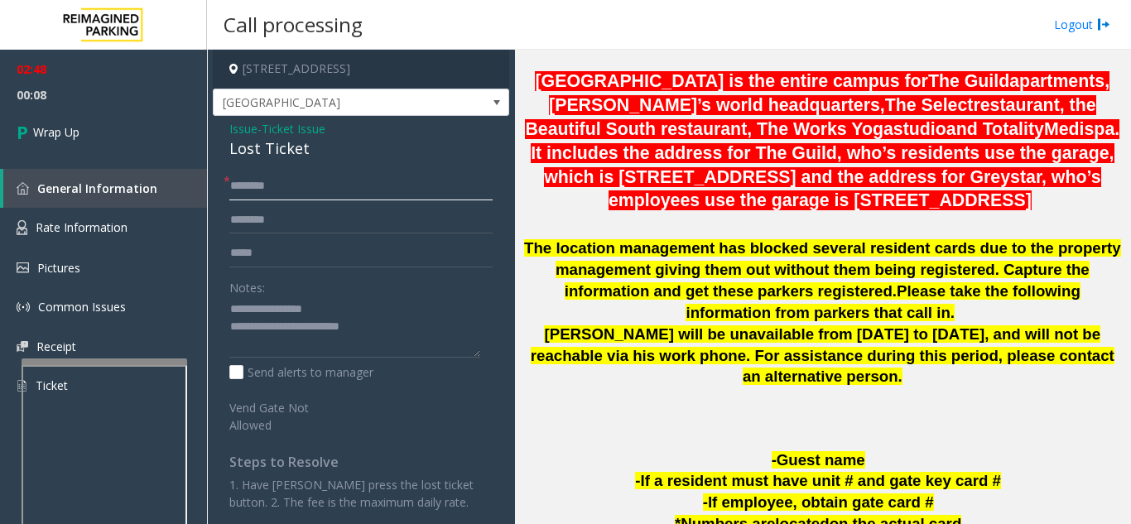
click at [324, 190] on input "text" at bounding box center [360, 186] width 263 height 28
type input "**"
click at [402, 320] on textarea at bounding box center [354, 327] width 251 height 62
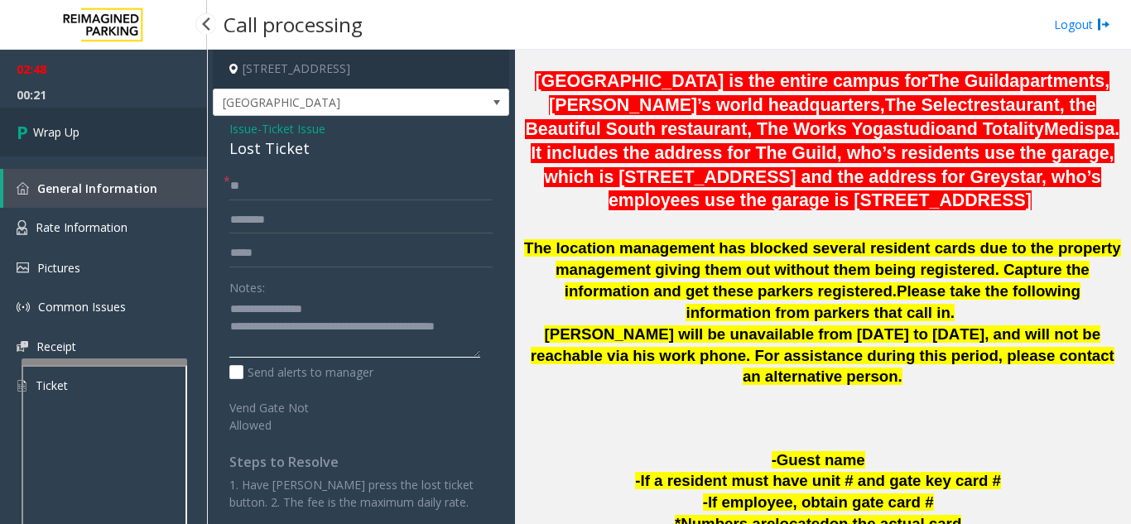
type textarea "**********"
click at [115, 132] on link "Wrap Up" at bounding box center [103, 132] width 207 height 49
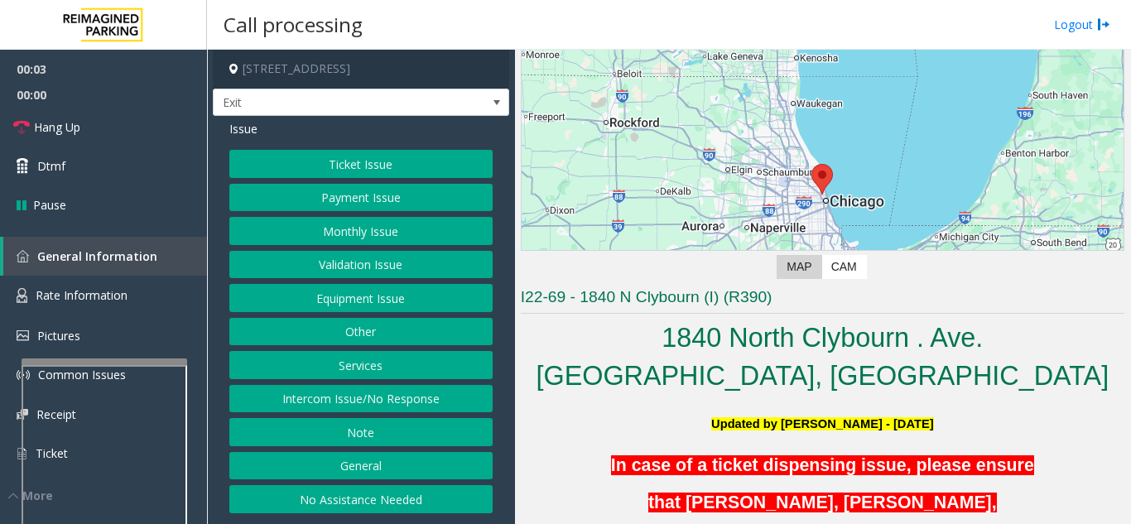
scroll to position [414, 0]
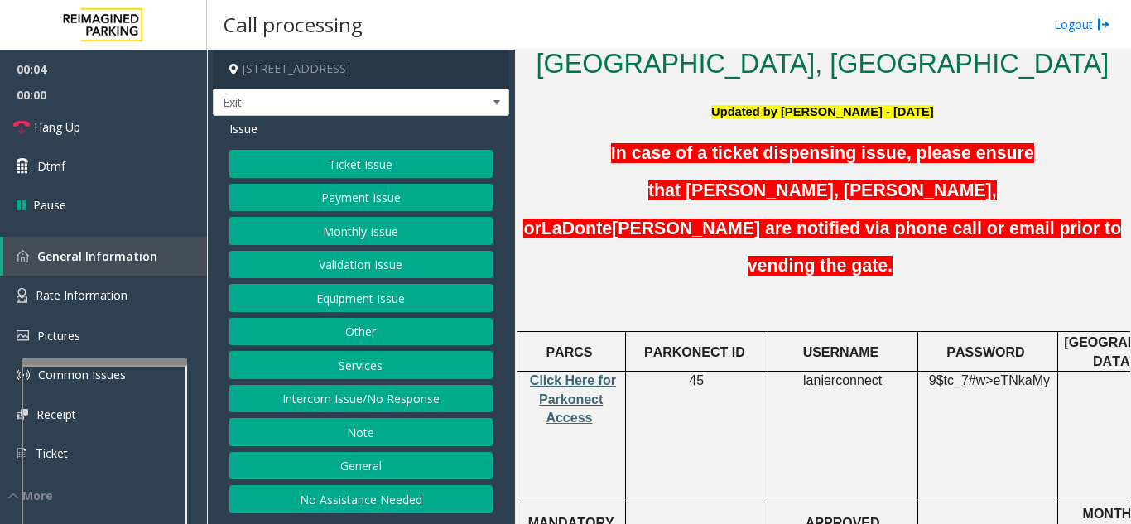
click at [584, 373] on span "Click Here for Parkonect Access" at bounding box center [573, 398] width 86 height 51
drag, startPoint x: 800, startPoint y: 300, endPoint x: 882, endPoint y: 301, distance: 82.0
click at [882, 372] on p "lanierconnect" at bounding box center [842, 381] width 137 height 18
copy p "lanierconnect"
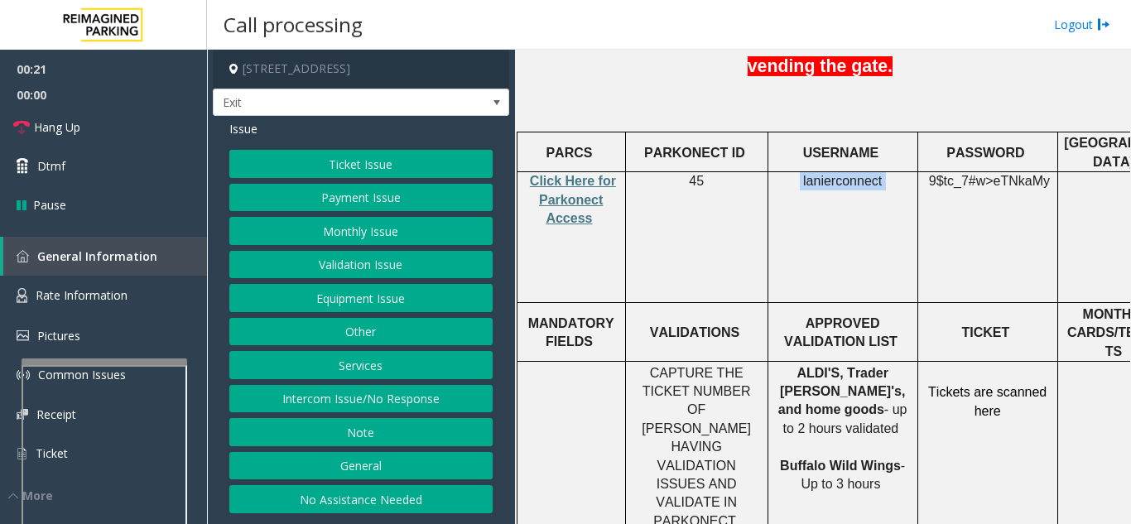
scroll to position [662, 0]
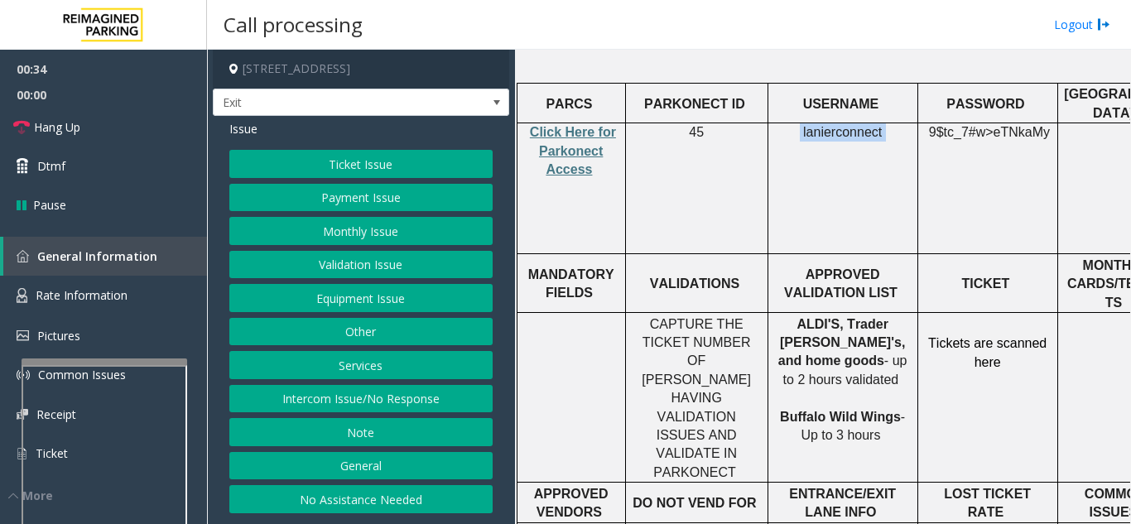
click at [345, 264] on button "Validation Issue" at bounding box center [360, 265] width 263 height 28
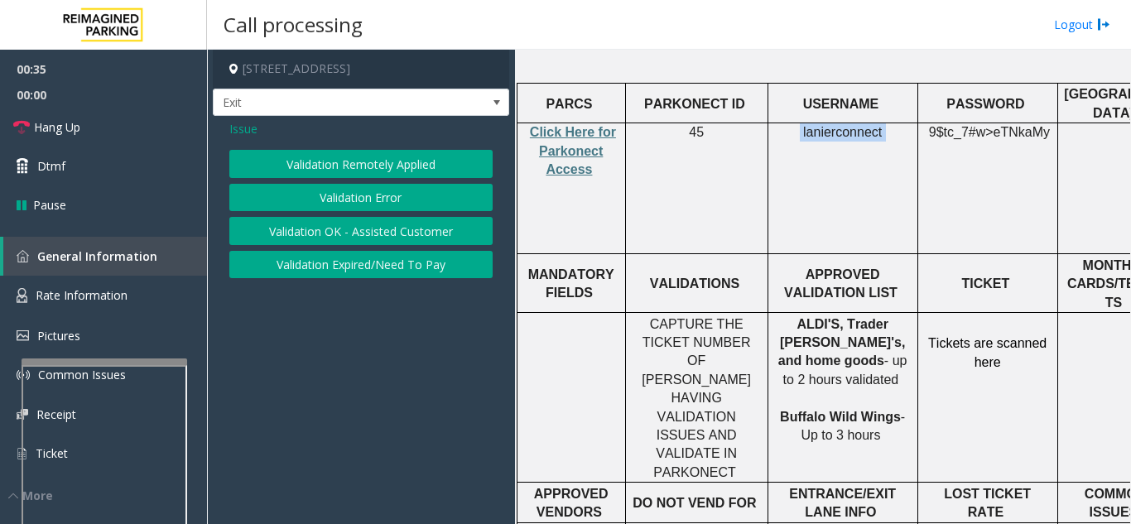
click at [347, 191] on button "Validation Error" at bounding box center [360, 198] width 263 height 28
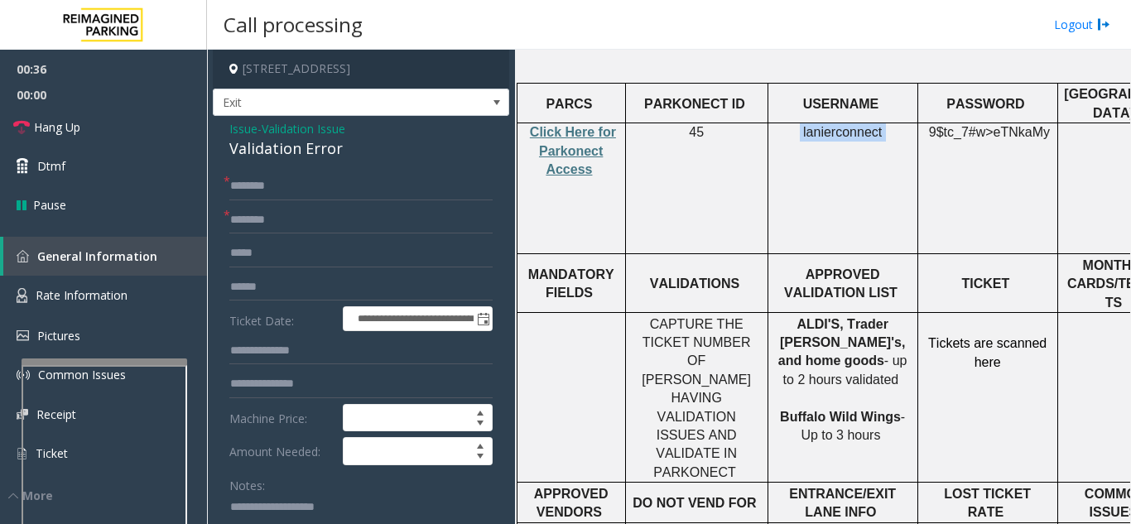
scroll to position [83, 0]
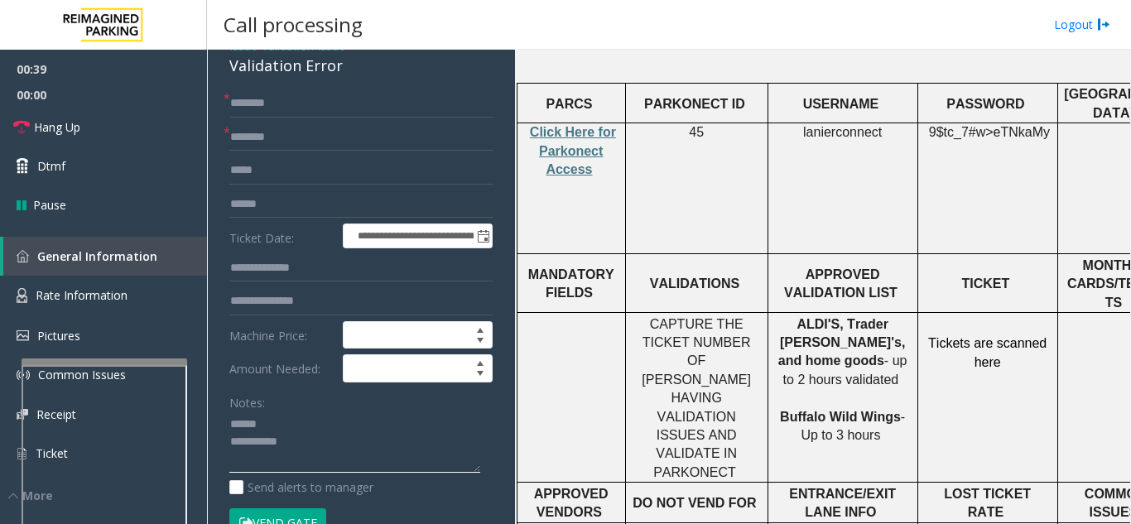
click at [283, 419] on textarea at bounding box center [354, 442] width 251 height 62
drag, startPoint x: 227, startPoint y: 69, endPoint x: 358, endPoint y: 67, distance: 130.8
type textarea "**********"
click at [283, 131] on input "text" at bounding box center [360, 137] width 263 height 28
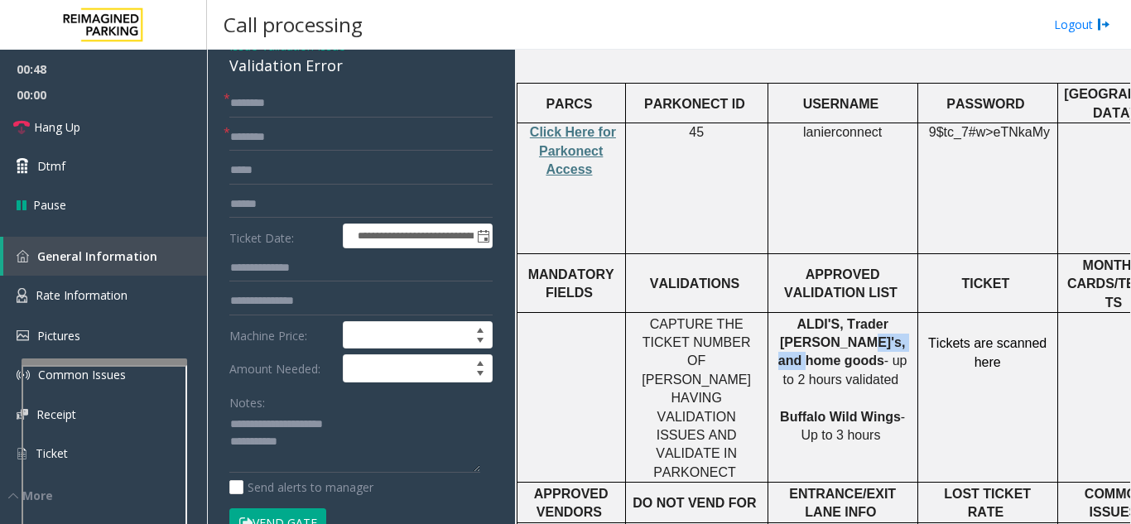
drag, startPoint x: 852, startPoint y: 245, endPoint x: 783, endPoint y: 248, distance: 68.8
click at [783, 315] on p "ALDI'S, Trader Joe's, and home goods - up to 2 hours validated Buffalo Wild Win…" at bounding box center [842, 380] width 137 height 130
click at [376, 135] on input "**********" at bounding box center [360, 137] width 263 height 28
type input "**********"
click at [347, 202] on input "text" at bounding box center [360, 204] width 263 height 28
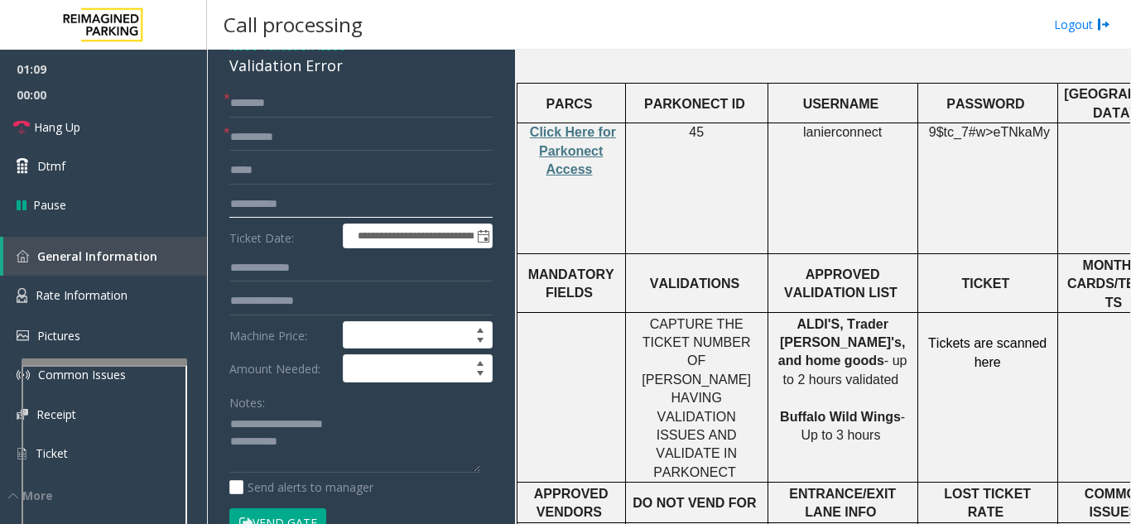
type input "**********"
click at [324, 105] on input "text" at bounding box center [360, 103] width 263 height 28
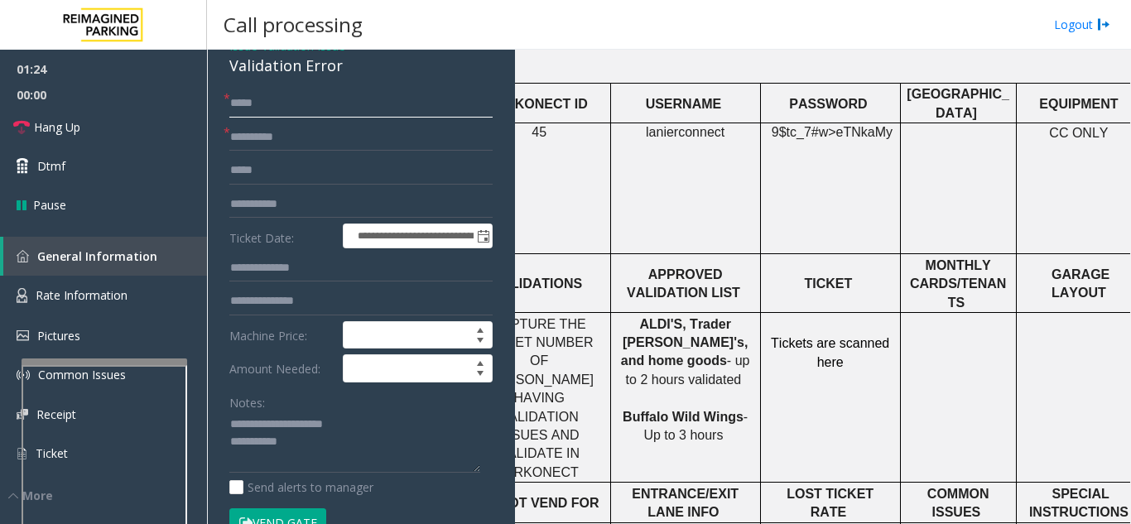
scroll to position [662, 298]
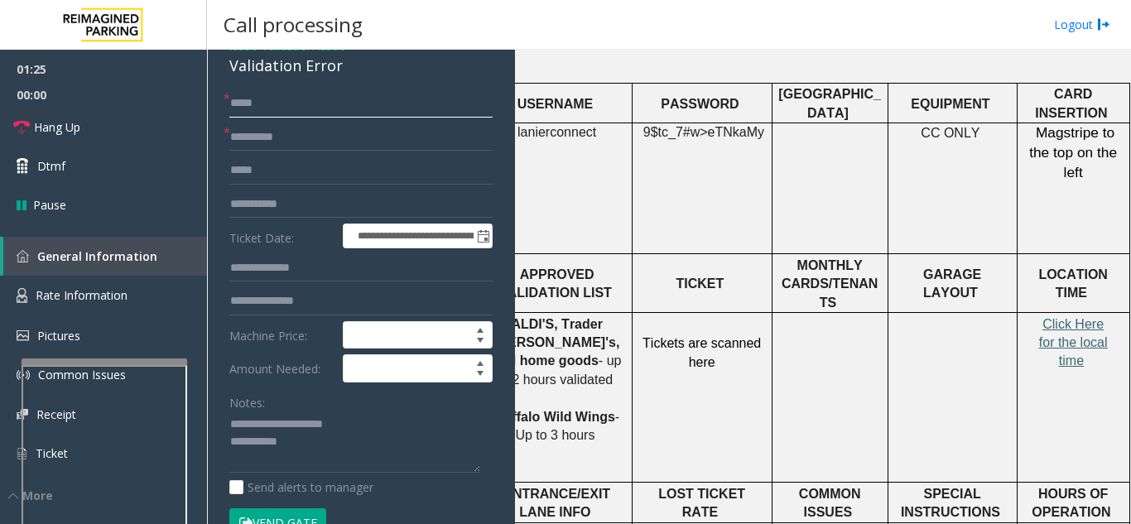
type input "*****"
click at [1051, 317] on span "Click Here for the local time" at bounding box center [1073, 342] width 69 height 51
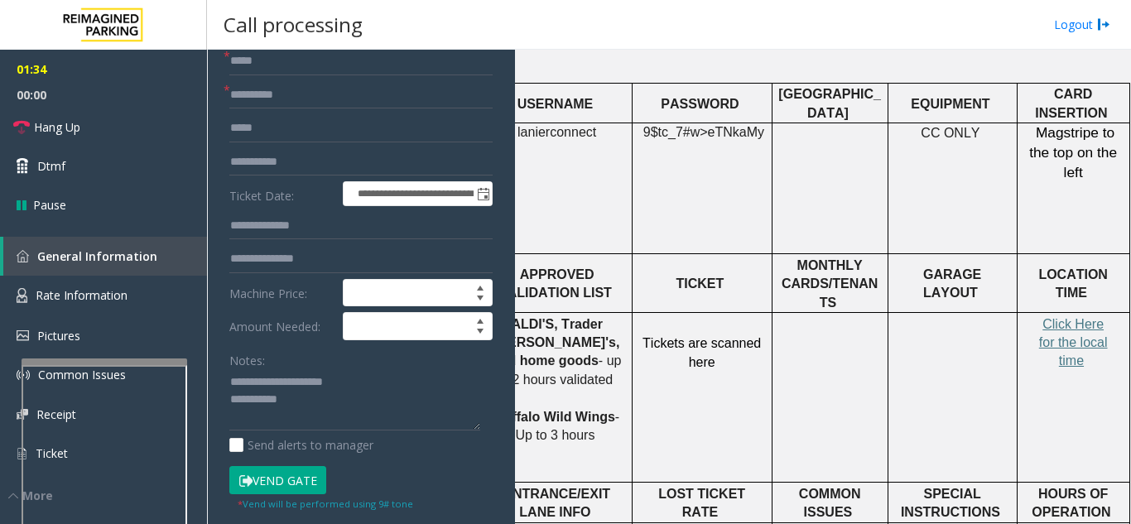
scroll to position [166, 0]
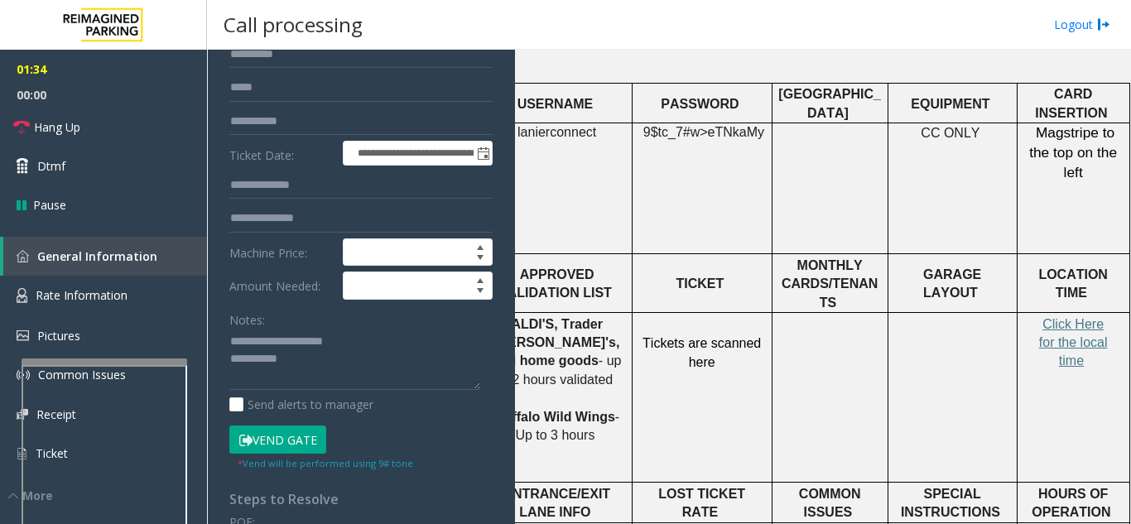
click at [285, 439] on button "Vend Gate" at bounding box center [277, 439] width 97 height 28
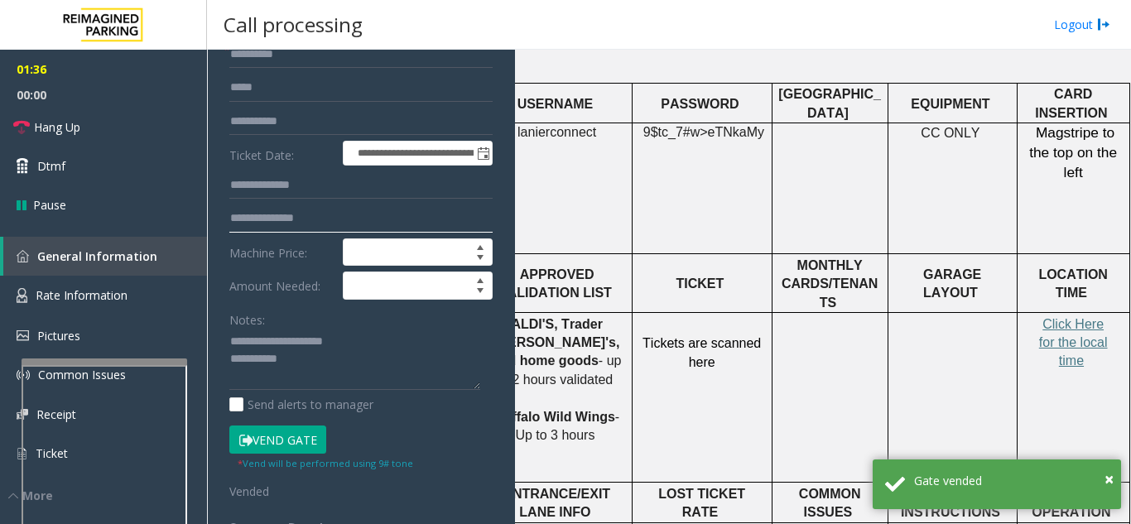
click at [305, 217] on input "text" at bounding box center [360, 218] width 263 height 28
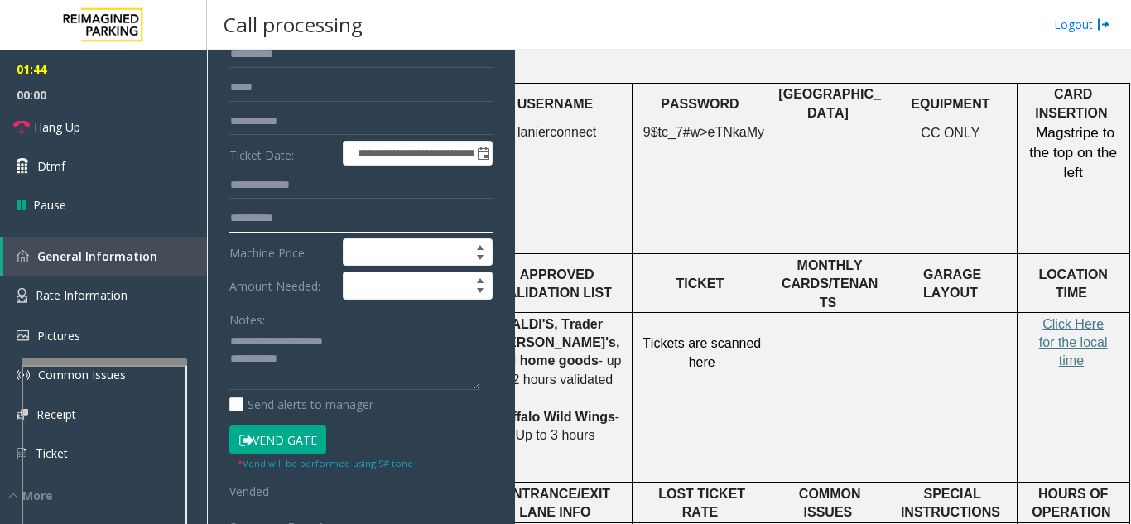
type input "*********"
click at [331, 362] on textarea at bounding box center [354, 360] width 251 height 62
type textarea "**********"
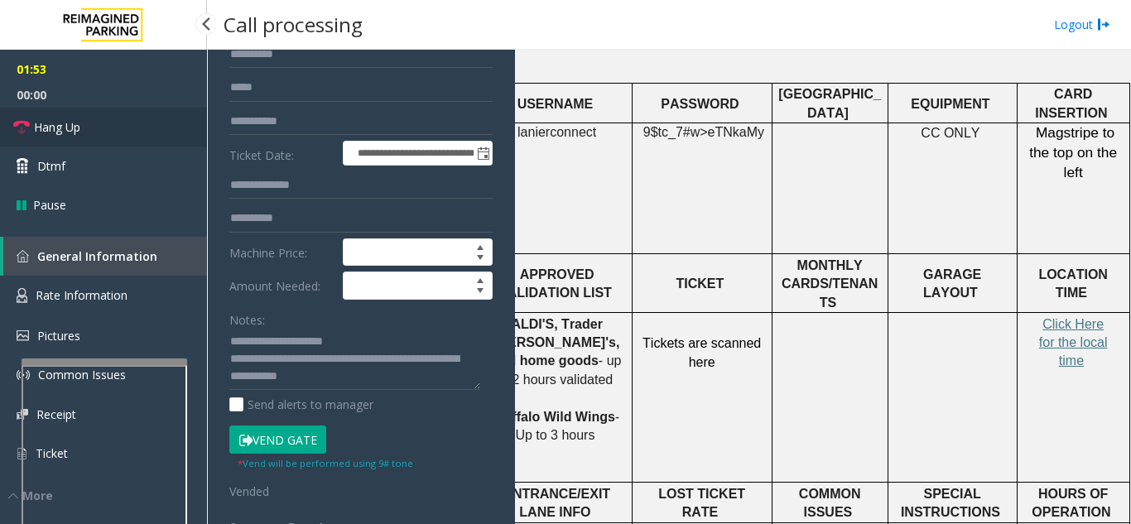
click at [90, 129] on link "Hang Up" at bounding box center [103, 127] width 207 height 39
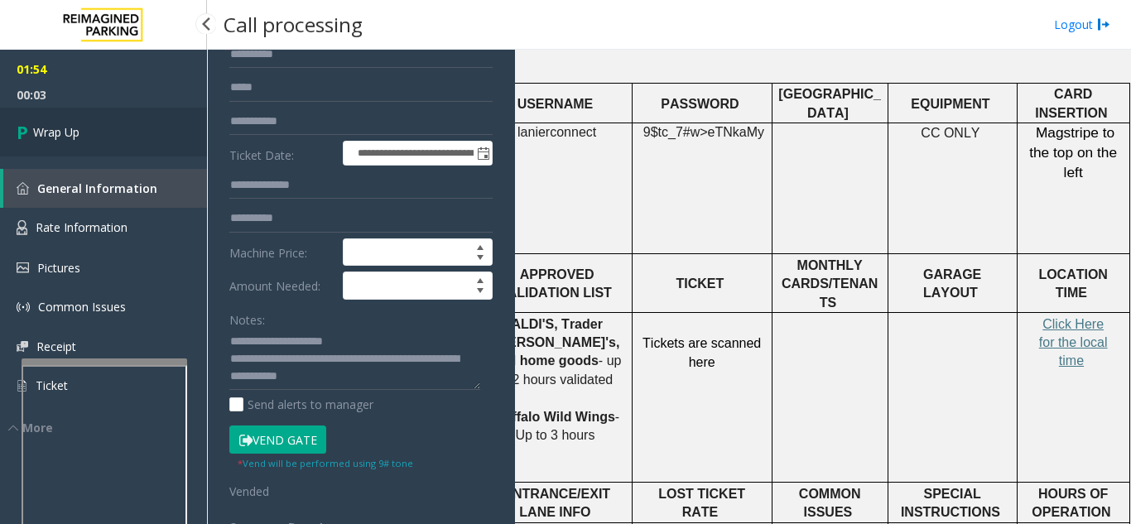
click at [116, 129] on link "Wrap Up" at bounding box center [103, 132] width 207 height 49
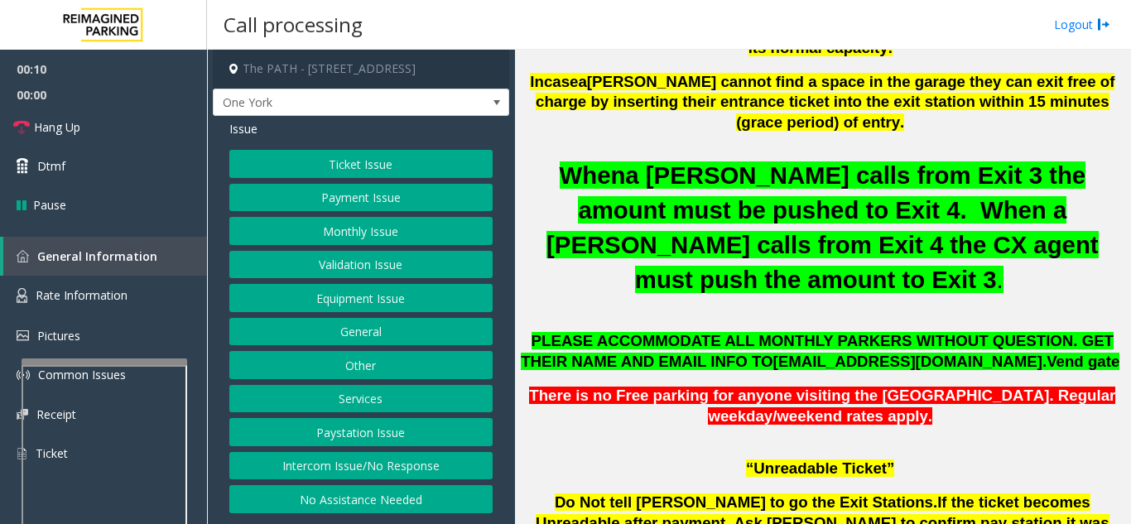
scroll to position [662, 0]
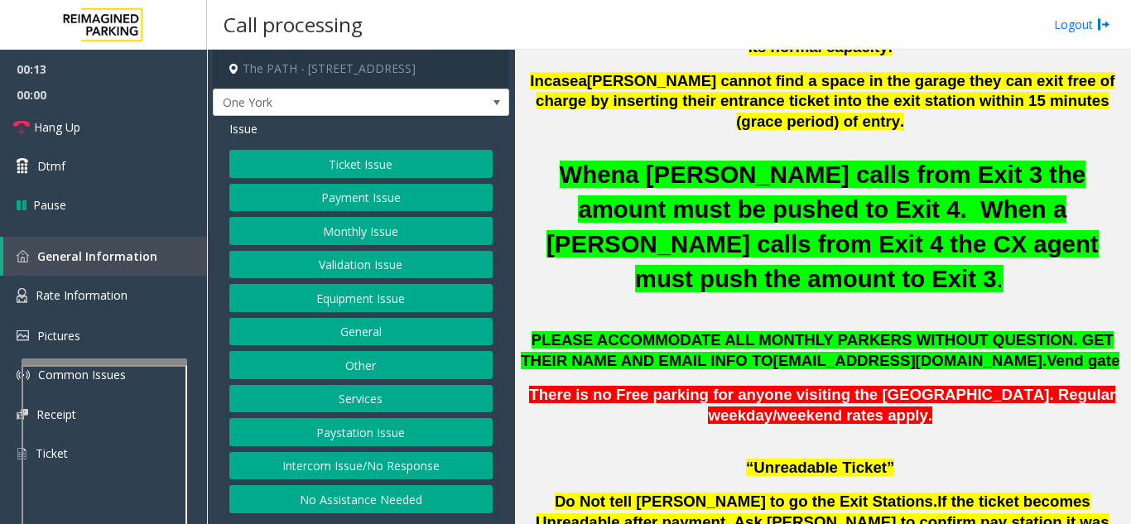
click at [353, 168] on button "Ticket Issue" at bounding box center [360, 164] width 263 height 28
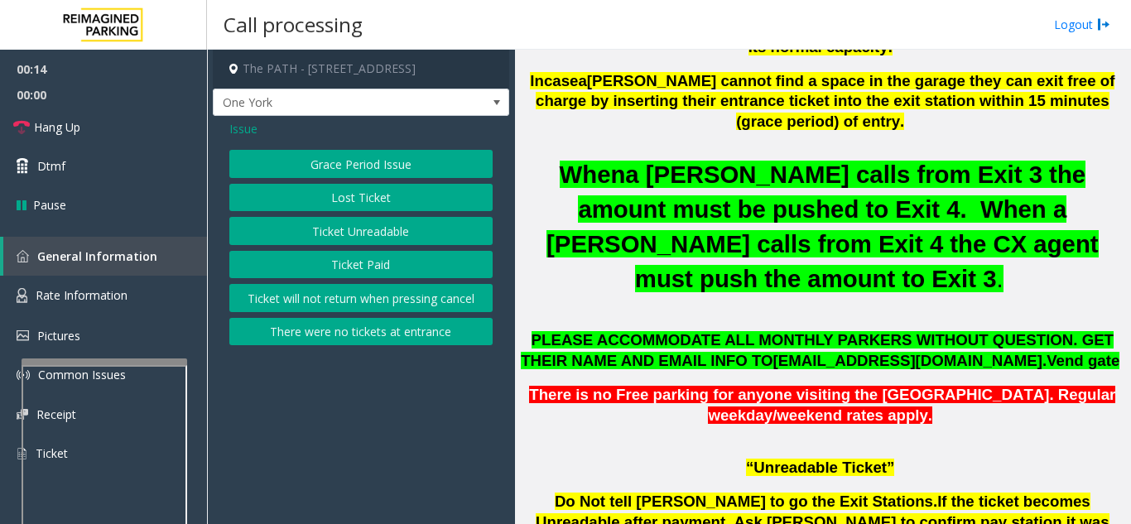
click at [358, 247] on div "Grace Period Issue Lost Ticket Ticket Unreadable Ticket Paid Ticket will not re…" at bounding box center [360, 247] width 263 height 195
click at [368, 232] on button "Ticket Unreadable" at bounding box center [360, 231] width 263 height 28
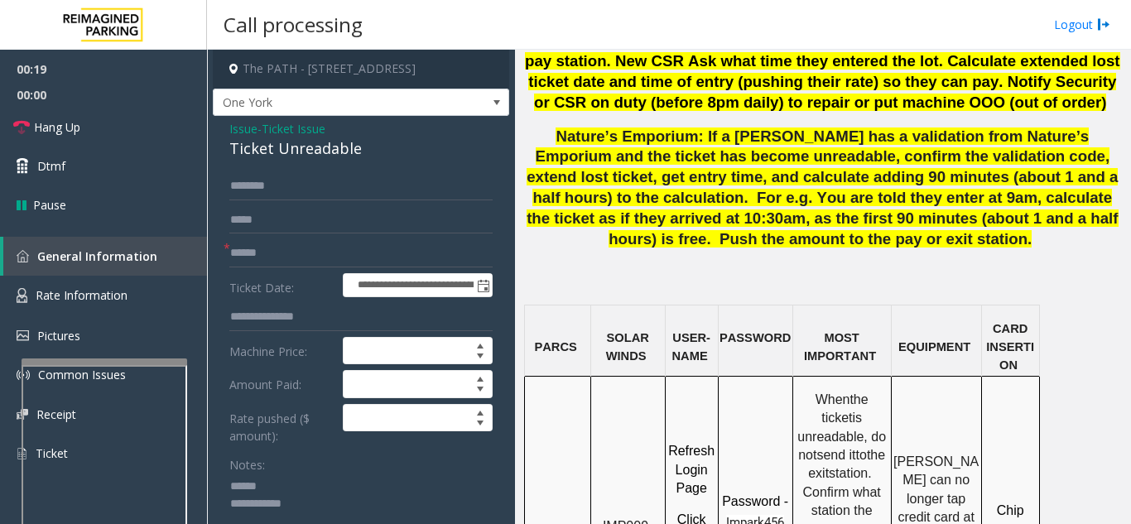
scroll to position [1324, 0]
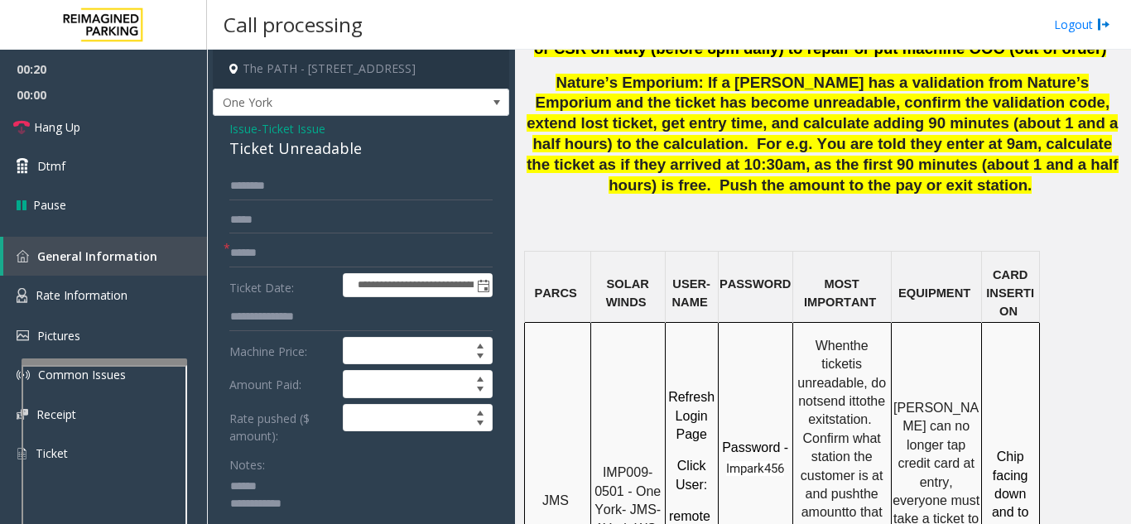
type textarea "**********"
drag, startPoint x: 624, startPoint y: 323, endPoint x: 598, endPoint y: 299, distance: 35.7
click at [598, 463] on p "IMP009-0501 - One York- JMS-1York-WS" at bounding box center [628, 500] width 72 height 74
click at [328, 251] on input "text" at bounding box center [360, 253] width 263 height 28
click at [278, 249] on input "***" at bounding box center [360, 253] width 263 height 28
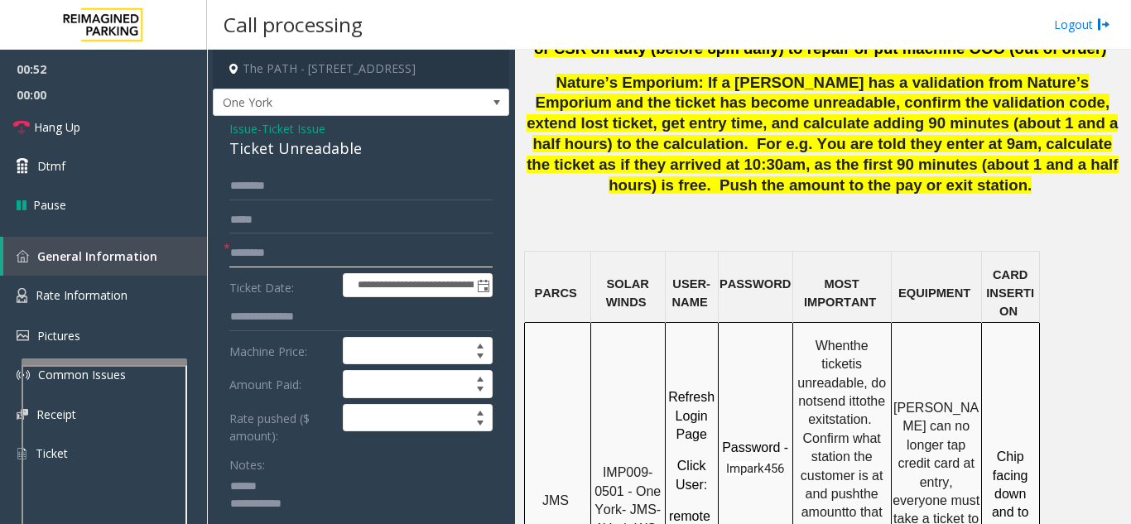
type input "********"
drag, startPoint x: 226, startPoint y: 151, endPoint x: 382, endPoint y: 151, distance: 156.4
click at [358, 507] on textarea at bounding box center [354, 504] width 251 height 62
click at [337, 502] on textarea at bounding box center [354, 504] width 251 height 62
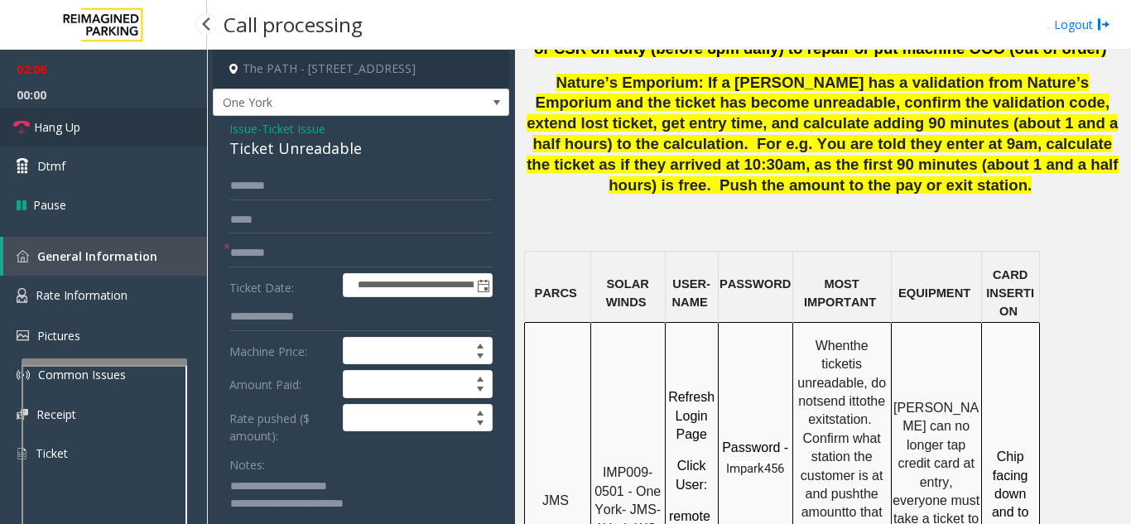
click at [82, 123] on link "Hang Up" at bounding box center [103, 127] width 207 height 39
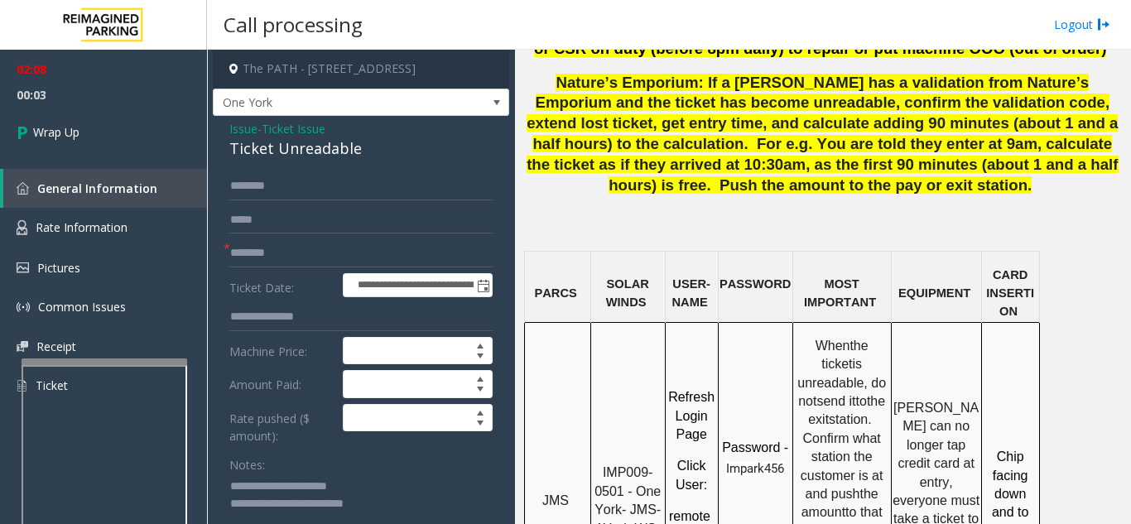
click at [410, 507] on textarea at bounding box center [354, 504] width 251 height 62
type textarea "**********"
click at [90, 140] on link "Wrap Up" at bounding box center [103, 132] width 207 height 49
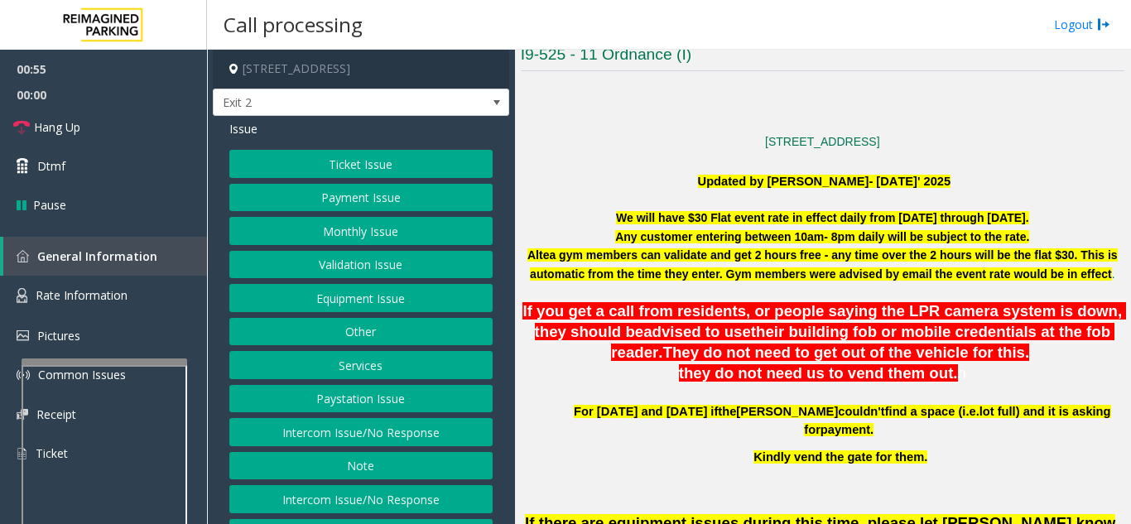
scroll to position [331, 0]
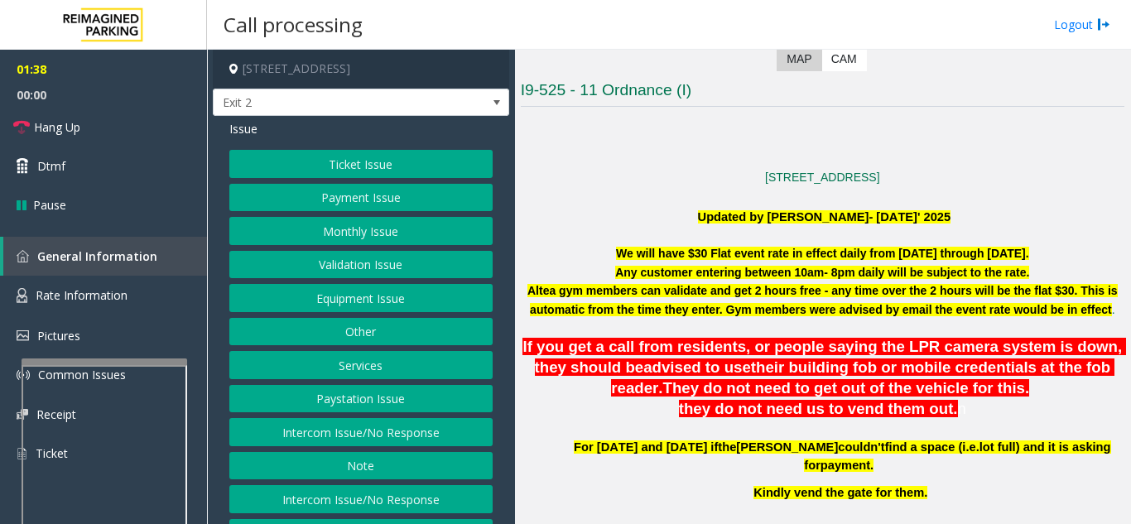
click at [336, 148] on div "Issue Ticket Issue Payment Issue Monthly Issue Validation Issue Equipment Issue…" at bounding box center [361, 352] width 296 height 473
click at [318, 175] on button "Ticket Issue" at bounding box center [360, 164] width 263 height 28
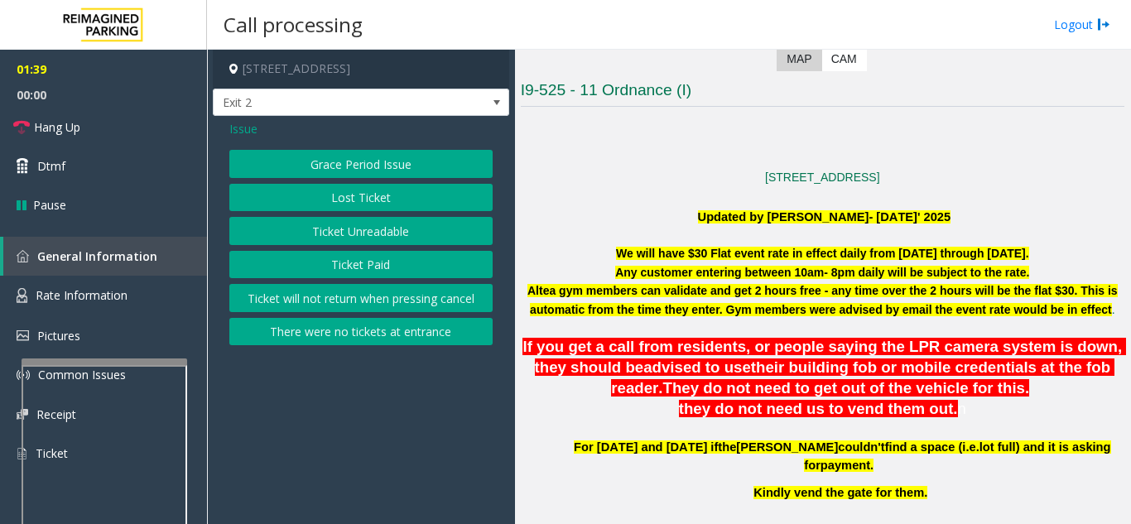
click at [322, 271] on button "Ticket Paid" at bounding box center [360, 265] width 263 height 28
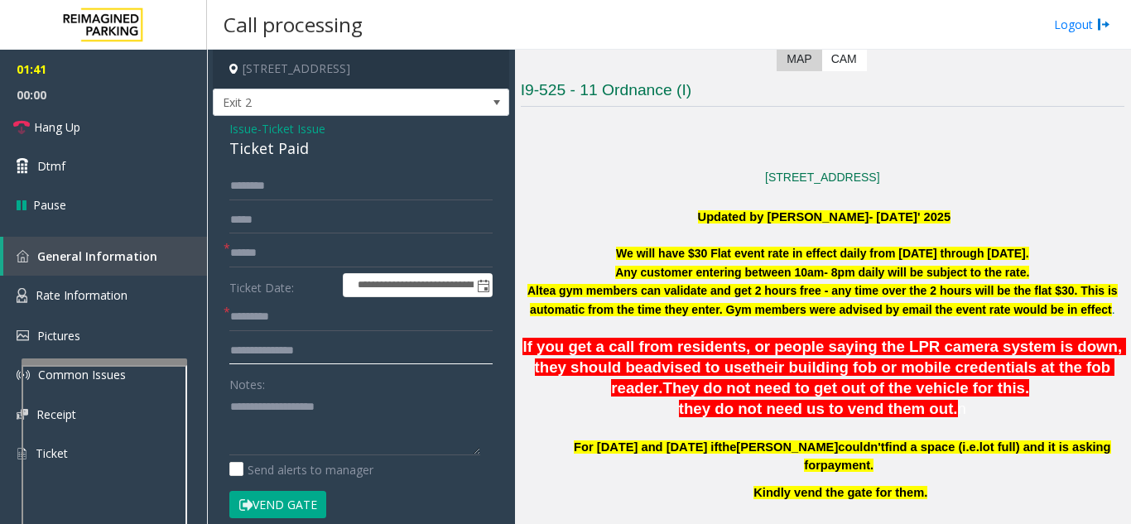
click at [306, 344] on input "text" at bounding box center [360, 351] width 263 height 28
type input "**********"
click at [131, 305] on link "Rate Information" at bounding box center [103, 296] width 207 height 41
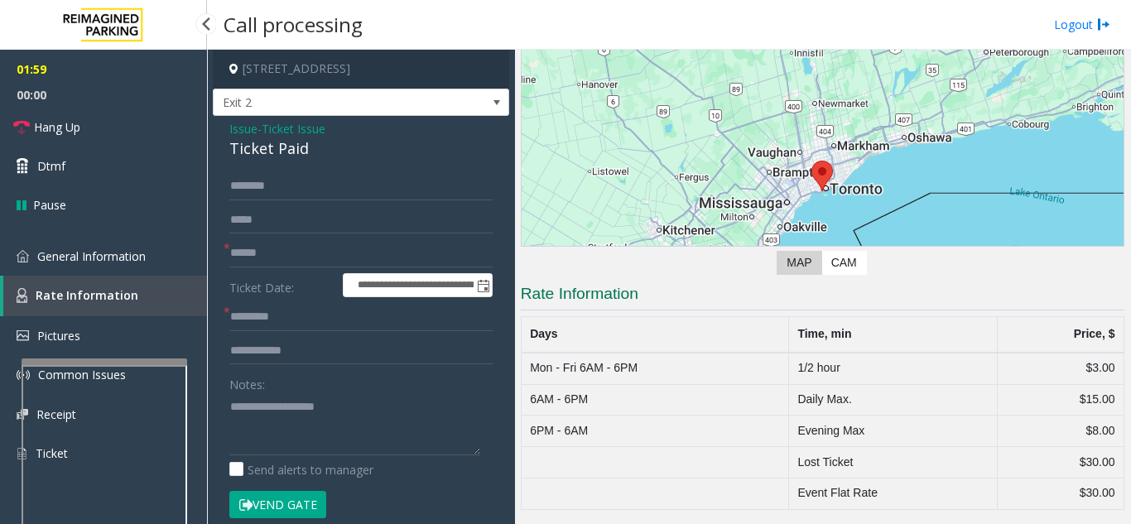
scroll to position [127, 0]
click at [133, 264] on link "General Information" at bounding box center [103, 256] width 207 height 39
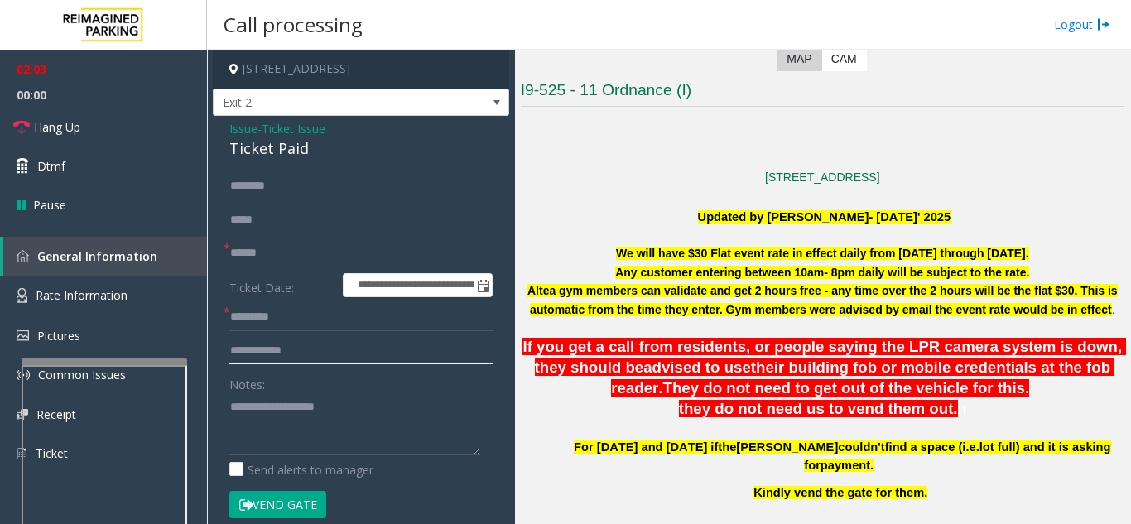
click at [344, 353] on input "**********" at bounding box center [360, 351] width 263 height 28
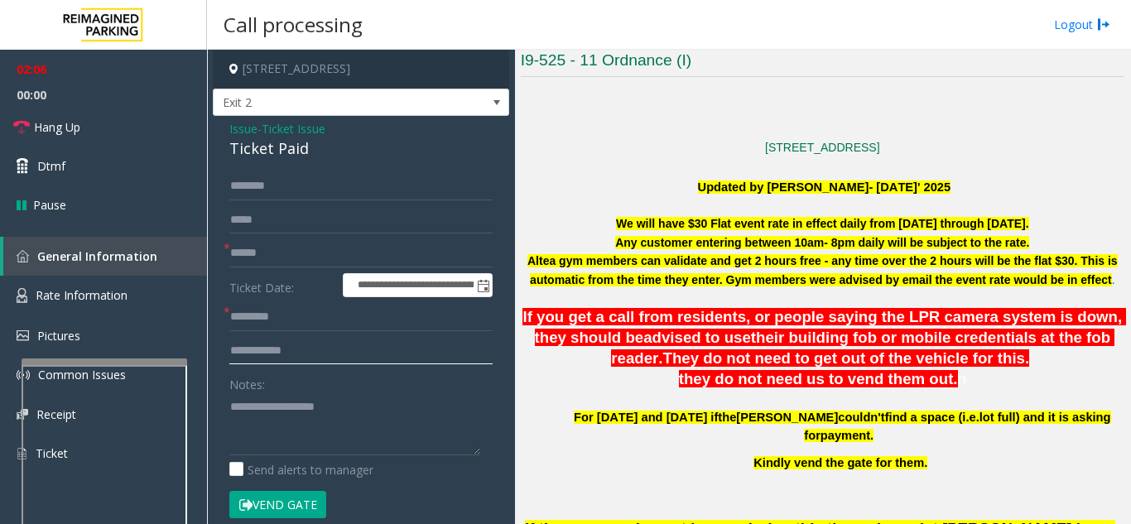
scroll to position [414, 0]
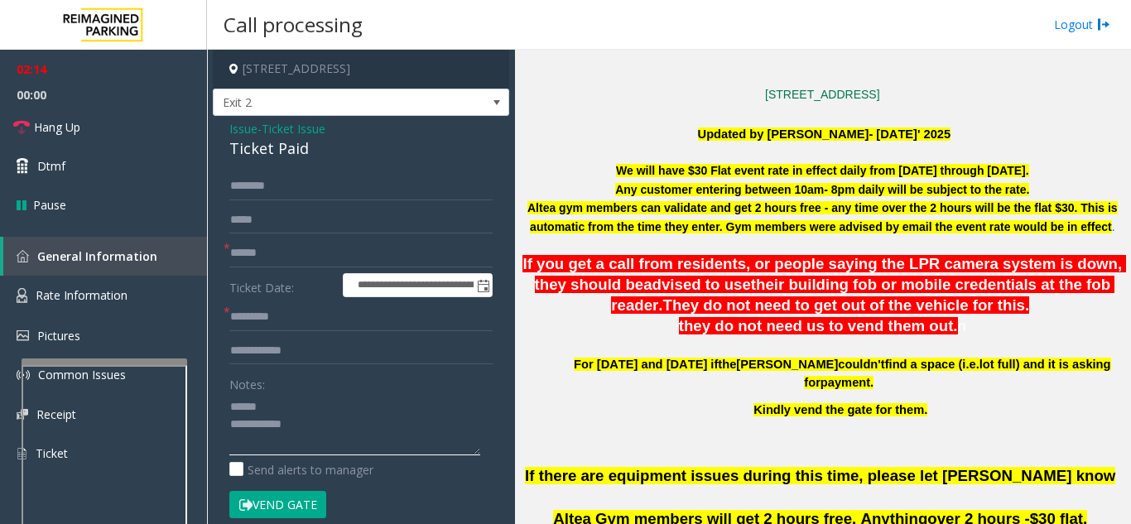
click at [312, 408] on textarea at bounding box center [354, 424] width 251 height 62
type textarea "**********"
click at [343, 352] on input "**********" at bounding box center [360, 351] width 263 height 28
type input "**********"
drag, startPoint x: 229, startPoint y: 149, endPoint x: 317, endPoint y: 146, distance: 87.8
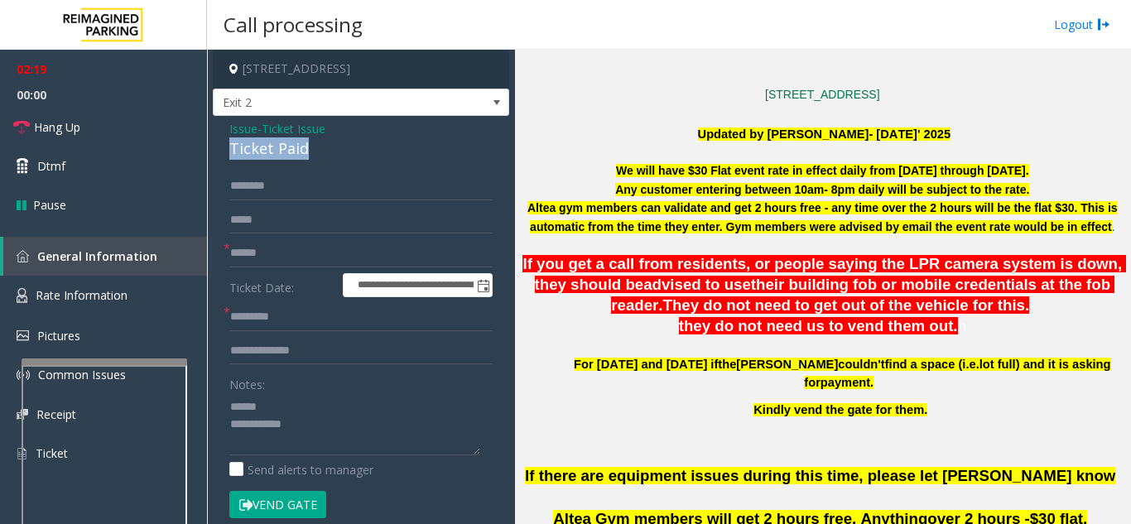
click at [317, 146] on div "Ticket Paid" at bounding box center [360, 148] width 263 height 22
type textarea "**********"
click at [359, 358] on input "**********" at bounding box center [360, 351] width 263 height 28
type input "**********"
click at [315, 315] on input "text" at bounding box center [360, 317] width 263 height 28
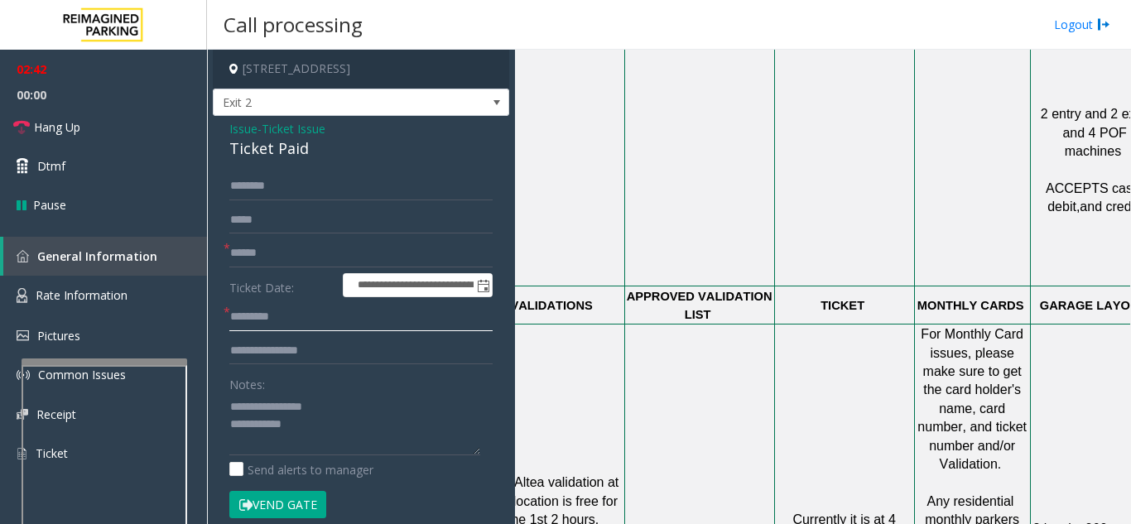
scroll to position [1159, 305]
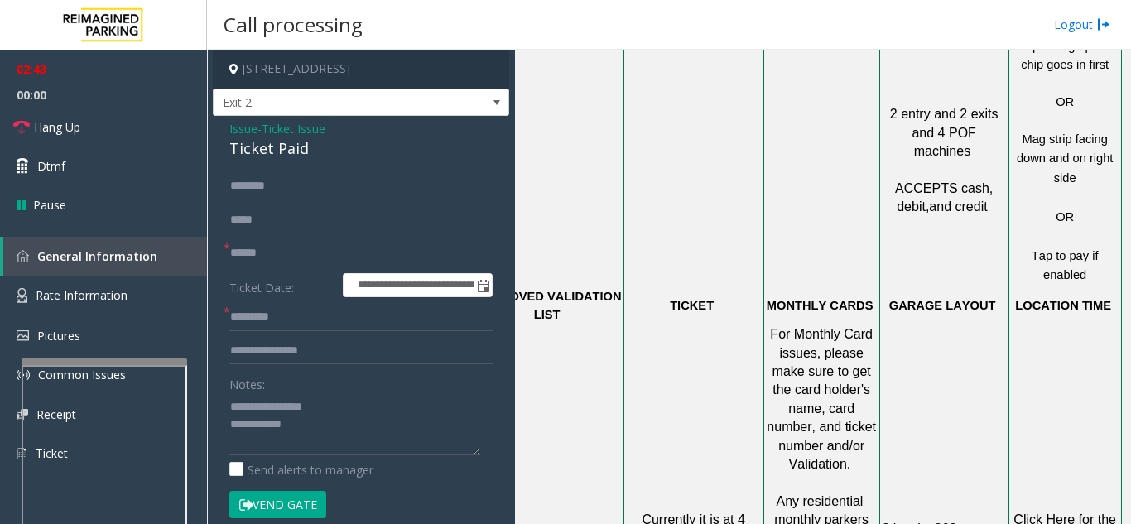
click at [1044, 512] on span "Click Here for the local time" at bounding box center [1066, 528] width 106 height 32
click at [311, 251] on input "text" at bounding box center [360, 253] width 263 height 28
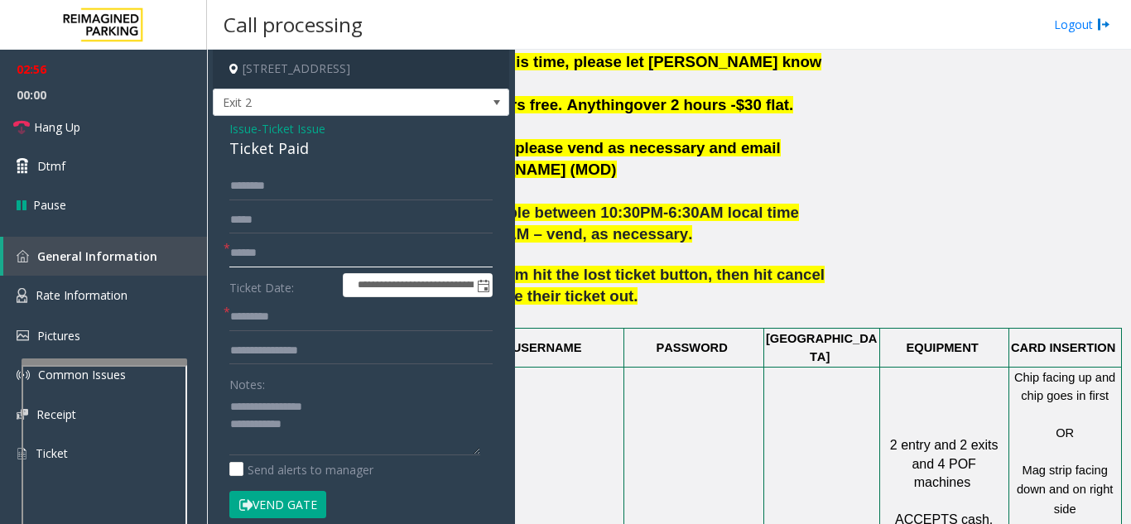
scroll to position [828, 0]
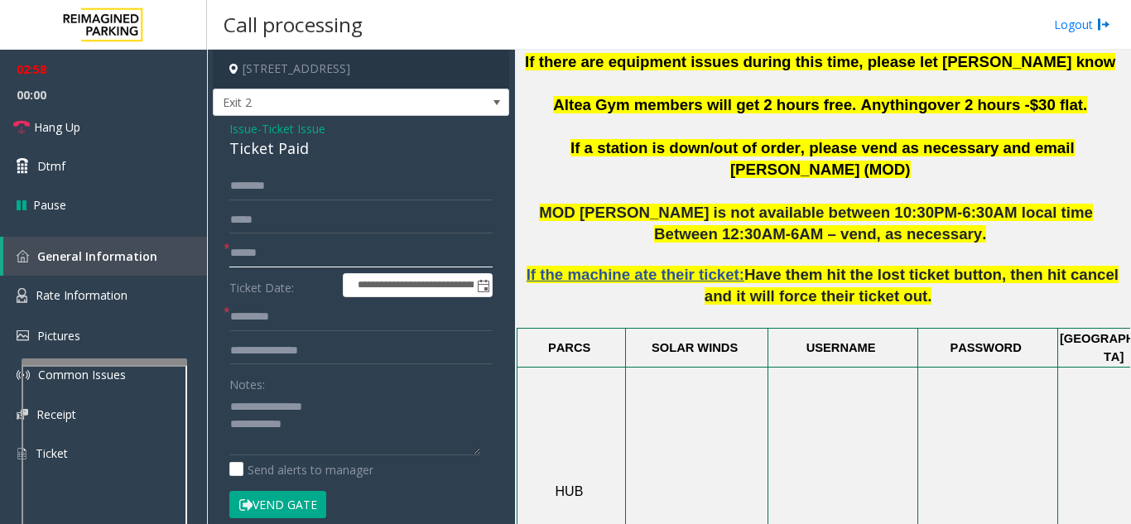
click at [280, 254] on input "text" at bounding box center [360, 253] width 263 height 28
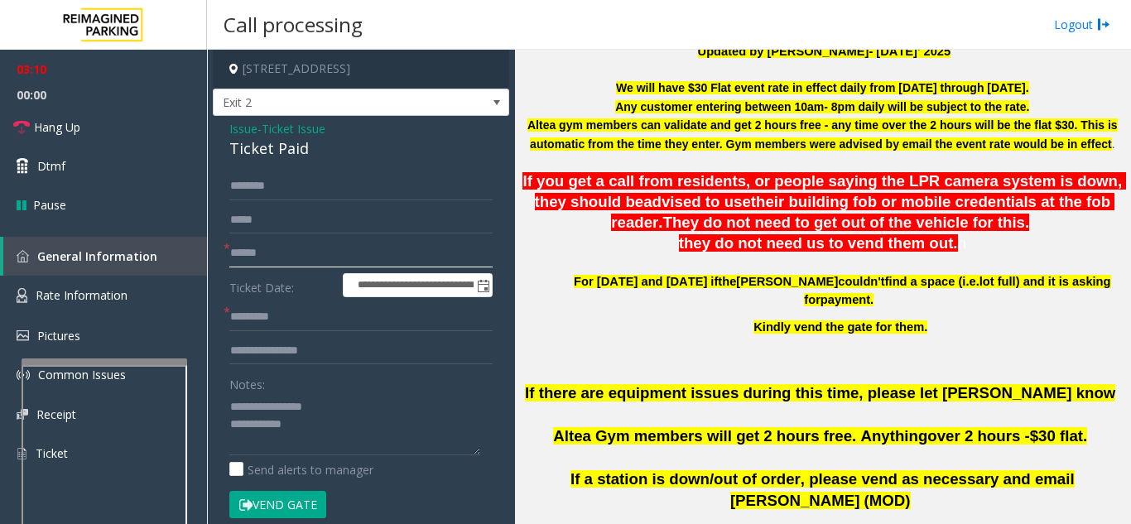
scroll to position [248, 0]
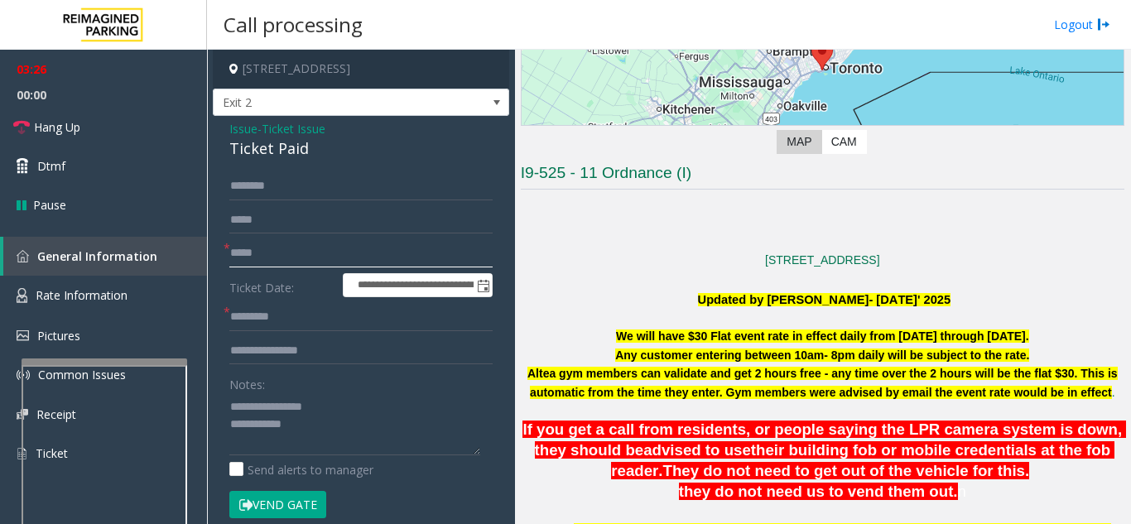
type input "*****"
click at [281, 512] on button "Vend Gate" at bounding box center [277, 505] width 97 height 28
click at [316, 429] on textarea at bounding box center [354, 424] width 251 height 62
type textarea "**********"
click at [370, 380] on div "Notes:" at bounding box center [360, 412] width 263 height 85
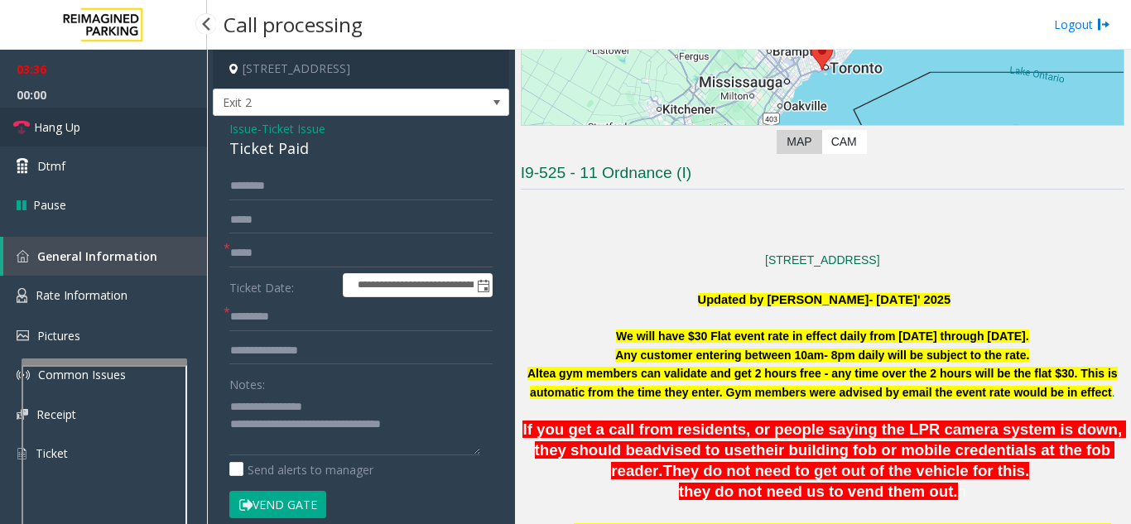
click at [116, 126] on link "Hang Up" at bounding box center [103, 127] width 207 height 39
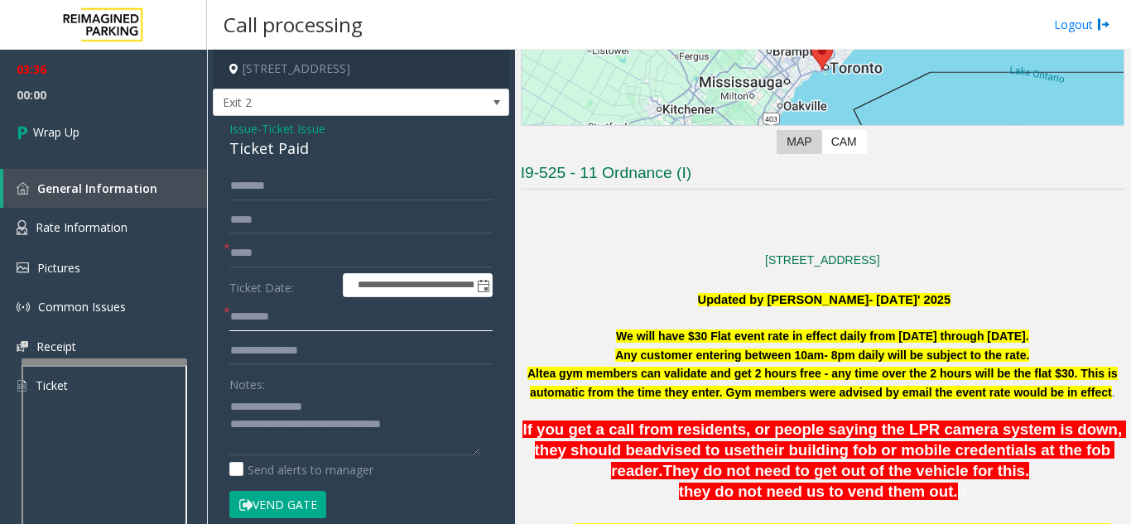
click at [286, 319] on input "text" at bounding box center [360, 317] width 263 height 28
type input "**"
click at [71, 138] on span "Wrap Up" at bounding box center [56, 131] width 46 height 17
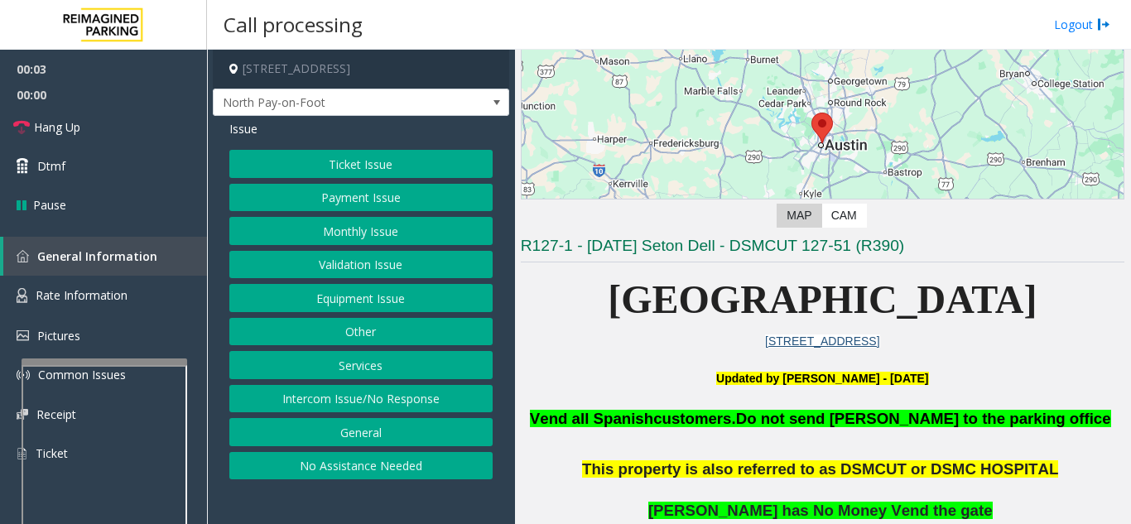
scroll to position [248, 0]
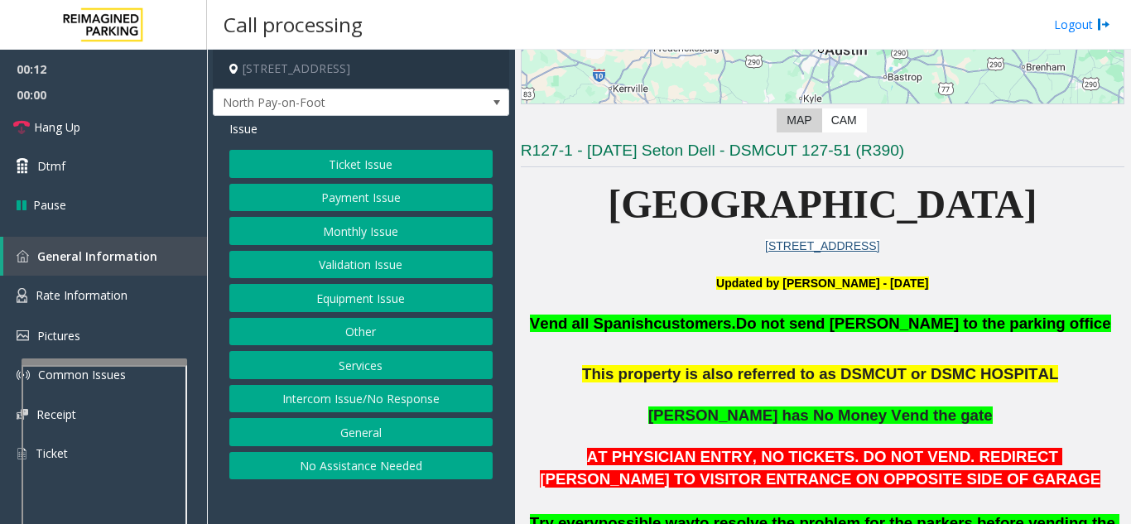
click at [348, 291] on button "Equipment Issue" at bounding box center [360, 298] width 263 height 28
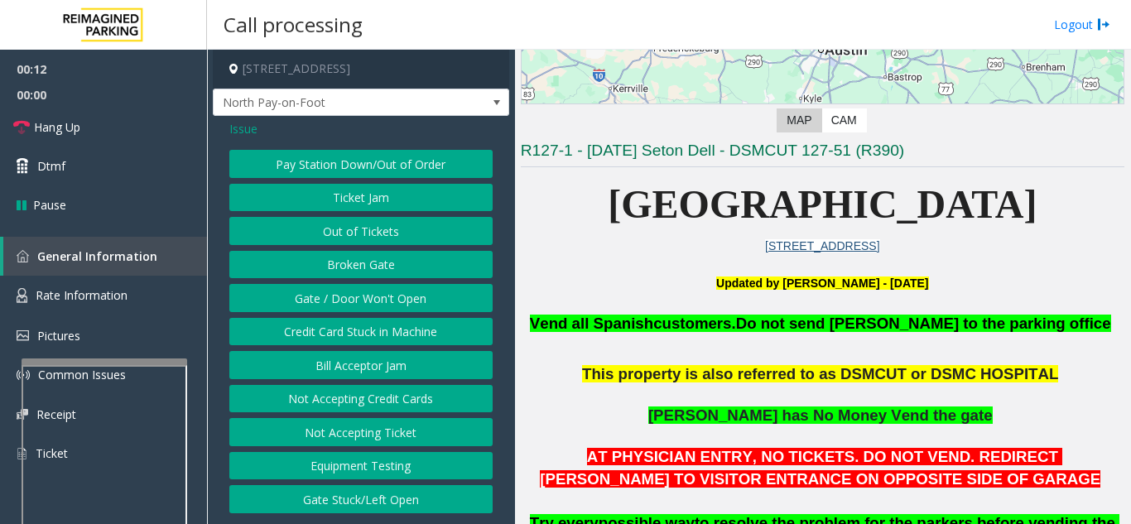
click at [348, 291] on button "Gate / Door Won't Open" at bounding box center [360, 298] width 263 height 28
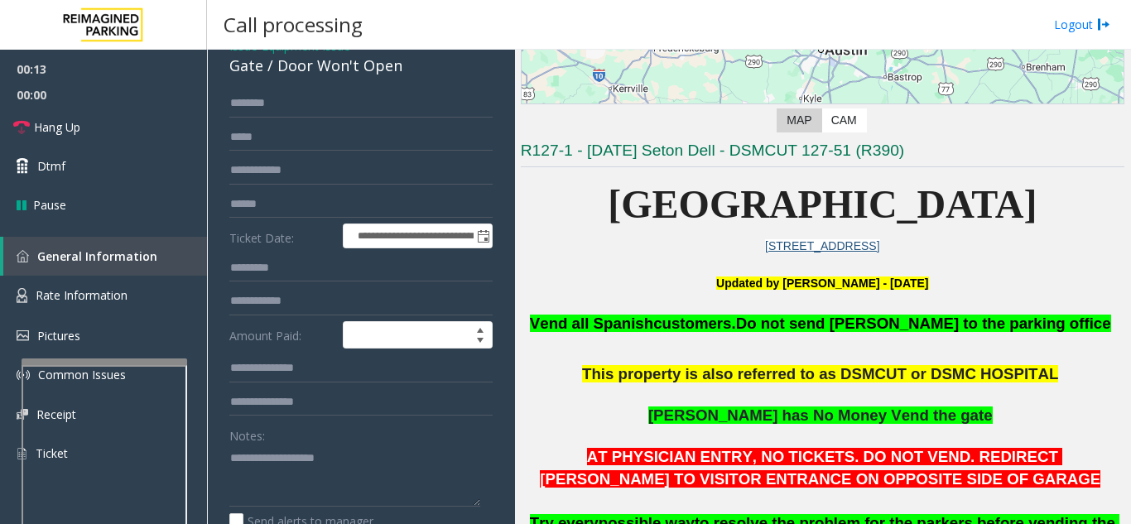
scroll to position [166, 0]
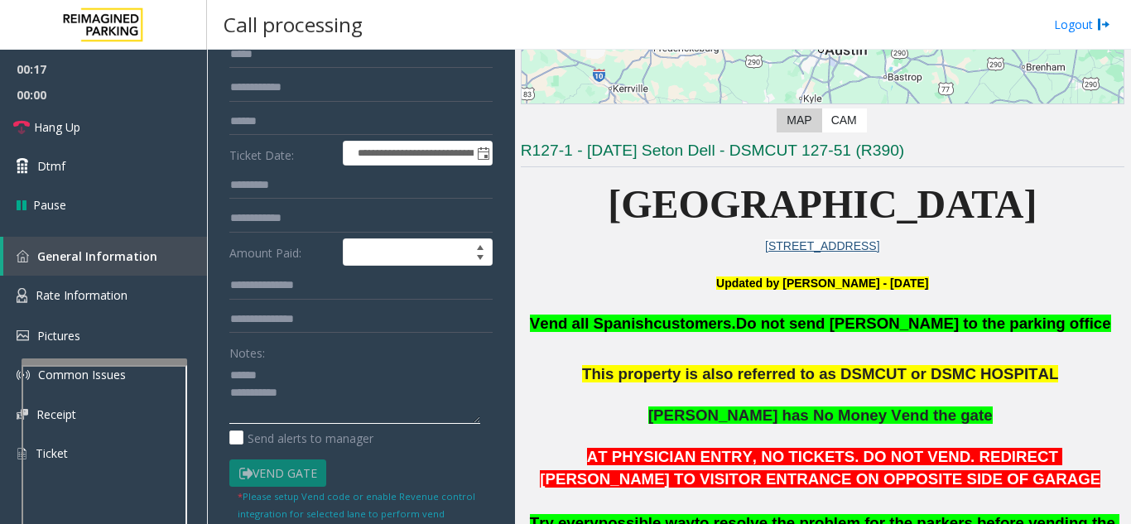
click at [297, 377] on textarea at bounding box center [354, 393] width 251 height 62
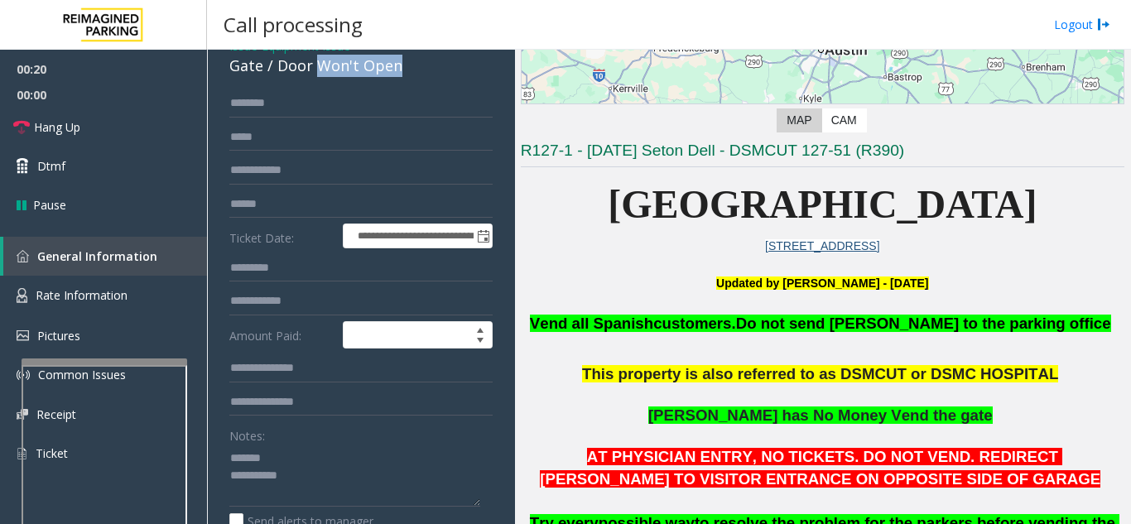
drag, startPoint x: 331, startPoint y: 67, endPoint x: 414, endPoint y: 69, distance: 82.8
click at [414, 69] on div "Gate / Door Won't Open" at bounding box center [360, 66] width 263 height 22
click at [401, 79] on div "**********" at bounding box center [361, 452] width 296 height 838
drag, startPoint x: 275, startPoint y: 67, endPoint x: 403, endPoint y: 67, distance: 128.3
click at [403, 67] on div "Gate / Door Won't Open" at bounding box center [360, 66] width 263 height 22
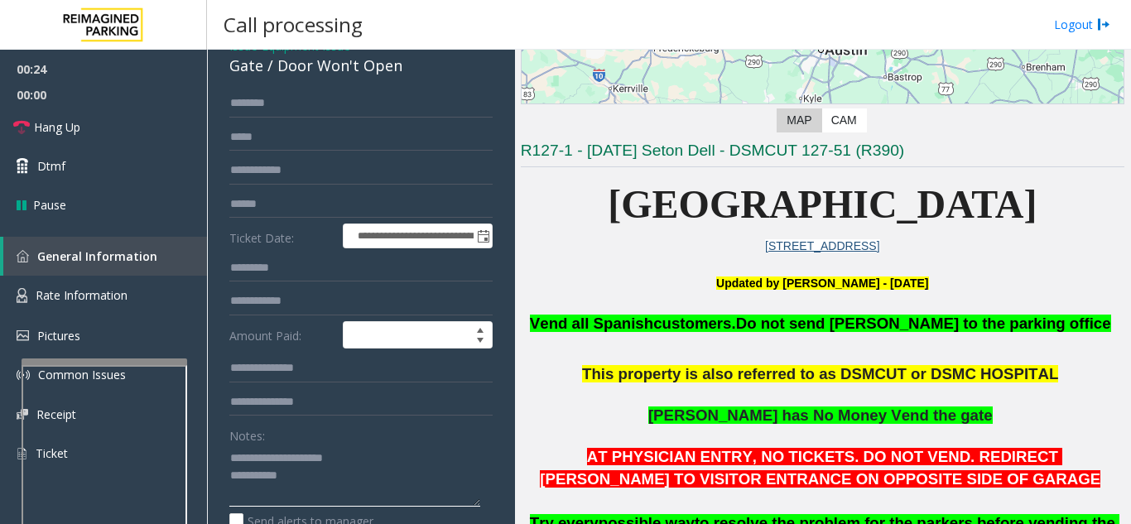
click at [388, 474] on textarea at bounding box center [354, 475] width 251 height 62
type textarea "**********"
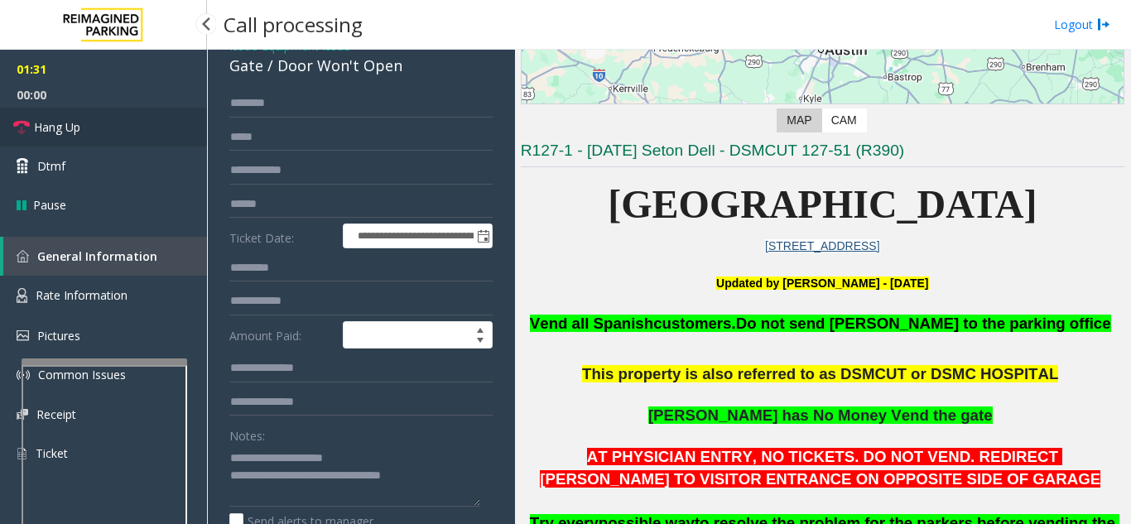
click at [76, 129] on span "Hang Up" at bounding box center [57, 126] width 46 height 17
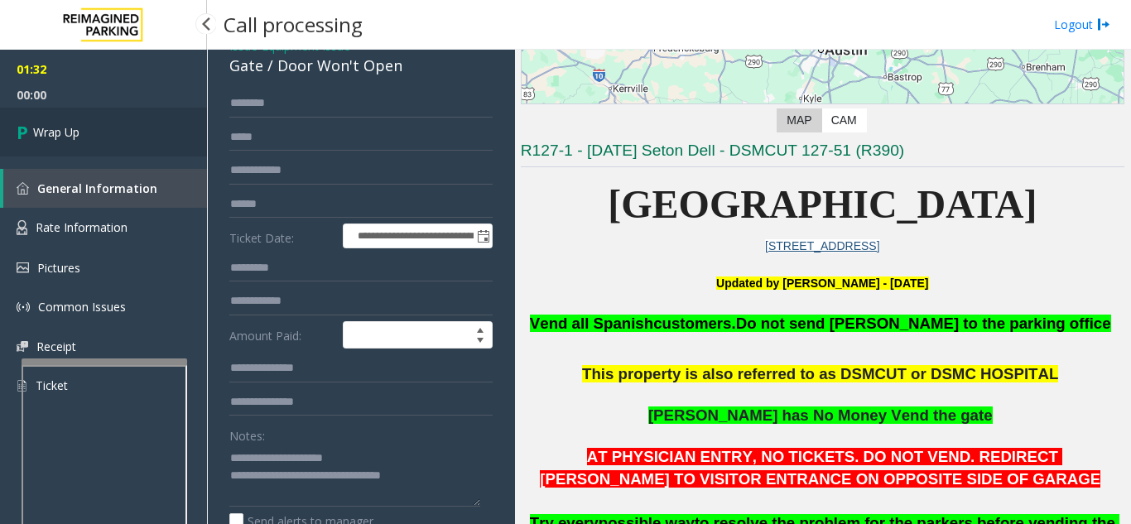
click at [130, 133] on link "Wrap Up" at bounding box center [103, 132] width 207 height 49
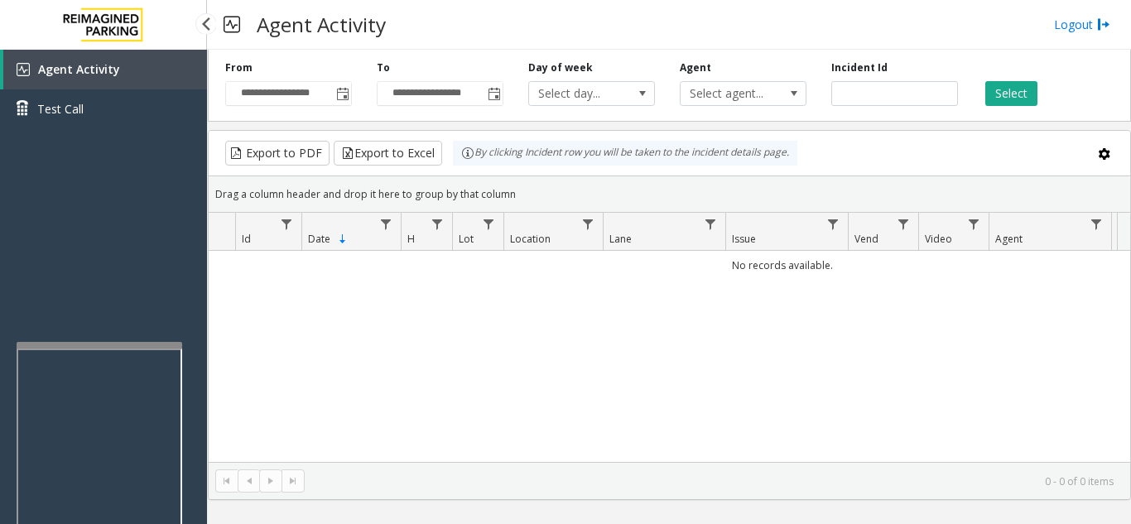
click at [97, 342] on div at bounding box center [100, 345] width 166 height 7
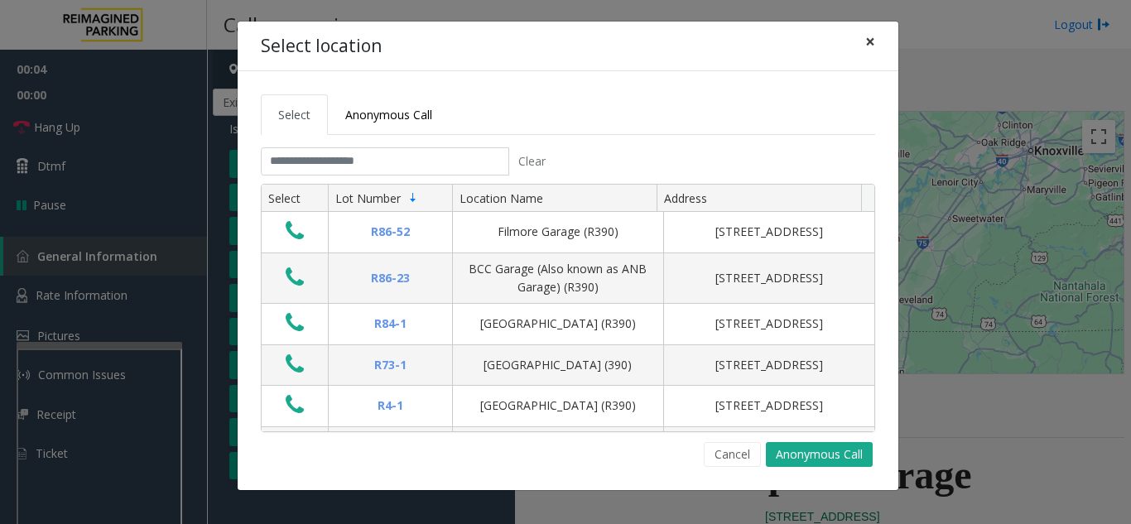
click at [872, 46] on span "×" at bounding box center [870, 41] width 10 height 23
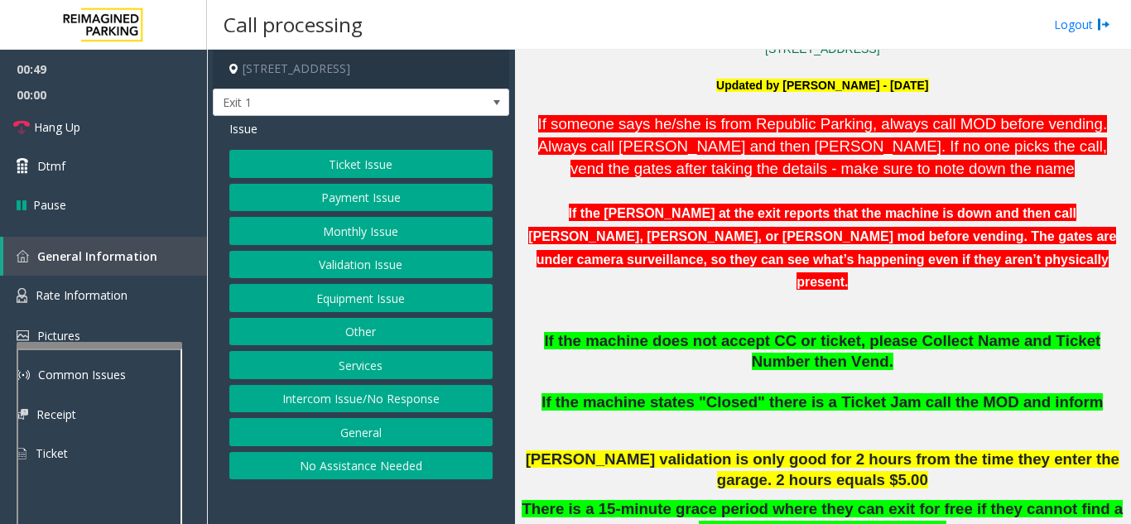
scroll to position [497, 0]
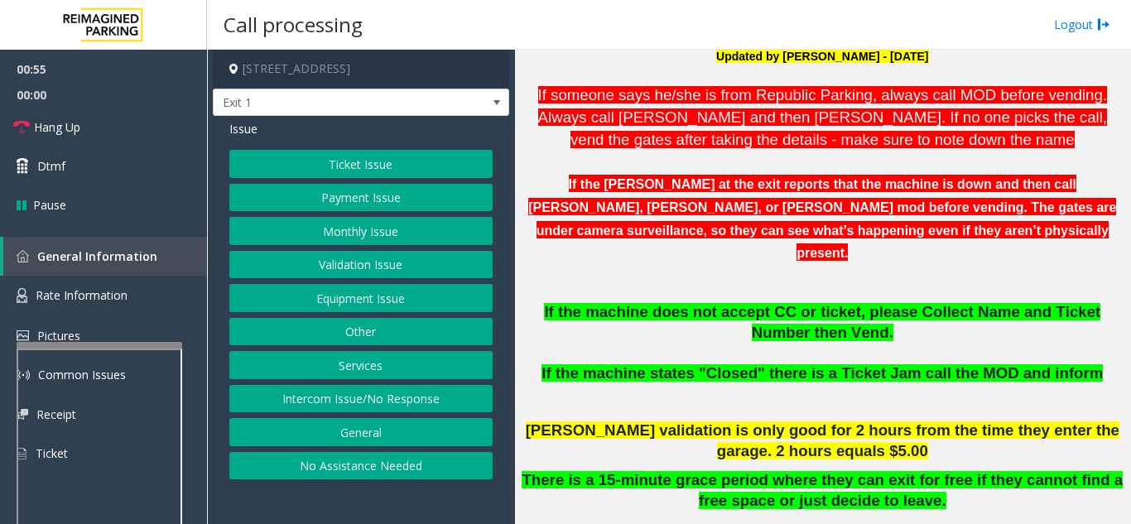
click at [322, 307] on button "Equipment Issue" at bounding box center [360, 298] width 263 height 28
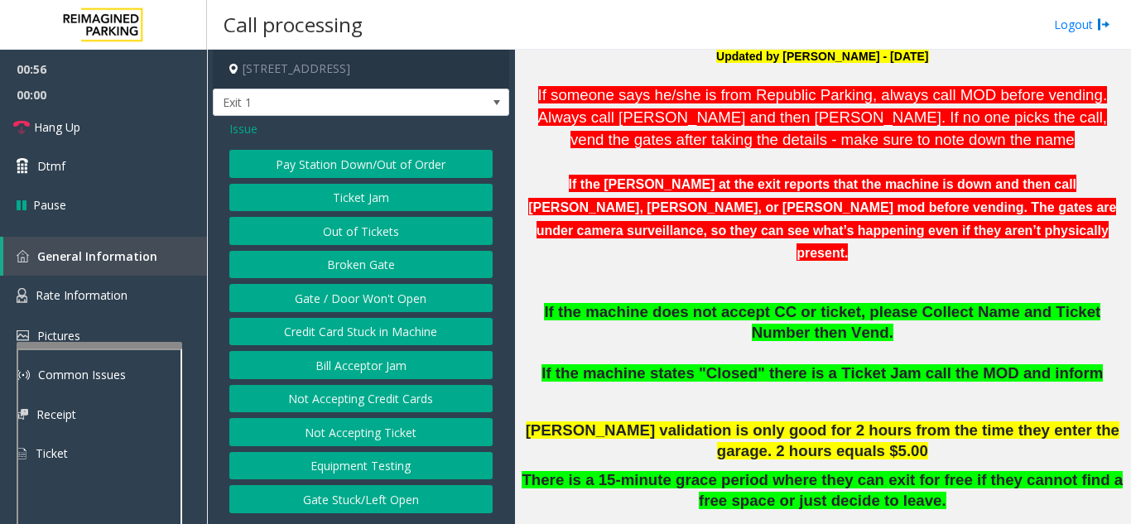
click at [322, 305] on button "Gate / Door Won't Open" at bounding box center [360, 298] width 263 height 28
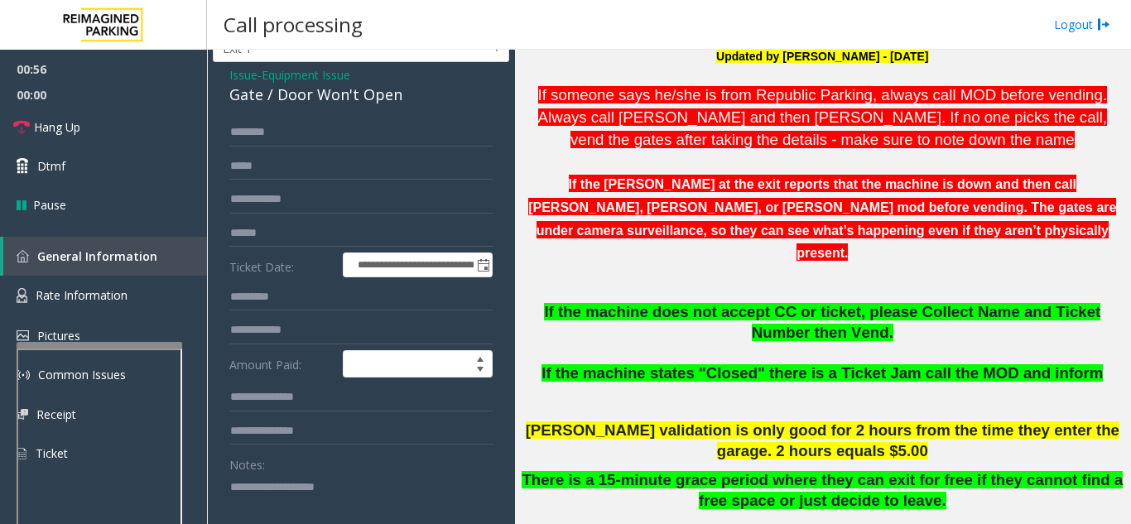
scroll to position [83, 0]
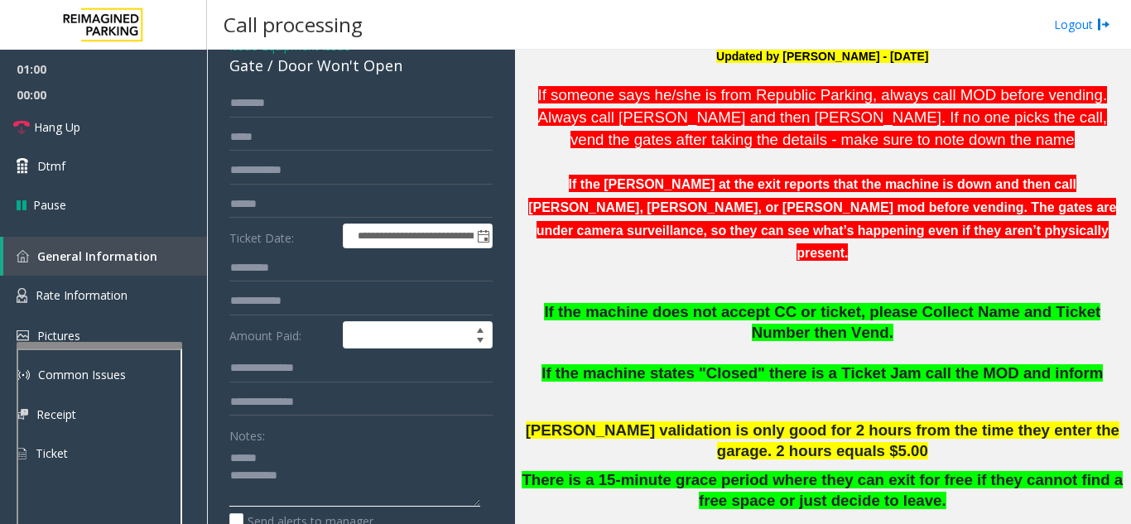
click at [270, 462] on textarea at bounding box center [354, 475] width 251 height 62
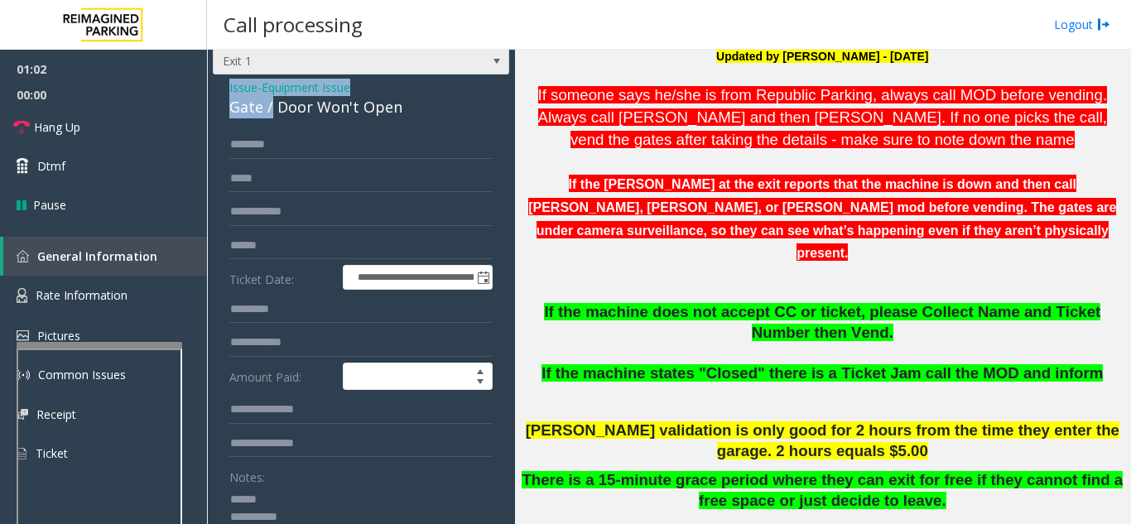
scroll to position [10, 0]
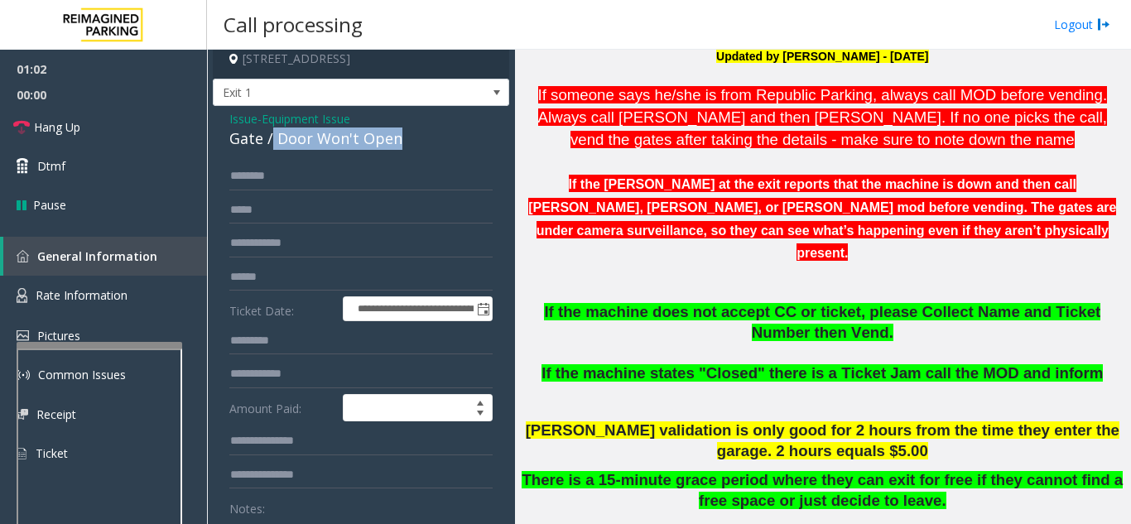
drag, startPoint x: 272, startPoint y: 70, endPoint x: 415, endPoint y: 149, distance: 163.0
click at [415, 149] on div "Gate / Door Won't Open" at bounding box center [360, 138] width 263 height 22
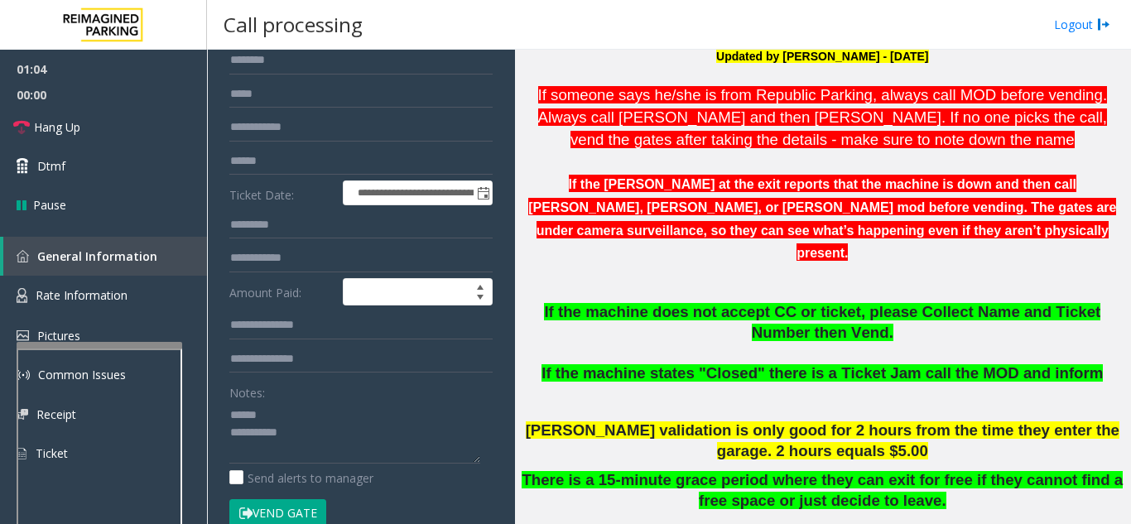
scroll to position [184, 0]
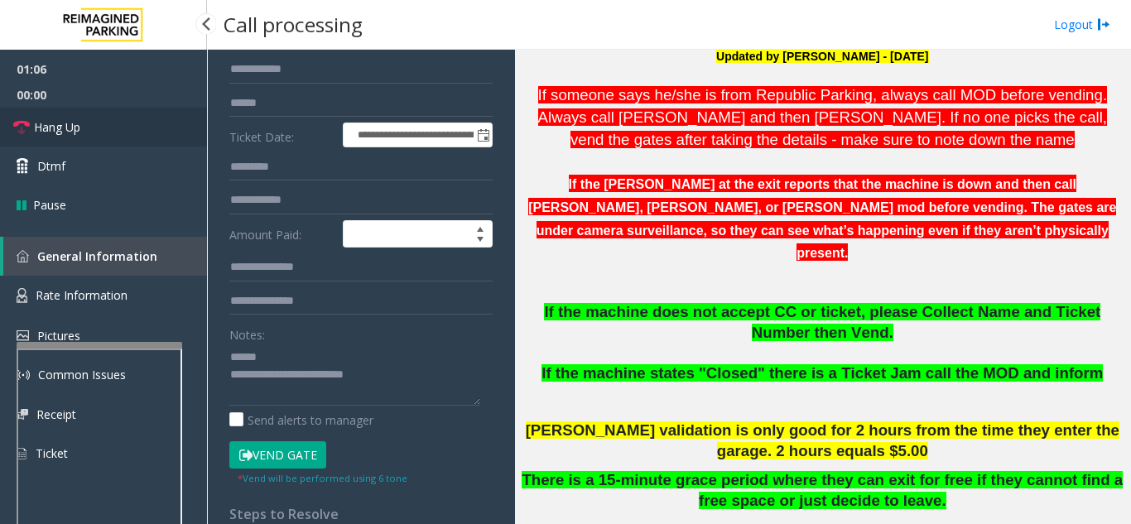
click at [82, 129] on link "Hang Up" at bounding box center [103, 127] width 207 height 39
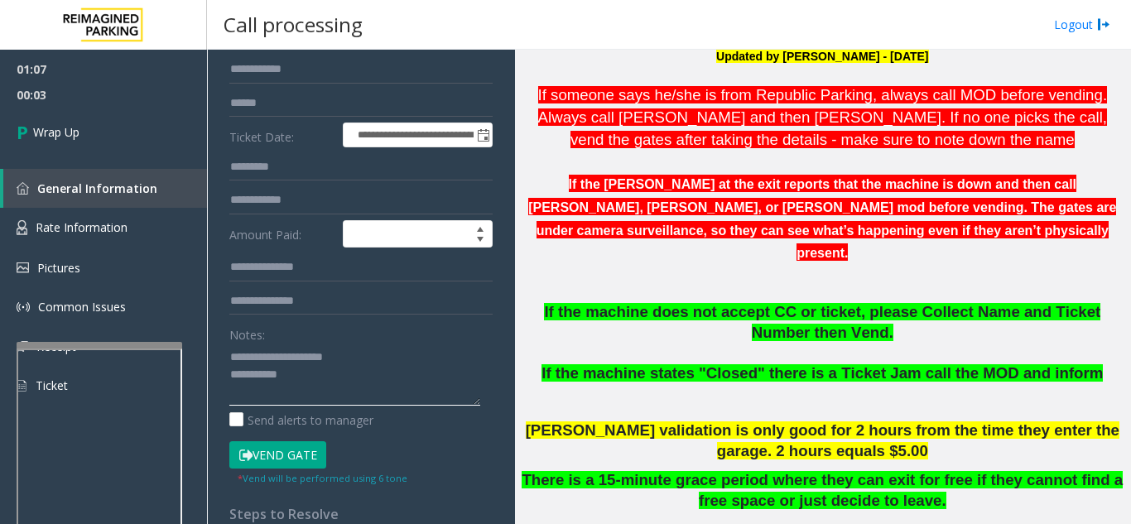
click at [358, 374] on textarea at bounding box center [354, 374] width 251 height 62
click at [356, 372] on textarea at bounding box center [354, 374] width 251 height 62
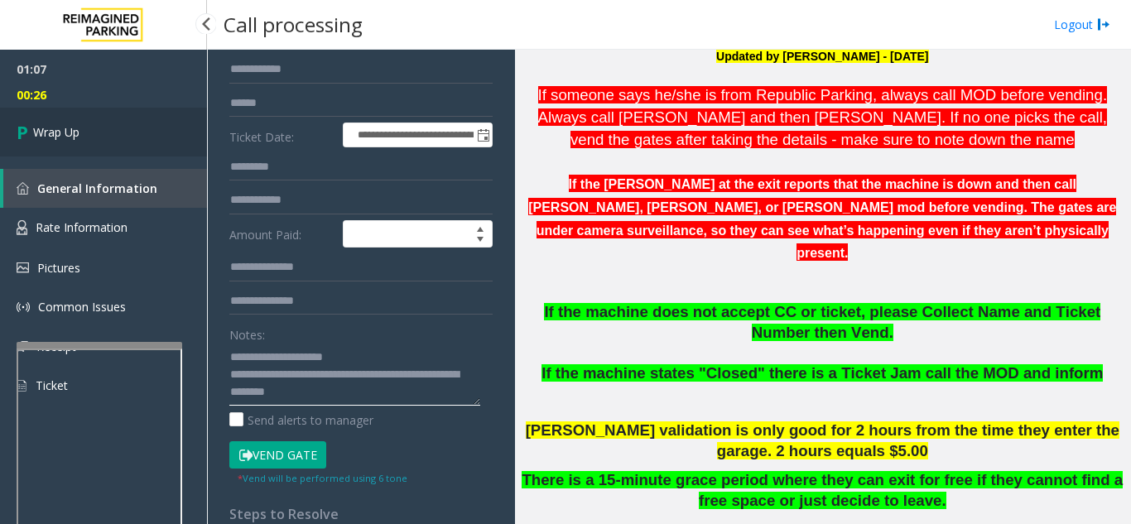
type textarea "**********"
click at [68, 141] on link "Wrap Up" at bounding box center [103, 132] width 207 height 49
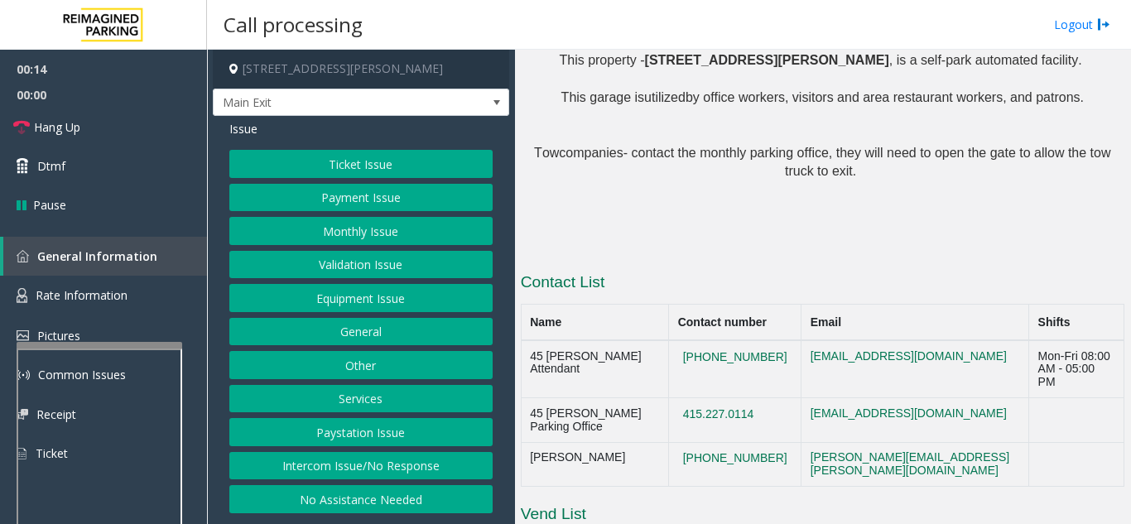
scroll to position [1821, 0]
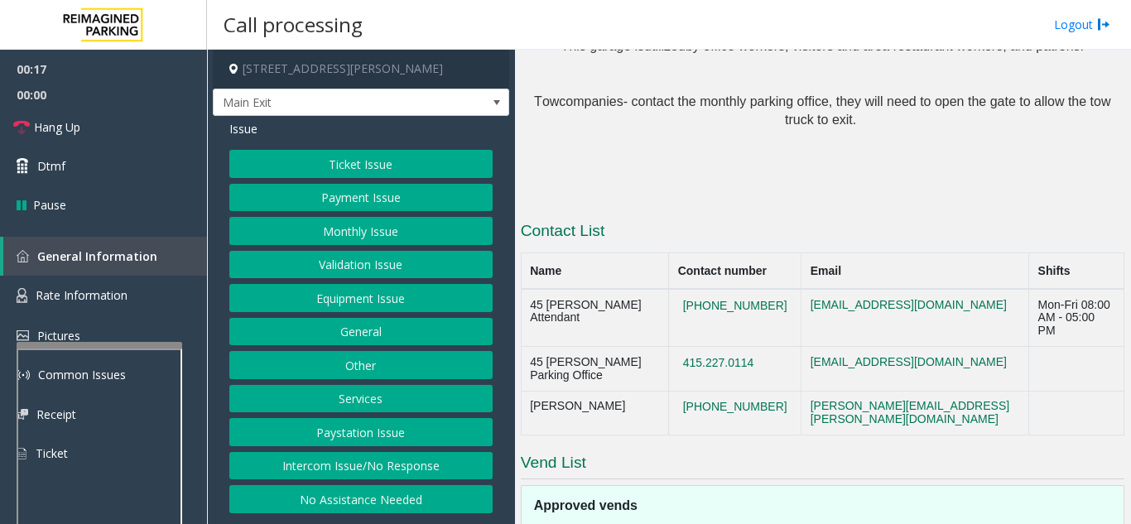
click at [355, 164] on button "Ticket Issue" at bounding box center [360, 164] width 263 height 28
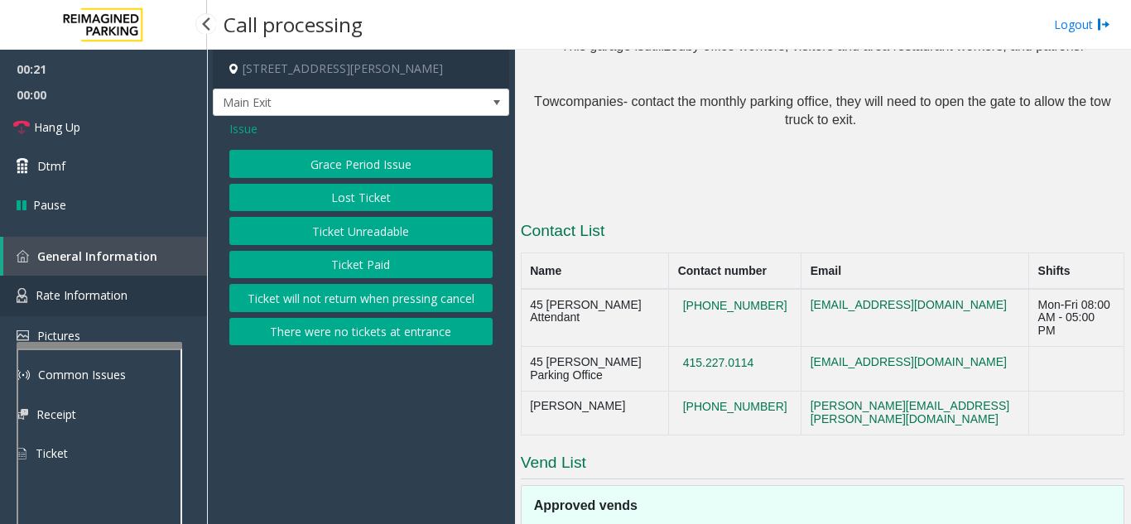
click at [72, 286] on link "Rate Information" at bounding box center [103, 296] width 207 height 41
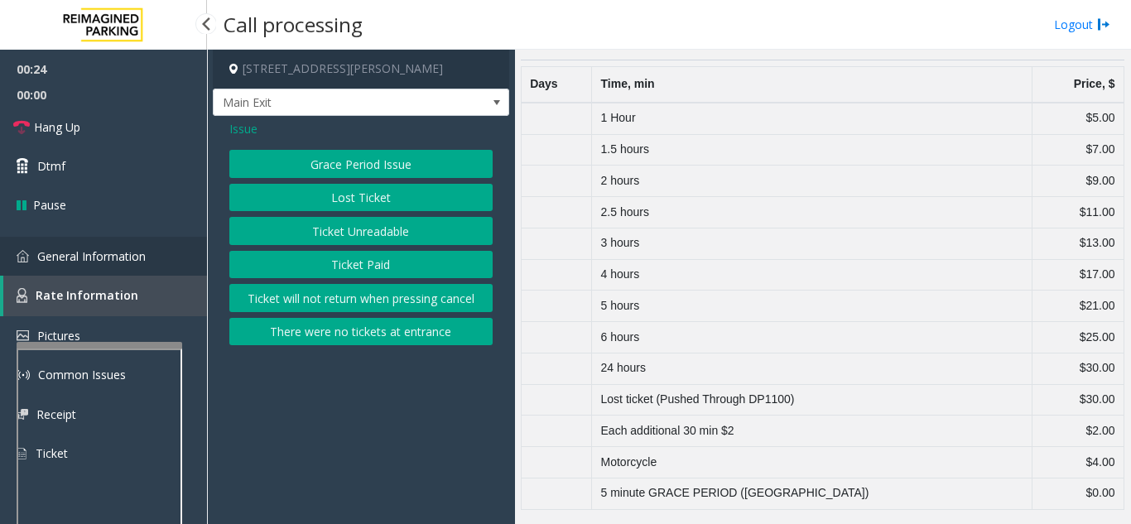
click at [99, 256] on span "General Information" at bounding box center [91, 256] width 108 height 16
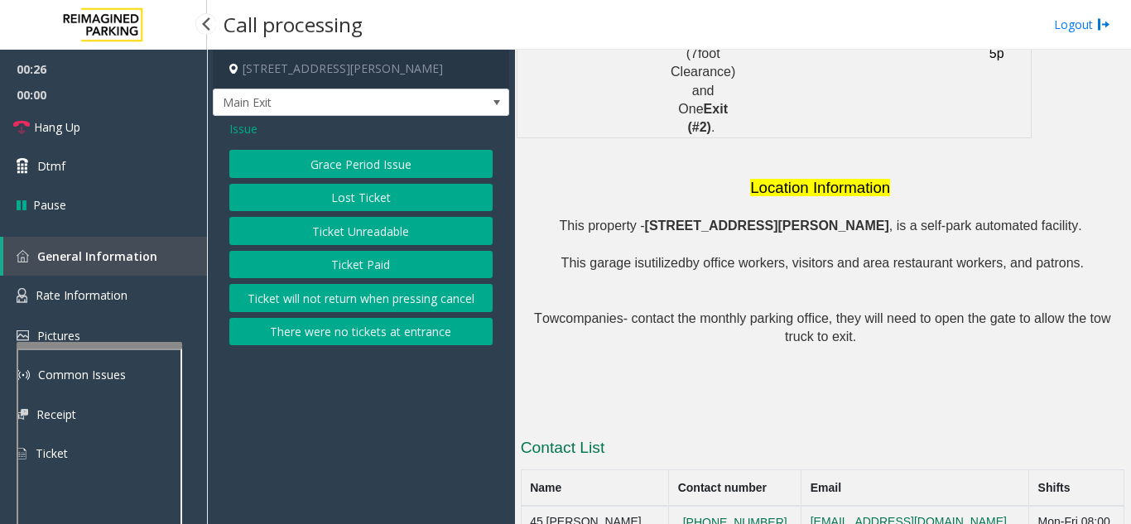
scroll to position [1821, 0]
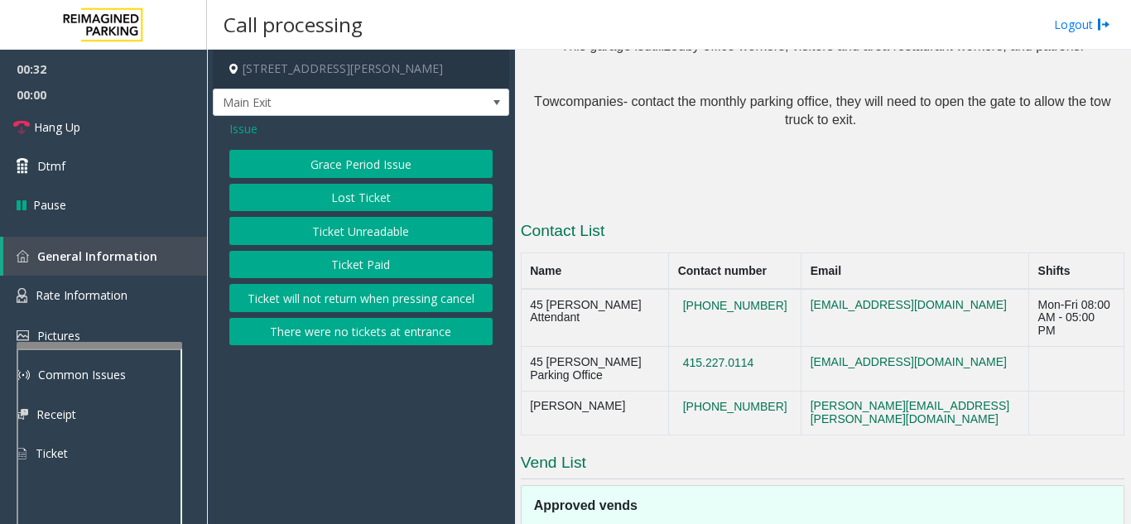
click at [333, 265] on button "Ticket Paid" at bounding box center [360, 265] width 263 height 28
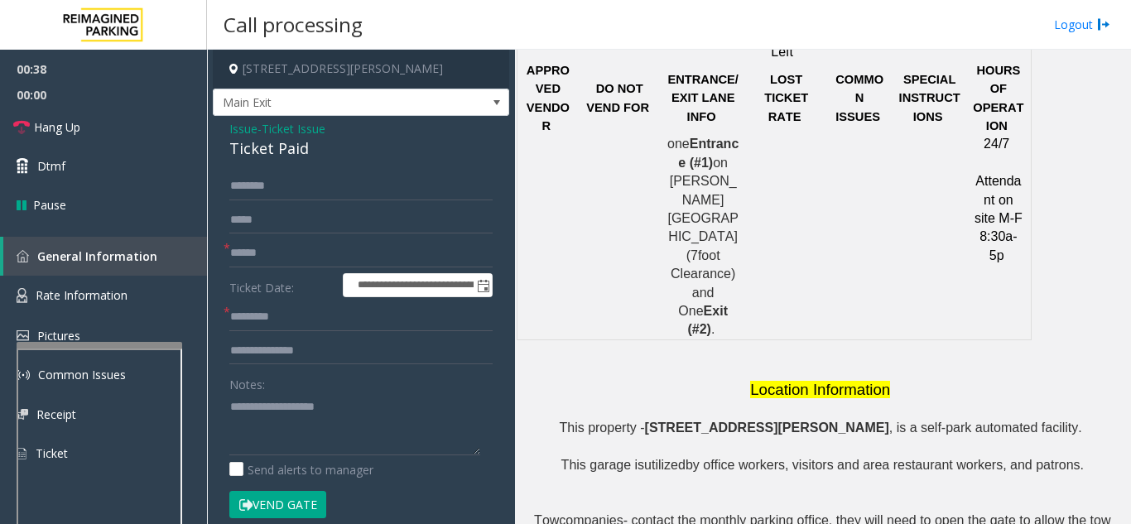
scroll to position [1324, 0]
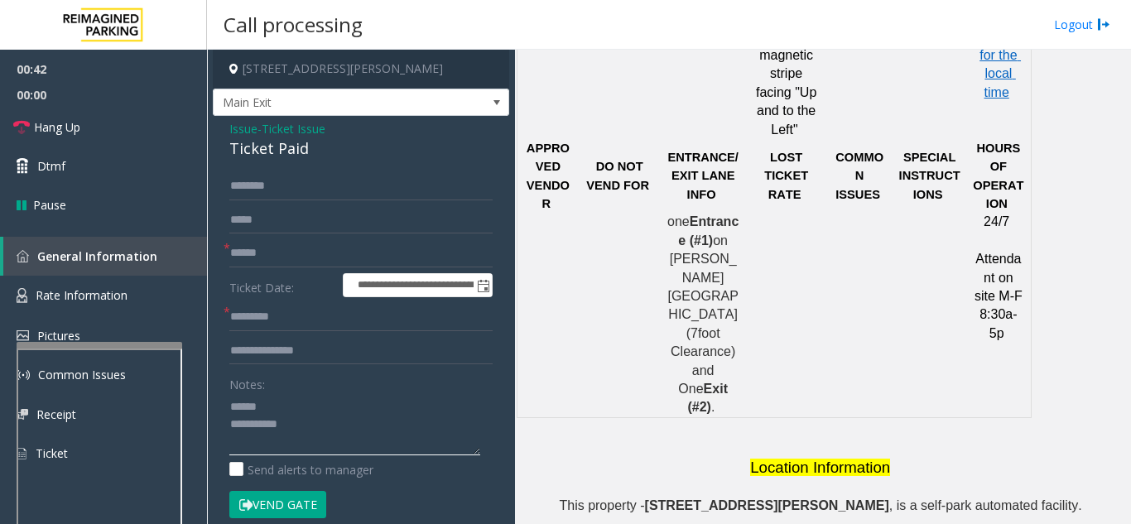
click at [303, 396] on textarea at bounding box center [354, 424] width 251 height 62
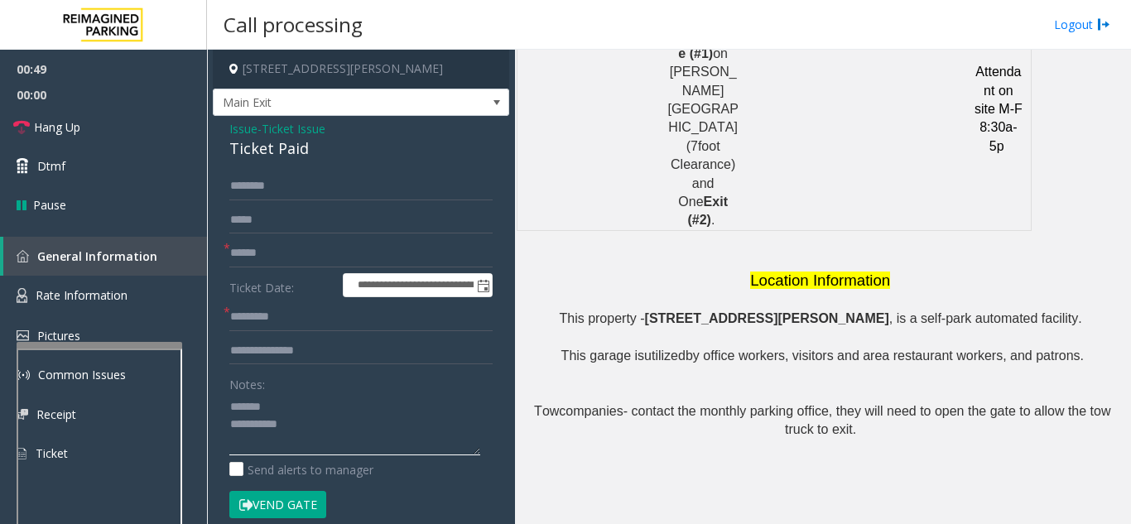
scroll to position [1573, 0]
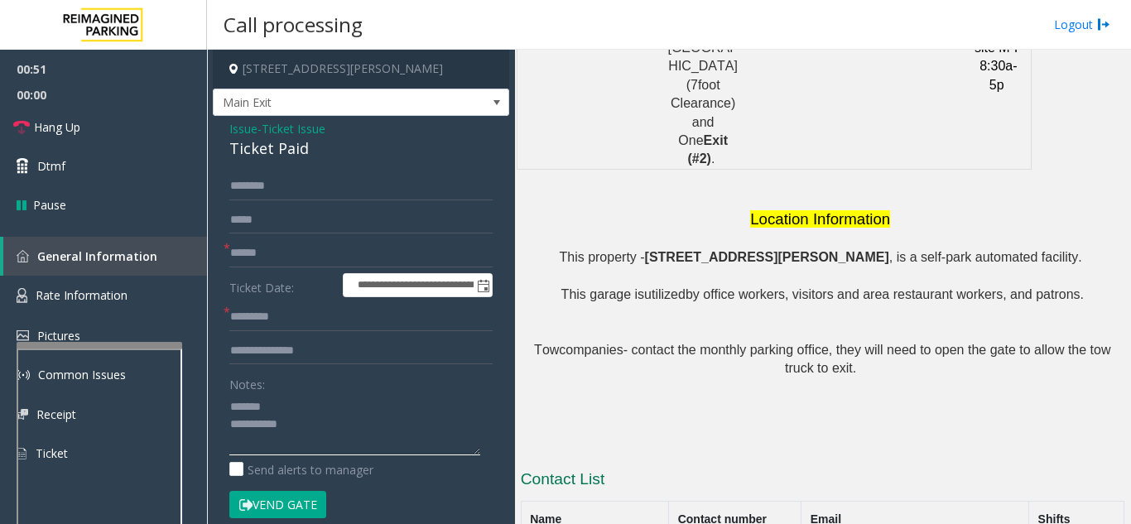
type textarea "**********"
click at [292, 348] on input "text" at bounding box center [360, 351] width 263 height 28
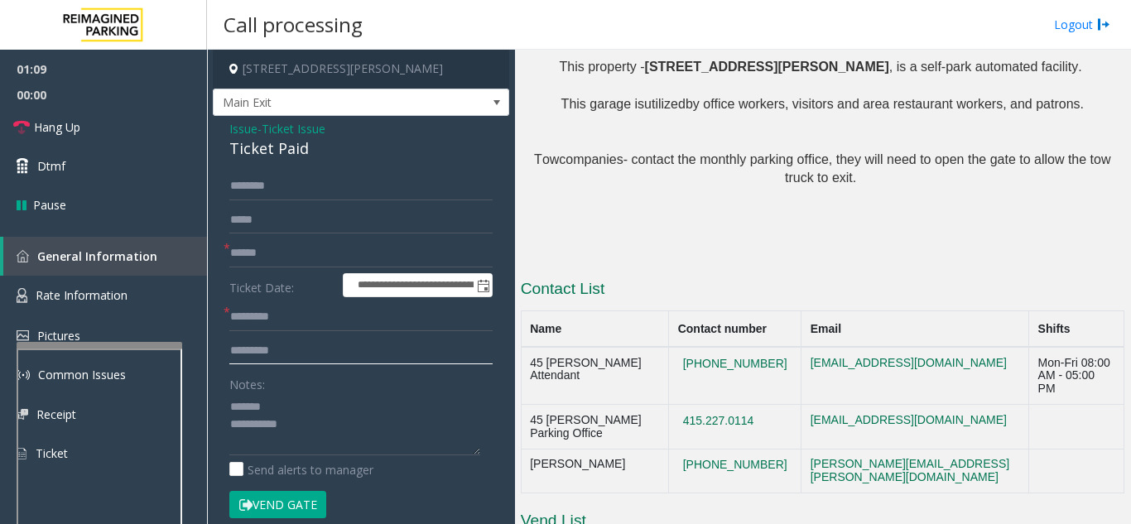
scroll to position [1821, 0]
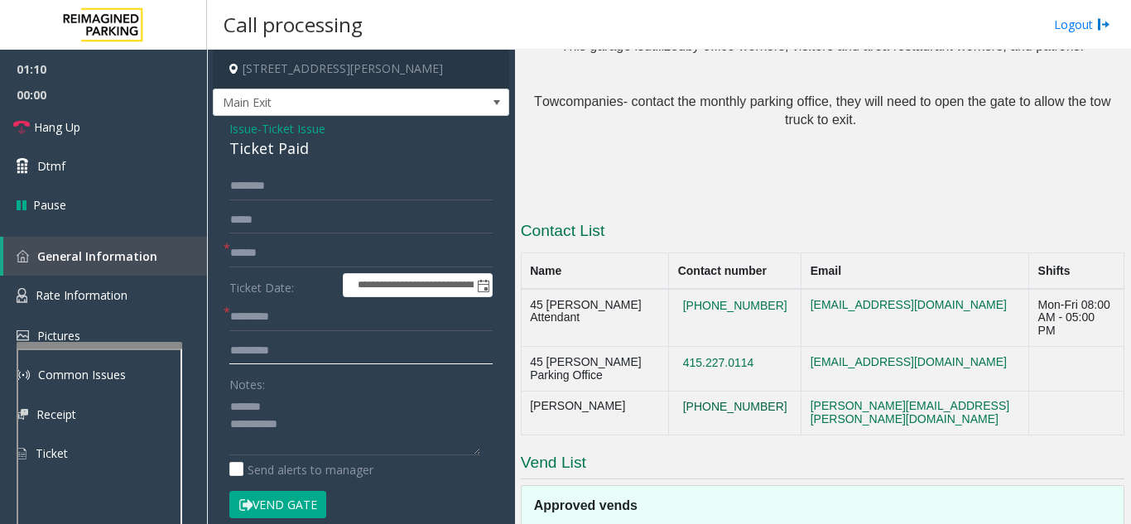
type input "********"
drag, startPoint x: 742, startPoint y: 295, endPoint x: 665, endPoint y: 298, distance: 77.0
click at [678, 400] on button "628-282-6254" at bounding box center [735, 407] width 114 height 15
drag, startPoint x: 657, startPoint y: 291, endPoint x: 746, endPoint y: 298, distance: 88.8
click at [746, 391] on td "628-282-6254" at bounding box center [735, 413] width 132 height 45
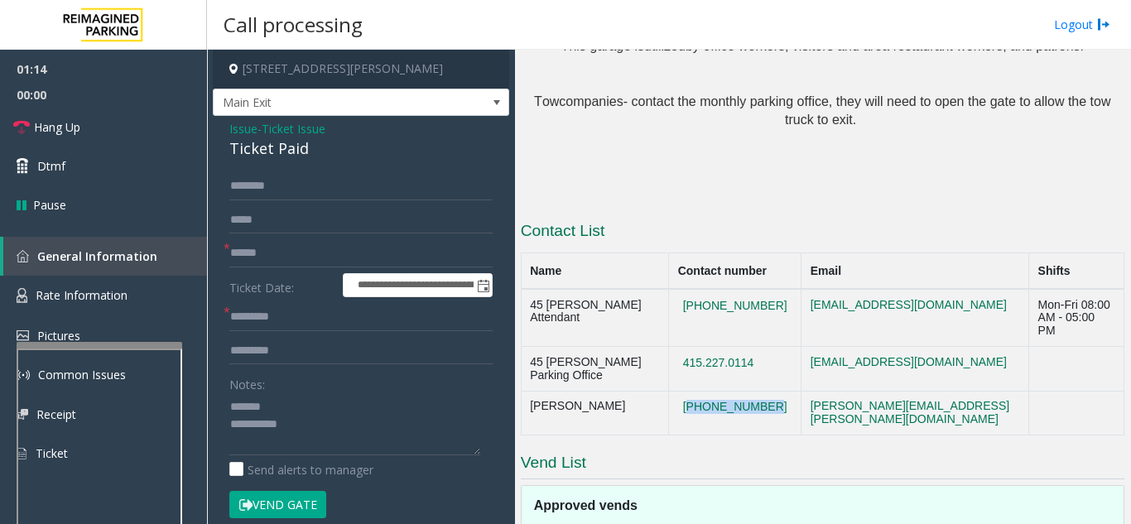
copy button "628-282-6254"
click at [322, 408] on textarea at bounding box center [354, 424] width 251 height 62
drag, startPoint x: 230, startPoint y: 149, endPoint x: 325, endPoint y: 143, distance: 95.4
click at [325, 143] on div "Ticket Paid" at bounding box center [360, 148] width 263 height 22
click at [349, 435] on textarea at bounding box center [354, 424] width 251 height 62
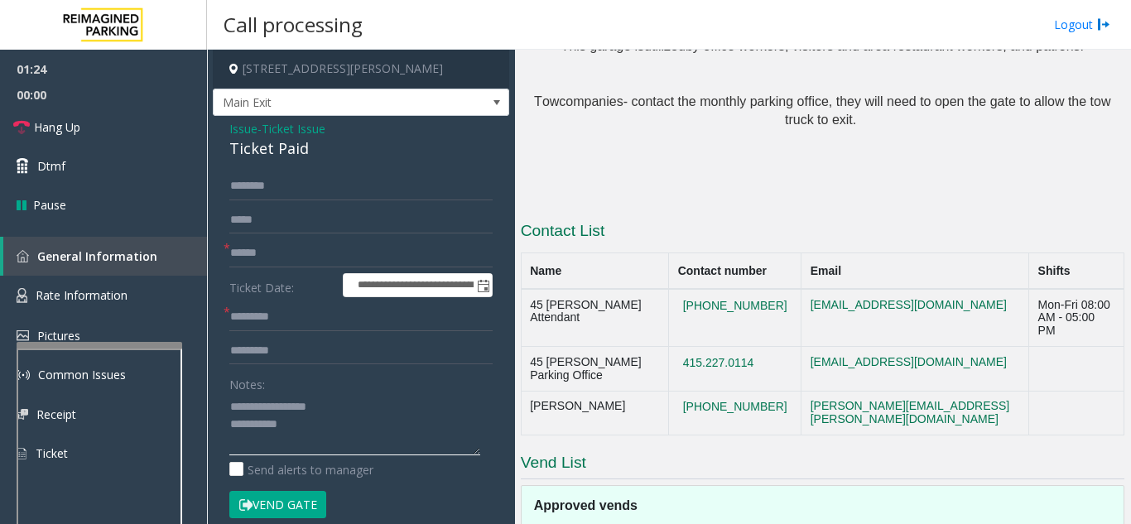
type textarea "**********"
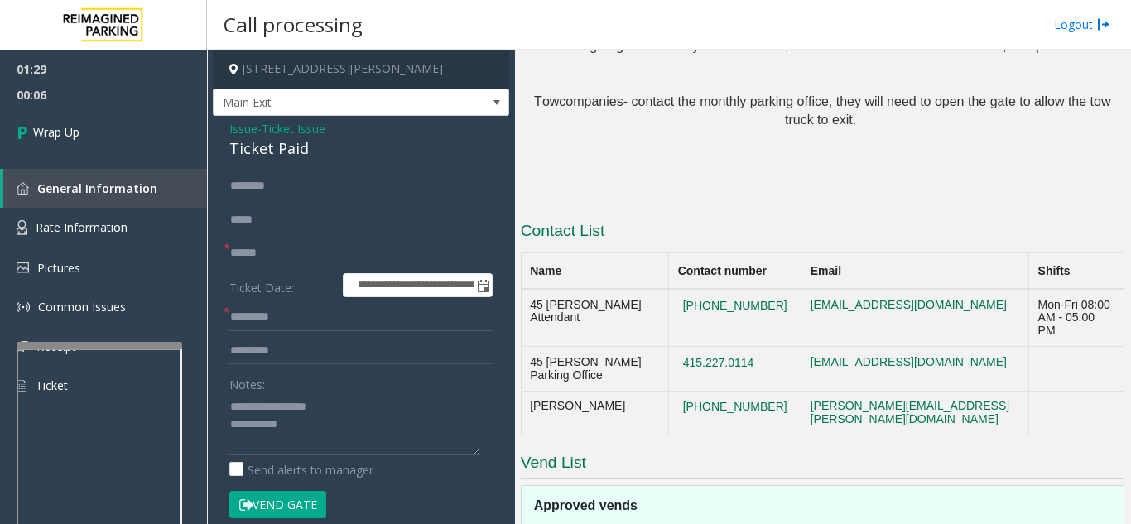
click at [271, 247] on input "text" at bounding box center [360, 253] width 263 height 28
type input "**"
click at [281, 311] on input "text" at bounding box center [360, 317] width 263 height 28
type input "**"
click at [339, 430] on textarea at bounding box center [354, 424] width 251 height 62
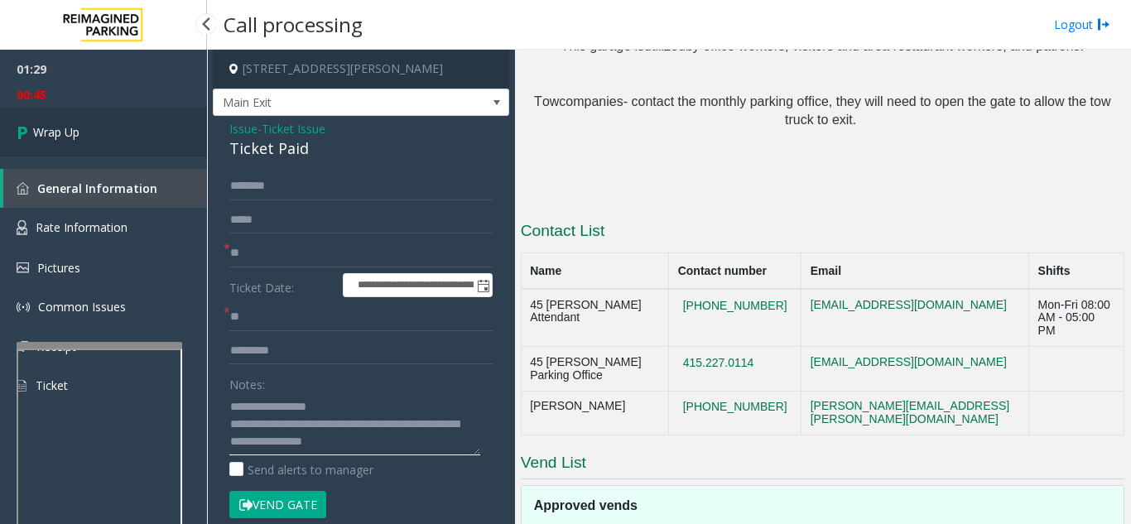
type textarea "**********"
click at [98, 126] on link "Wrap Up" at bounding box center [103, 132] width 207 height 49
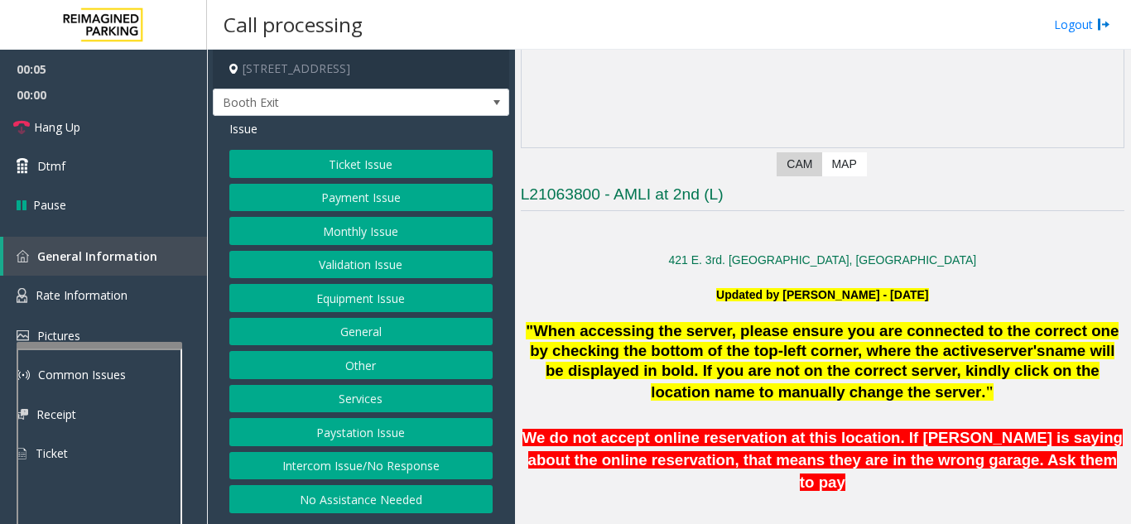
scroll to position [248, 0]
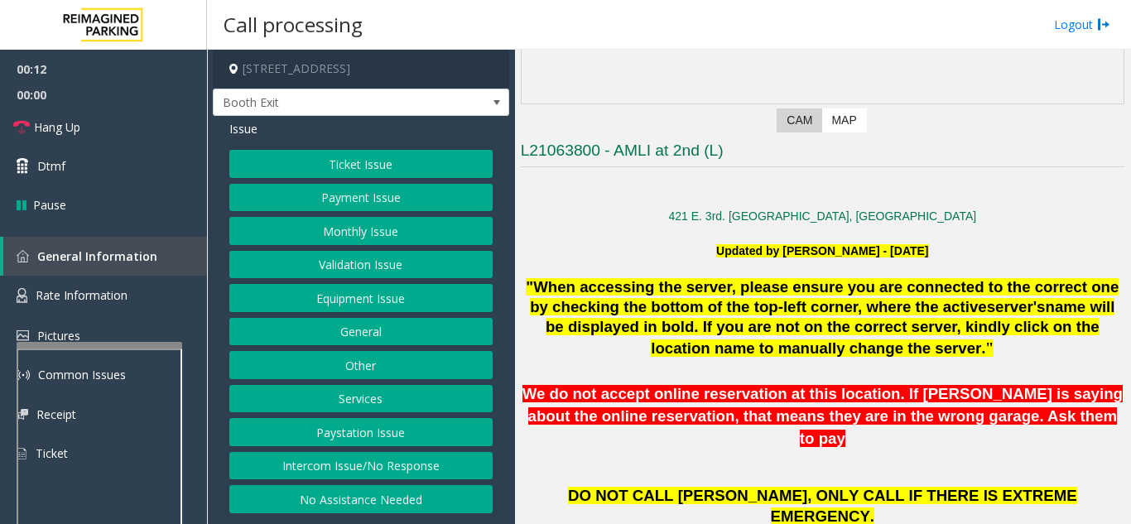
click at [382, 471] on button "Intercom Issue/No Response" at bounding box center [360, 466] width 263 height 28
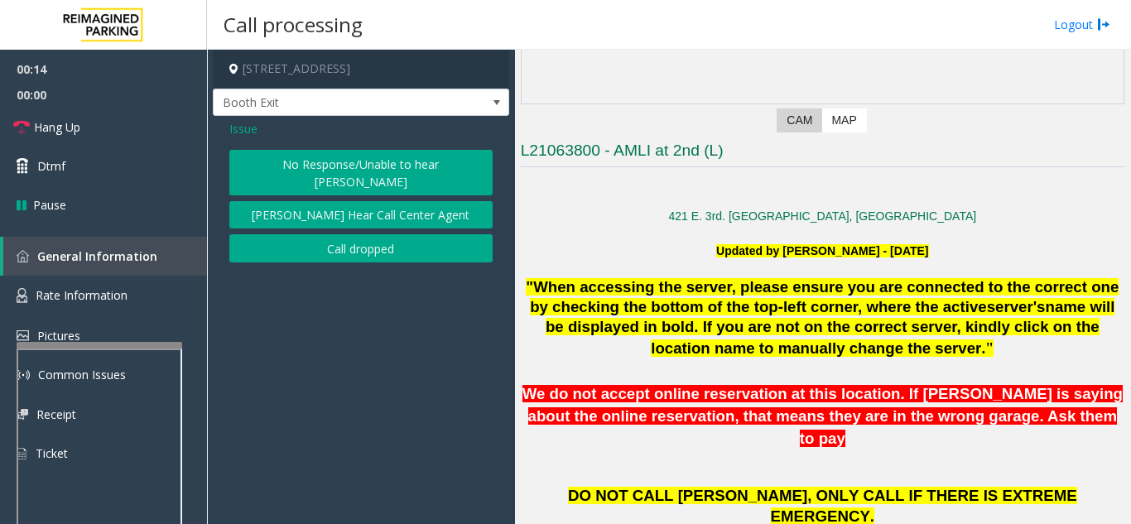
click at [350, 171] on button "No Response/Unable to hear [PERSON_NAME]" at bounding box center [360, 173] width 263 height 46
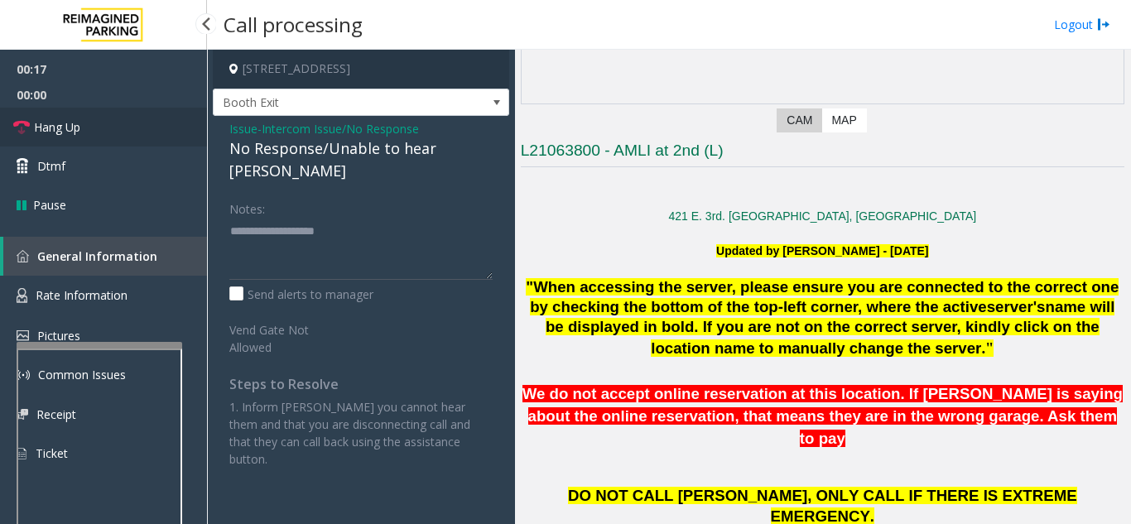
click at [151, 132] on link "Hang Up" at bounding box center [103, 127] width 207 height 39
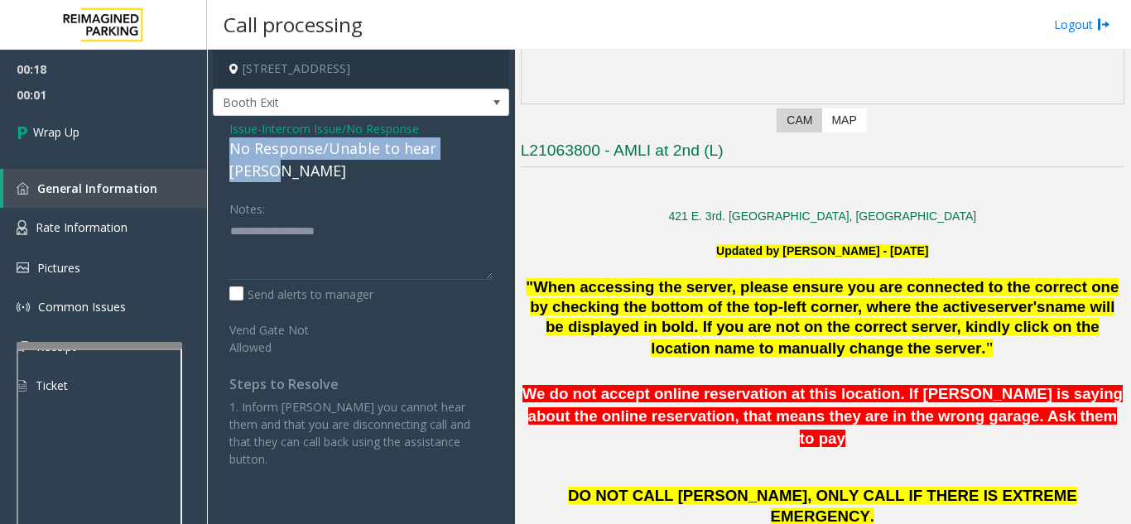
drag, startPoint x: 228, startPoint y: 153, endPoint x: 493, endPoint y: 142, distance: 265.9
click at [493, 142] on div "Issue - Intercom Issue/No Response No Response/Unable to hear [PERSON_NAME] Not…" at bounding box center [361, 300] width 296 height 368
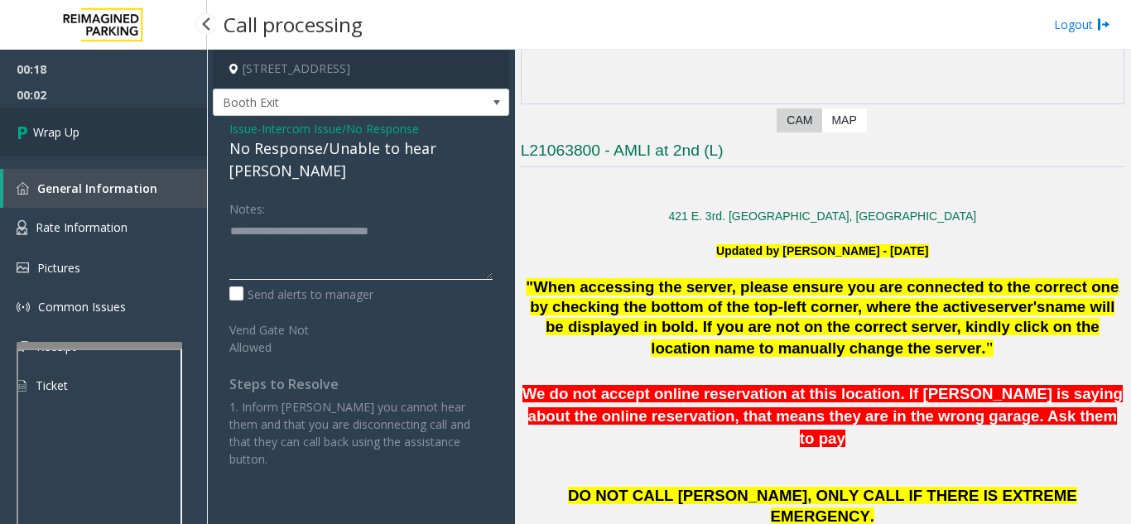
type textarea "**********"
click at [164, 113] on link "Wrap Up" at bounding box center [103, 132] width 207 height 49
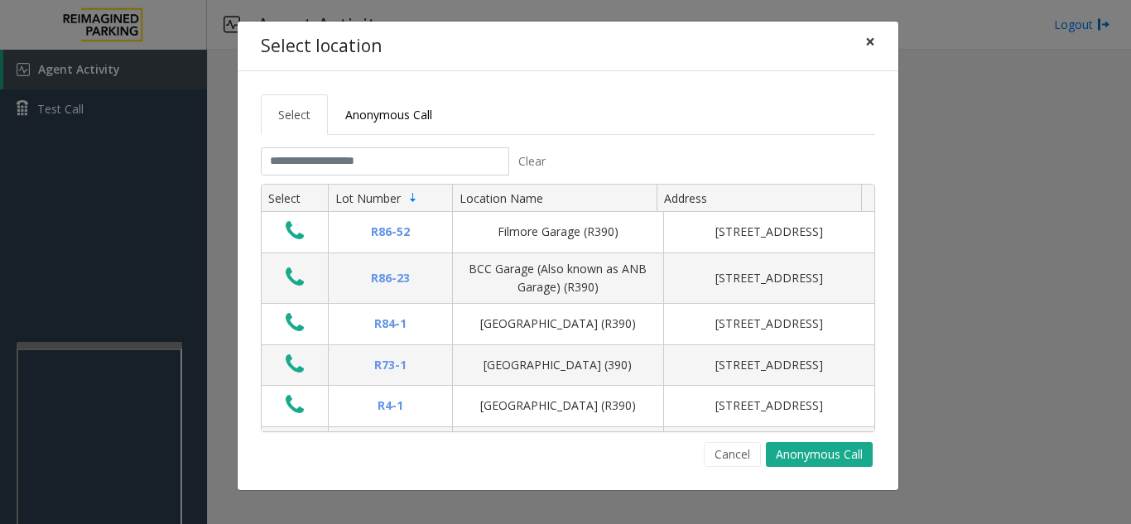
click at [876, 36] on button "×" at bounding box center [869, 42] width 33 height 41
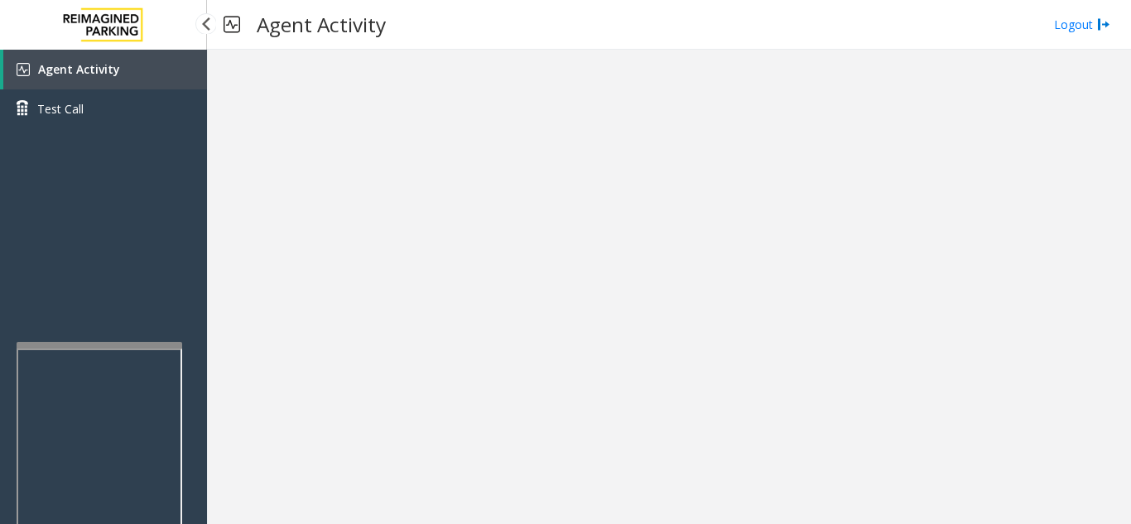
click at [93, 76] on span "Agent Activity" at bounding box center [79, 69] width 82 height 16
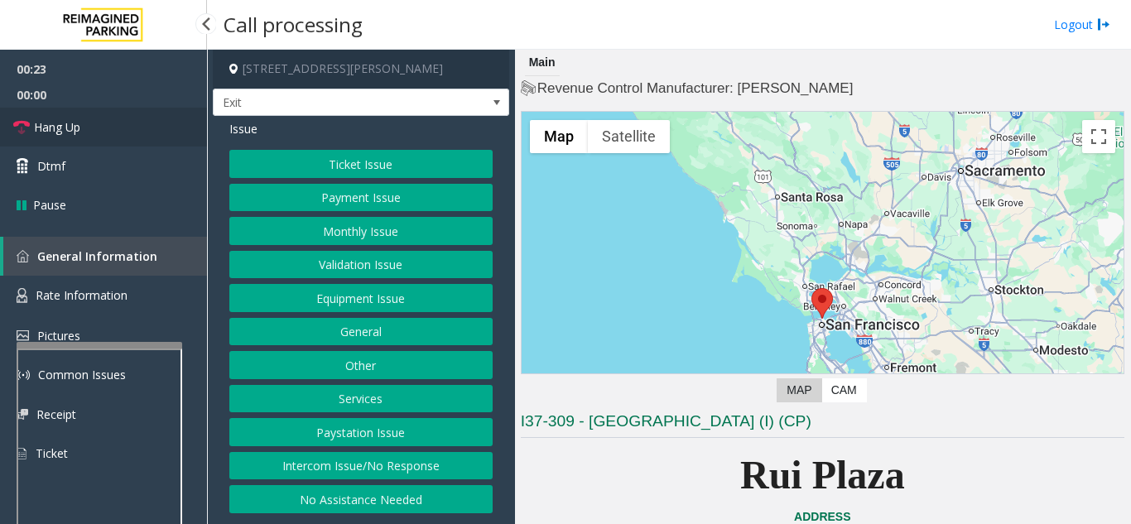
click at [141, 124] on link "Hang Up" at bounding box center [103, 127] width 207 height 39
click at [332, 497] on button "No Assistance Needed" at bounding box center [360, 499] width 263 height 28
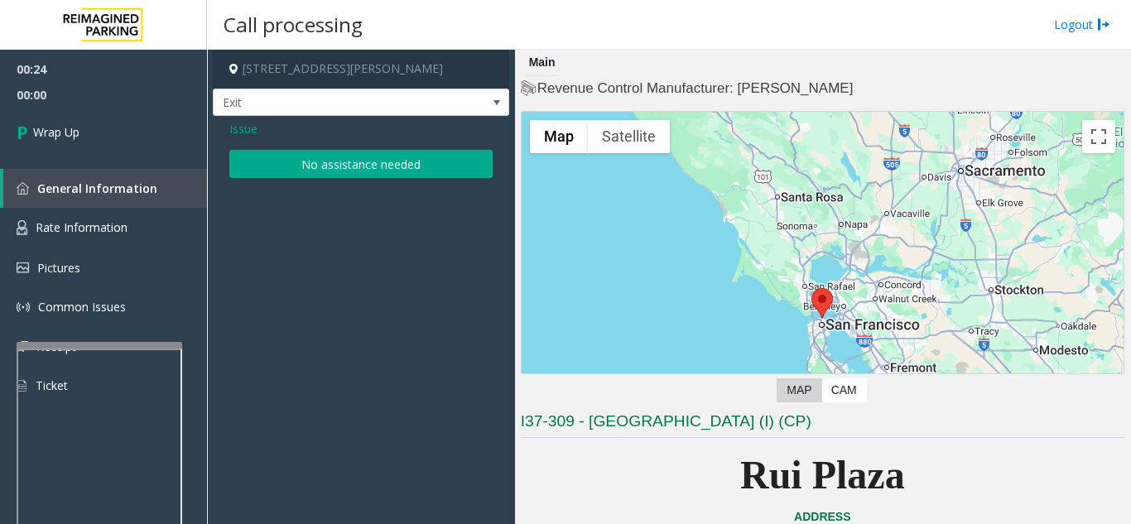
click at [291, 177] on button "No assistance needed" at bounding box center [360, 164] width 263 height 28
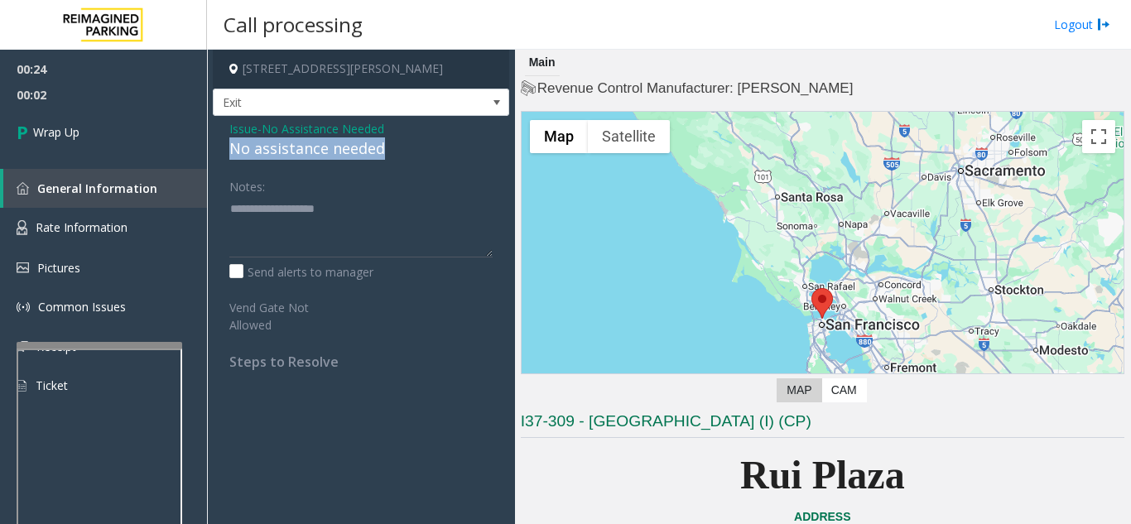
drag, startPoint x: 223, startPoint y: 147, endPoint x: 390, endPoint y: 157, distance: 167.5
click at [390, 157] on div "Issue - No Assistance Needed No assistance needed Notes: Send alerts to manager…" at bounding box center [361, 251] width 296 height 271
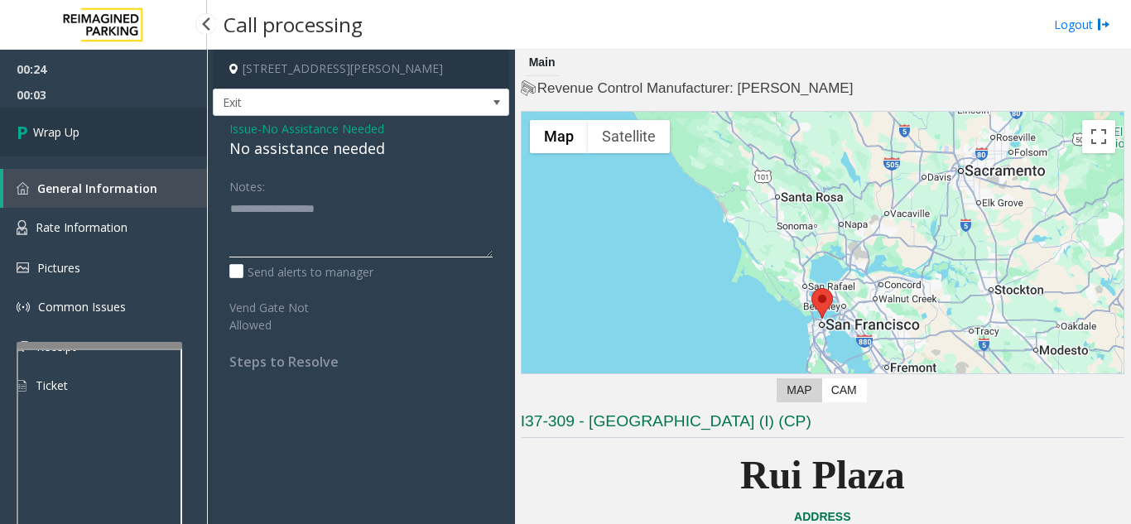
type textarea "**********"
click at [38, 113] on link "Wrap Up" at bounding box center [103, 132] width 207 height 49
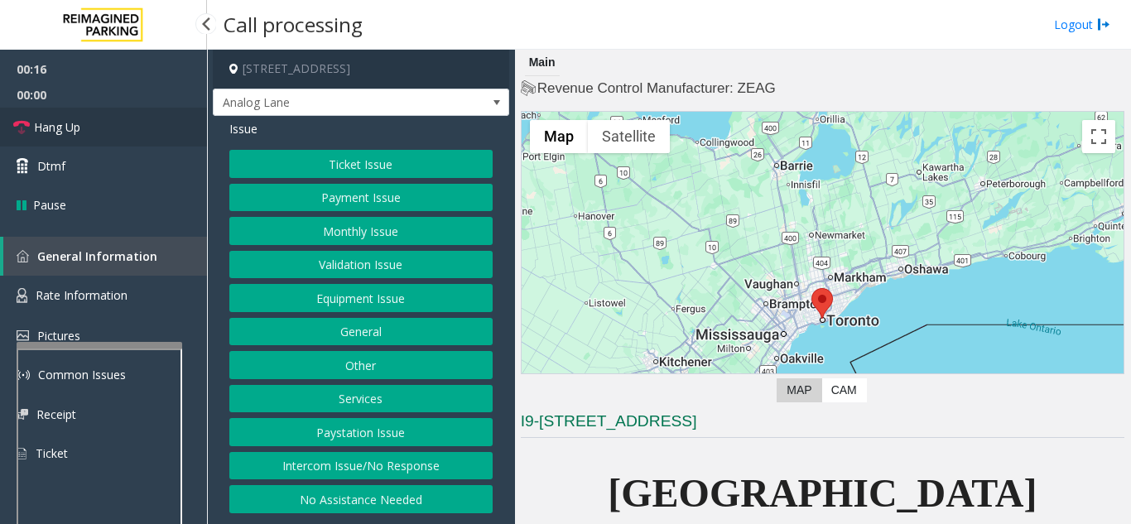
click at [98, 135] on link "Hang Up" at bounding box center [103, 127] width 207 height 39
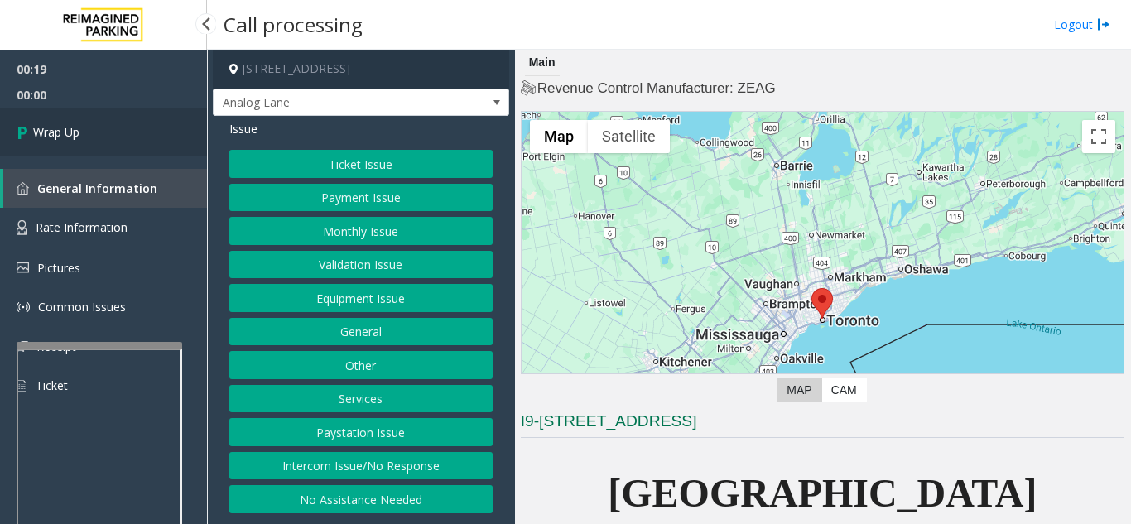
click at [98, 135] on link "Wrap Up" at bounding box center [103, 132] width 207 height 49
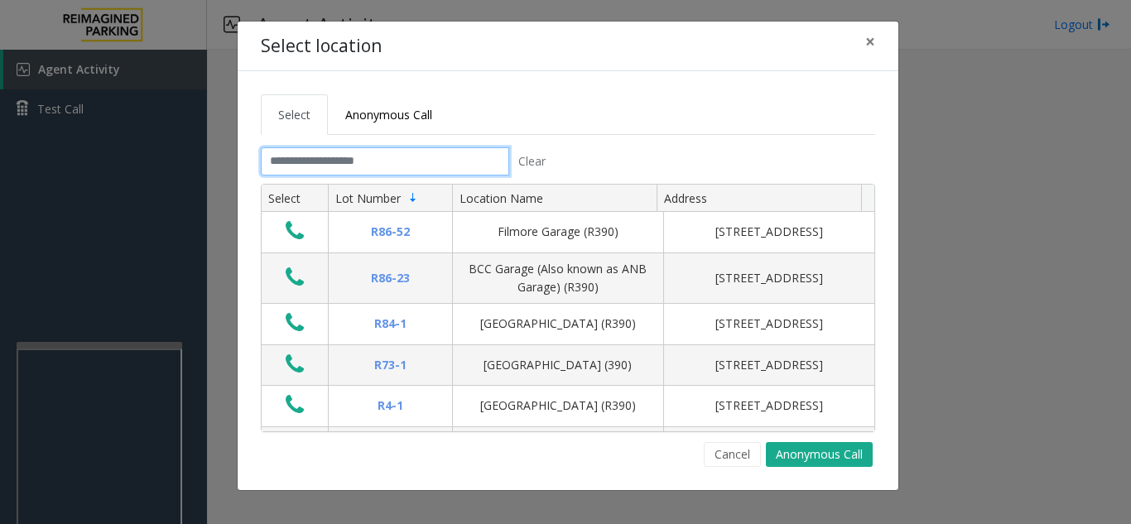
click at [401, 159] on input "text" at bounding box center [385, 161] width 248 height 28
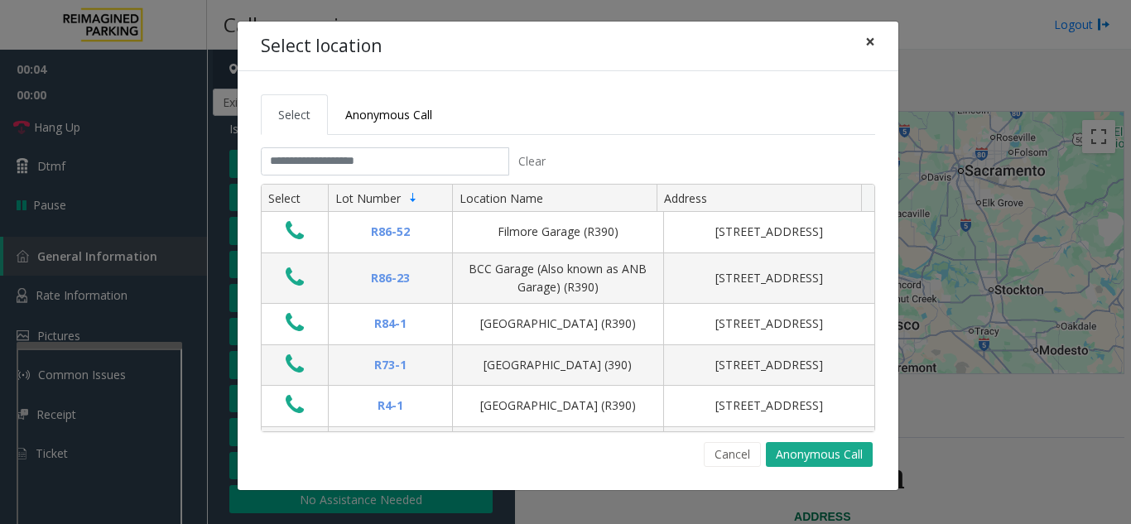
click at [872, 47] on span "×" at bounding box center [870, 41] width 10 height 23
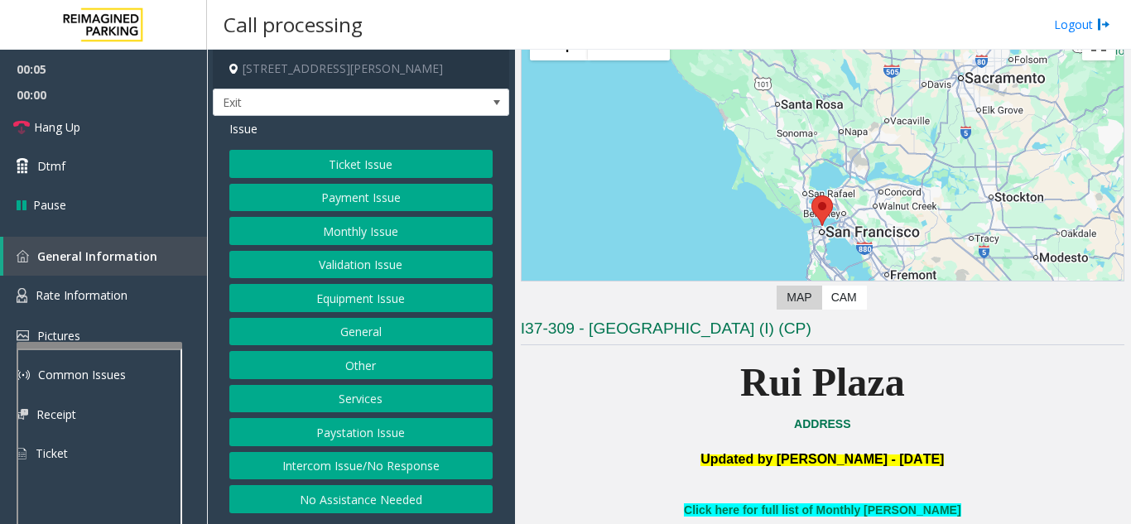
scroll to position [331, 0]
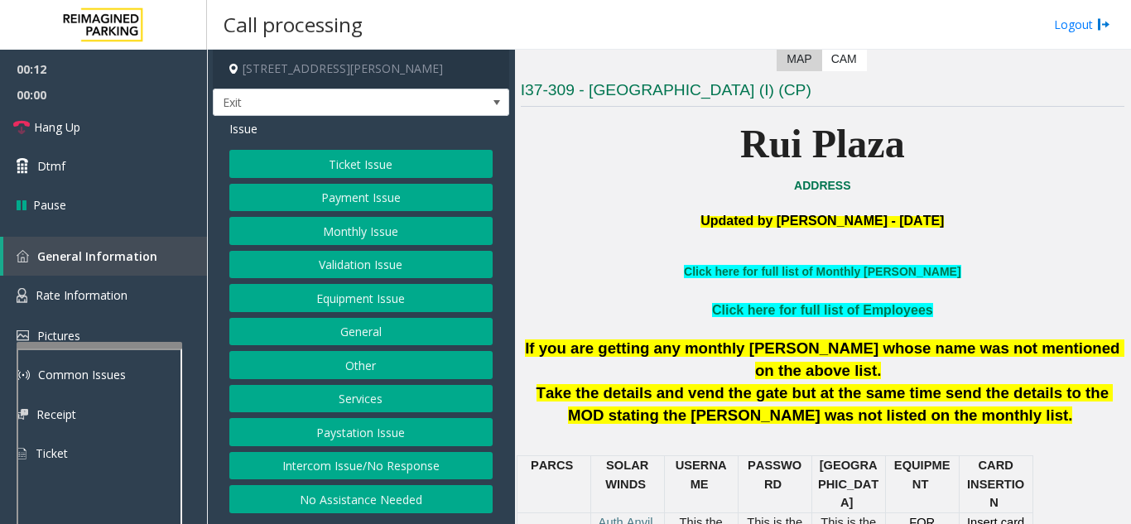
click at [378, 475] on button "Intercom Issue/No Response" at bounding box center [360, 466] width 263 height 28
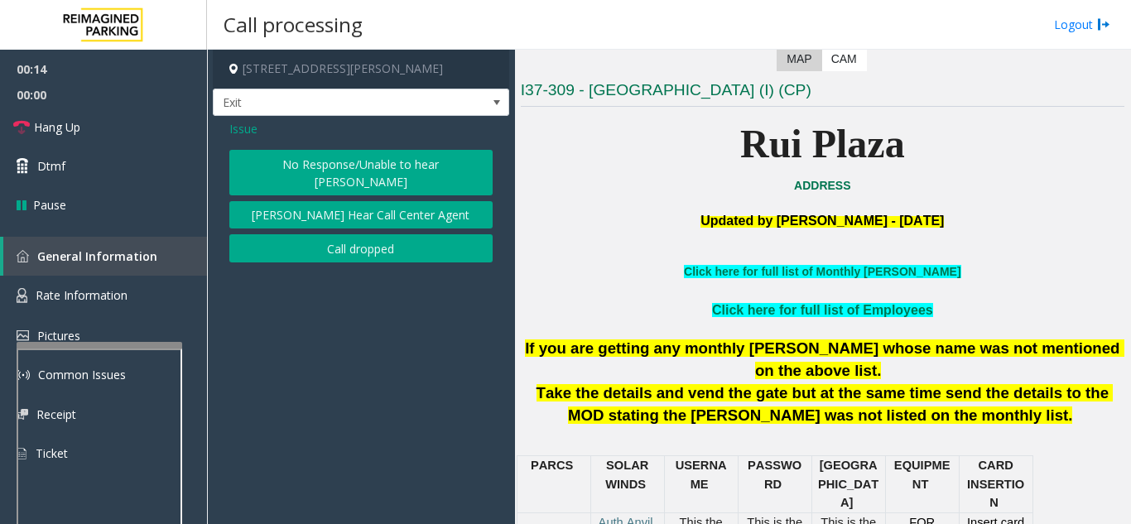
click at [281, 172] on button "No Response/Unable to hear [PERSON_NAME]" at bounding box center [360, 173] width 263 height 46
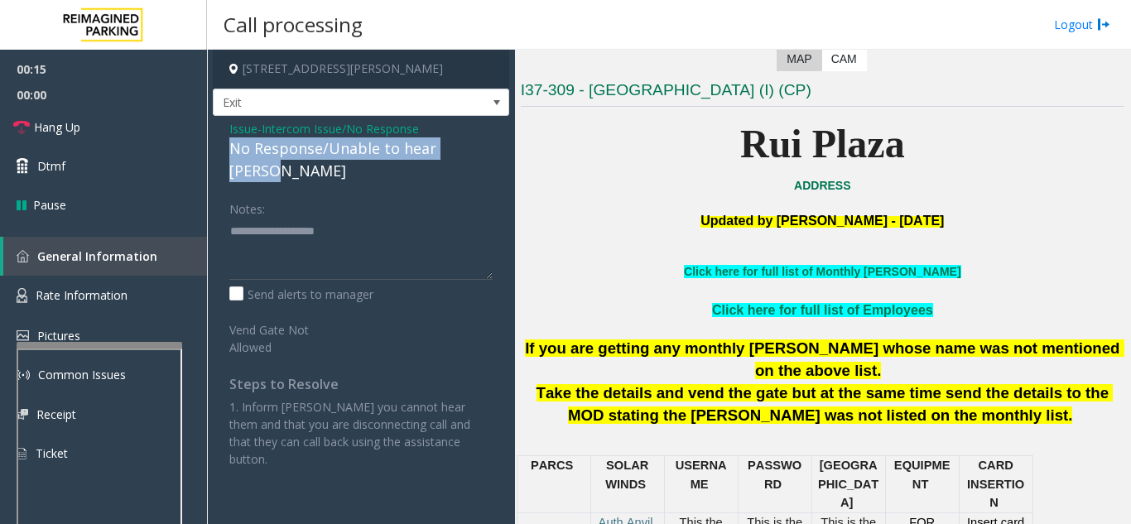
drag, startPoint x: 222, startPoint y: 151, endPoint x: 499, endPoint y: 144, distance: 277.3
click at [499, 144] on div "Issue - Intercom Issue/No Response No Response/Unable to hear [PERSON_NAME] Not…" at bounding box center [361, 300] width 296 height 368
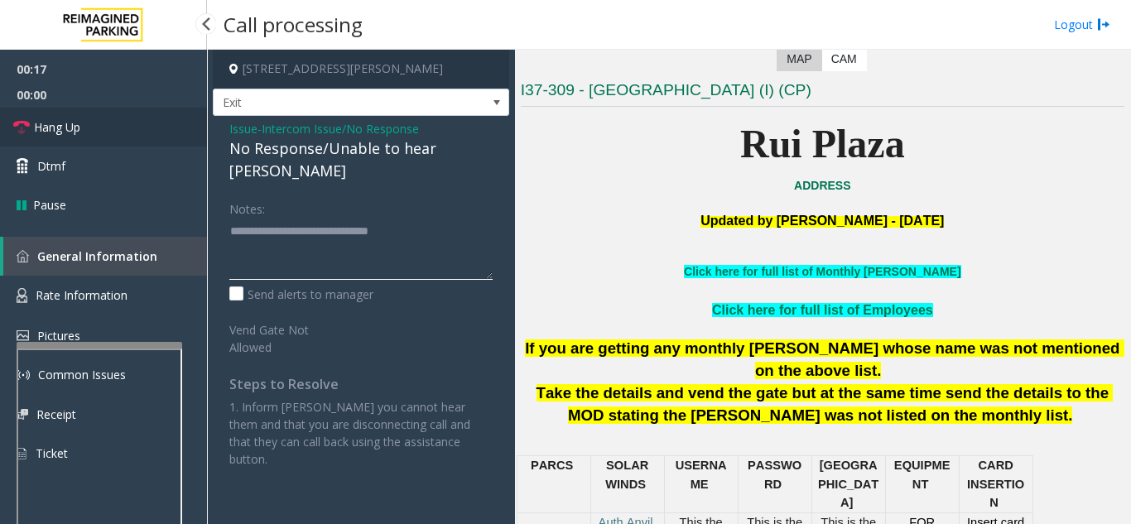
type textarea "**********"
click at [137, 133] on link "Hang Up" at bounding box center [103, 127] width 207 height 39
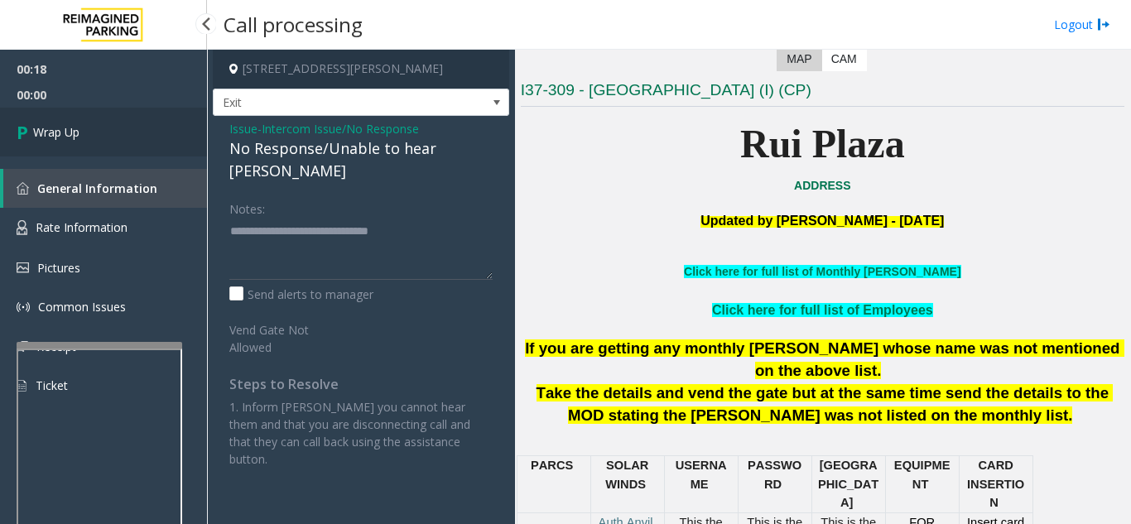
click at [145, 146] on link "Wrap Up" at bounding box center [103, 132] width 207 height 49
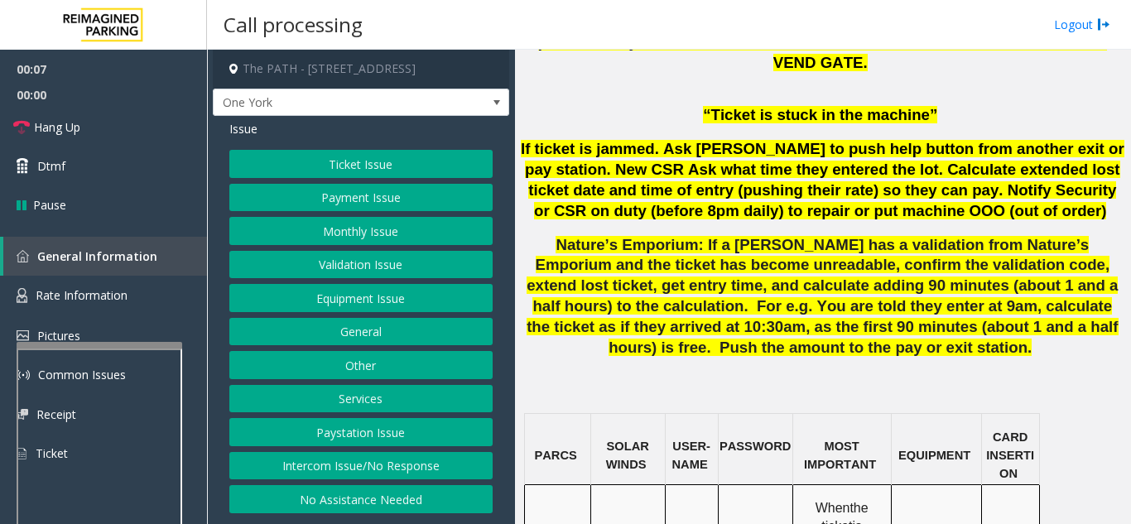
scroll to position [1241, 0]
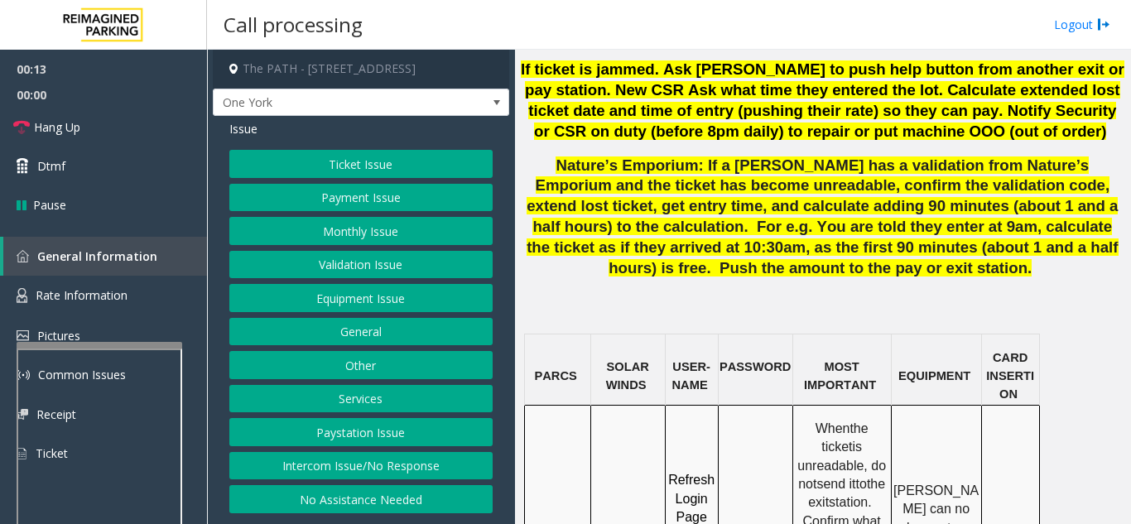
drag, startPoint x: 625, startPoint y: 405, endPoint x: 603, endPoint y: 387, distance: 28.3
click at [78, 286] on link "Rate Information" at bounding box center [103, 296] width 207 height 41
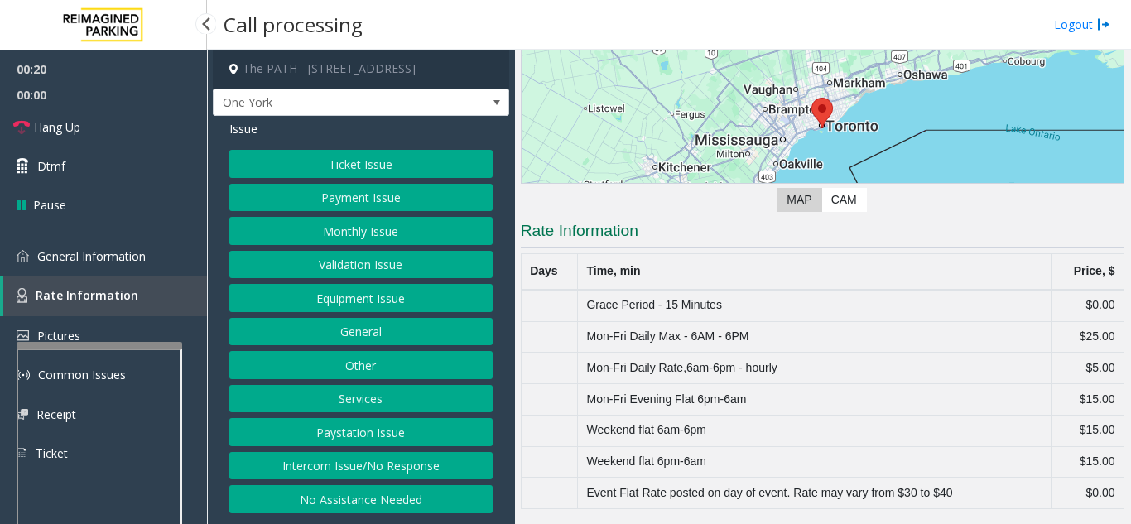
scroll to position [190, 0]
click at [96, 262] on span "General Information" at bounding box center [91, 256] width 108 height 16
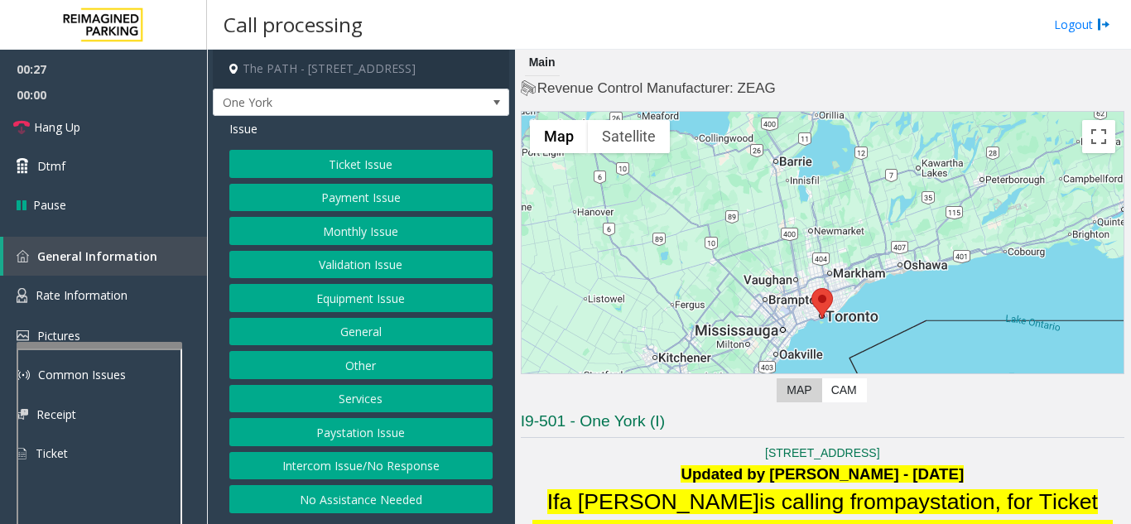
scroll to position [1241, 0]
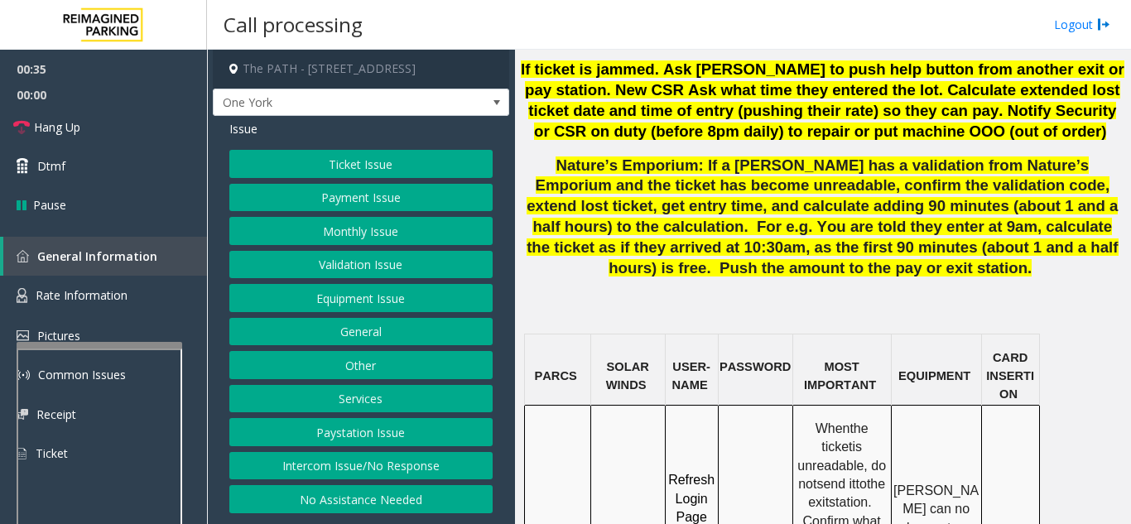
click at [347, 161] on button "Ticket Issue" at bounding box center [360, 164] width 263 height 28
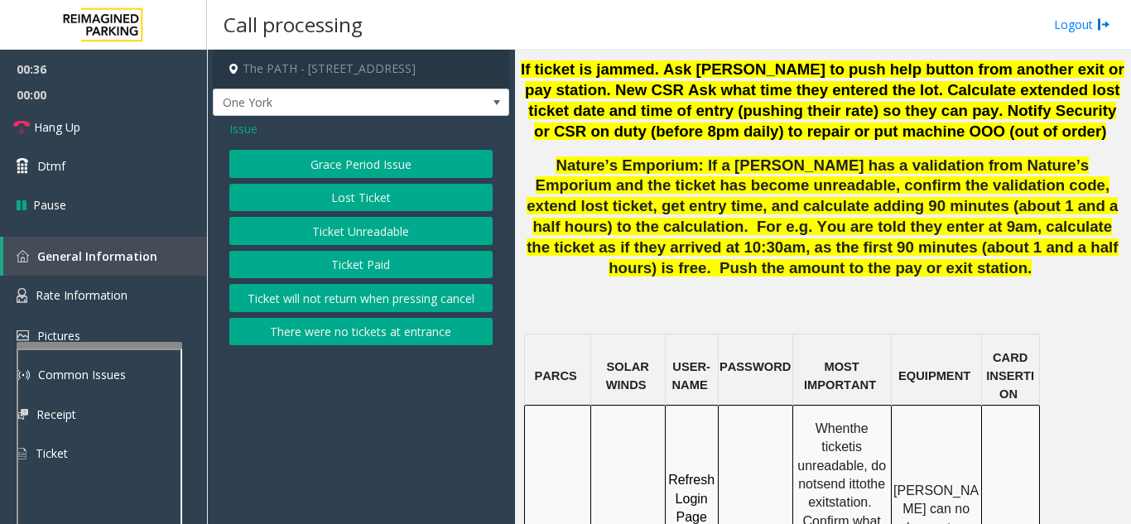
click at [348, 174] on button "Grace Period Issue" at bounding box center [360, 164] width 263 height 28
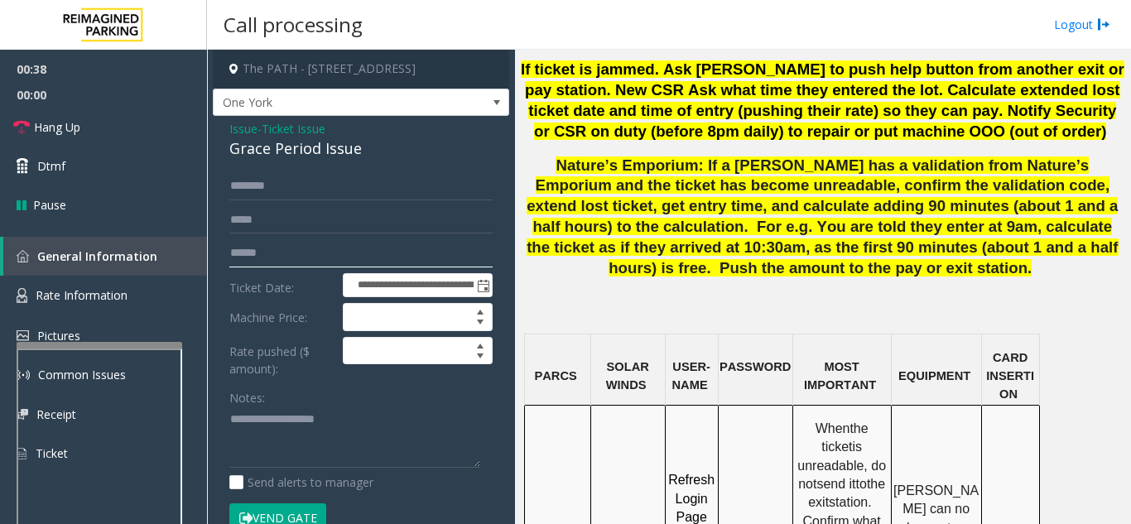
click at [353, 267] on input "text" at bounding box center [360, 253] width 263 height 28
type textarea "**********"
click at [372, 254] on input "text" at bounding box center [360, 253] width 263 height 28
type input "****"
click at [353, 416] on textarea at bounding box center [354, 437] width 251 height 62
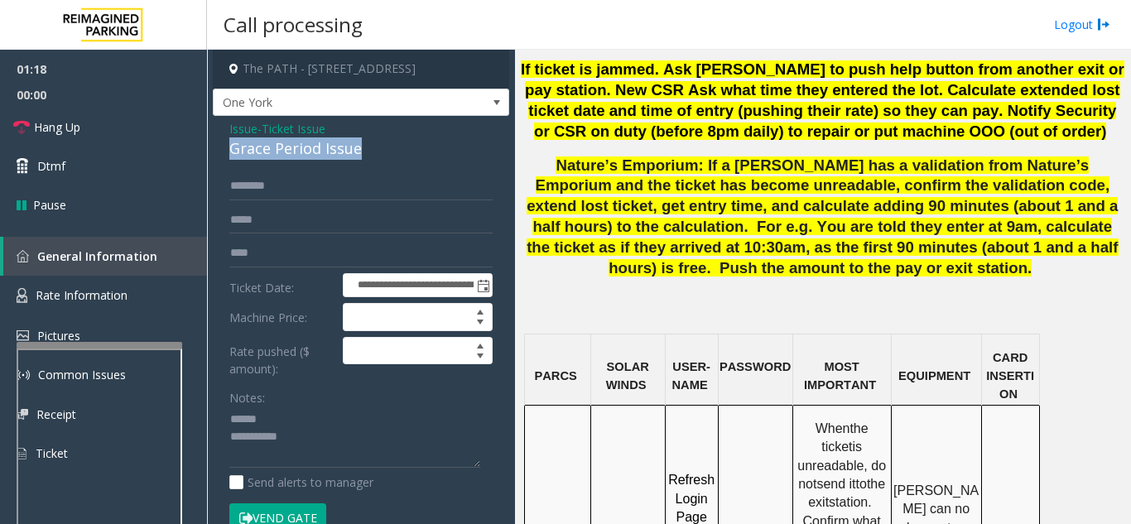
drag, startPoint x: 257, startPoint y: 152, endPoint x: 382, endPoint y: 158, distance: 125.1
click at [382, 158] on div "**********" at bounding box center [361, 431] width 296 height 631
click at [372, 442] on textarea at bounding box center [354, 437] width 251 height 62
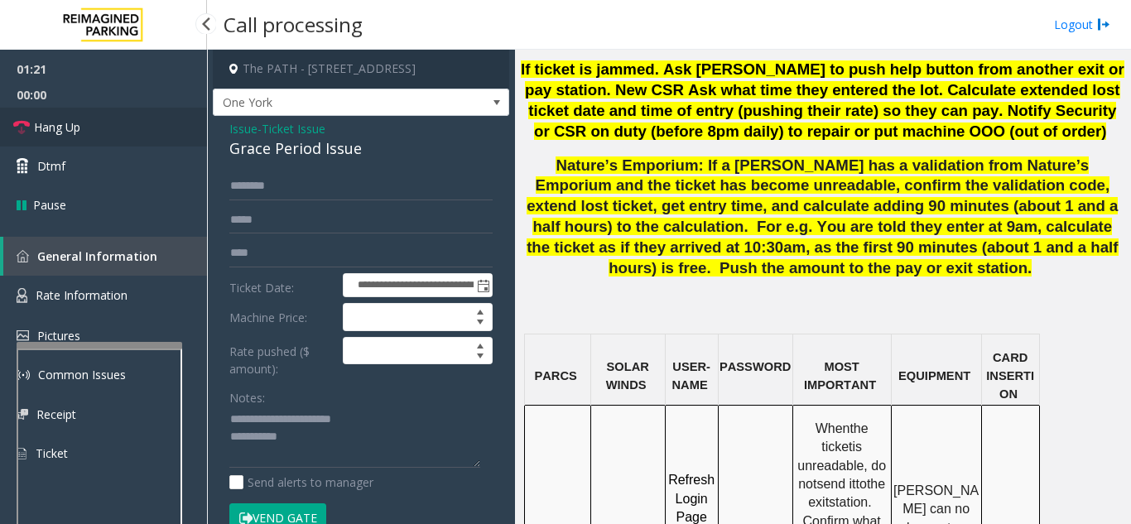
click at [45, 140] on link "Hang Up" at bounding box center [103, 127] width 207 height 39
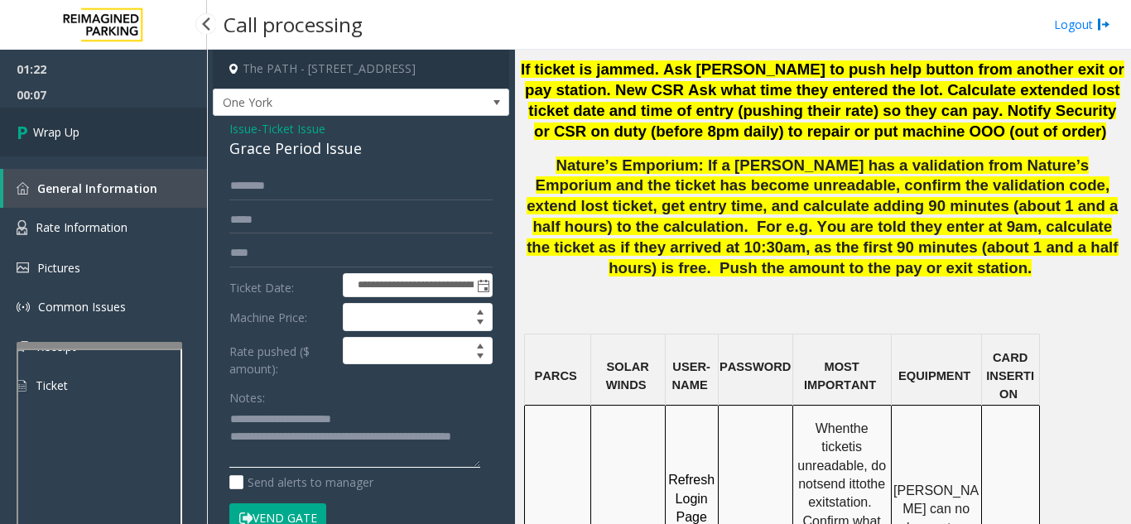
type textarea "**********"
click at [122, 144] on link "Wrap Up" at bounding box center [103, 132] width 207 height 49
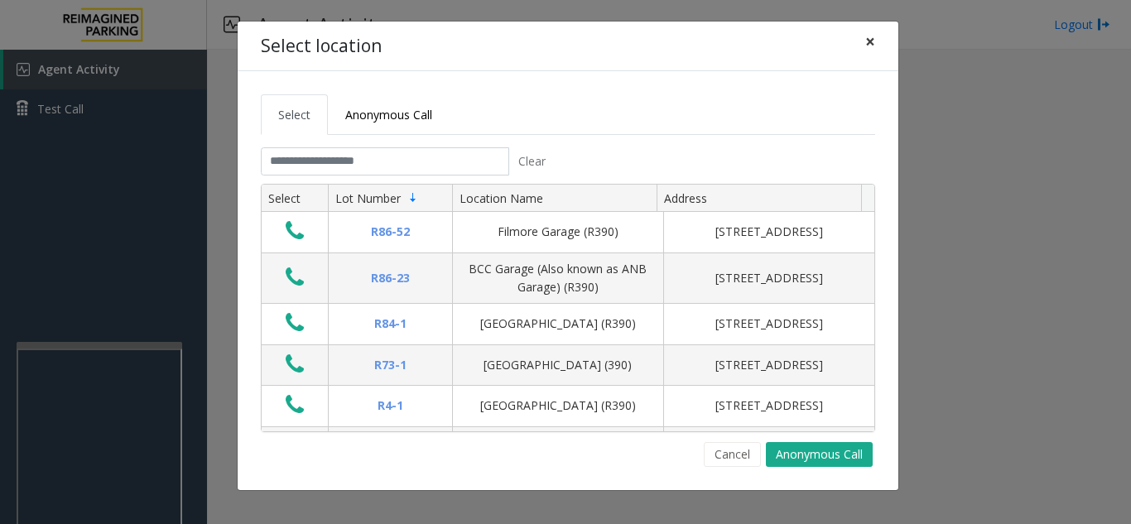
click at [875, 41] on button "×" at bounding box center [869, 42] width 33 height 41
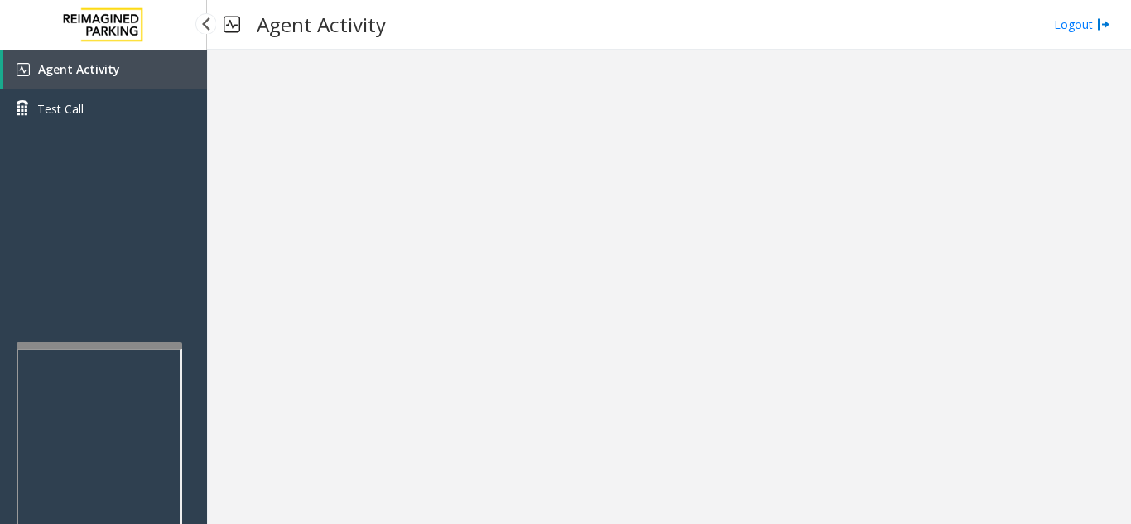
click at [89, 75] on span "Agent Activity" at bounding box center [79, 69] width 82 height 16
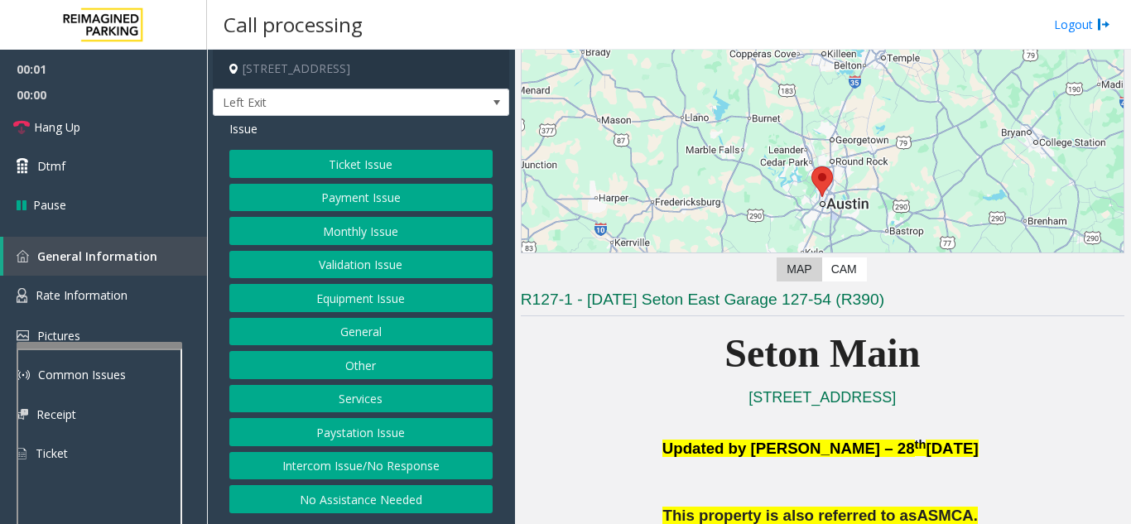
scroll to position [331, 0]
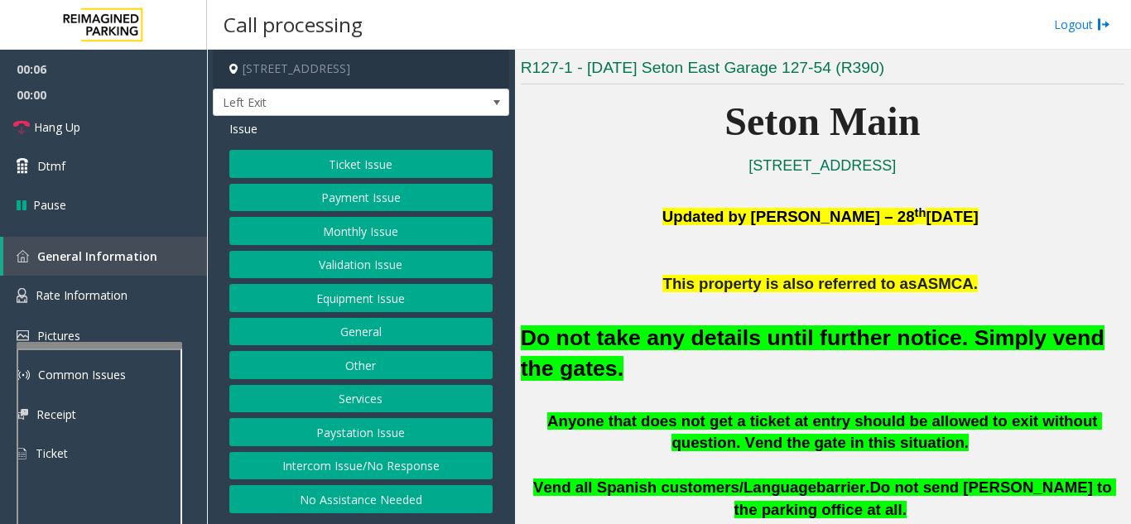
click at [406, 302] on button "Equipment Issue" at bounding box center [360, 298] width 263 height 28
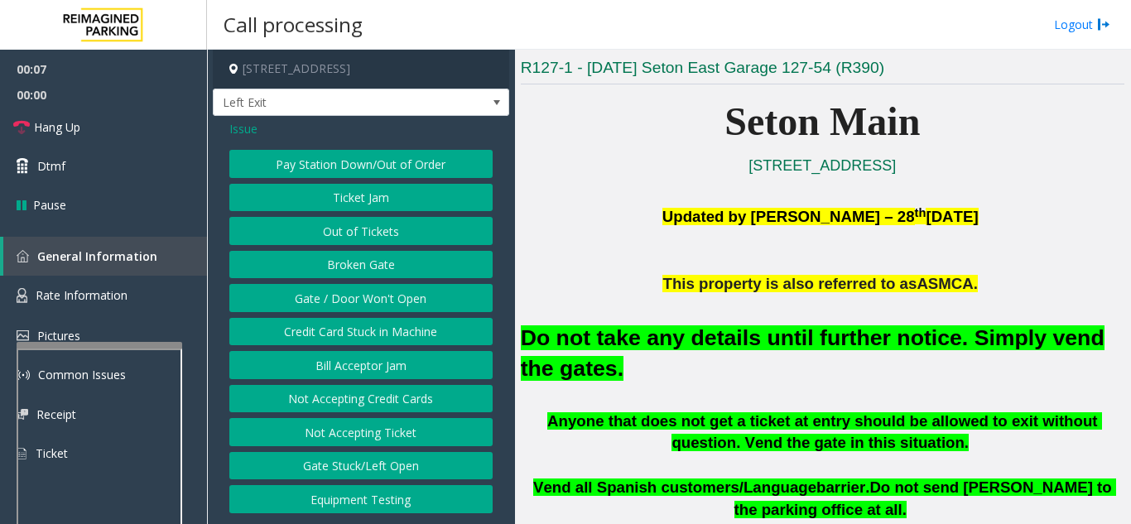
click at [406, 302] on button "Gate / Door Won't Open" at bounding box center [360, 298] width 263 height 28
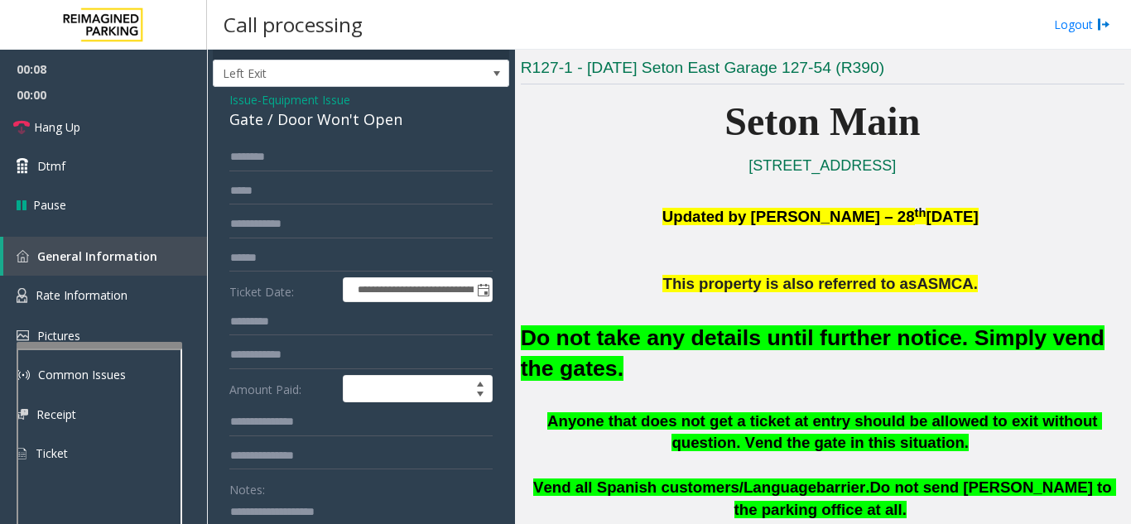
scroll to position [0, 0]
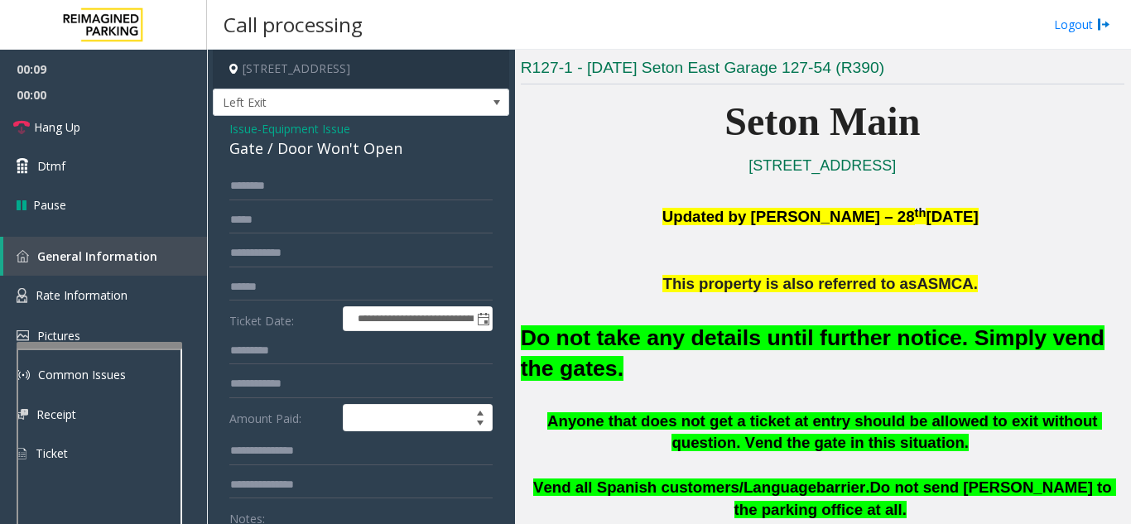
click at [243, 128] on span "Issue" at bounding box center [243, 128] width 28 height 17
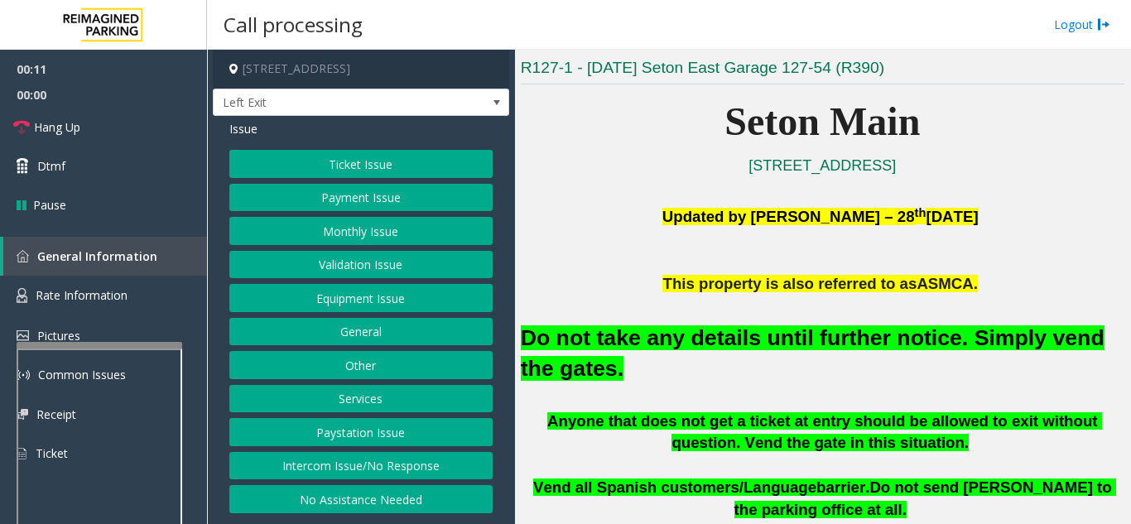
click at [353, 268] on button "Validation Issue" at bounding box center [360, 265] width 263 height 28
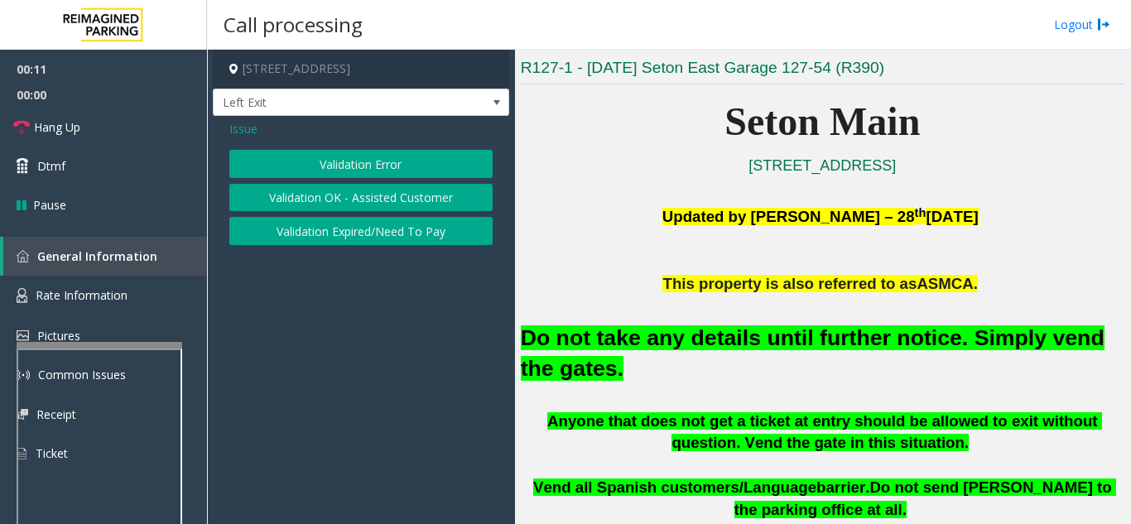
click at [361, 171] on button "Validation Error" at bounding box center [360, 164] width 263 height 28
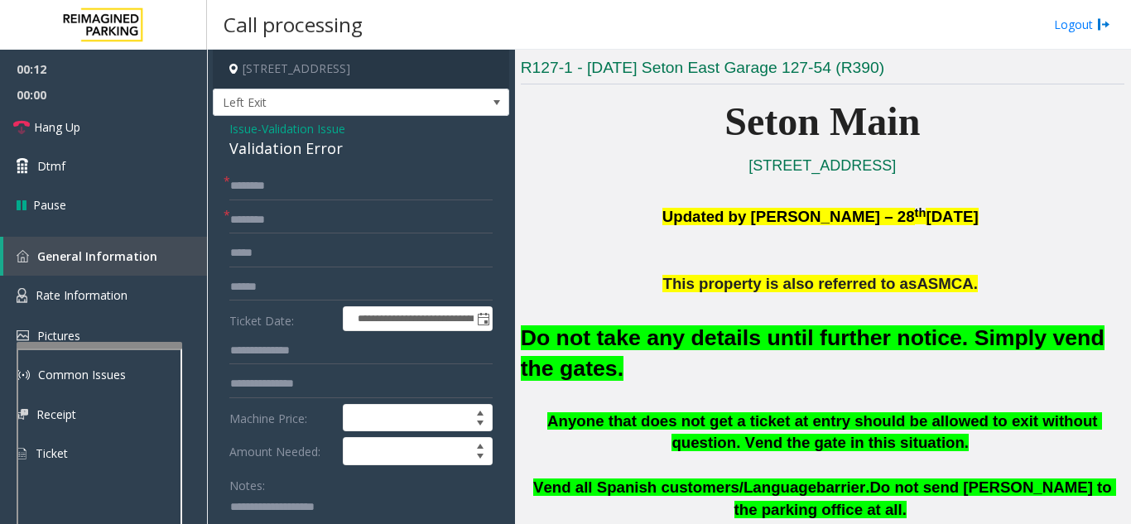
scroll to position [83, 0]
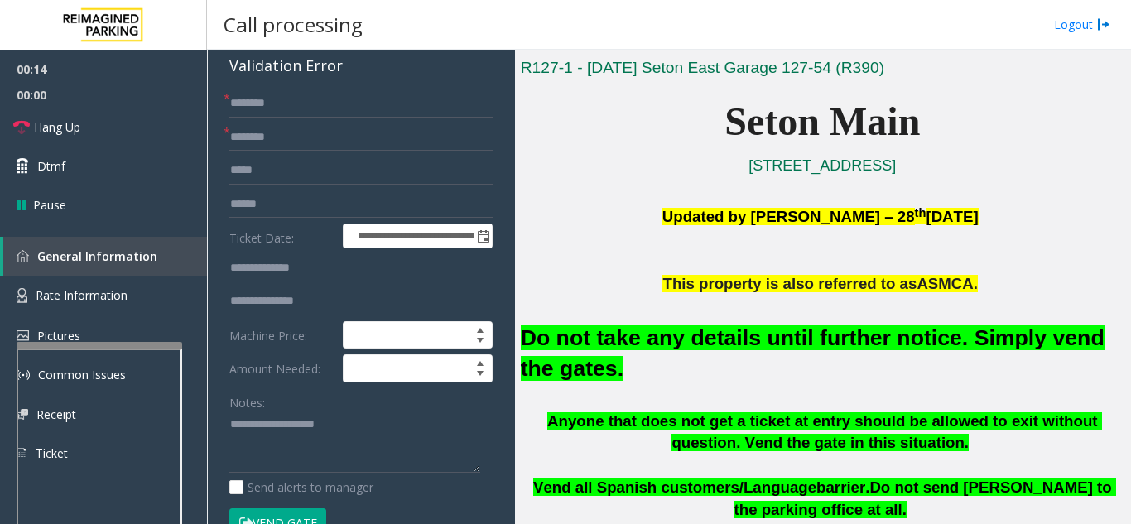
click at [286, 513] on button "Vend Gate" at bounding box center [277, 522] width 97 height 28
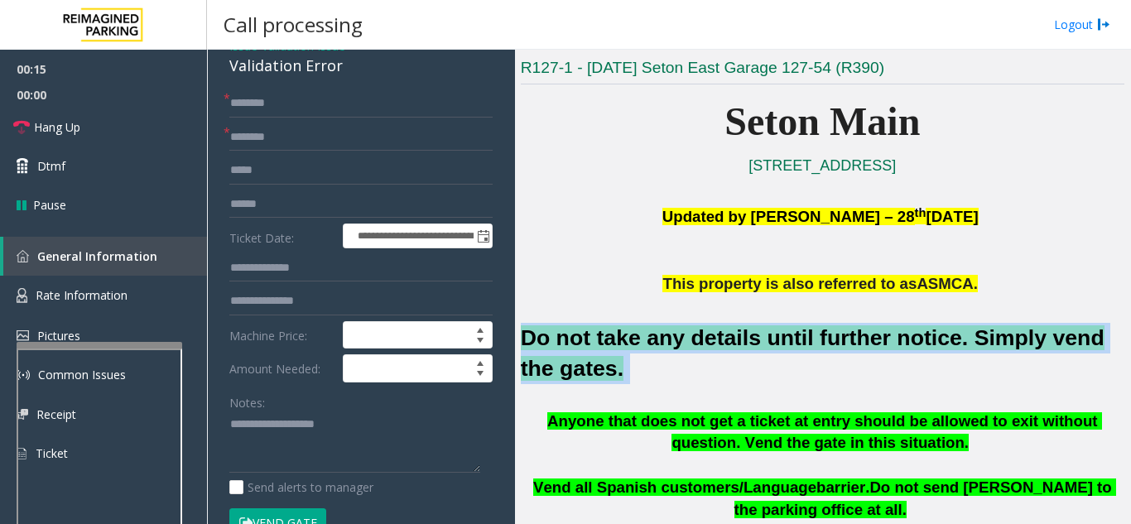
drag, startPoint x: 600, startPoint y: 371, endPoint x: 524, endPoint y: 339, distance: 82.4
click at [524, 339] on h2 "Do not take any details until further notice. Simply vend the gates." at bounding box center [822, 353] width 603 height 61
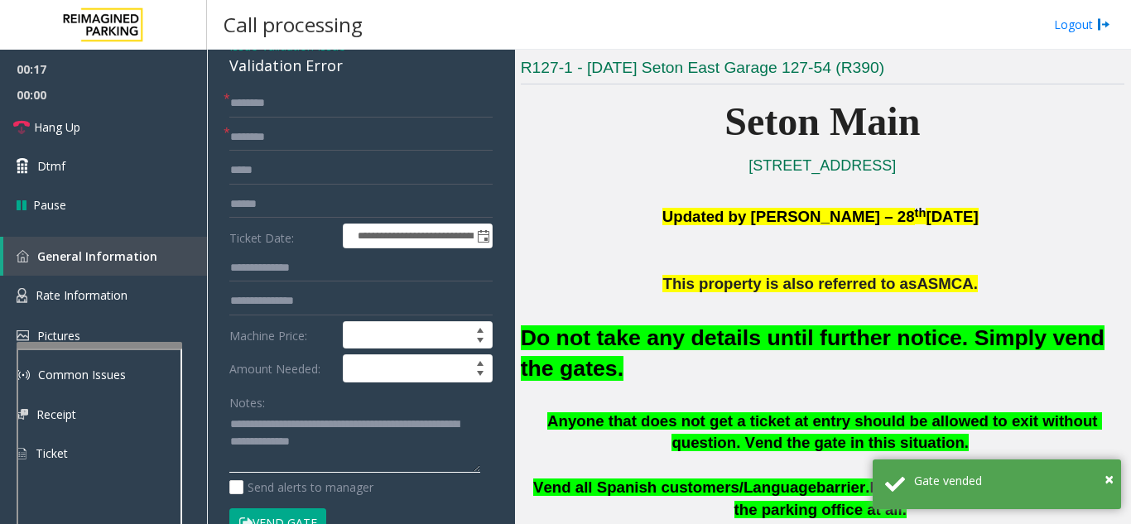
type textarea "**********"
click at [259, 137] on input "text" at bounding box center [360, 137] width 263 height 28
type input "**"
click at [305, 111] on input "text" at bounding box center [360, 103] width 263 height 28
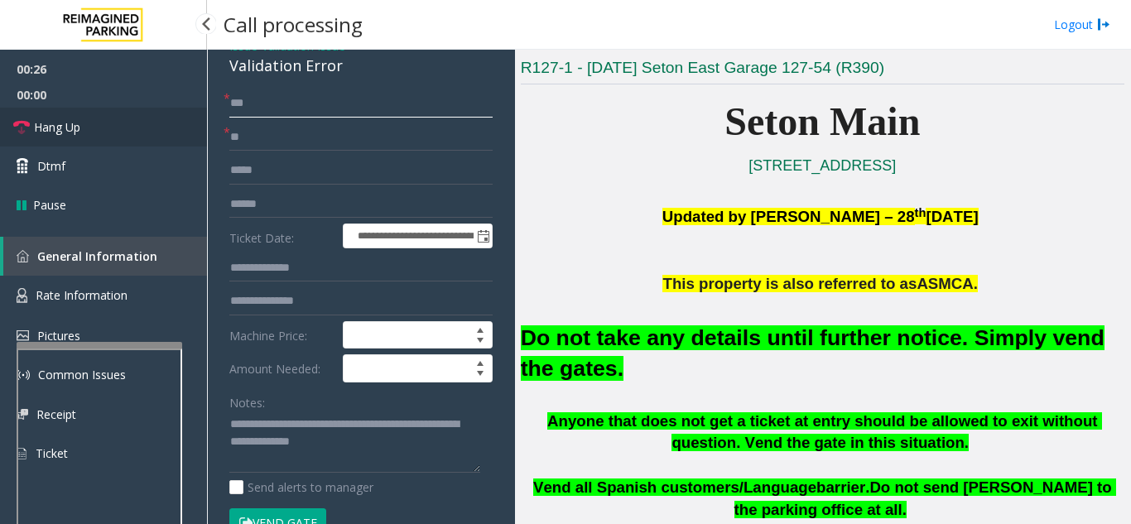
type input "**"
click at [89, 122] on link "Hang Up" at bounding box center [103, 127] width 207 height 39
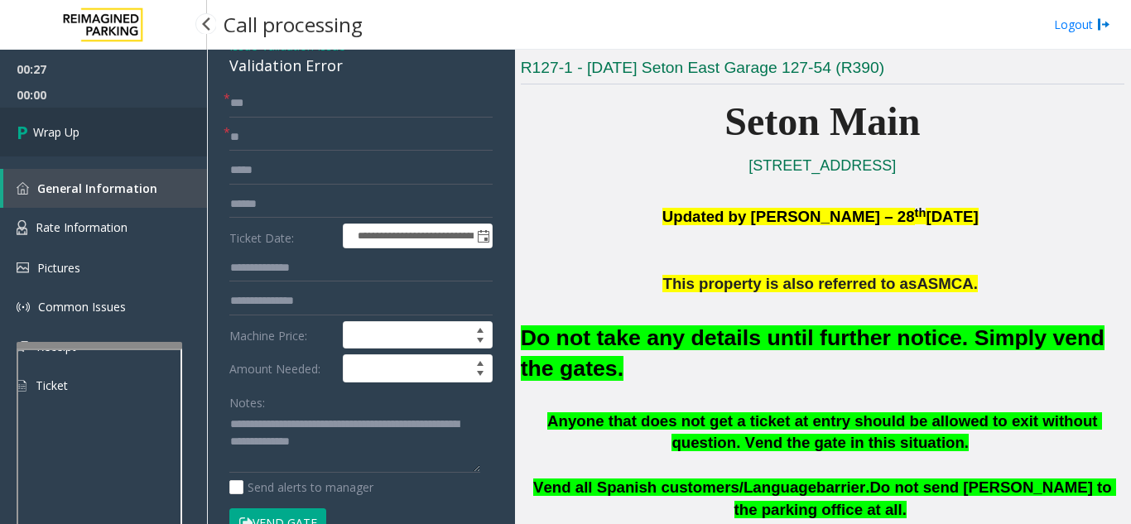
click at [90, 122] on link "Wrap Up" at bounding box center [103, 132] width 207 height 49
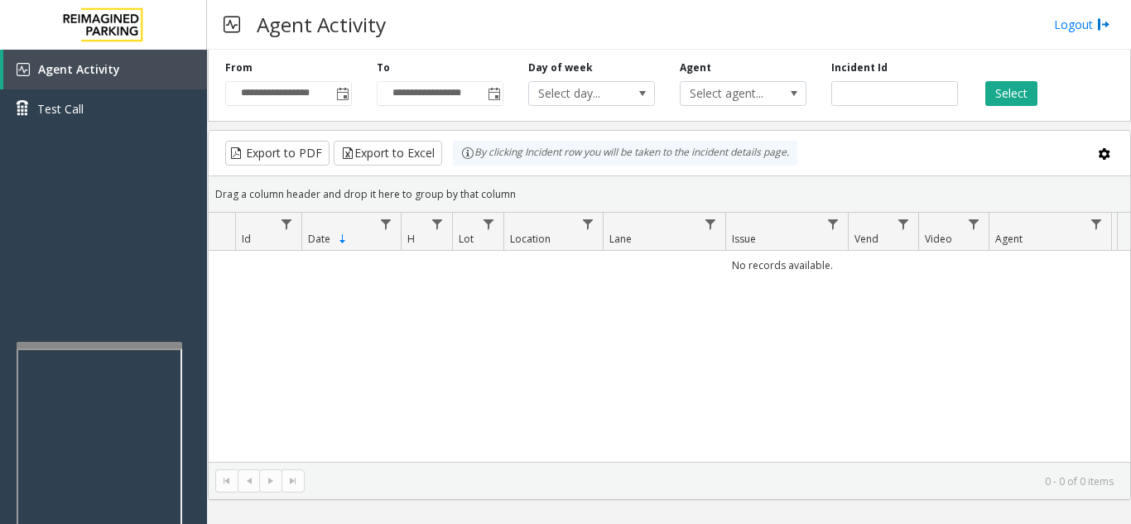
click at [796, 370] on div "No records available." at bounding box center [669, 356] width 921 height 211
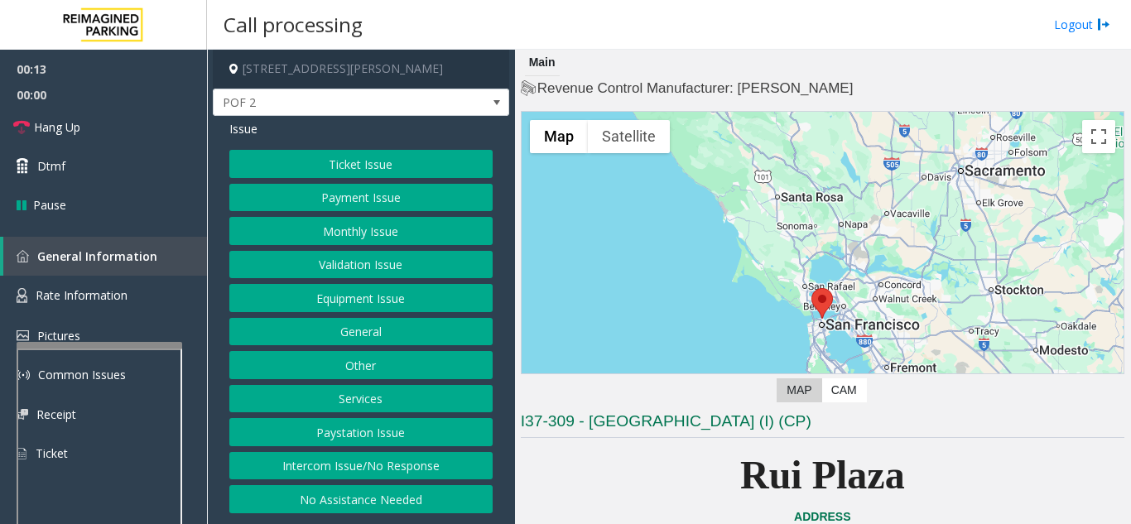
click at [439, 468] on button "Intercom Issue/No Response" at bounding box center [360, 466] width 263 height 28
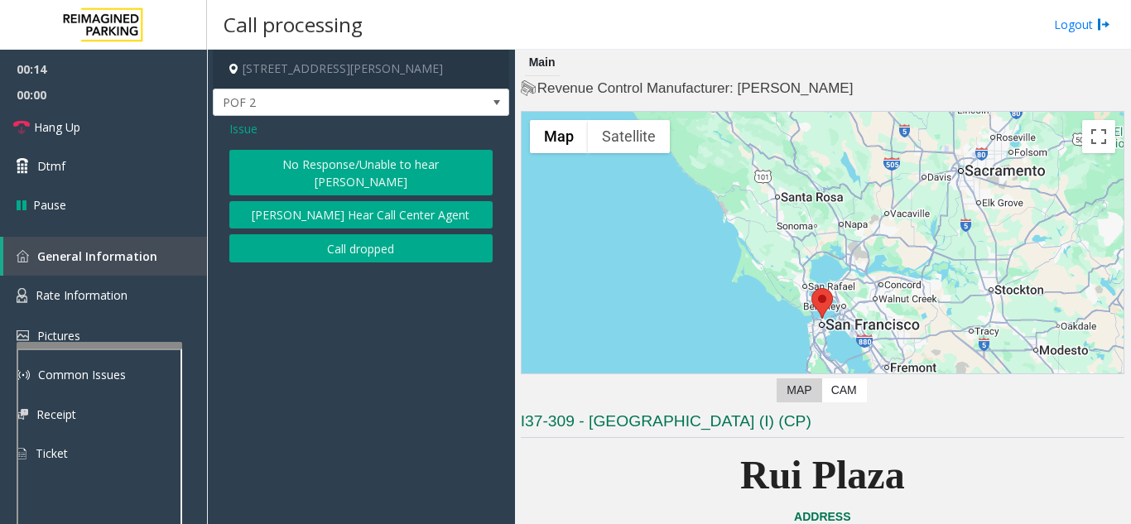
click at [346, 157] on button "No Response/Unable to hear [PERSON_NAME]" at bounding box center [360, 173] width 263 height 46
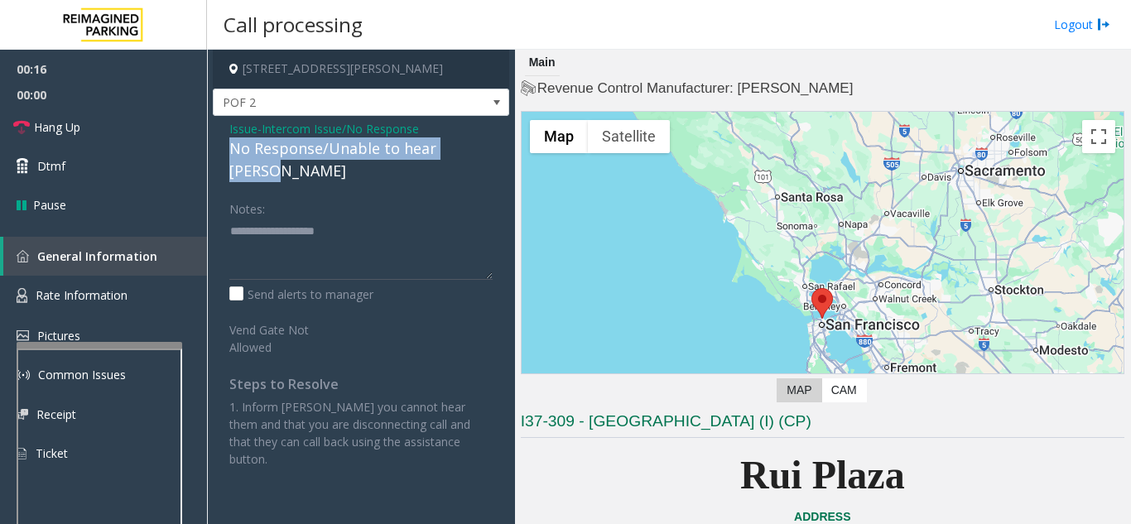
drag, startPoint x: 218, startPoint y: 147, endPoint x: 492, endPoint y: 150, distance: 274.0
click at [492, 150] on div "Issue - Intercom Issue/No Response No Response/Unable to hear [PERSON_NAME] Not…" at bounding box center [361, 300] width 296 height 368
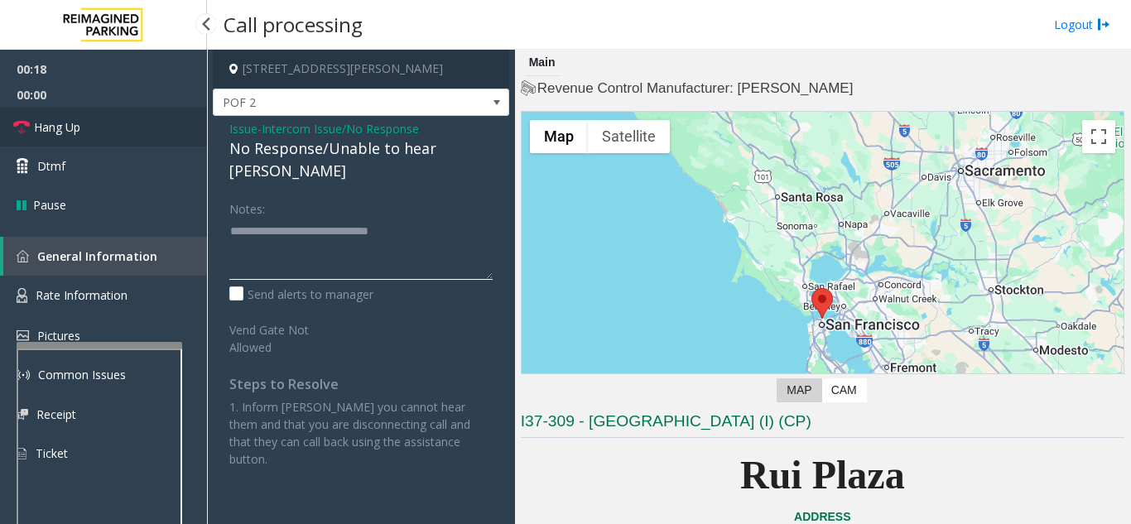
type textarea "**********"
click at [98, 132] on link "Hang Up" at bounding box center [103, 127] width 207 height 39
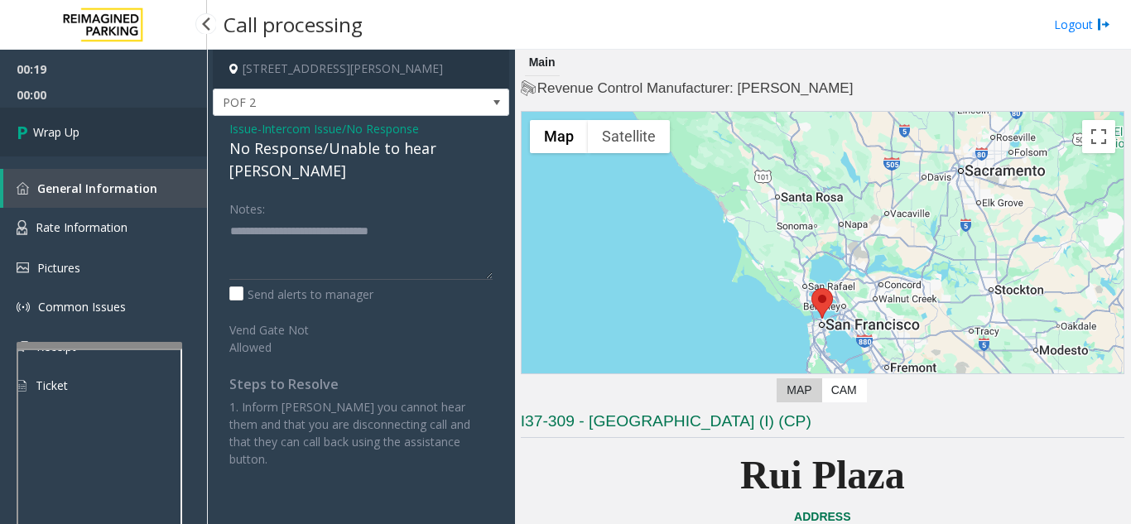
click at [120, 136] on link "Wrap Up" at bounding box center [103, 132] width 207 height 49
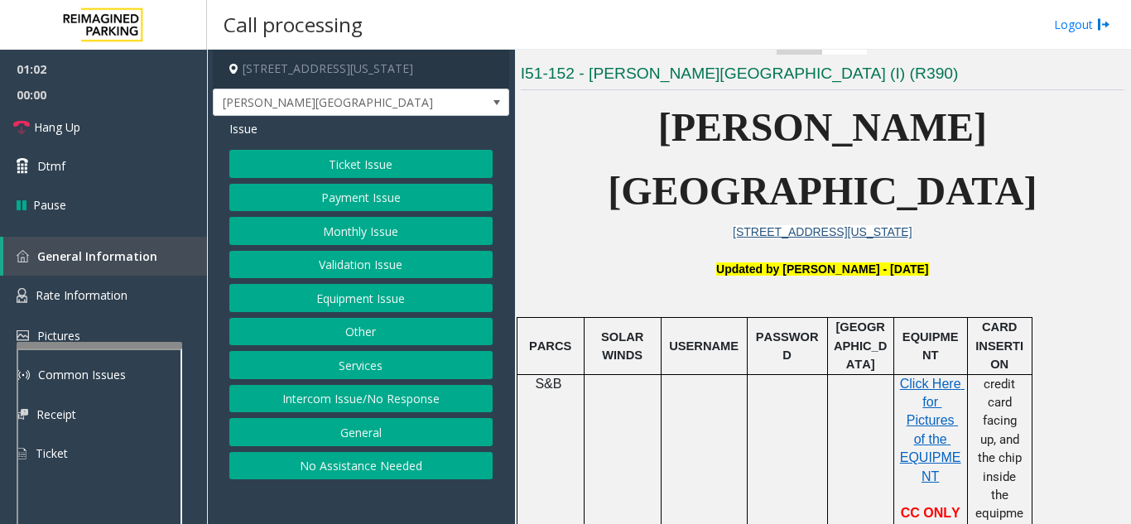
scroll to position [414, 0]
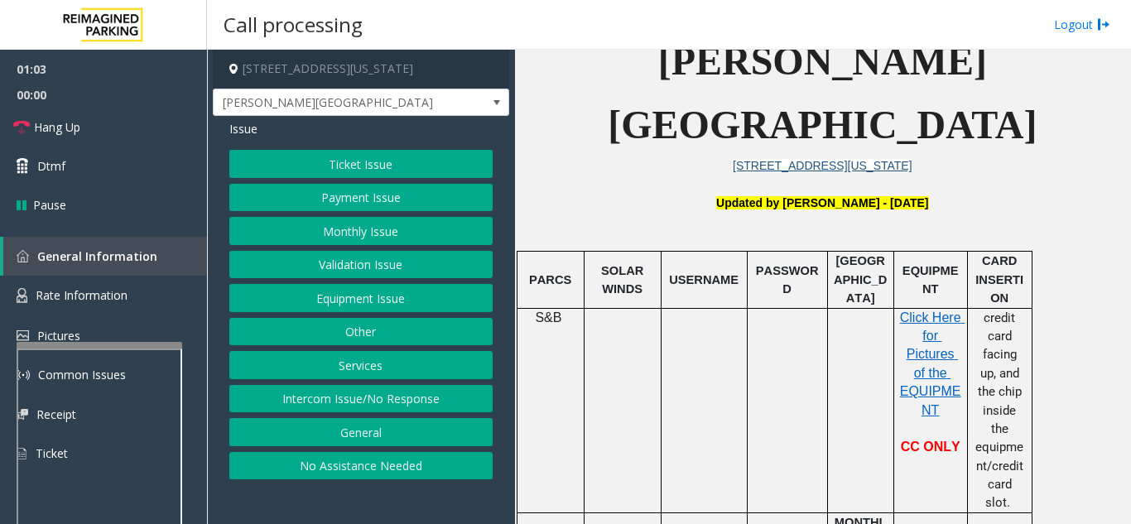
click at [334, 158] on button "Ticket Issue" at bounding box center [360, 164] width 263 height 28
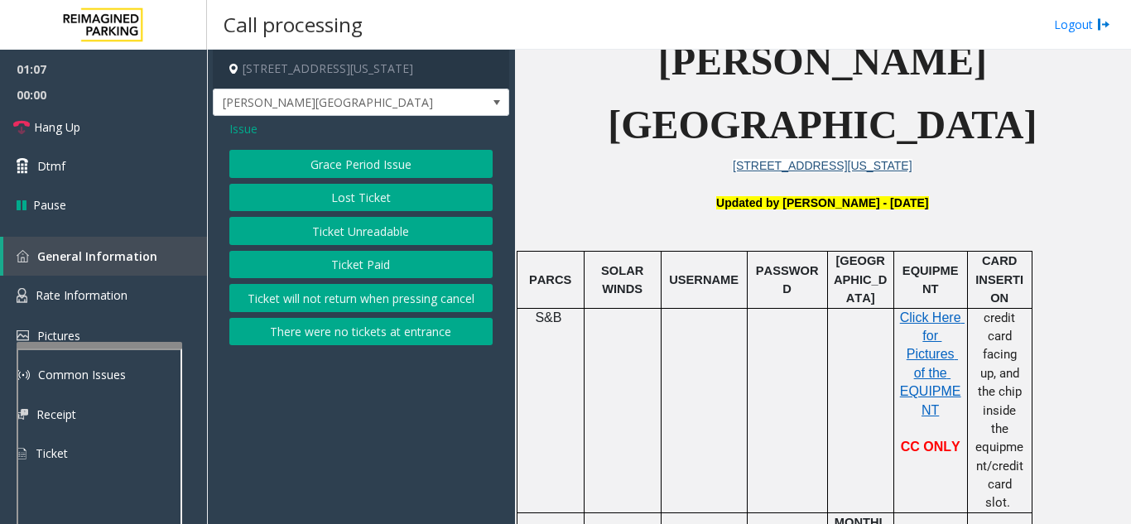
click at [247, 132] on span "Issue" at bounding box center [243, 128] width 28 height 17
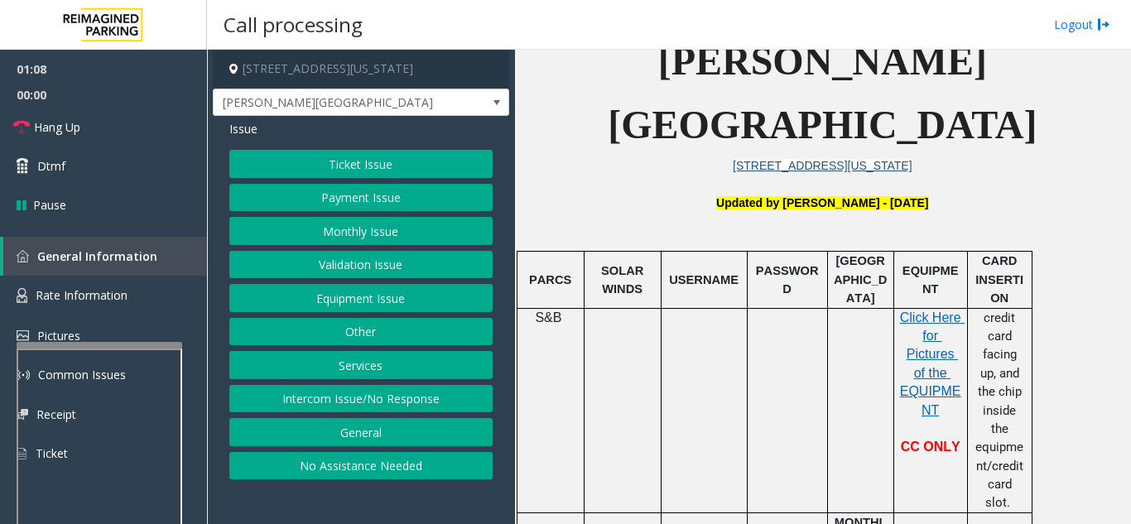
click at [359, 300] on button "Equipment Issue" at bounding box center [360, 298] width 263 height 28
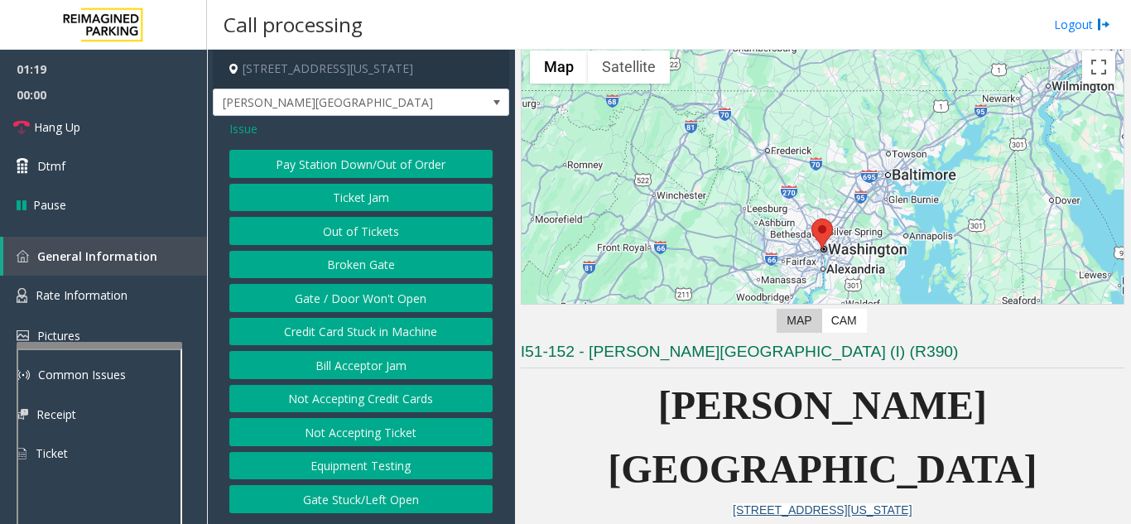
scroll to position [0, 0]
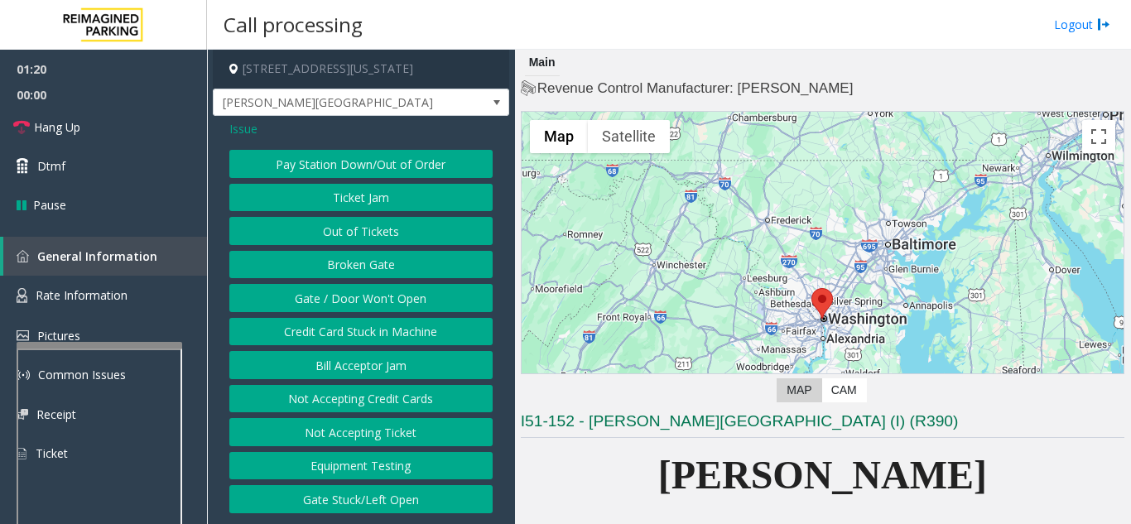
click at [345, 295] on button "Gate / Door Won't Open" at bounding box center [360, 298] width 263 height 28
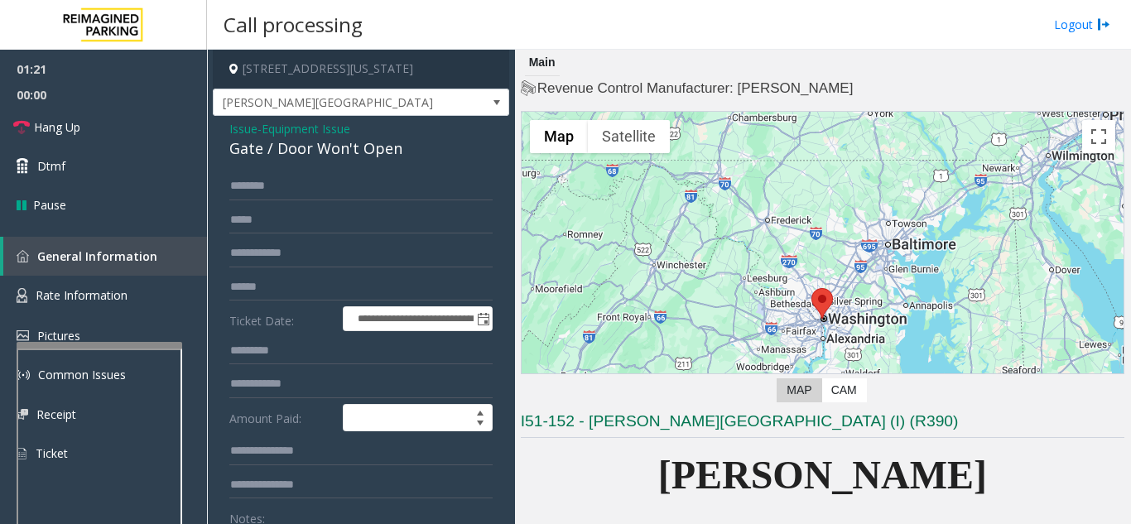
scroll to position [83, 0]
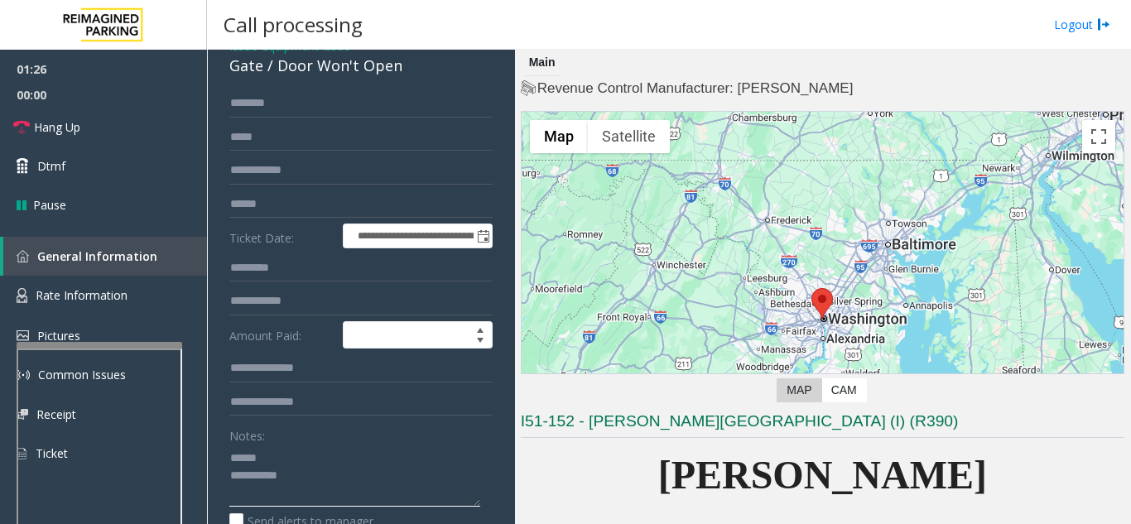
click at [295, 463] on textarea at bounding box center [354, 475] width 251 height 62
click at [291, 471] on textarea at bounding box center [354, 475] width 251 height 62
click at [291, 462] on textarea at bounding box center [354, 475] width 251 height 62
type textarea "**********"
click at [332, 102] on input "text" at bounding box center [360, 103] width 263 height 28
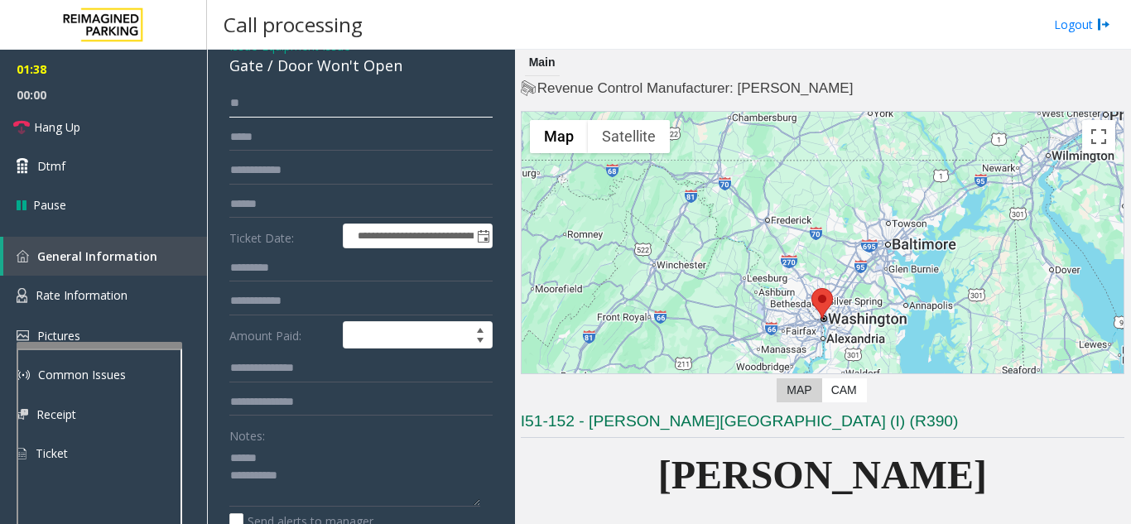
type input "*"
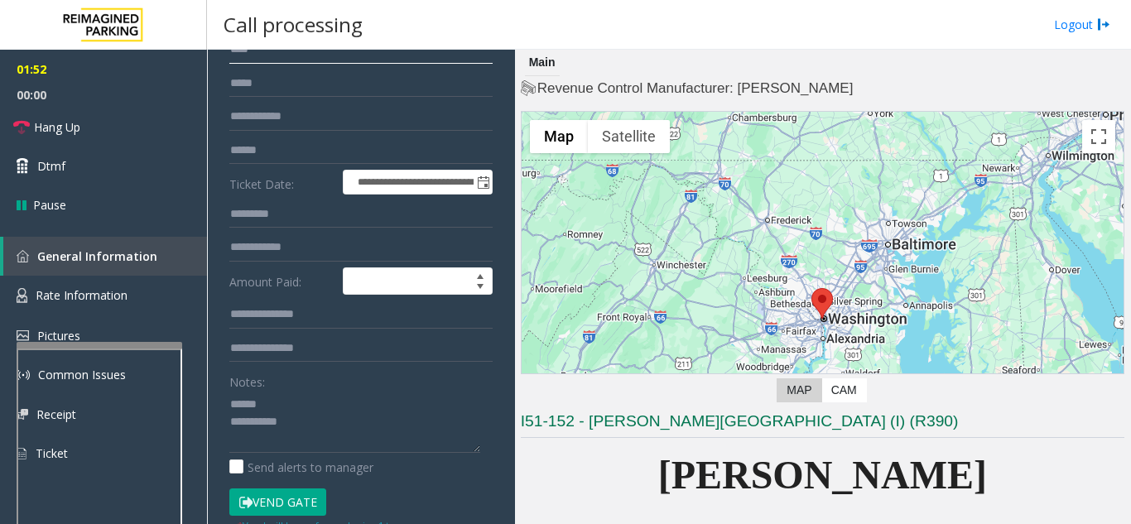
scroll to position [166, 0]
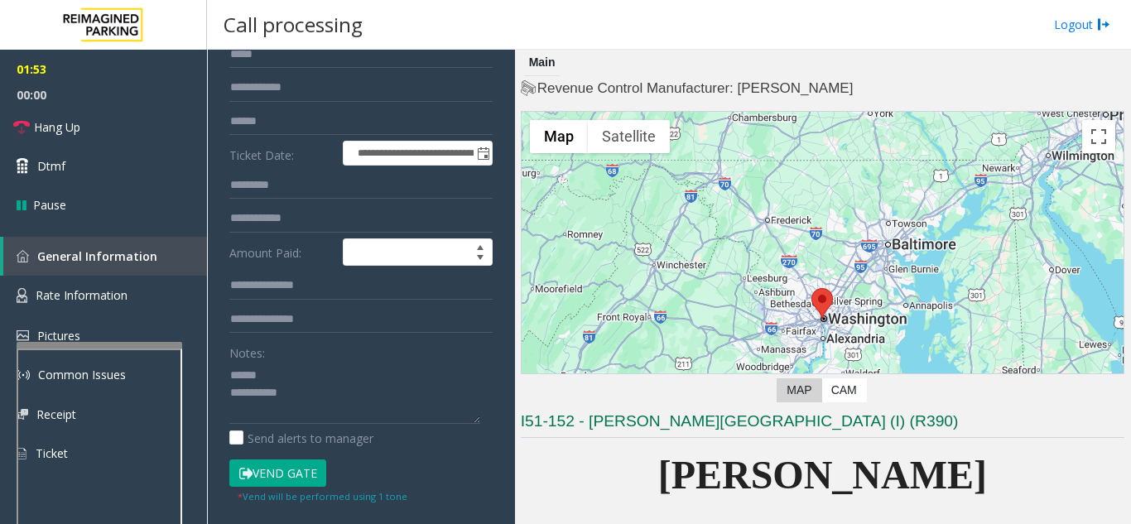
type input "****"
click at [273, 469] on button "Vend Gate" at bounding box center [277, 473] width 97 height 28
click at [319, 367] on textarea at bounding box center [354, 393] width 251 height 62
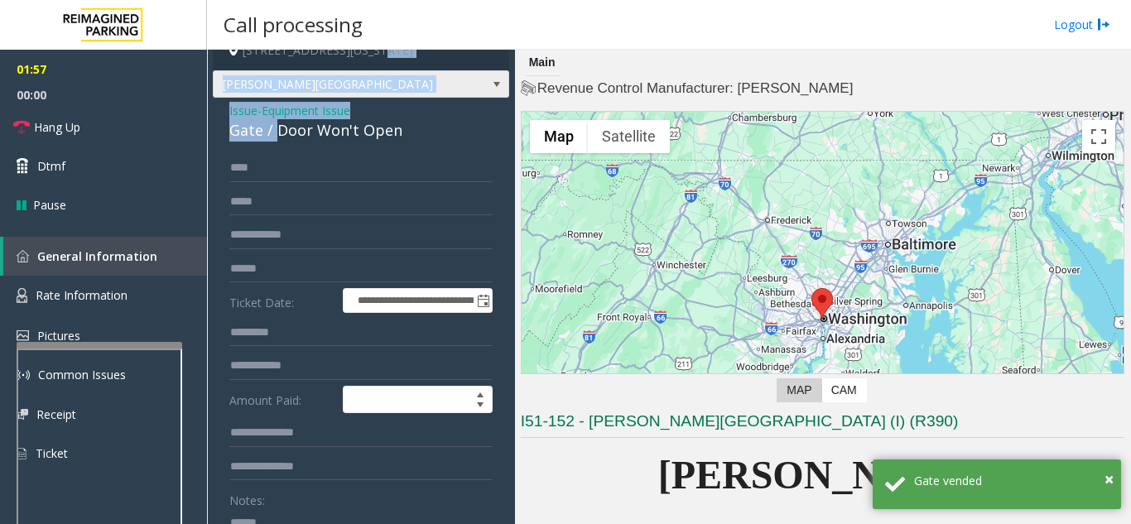
scroll to position [12, 0]
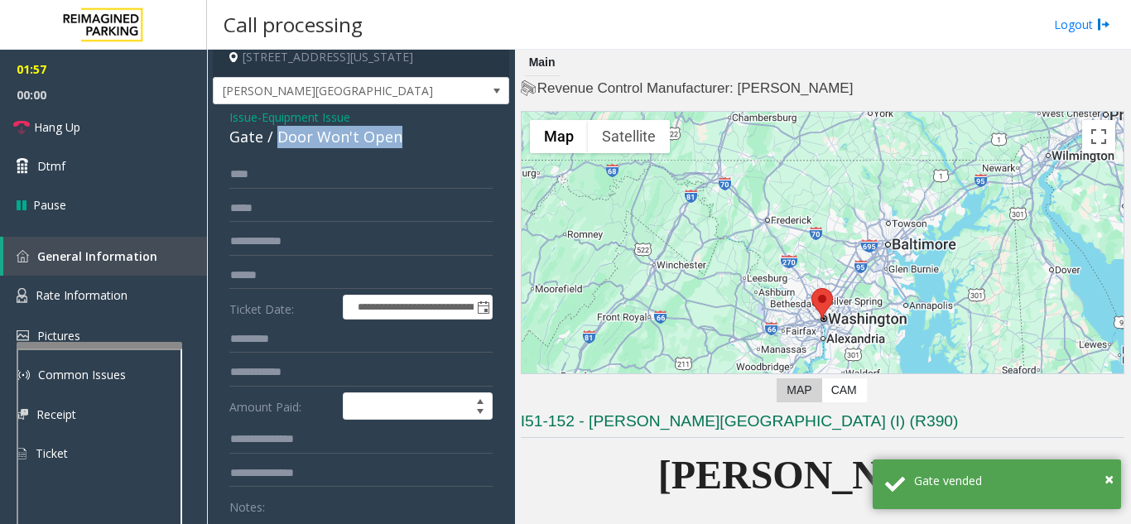
drag, startPoint x: 275, startPoint y: 63, endPoint x: 414, endPoint y: 134, distance: 156.2
click at [414, 134] on div "Gate / Door Won't Open" at bounding box center [360, 137] width 263 height 22
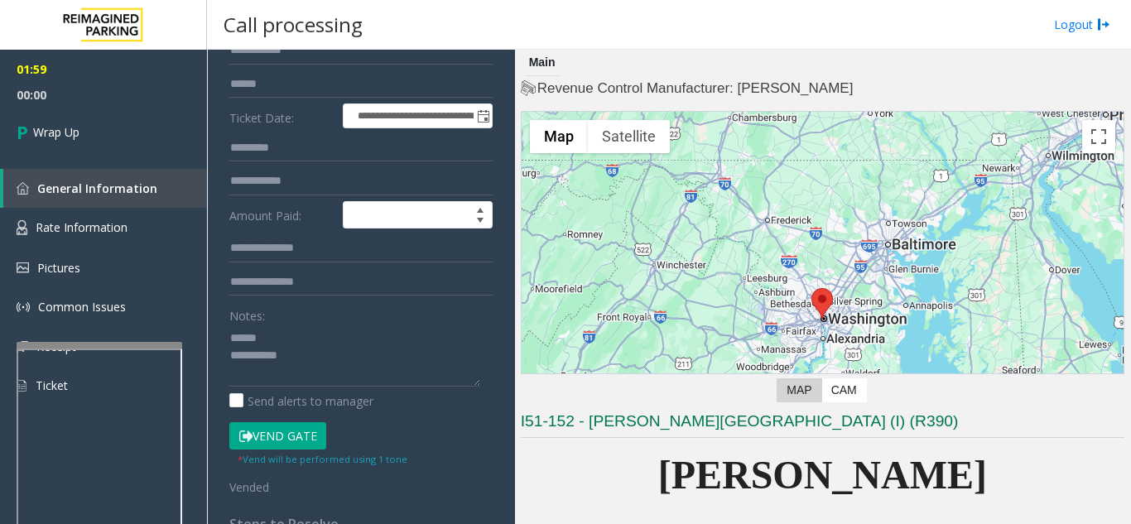
scroll to position [230, 0]
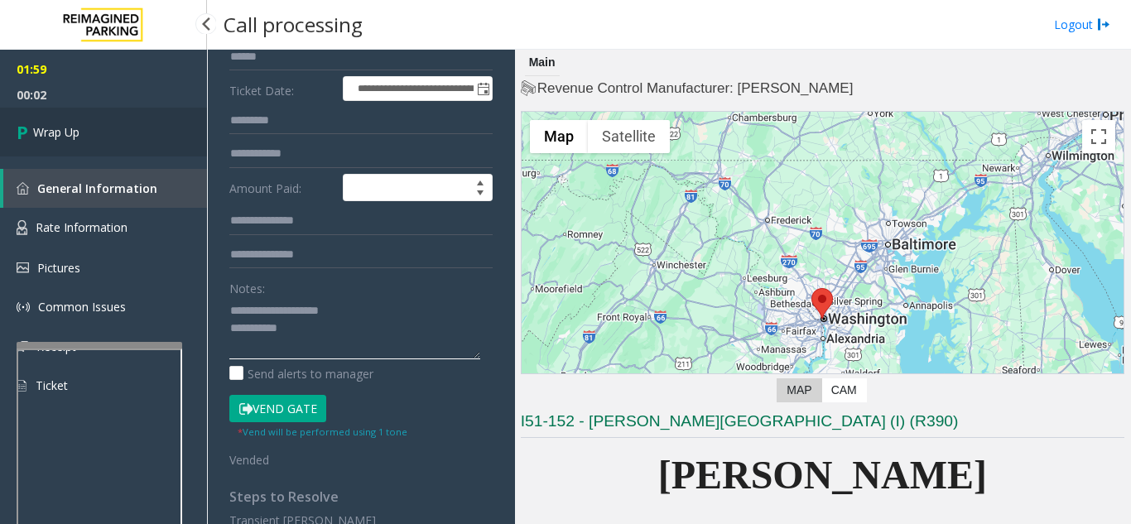
type textarea "**********"
click at [134, 130] on link "Wrap Up" at bounding box center [103, 132] width 207 height 49
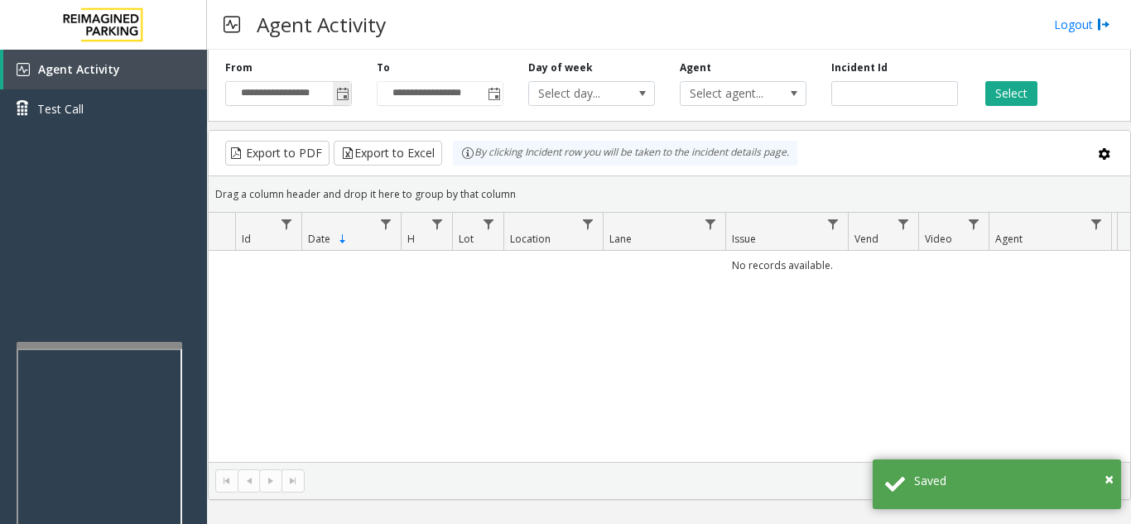
click at [348, 92] on span "Toggle popup" at bounding box center [342, 94] width 13 height 13
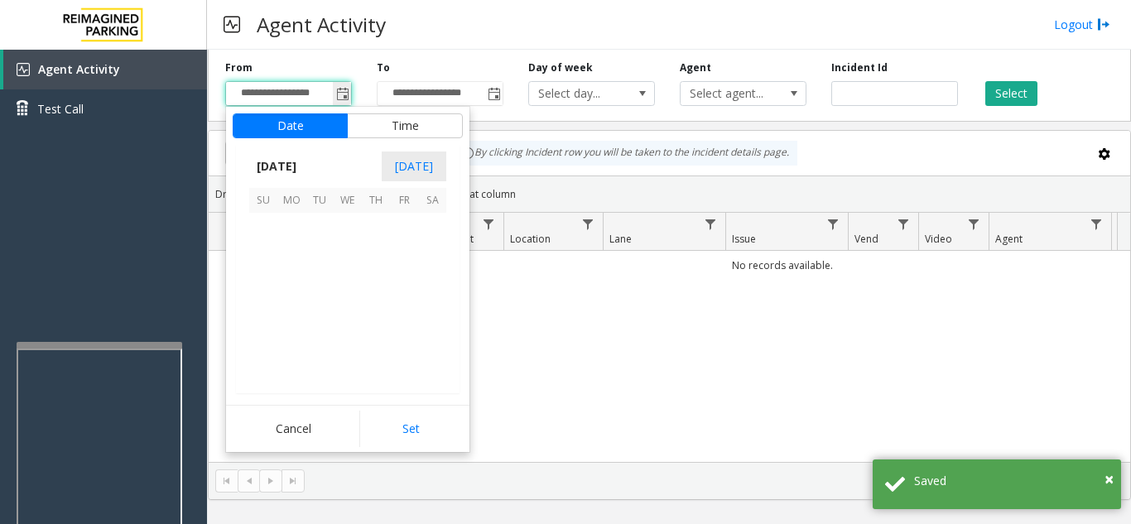
scroll to position [297045, 0]
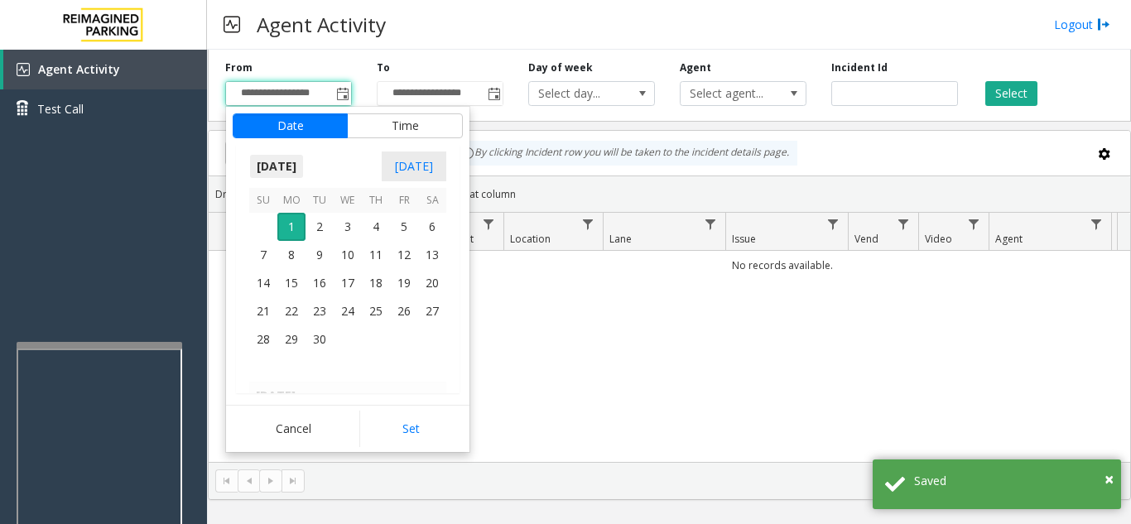
click at [304, 172] on span "September 2025" at bounding box center [276, 166] width 55 height 25
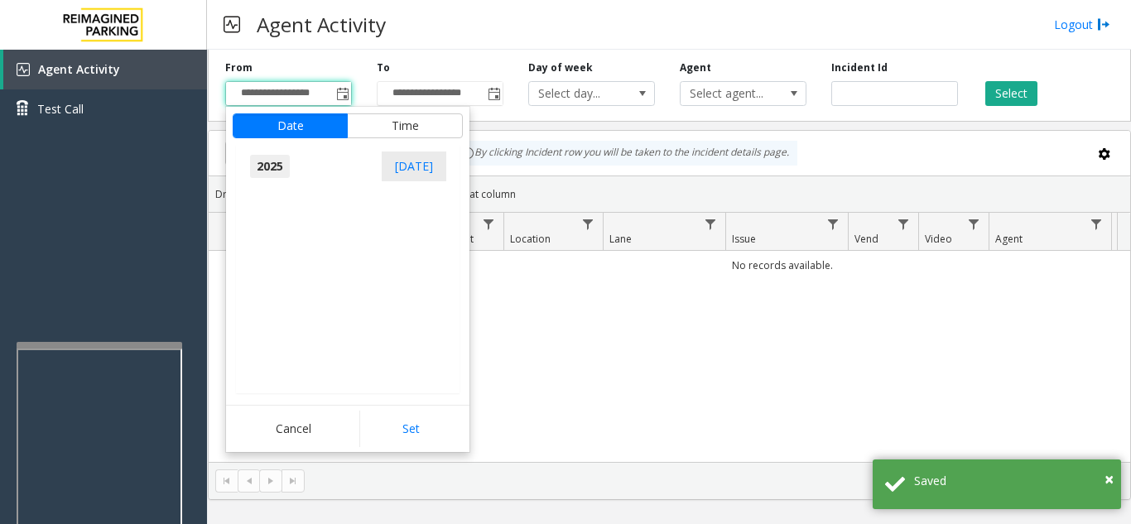
scroll to position [17669, 0]
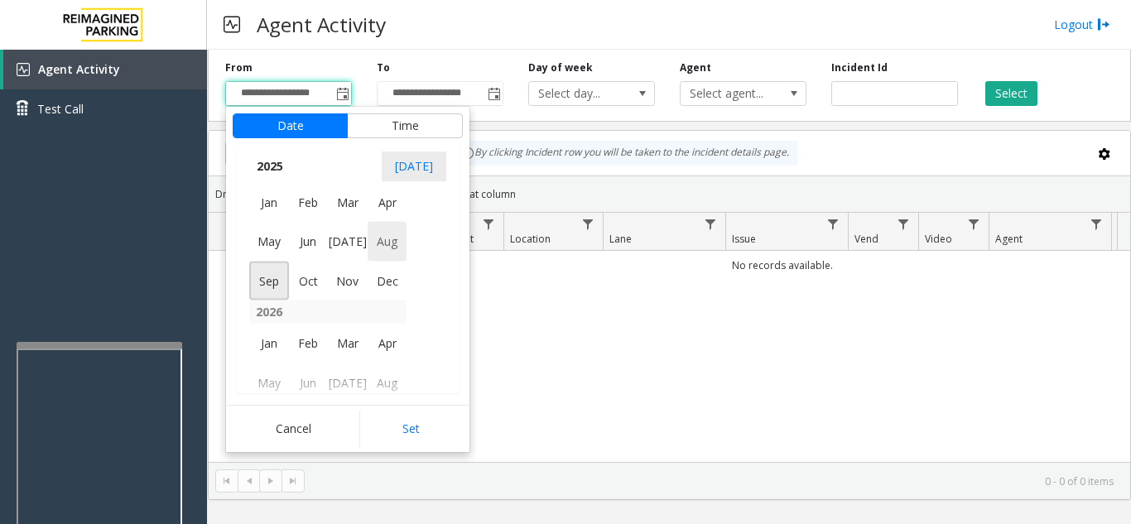
click at [394, 252] on span "Aug" at bounding box center [387, 242] width 40 height 40
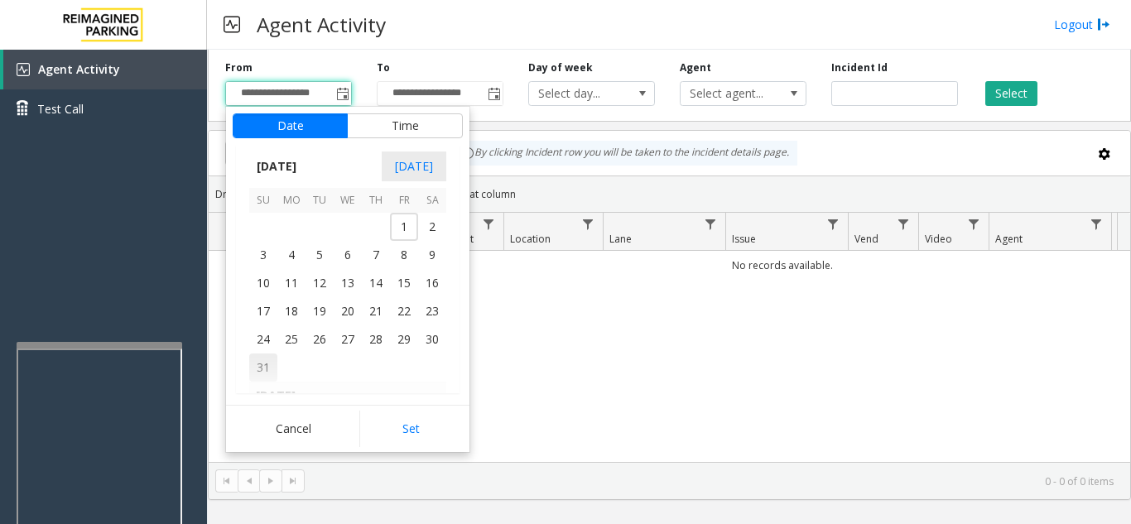
click at [262, 363] on span "31" at bounding box center [263, 367] width 28 height 28
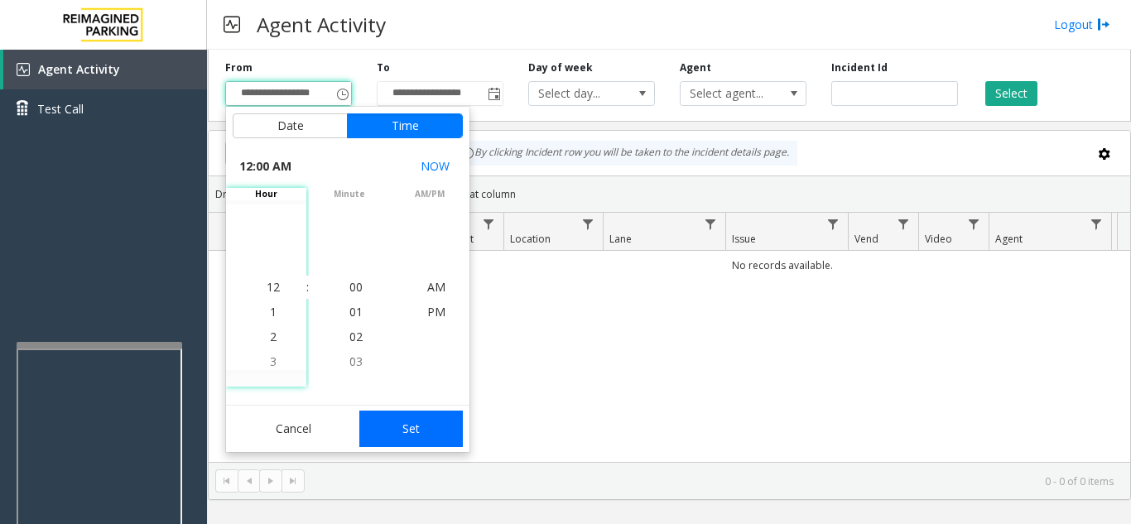
click at [396, 444] on button "Set" at bounding box center [411, 429] width 104 height 36
type input "**********"
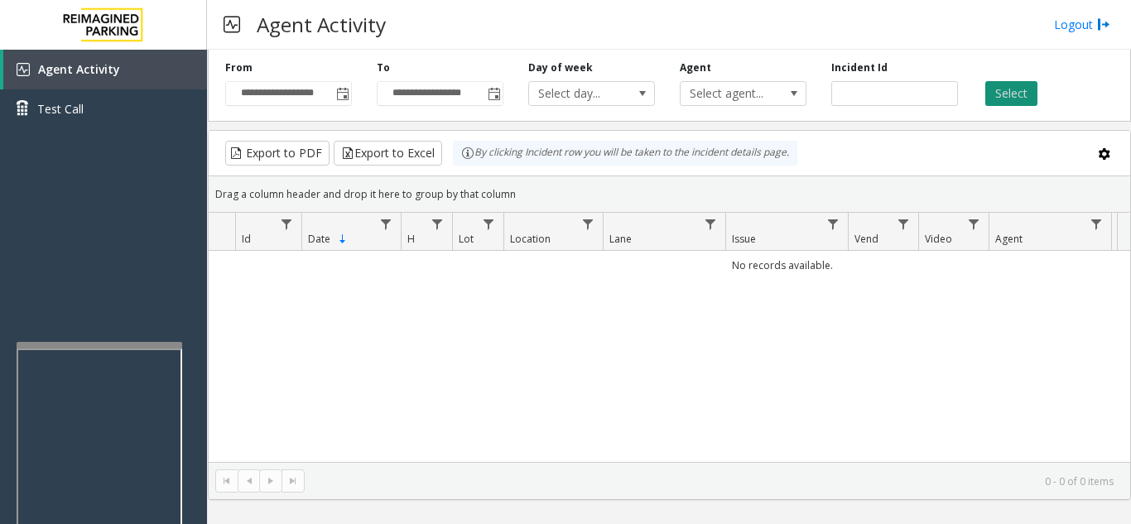
click at [1014, 97] on button "Select" at bounding box center [1011, 93] width 52 height 25
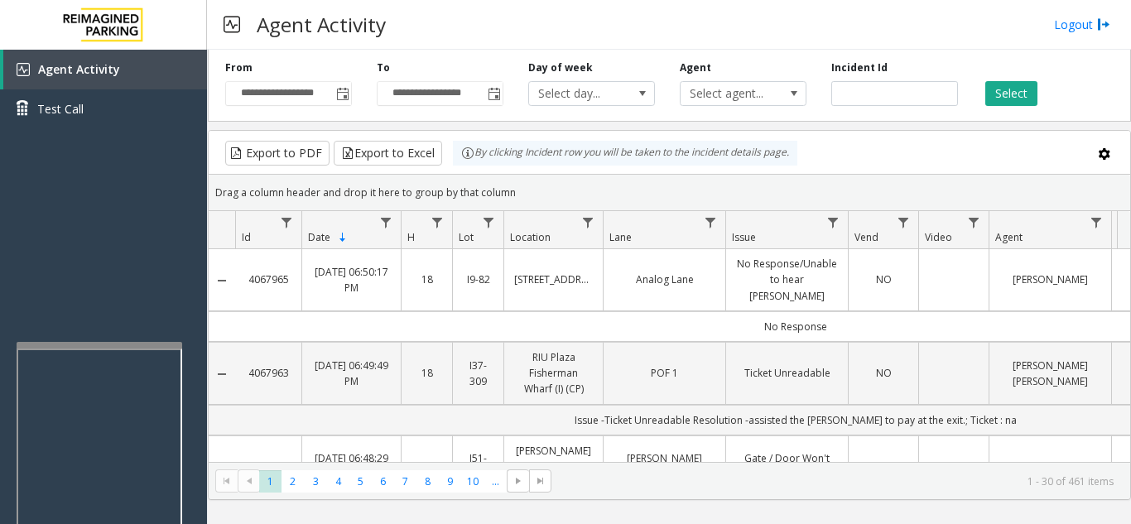
scroll to position [83, 0]
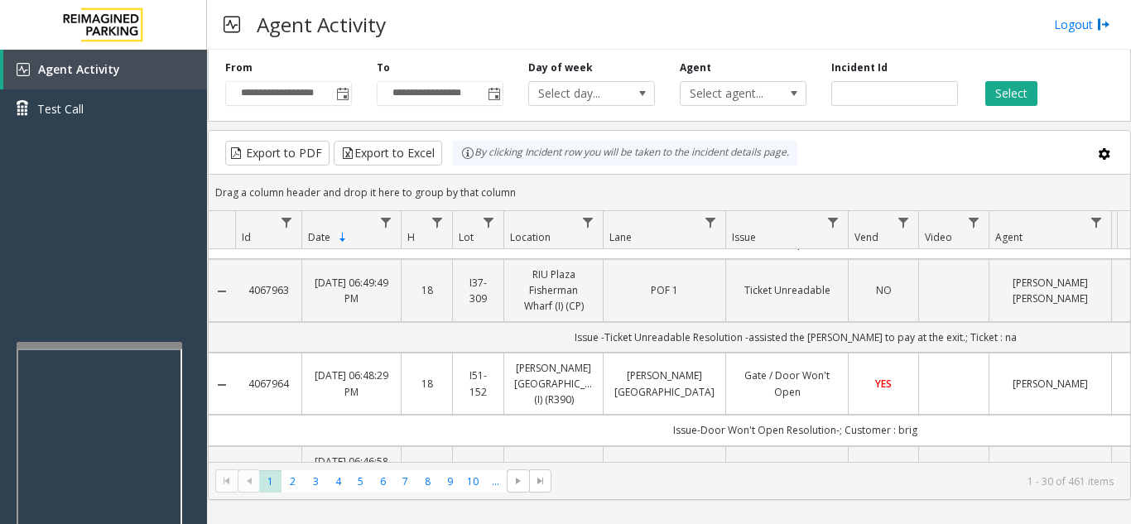
click at [948, 363] on td "Data table" at bounding box center [953, 384] width 70 height 63
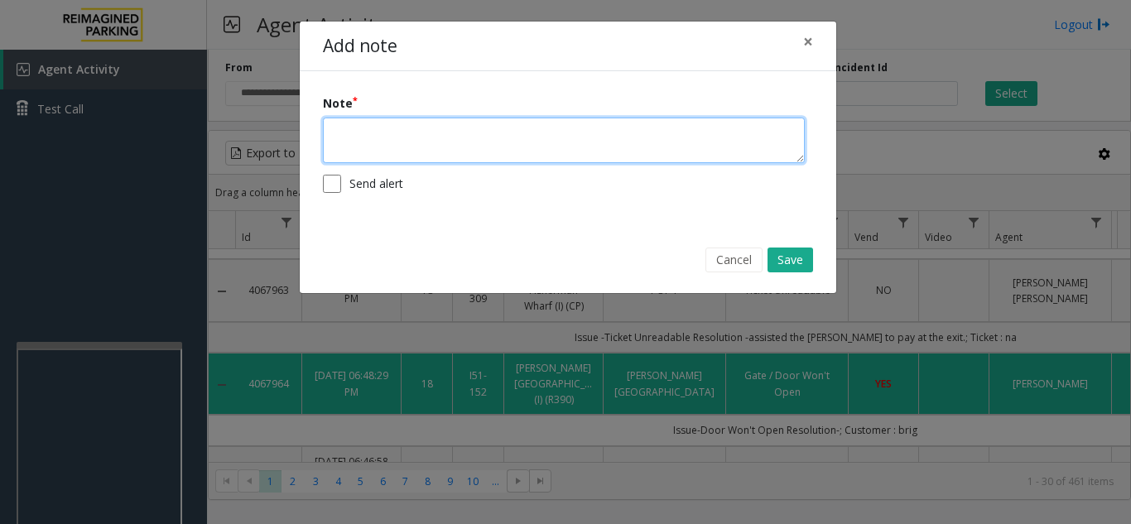
click at [469, 145] on textarea at bounding box center [564, 141] width 482 height 46
type textarea "**********"
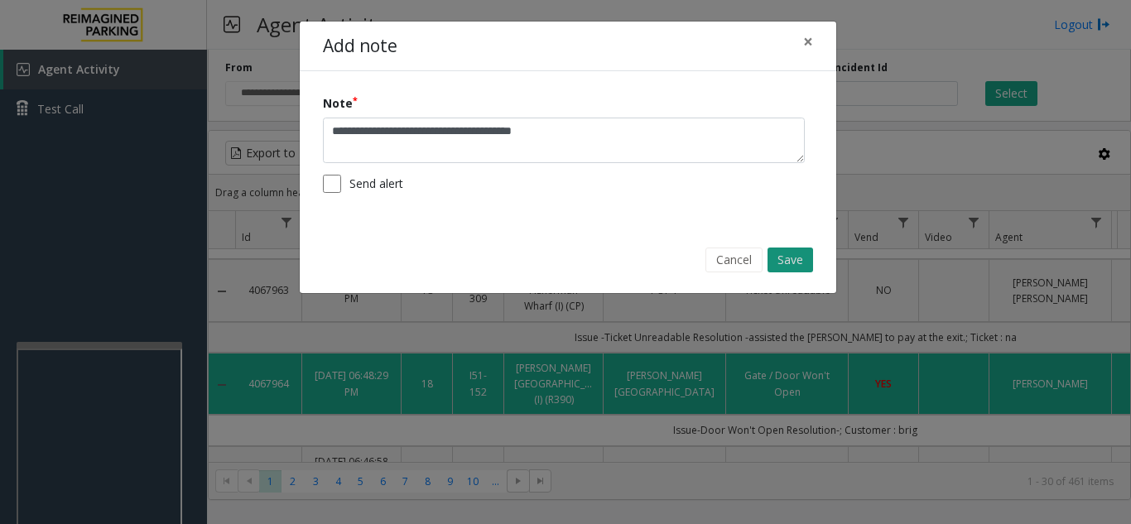
click at [802, 257] on button "Save" at bounding box center [790, 259] width 46 height 25
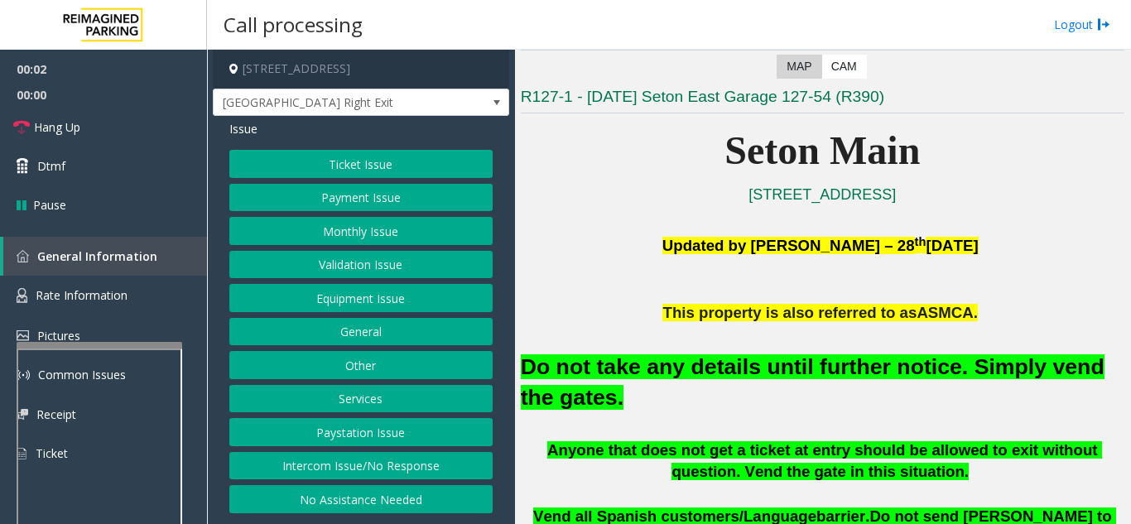
scroll to position [331, 0]
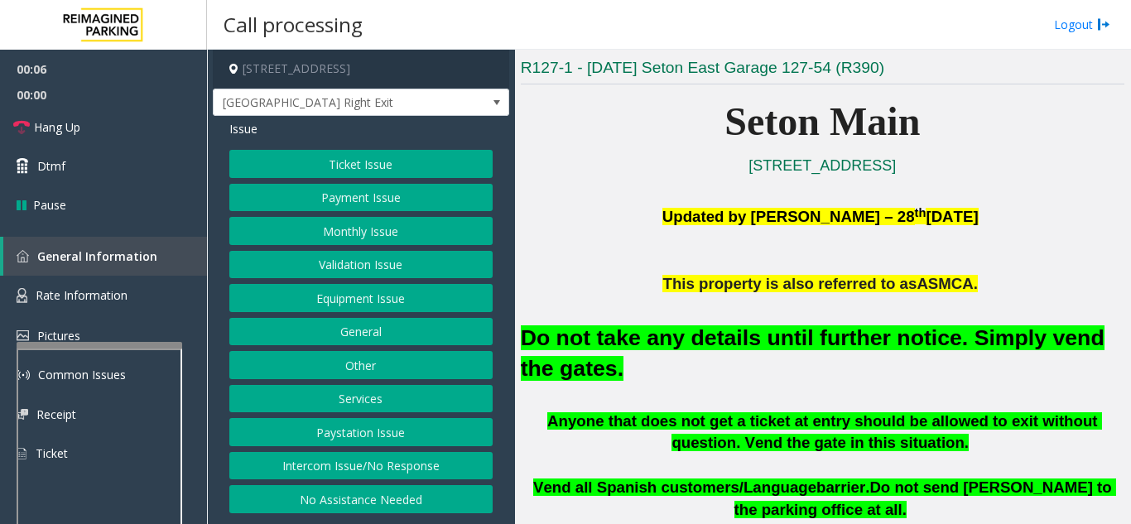
click at [372, 299] on button "Equipment Issue" at bounding box center [360, 298] width 263 height 28
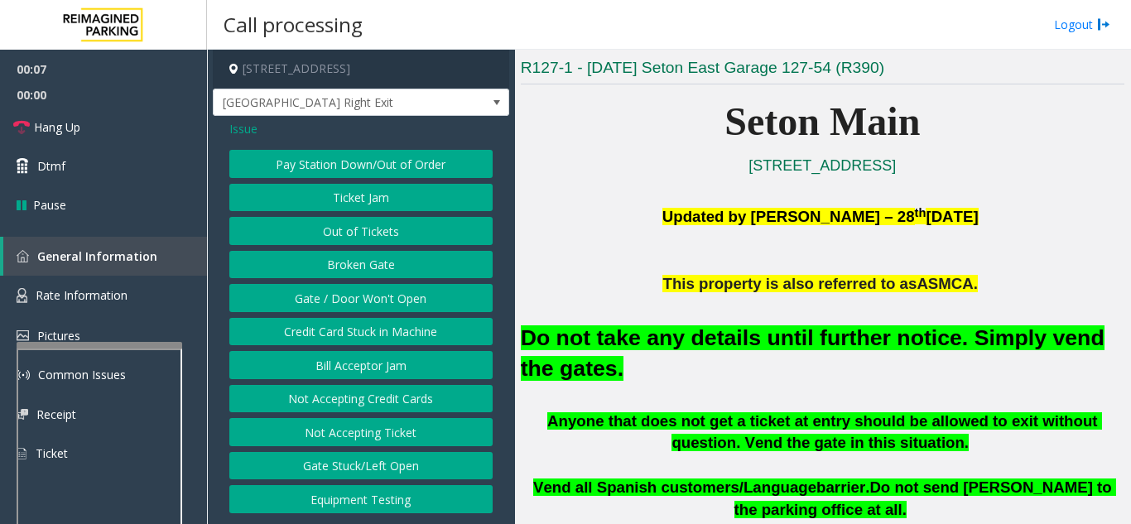
click at [372, 299] on button "Gate / Door Won't Open" at bounding box center [360, 298] width 263 height 28
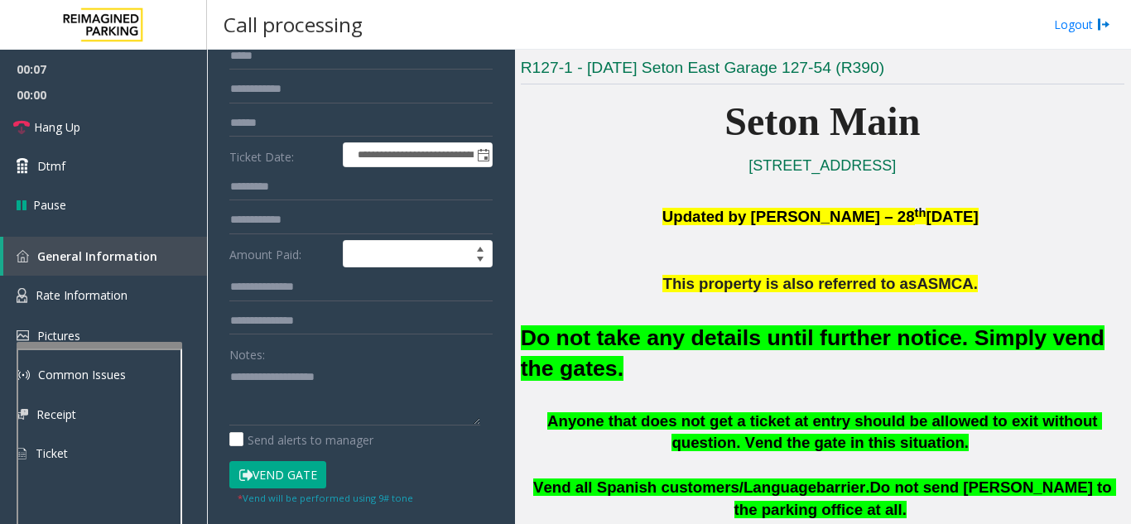
scroll to position [166, 0]
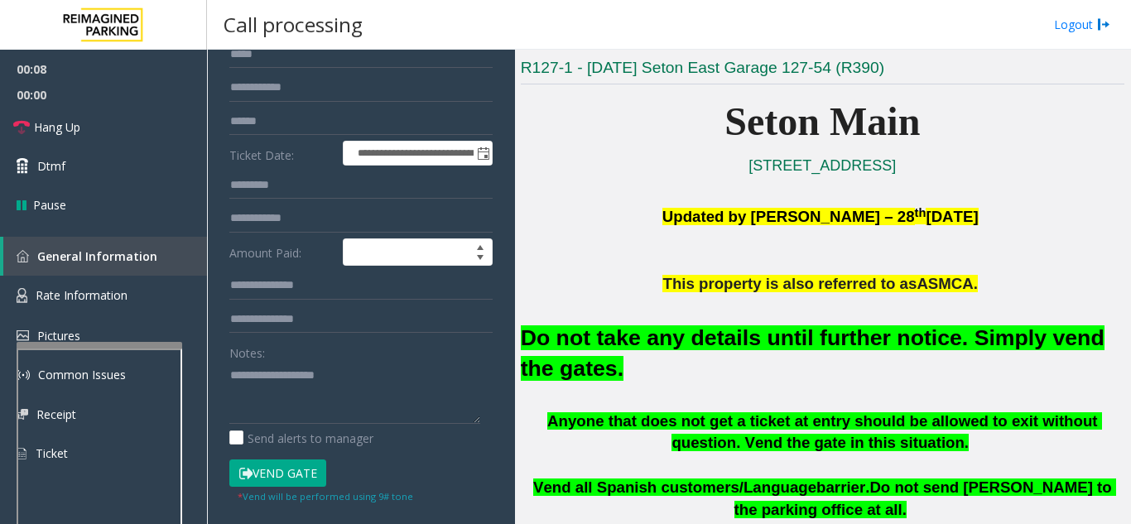
click at [262, 465] on button "Vend Gate" at bounding box center [277, 473] width 97 height 28
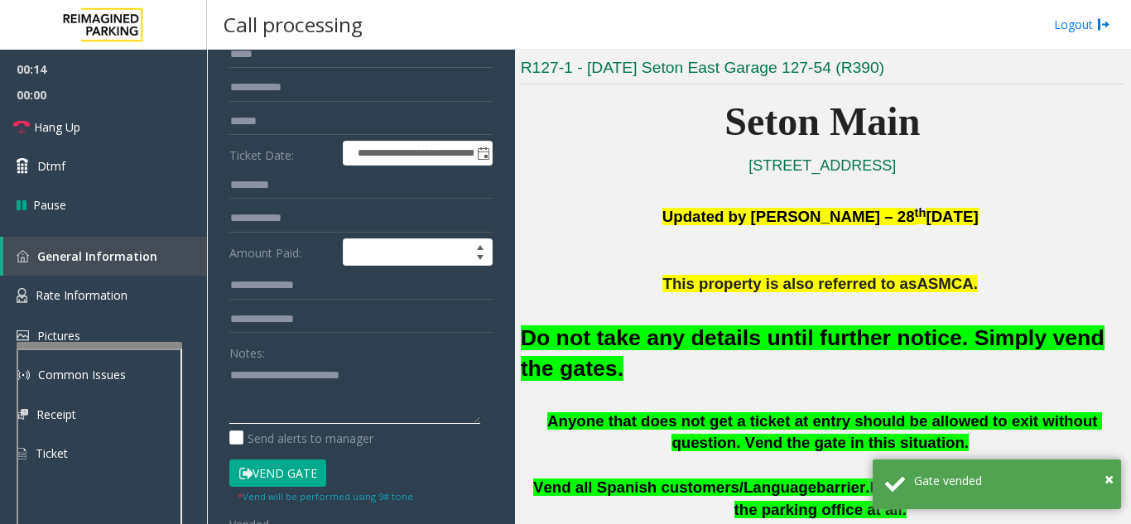
click at [444, 383] on textarea at bounding box center [354, 393] width 251 height 62
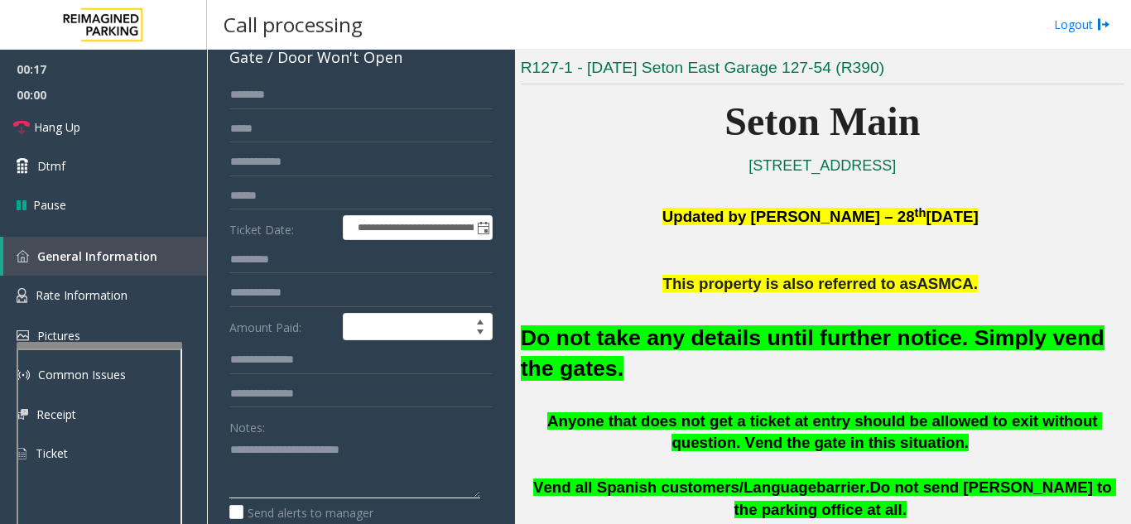
scroll to position [0, 0]
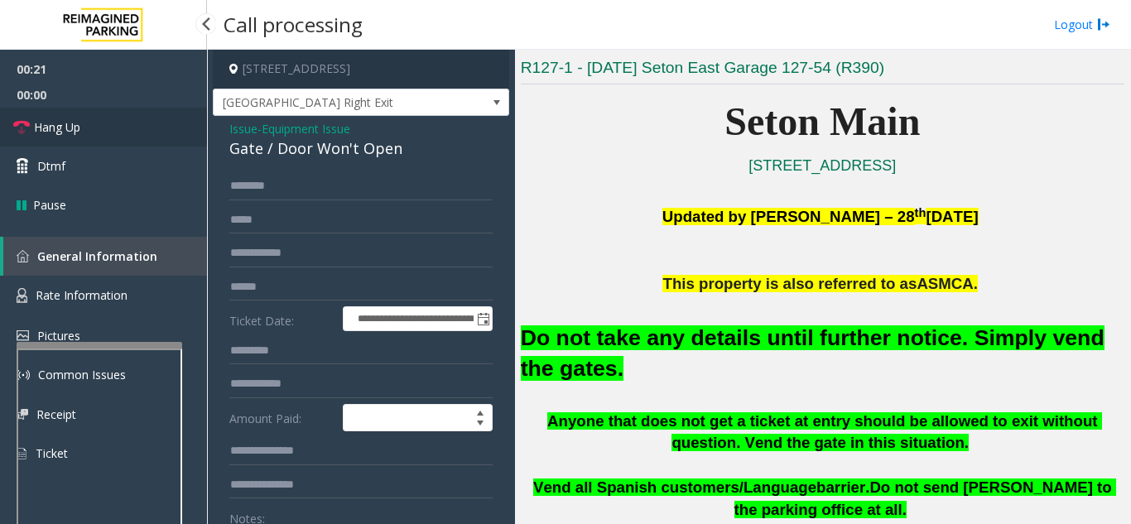
type textarea "**********"
click at [83, 137] on link "Hang Up" at bounding box center [103, 127] width 207 height 39
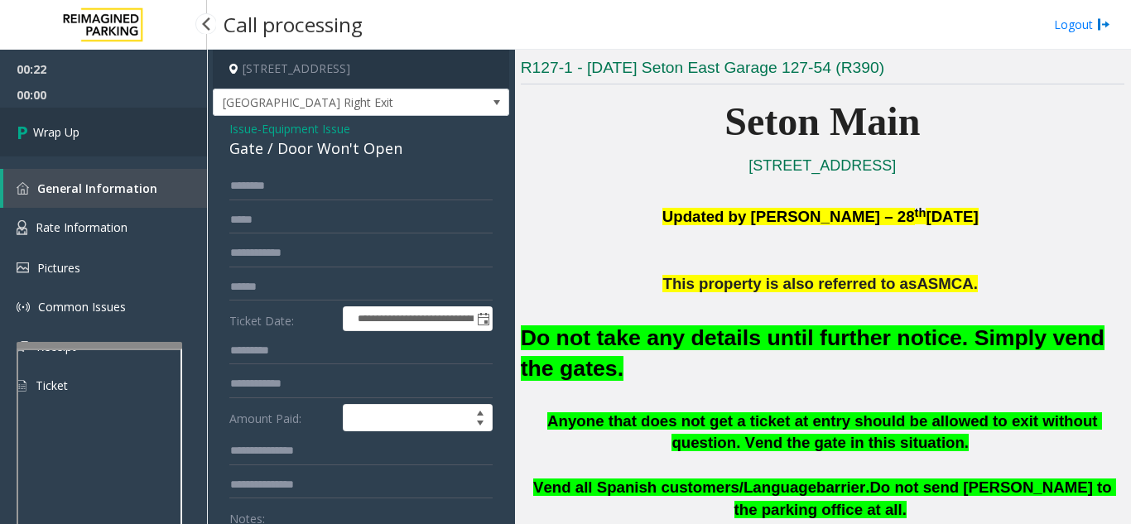
click at [112, 138] on link "Wrap Up" at bounding box center [103, 132] width 207 height 49
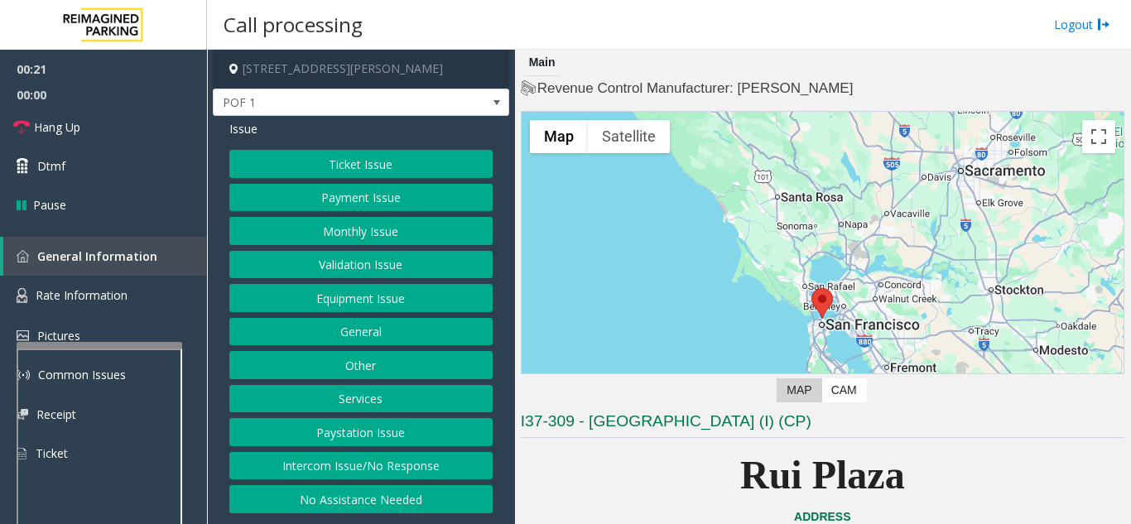
click at [400, 306] on button "Equipment Issue" at bounding box center [360, 298] width 263 height 28
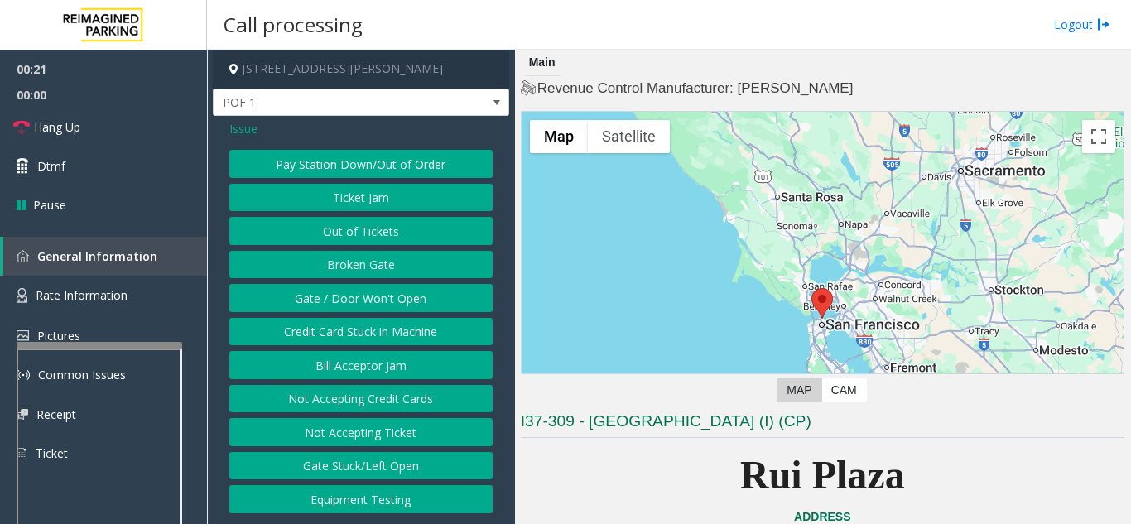
click at [400, 306] on button "Gate / Door Won't Open" at bounding box center [360, 298] width 263 height 28
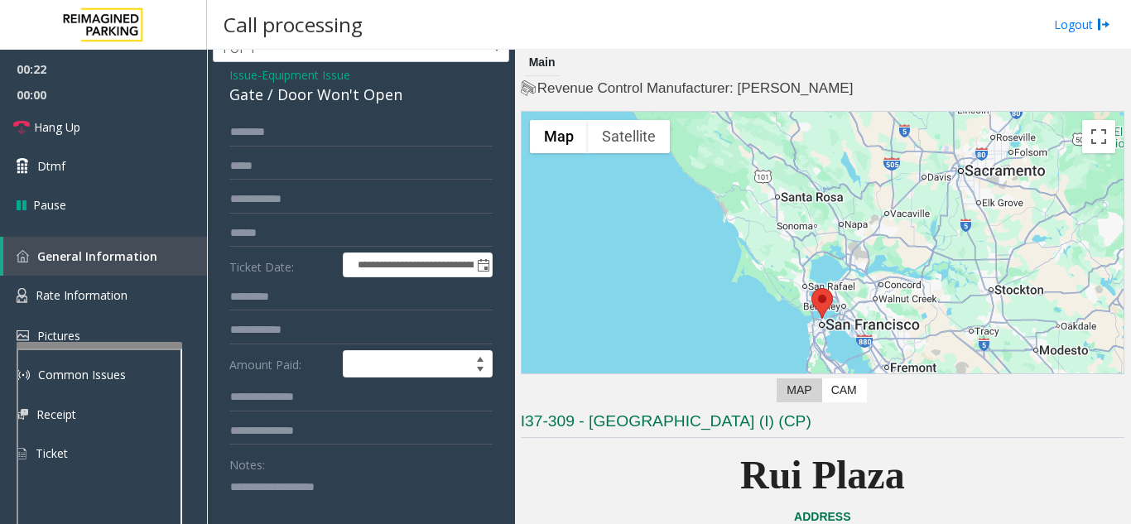
scroll to position [83, 0]
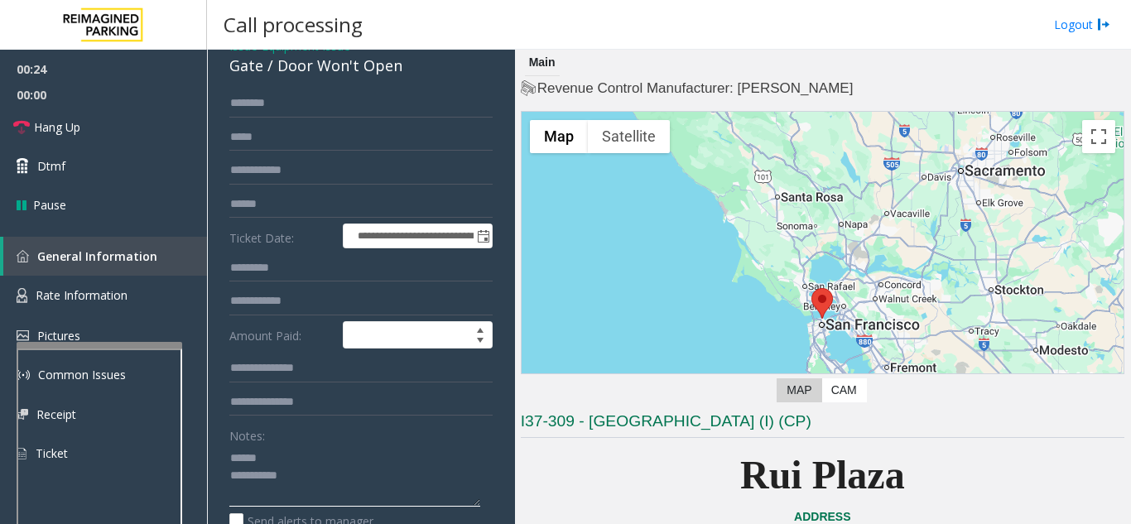
click at [333, 461] on textarea at bounding box center [354, 475] width 251 height 62
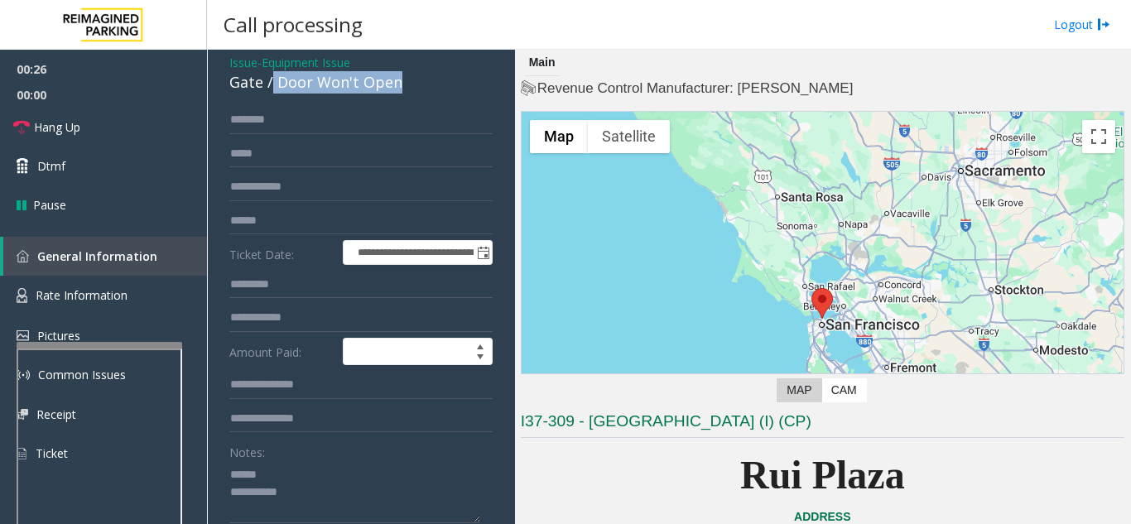
drag, startPoint x: 273, startPoint y: 70, endPoint x: 407, endPoint y: 65, distance: 134.2
click at [407, 65] on div "Issue - Equipment Issue Gate / Door Won't Open" at bounding box center [360, 74] width 263 height 40
click at [374, 95] on div "**********" at bounding box center [361, 478] width 296 height 856
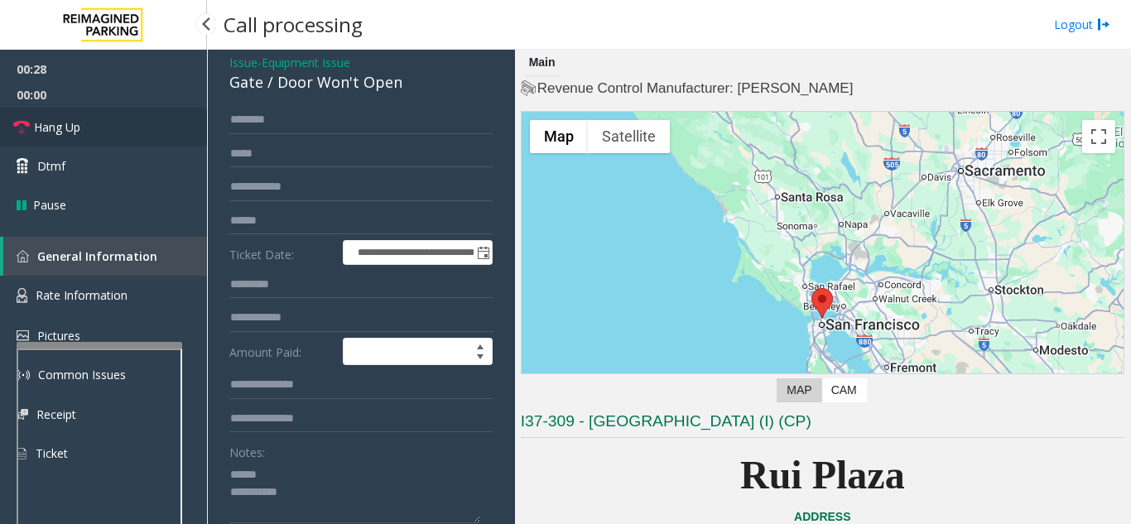
click at [86, 118] on link "Hang Up" at bounding box center [103, 127] width 207 height 39
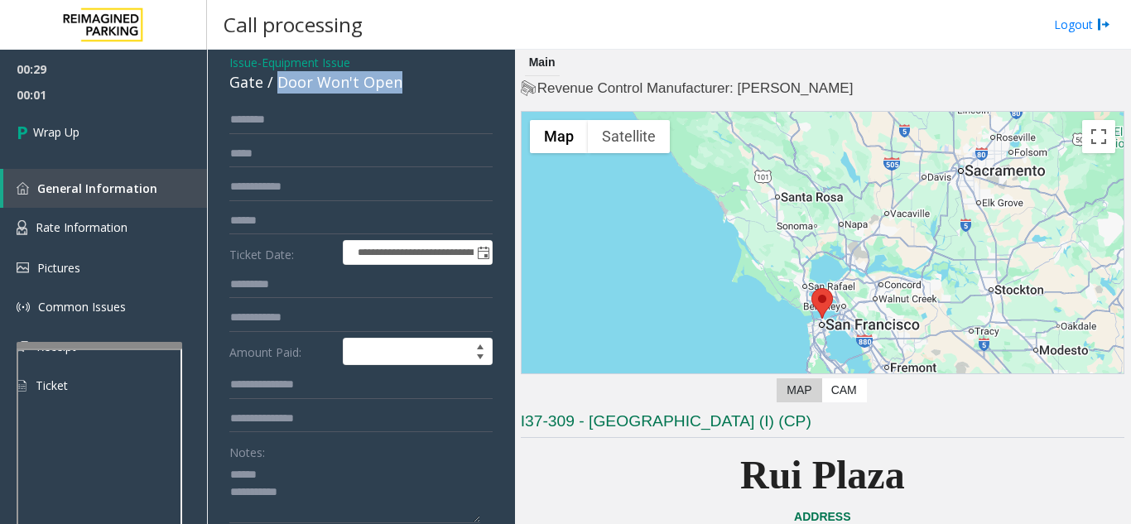
drag, startPoint x: 276, startPoint y: 81, endPoint x: 406, endPoint y: 97, distance: 131.7
click at [406, 97] on div "**********" at bounding box center [361, 478] width 296 height 856
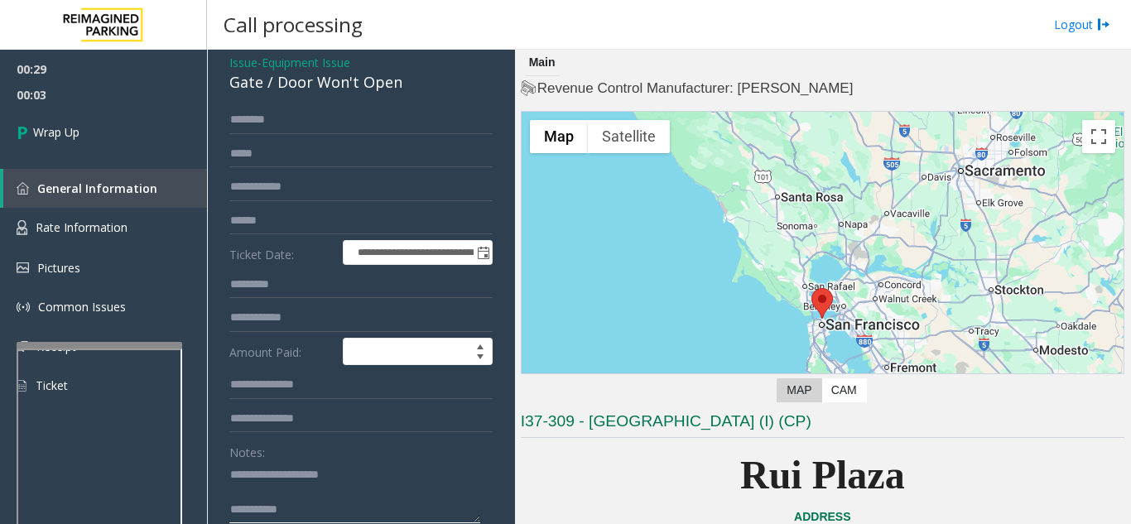
click at [412, 500] on textarea at bounding box center [354, 492] width 251 height 62
click at [386, 499] on textarea at bounding box center [354, 492] width 251 height 62
click at [382, 505] on textarea at bounding box center [354, 492] width 251 height 62
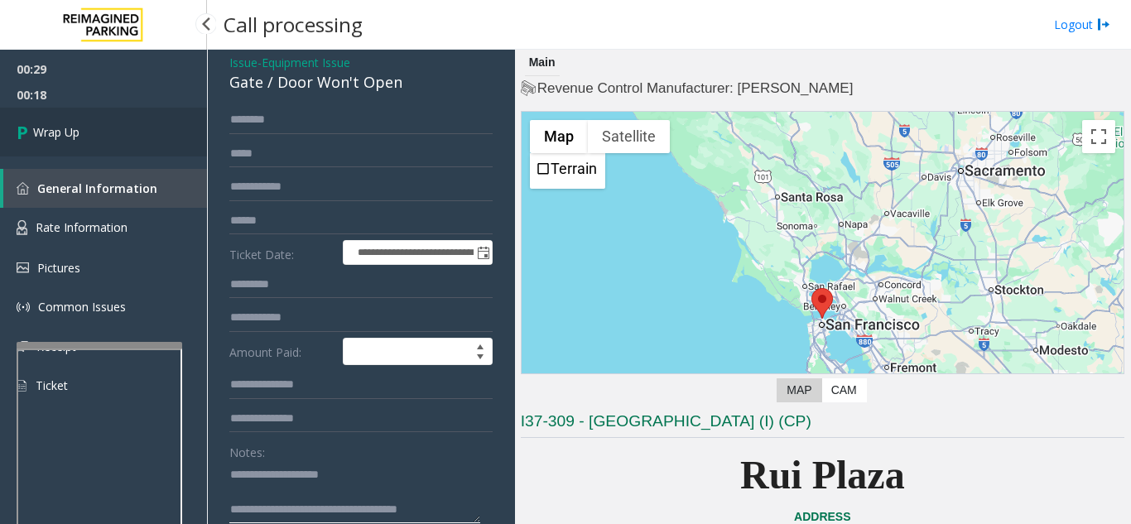
type textarea "**********"
click at [46, 133] on span "Wrap Up" at bounding box center [56, 131] width 46 height 17
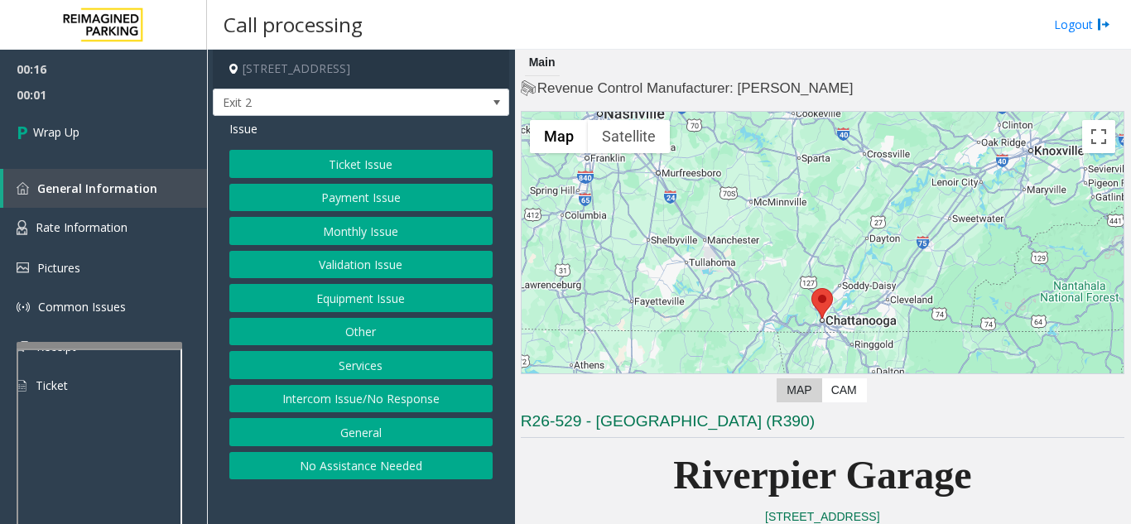
click at [386, 302] on button "Equipment Issue" at bounding box center [360, 298] width 263 height 28
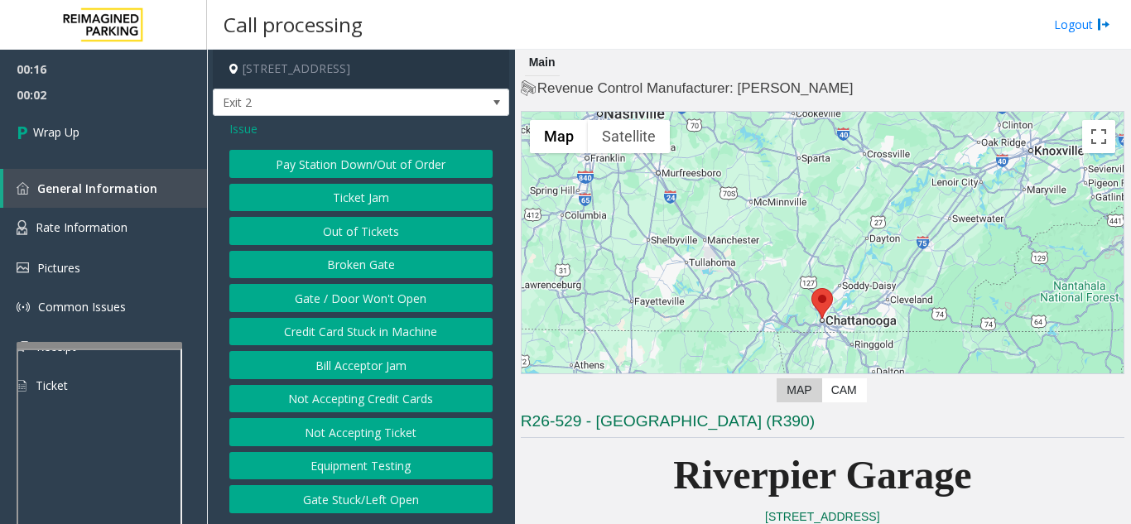
click at [383, 301] on button "Gate / Door Won't Open" at bounding box center [360, 298] width 263 height 28
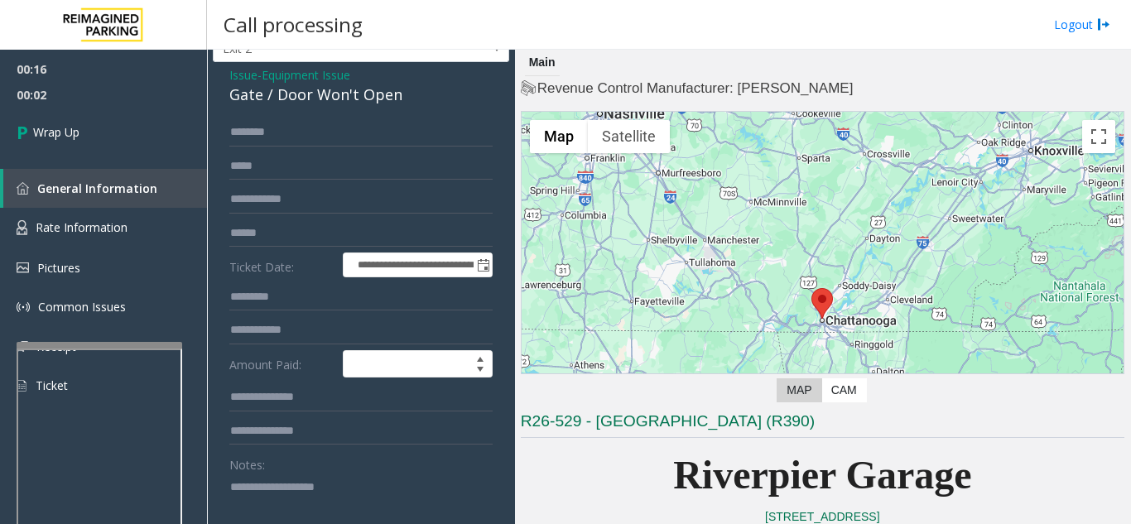
scroll to position [83, 0]
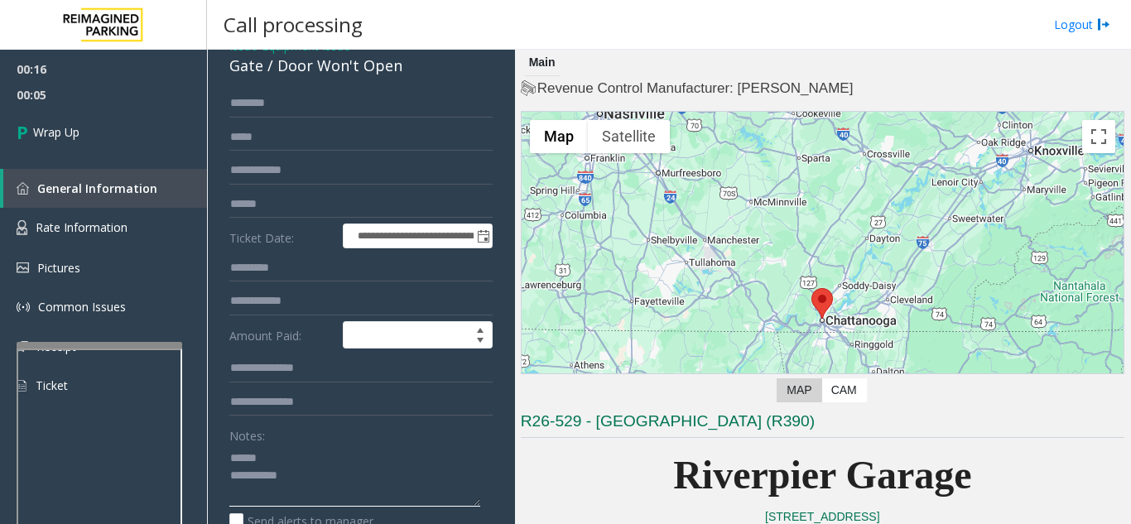
click at [310, 453] on textarea at bounding box center [354, 475] width 251 height 62
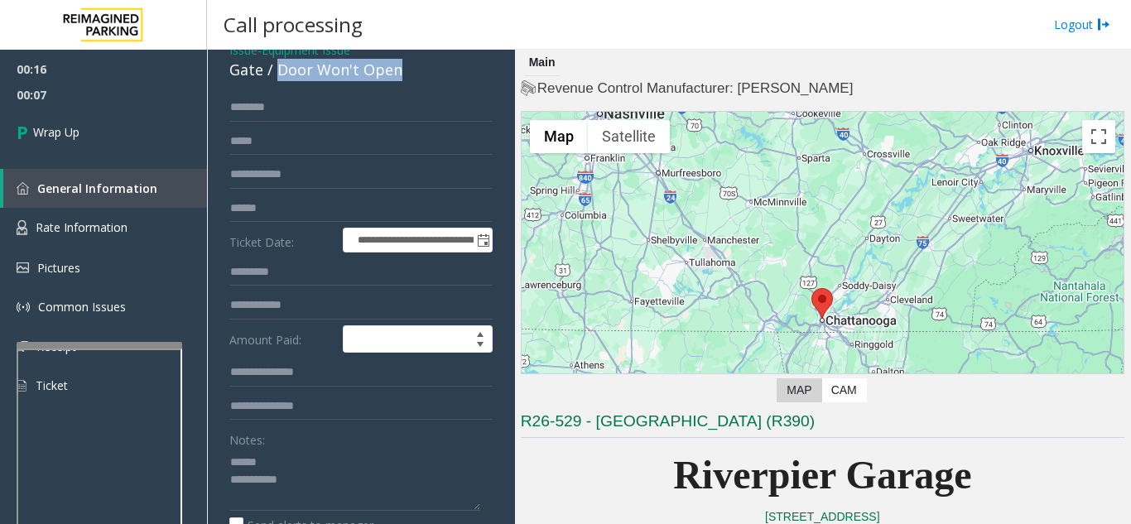
drag, startPoint x: 285, startPoint y: 65, endPoint x: 418, endPoint y: 70, distance: 133.3
click at [418, 70] on div "Gate / Door Won't Open" at bounding box center [360, 70] width 263 height 22
click at [372, 489] on textarea at bounding box center [354, 480] width 251 height 62
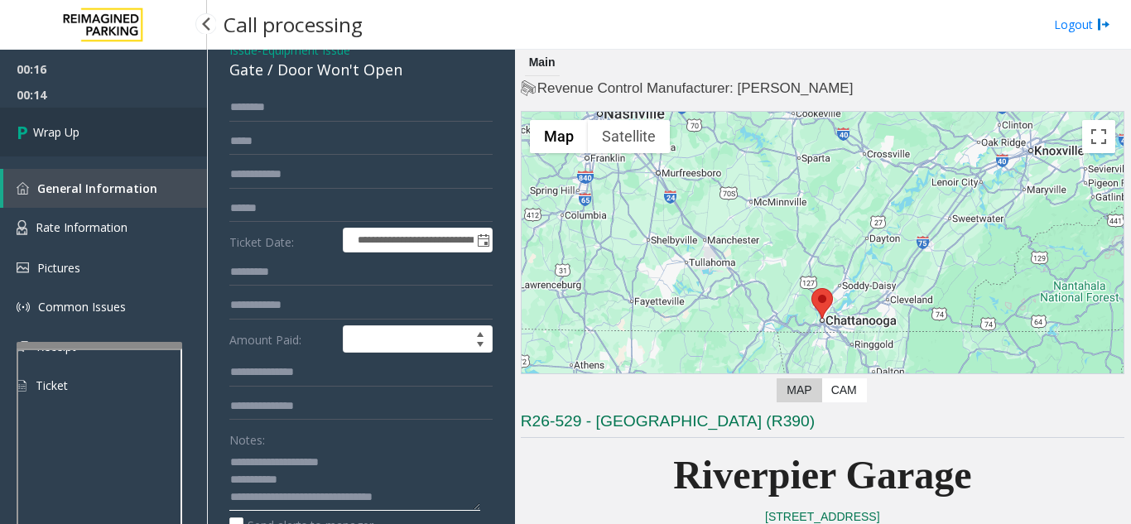
type textarea "**********"
click at [151, 130] on link "Wrap Up" at bounding box center [103, 132] width 207 height 49
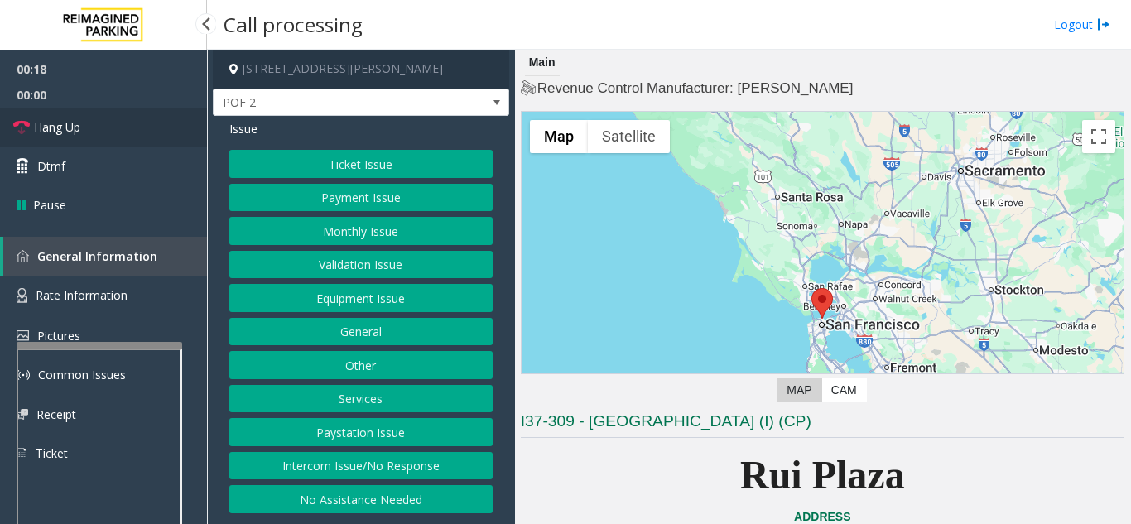
click at [118, 132] on link "Hang Up" at bounding box center [103, 127] width 207 height 39
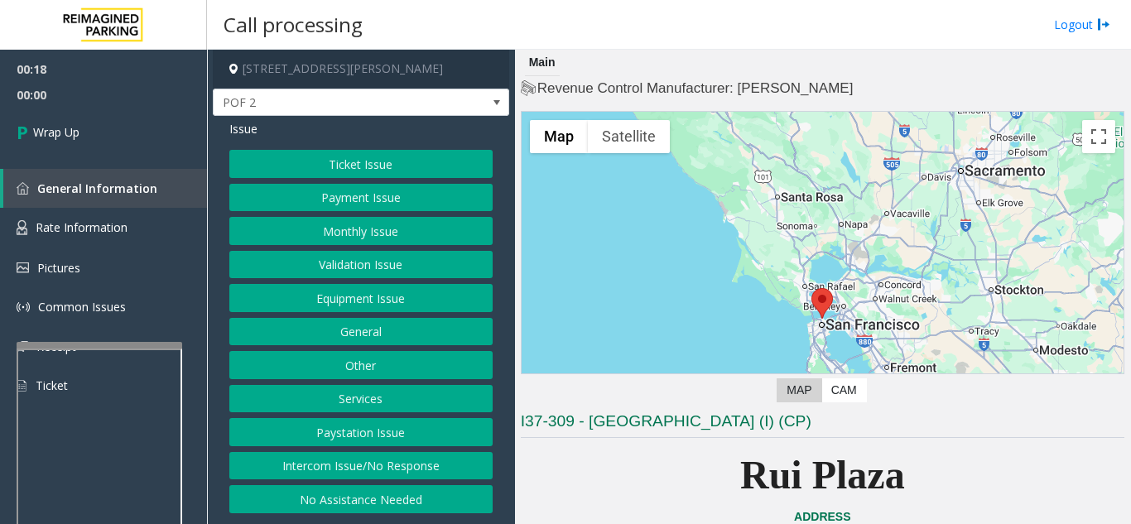
click at [422, 465] on button "Intercom Issue/No Response" at bounding box center [360, 466] width 263 height 28
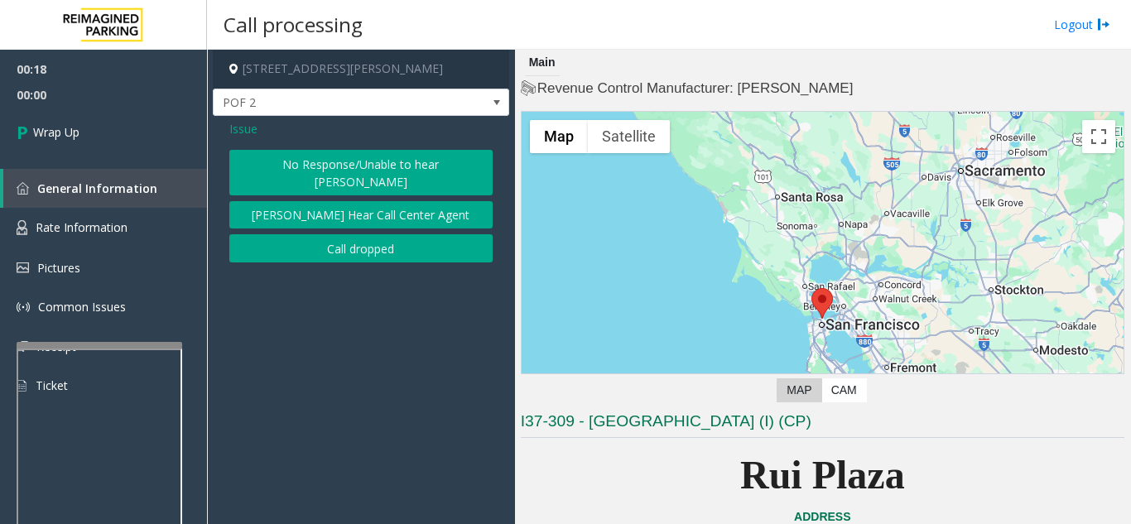
click at [324, 166] on button "No Response/Unable to hear [PERSON_NAME]" at bounding box center [360, 173] width 263 height 46
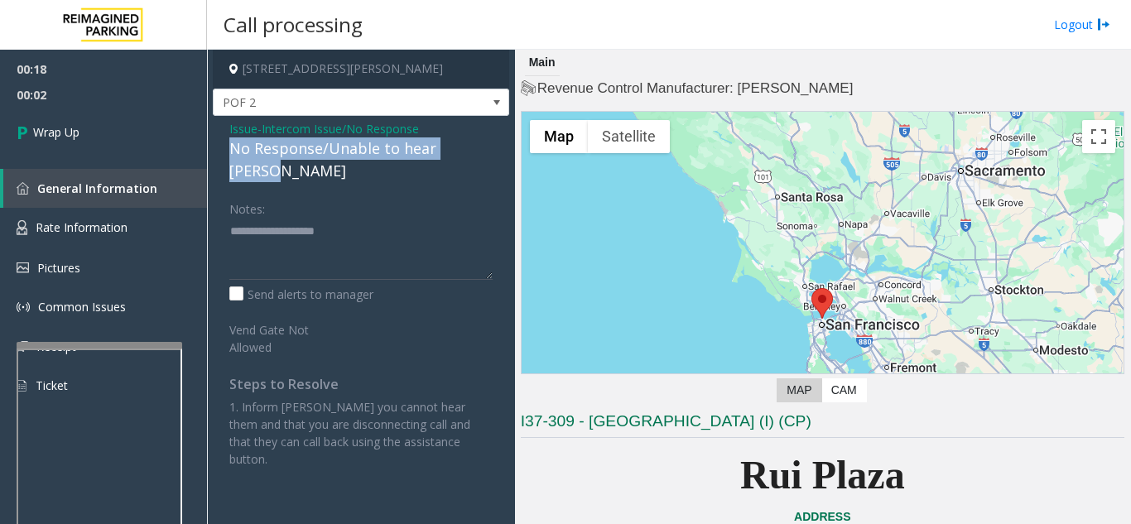
drag, startPoint x: 223, startPoint y: 156, endPoint x: 501, endPoint y: 155, distance: 277.3
click at [501, 155] on div "Issue - Intercom Issue/No Response No Response/Unable to hear [PERSON_NAME] Not…" at bounding box center [361, 300] width 296 height 368
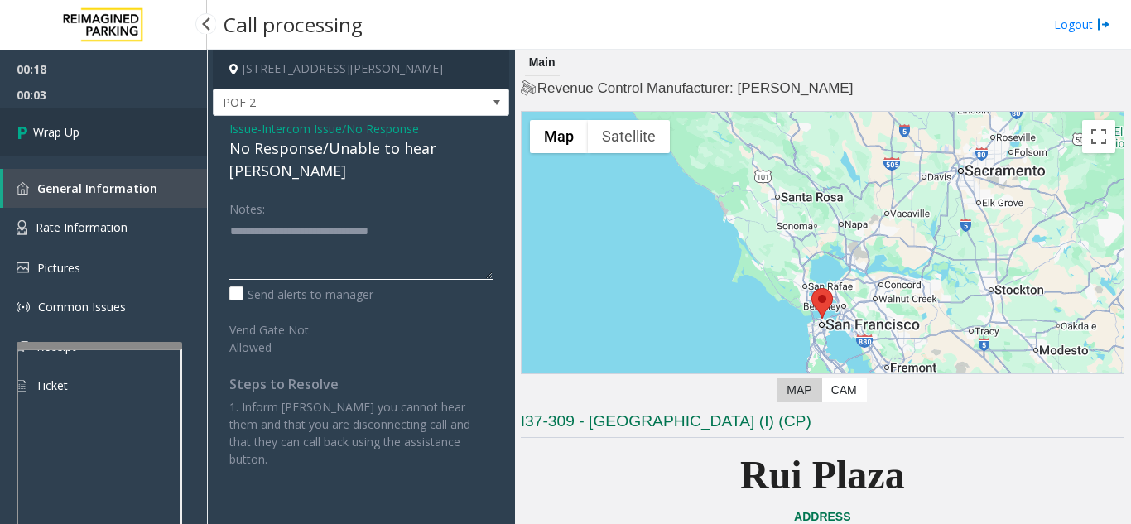
type textarea "**********"
click at [45, 141] on link "Wrap Up" at bounding box center [103, 132] width 207 height 49
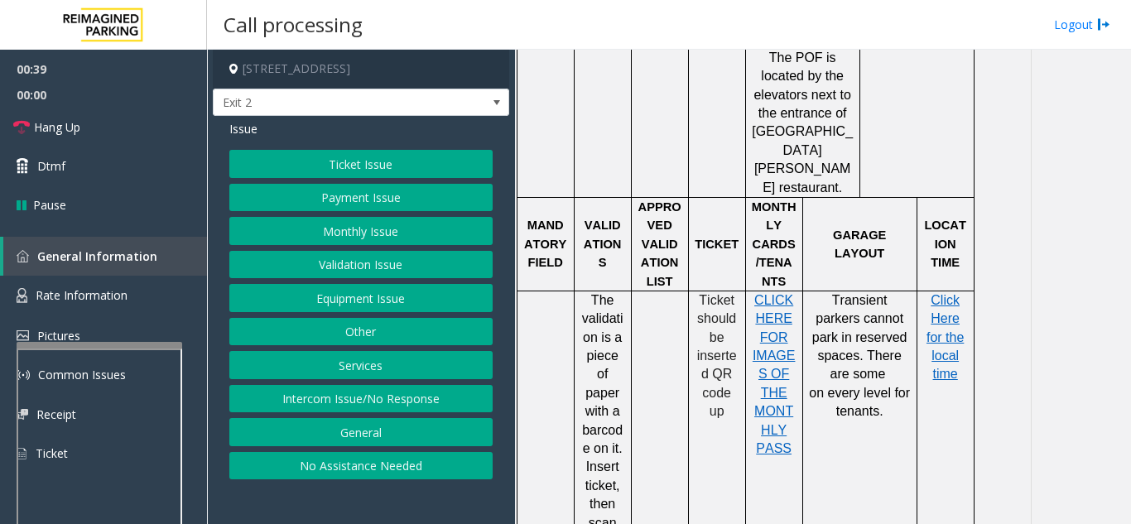
scroll to position [1324, 0]
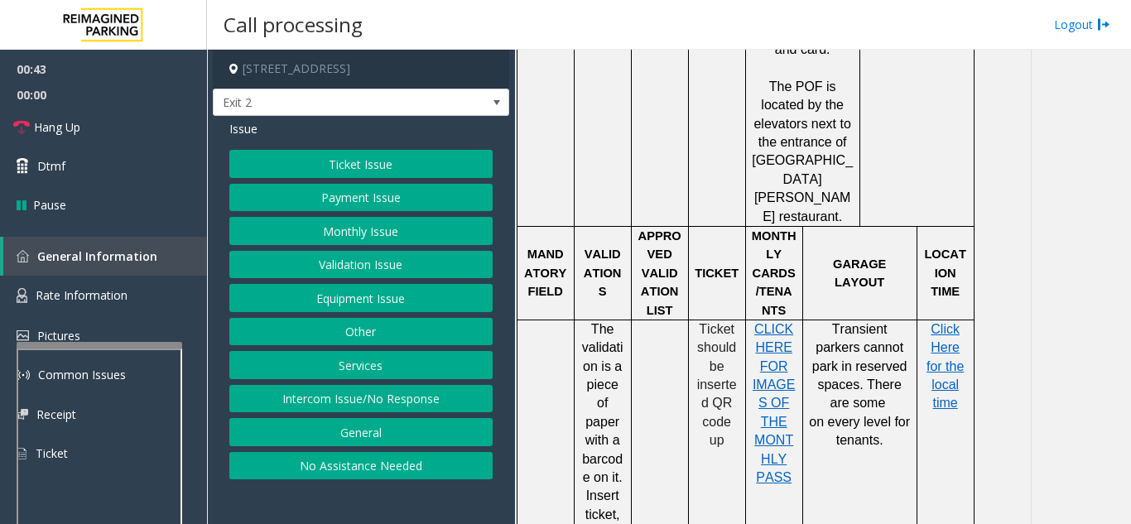
click at [335, 172] on button "Ticket Issue" at bounding box center [360, 164] width 263 height 28
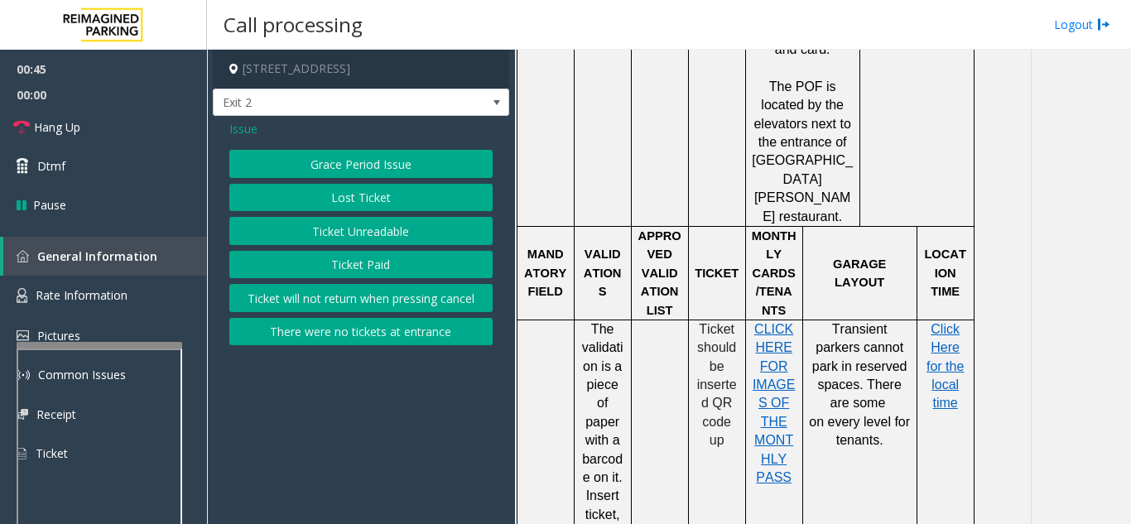
click at [353, 233] on button "Ticket Unreadable" at bounding box center [360, 231] width 263 height 28
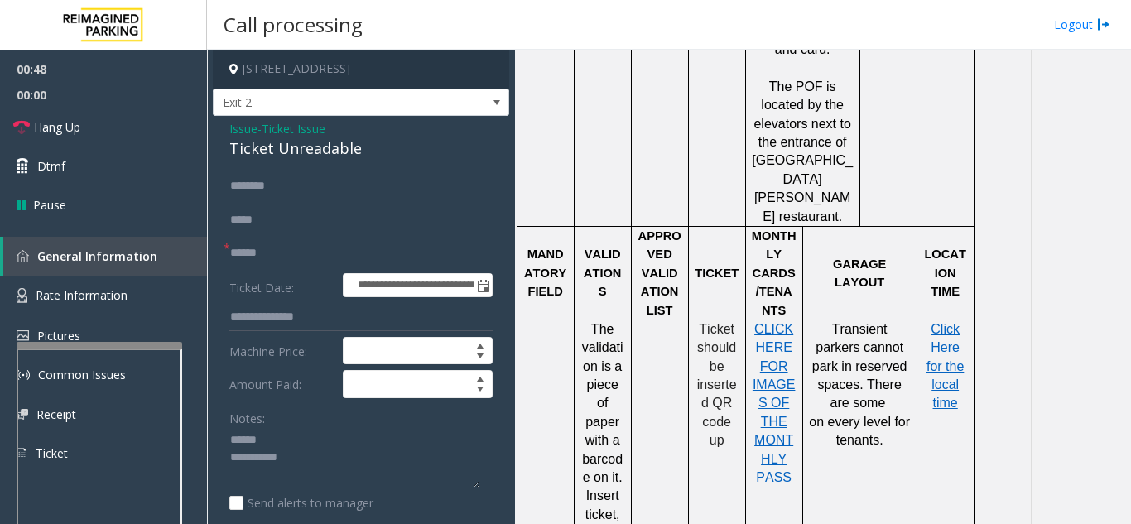
click at [279, 444] on textarea at bounding box center [354, 458] width 251 height 62
click at [315, 434] on textarea at bounding box center [354, 458] width 251 height 62
drag, startPoint x: 224, startPoint y: 154, endPoint x: 363, endPoint y: 155, distance: 139.0
click at [363, 155] on div "**********" at bounding box center [361, 520] width 296 height 809
type textarea "**********"
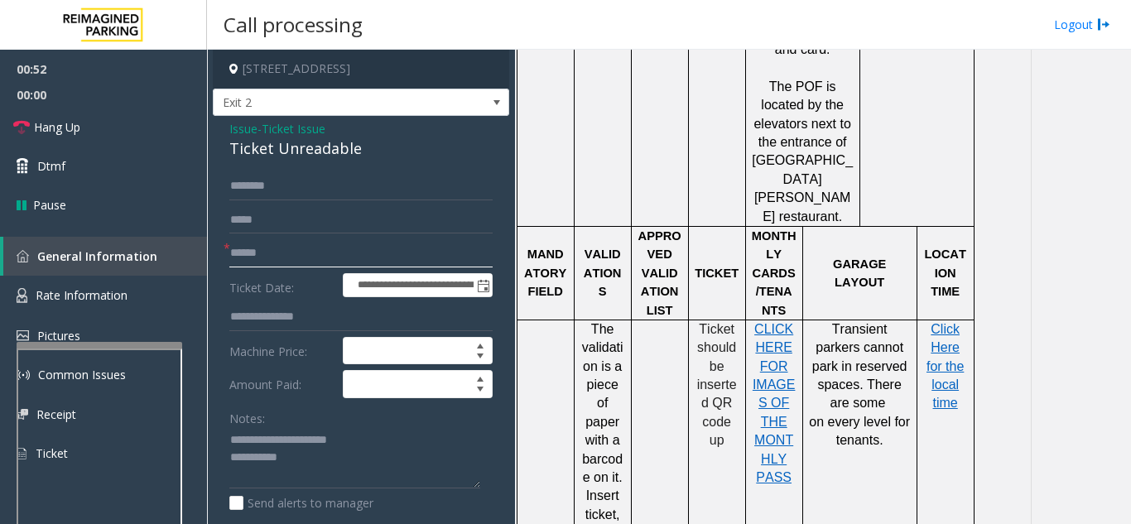
click at [348, 263] on input "text" at bounding box center [360, 253] width 263 height 28
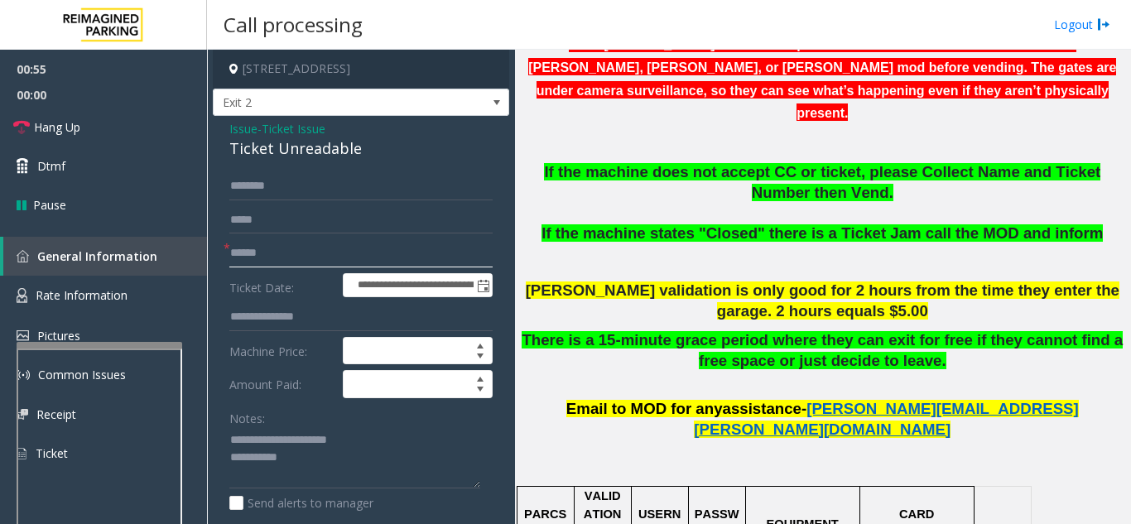
scroll to position [497, 0]
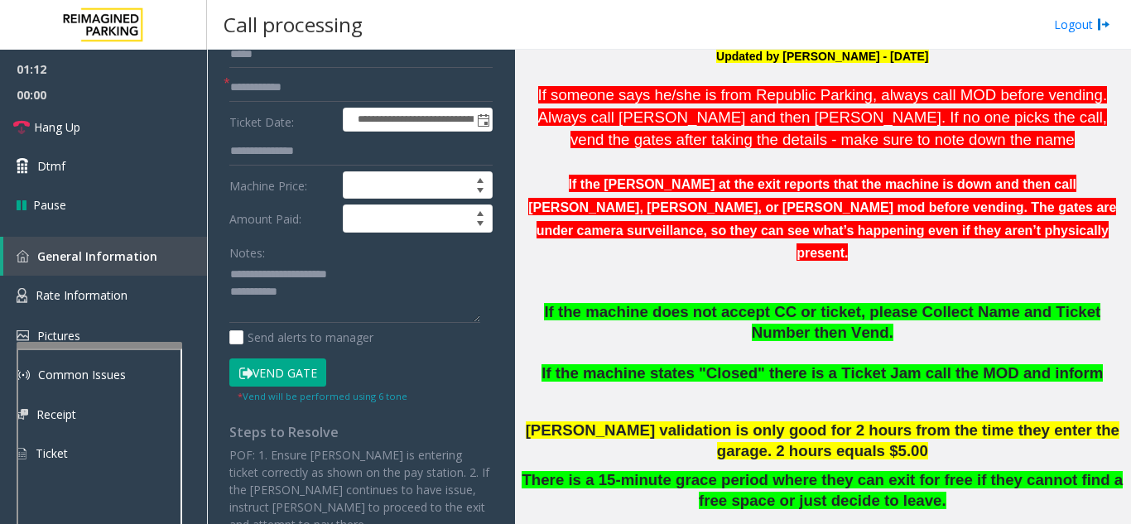
click at [293, 370] on button "Vend Gate" at bounding box center [277, 372] width 97 height 28
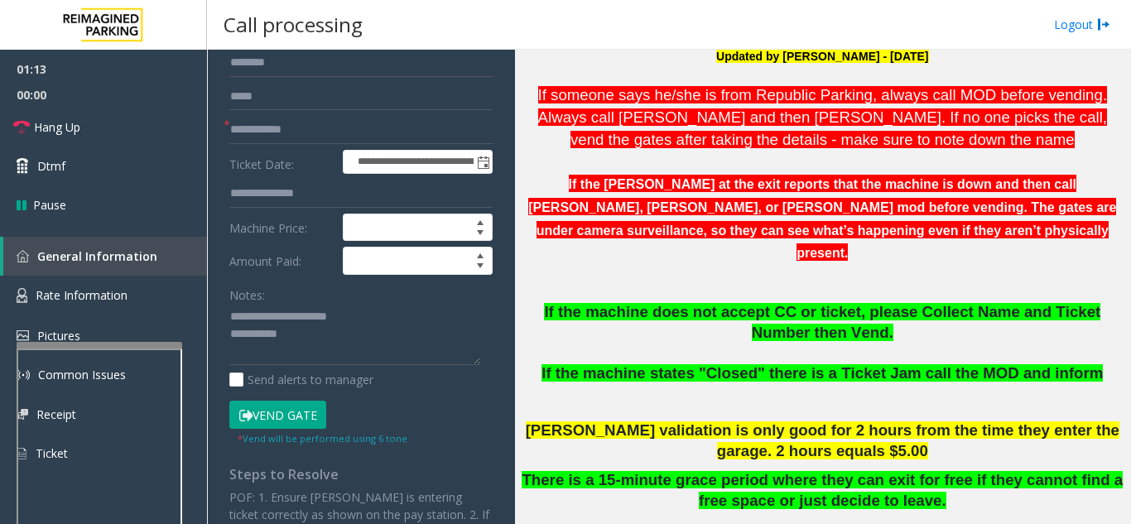
scroll to position [83, 0]
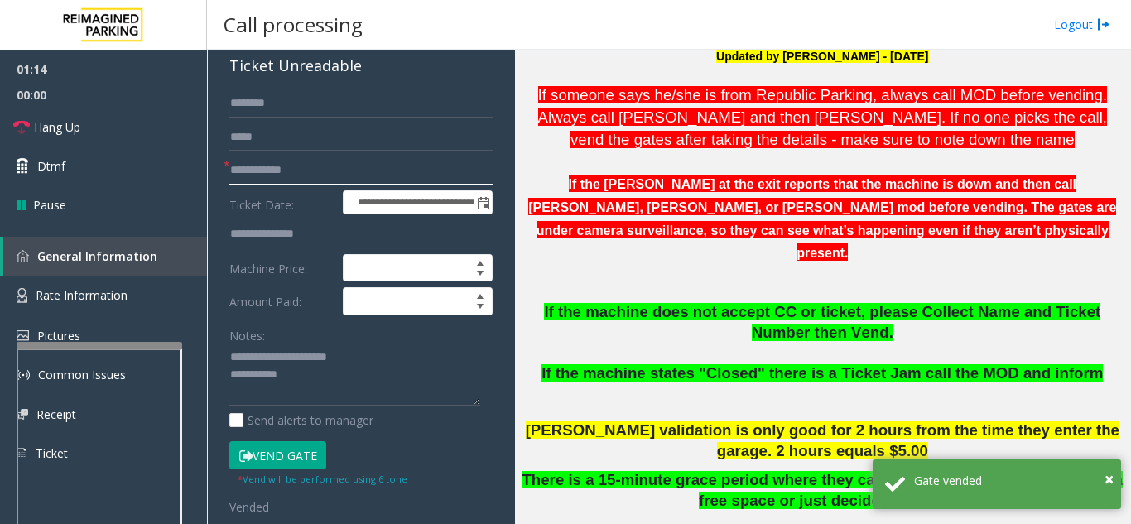
drag, startPoint x: 258, startPoint y: 172, endPoint x: 224, endPoint y: 174, distance: 34.0
click at [229, 174] on div "**********" at bounding box center [360, 170] width 263 height 28
type input "******"
click at [383, 372] on textarea at bounding box center [354, 375] width 251 height 62
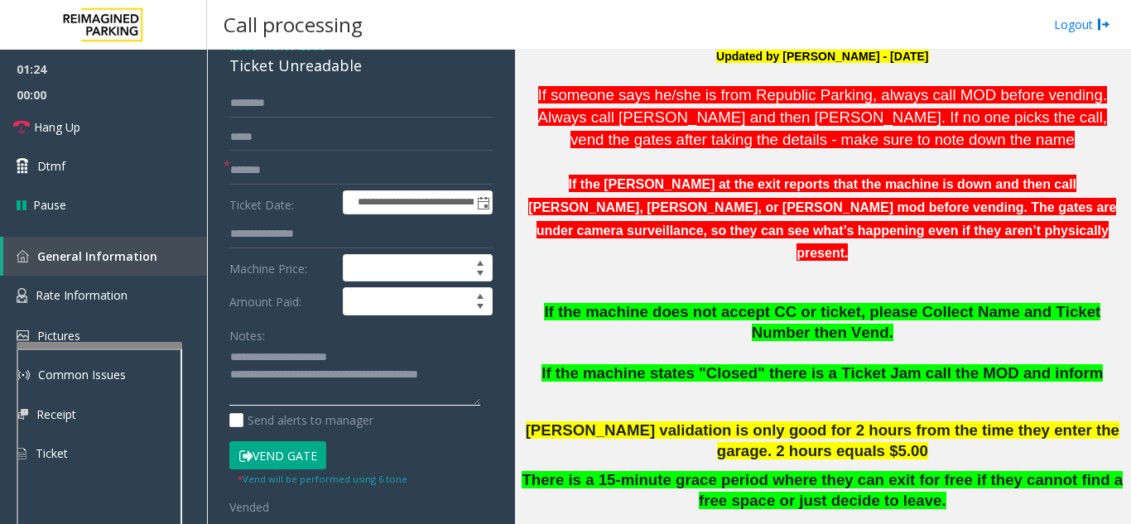
type textarea "**********"
click at [395, 343] on div "Notes:" at bounding box center [360, 363] width 263 height 85
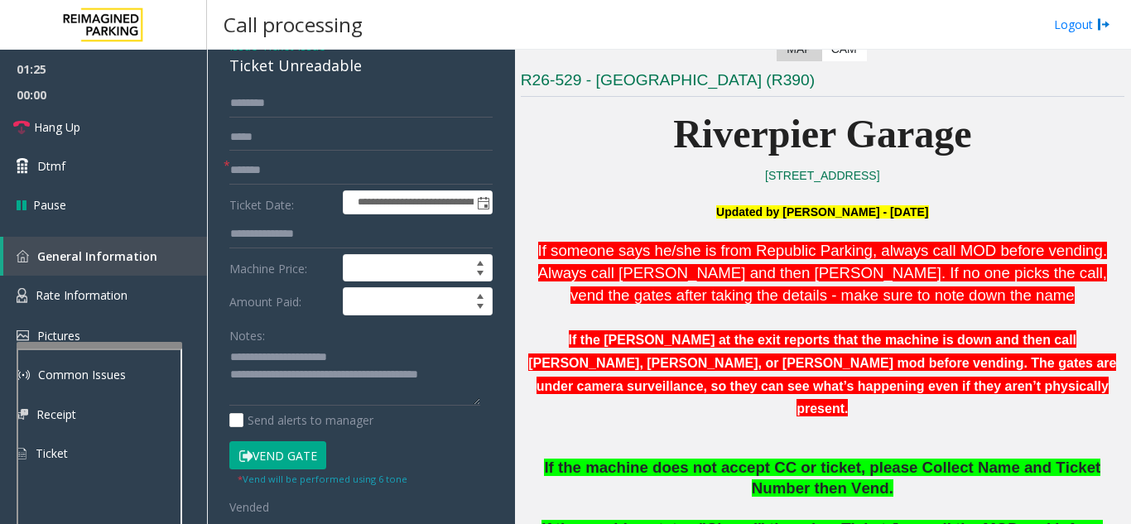
scroll to position [166, 0]
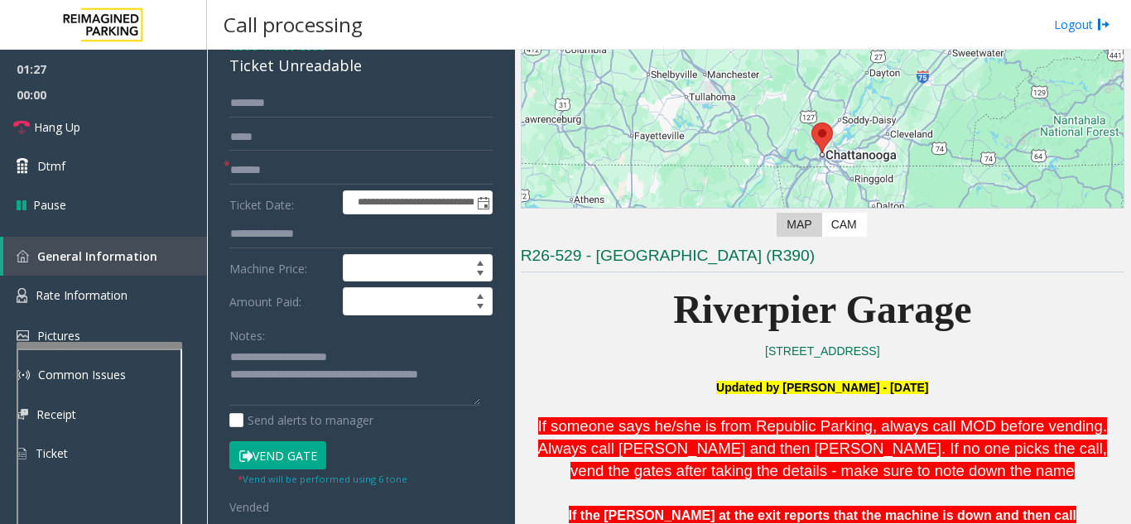
click at [286, 451] on button "Vend Gate" at bounding box center [277, 455] width 97 height 28
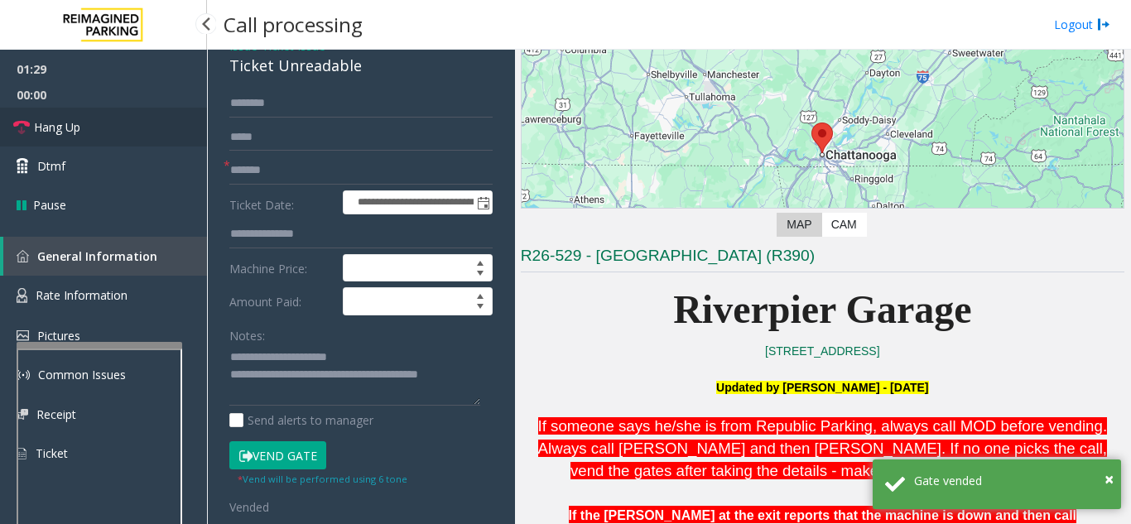
click at [86, 139] on link "Hang Up" at bounding box center [103, 127] width 207 height 39
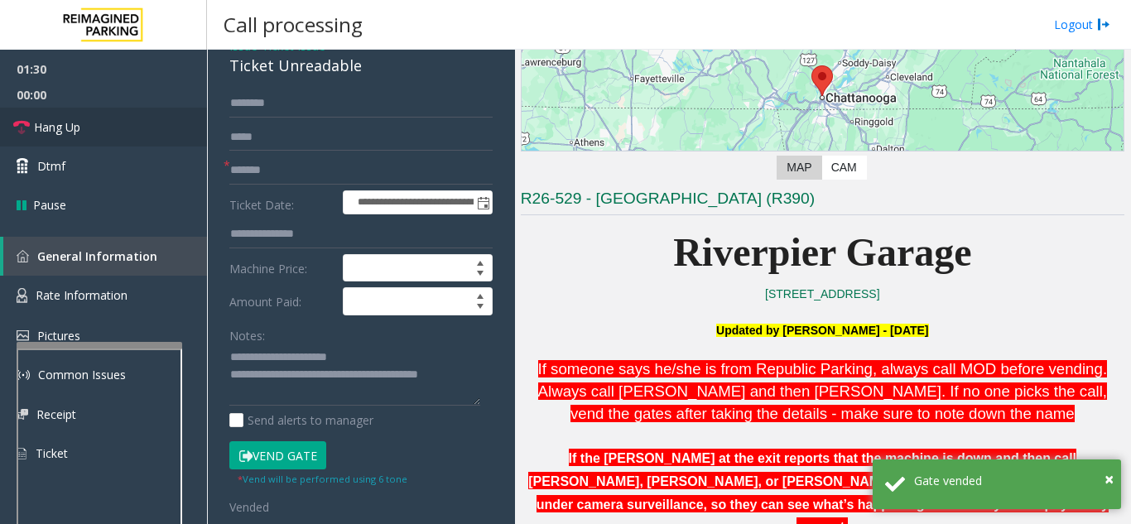
scroll to position [331, 0]
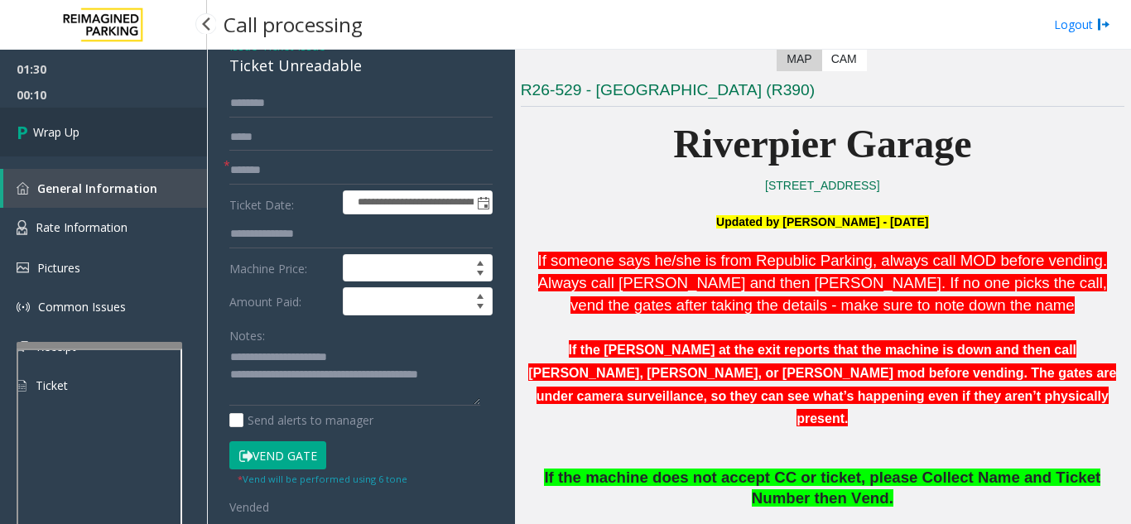
click at [92, 138] on link "Wrap Up" at bounding box center [103, 132] width 207 height 49
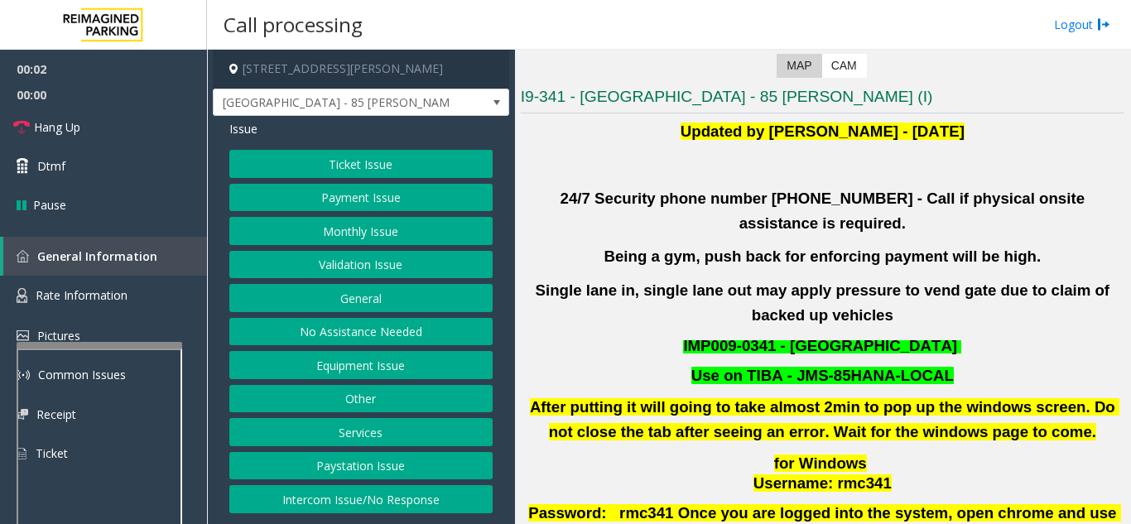
scroll to position [331, 0]
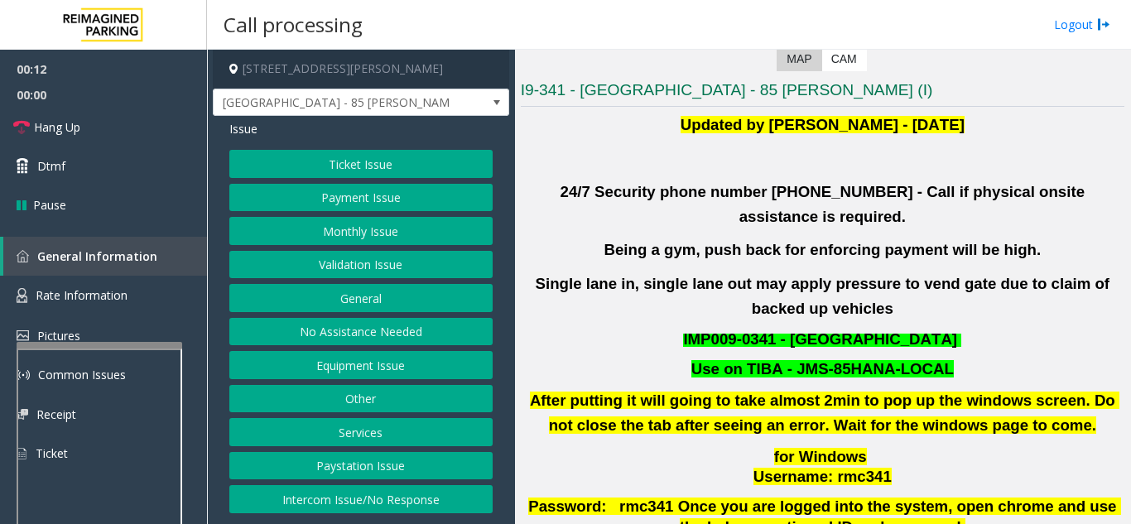
click at [354, 267] on button "Validation Issue" at bounding box center [360, 265] width 263 height 28
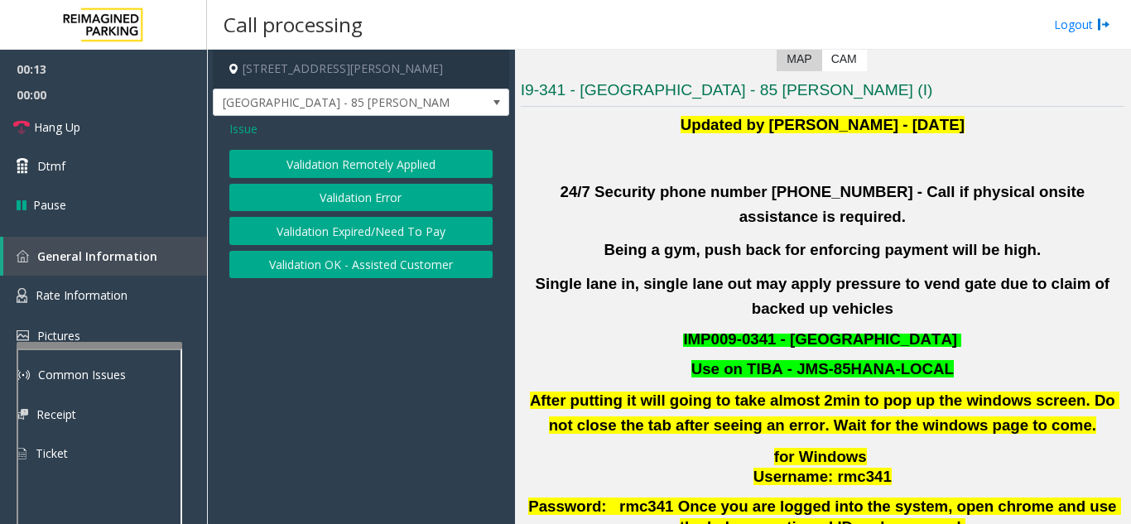
click at [247, 130] on span "Issue" at bounding box center [243, 128] width 28 height 17
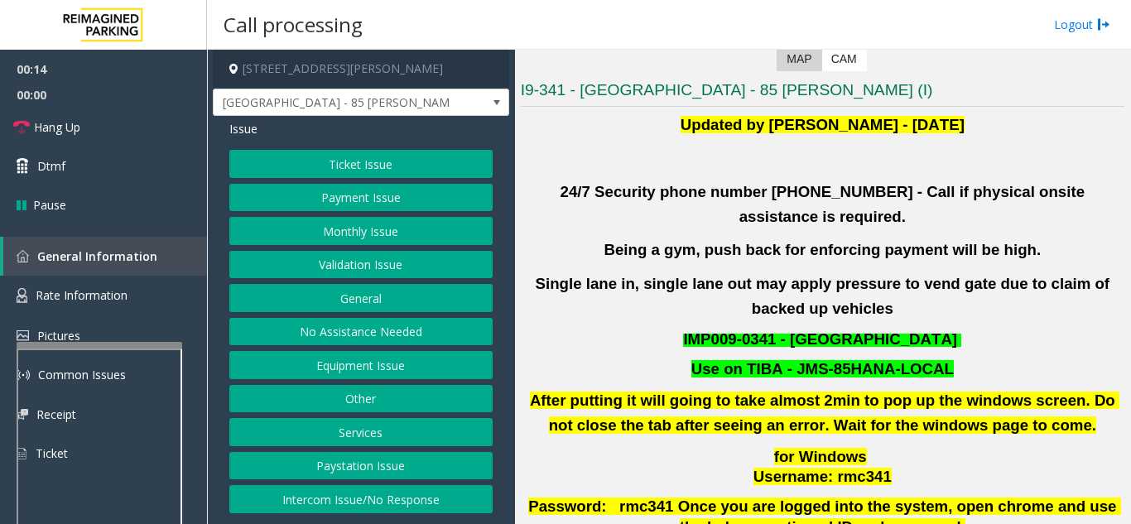
click at [370, 504] on button "Intercom Issue/No Response" at bounding box center [360, 499] width 263 height 28
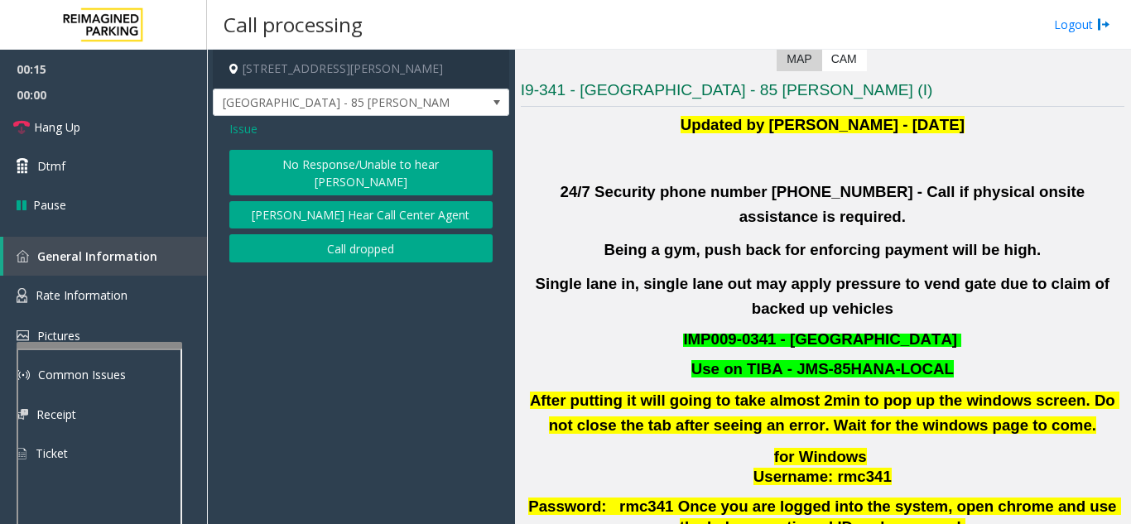
click at [306, 160] on button "No Response/Unable to hear [PERSON_NAME]" at bounding box center [360, 173] width 263 height 46
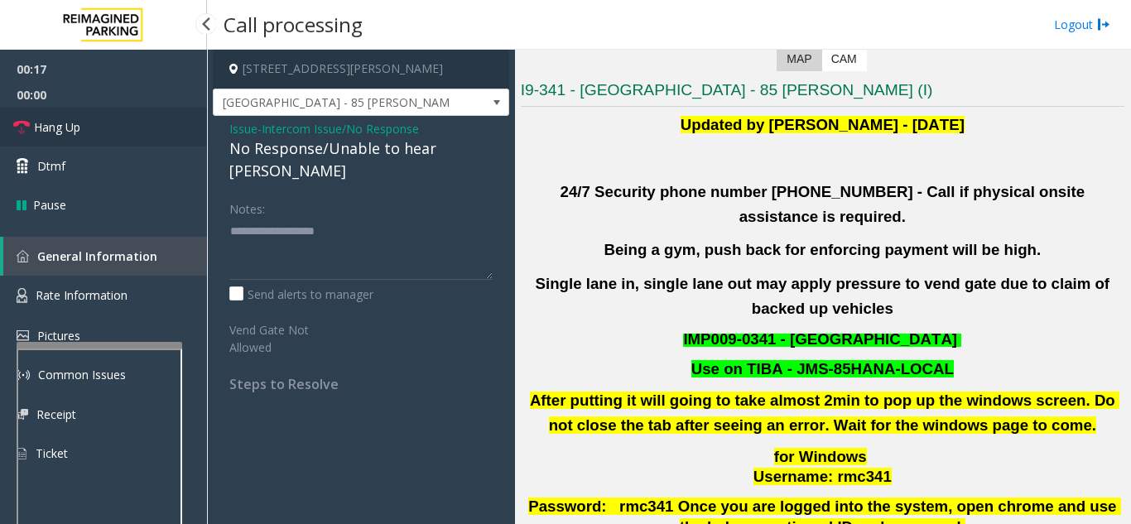
click at [117, 122] on link "Hang Up" at bounding box center [103, 127] width 207 height 39
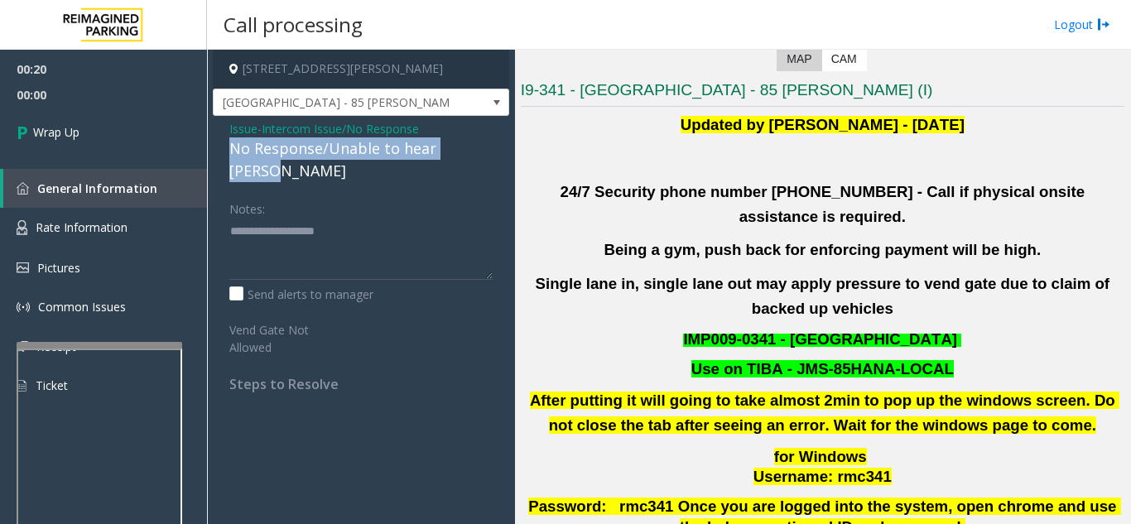
drag, startPoint x: 223, startPoint y: 151, endPoint x: 487, endPoint y: 146, distance: 264.1
click at [487, 146] on div "Issue - Intercom Issue/No Response No Response/Unable to hear [PERSON_NAME] Not…" at bounding box center [361, 262] width 296 height 293
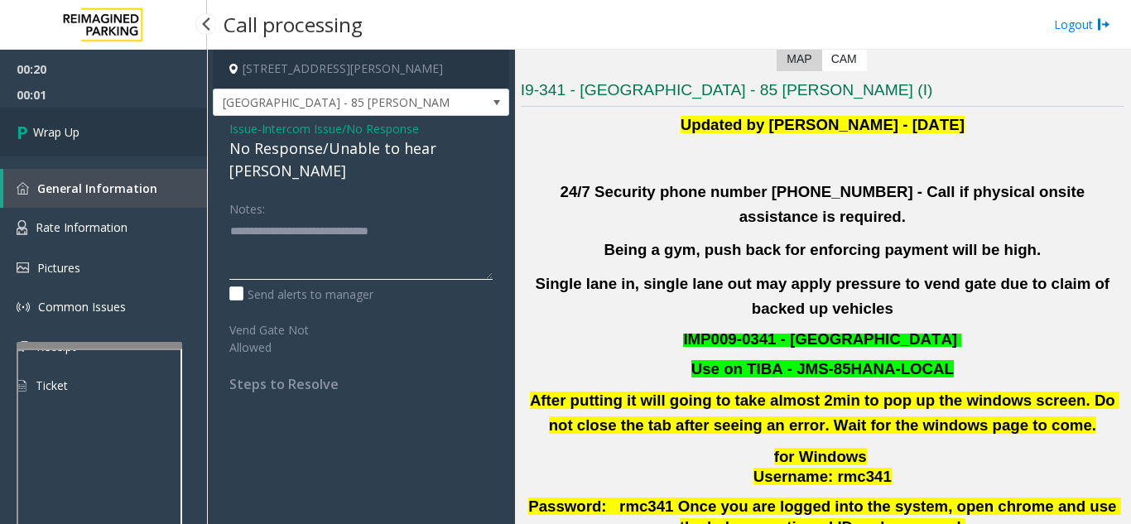
type textarea "**********"
click at [113, 142] on link "Wrap Up" at bounding box center [103, 132] width 207 height 49
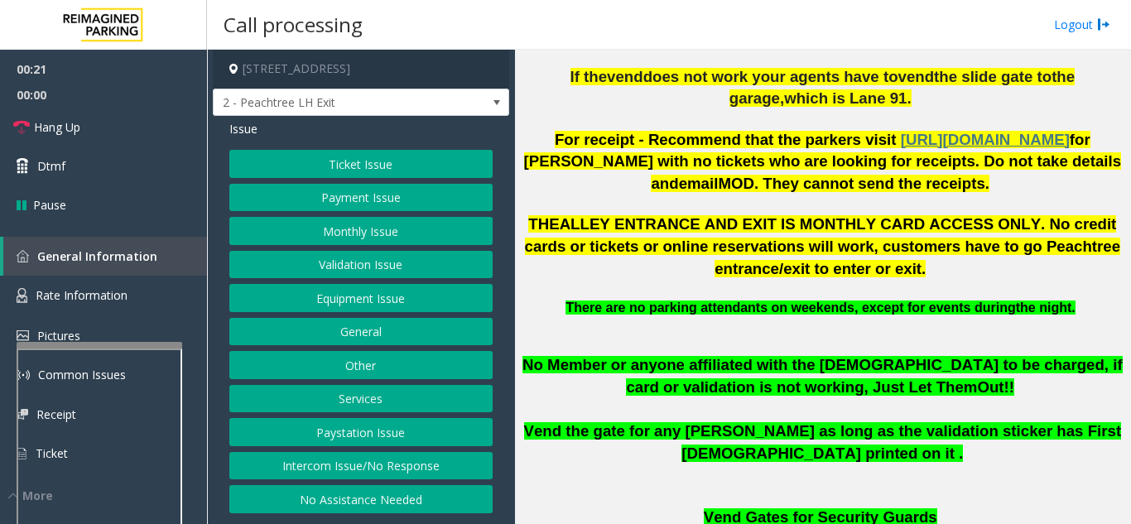
scroll to position [745, 0]
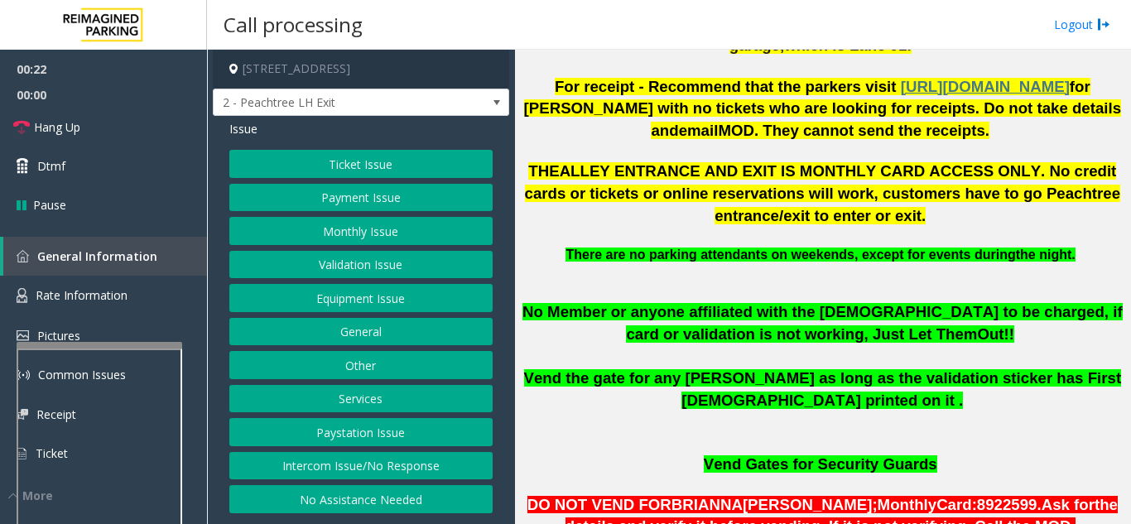
click at [280, 157] on button "Ticket Issue" at bounding box center [360, 164] width 263 height 28
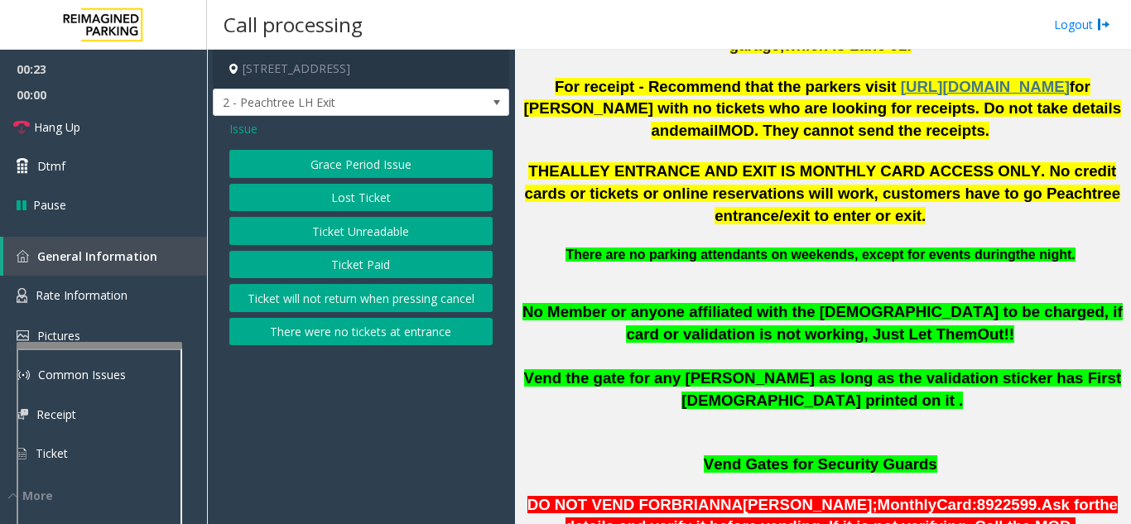
click at [329, 273] on button "Ticket Paid" at bounding box center [360, 265] width 263 height 28
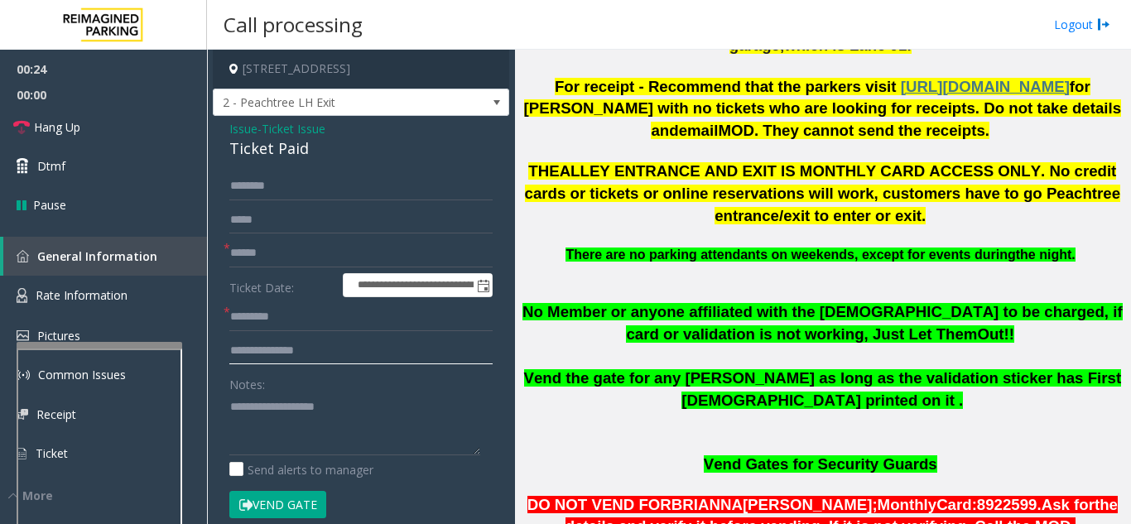
click at [300, 365] on input "text" at bounding box center [360, 351] width 263 height 28
type input "****"
click at [285, 428] on textarea at bounding box center [354, 424] width 251 height 62
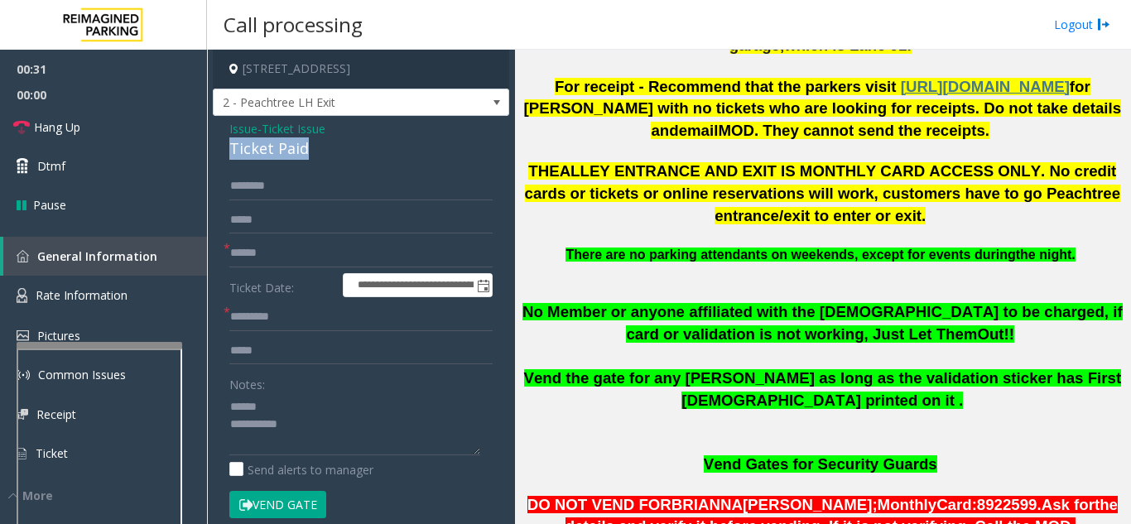
drag, startPoint x: 230, startPoint y: 167, endPoint x: 296, endPoint y: 166, distance: 66.2
click at [315, 160] on div "Ticket Paid" at bounding box center [360, 148] width 263 height 22
type textarea "**********"
click at [329, 358] on input "****" at bounding box center [360, 351] width 263 height 28
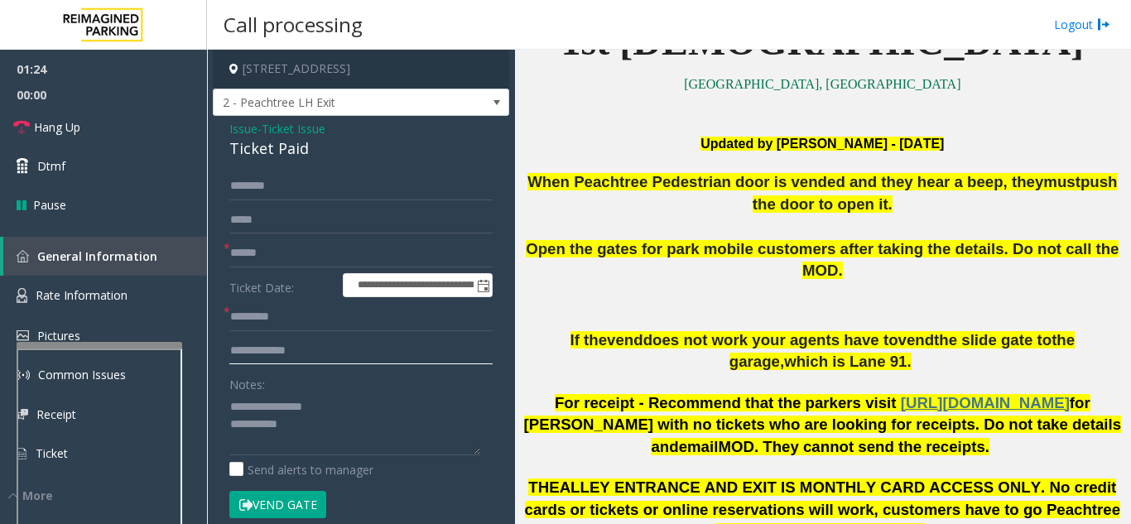
scroll to position [579, 0]
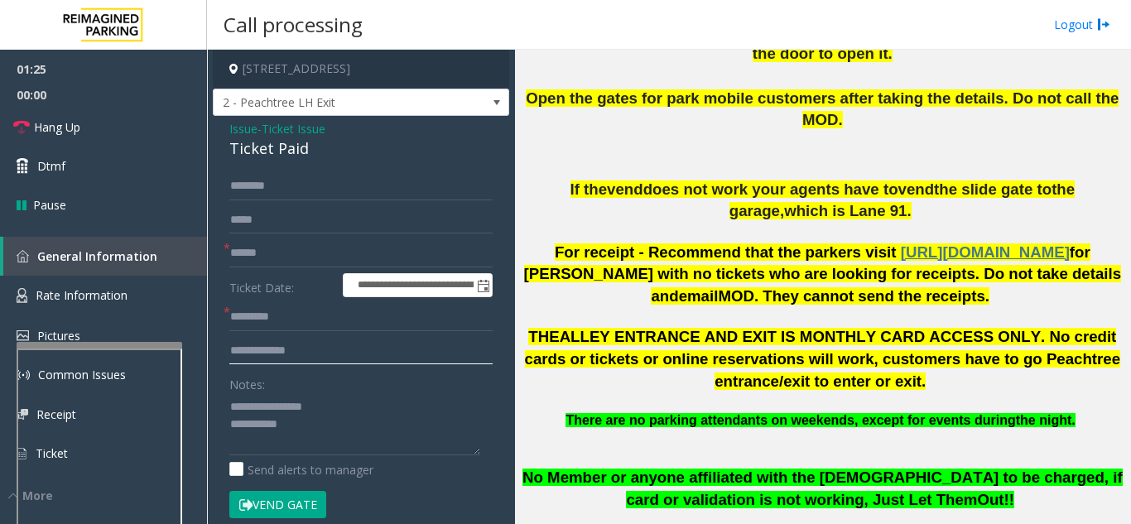
click at [426, 352] on input "**********" at bounding box center [360, 351] width 263 height 28
type input "**********"
click at [303, 267] on input "text" at bounding box center [360, 253] width 263 height 28
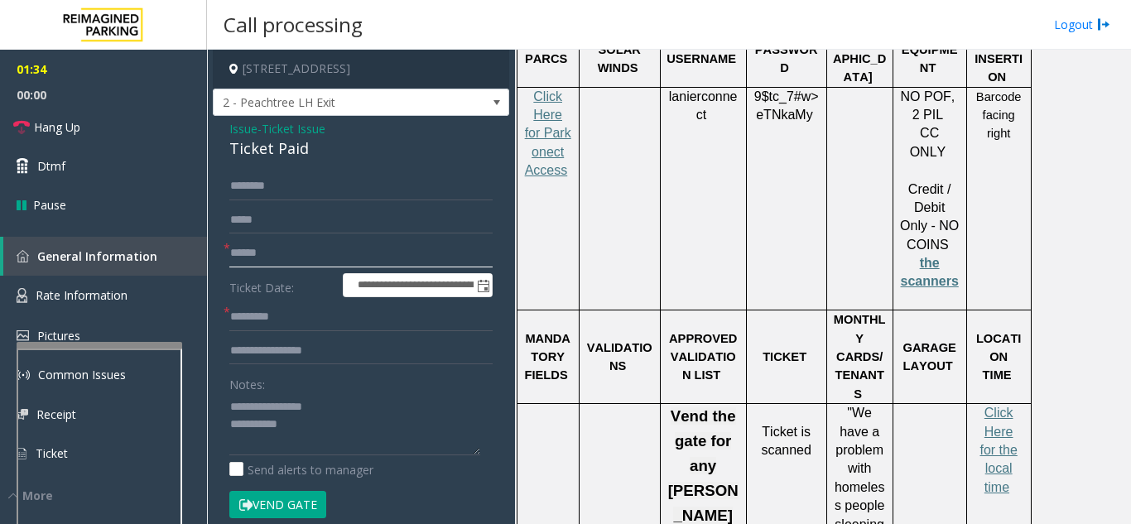
scroll to position [2566, 0]
click at [998, 405] on span "Click Here for the local time" at bounding box center [997, 449] width 37 height 89
click at [320, 263] on input "text" at bounding box center [360, 253] width 263 height 28
click at [319, 265] on input "text" at bounding box center [360, 253] width 263 height 28
type input "**********"
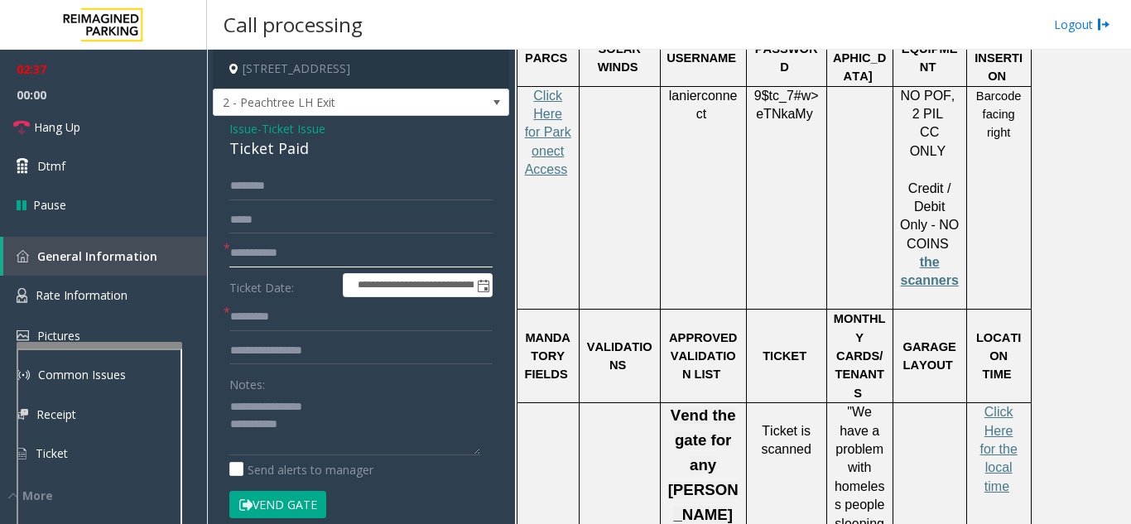
scroll to position [166, 0]
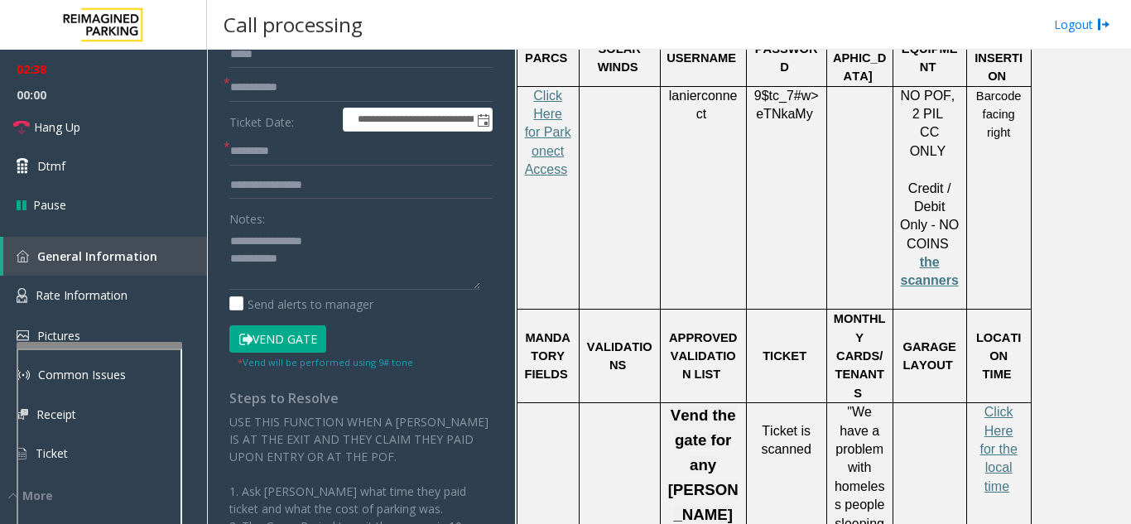
click at [286, 340] on button "Vend Gate" at bounding box center [277, 339] width 97 height 28
click at [295, 132] on label "Ticket Date:" at bounding box center [281, 120] width 113 height 25
click at [294, 166] on input "text" at bounding box center [360, 151] width 263 height 28
paste input "*******"
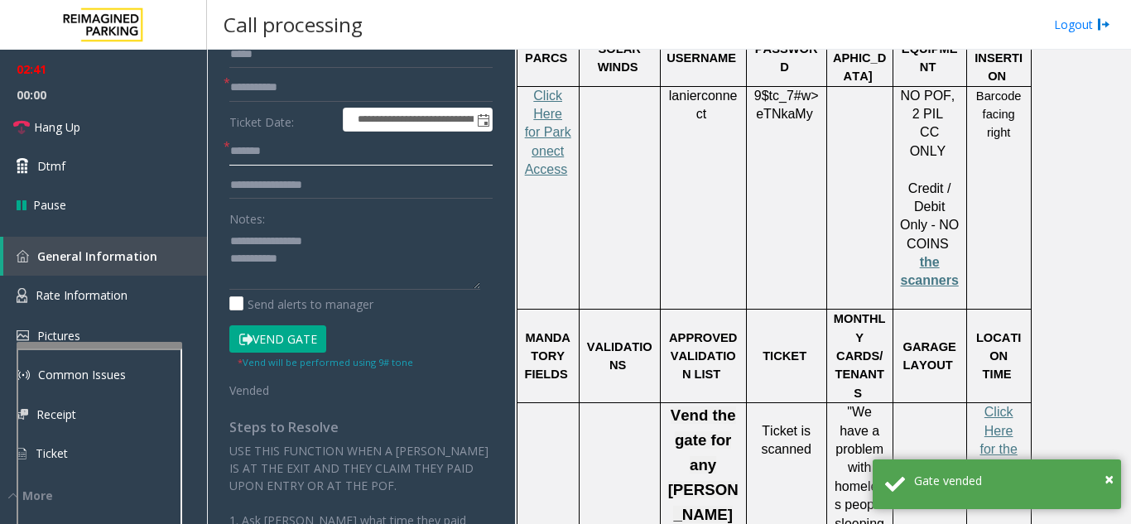
type input "*******"
click at [355, 274] on textarea at bounding box center [354, 259] width 251 height 62
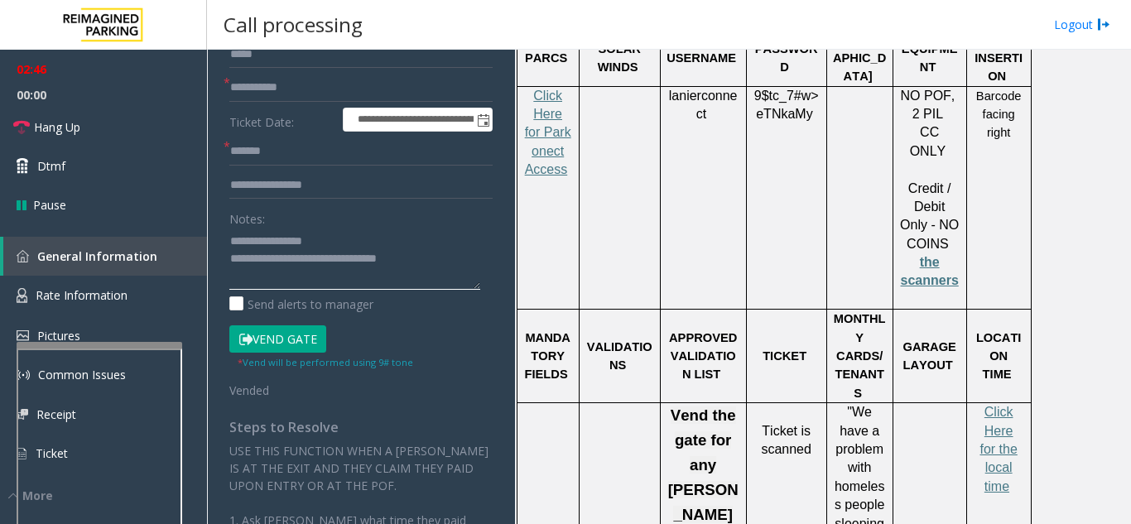
click at [374, 248] on textarea at bounding box center [354, 259] width 251 height 62
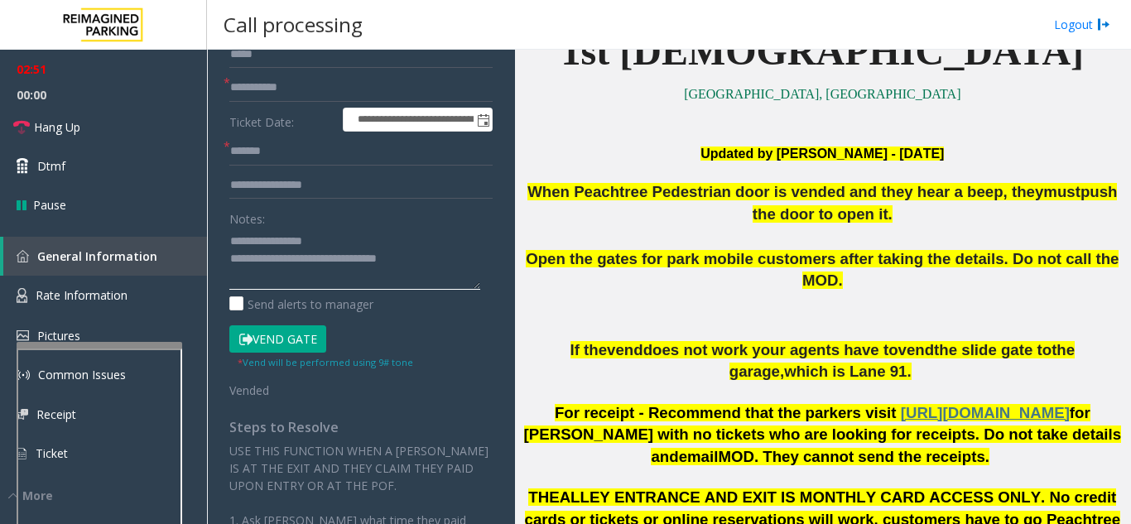
scroll to position [414, 0]
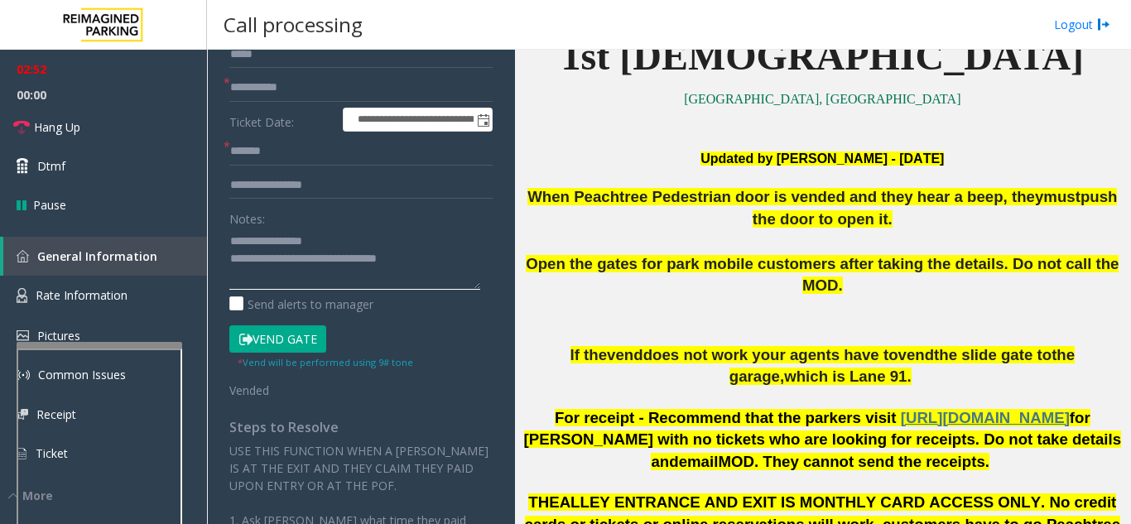
type textarea "**********"
click at [296, 353] on button "Vend Gate" at bounding box center [277, 339] width 97 height 28
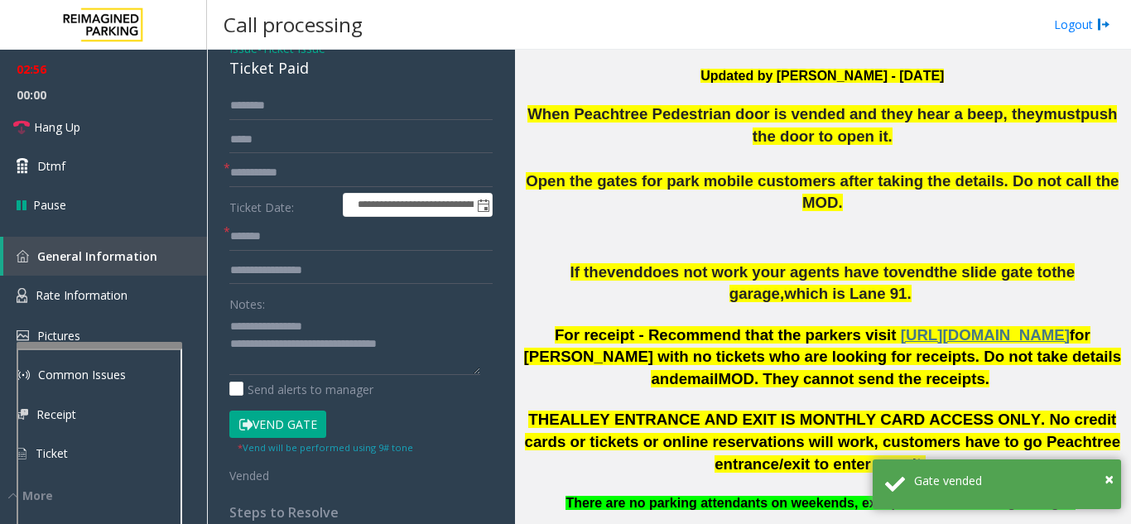
scroll to position [0, 0]
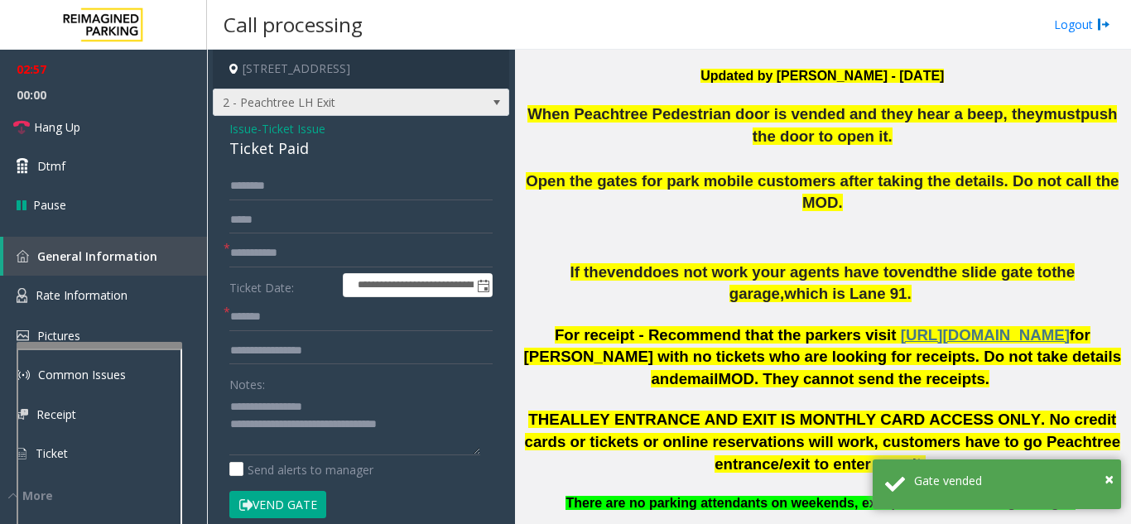
click at [428, 114] on span "2 - Peachtree LH Exit" at bounding box center [332, 102] width 236 height 26
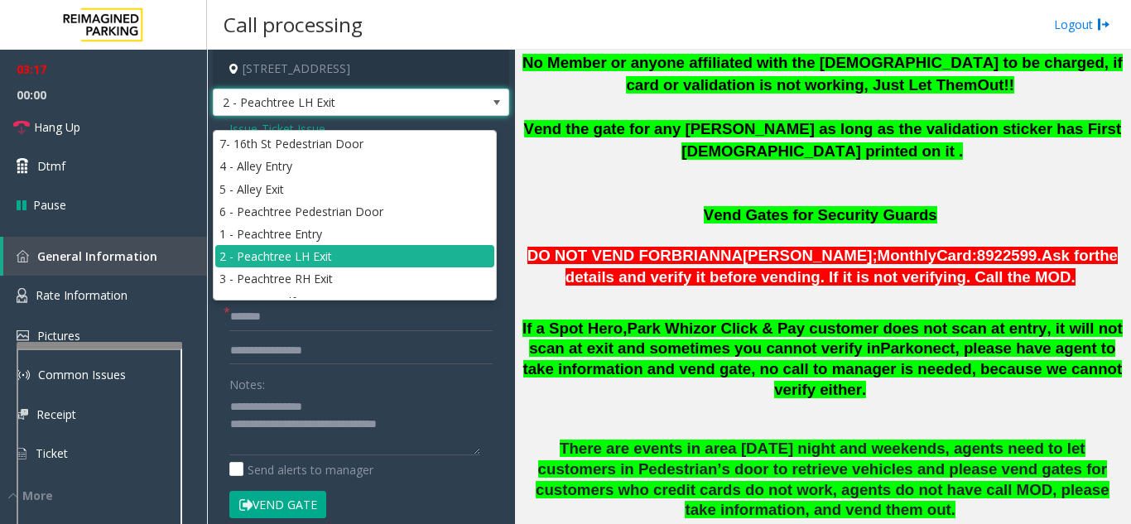
scroll to position [993, 0]
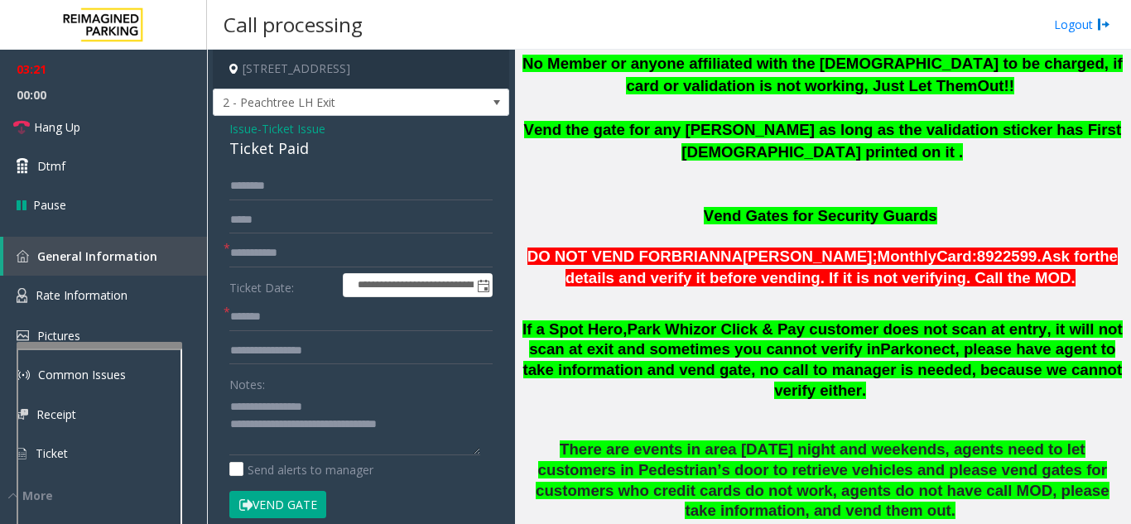
click at [601, 185] on p at bounding box center [822, 194] width 603 height 18
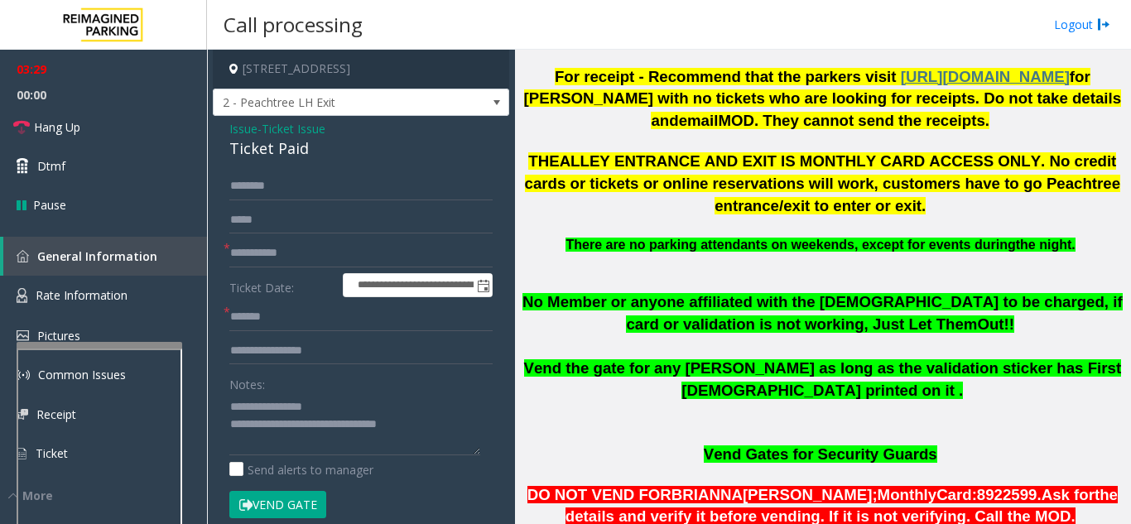
scroll to position [745, 0]
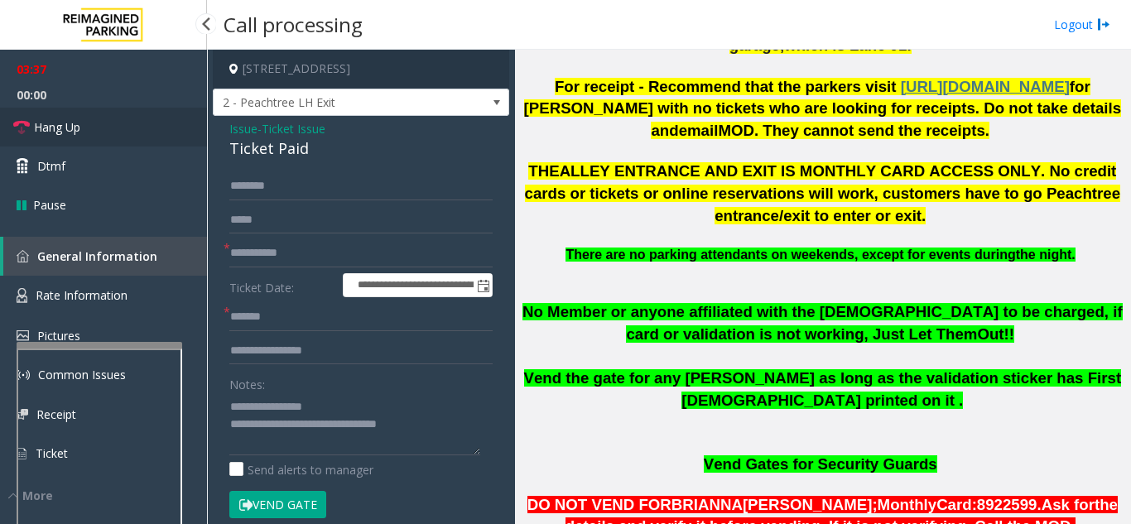
click at [137, 137] on link "Hang Up" at bounding box center [103, 127] width 207 height 39
click at [444, 433] on textarea at bounding box center [354, 424] width 251 height 62
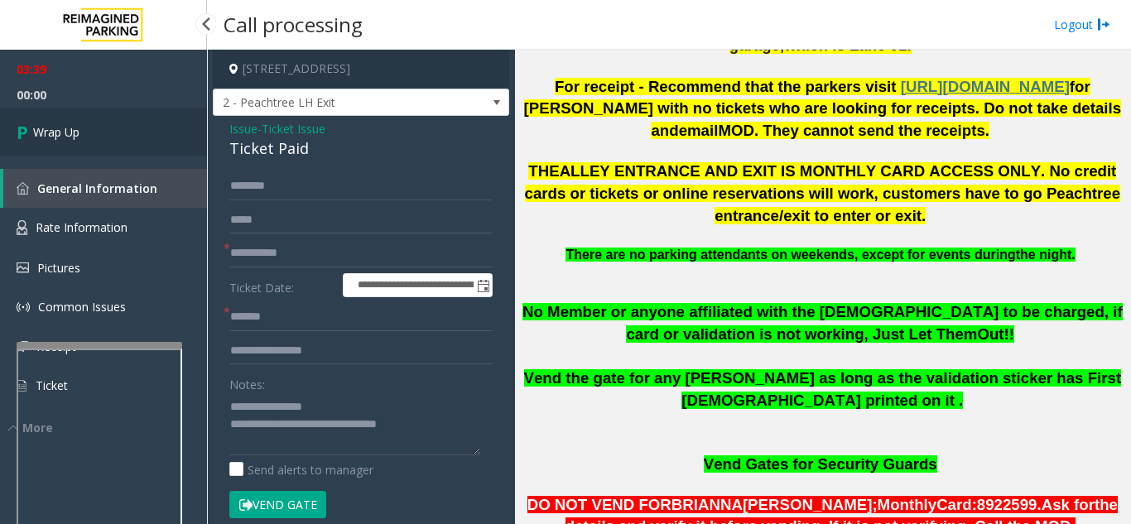
click at [116, 138] on link "Wrap Up" at bounding box center [103, 132] width 207 height 49
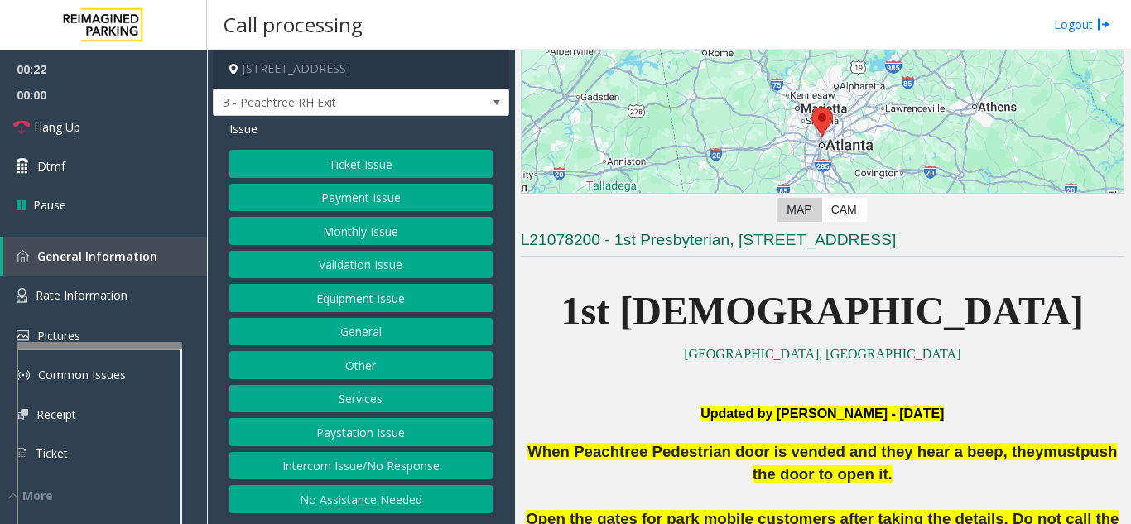
scroll to position [166, 0]
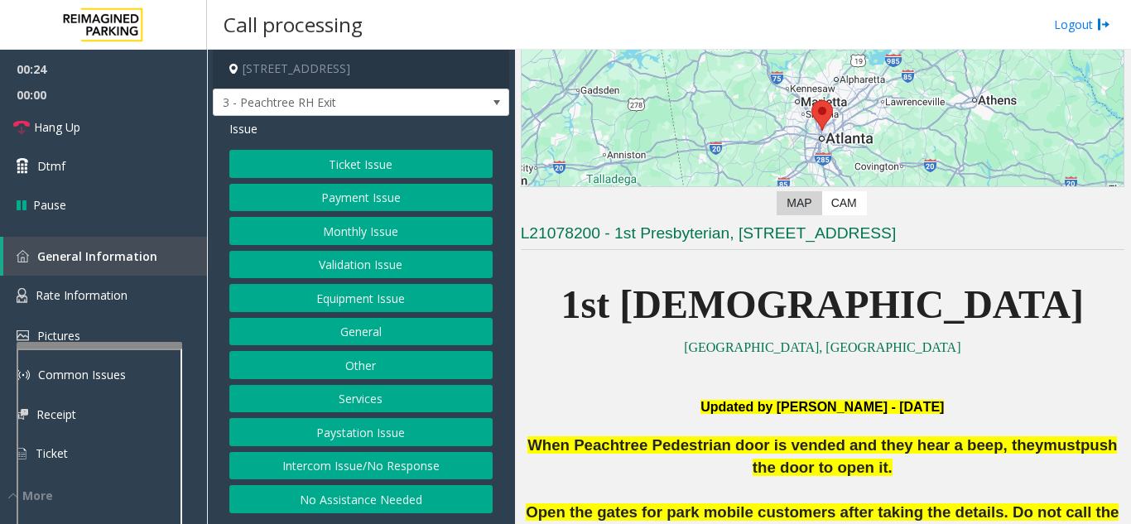
click at [355, 155] on button "Ticket Issue" at bounding box center [360, 164] width 263 height 28
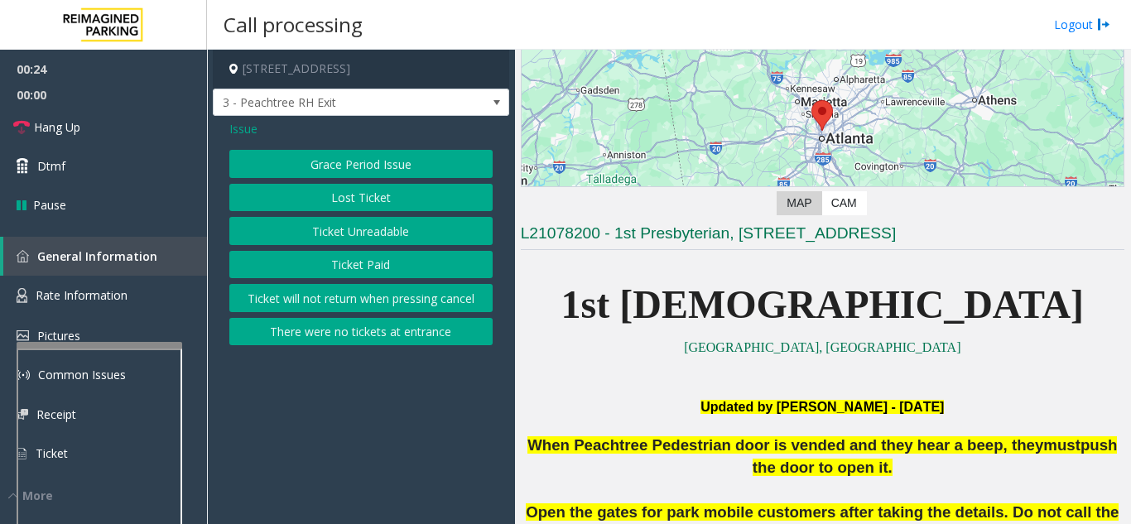
click at [388, 274] on button "Ticket Paid" at bounding box center [360, 265] width 263 height 28
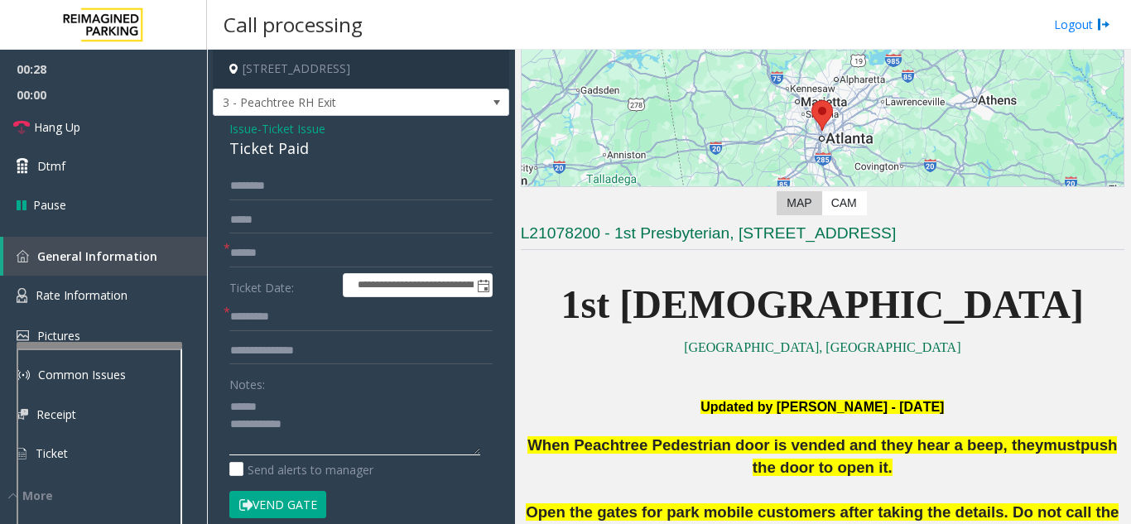
click at [308, 418] on textarea at bounding box center [354, 424] width 251 height 62
click at [312, 418] on textarea at bounding box center [354, 424] width 251 height 62
type textarea "**********"
click at [304, 359] on input "text" at bounding box center [360, 351] width 263 height 28
type input "**********"
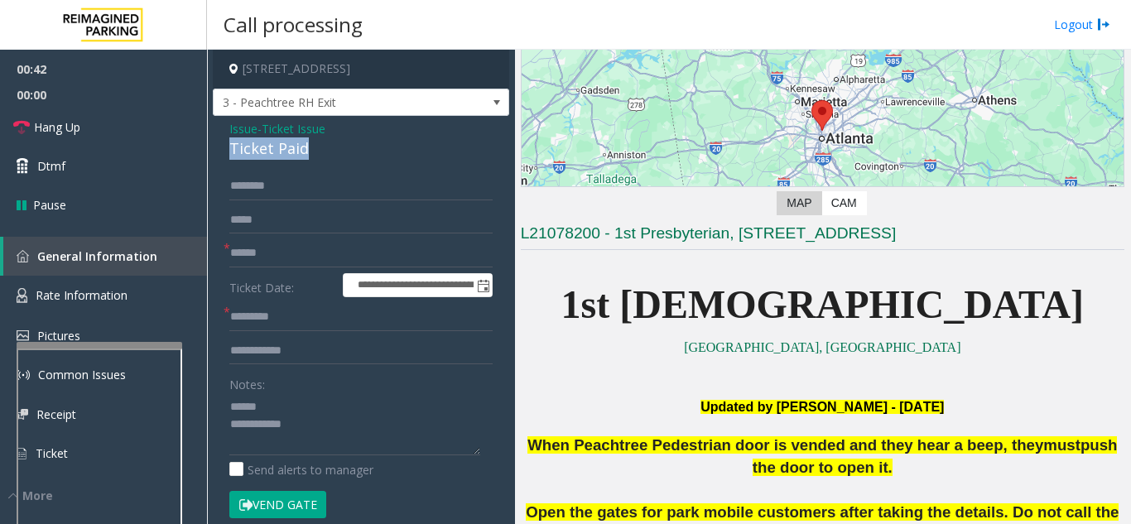
drag, startPoint x: 228, startPoint y: 163, endPoint x: 319, endPoint y: 156, distance: 90.5
click at [319, 156] on div "**********" at bounding box center [361, 511] width 296 height 791
type textarea "**********"
click at [343, 365] on input "**********" at bounding box center [360, 351] width 263 height 28
type input "**********"
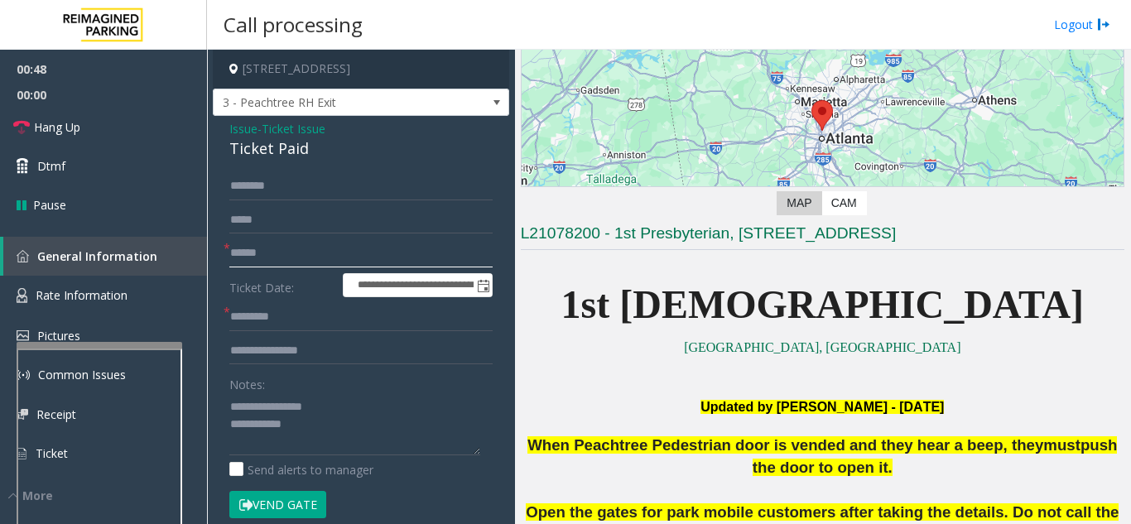
click at [295, 260] on input "text" at bounding box center [360, 253] width 263 height 28
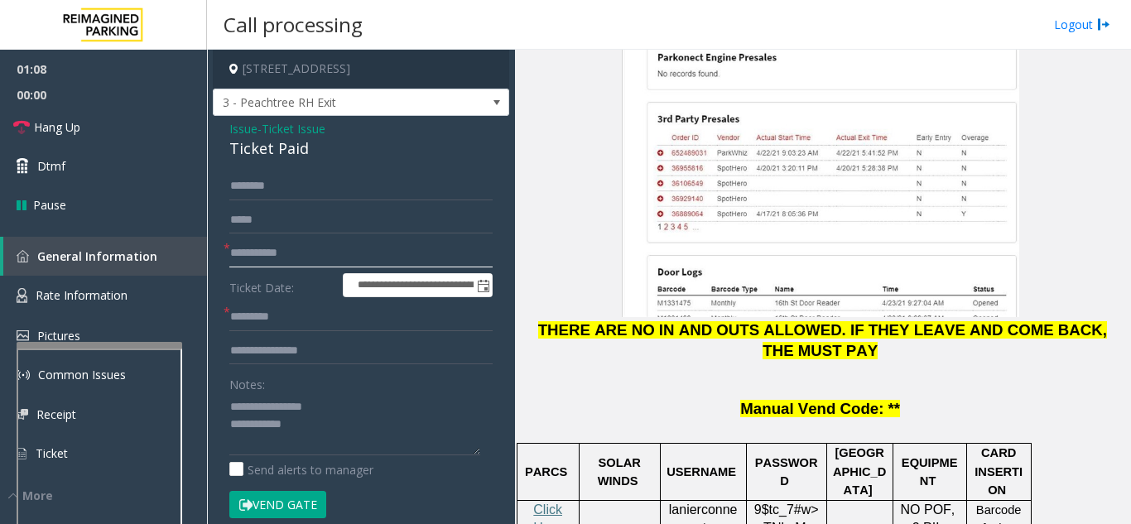
scroll to position [2400, 0]
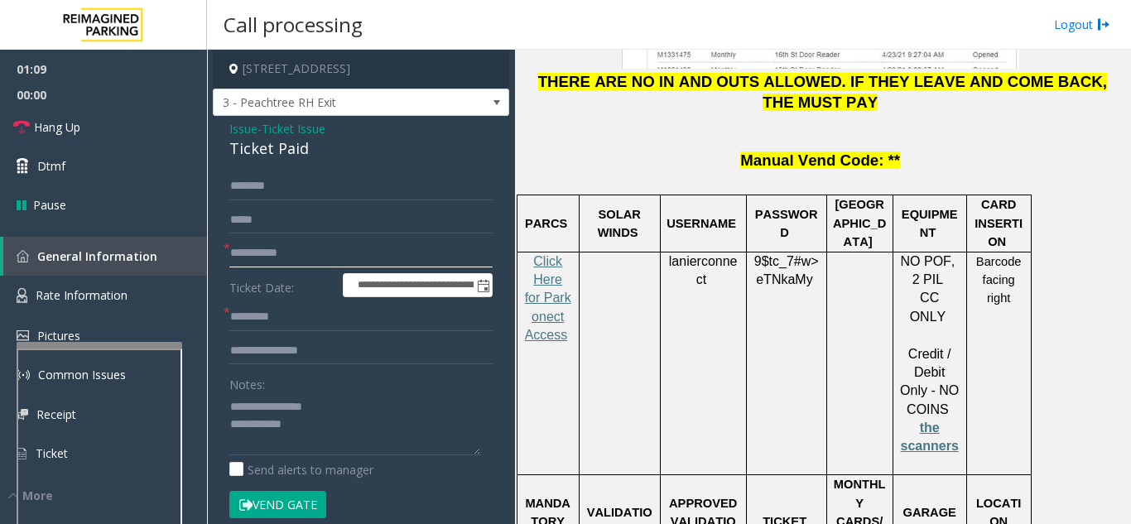
type input "**********"
click at [288, 328] on input "text" at bounding box center [360, 317] width 263 height 28
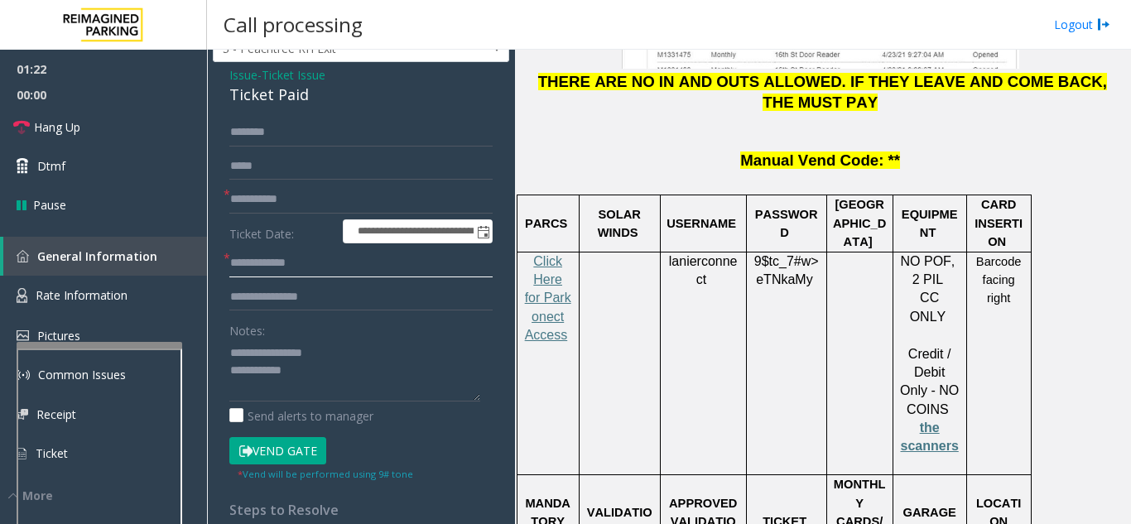
scroll to position [83, 0]
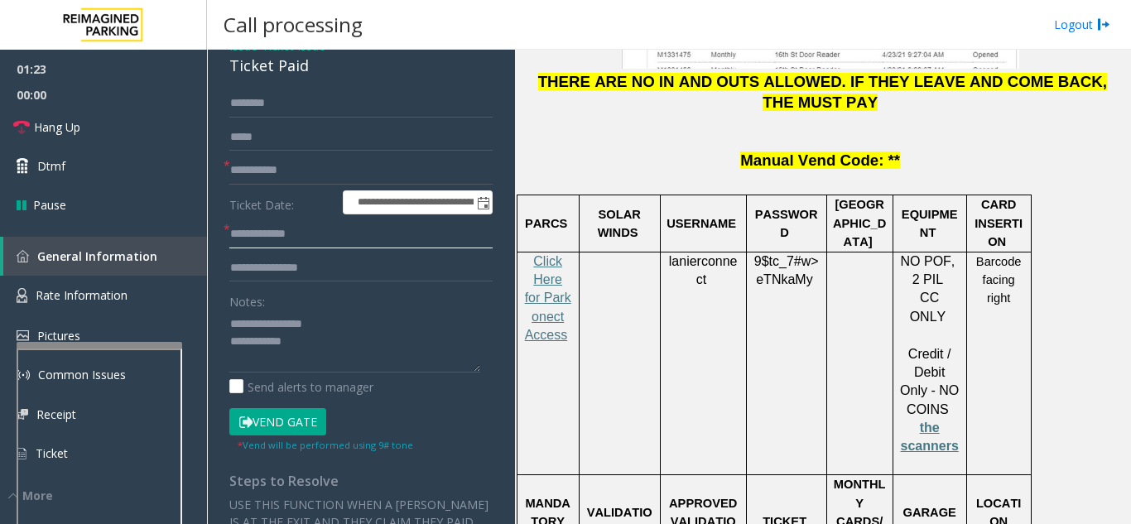
type input "**********"
click at [300, 436] on button "Vend Gate" at bounding box center [277, 422] width 97 height 28
click at [320, 353] on textarea at bounding box center [354, 341] width 251 height 62
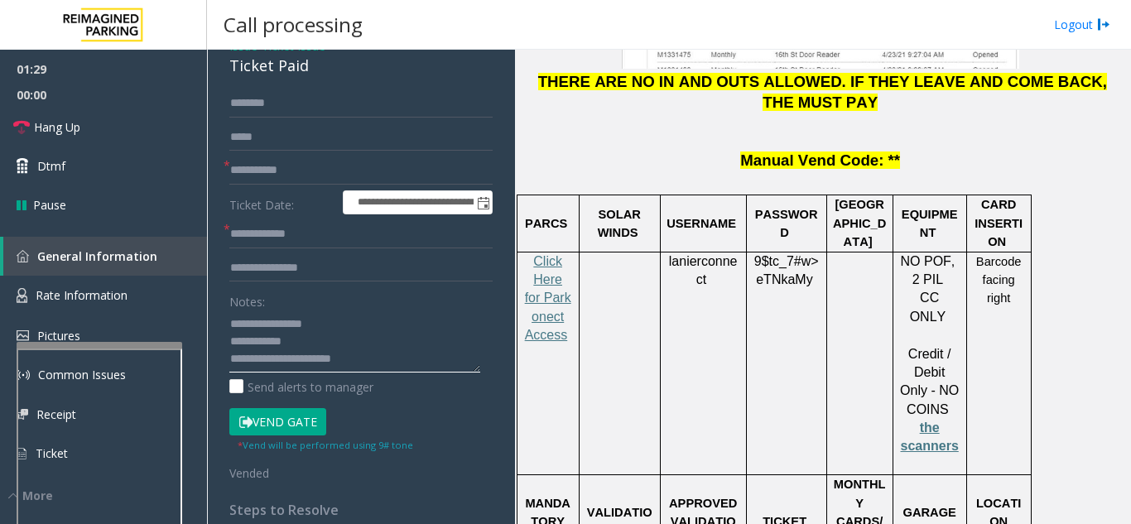
type textarea "**********"
click at [376, 315] on div "Notes:" at bounding box center [360, 329] width 263 height 85
click at [276, 432] on button "Vend Gate" at bounding box center [277, 422] width 97 height 28
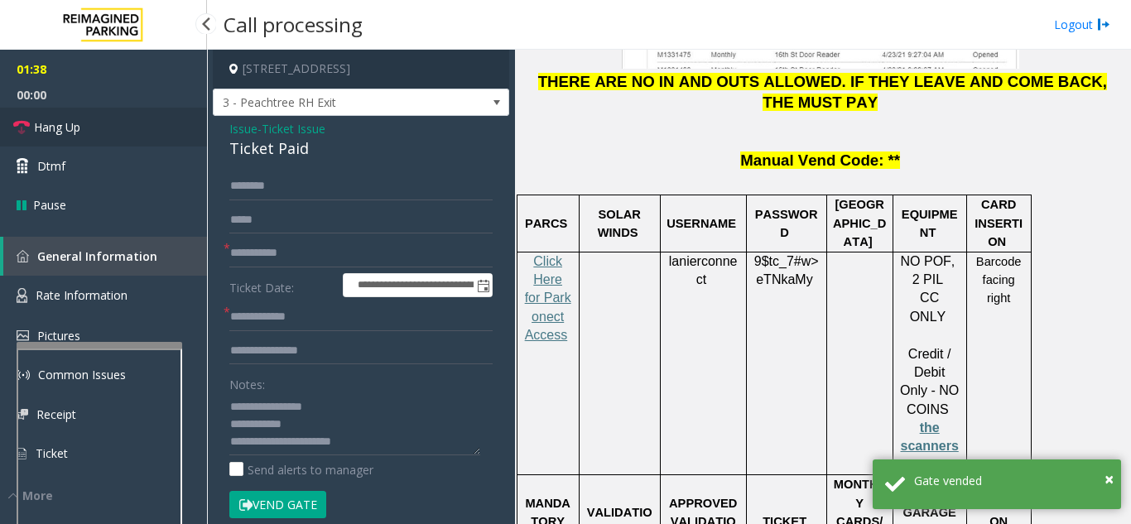
click at [126, 132] on link "Hang Up" at bounding box center [103, 127] width 207 height 39
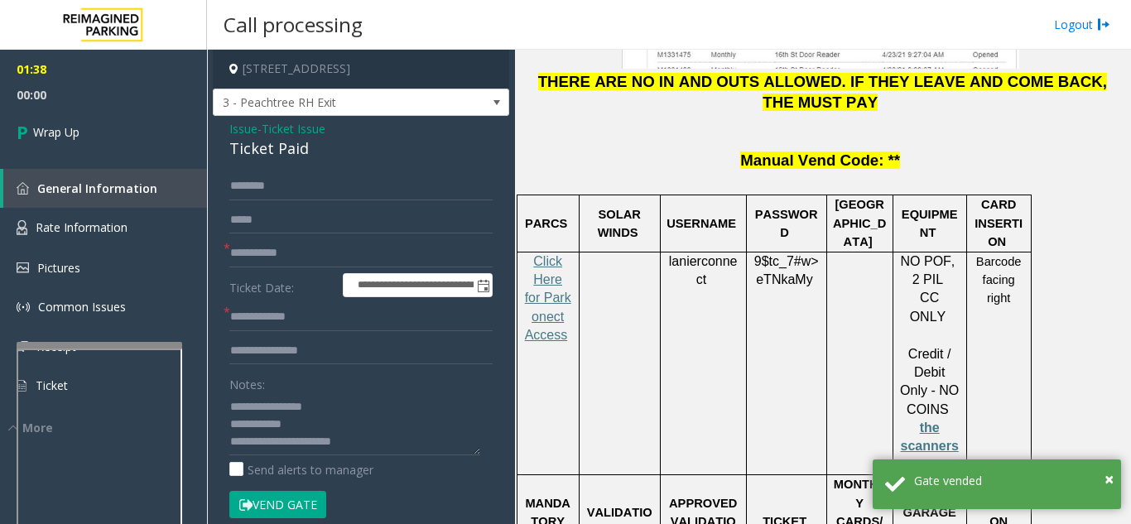
scroll to position [83, 0]
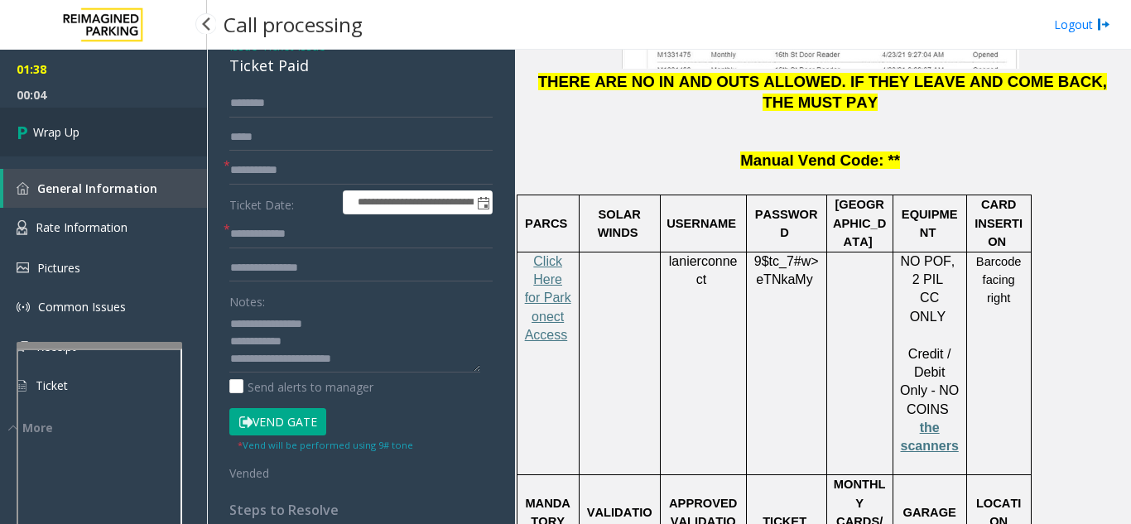
click at [70, 142] on link "Wrap Up" at bounding box center [103, 132] width 207 height 49
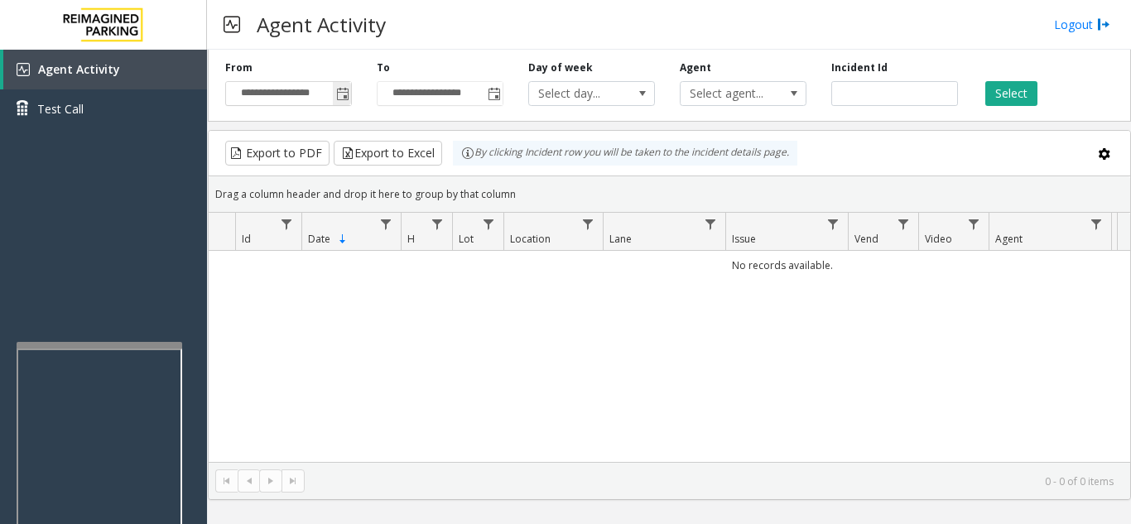
click at [340, 89] on span "Toggle popup" at bounding box center [342, 94] width 13 height 13
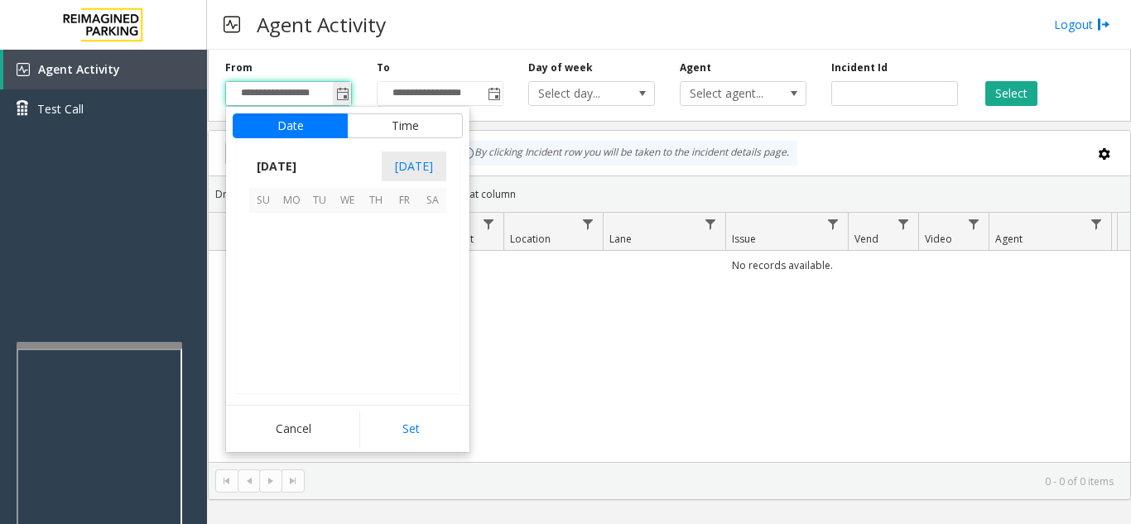
scroll to position [297045, 0]
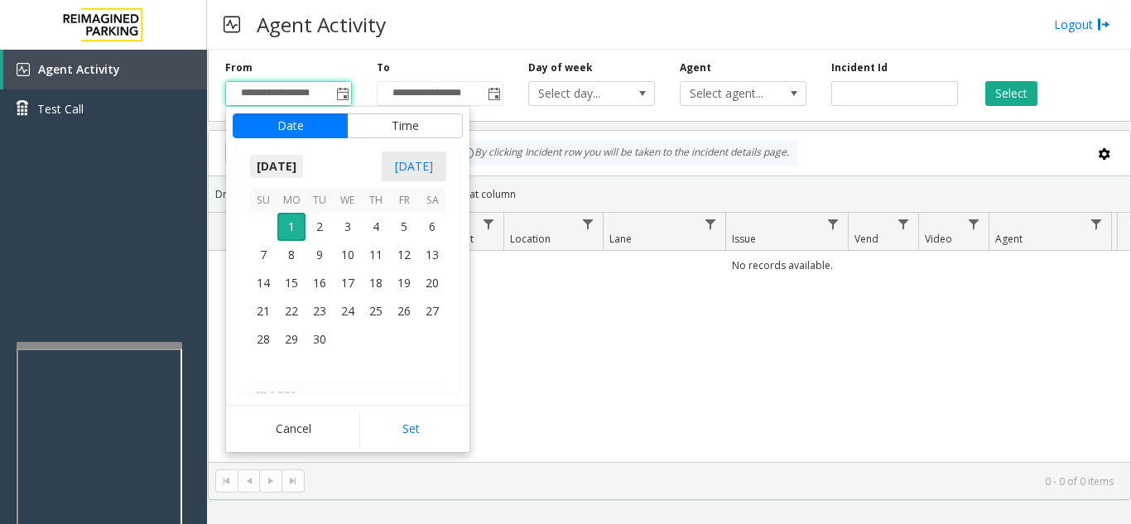
click at [303, 169] on span "September 2025" at bounding box center [276, 166] width 55 height 25
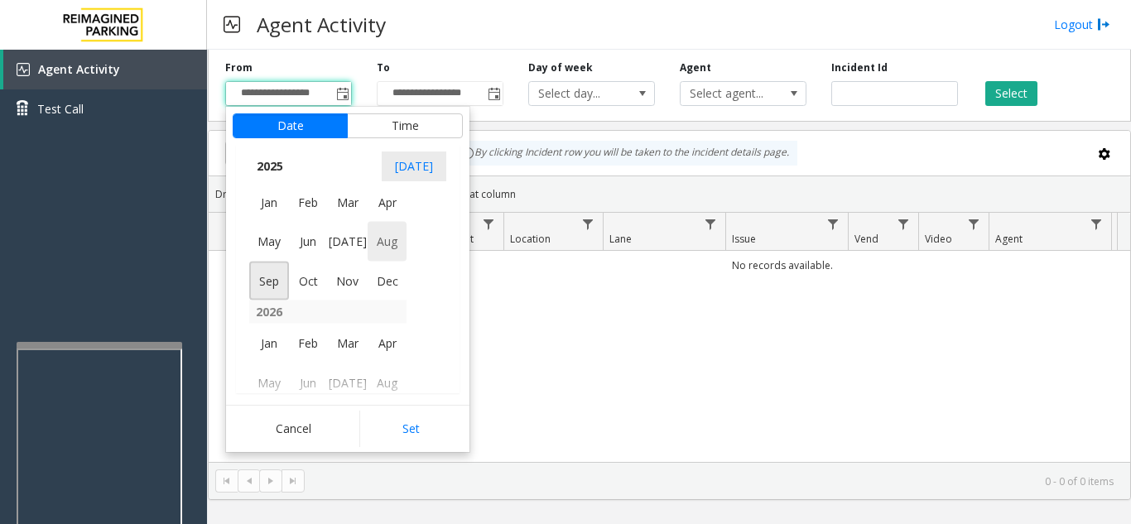
click at [382, 247] on span "Aug" at bounding box center [387, 242] width 40 height 40
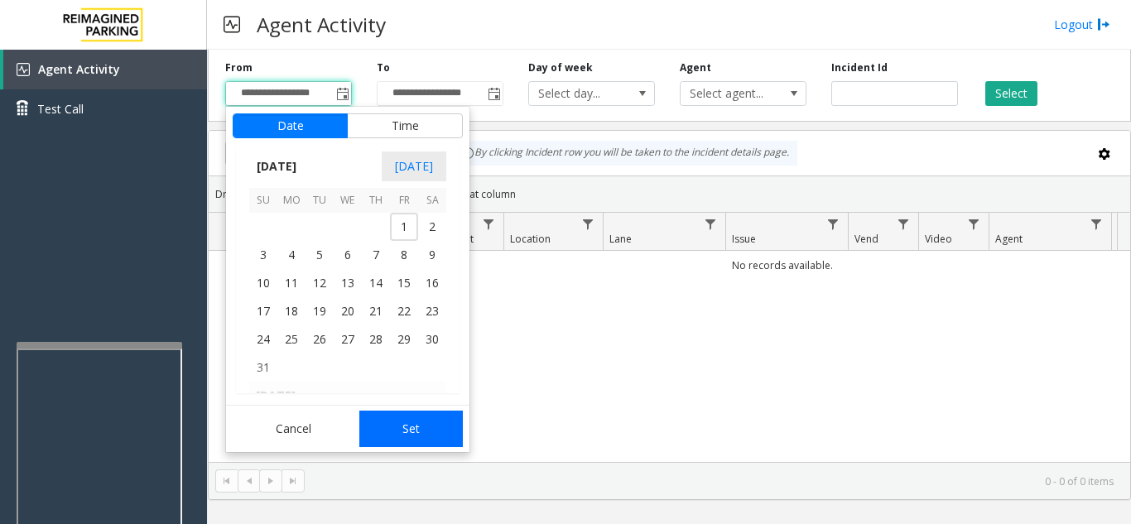
click at [423, 423] on button "Set" at bounding box center [411, 429] width 104 height 36
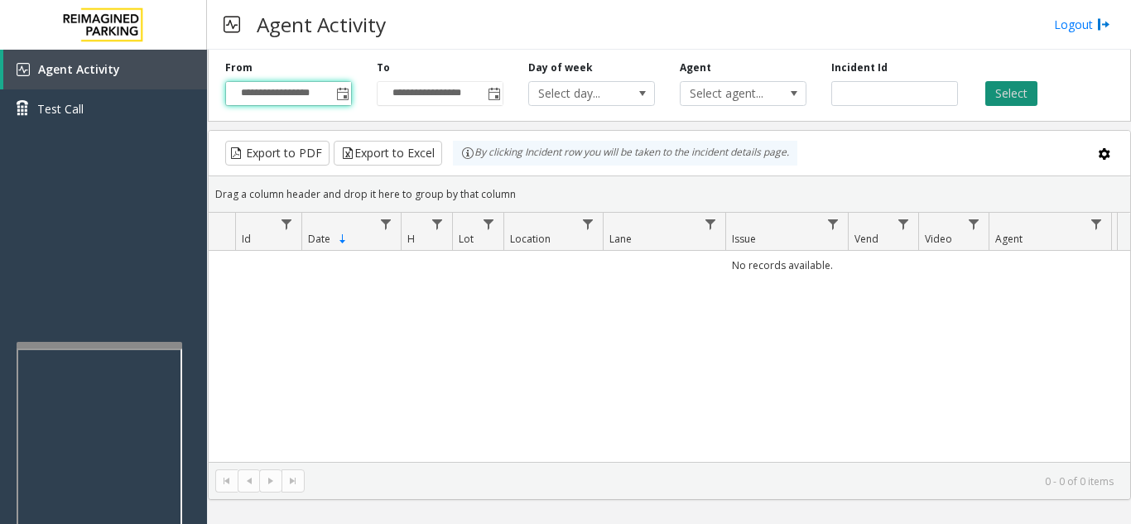
click at [1013, 95] on button "Select" at bounding box center [1011, 93] width 52 height 25
click at [339, 97] on span "Toggle popup" at bounding box center [342, 94] width 13 height 13
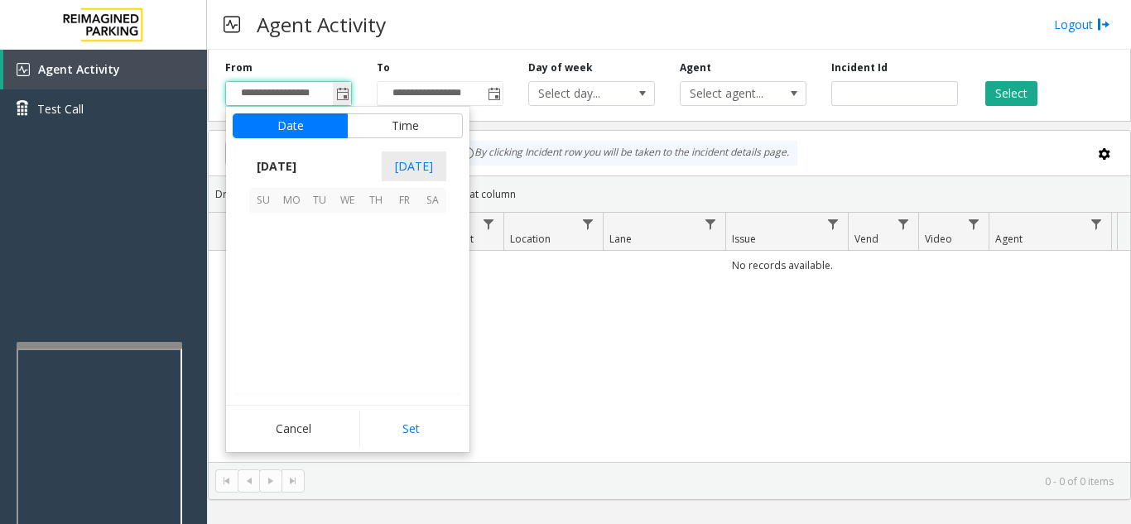
scroll to position [297045, 0]
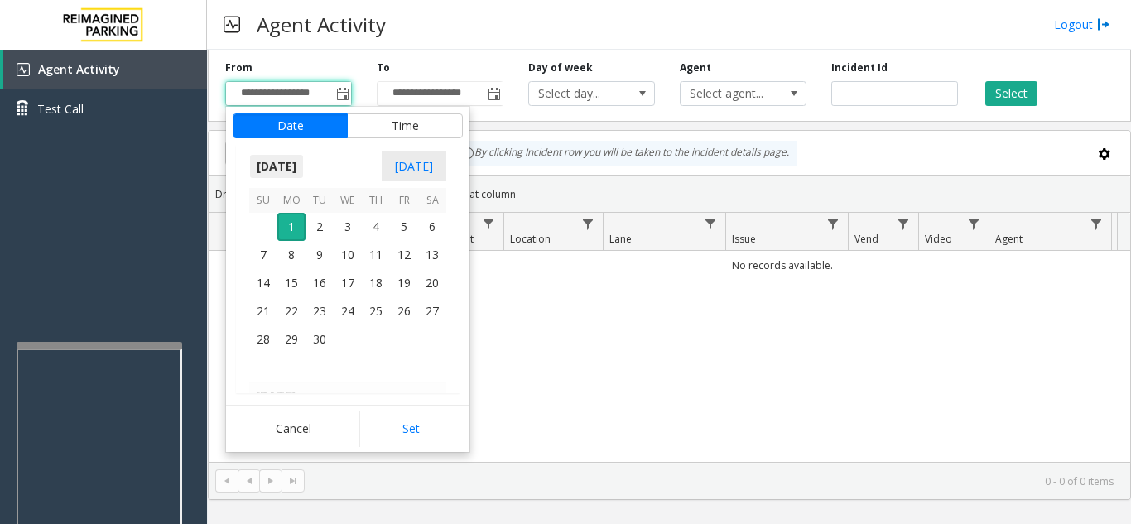
click at [295, 170] on span "September 2025" at bounding box center [276, 166] width 55 height 25
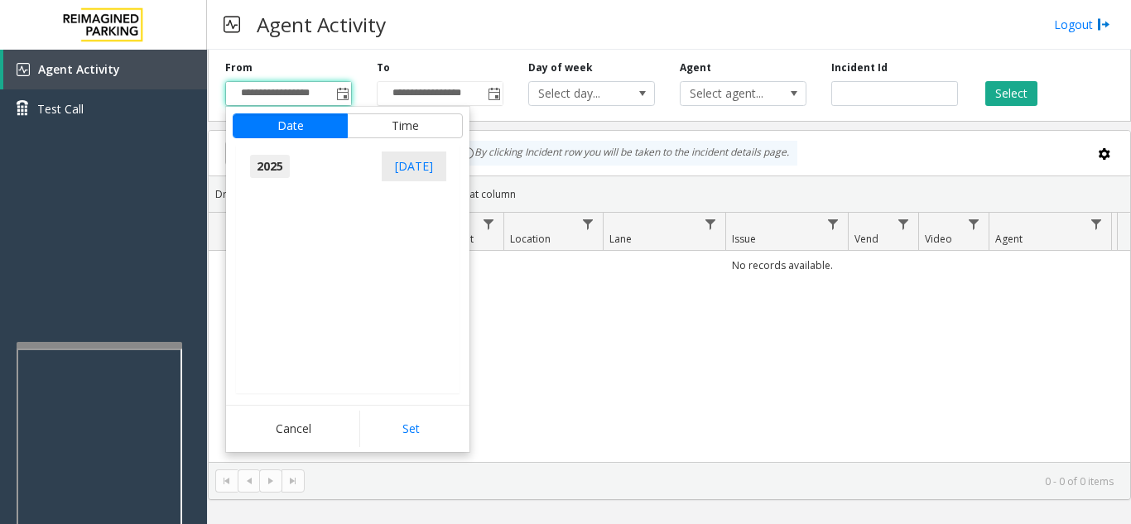
scroll to position [17669, 0]
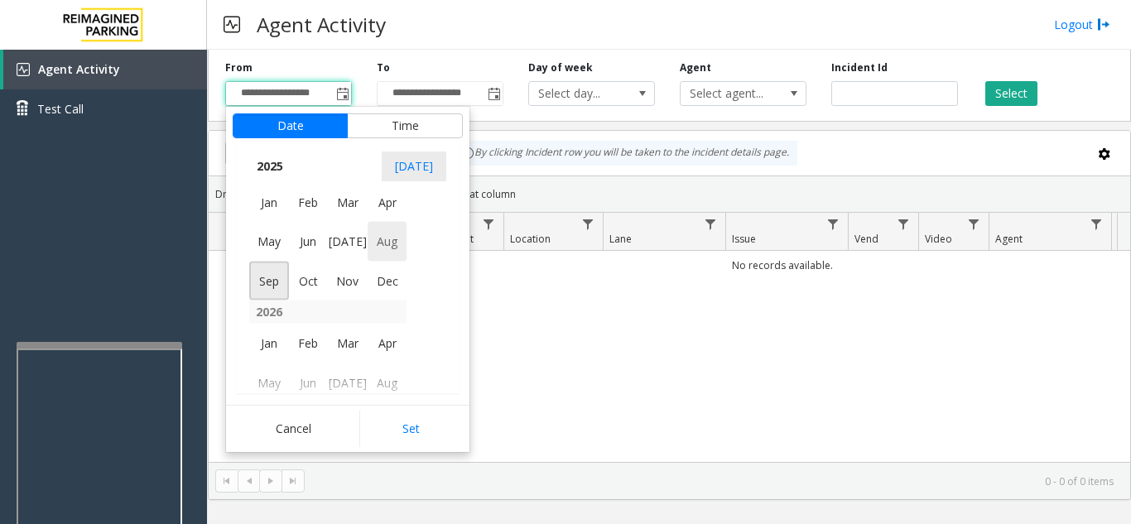
click at [388, 239] on span "Aug" at bounding box center [387, 242] width 40 height 40
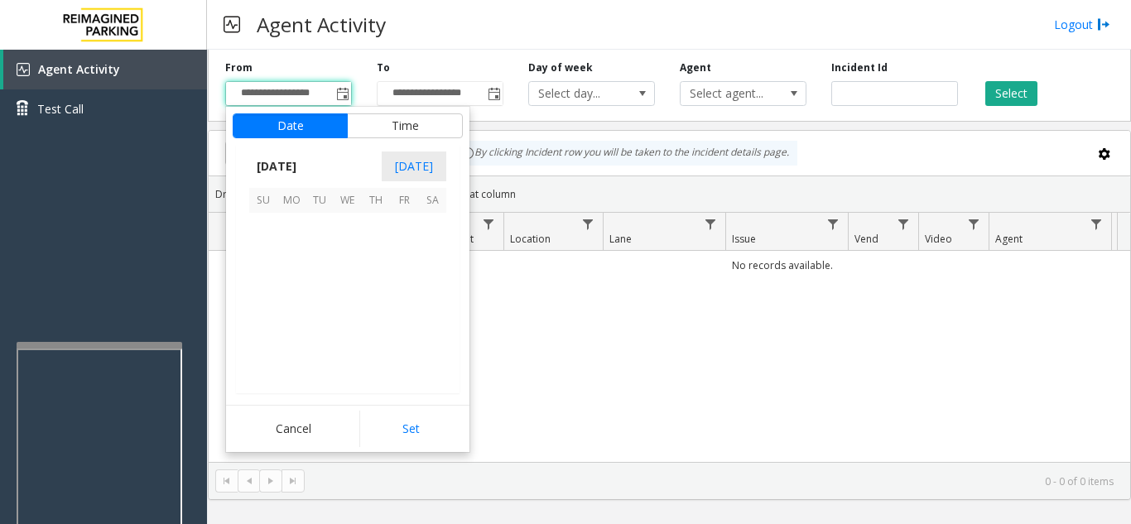
scroll to position [296848, 0]
click at [266, 370] on span "31" at bounding box center [263, 367] width 28 height 28
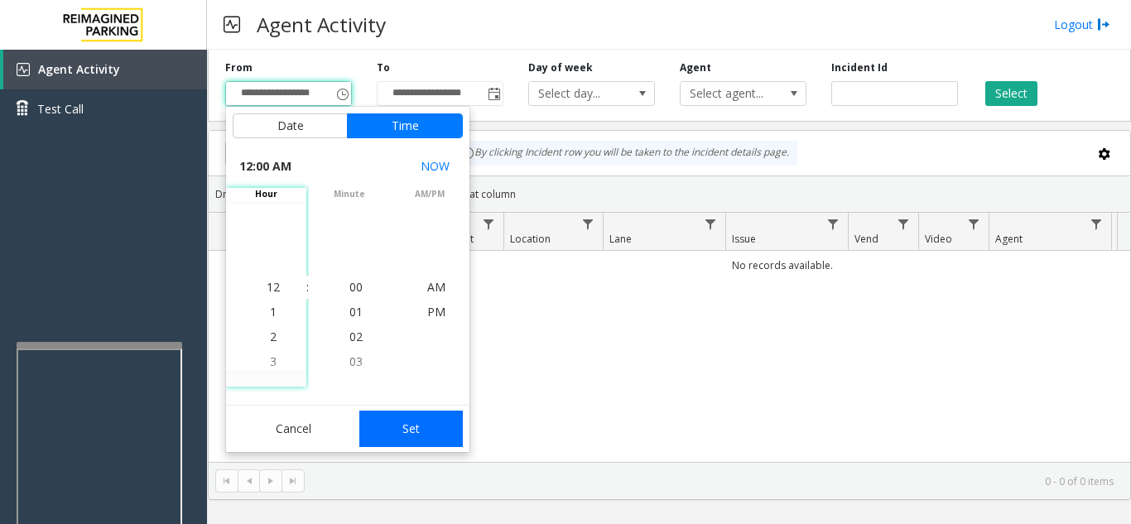
click at [407, 424] on button "Set" at bounding box center [411, 429] width 104 height 36
type input "**********"
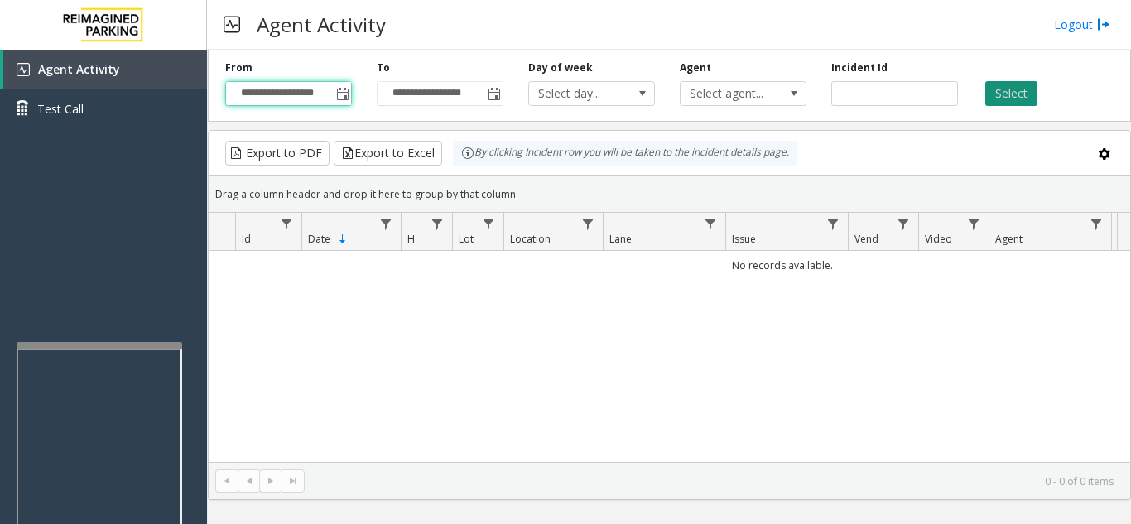
click at [1016, 89] on button "Select" at bounding box center [1011, 93] width 52 height 25
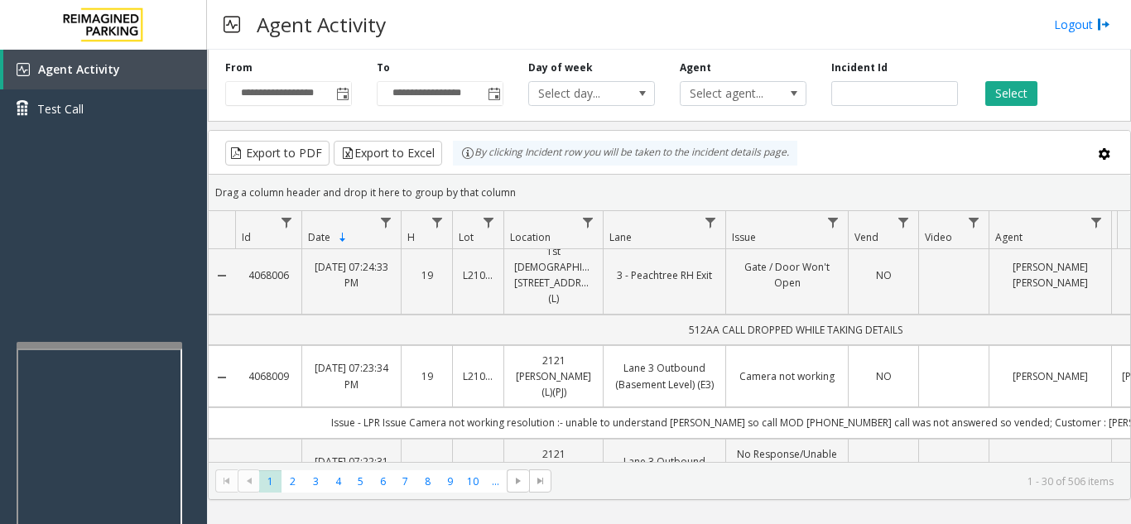
scroll to position [331, 0]
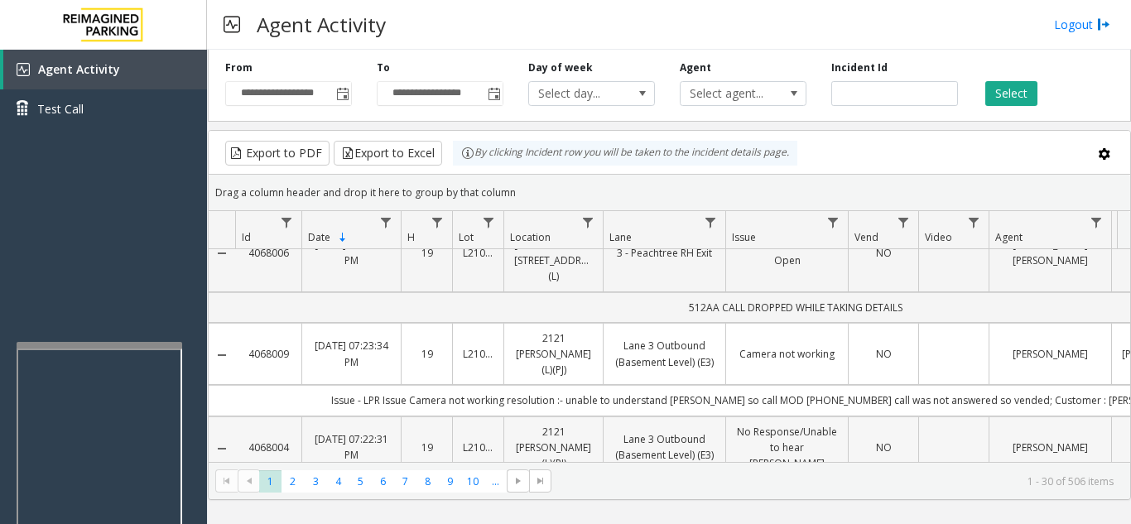
drag, startPoint x: 291, startPoint y: 374, endPoint x: 250, endPoint y: 382, distance: 42.2
click at [250, 416] on td "4068004" at bounding box center [268, 447] width 66 height 63
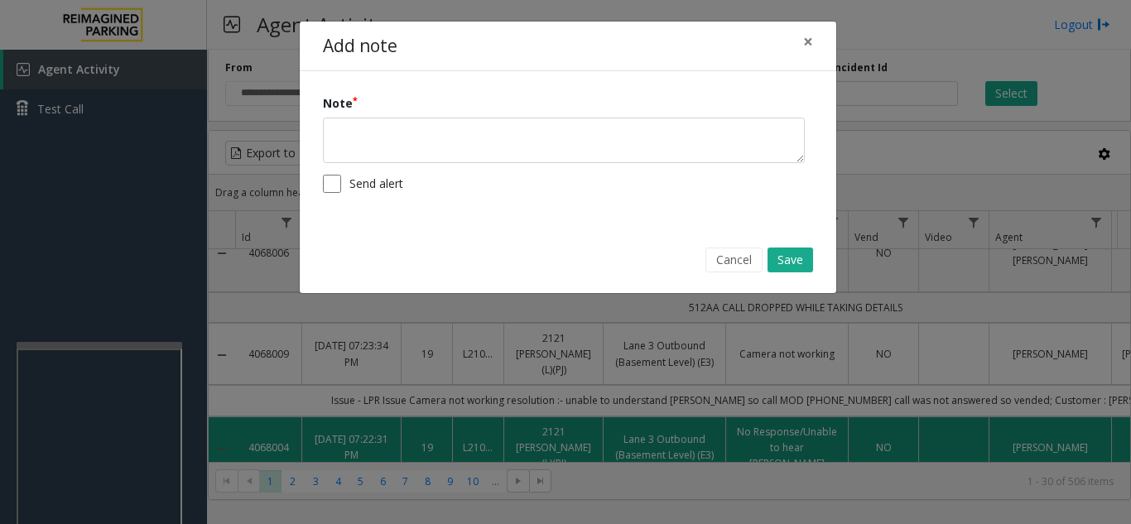
copy link "4068004"
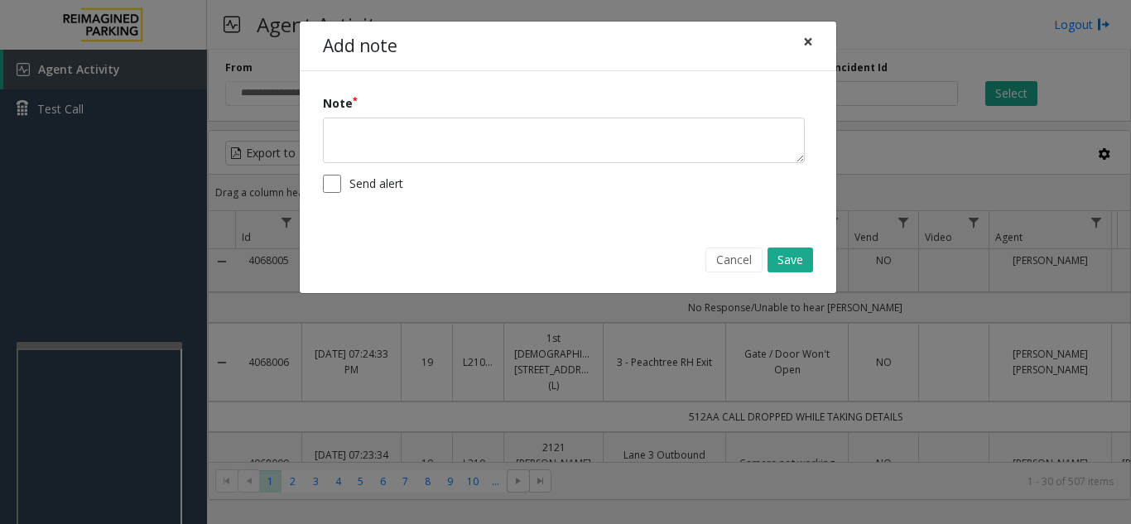
click at [810, 45] on span "×" at bounding box center [808, 41] width 10 height 23
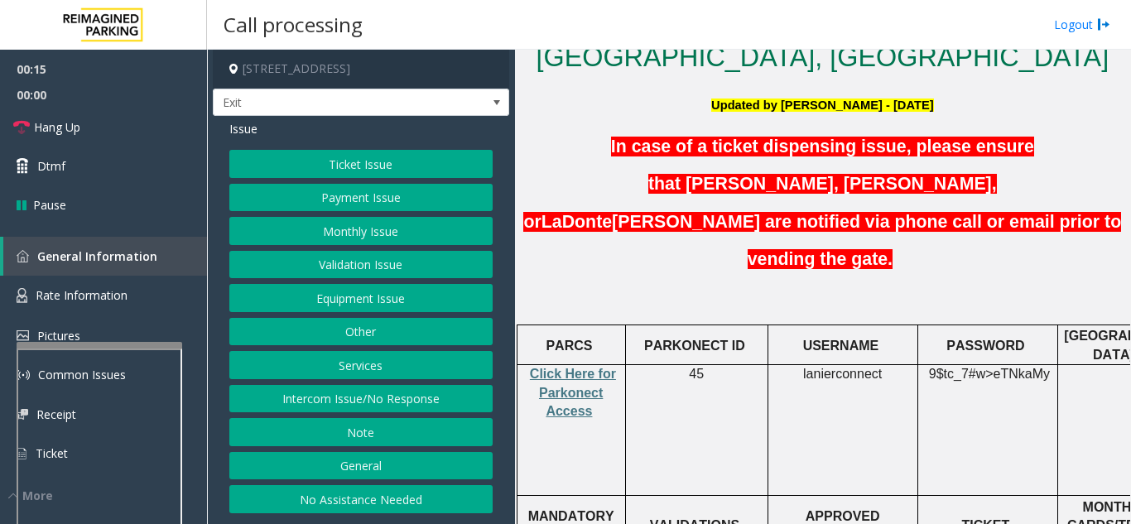
scroll to position [579, 0]
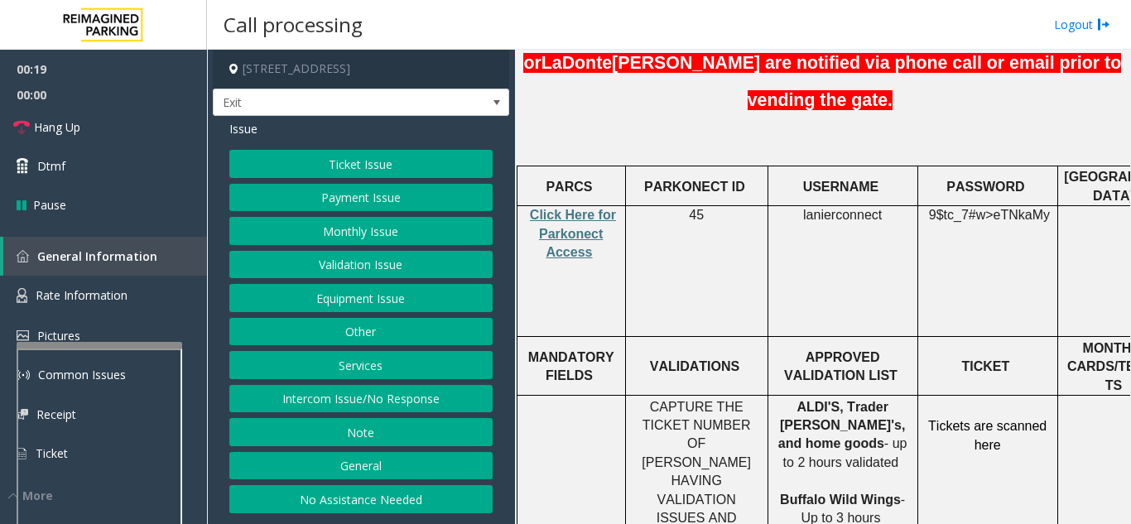
click at [342, 265] on button "Validation Issue" at bounding box center [360, 265] width 263 height 28
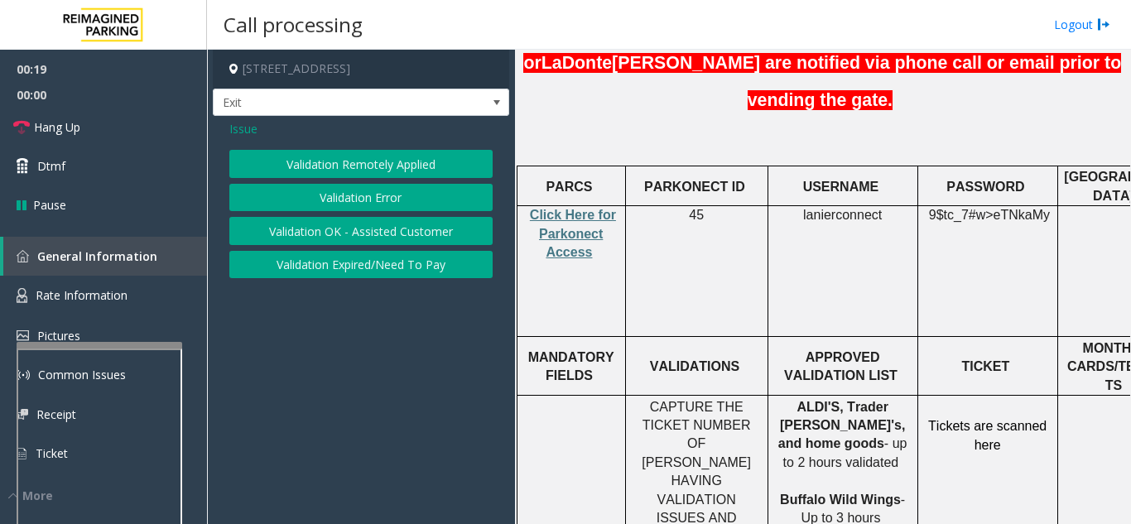
click at [358, 198] on button "Validation Error" at bounding box center [360, 198] width 263 height 28
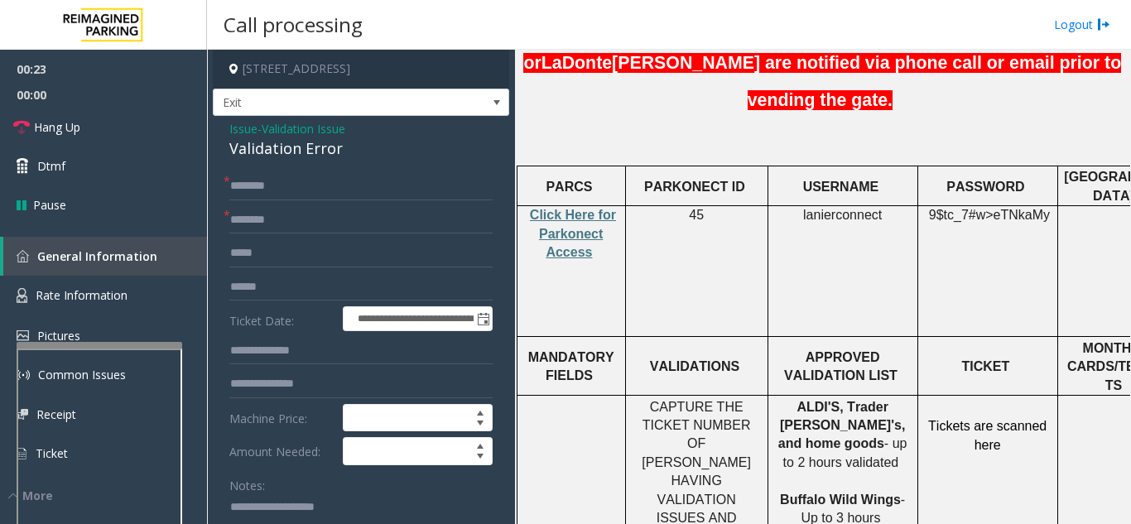
scroll to position [67, 0]
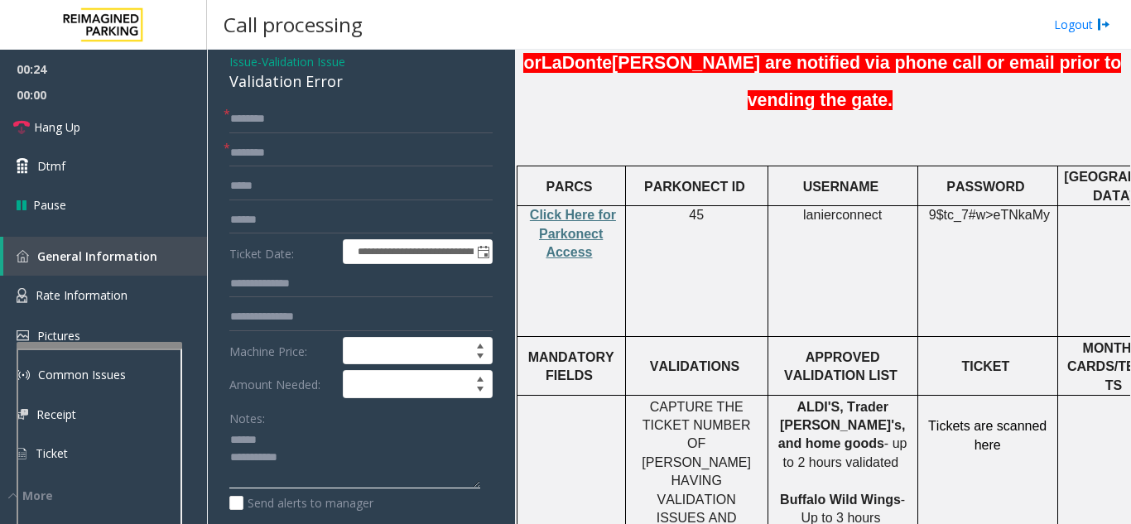
click at [273, 436] on textarea at bounding box center [354, 458] width 251 height 62
drag, startPoint x: 223, startPoint y: 81, endPoint x: 344, endPoint y: 85, distance: 120.9
click at [367, 468] on textarea at bounding box center [354, 458] width 251 height 62
type textarea "**********"
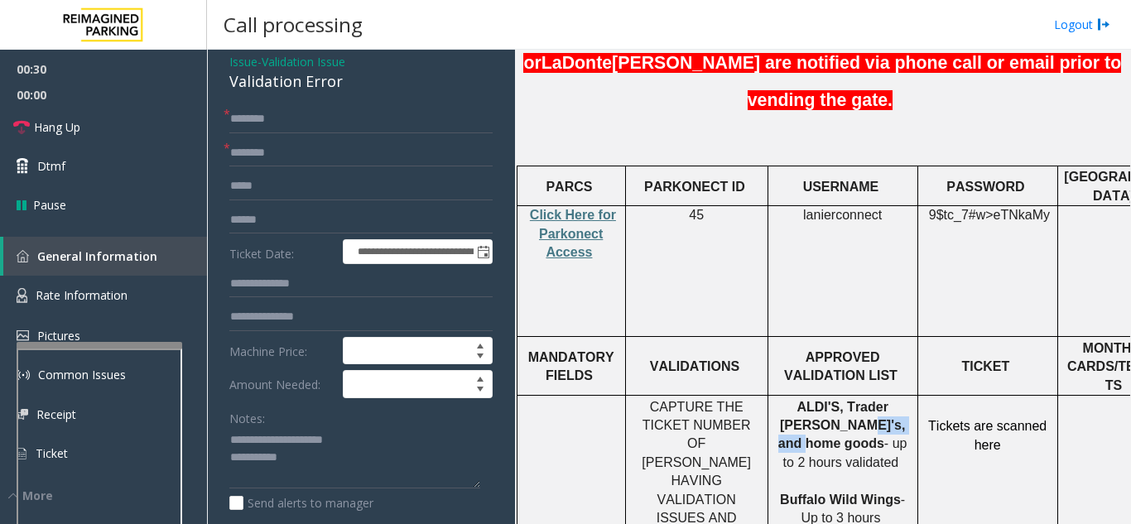
drag, startPoint x: 852, startPoint y: 328, endPoint x: 785, endPoint y: 330, distance: 67.9
click at [785, 398] on p "ALDI'S, Trader Joe's, and home goods - up to 2 hours validated Buffalo Wild Win…" at bounding box center [842, 463] width 137 height 130
type input "**********"
click at [313, 113] on input "text" at bounding box center [360, 119] width 263 height 28
drag, startPoint x: 324, startPoint y: 226, endPoint x: 330, endPoint y: 235, distance: 11.3
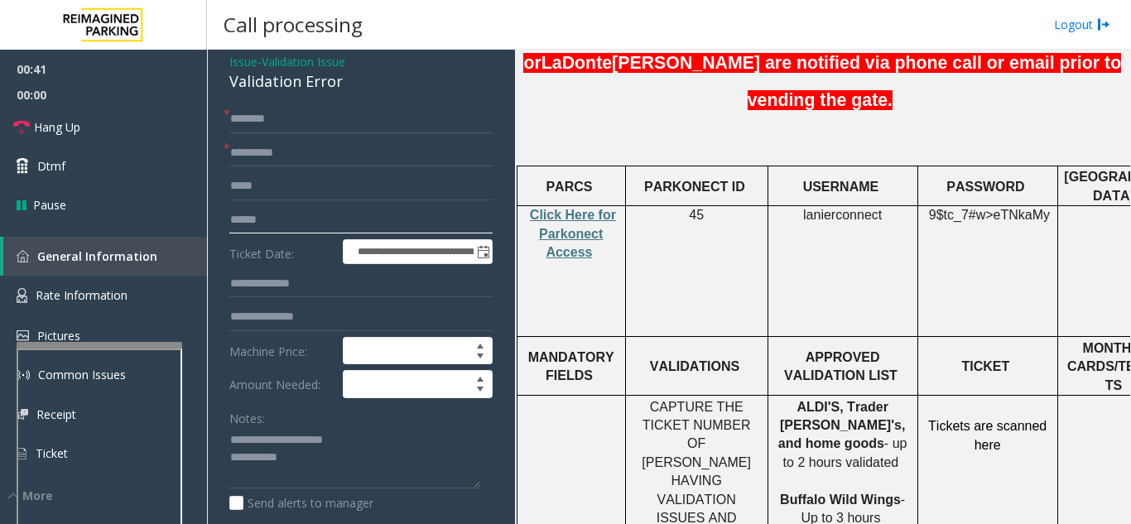
click at [330, 235] on form "**********" at bounding box center [360, 337] width 263 height 464
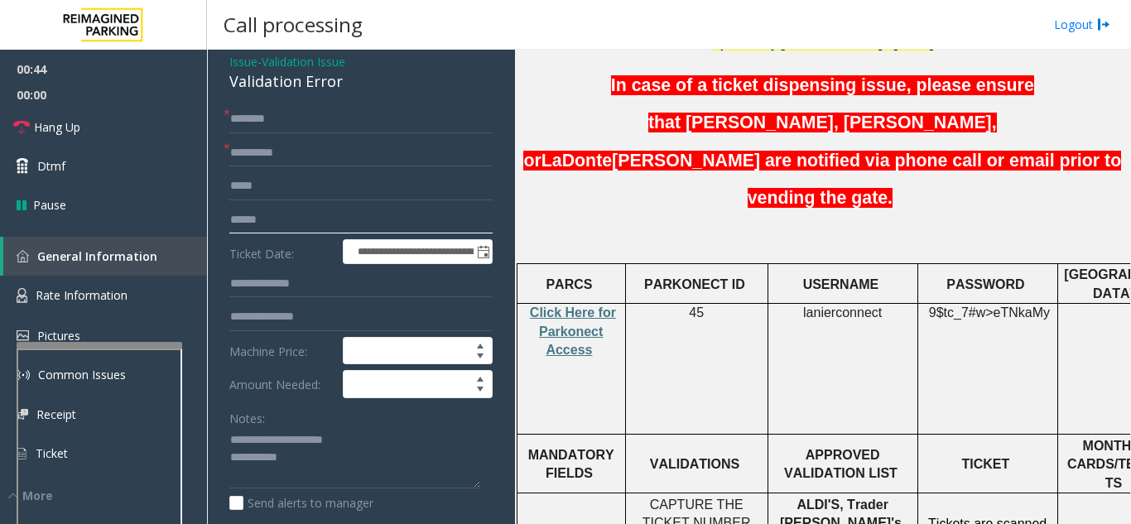
scroll to position [497, 0]
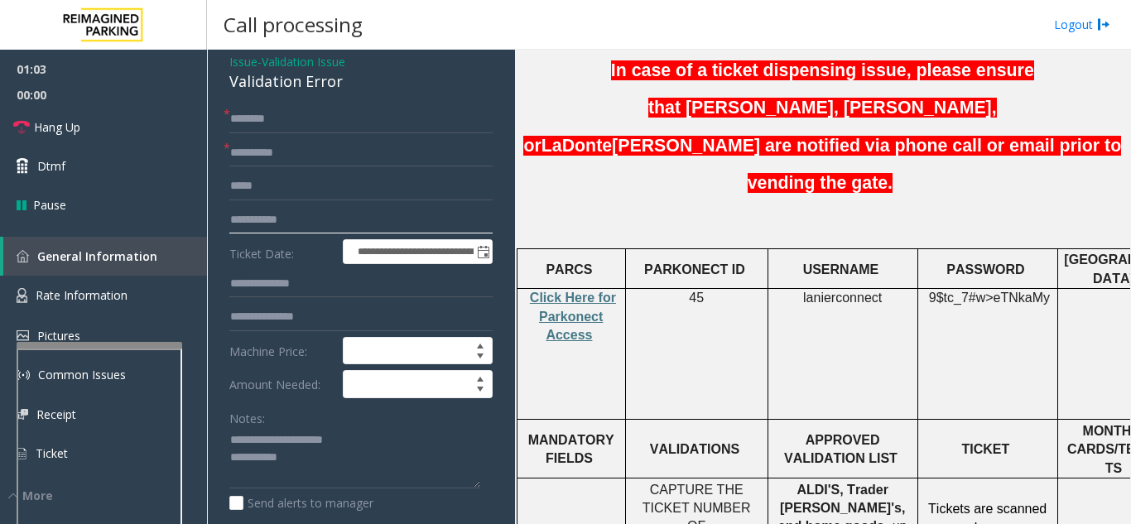
type input "**********"
click at [339, 122] on input "text" at bounding box center [360, 119] width 263 height 28
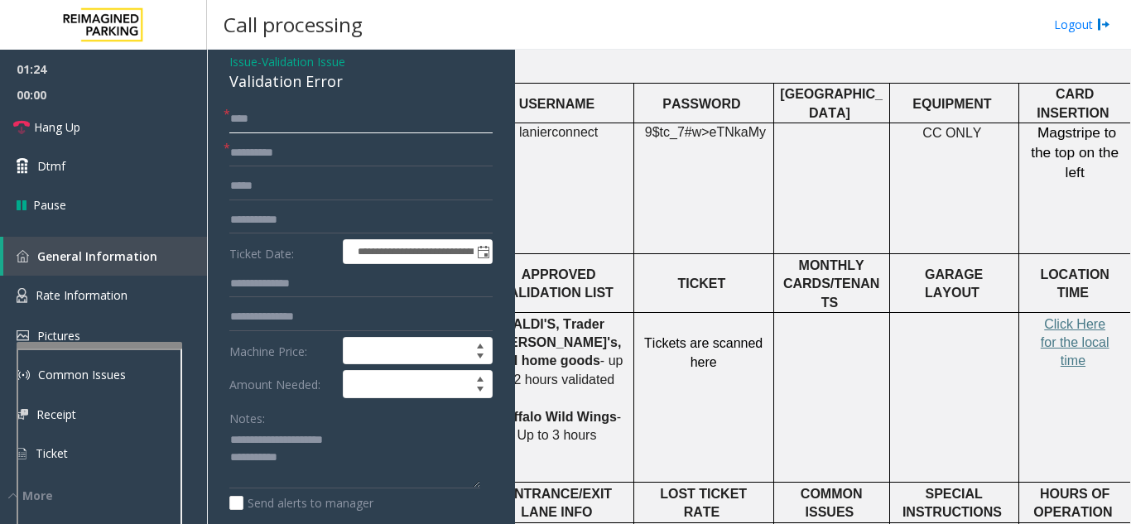
scroll to position [662, 291]
type input "****"
click at [1078, 317] on span "Click Here for the local time" at bounding box center [1073, 342] width 69 height 51
click at [300, 321] on input "text" at bounding box center [360, 317] width 263 height 28
type input "*"
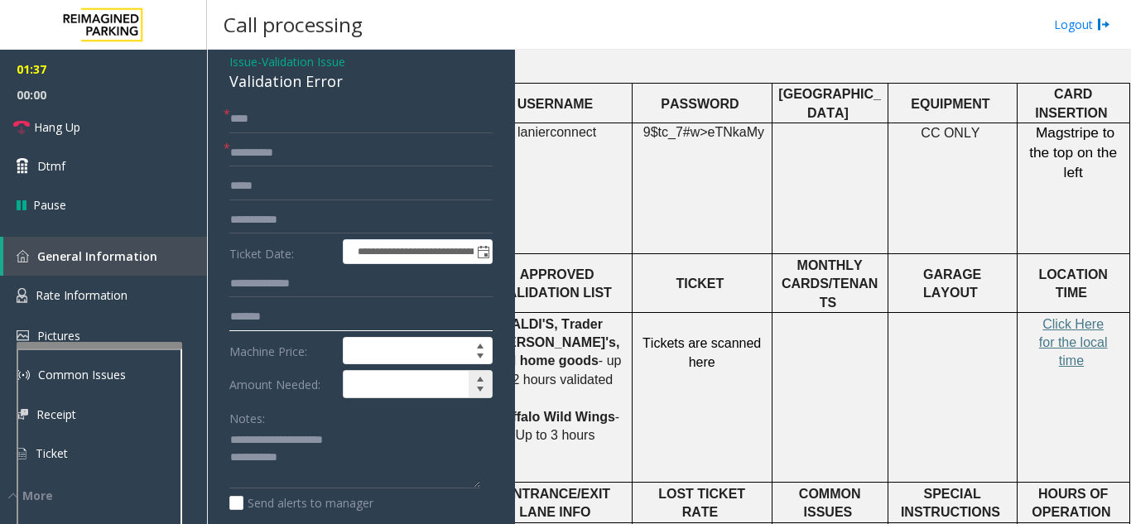
scroll to position [150, 0]
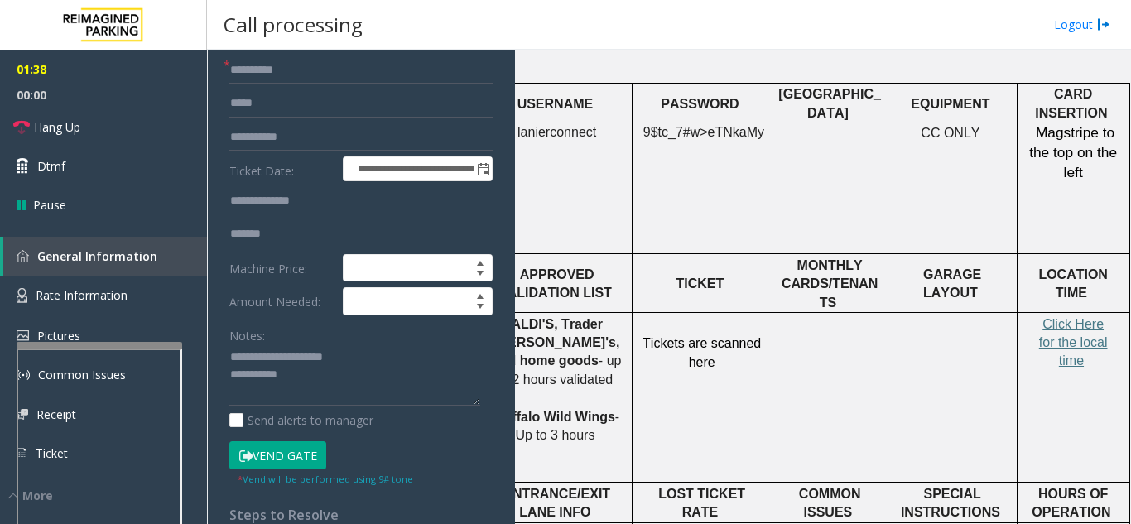
click at [286, 453] on button "Vend Gate" at bounding box center [277, 455] width 97 height 28
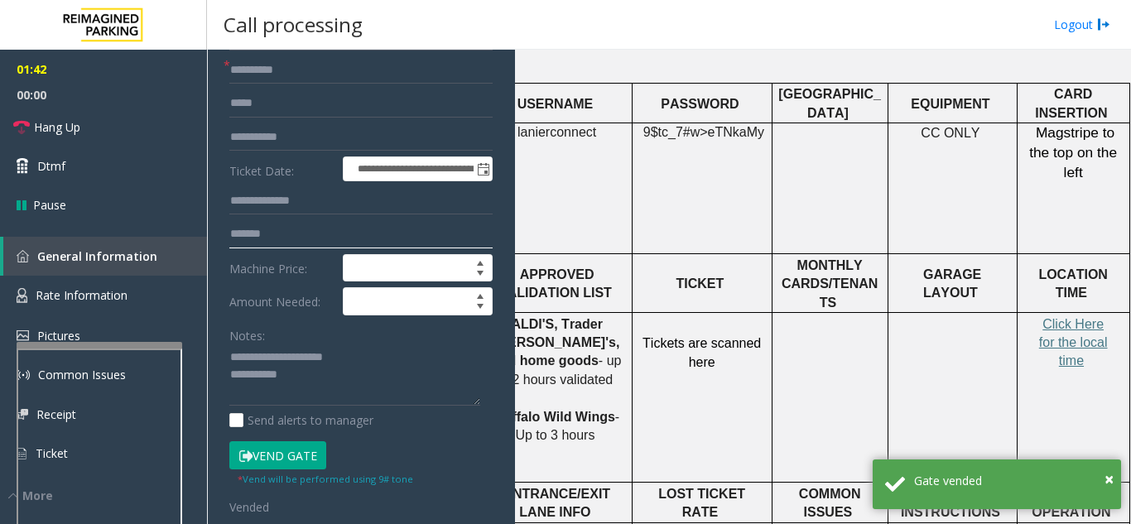
click at [281, 233] on input "*******" at bounding box center [360, 234] width 263 height 28
type input "*********"
click at [334, 370] on textarea at bounding box center [354, 375] width 251 height 62
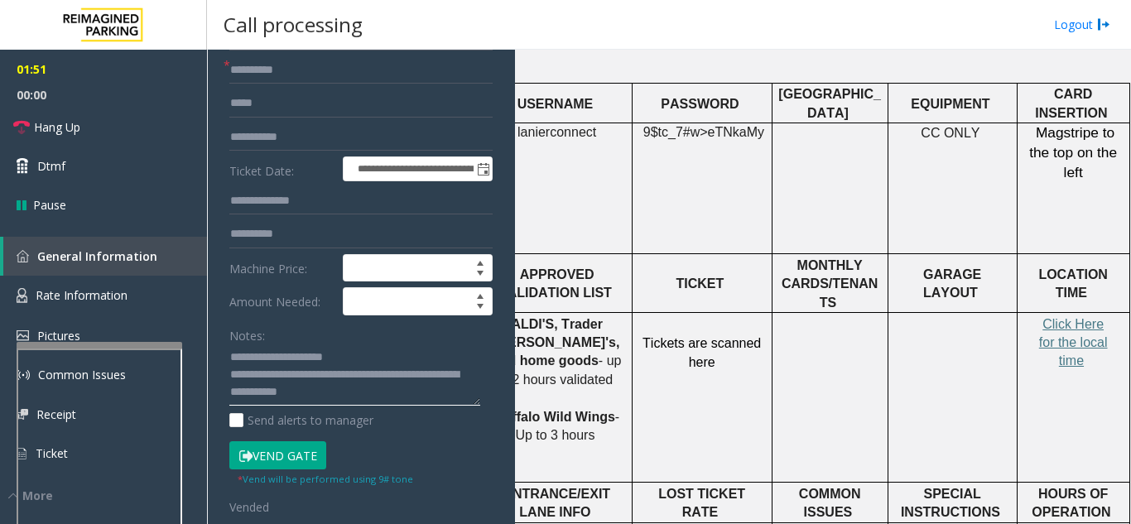
type textarea "**********"
click at [356, 343] on div "Notes:" at bounding box center [360, 363] width 263 height 85
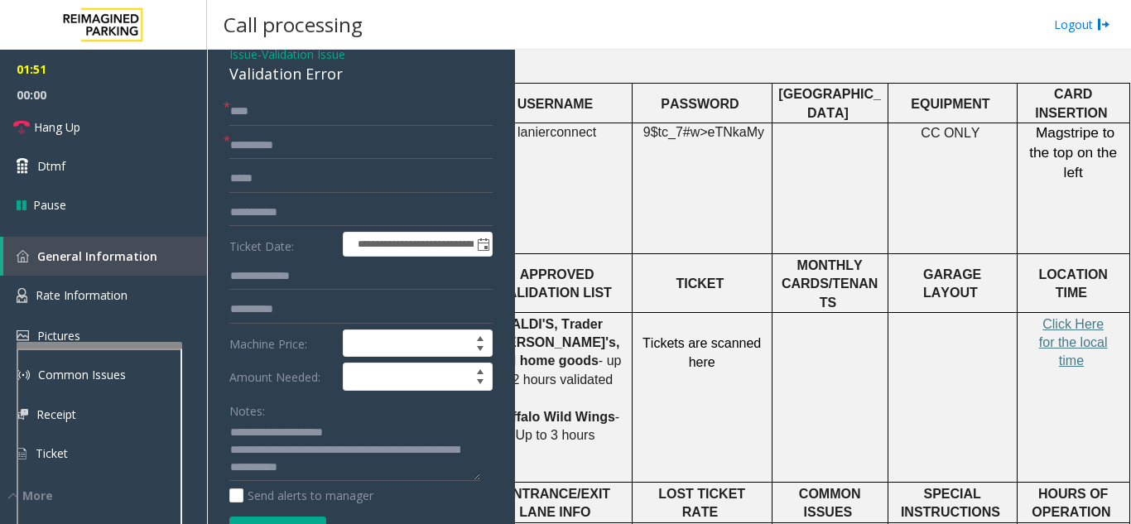
scroll to position [0, 0]
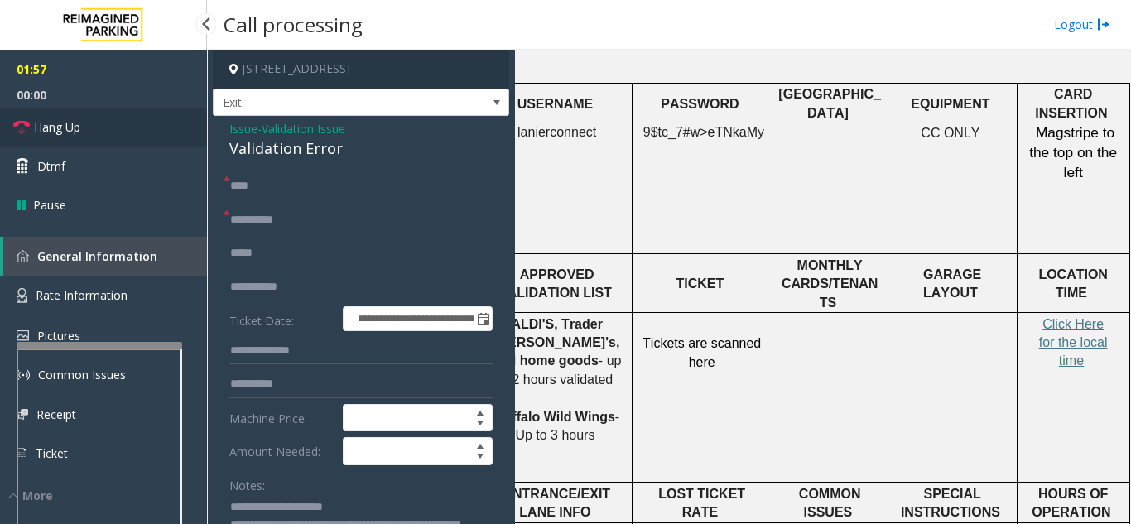
click at [89, 132] on link "Hang Up" at bounding box center [103, 127] width 207 height 39
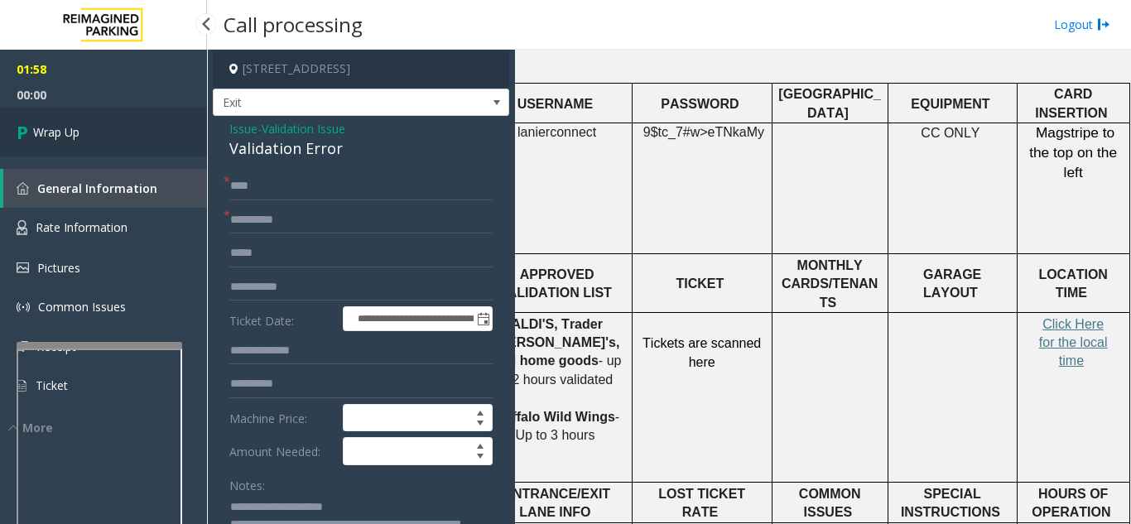
click at [131, 142] on link "Wrap Up" at bounding box center [103, 132] width 207 height 49
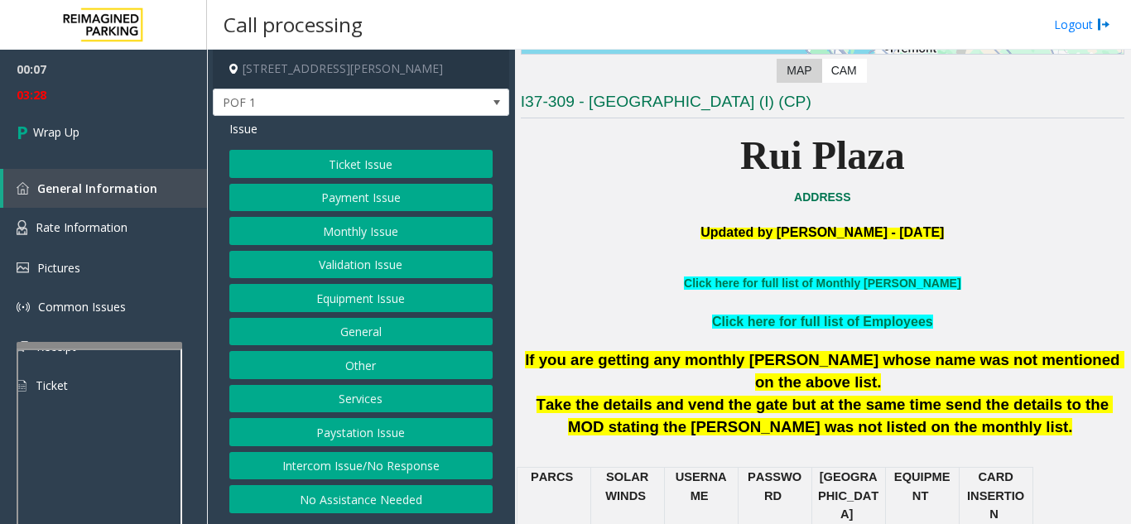
scroll to position [331, 0]
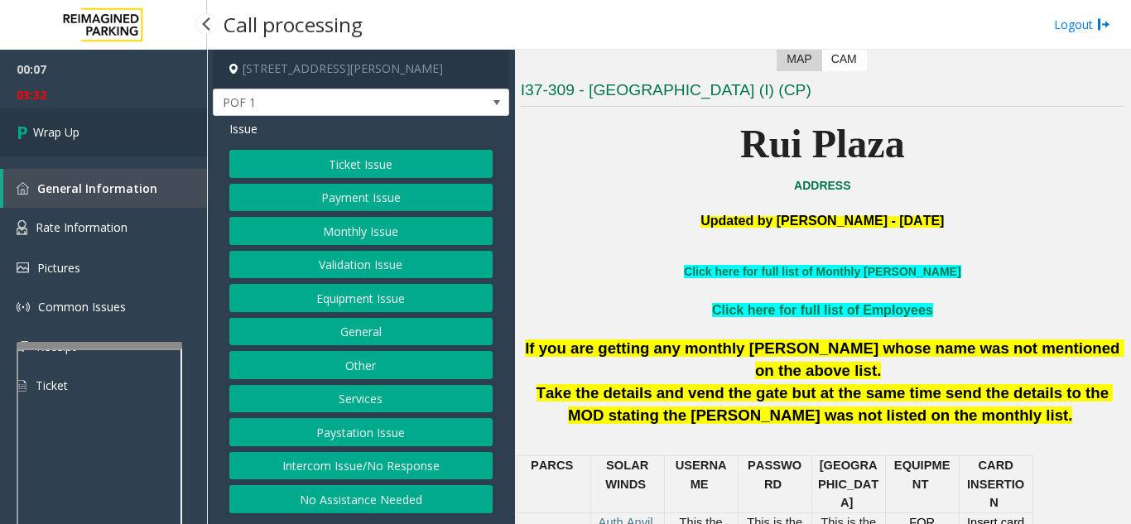
click at [74, 140] on span "Wrap Up" at bounding box center [56, 131] width 46 height 17
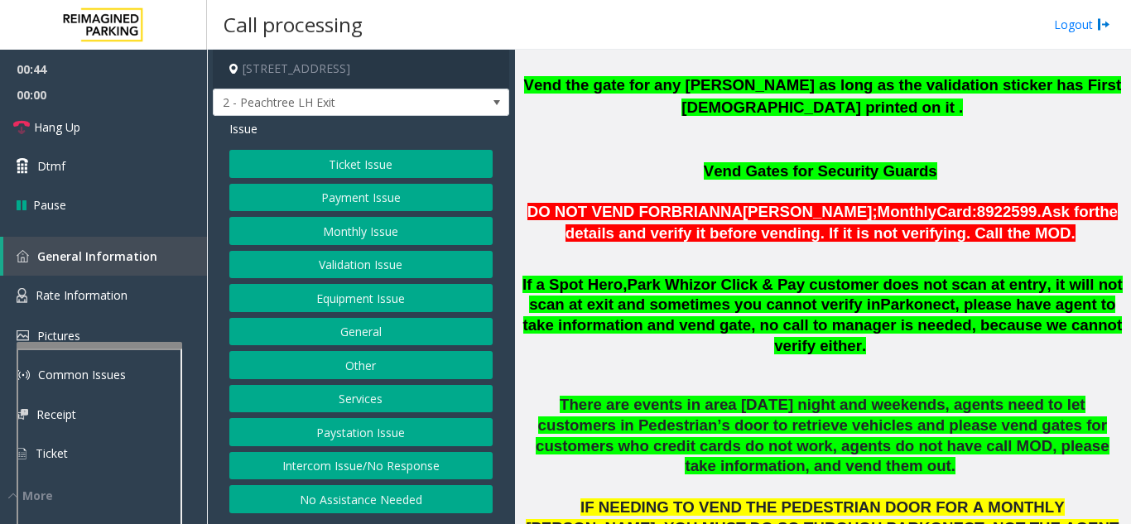
scroll to position [1076, 0]
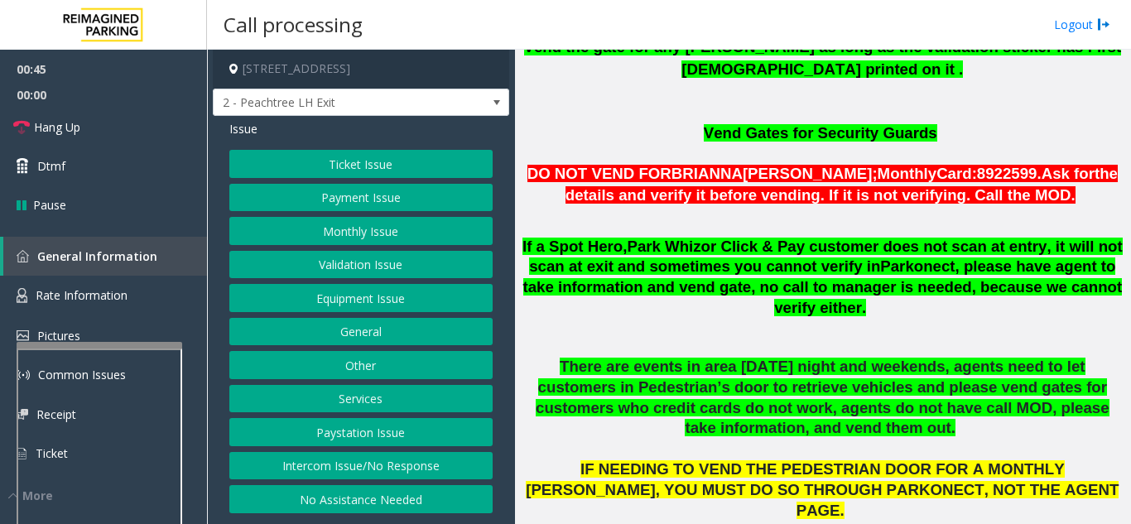
click at [314, 161] on button "Ticket Issue" at bounding box center [360, 164] width 263 height 28
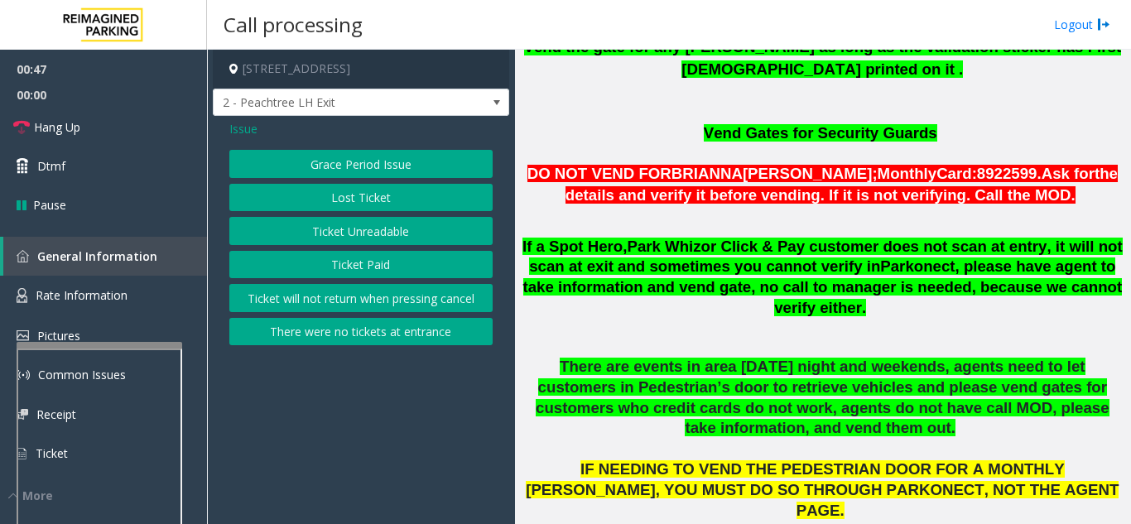
click at [336, 233] on button "Ticket Unreadable" at bounding box center [360, 231] width 263 height 28
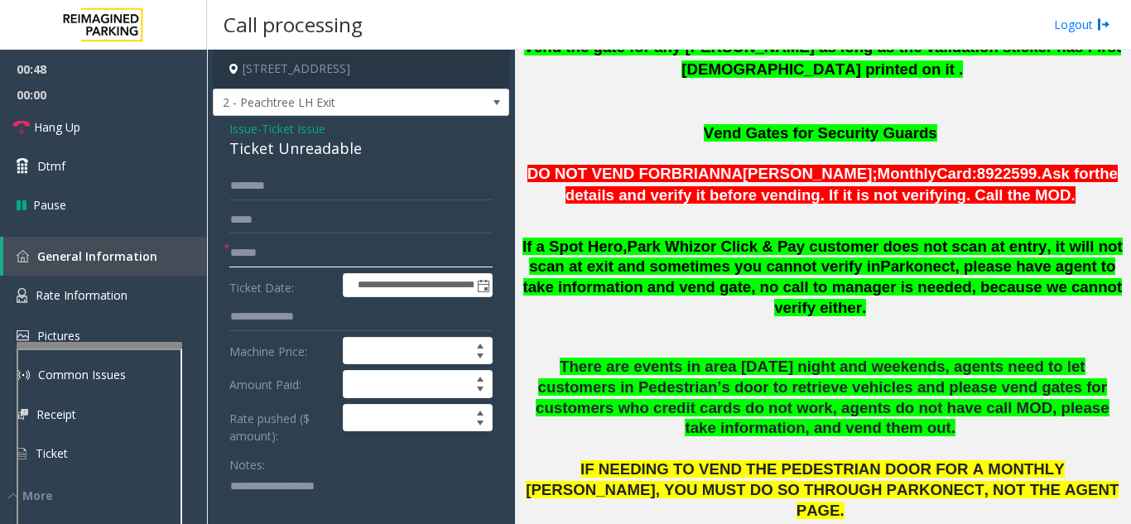
click at [286, 267] on input "text" at bounding box center [360, 253] width 263 height 28
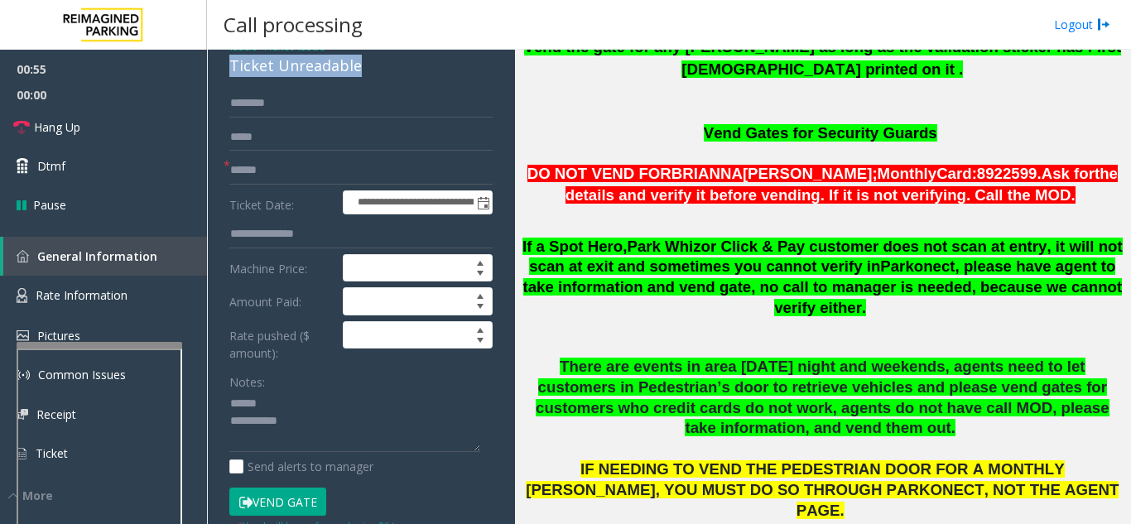
drag, startPoint x: 241, startPoint y: 81, endPoint x: 374, endPoint y: 86, distance: 133.3
click at [374, 86] on div "**********" at bounding box center [361, 477] width 296 height 889
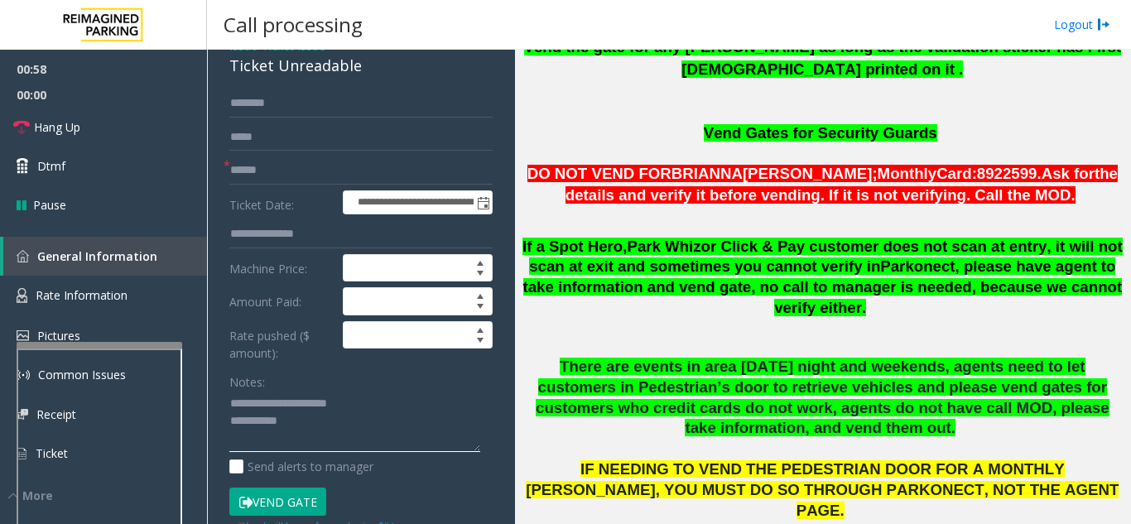
type textarea "**********"
click at [278, 175] on input "text" at bounding box center [360, 170] width 263 height 28
type input "*********"
click at [289, 516] on button "Vend Gate" at bounding box center [277, 501] width 97 height 28
click at [312, 443] on textarea at bounding box center [354, 422] width 251 height 62
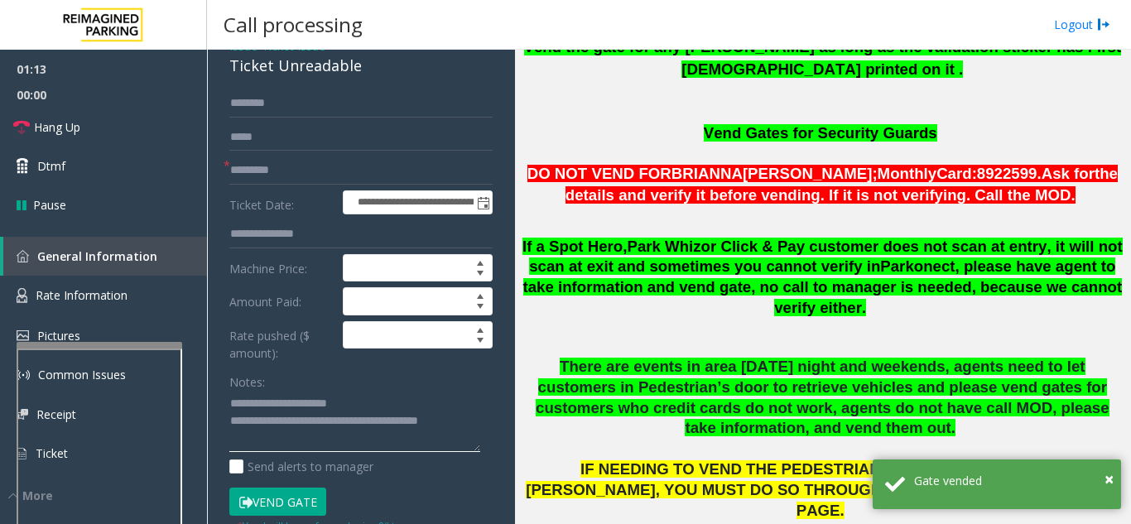
type textarea "**********"
click at [335, 390] on div "Notes:" at bounding box center [360, 409] width 263 height 85
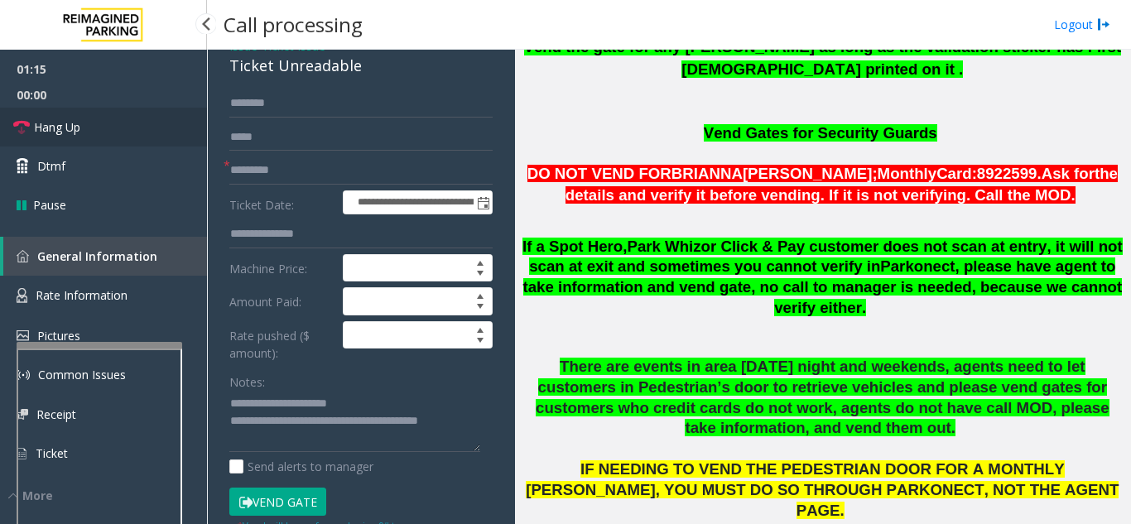
click at [113, 122] on link "Hang Up" at bounding box center [103, 127] width 207 height 39
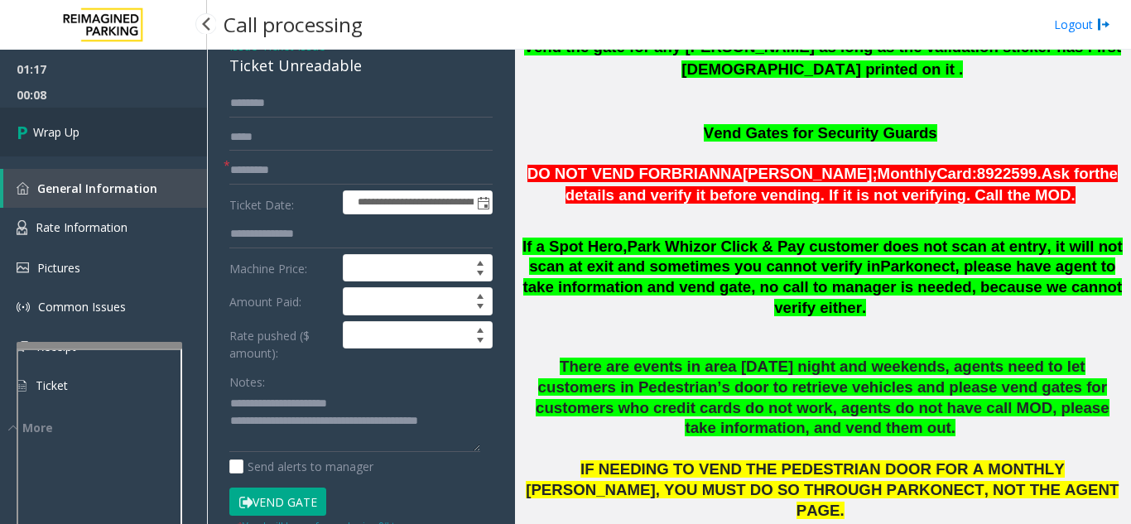
click at [72, 136] on span "Wrap Up" at bounding box center [56, 131] width 46 height 17
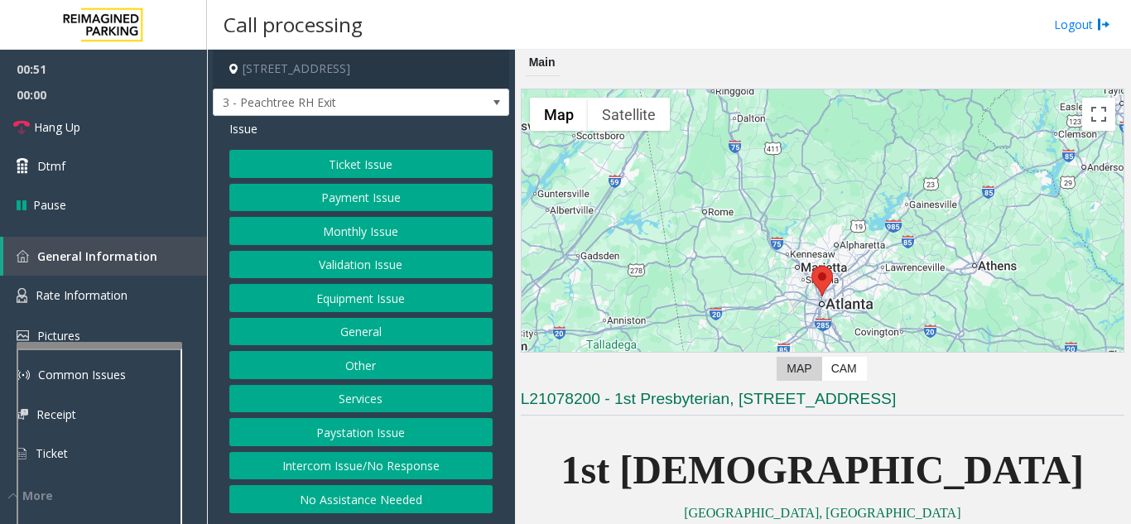
click at [321, 160] on button "Ticket Issue" at bounding box center [360, 164] width 263 height 28
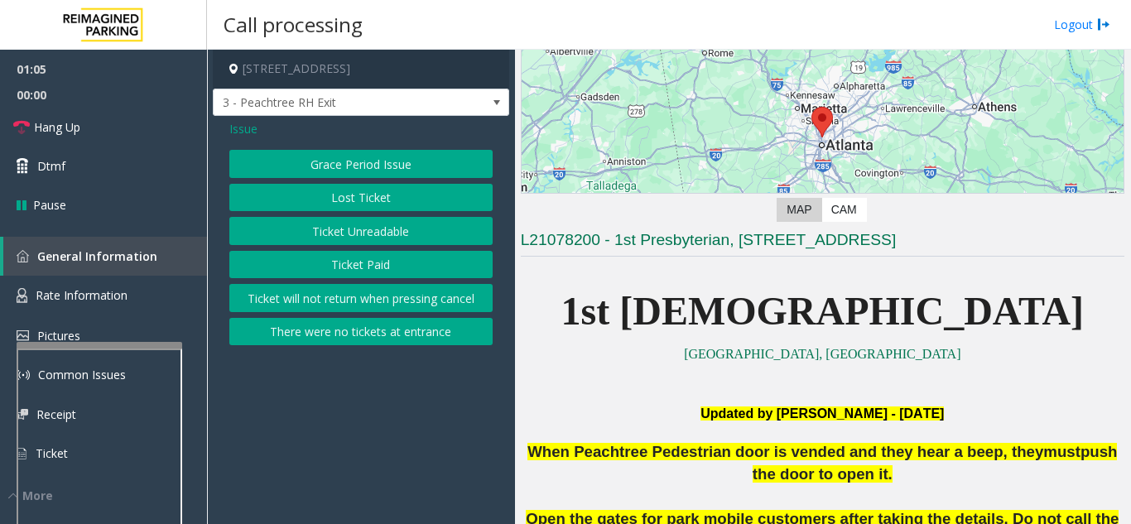
scroll to position [248, 0]
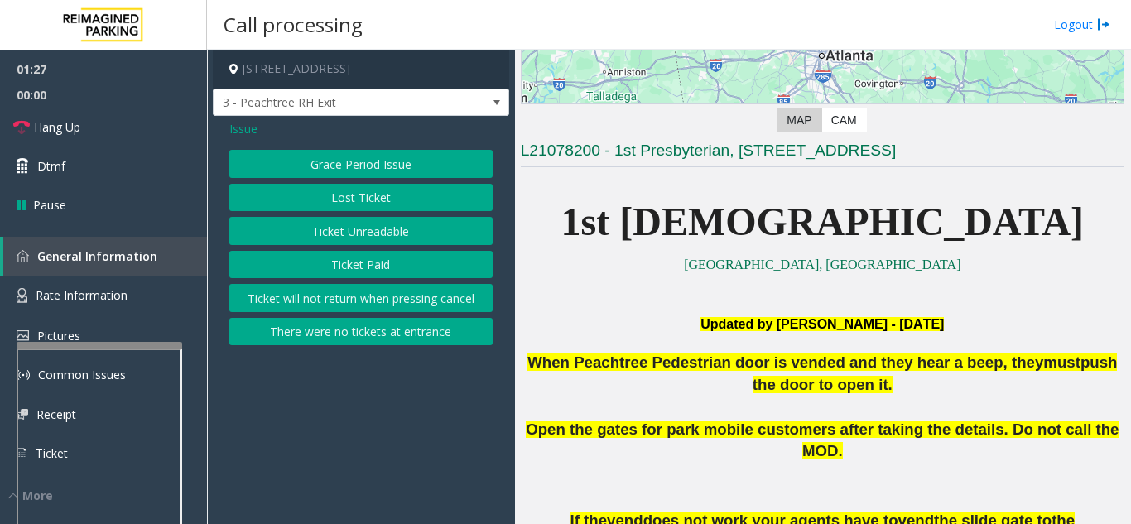
click at [232, 129] on span "Issue" at bounding box center [243, 128] width 28 height 17
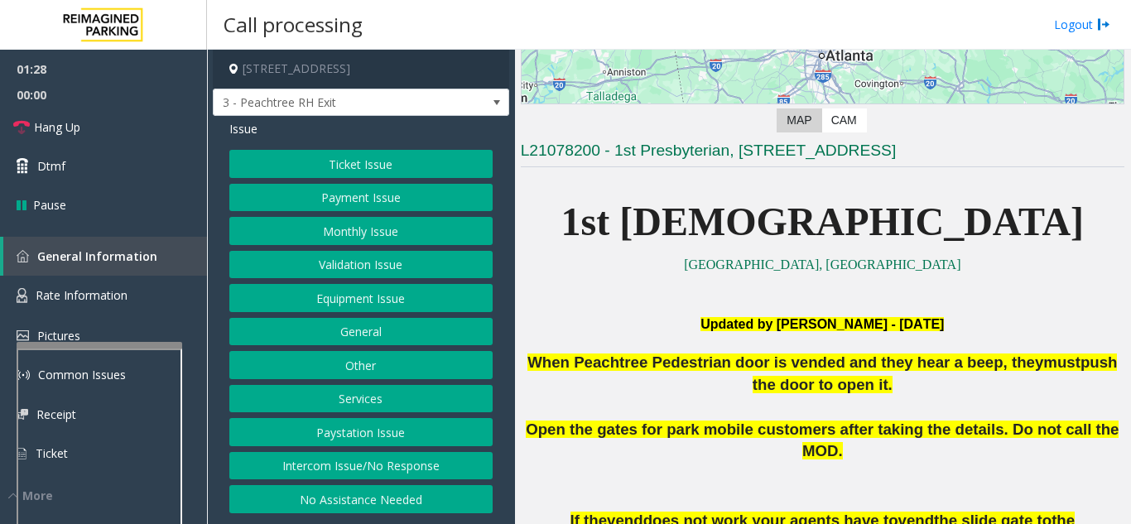
click at [307, 301] on button "Equipment Issue" at bounding box center [360, 298] width 263 height 28
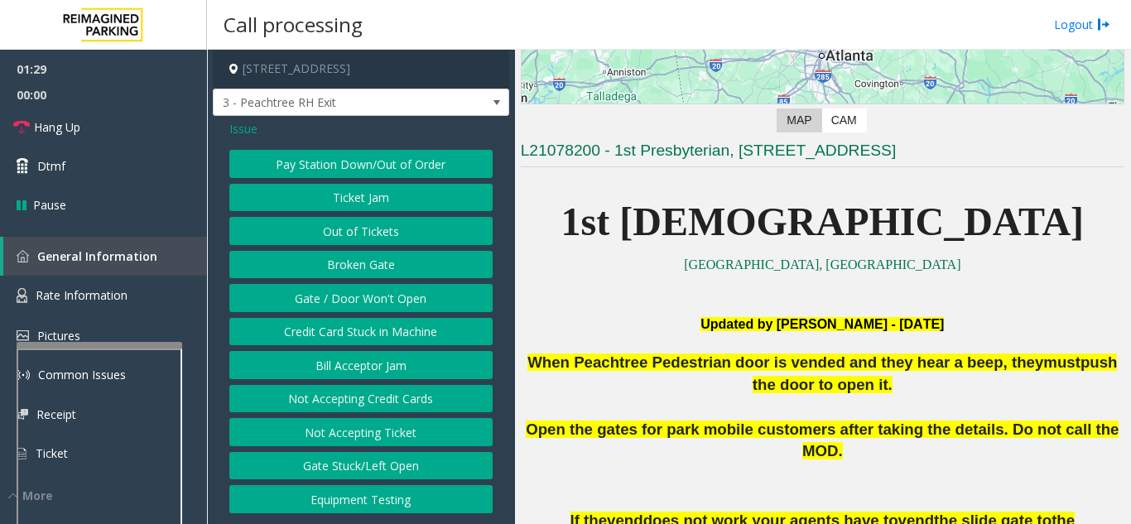
click at [307, 301] on button "Gate / Door Won't Open" at bounding box center [360, 298] width 263 height 28
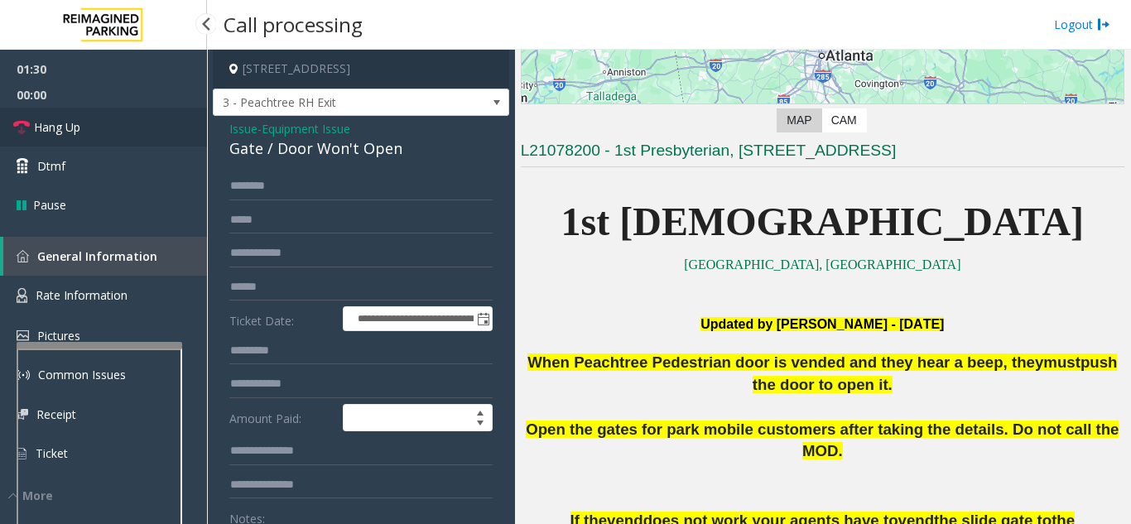
click at [71, 124] on span "Hang Up" at bounding box center [57, 126] width 46 height 17
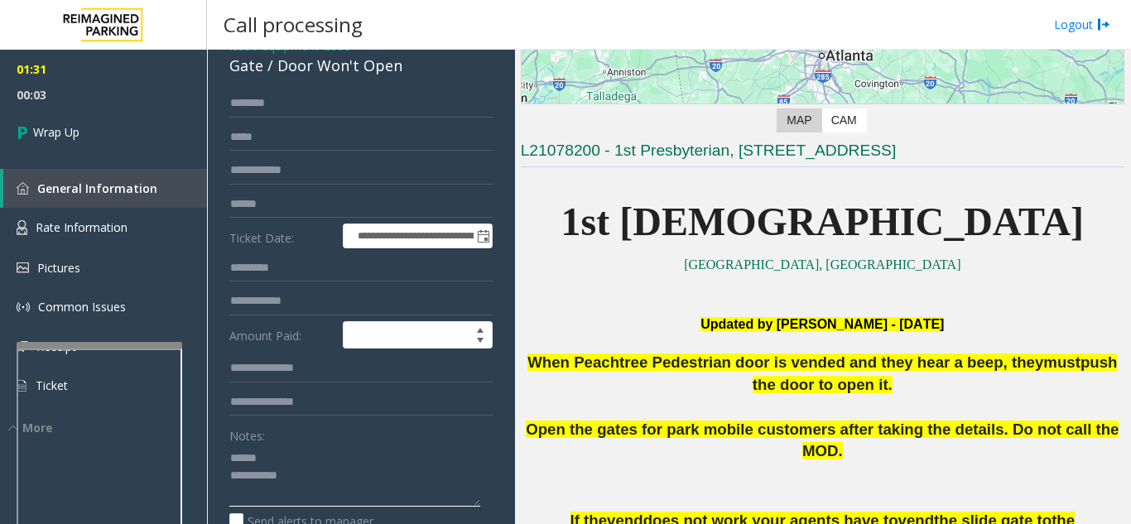
click at [276, 461] on textarea at bounding box center [354, 475] width 251 height 62
drag, startPoint x: 275, startPoint y: 82, endPoint x: 406, endPoint y: 79, distance: 131.6
click at [406, 77] on div "Gate / Door Won't Open" at bounding box center [360, 66] width 263 height 22
click at [360, 497] on textarea at bounding box center [354, 475] width 251 height 62
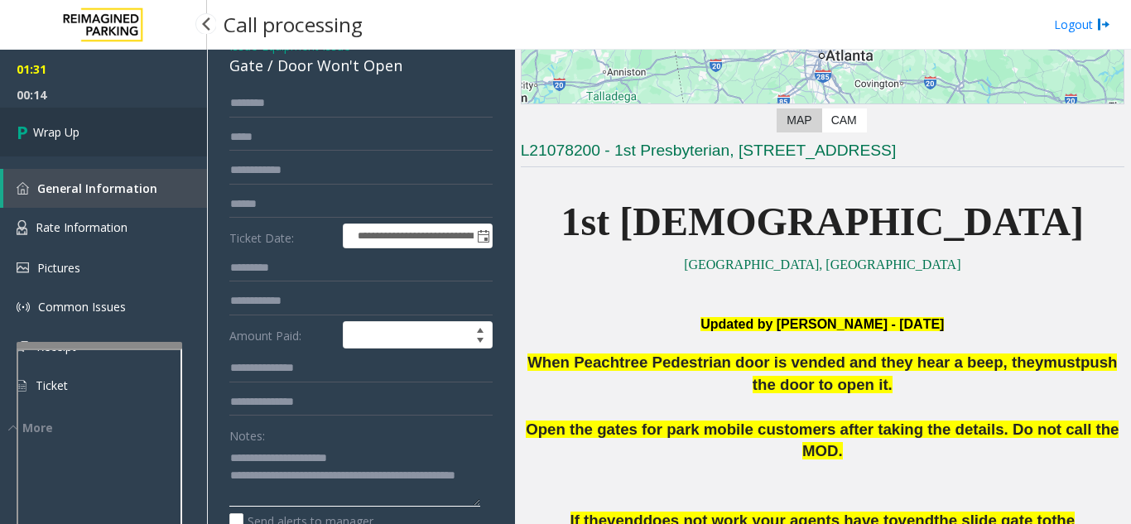
type textarea "**********"
click at [127, 130] on link "Wrap Up" at bounding box center [103, 132] width 207 height 49
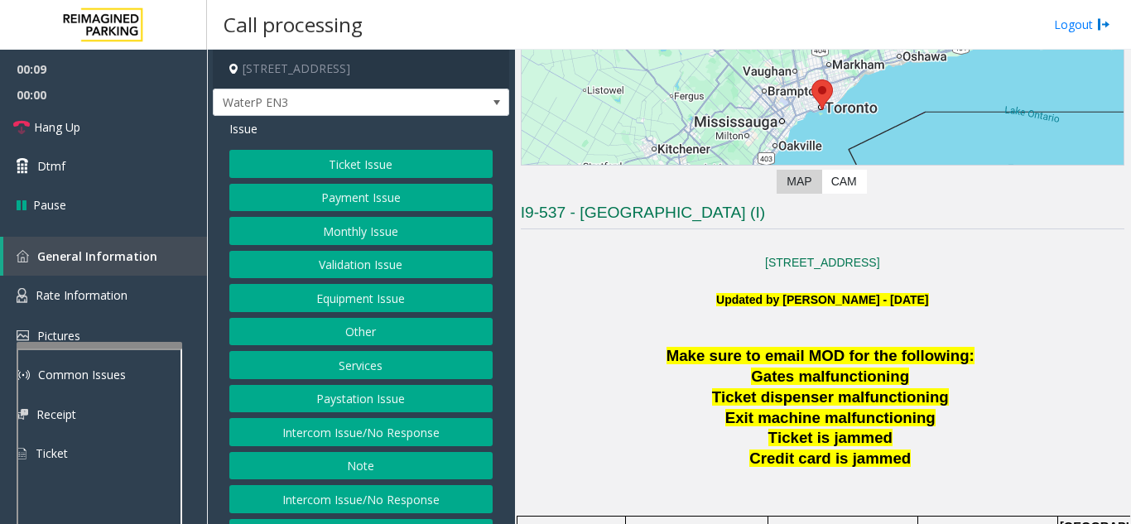
scroll to position [248, 0]
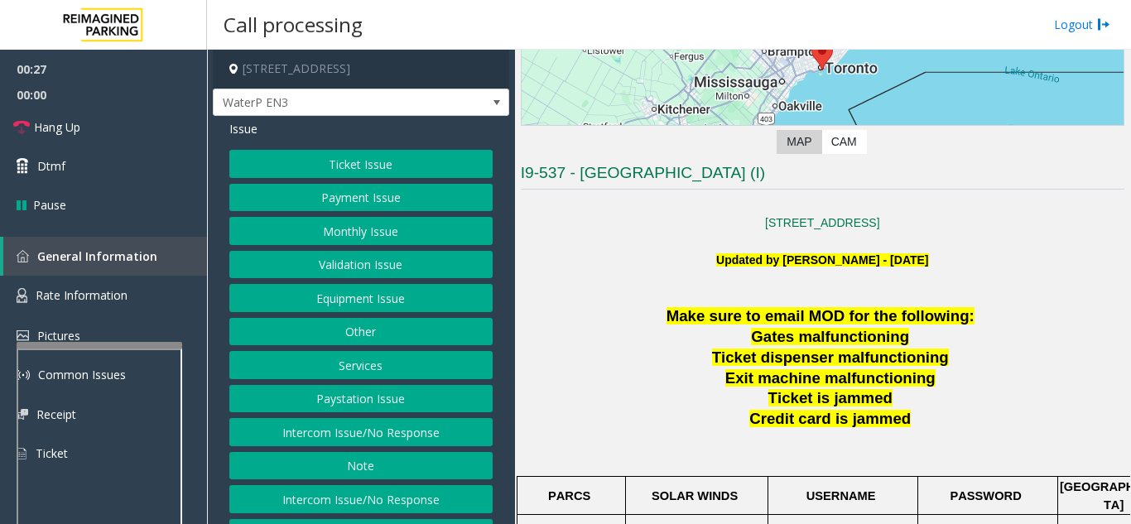
click at [381, 427] on button "Intercom Issue/No Response" at bounding box center [360, 432] width 263 height 28
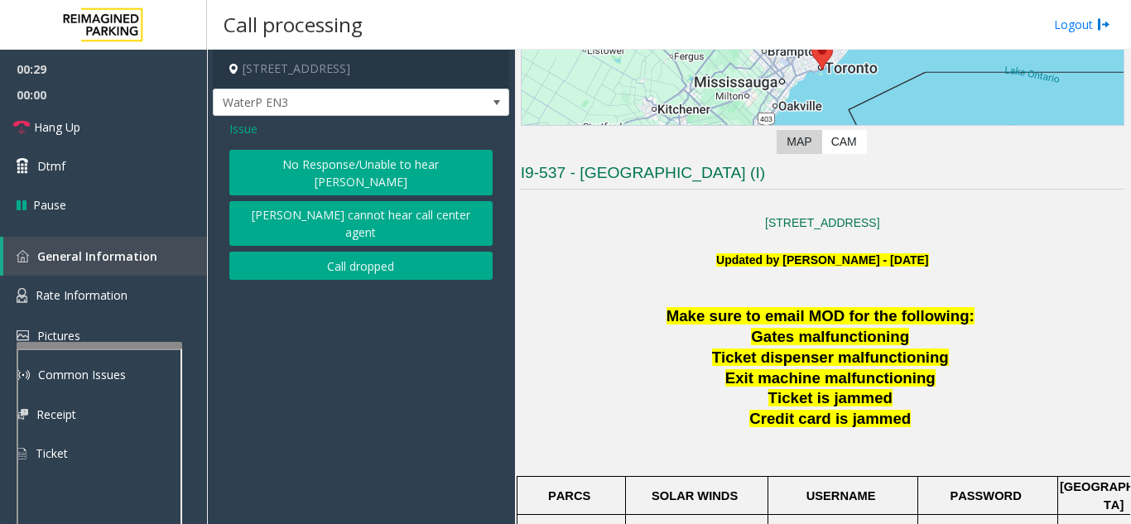
click at [342, 167] on button "No Response/Unable to hear [PERSON_NAME]" at bounding box center [360, 173] width 263 height 46
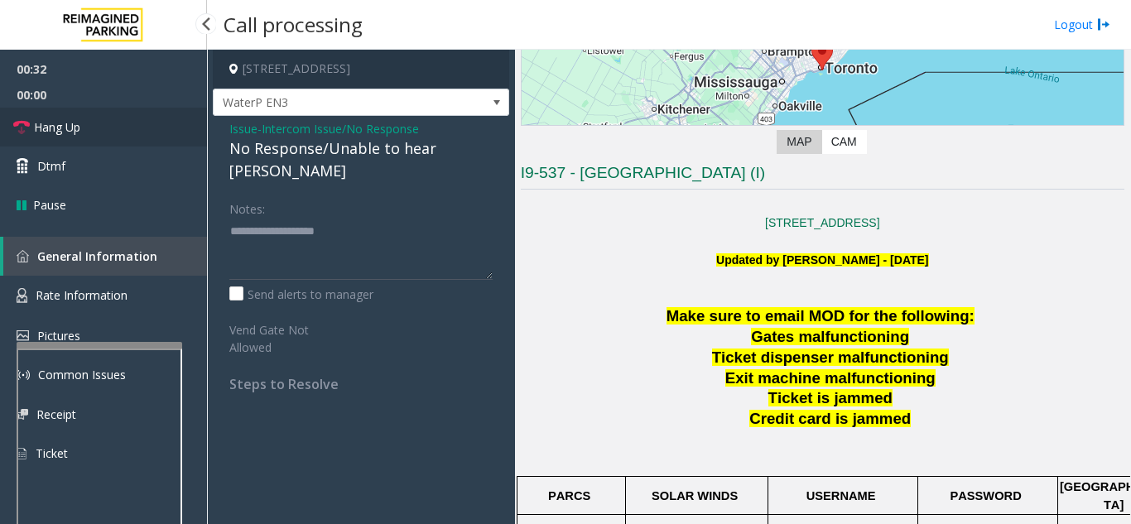
click at [117, 132] on link "Hang Up" at bounding box center [103, 127] width 207 height 39
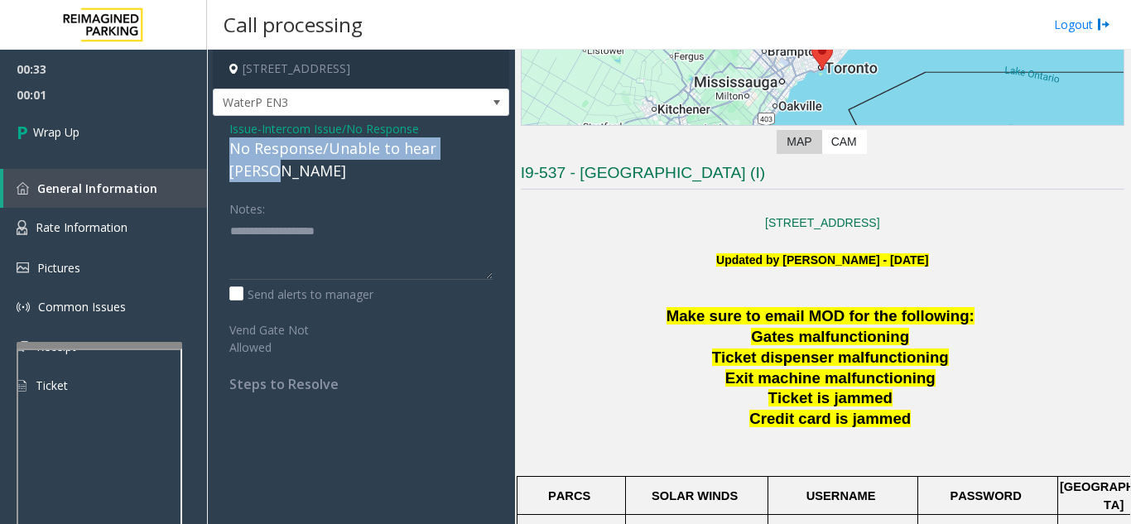
drag, startPoint x: 222, startPoint y: 148, endPoint x: 487, endPoint y: 146, distance: 264.9
click at [487, 146] on div "Issue - Intercom Issue/No Response No Response/Unable to hear [PERSON_NAME] Not…" at bounding box center [361, 262] width 296 height 293
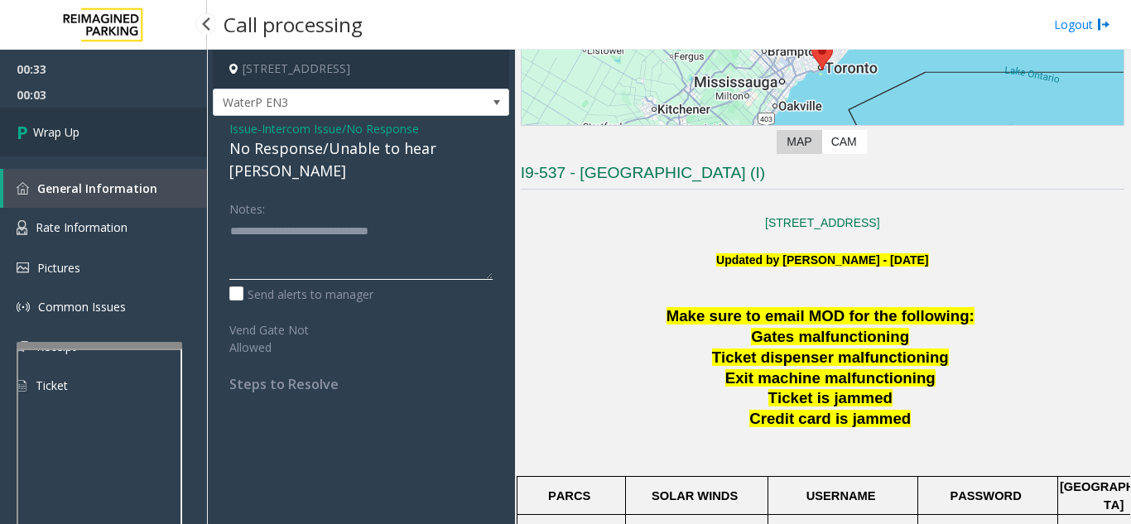
type textarea "**********"
click at [128, 146] on link "Wrap Up" at bounding box center [103, 132] width 207 height 49
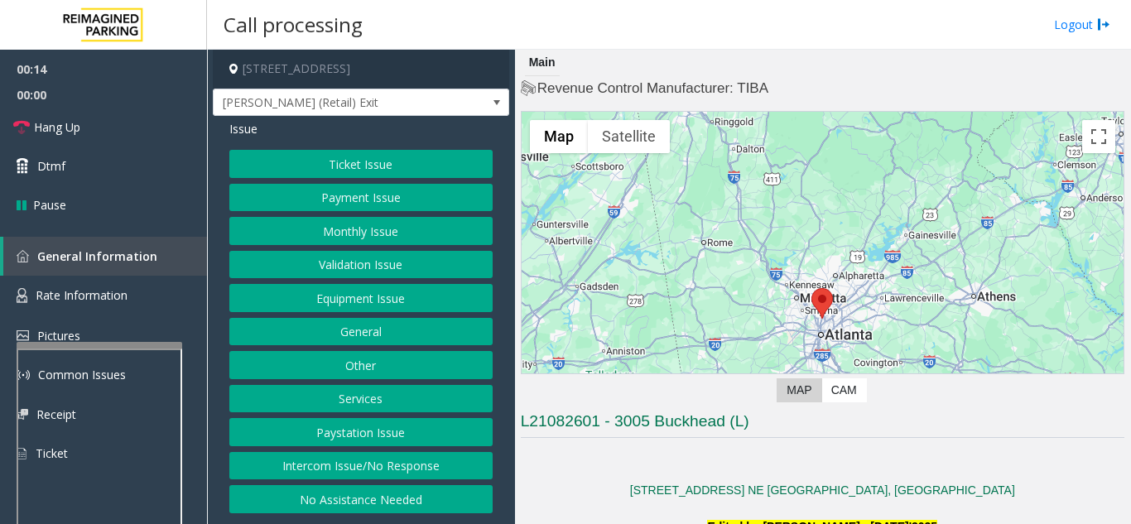
click at [377, 465] on button "Intercom Issue/No Response" at bounding box center [360, 466] width 263 height 28
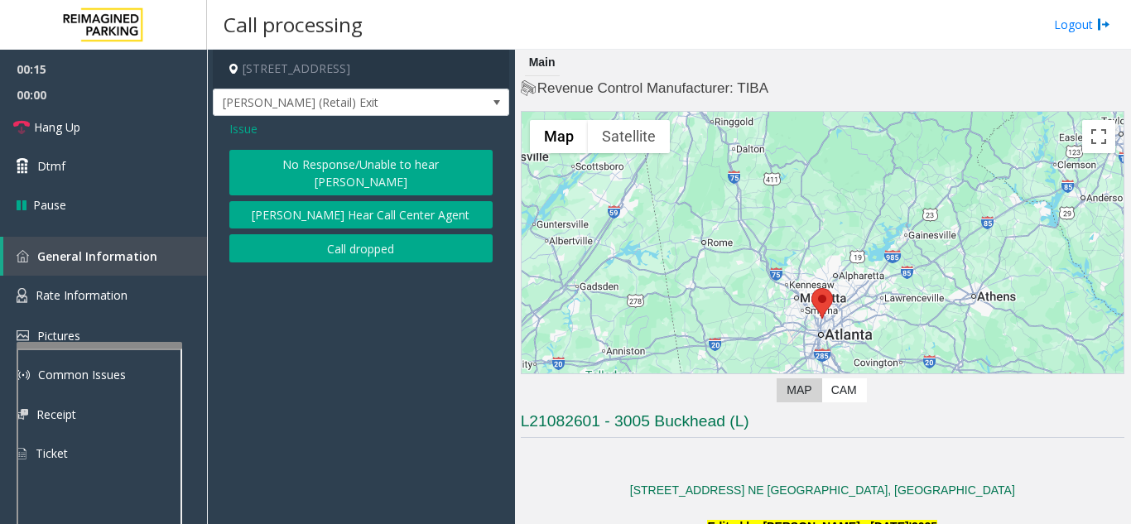
click at [315, 158] on button "No Response/Unable to hear [PERSON_NAME]" at bounding box center [360, 173] width 263 height 46
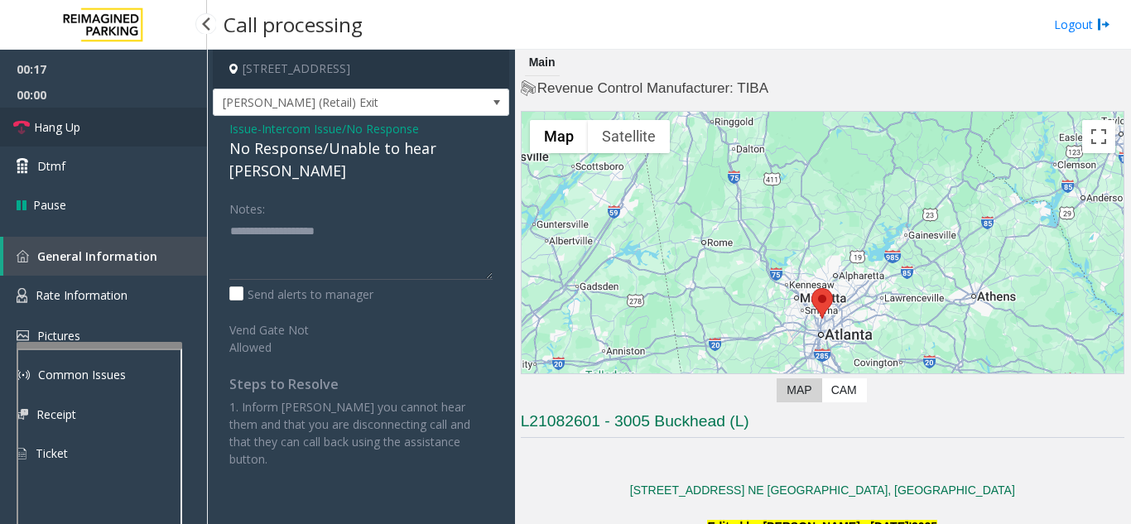
click at [100, 129] on link "Hang Up" at bounding box center [103, 127] width 207 height 39
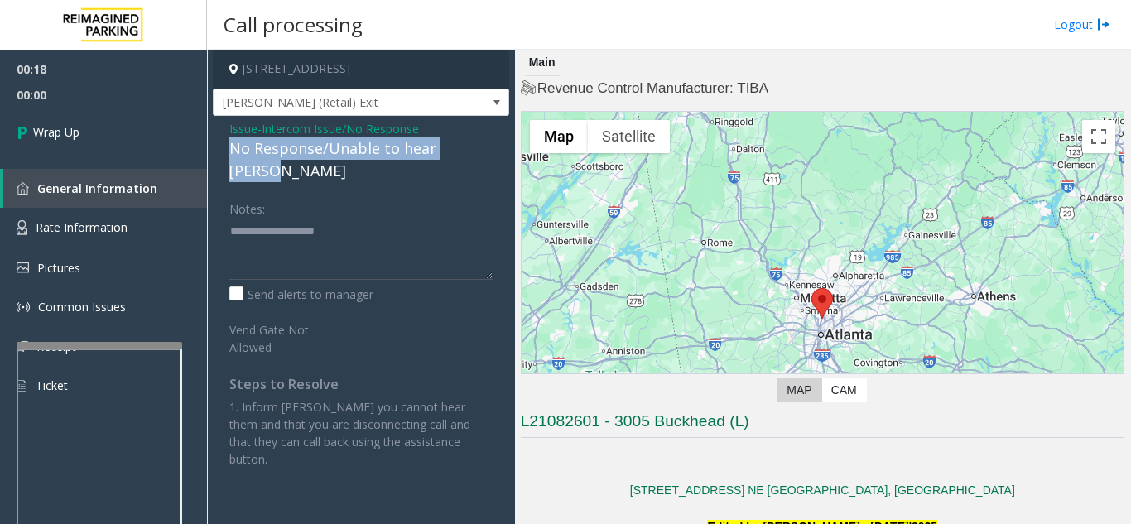
drag, startPoint x: 218, startPoint y: 150, endPoint x: 492, endPoint y: 147, distance: 274.0
click at [492, 147] on div "Issue - Intercom Issue/No Response No Response/Unable to hear [PERSON_NAME] Not…" at bounding box center [361, 300] width 296 height 368
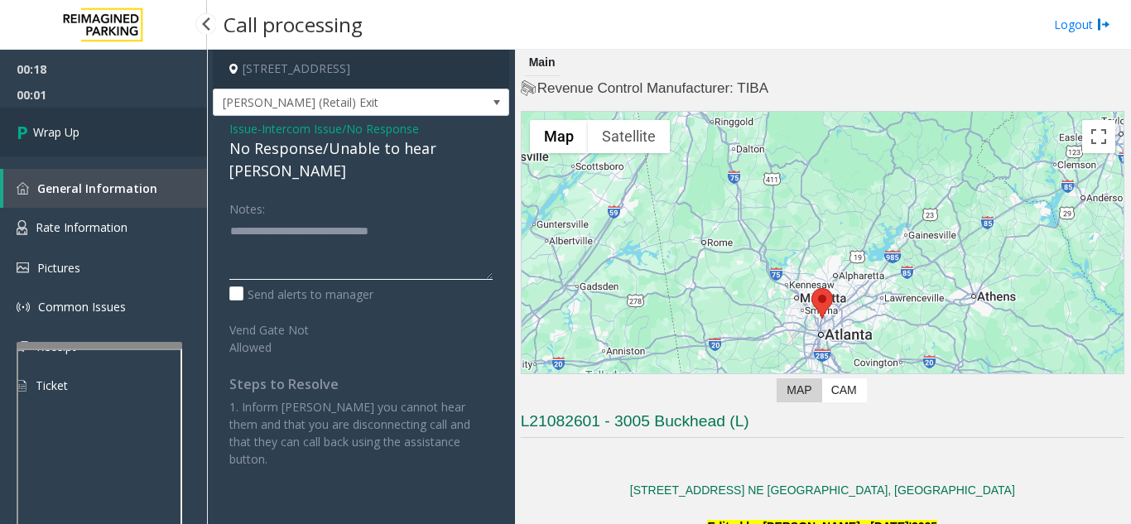
type textarea "**********"
click at [137, 138] on link "Wrap Up" at bounding box center [103, 132] width 207 height 49
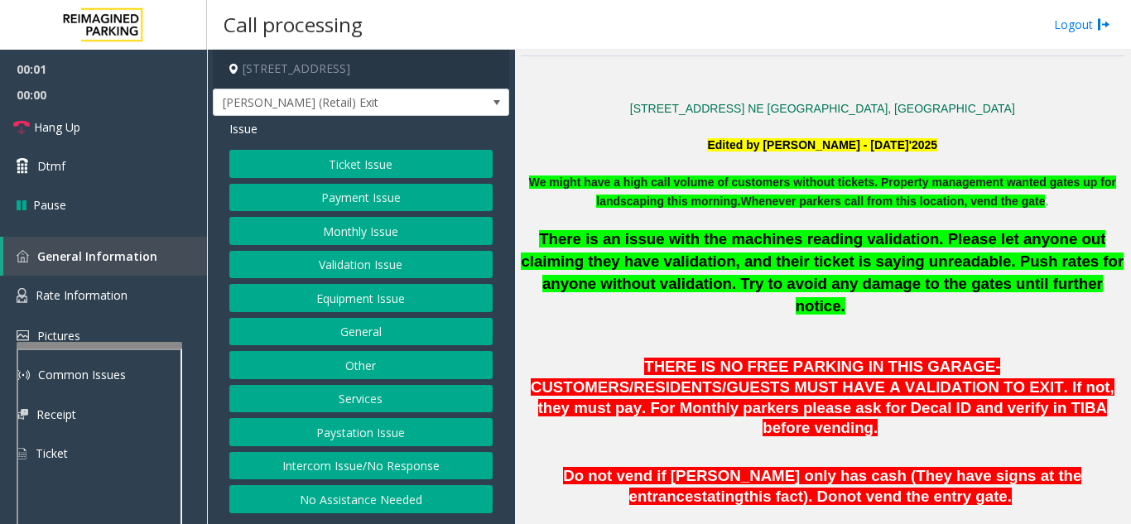
scroll to position [414, 0]
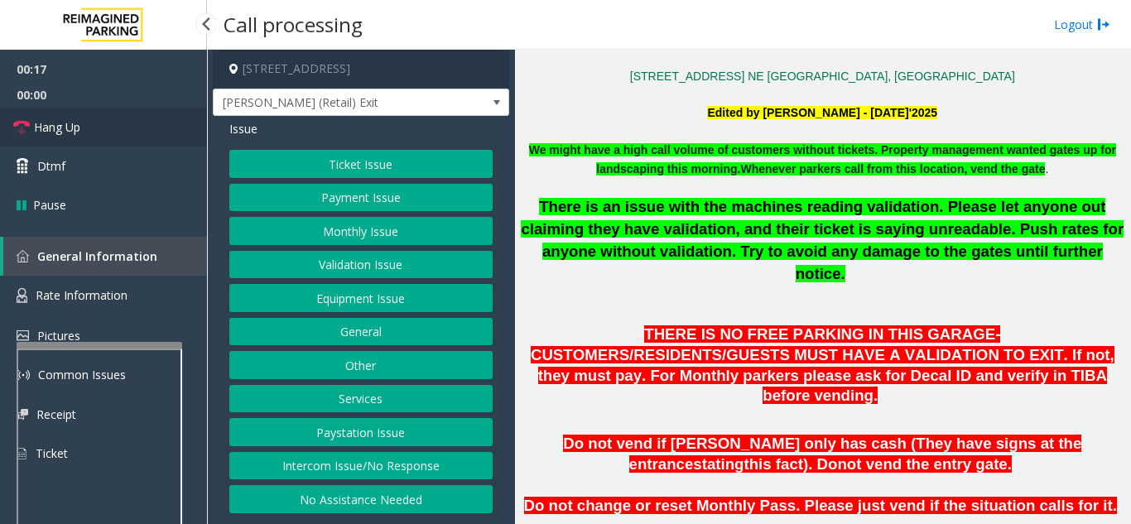
click at [87, 120] on link "Hang Up" at bounding box center [103, 127] width 207 height 39
click at [387, 467] on button "Intercom Issue/No Response" at bounding box center [360, 466] width 263 height 28
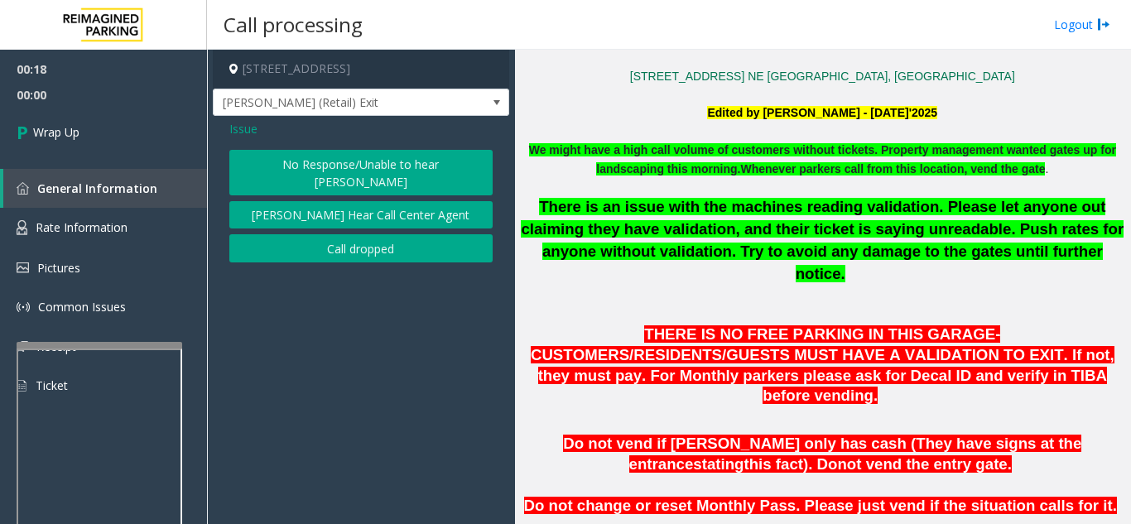
click at [353, 165] on button "No Response/Unable to hear [PERSON_NAME]" at bounding box center [360, 173] width 263 height 46
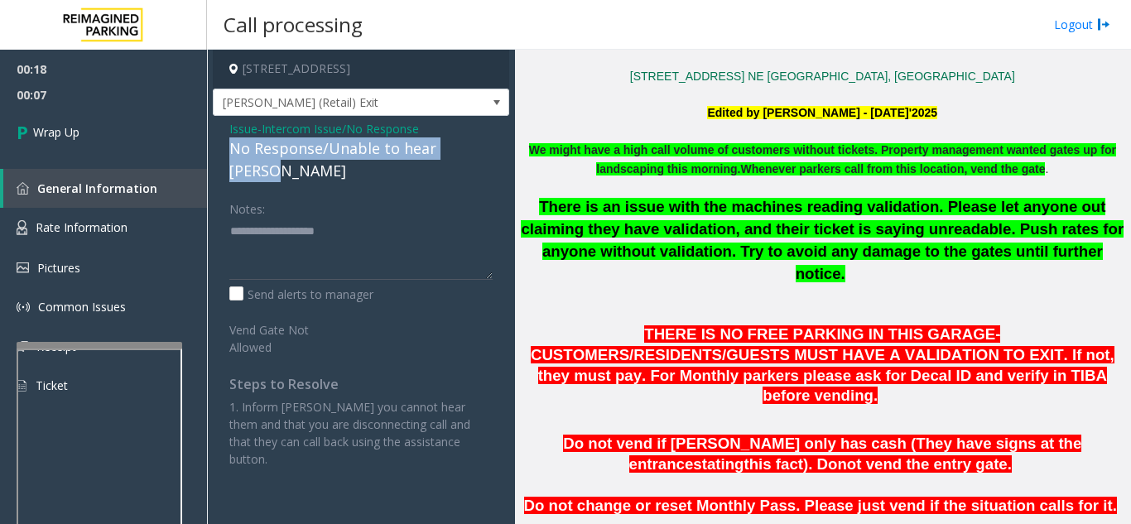
drag, startPoint x: 223, startPoint y: 147, endPoint x: 481, endPoint y: 149, distance: 258.2
click at [481, 149] on div "Issue - Intercom Issue/No Response No Response/Unable to hear [PERSON_NAME] Not…" at bounding box center [361, 300] width 296 height 368
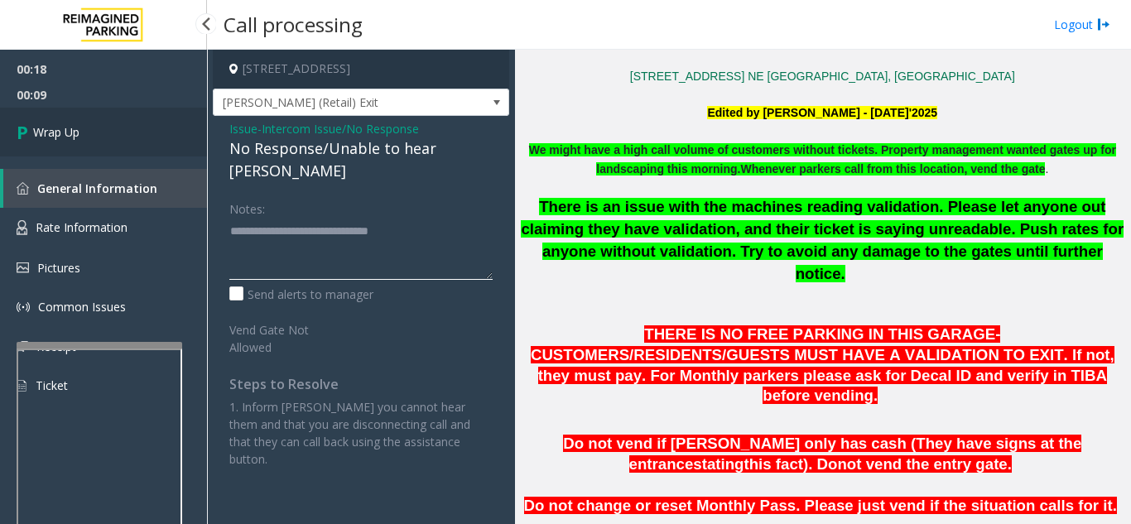
type textarea "**********"
click at [118, 131] on link "Wrap Up" at bounding box center [103, 132] width 207 height 49
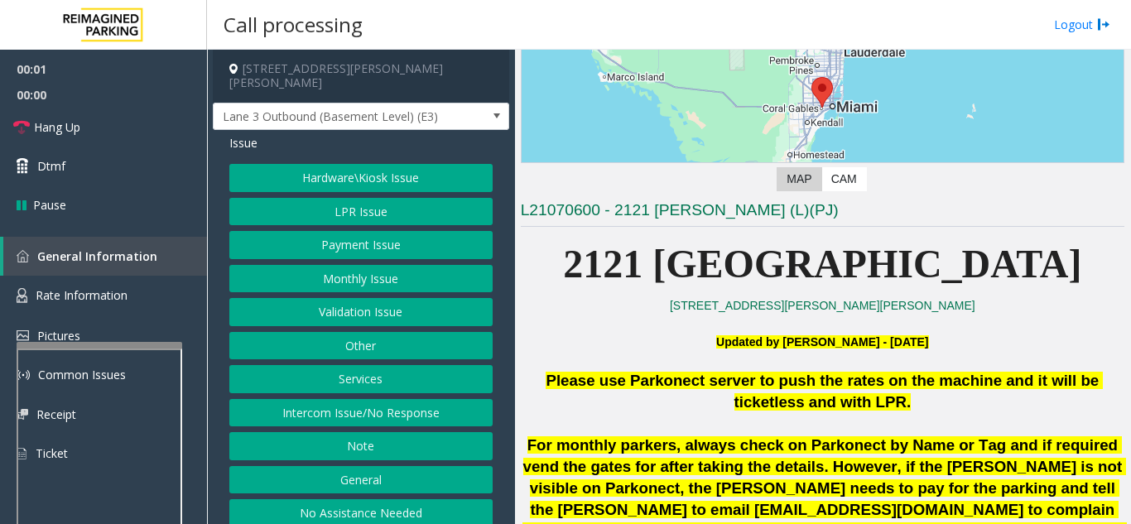
scroll to position [248, 0]
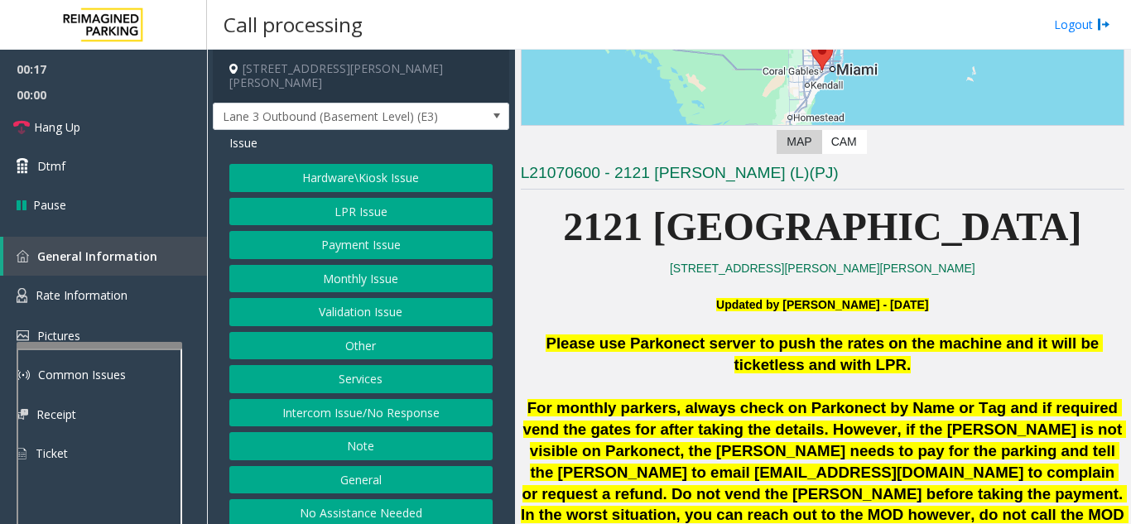
click at [431, 399] on button "Intercom Issue/No Response" at bounding box center [360, 413] width 263 height 28
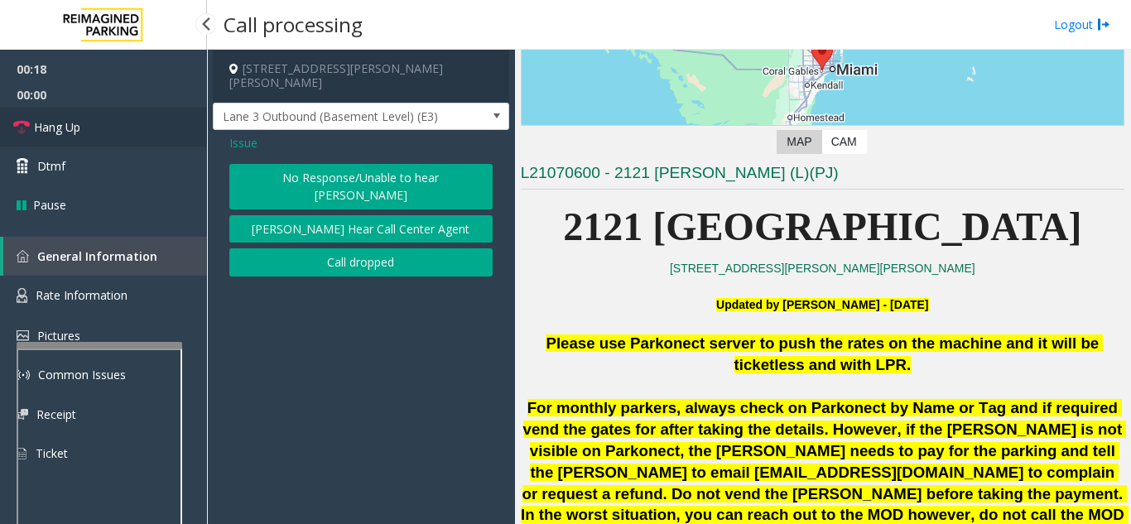
click at [131, 137] on link "Hang Up" at bounding box center [103, 127] width 207 height 39
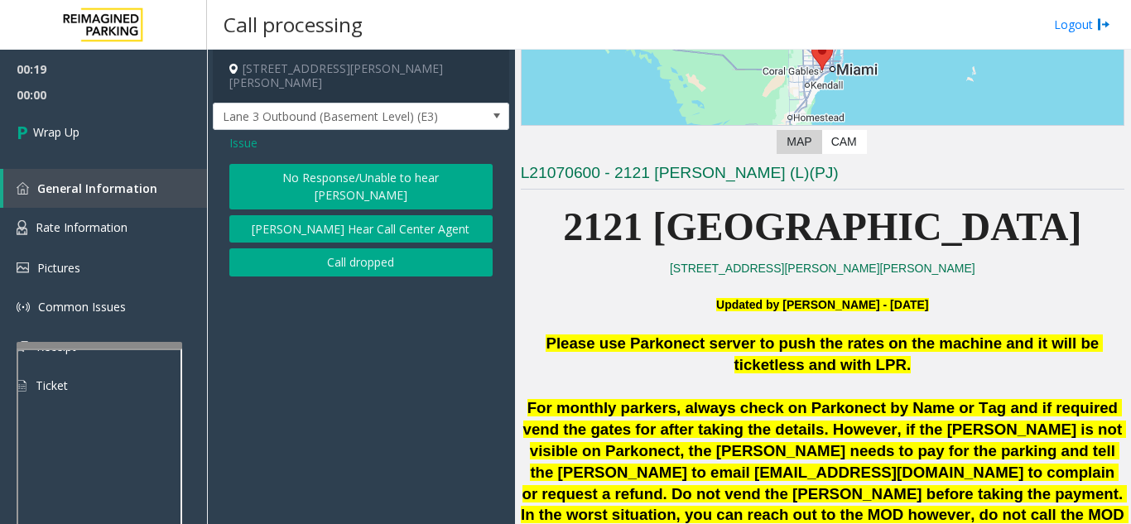
click at [267, 169] on button "No Response/Unable to hear [PERSON_NAME]" at bounding box center [360, 187] width 263 height 46
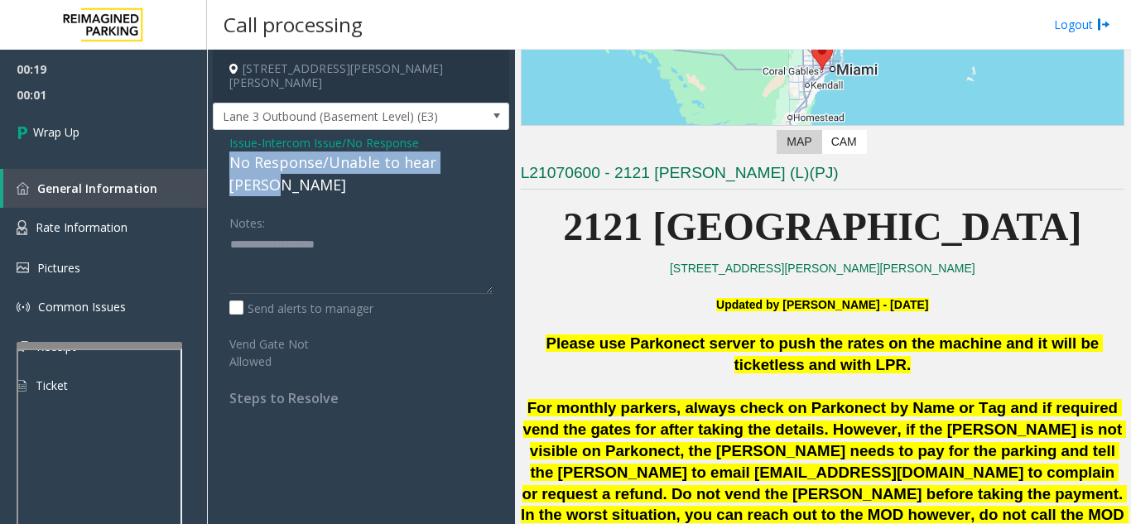
drag, startPoint x: 224, startPoint y: 149, endPoint x: 503, endPoint y: 155, distance: 279.0
click at [503, 155] on div "Issue - Intercom Issue/No Response No Response/Unable to hear [PERSON_NAME] Not…" at bounding box center [361, 276] width 296 height 293
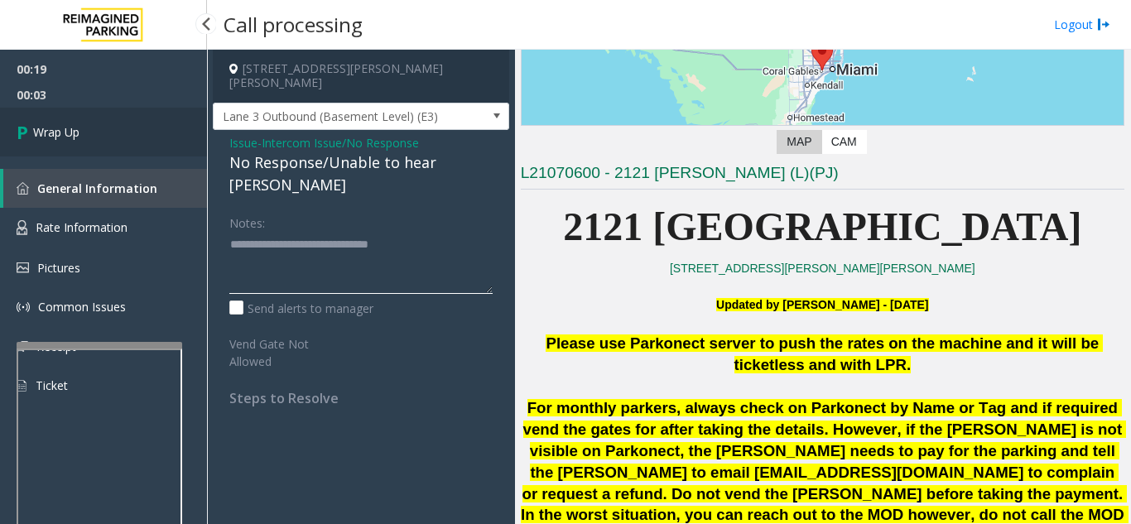
type textarea "**********"
click at [178, 119] on link "Wrap Up" at bounding box center [103, 132] width 207 height 49
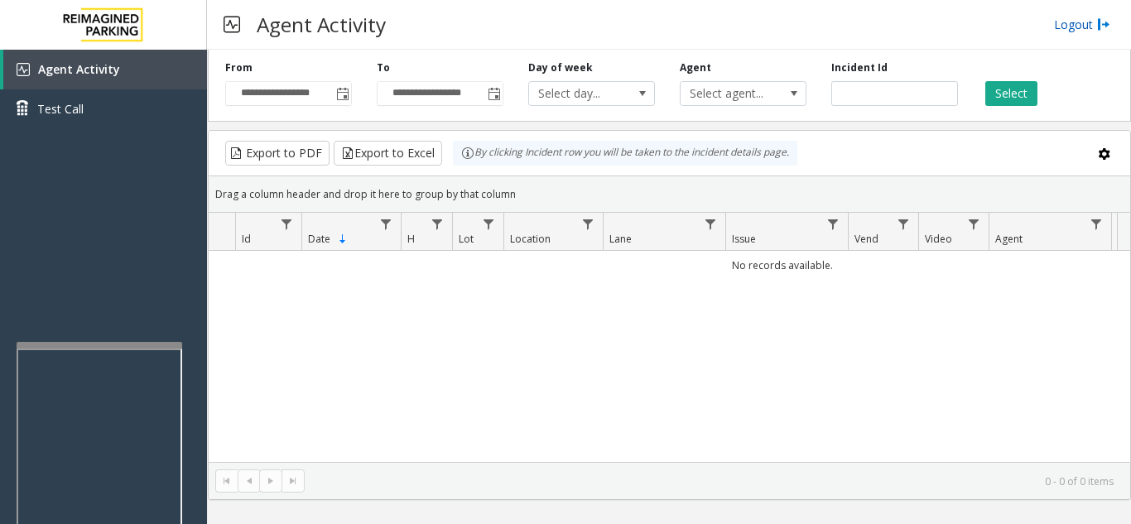
click at [1073, 27] on link "Logout" at bounding box center [1082, 24] width 56 height 17
